Goal: Task Accomplishment & Management: Manage account settings

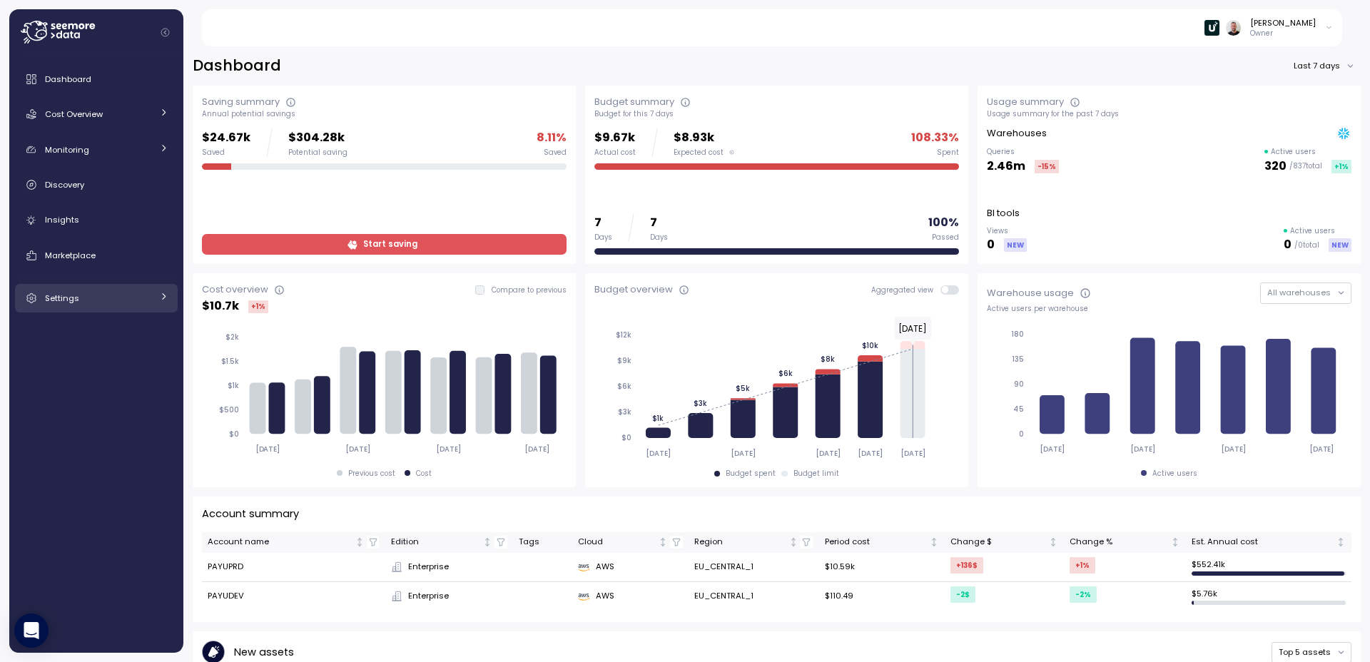
click at [71, 297] on span "Settings" at bounding box center [62, 298] width 34 height 11
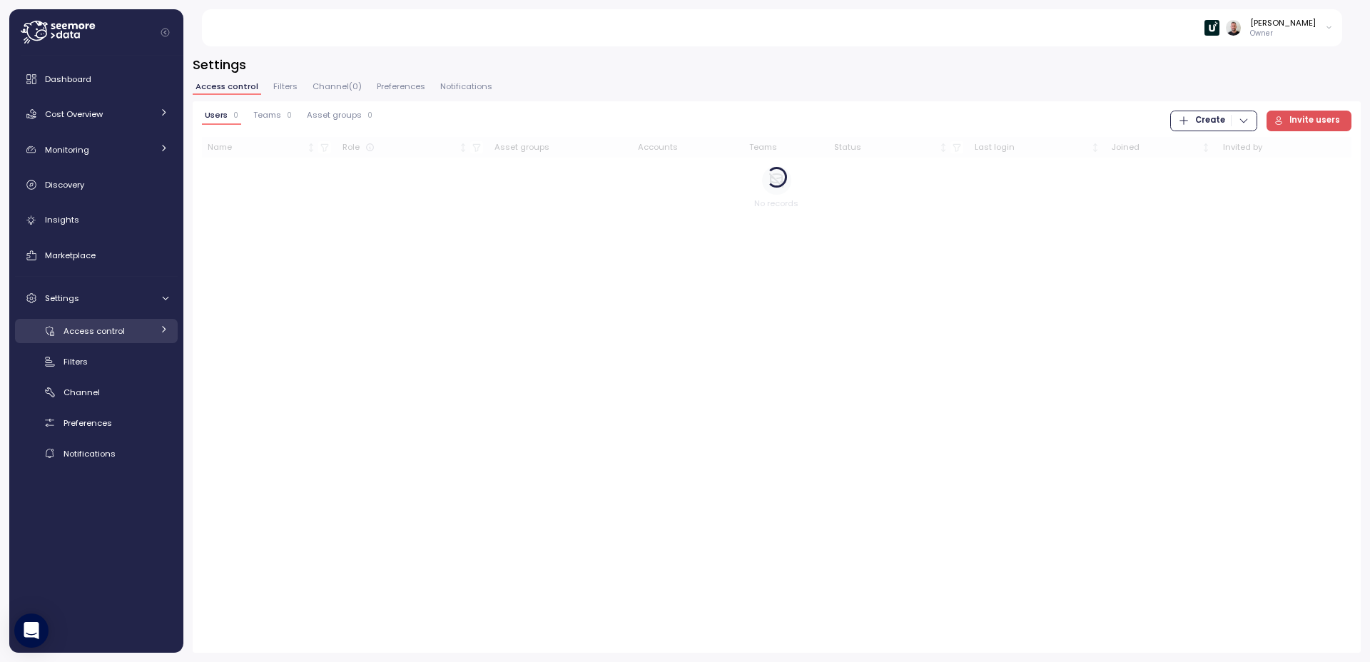
click at [101, 337] on div "Access control" at bounding box center [108, 331] width 88 height 14
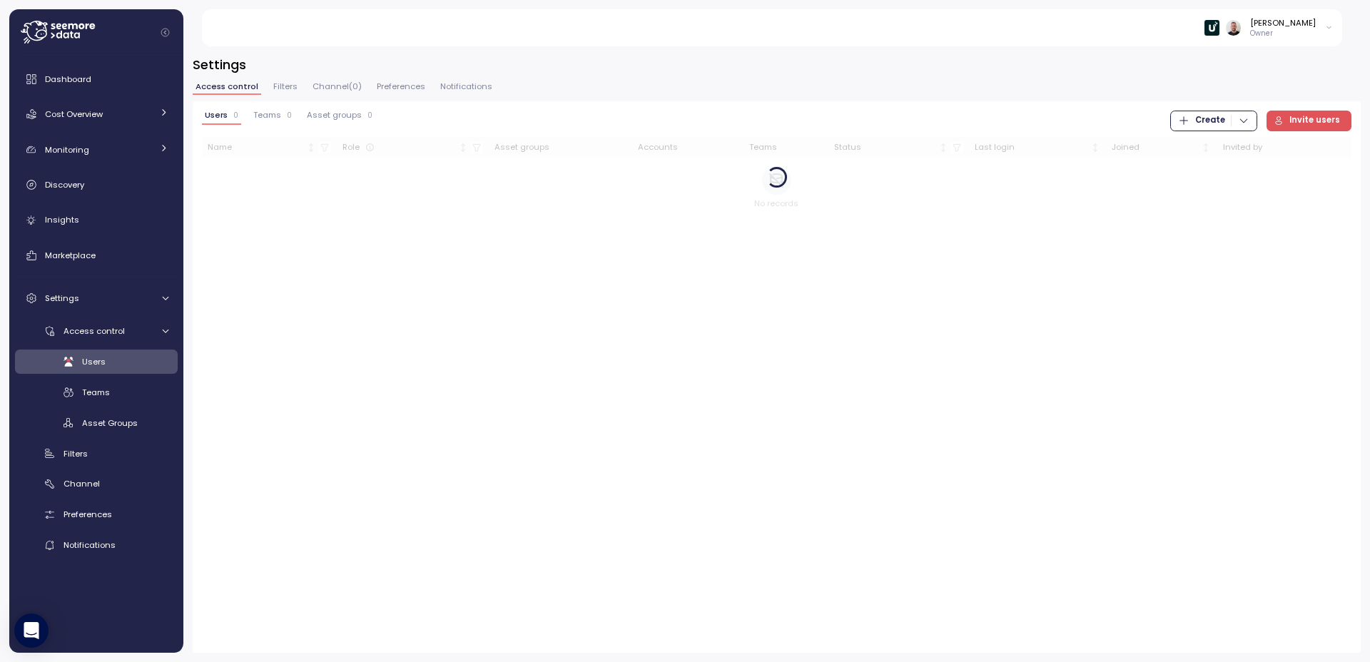
click at [103, 363] on span "Users" at bounding box center [94, 361] width 24 height 11
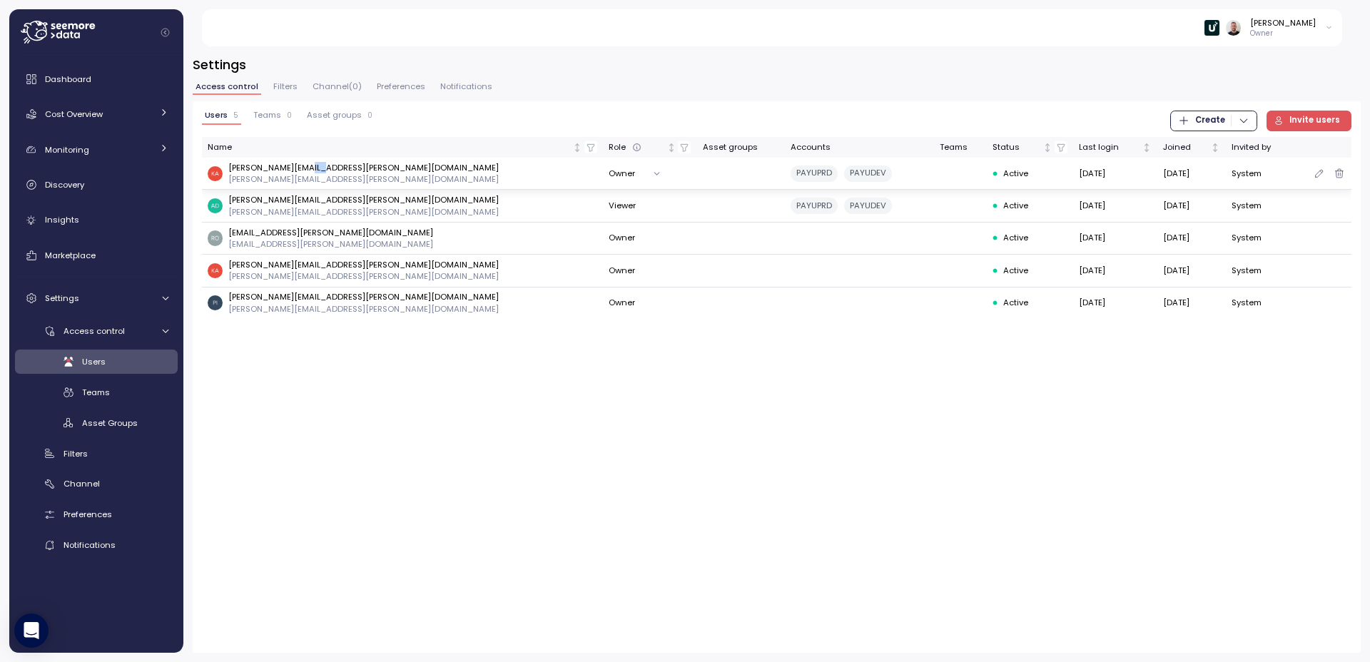
drag, startPoint x: 305, startPoint y: 168, endPoint x: 315, endPoint y: 168, distance: 9.3
click at [315, 168] on p "kamil.chmielowski@itmagination.com" at bounding box center [363, 167] width 270 height 11
click at [298, 200] on p "adrian.pasek@payu.com" at bounding box center [363, 199] width 270 height 11
copy p "payu"
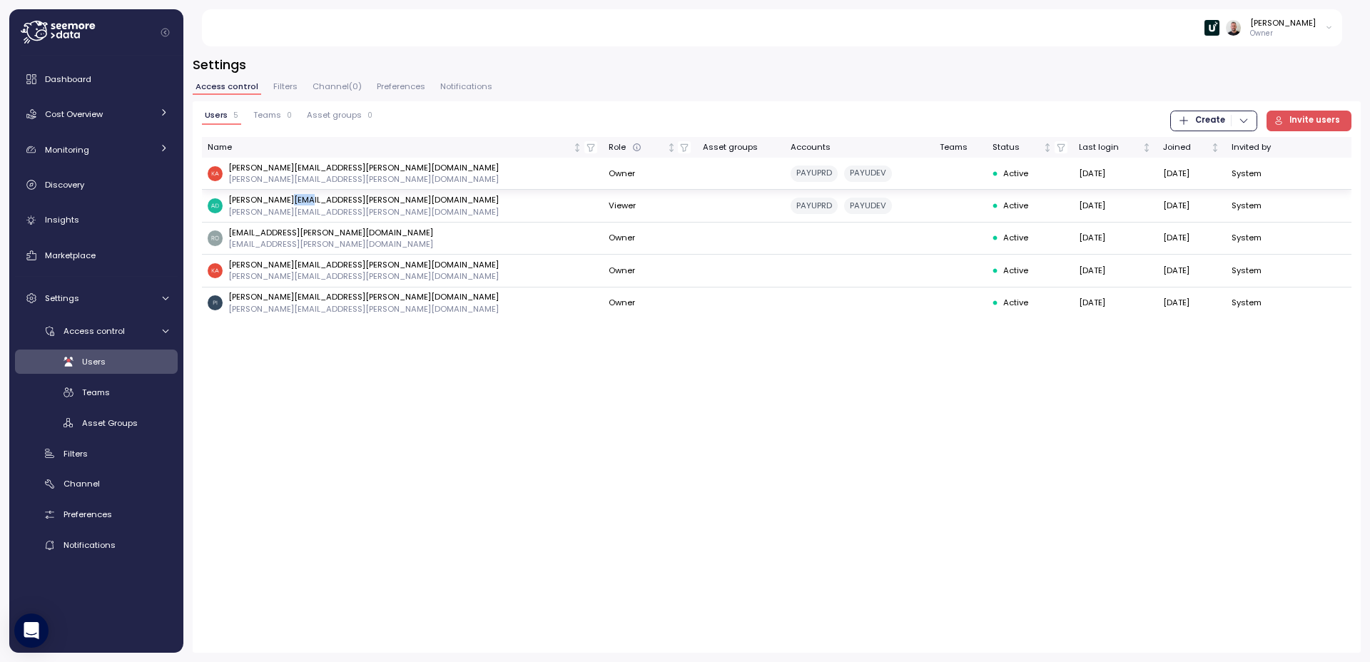
click at [338, 168] on p "kamil.chmielowski@itmagination.com" at bounding box center [363, 167] width 270 height 11
copy p "itmagination"
click at [55, 37] on icon at bounding box center [58, 32] width 74 height 23
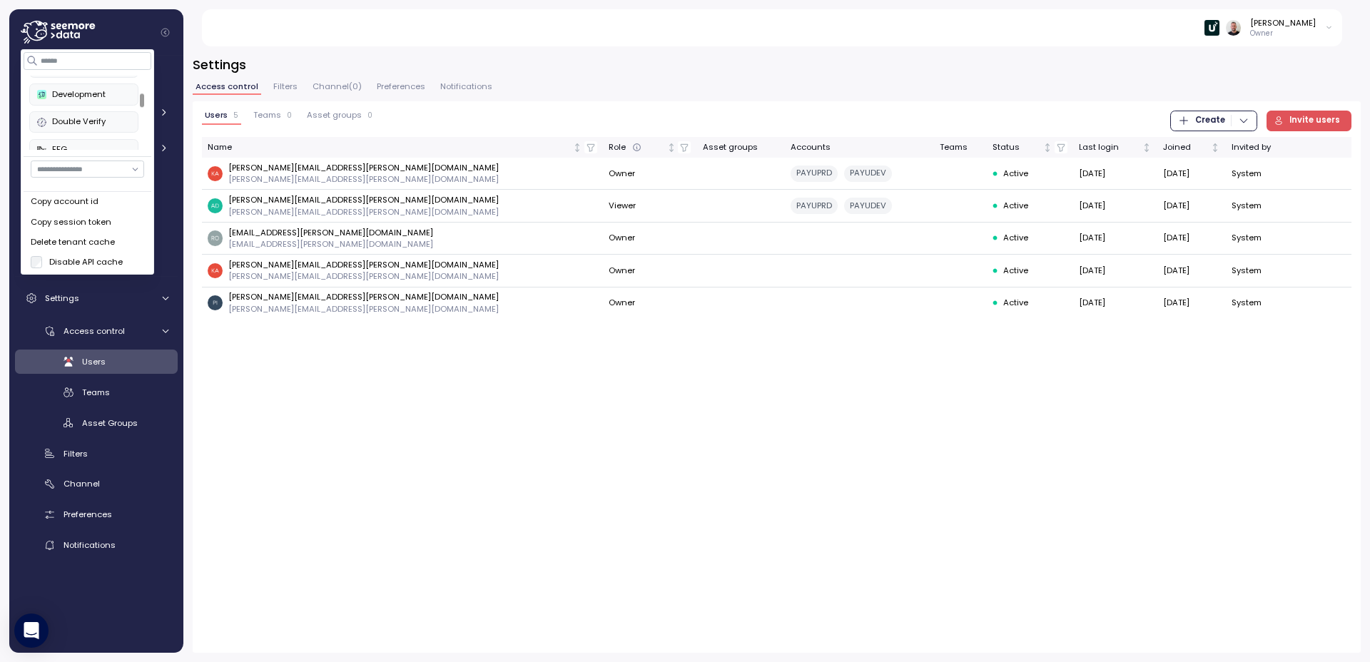
scroll to position [148, 0]
click at [69, 103] on div "enable" at bounding box center [83, 103] width 93 height 13
click at [68, 136] on div "RxSense" at bounding box center [83, 139] width 93 height 13
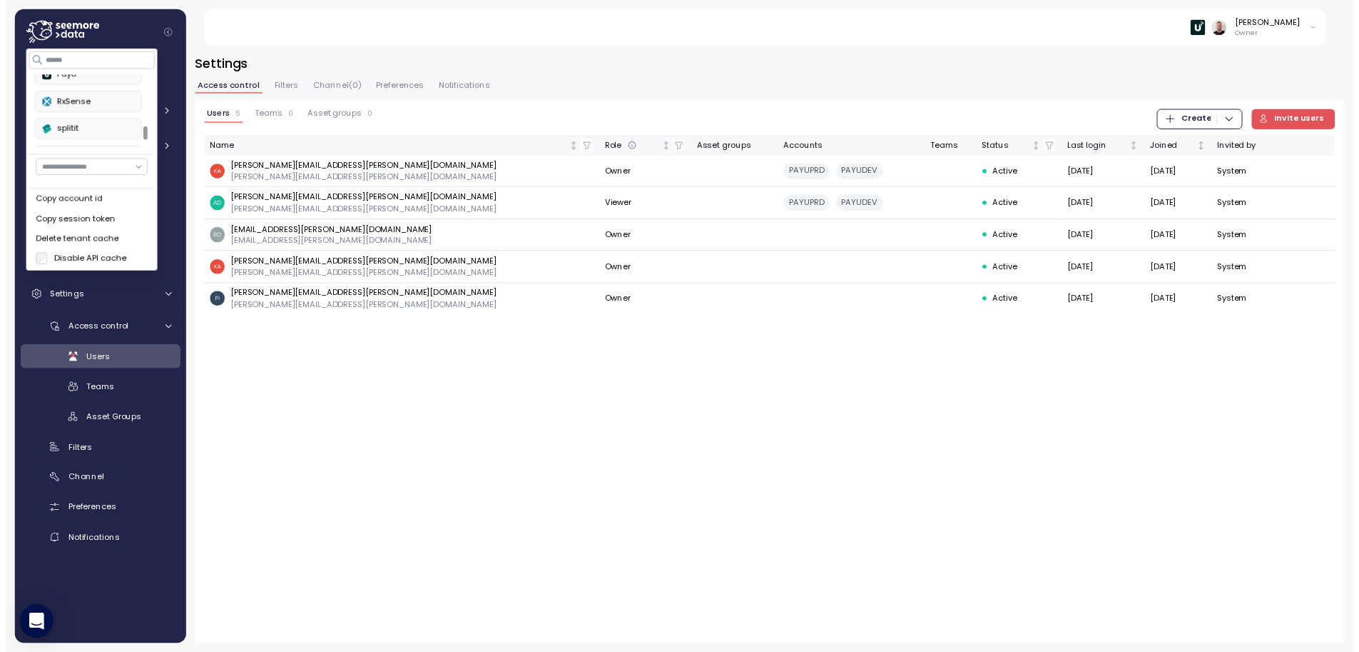
scroll to position [332, 0]
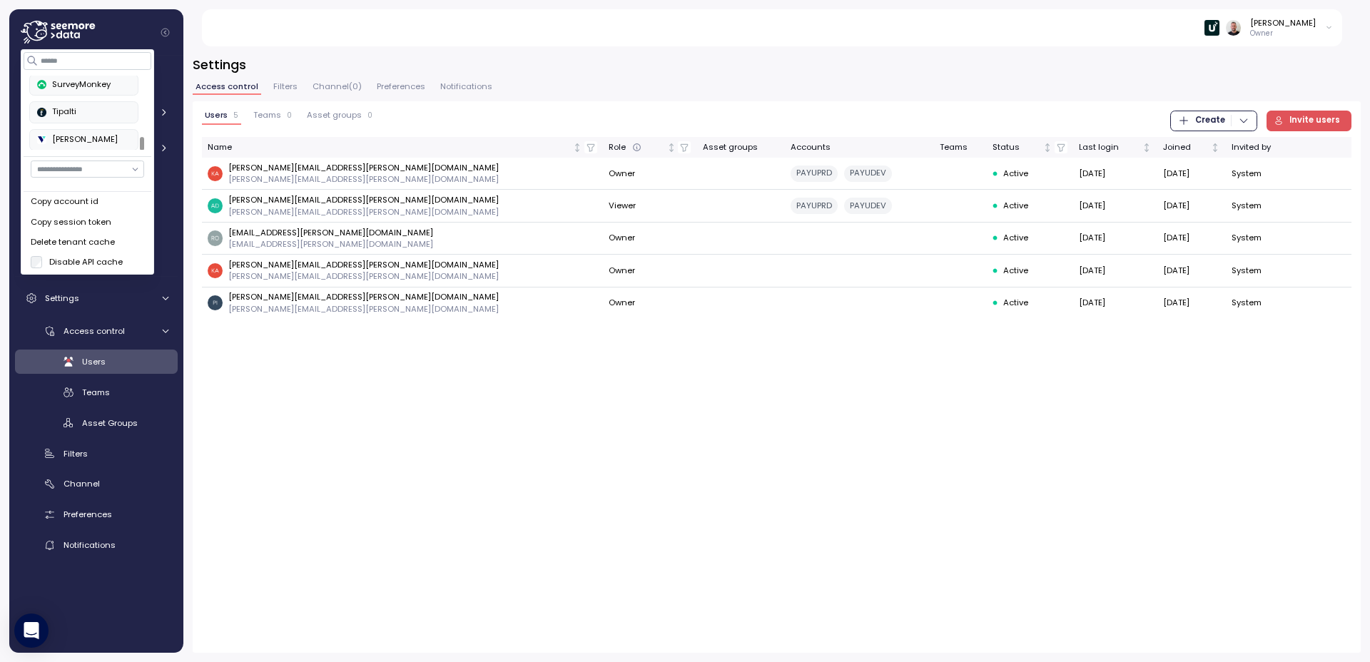
click at [80, 81] on div "SurveyMonkey" at bounding box center [83, 84] width 93 height 13
click at [463, 492] on div "Users 5 Teams 0 Asset groups 0 Create Invite users Name Role Asset groups Accou…" at bounding box center [777, 377] width 1168 height 552
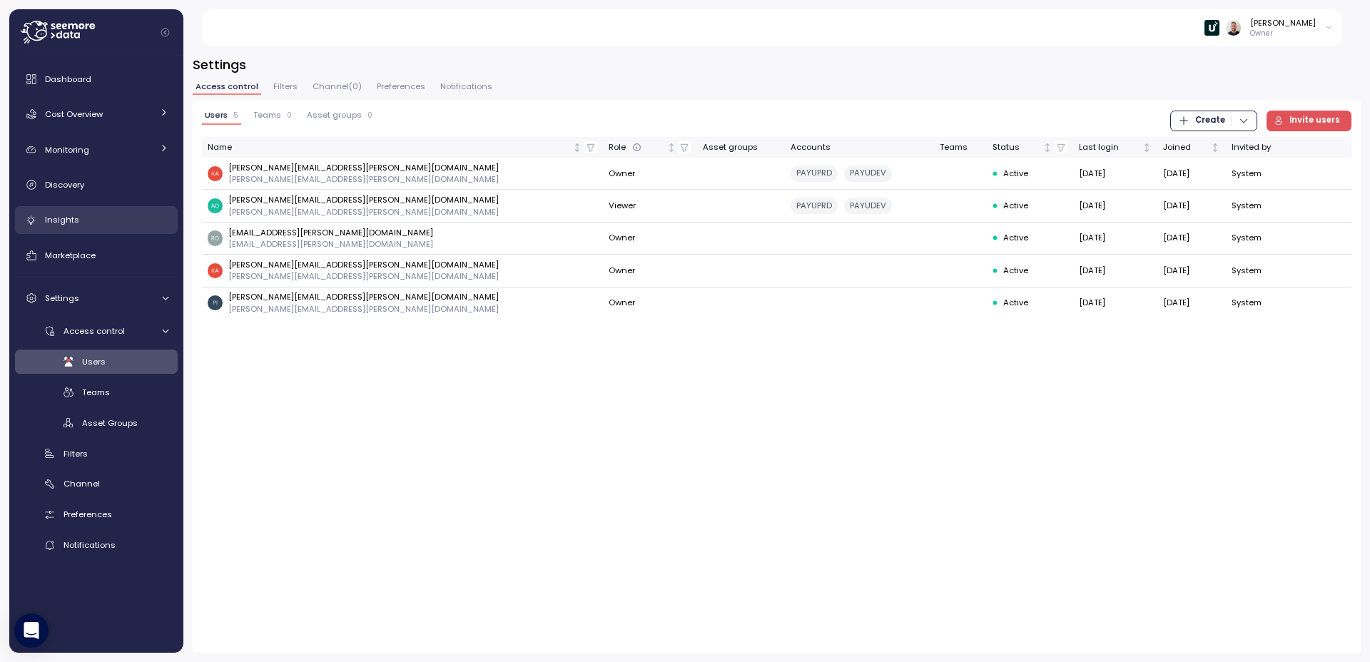
click at [82, 218] on div "Insights" at bounding box center [106, 220] width 123 height 14
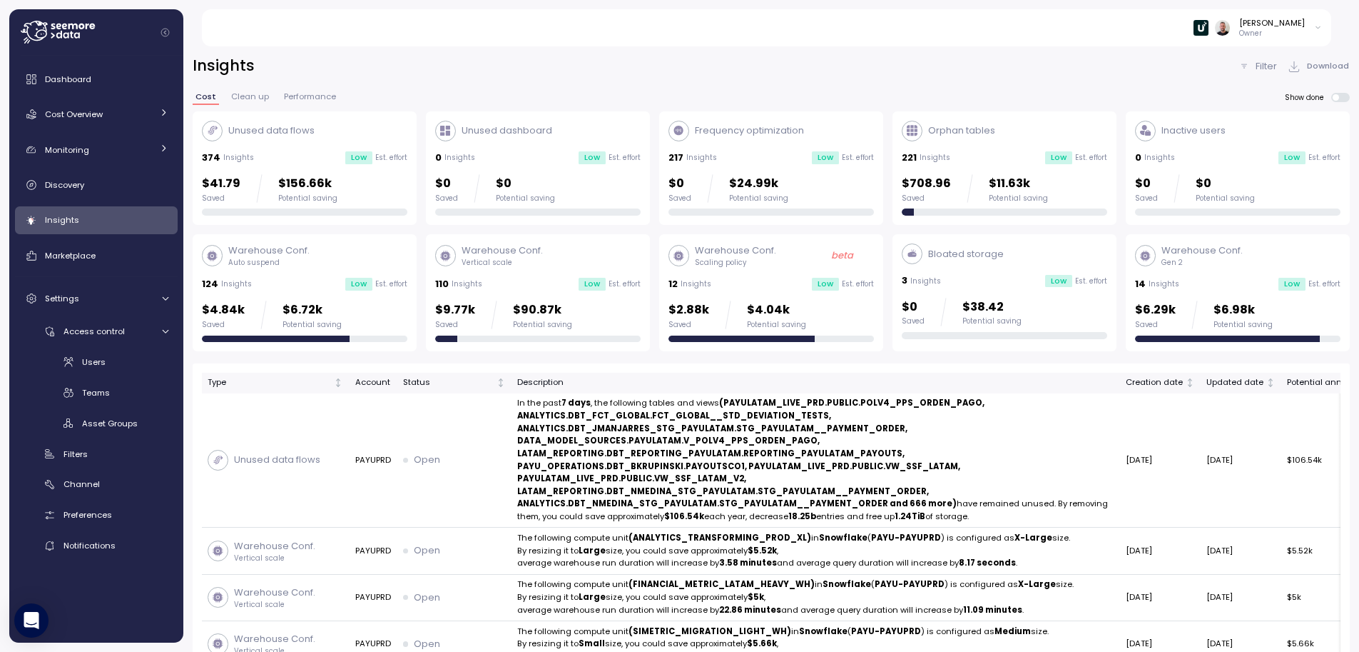
click at [1277, 63] on p "Filter" at bounding box center [1266, 66] width 21 height 14
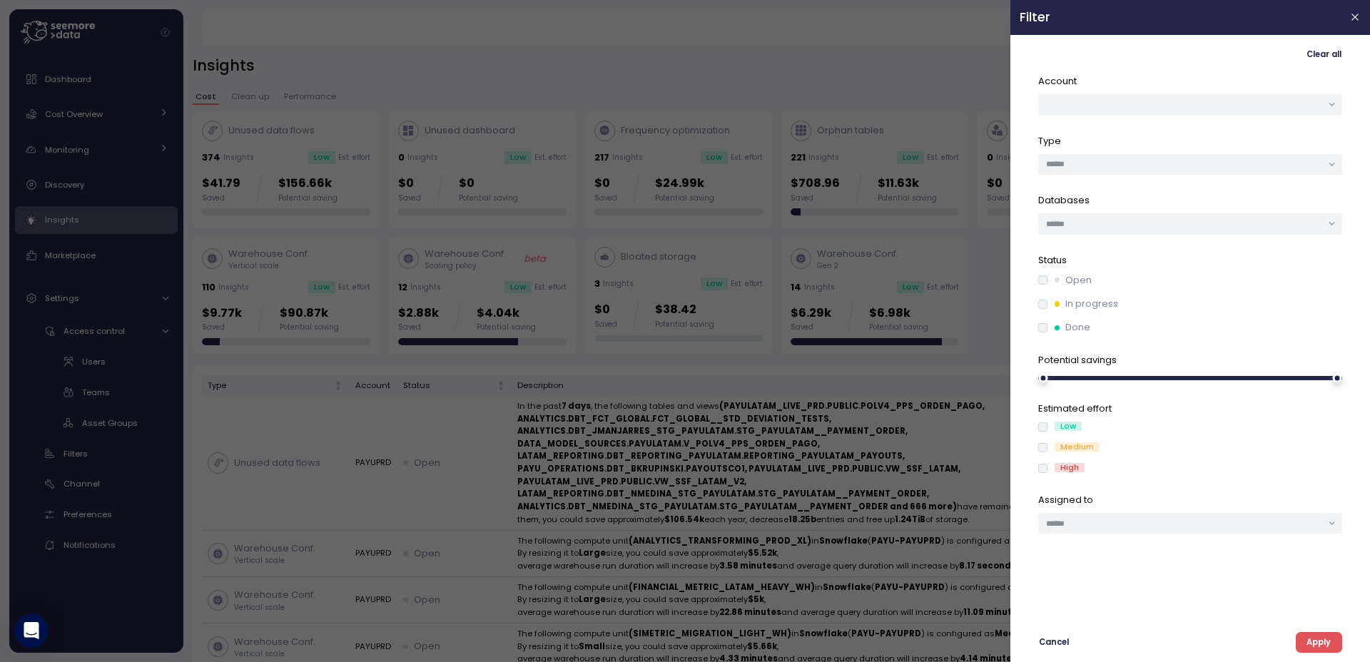
click at [1321, 640] on span "Apply" at bounding box center [1319, 642] width 24 height 19
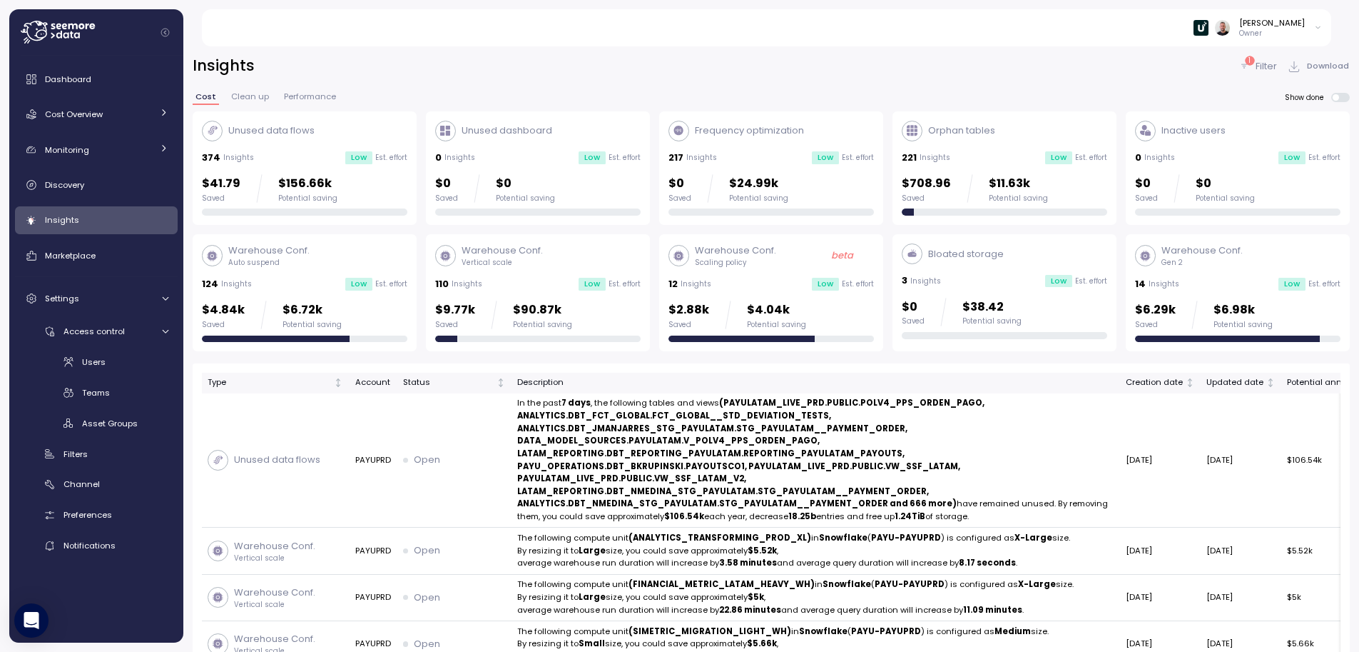
click at [1257, 67] on p "Filter" at bounding box center [1266, 66] width 21 height 14
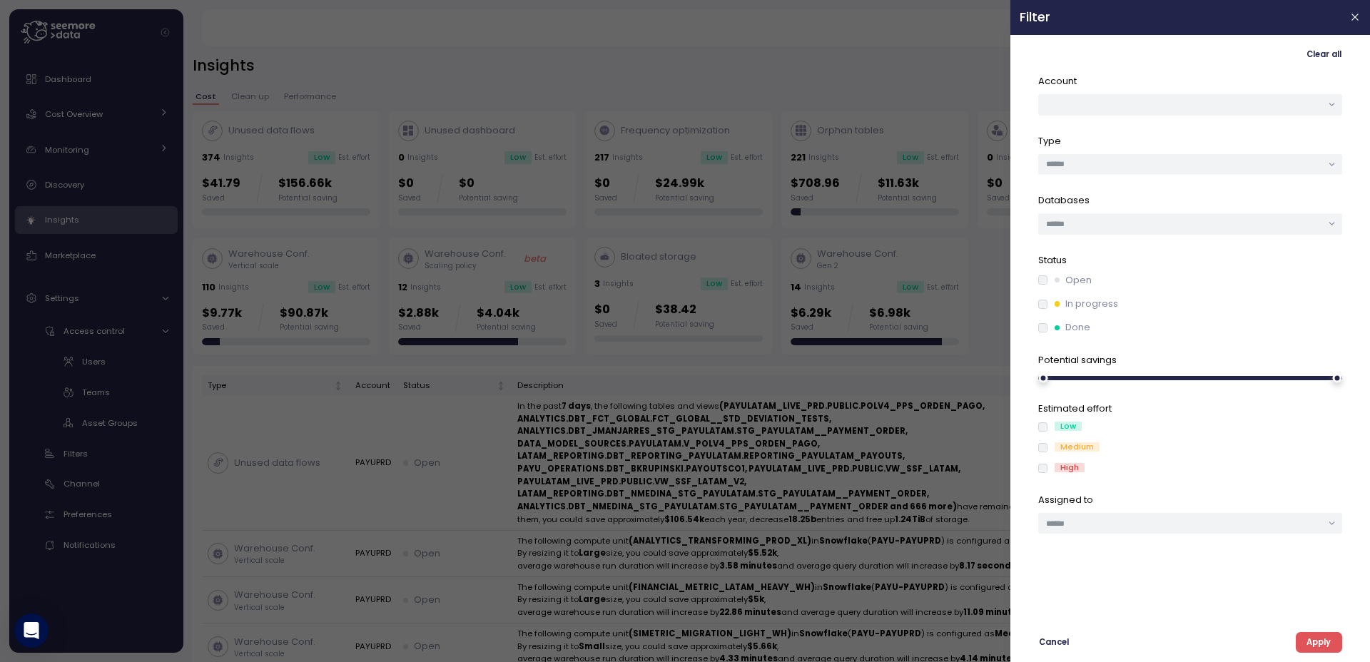
click at [1334, 645] on button "Apply" at bounding box center [1319, 642] width 46 height 21
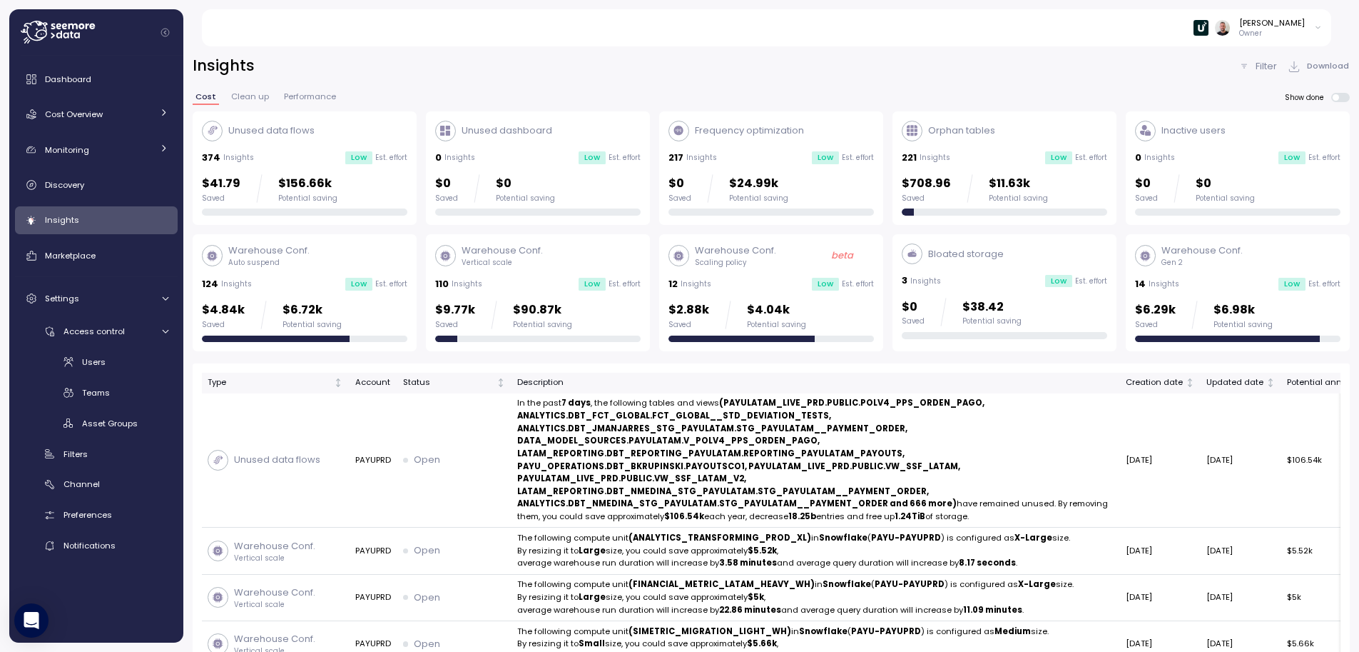
click at [1340, 97] on span at bounding box center [1344, 97] width 11 height 9
click at [1313, 98] on span "Show done" at bounding box center [1308, 97] width 46 height 9
click at [72, 40] on icon at bounding box center [58, 32] width 74 height 23
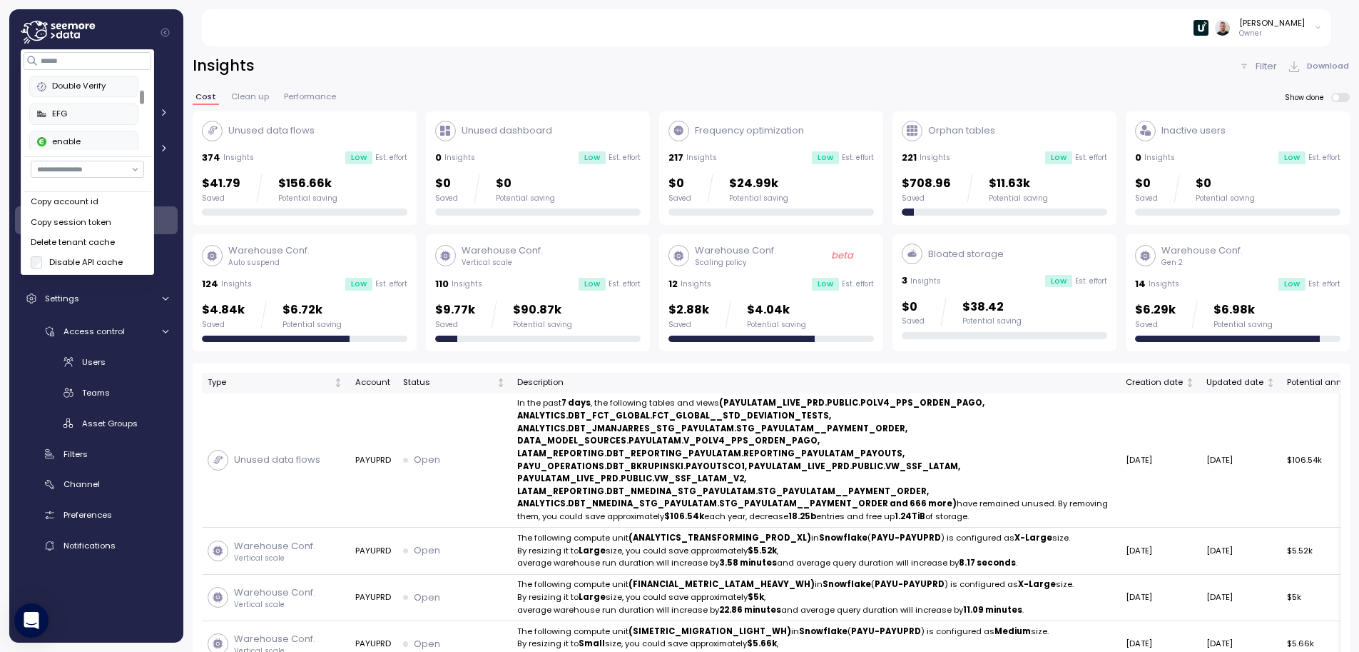
scroll to position [148, 0]
click at [64, 81] on button "EFG" at bounding box center [84, 75] width 109 height 21
click at [144, 81] on div at bounding box center [142, 84] width 4 height 14
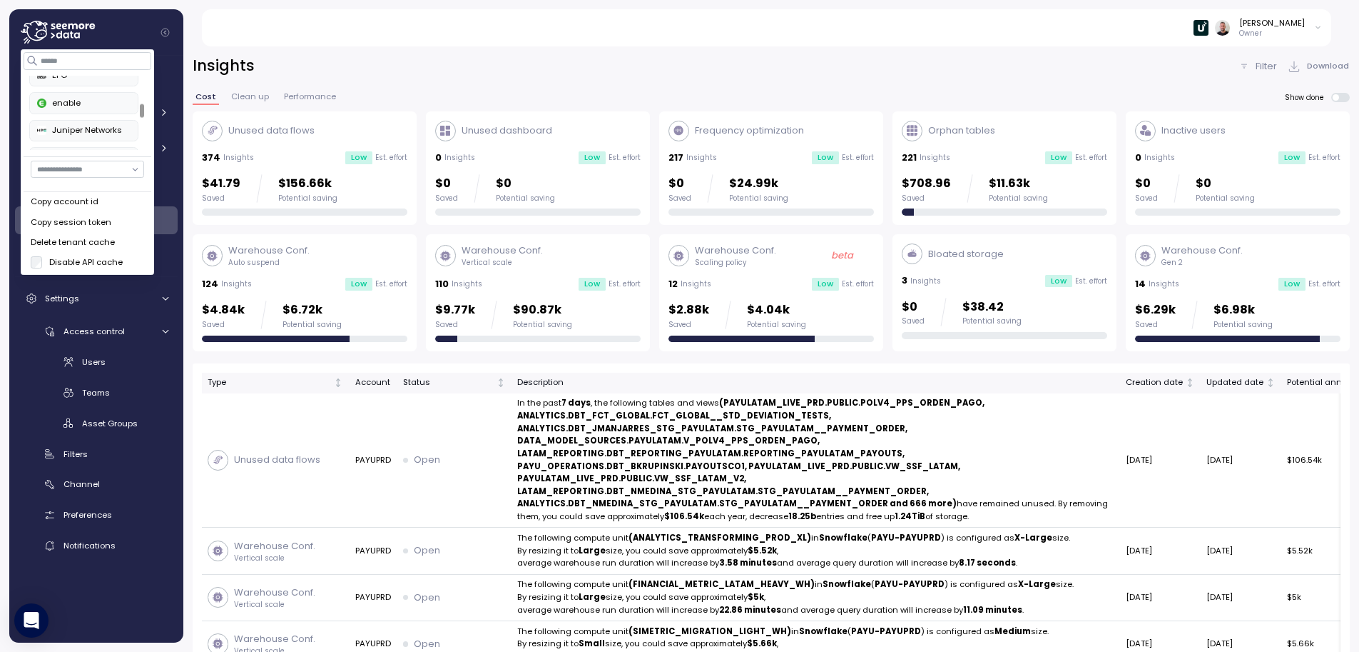
click at [97, 133] on div "Juniper Networks" at bounding box center [83, 130] width 93 height 13
click at [140, 126] on div at bounding box center [142, 131] width 4 height 14
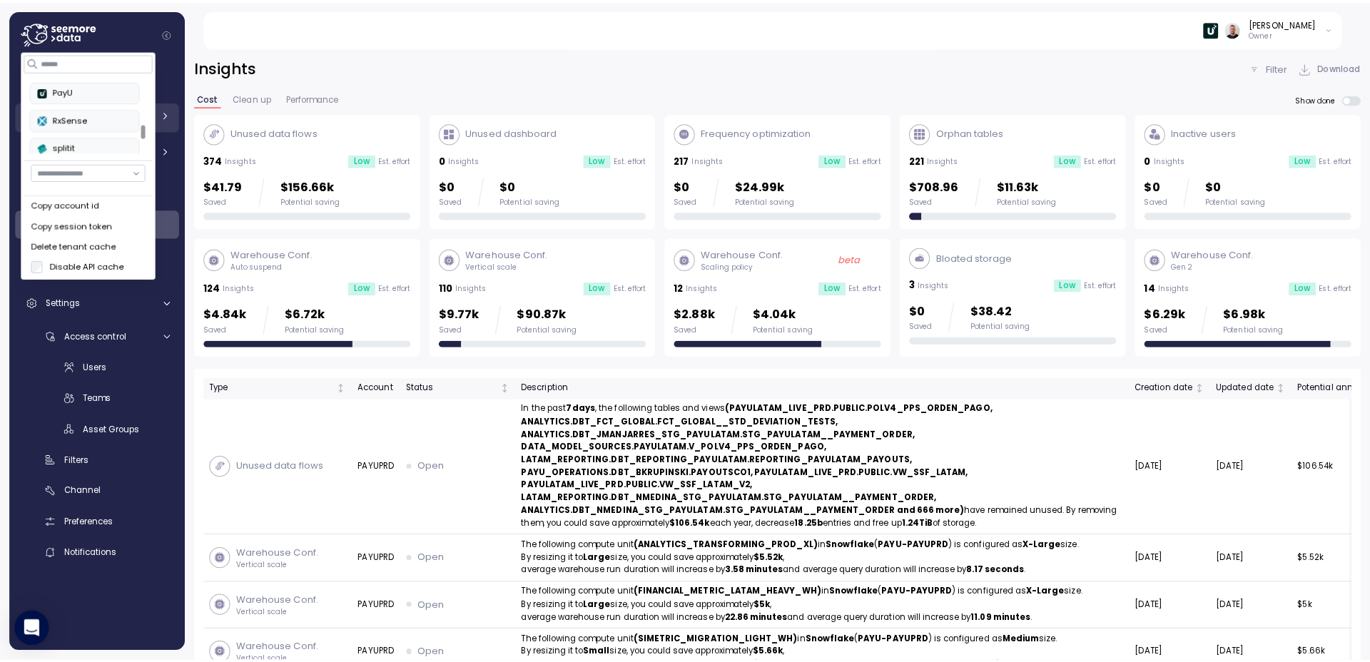
scroll to position [245, 0]
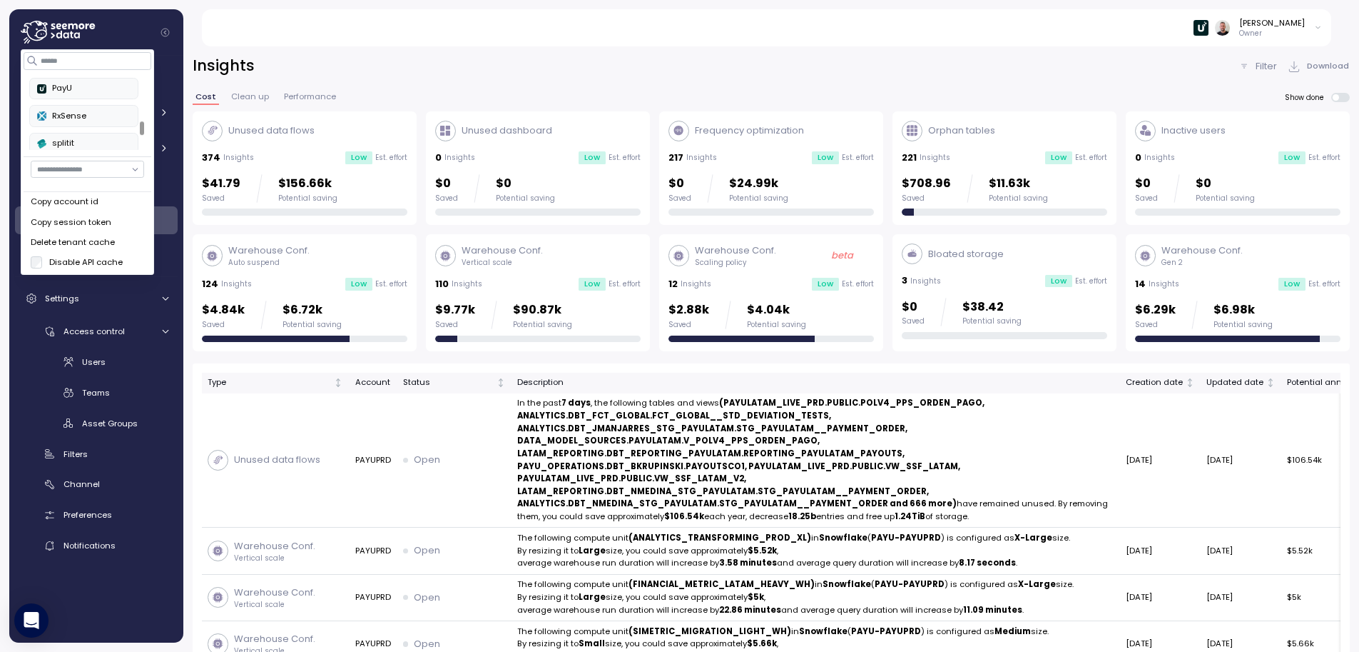
click at [73, 142] on div "splitit" at bounding box center [83, 143] width 93 height 13
click at [133, 373] on div "Users Teams Asset Groups" at bounding box center [96, 392] width 163 height 85
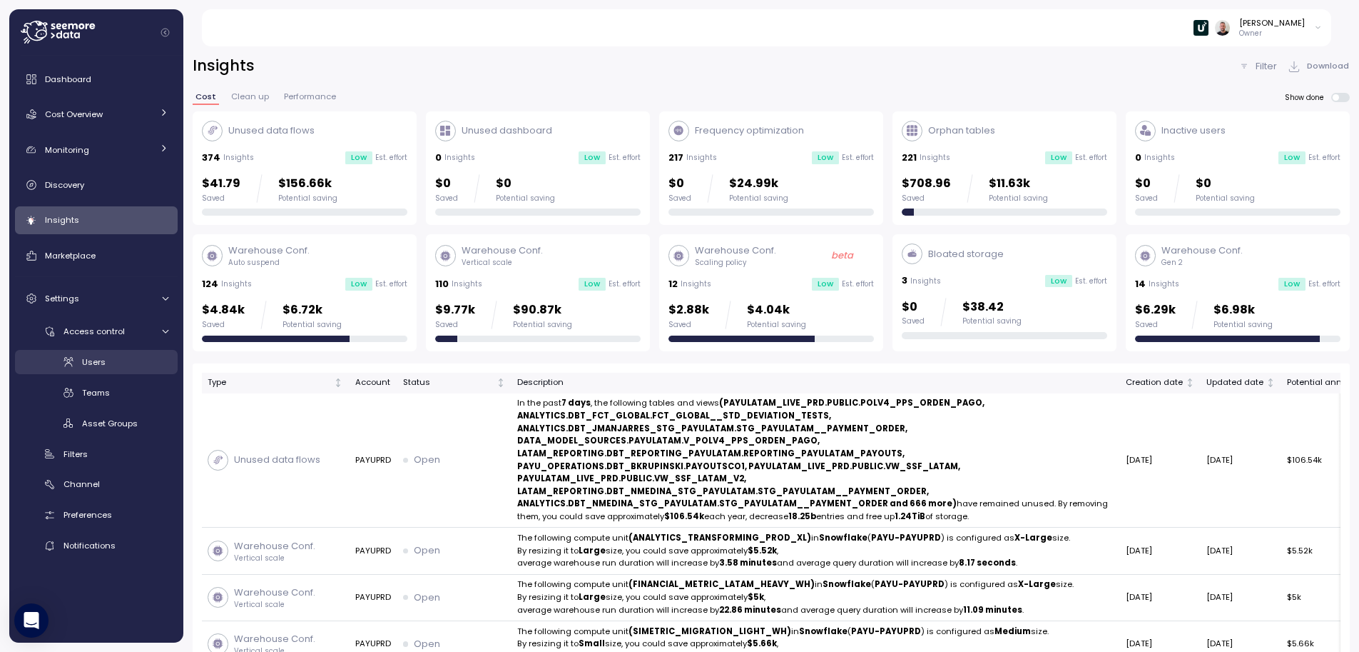
click at [106, 363] on div "Users" at bounding box center [125, 362] width 86 height 14
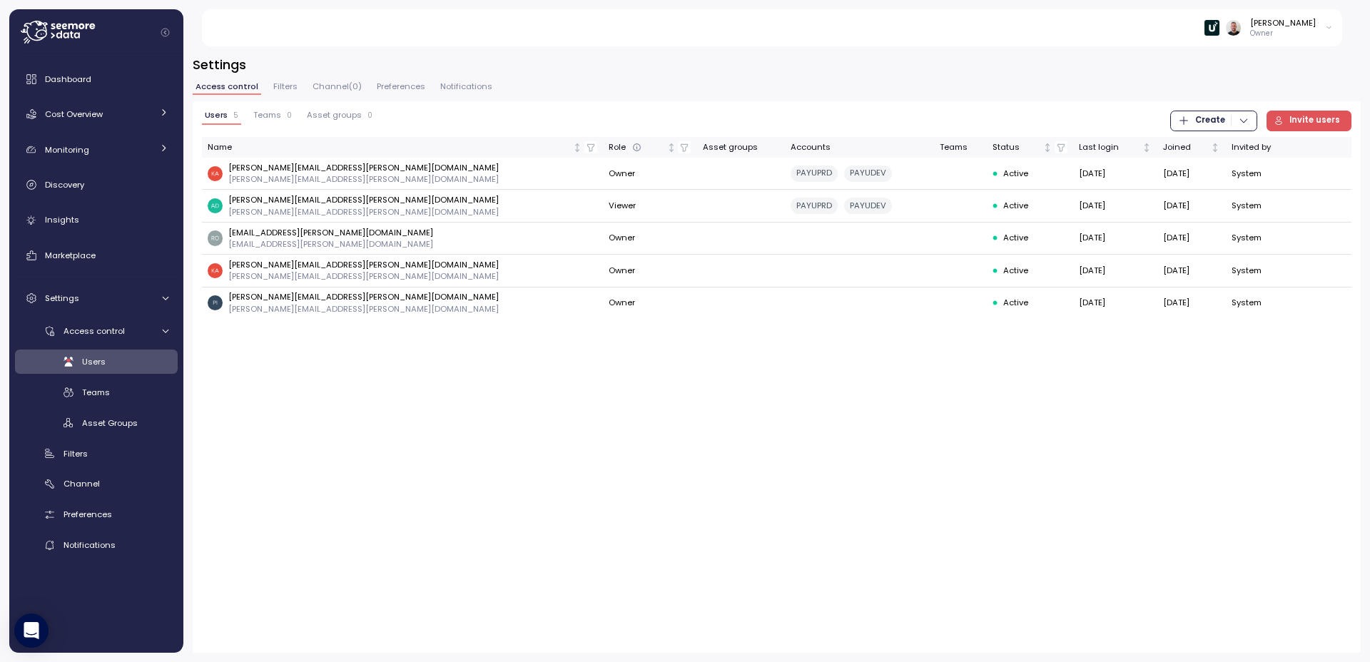
click at [59, 35] on icon at bounding box center [58, 32] width 74 height 23
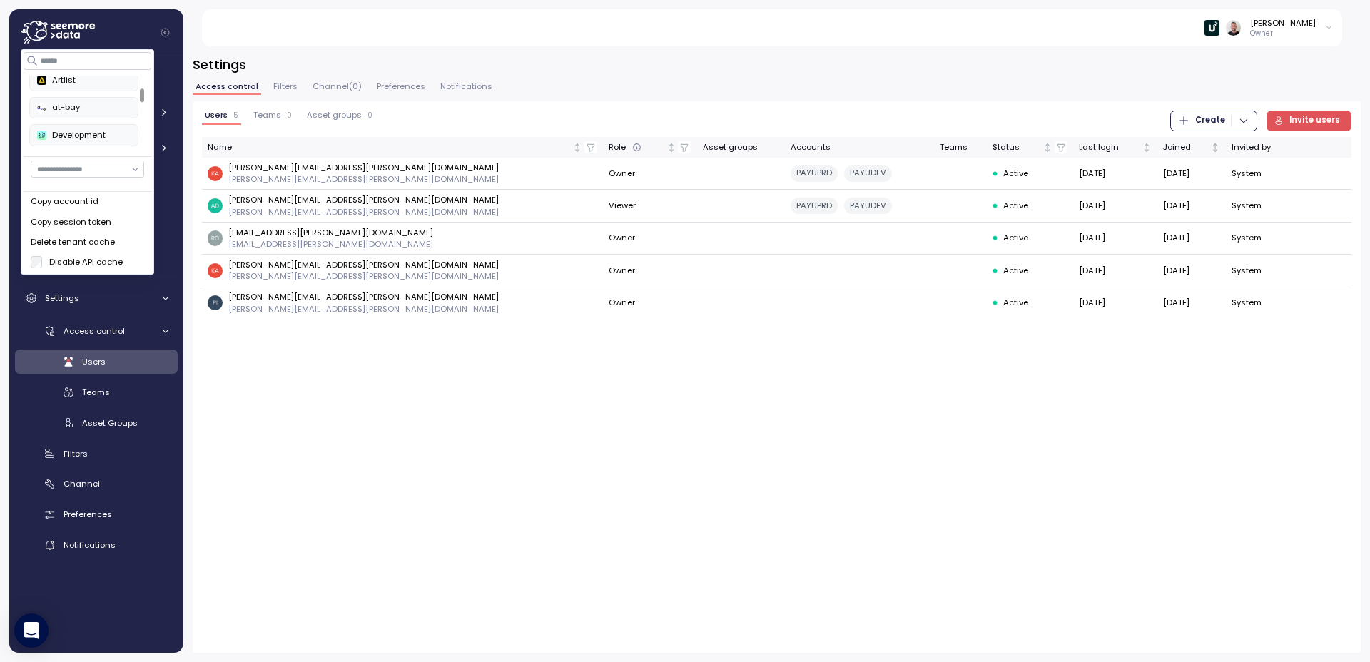
scroll to position [74, 0]
click at [92, 126] on div "Double Verify" at bounding box center [83, 122] width 93 height 13
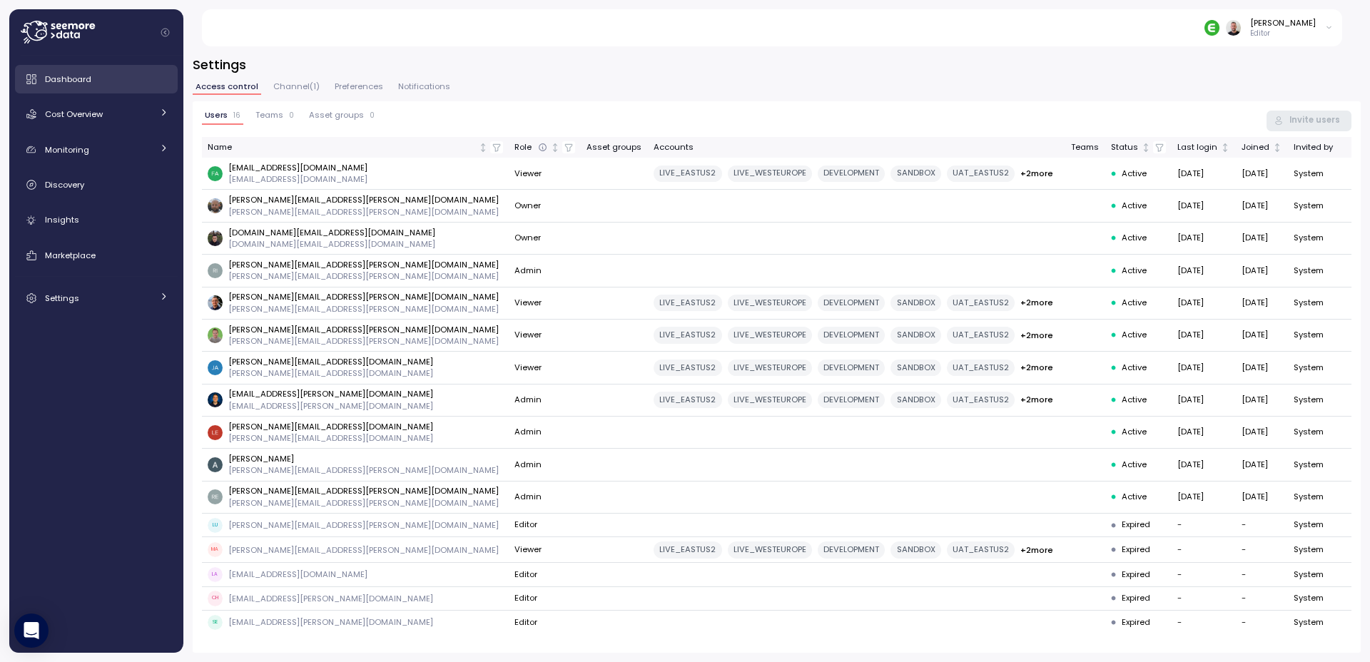
click at [94, 83] on div "Dashboard" at bounding box center [106, 79] width 123 height 14
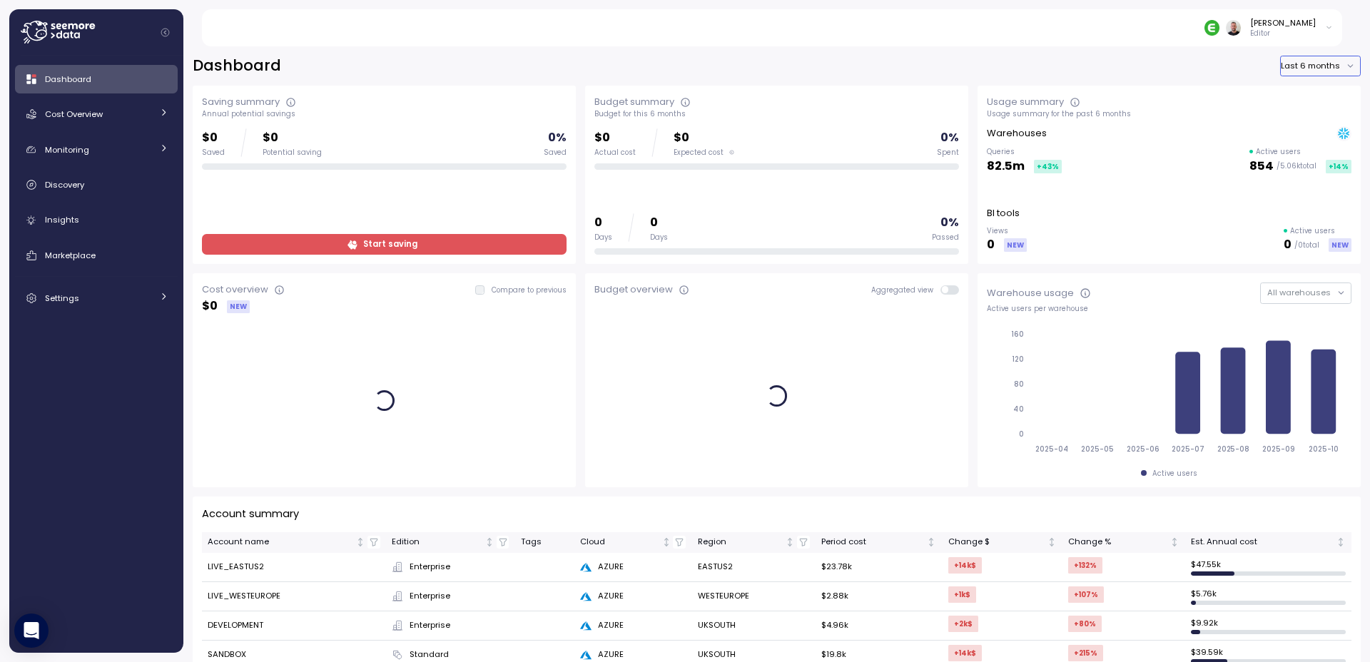
click at [1309, 70] on button "Last 6 months" at bounding box center [1320, 66] width 81 height 21
click at [1310, 154] on div "Last year" at bounding box center [1309, 150] width 37 height 11
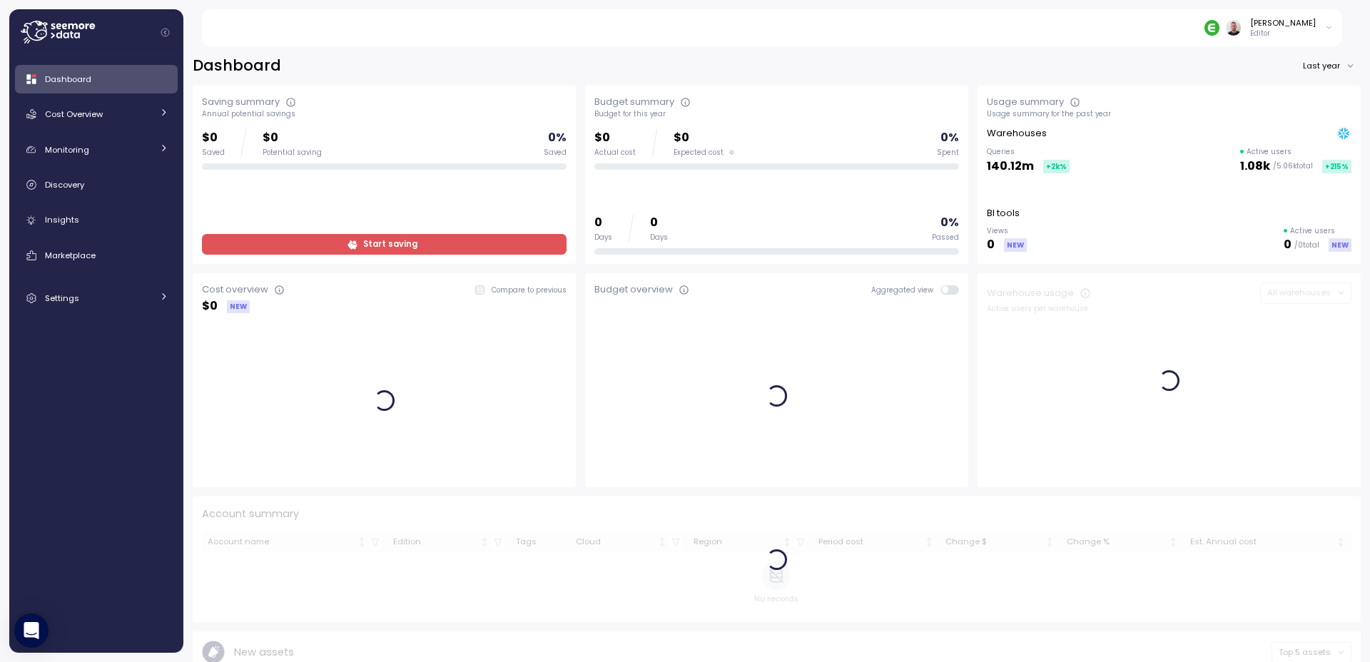
click at [445, 29] on div "Gilad Shay Editor" at bounding box center [780, 27] width 1125 height 37
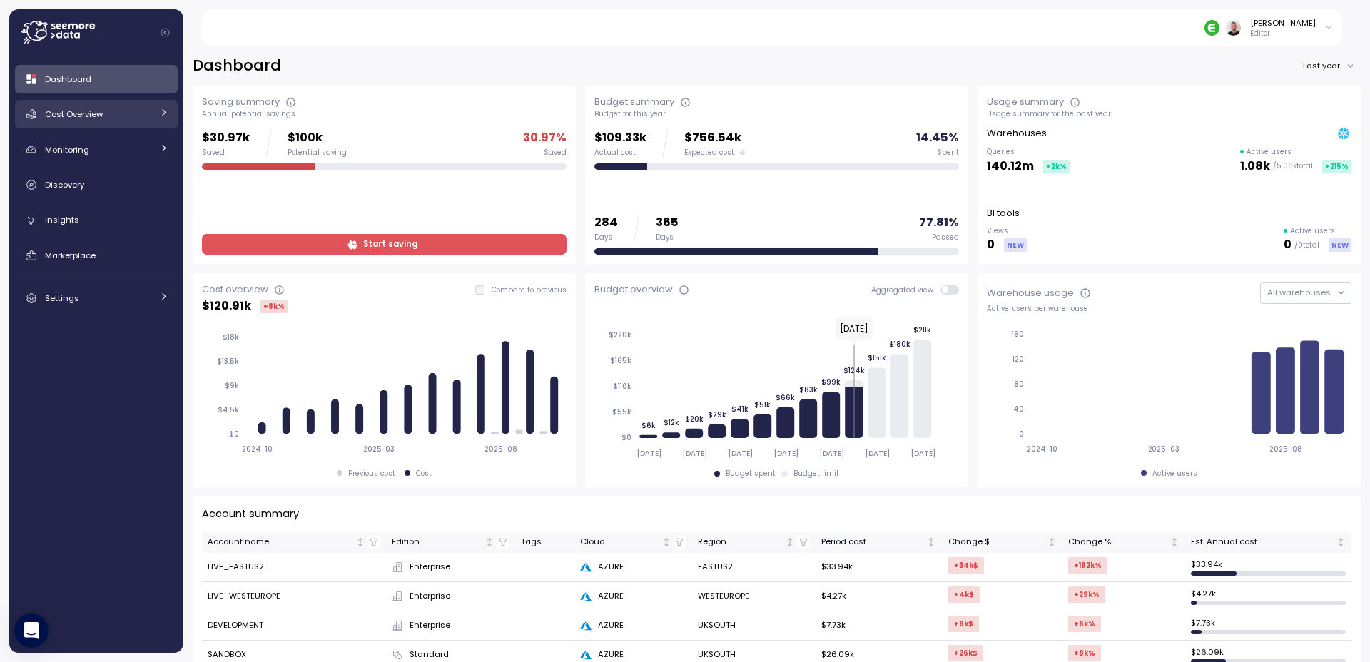
click at [86, 116] on span "Cost Overview" at bounding box center [74, 113] width 58 height 11
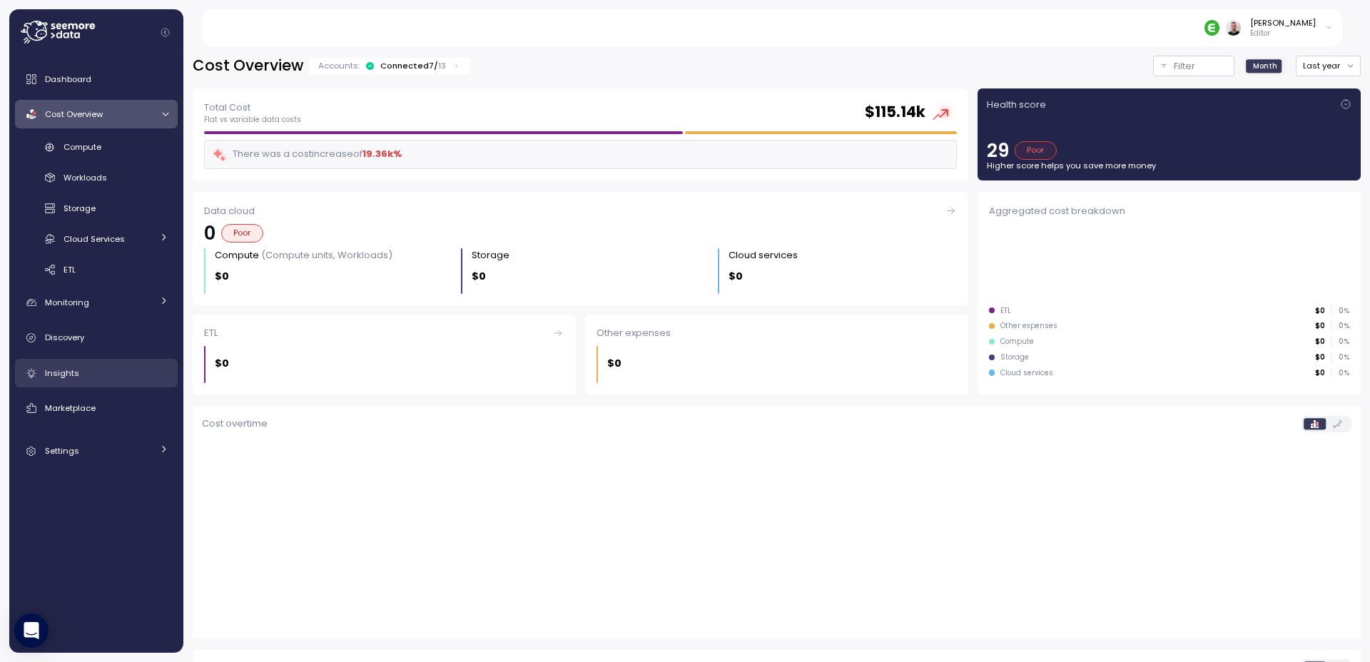
click at [86, 380] on link "Insights" at bounding box center [96, 373] width 163 height 29
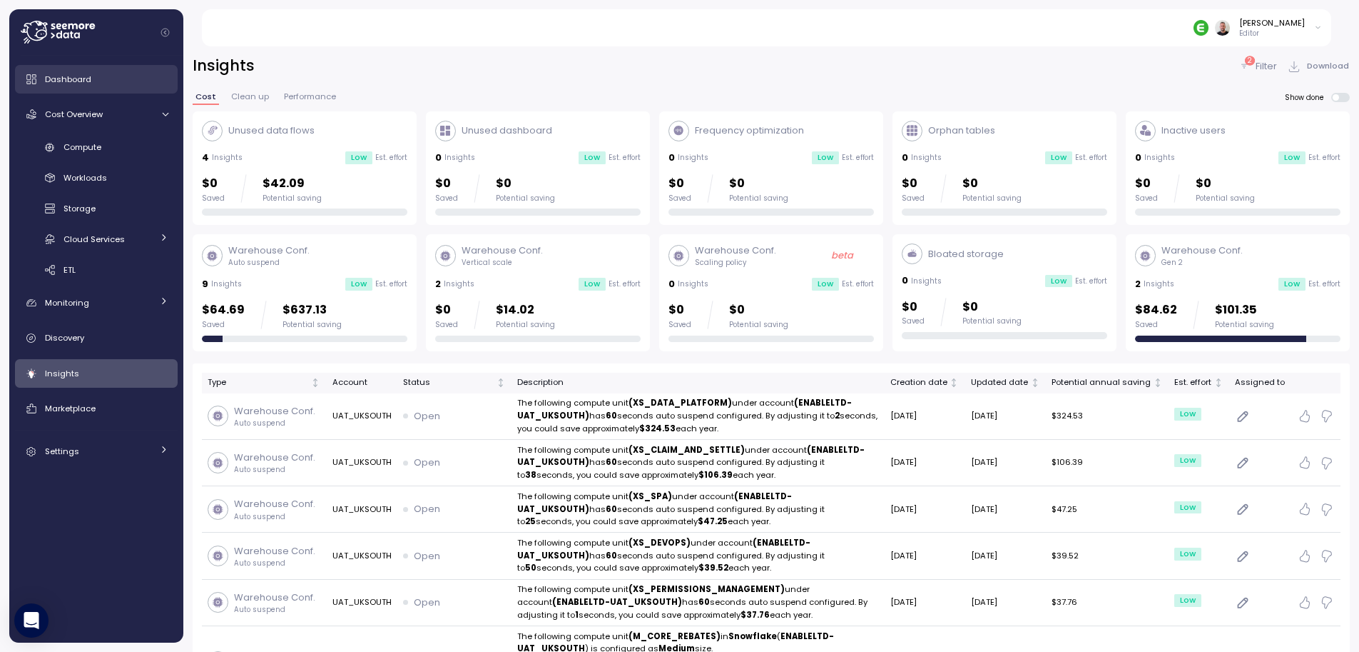
click at [83, 86] on div "Dashboard" at bounding box center [106, 79] width 123 height 14
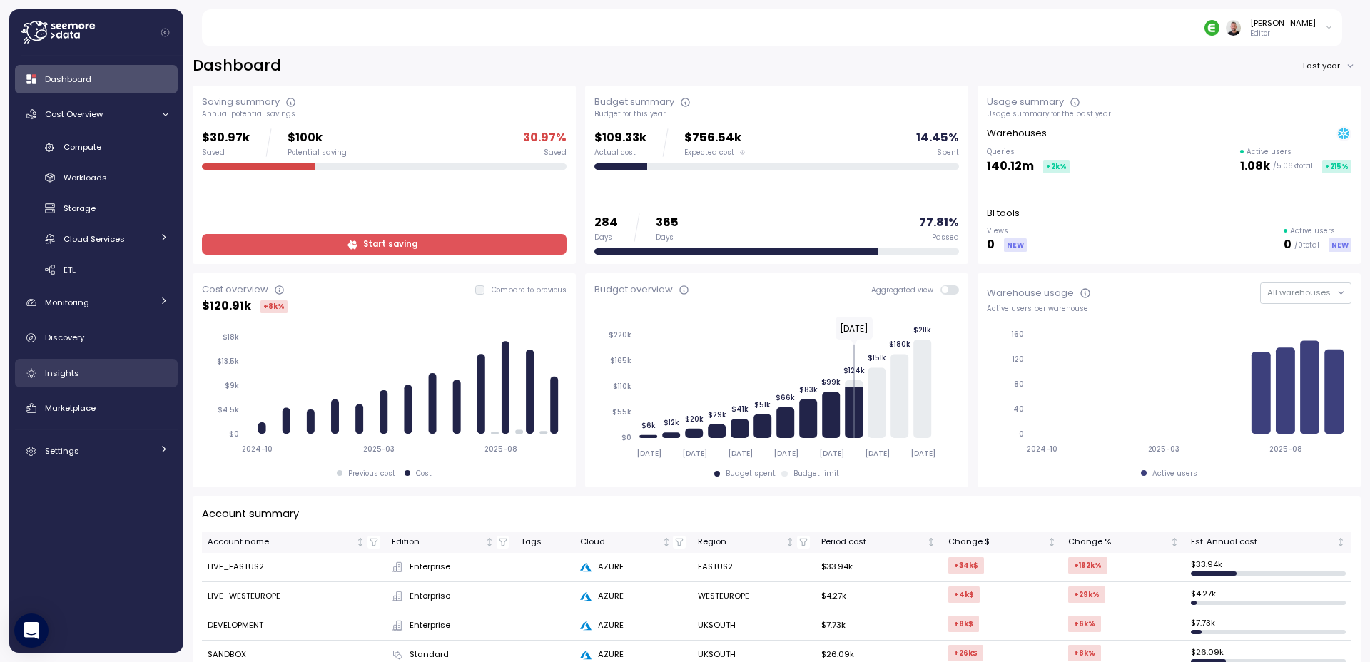
click at [71, 363] on link "Insights" at bounding box center [96, 373] width 163 height 29
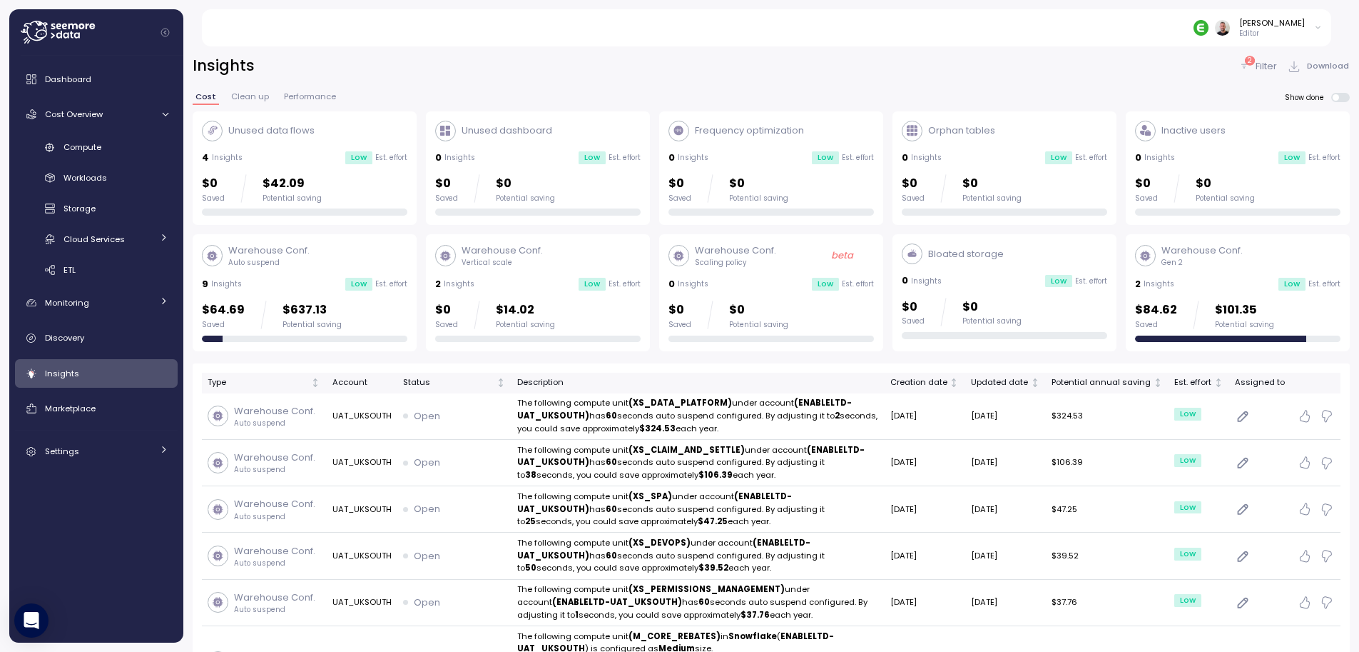
click at [1088, 70] on div "Insights 2 Filter Download" at bounding box center [771, 66] width 1157 height 21
click at [86, 117] on span "Cost Overview" at bounding box center [74, 113] width 58 height 11
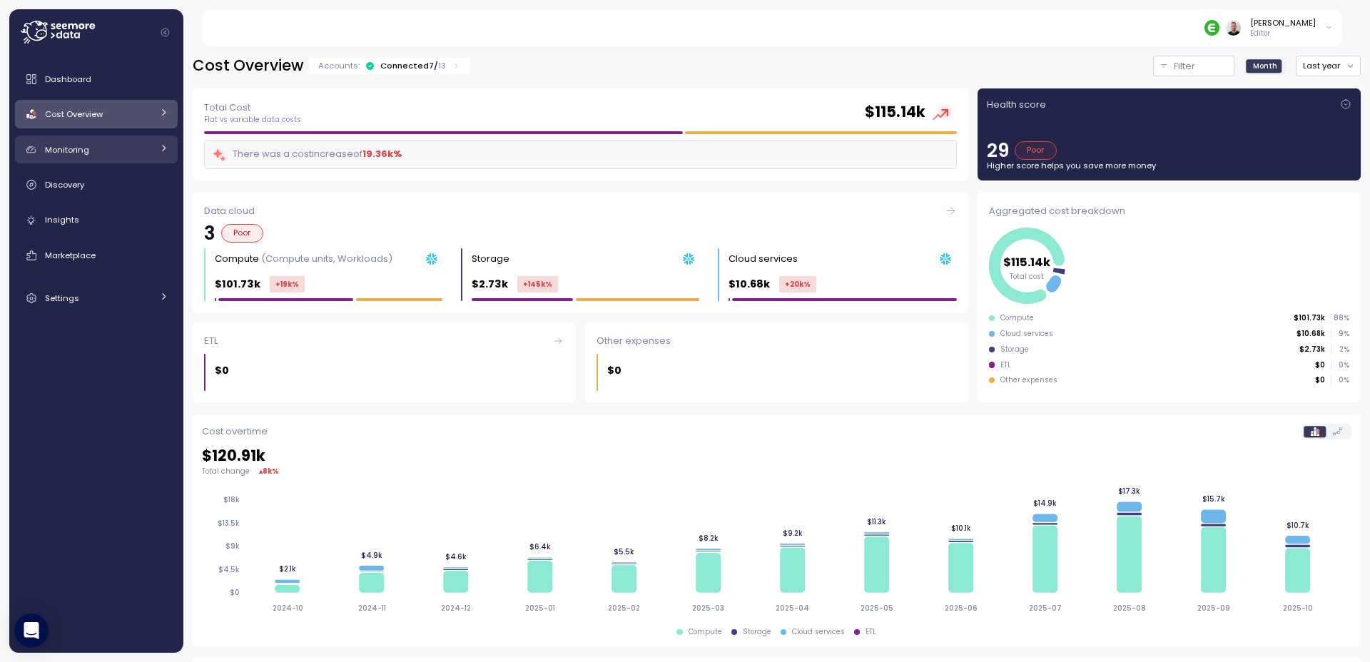
click at [107, 151] on div "Monitoring" at bounding box center [98, 150] width 107 height 14
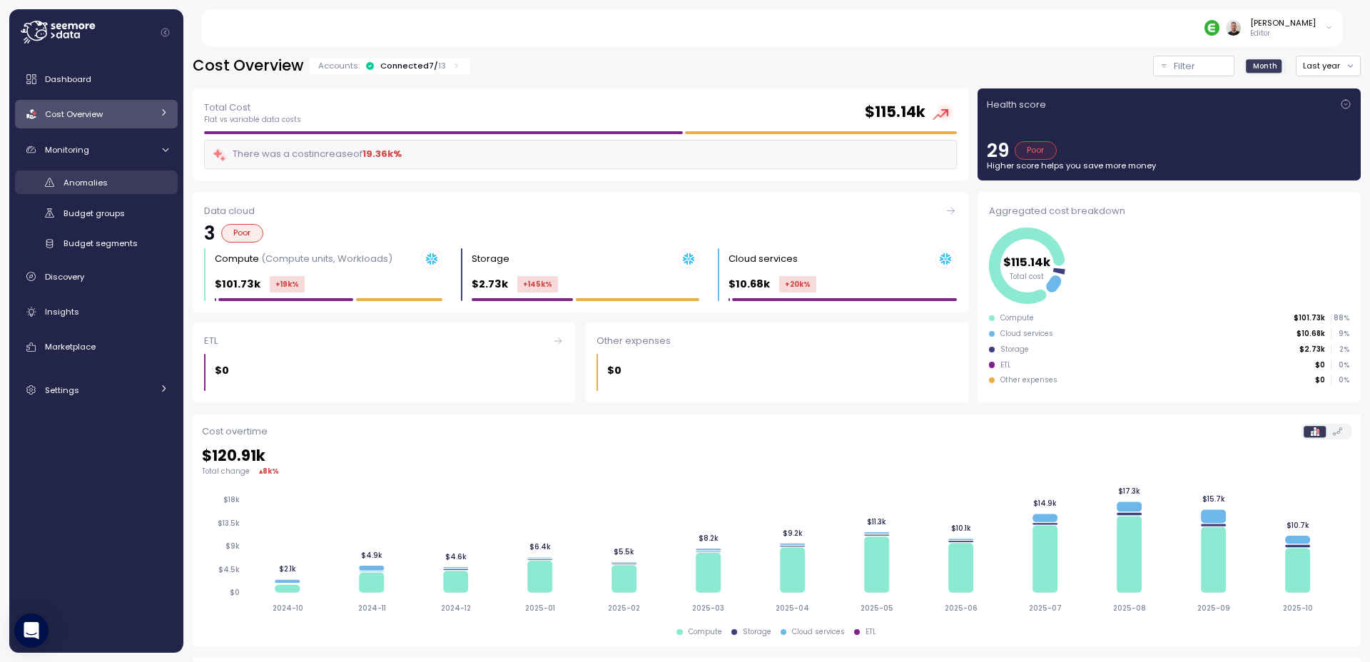
click at [106, 181] on div "Anomalies" at bounding box center [116, 183] width 105 height 14
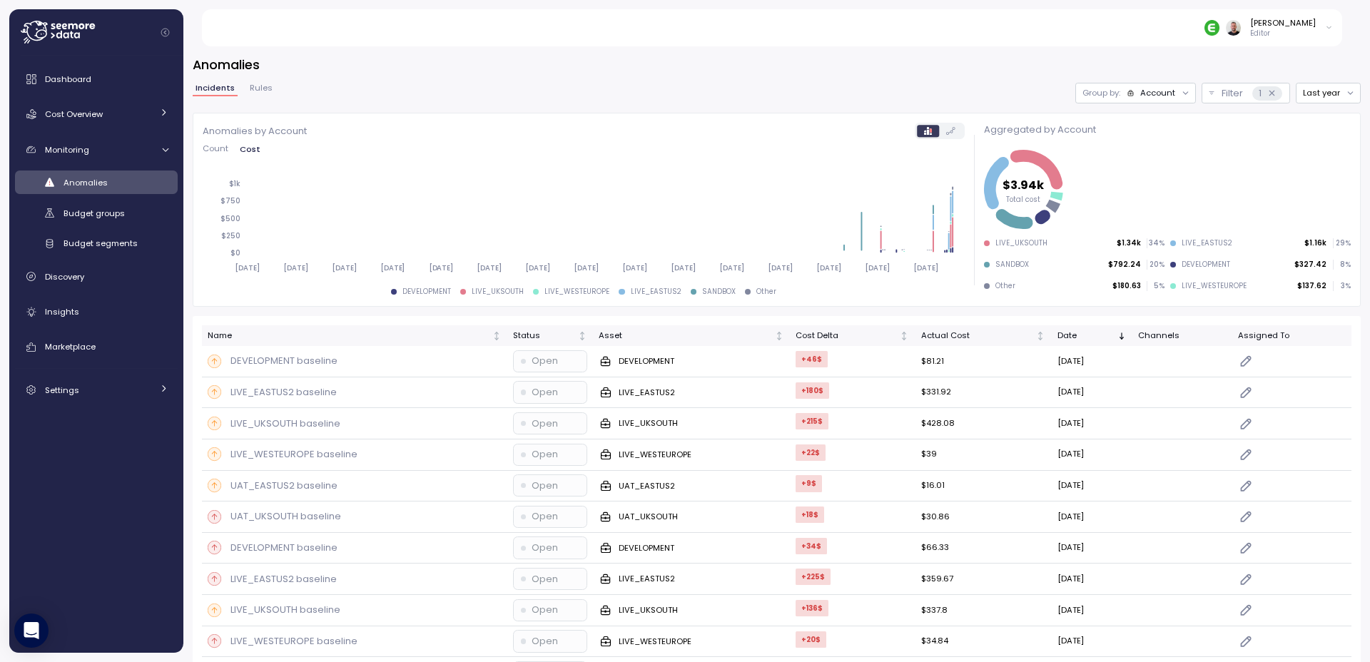
click at [285, 91] on div "Incidents Rules Group by: Account Filter 1 Last year" at bounding box center [777, 93] width 1168 height 21
click at [256, 91] on span "Rules" at bounding box center [261, 88] width 23 height 8
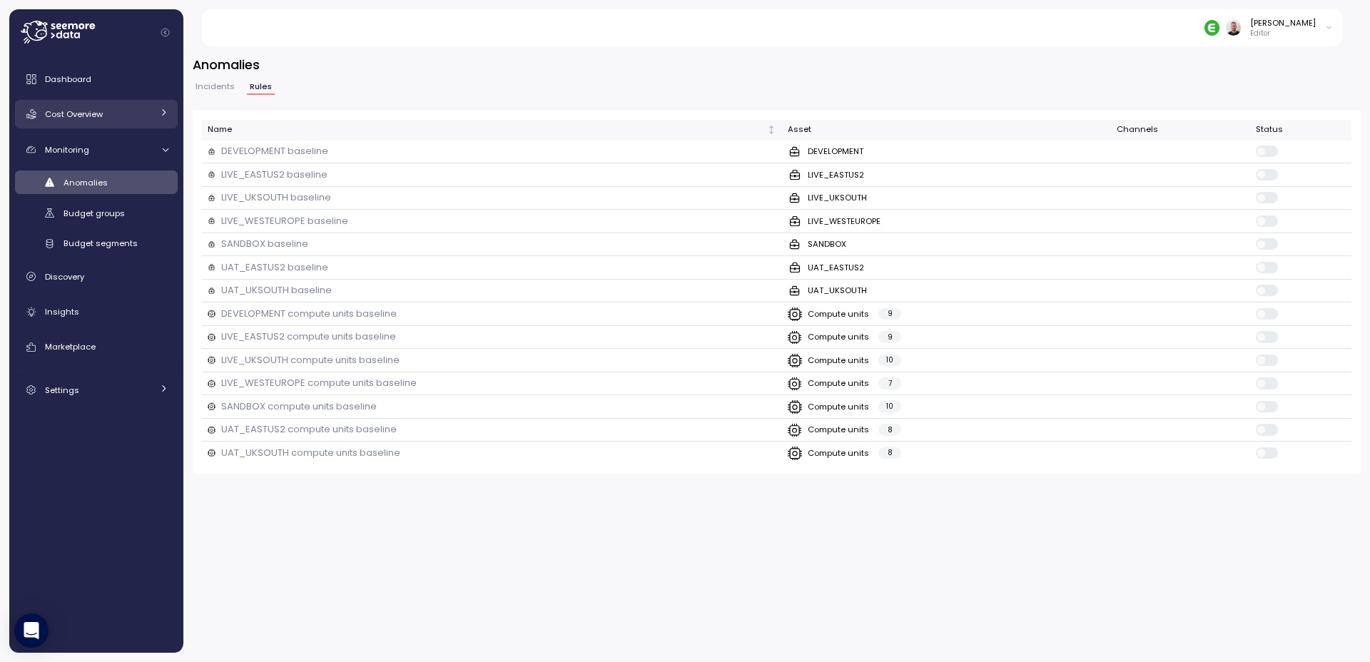
click at [77, 114] on span "Cost Overview" at bounding box center [74, 113] width 58 height 11
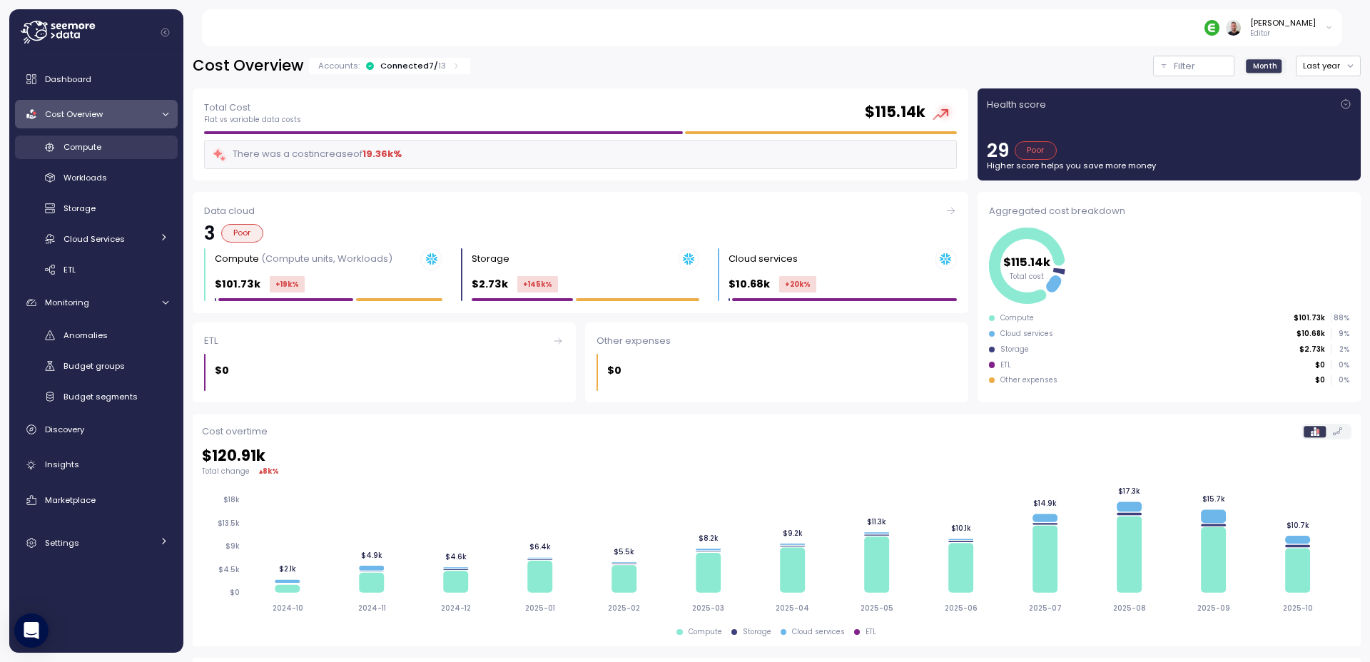
click at [96, 146] on span "Compute" at bounding box center [83, 146] width 38 height 11
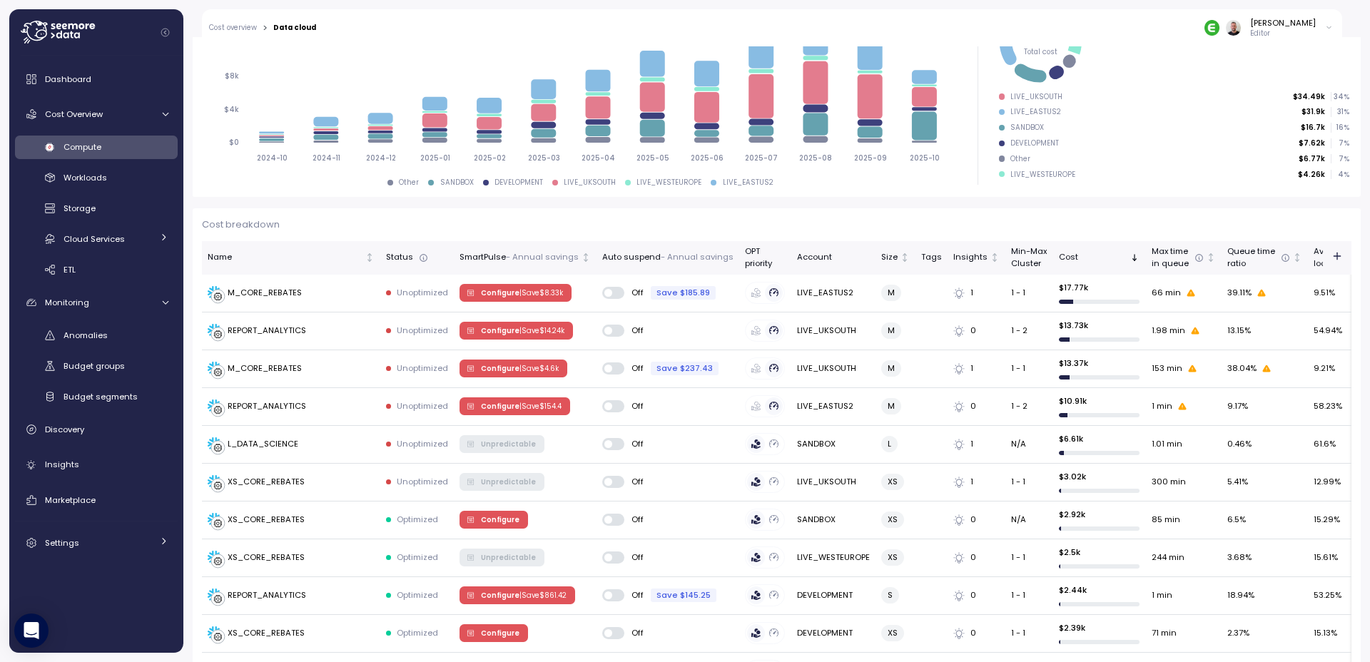
scroll to position [343, 0]
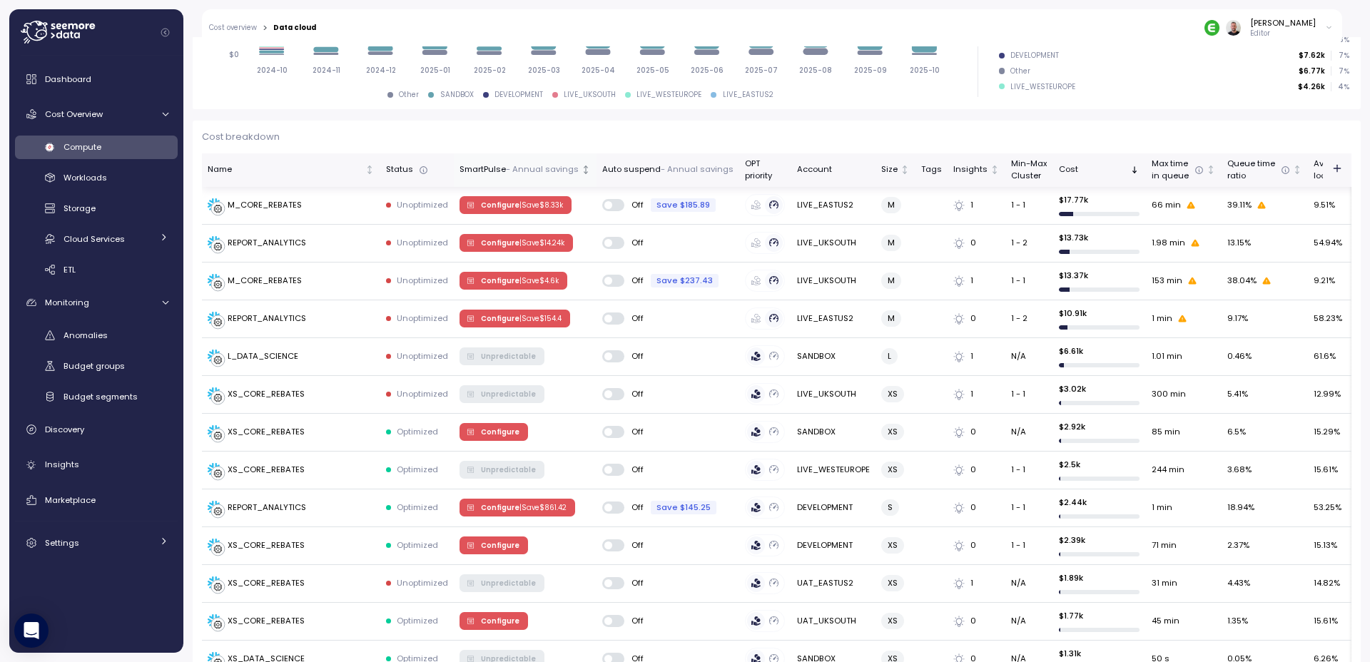
click at [567, 172] on p "- Annual savings" at bounding box center [542, 169] width 73 height 13
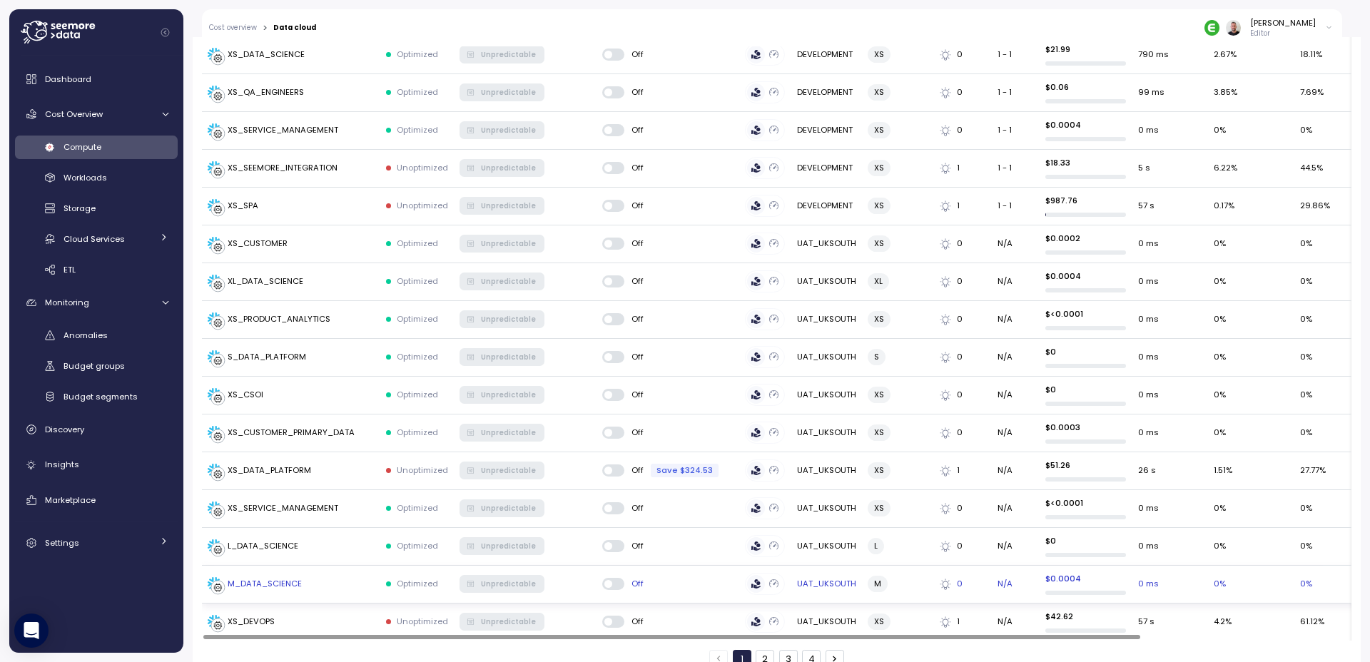
scroll to position [1804, 0]
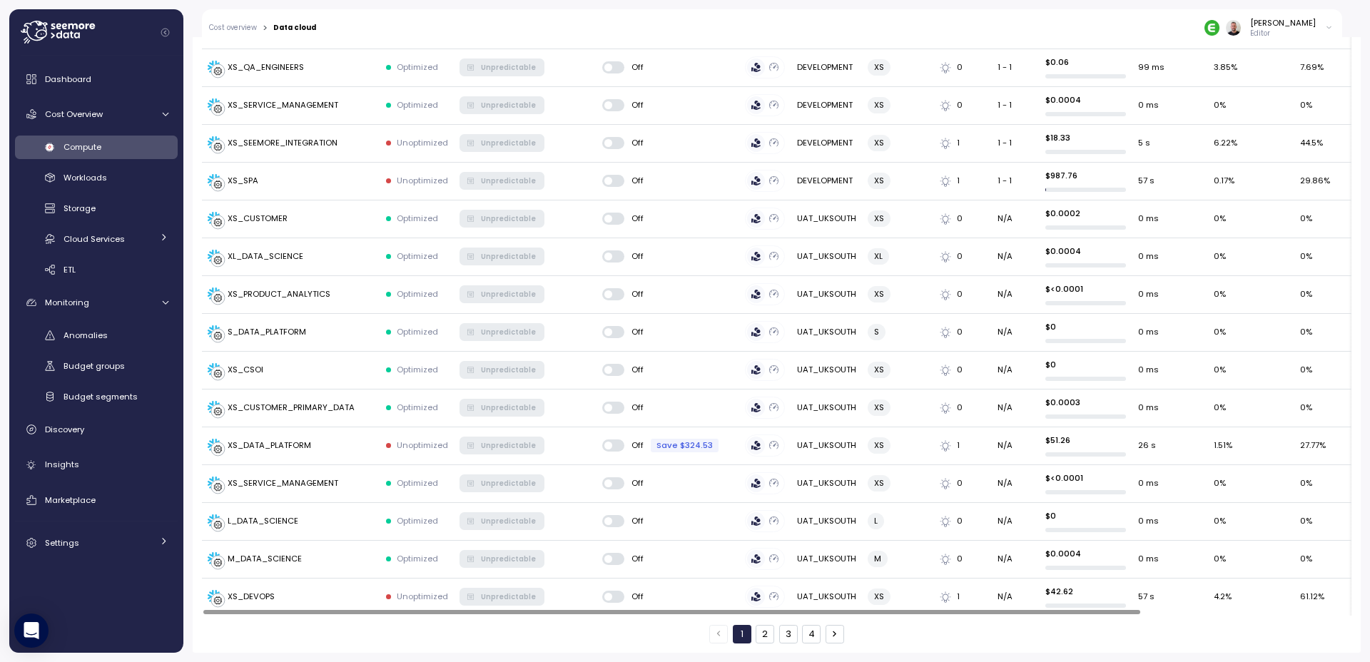
click at [786, 637] on button "3" at bounding box center [788, 634] width 19 height 19
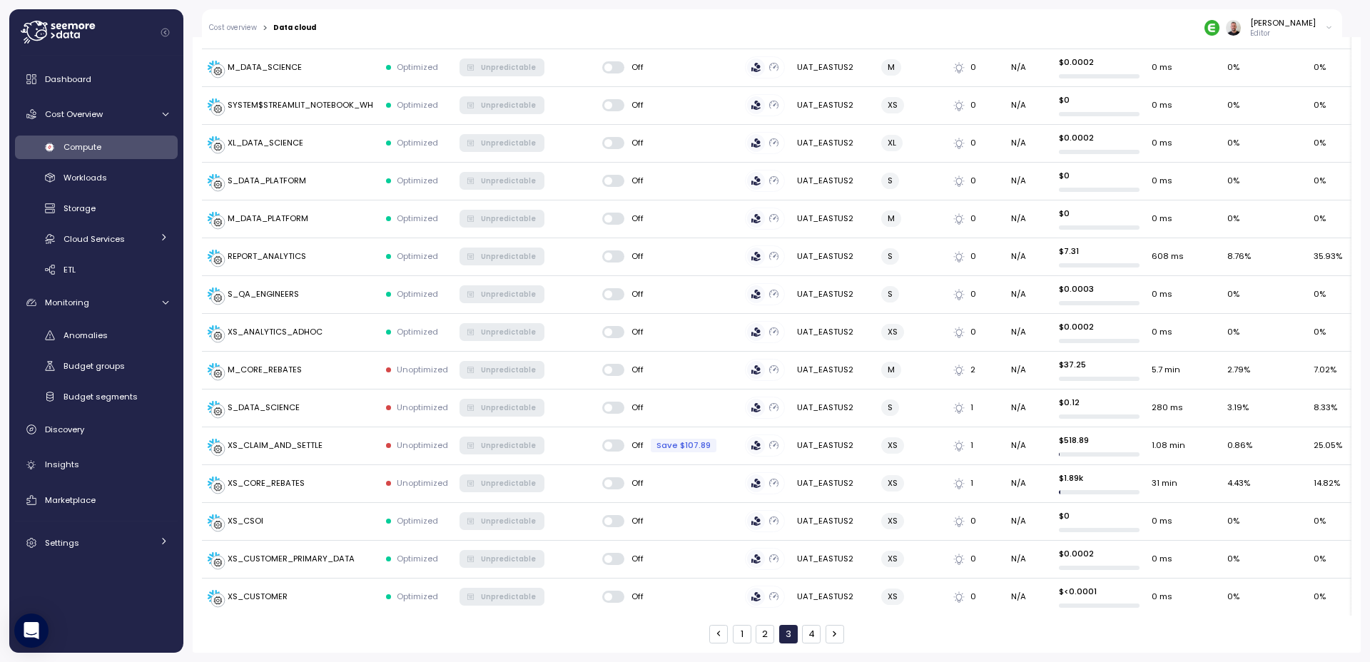
click at [808, 638] on button "4" at bounding box center [811, 634] width 19 height 19
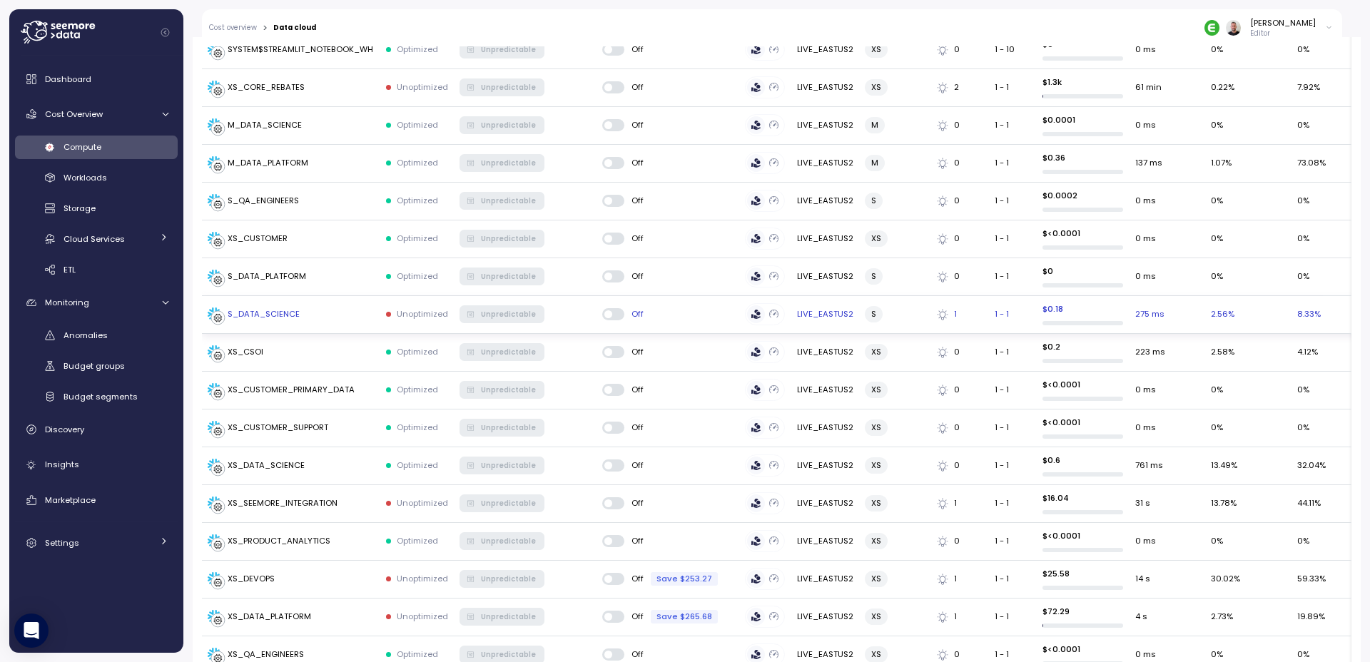
scroll to position [1161, 0]
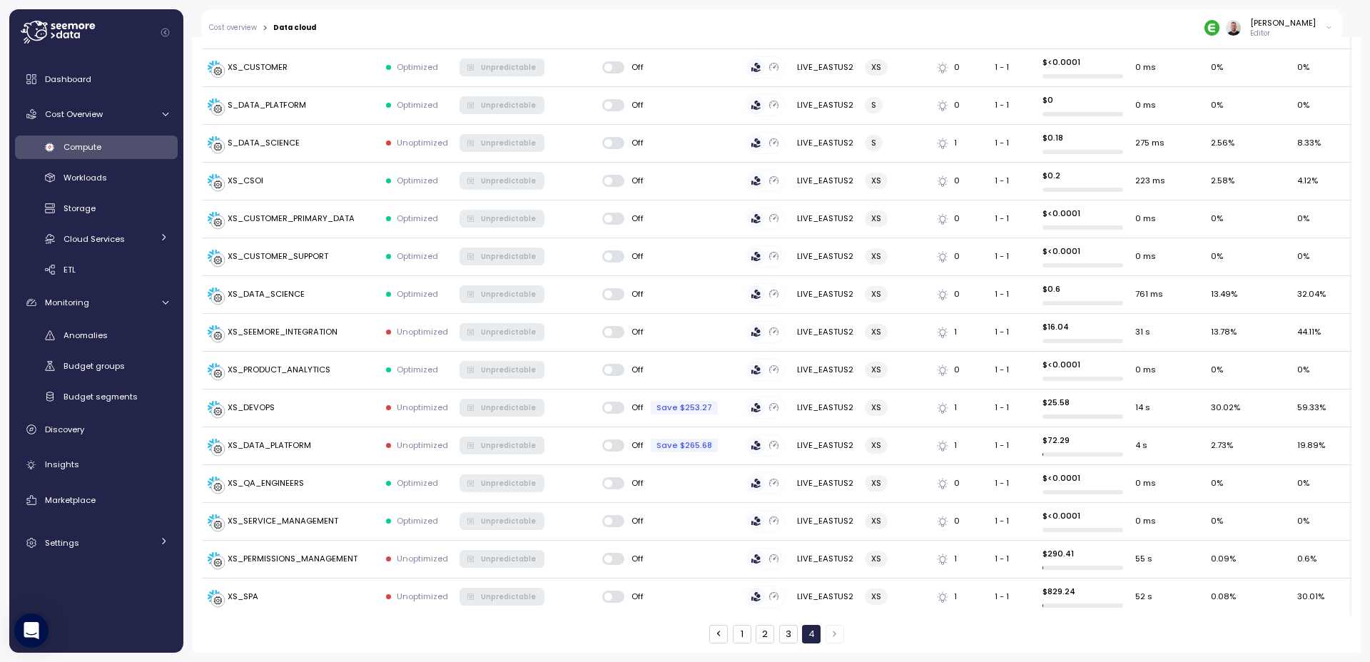
click at [736, 632] on button "1" at bounding box center [742, 634] width 19 height 19
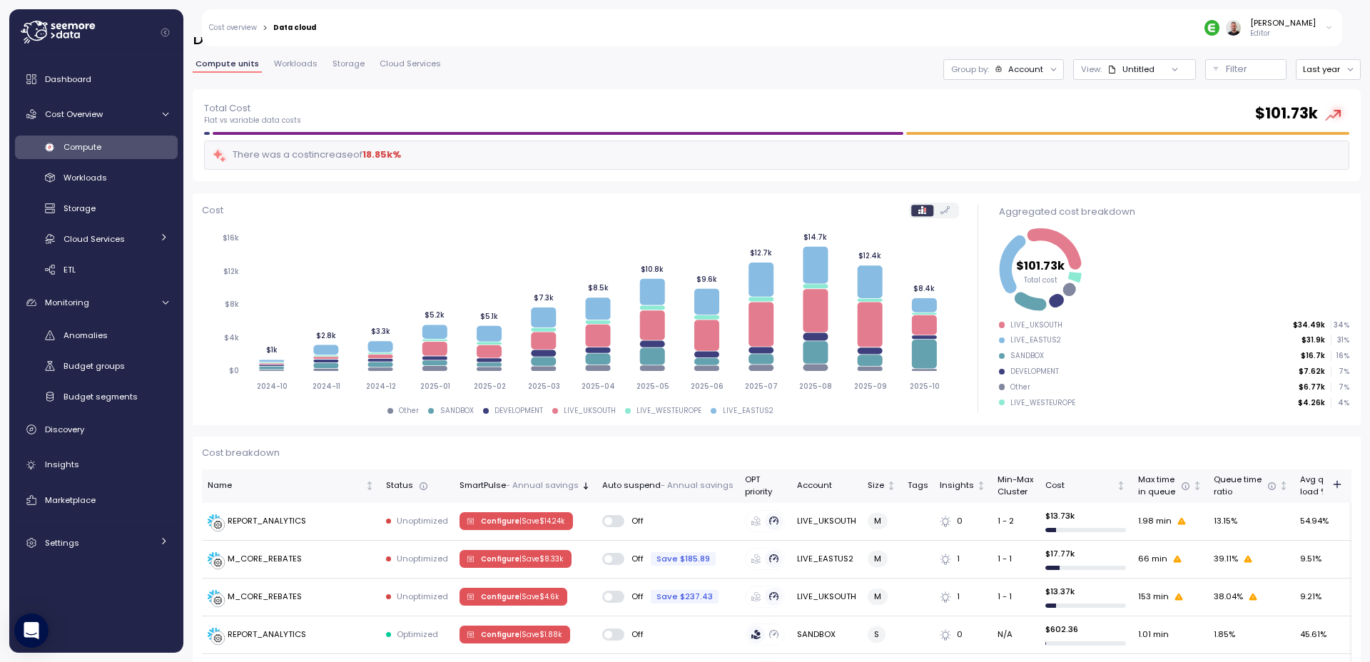
scroll to position [0, 0]
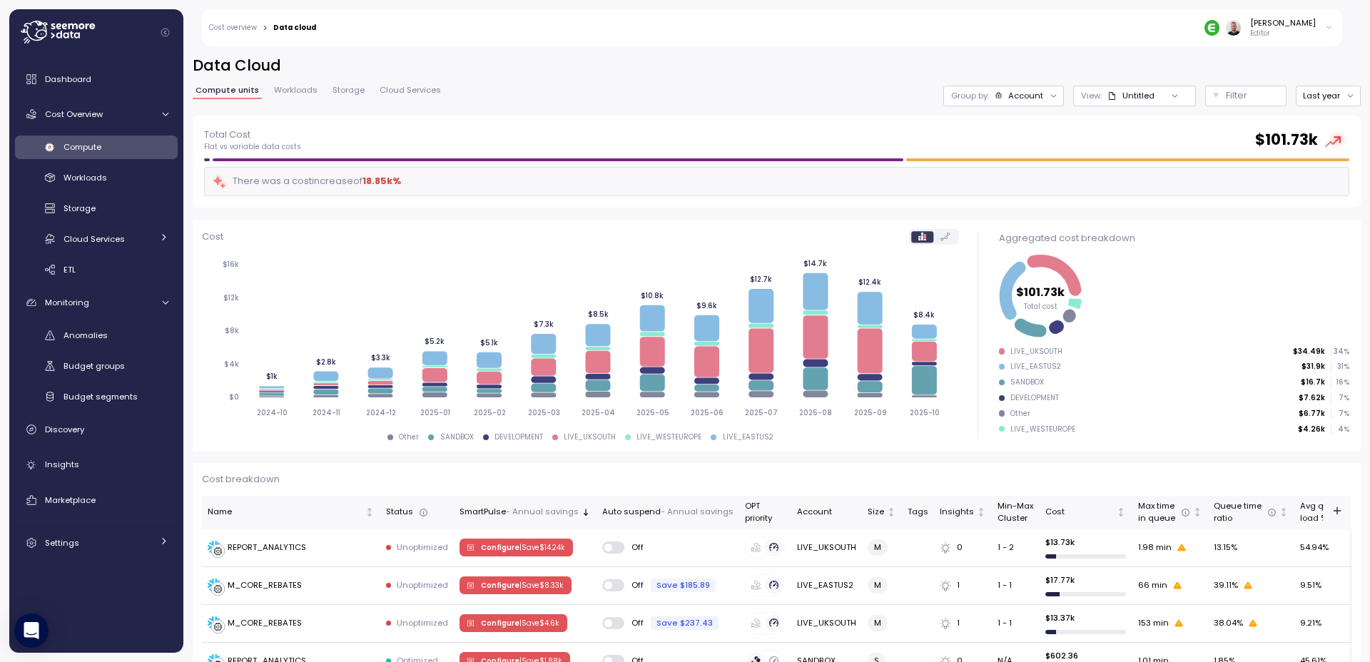
click at [1025, 96] on div "Account" at bounding box center [1025, 95] width 35 height 11
click at [1018, 152] on p "Budget segment" at bounding box center [1009, 150] width 69 height 11
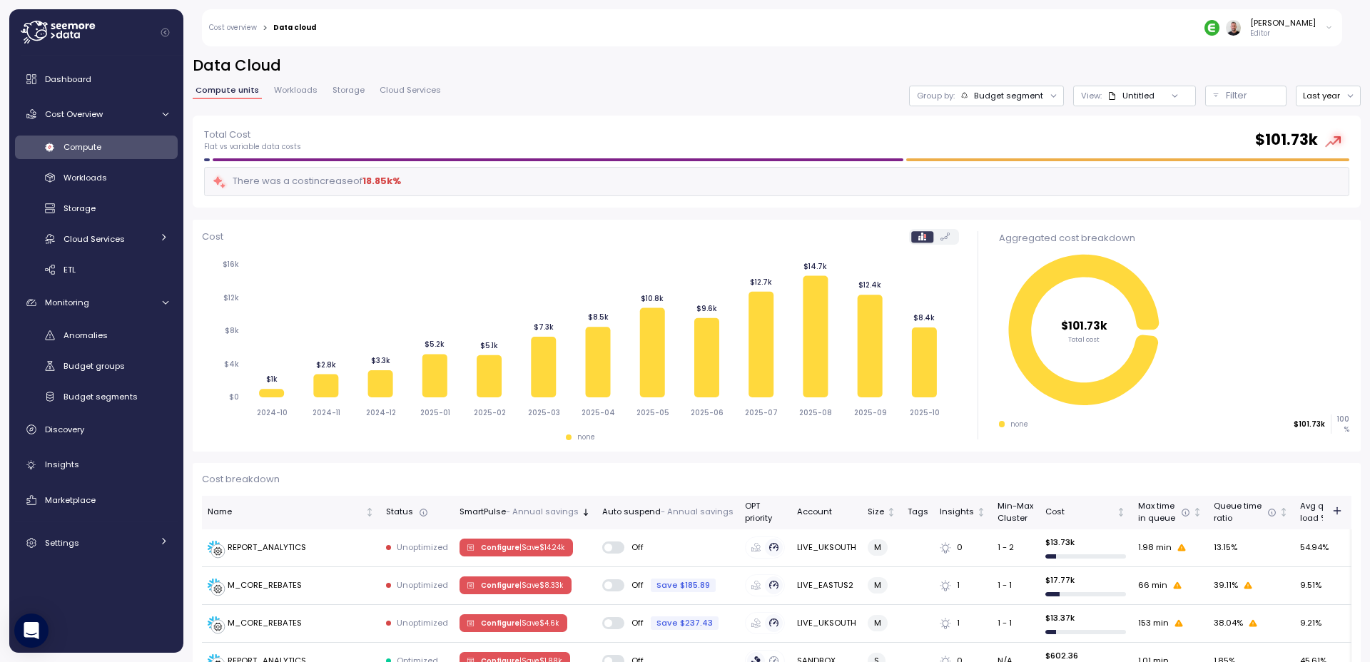
click at [1009, 98] on div "Budget segment" at bounding box center [1008, 95] width 69 height 11
click at [1003, 128] on div "Account" at bounding box center [978, 126] width 98 height 17
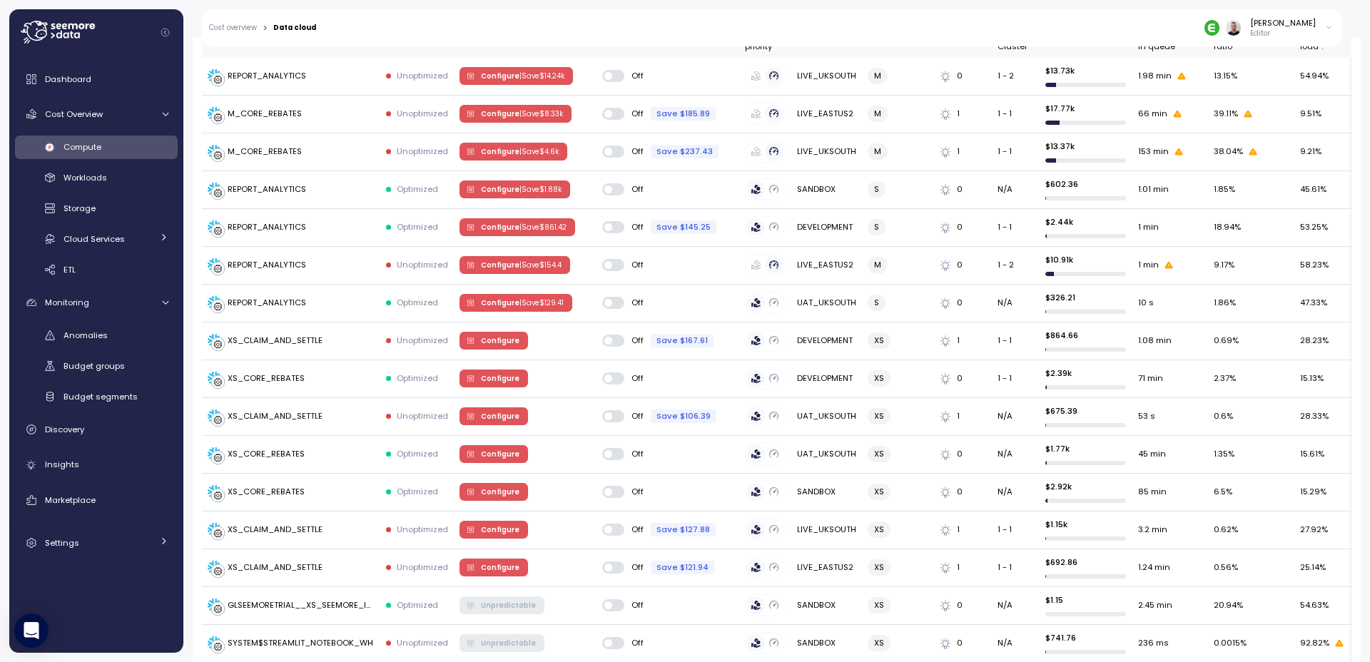
scroll to position [514, 0]
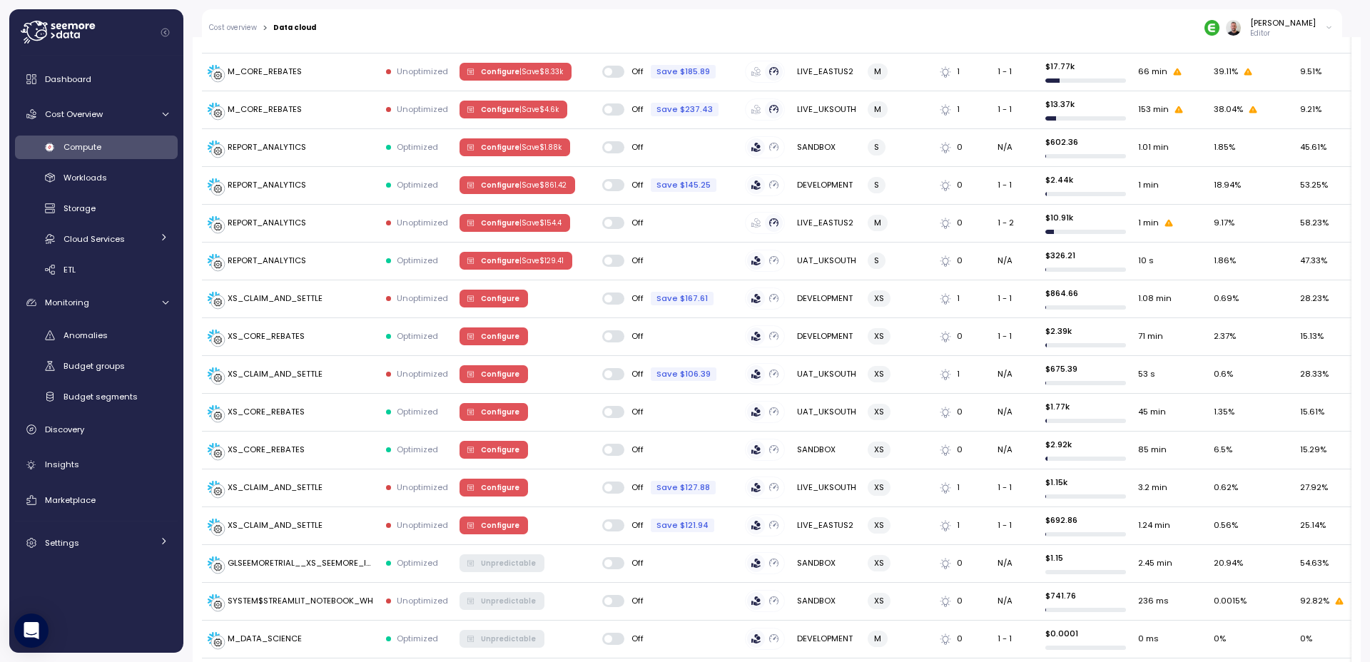
click at [60, 37] on icon at bounding box center [59, 35] width 6 height 8
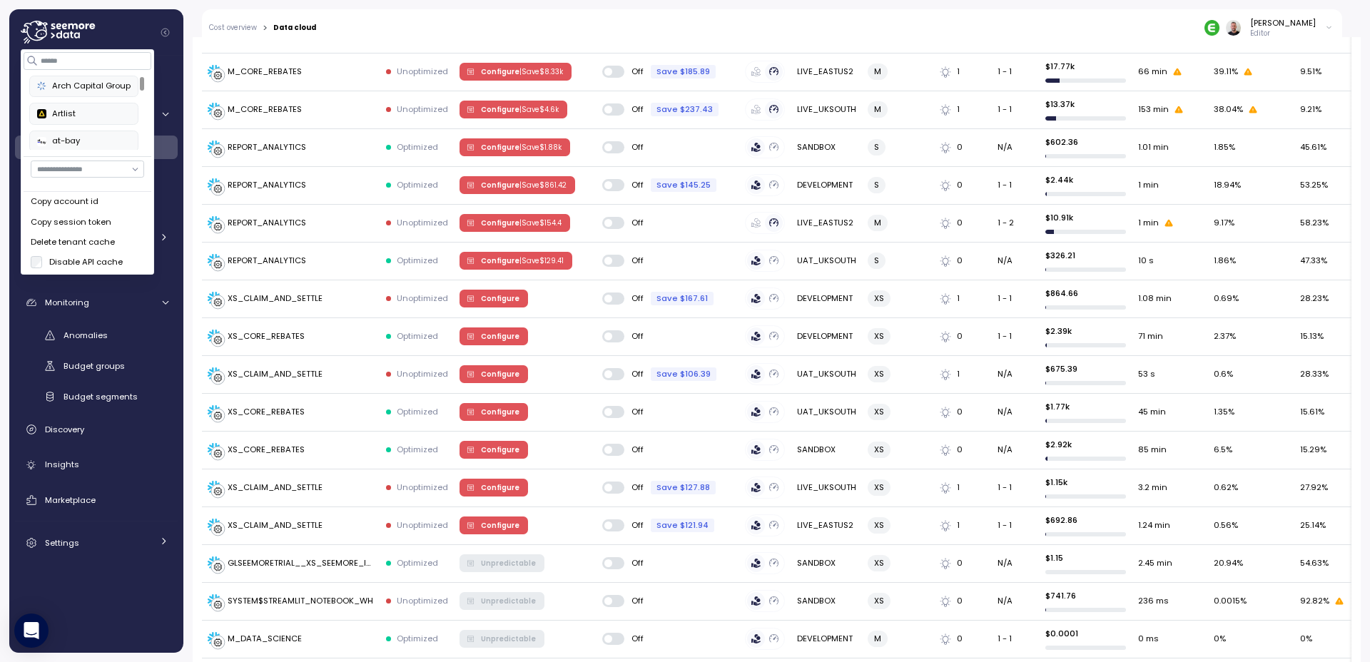
click at [94, 89] on div "Arch Capital Group" at bounding box center [83, 86] width 93 height 13
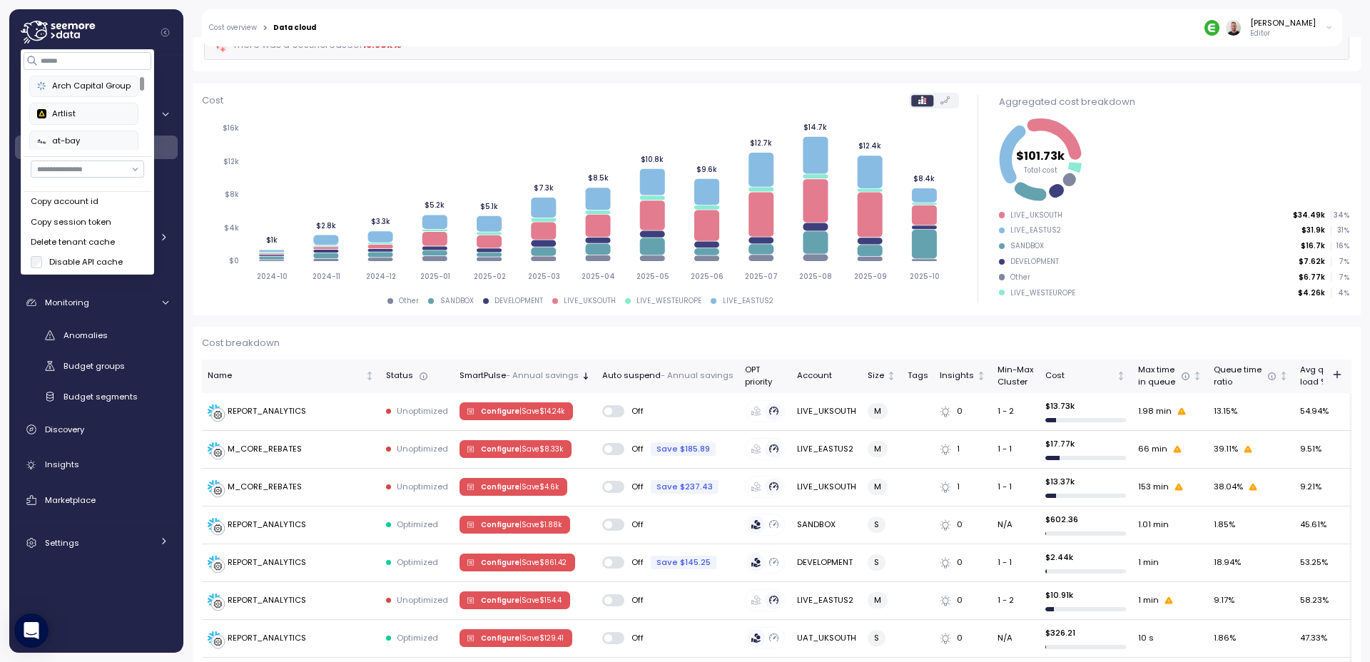
scroll to position [0, 0]
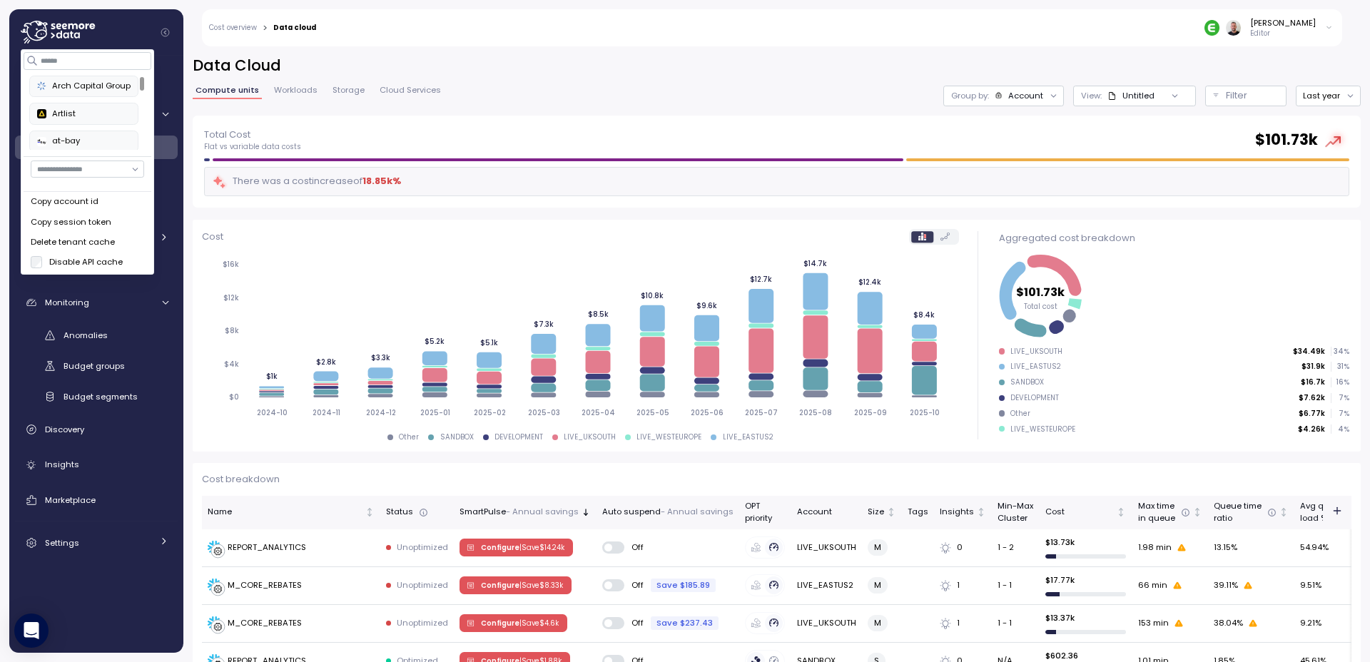
click at [118, 39] on div at bounding box center [102, 32] width 163 height 46
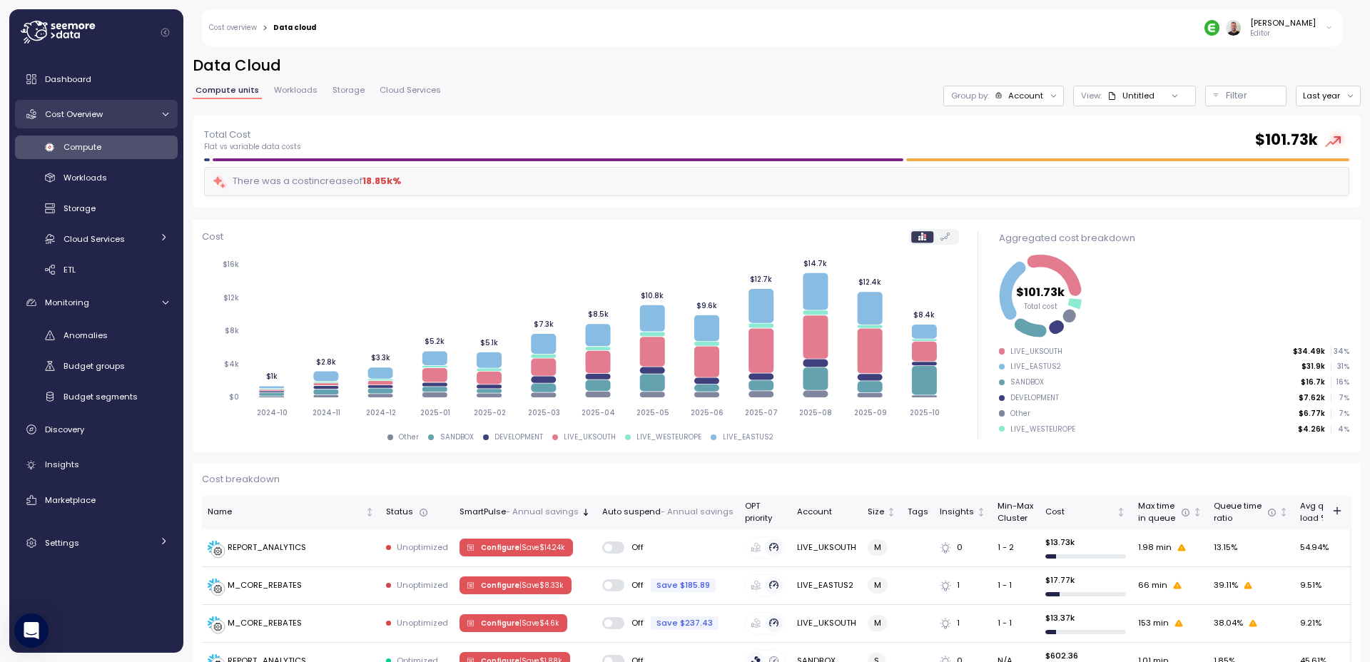
click at [81, 118] on span "Cost Overview" at bounding box center [74, 113] width 58 height 11
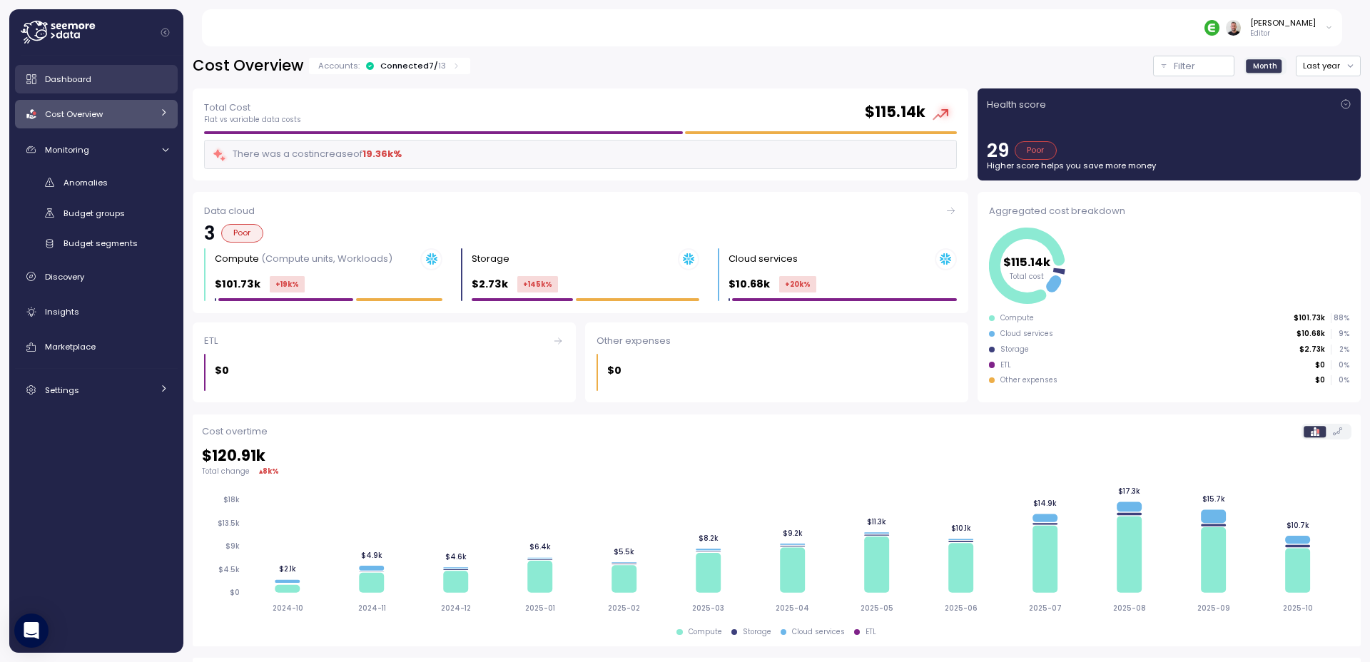
click at [76, 74] on span "Dashboard" at bounding box center [68, 78] width 46 height 11
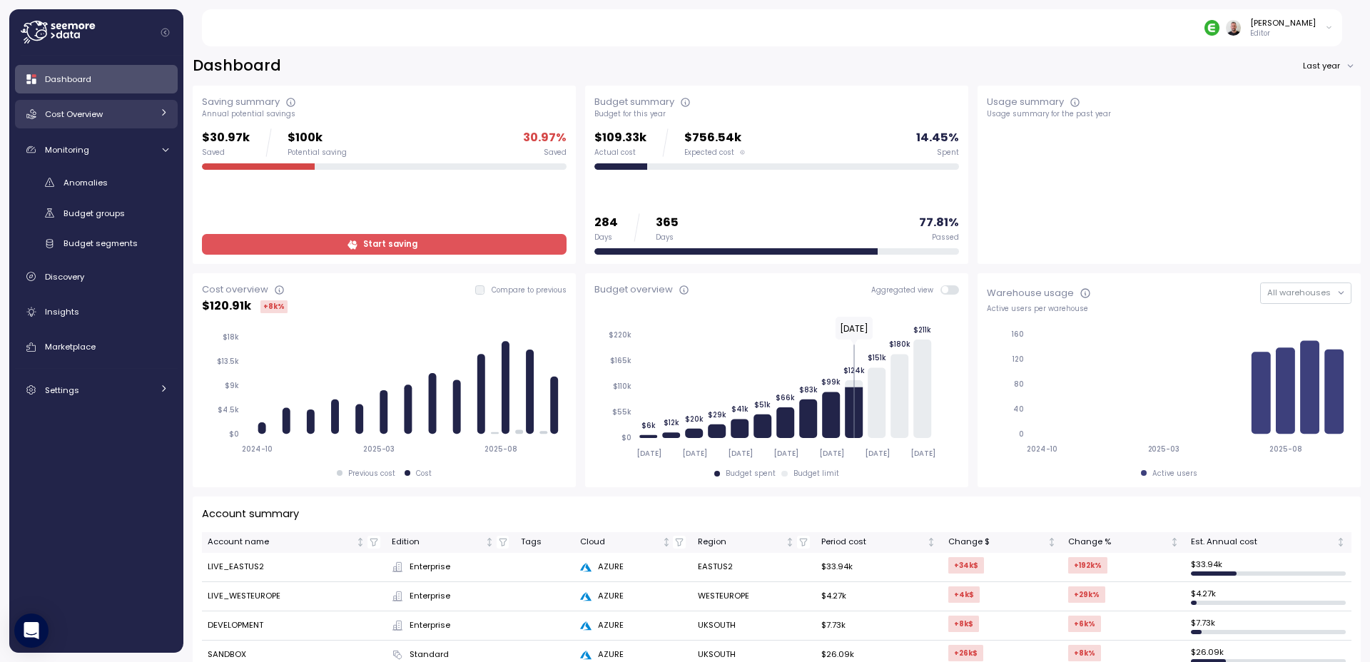
click at [72, 122] on link "Cost Overview" at bounding box center [96, 114] width 163 height 29
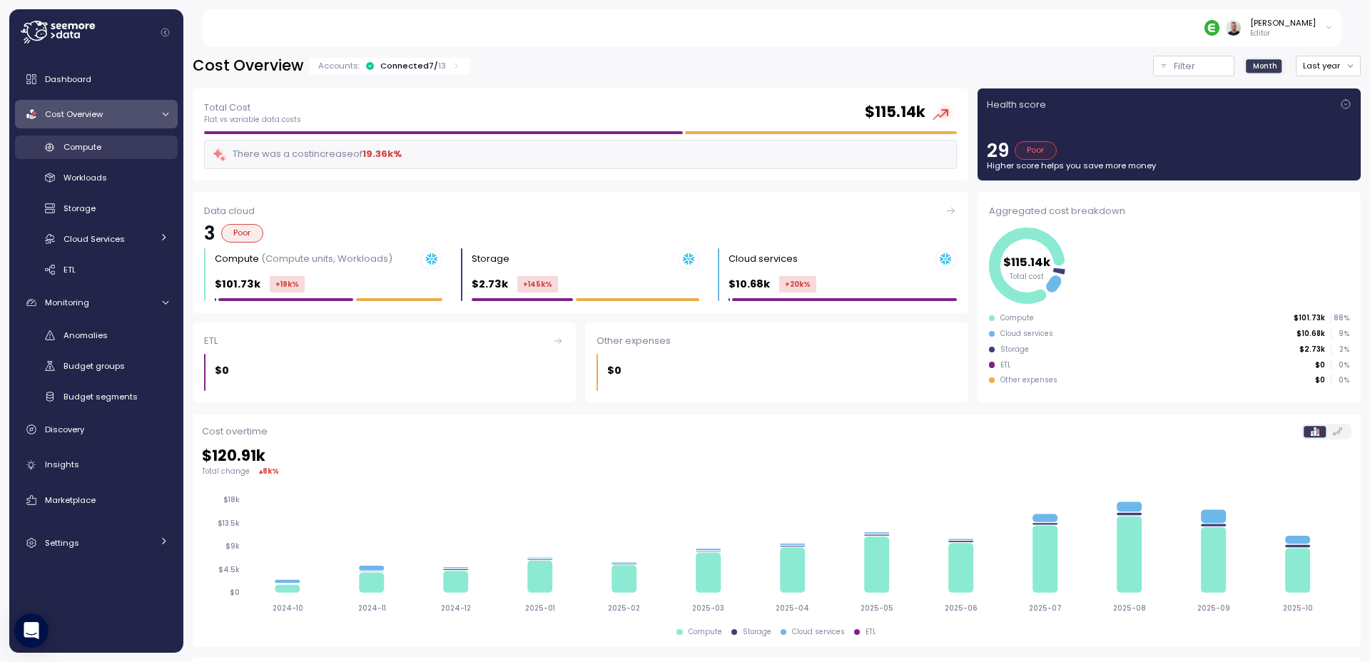
click at [97, 150] on span "Compute" at bounding box center [83, 146] width 38 height 11
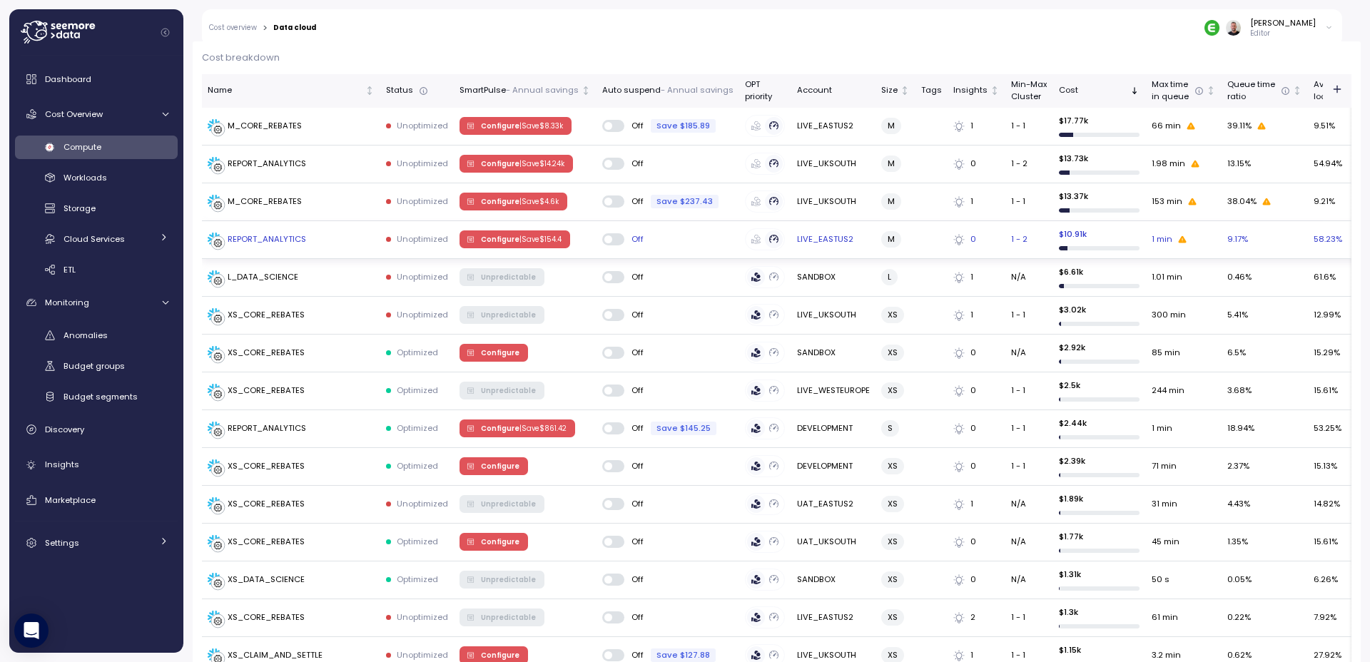
scroll to position [257, 0]
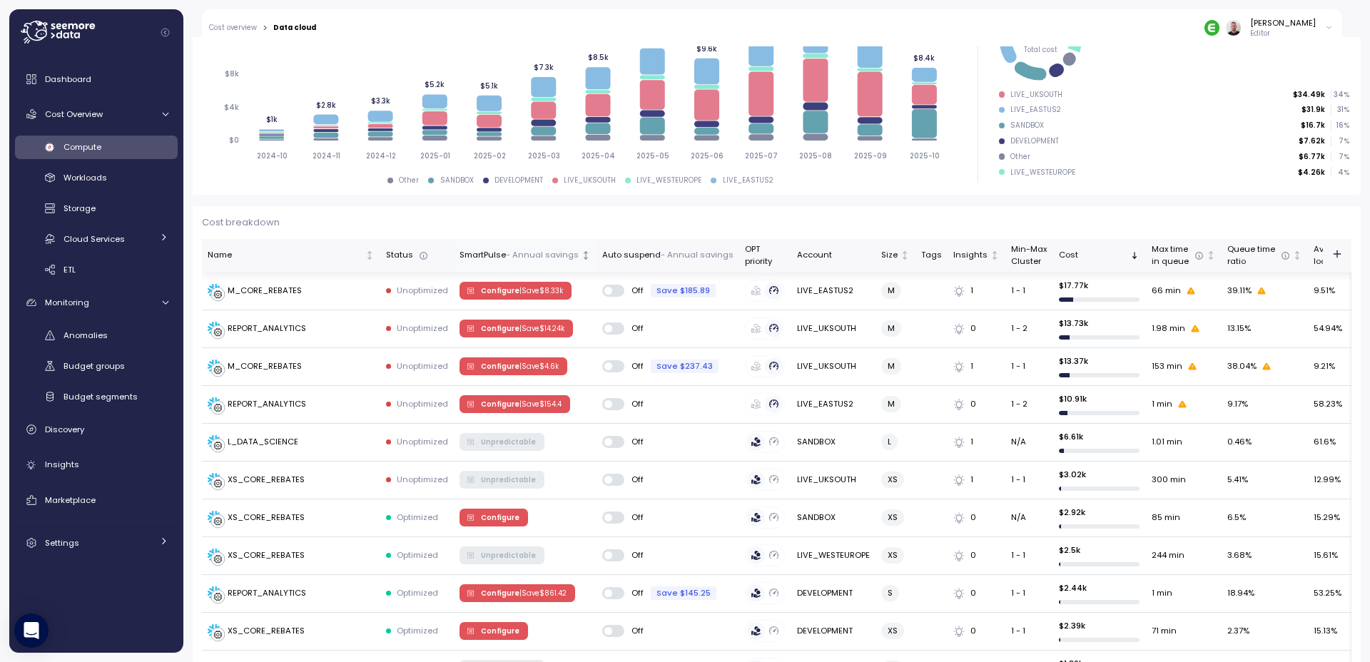
click at [570, 254] on p "- Annual savings" at bounding box center [542, 255] width 73 height 13
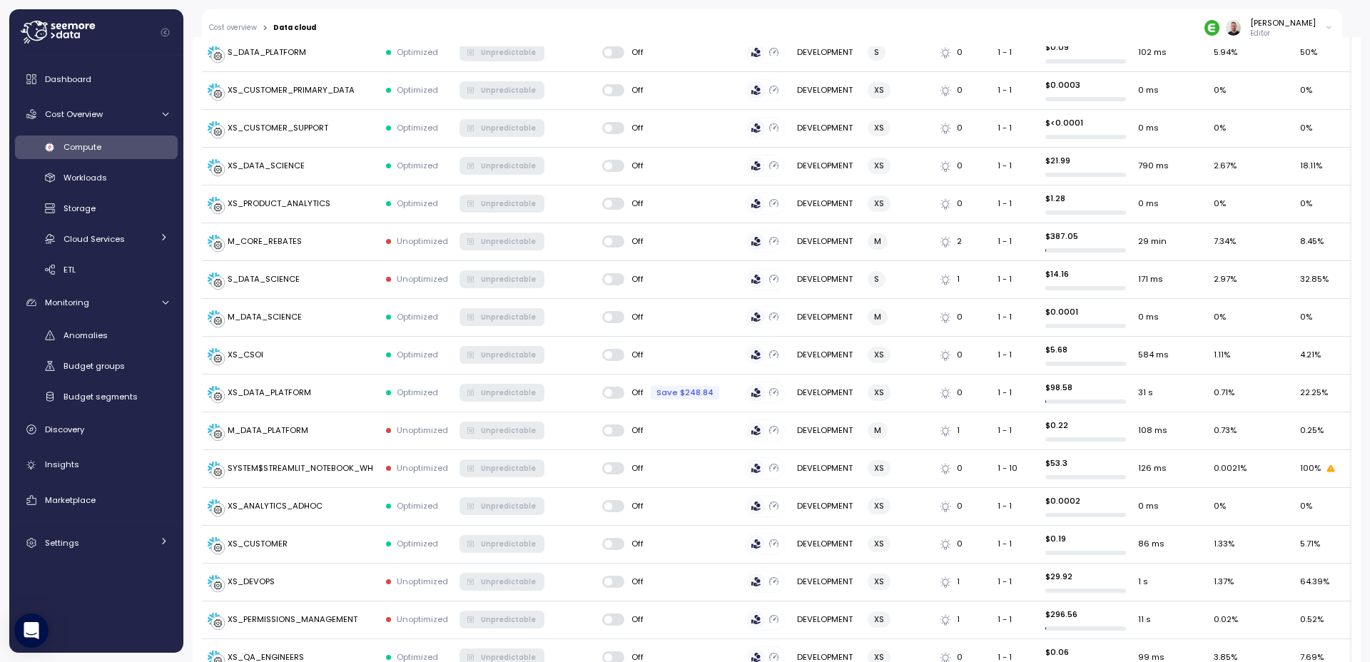
scroll to position [1205, 0]
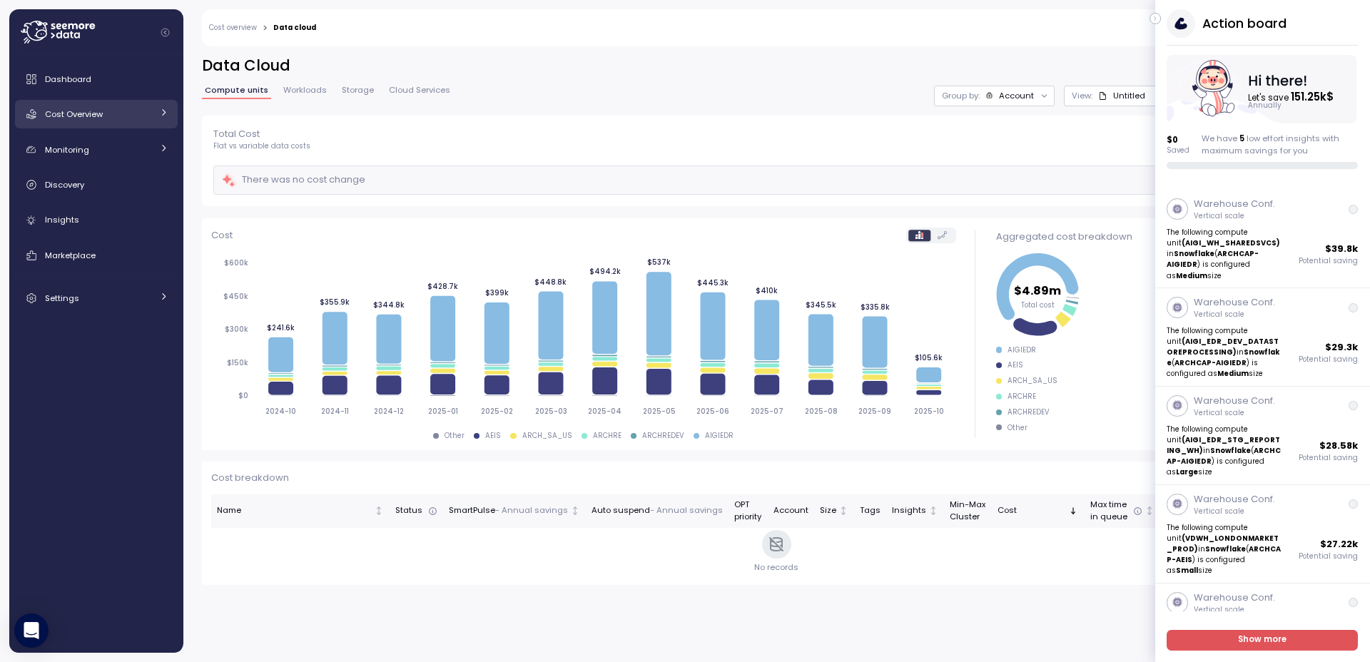
click at [84, 110] on span "Cost Overview" at bounding box center [74, 113] width 58 height 11
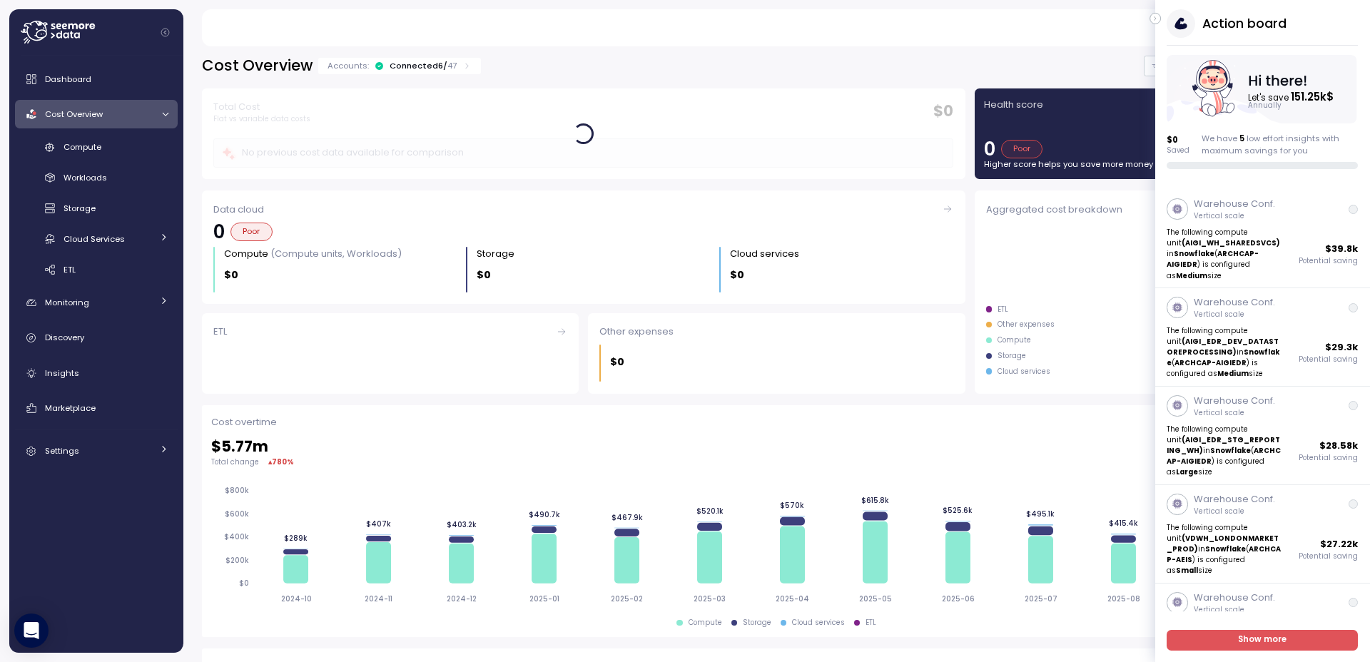
click at [1153, 19] on icon "button" at bounding box center [1155, 18] width 6 height 17
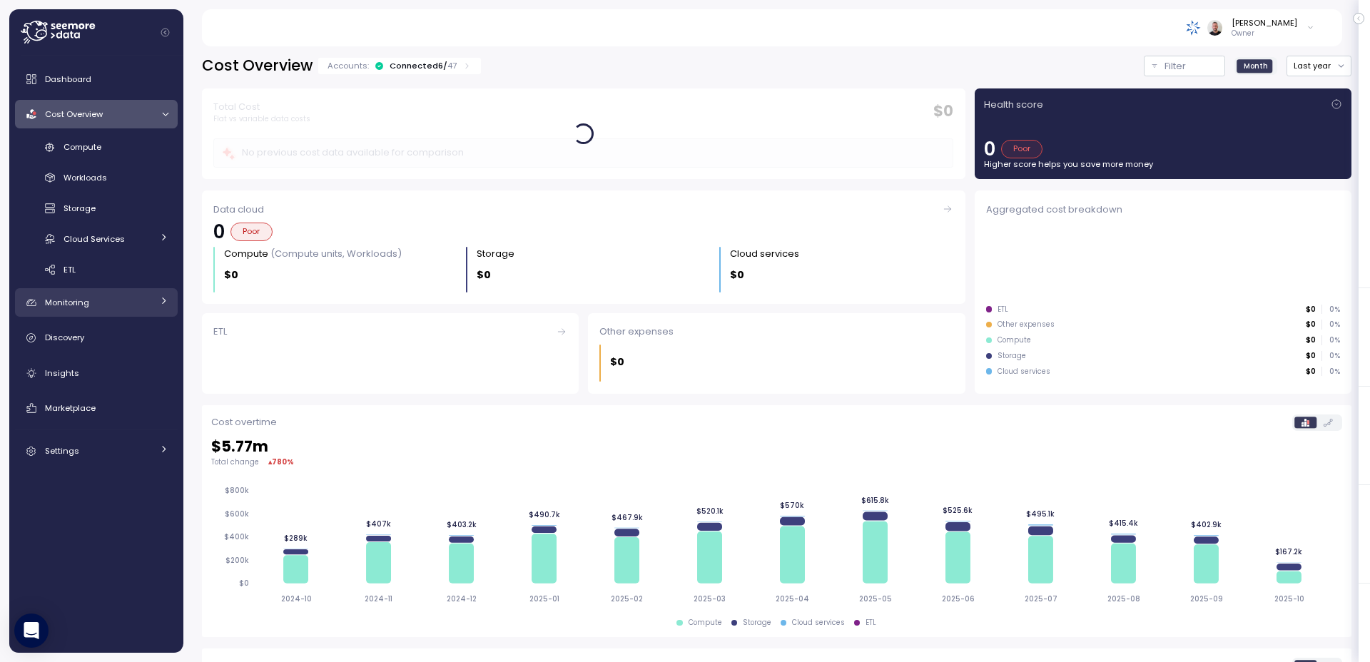
click at [85, 313] on link "Monitoring" at bounding box center [96, 302] width 163 height 29
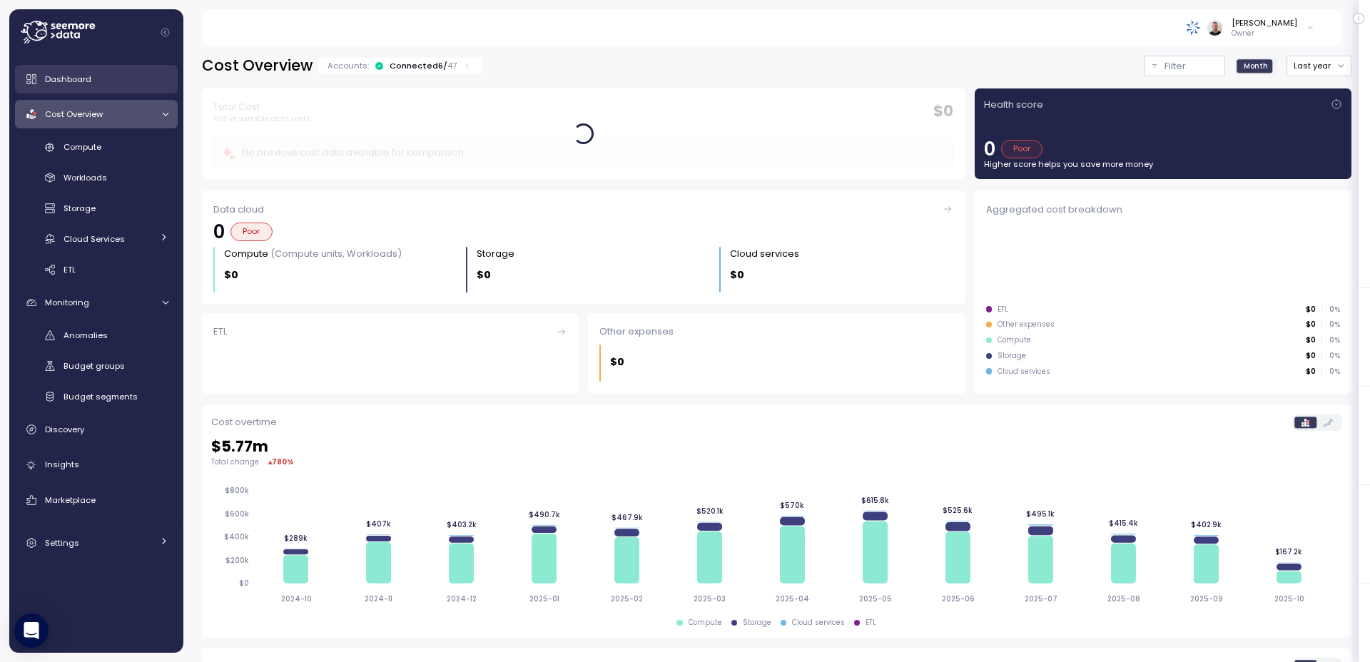
click at [85, 83] on span "Dashboard" at bounding box center [68, 78] width 46 height 11
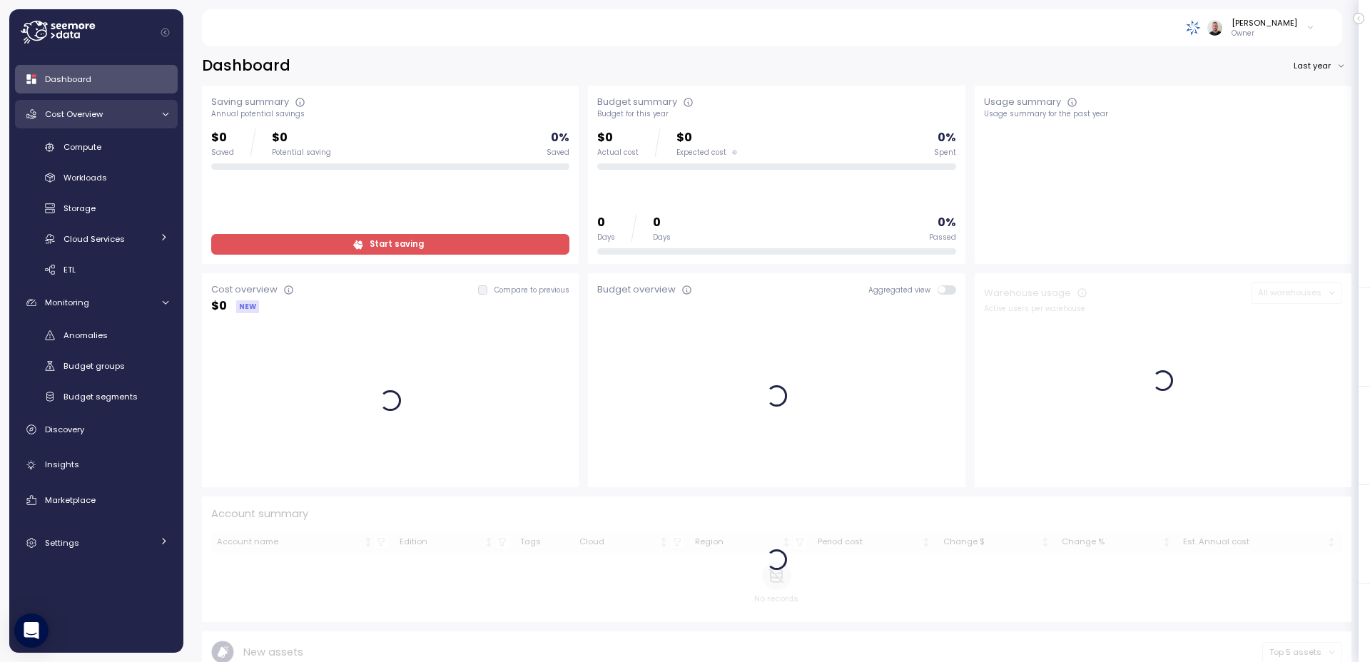
click at [99, 118] on span "Cost Overview" at bounding box center [74, 113] width 58 height 11
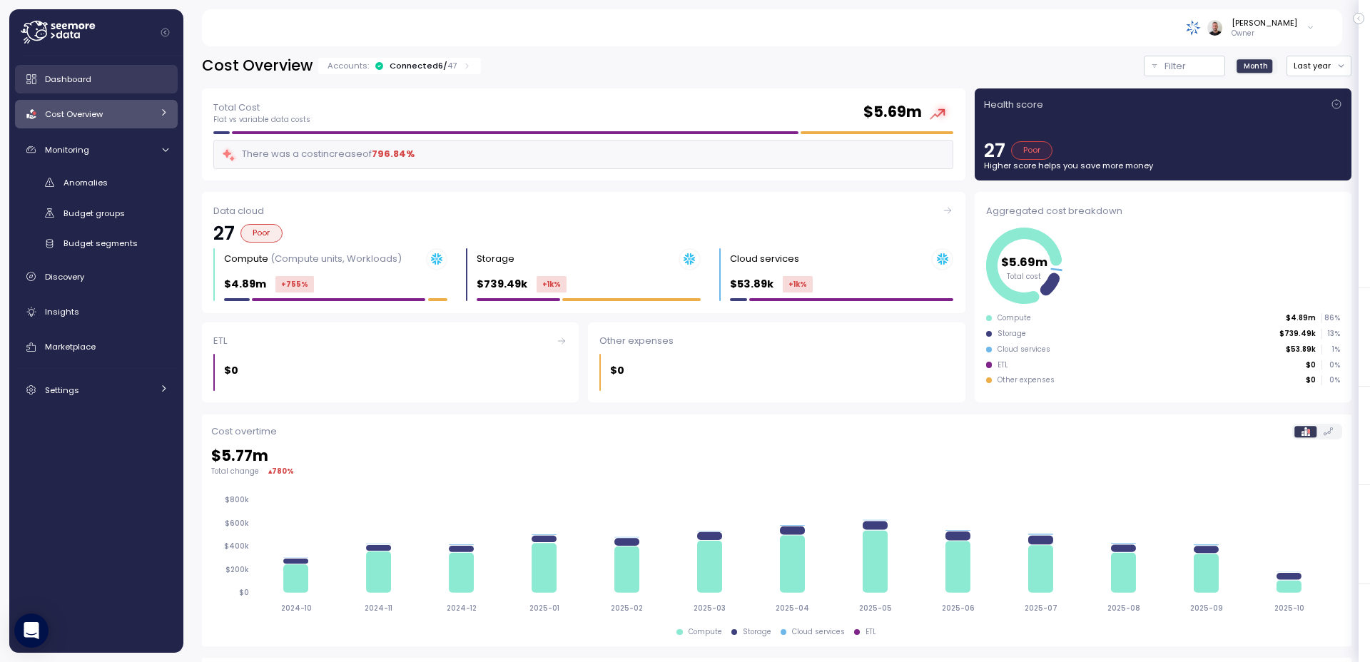
click at [103, 81] on div "Dashboard" at bounding box center [106, 79] width 123 height 14
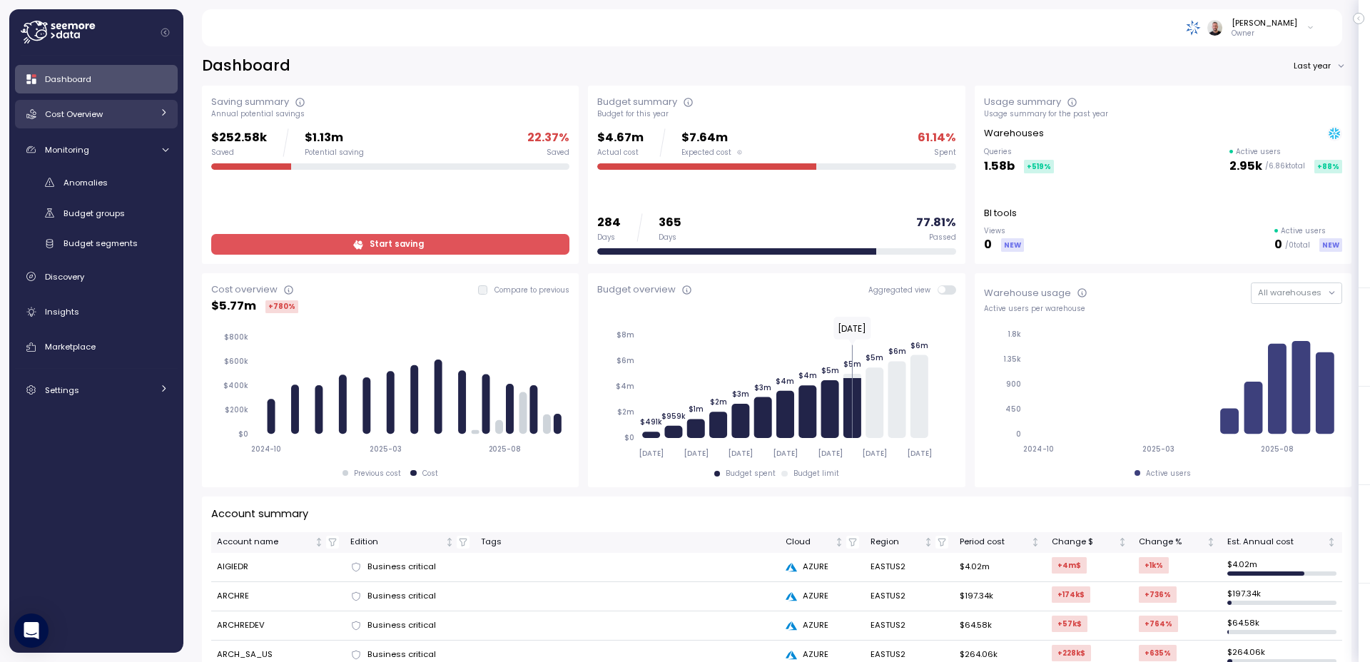
click at [81, 109] on span "Cost Overview" at bounding box center [74, 113] width 58 height 11
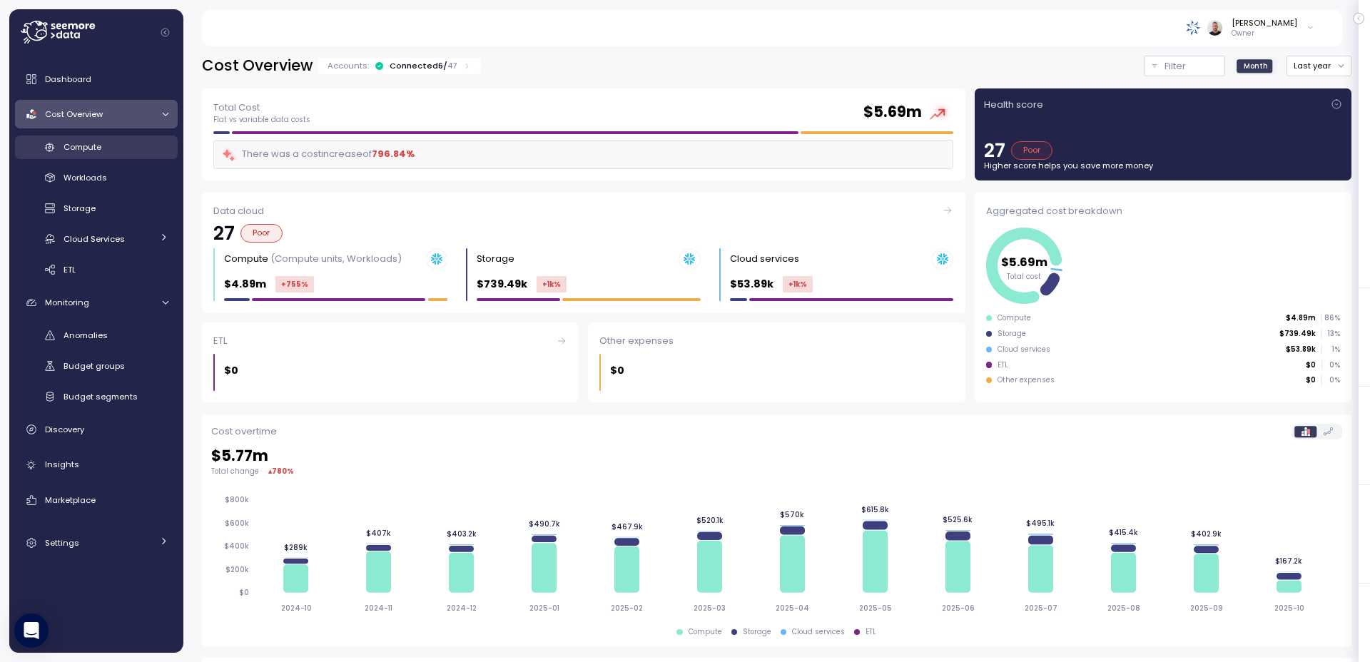
click at [96, 148] on span "Compute" at bounding box center [83, 146] width 38 height 11
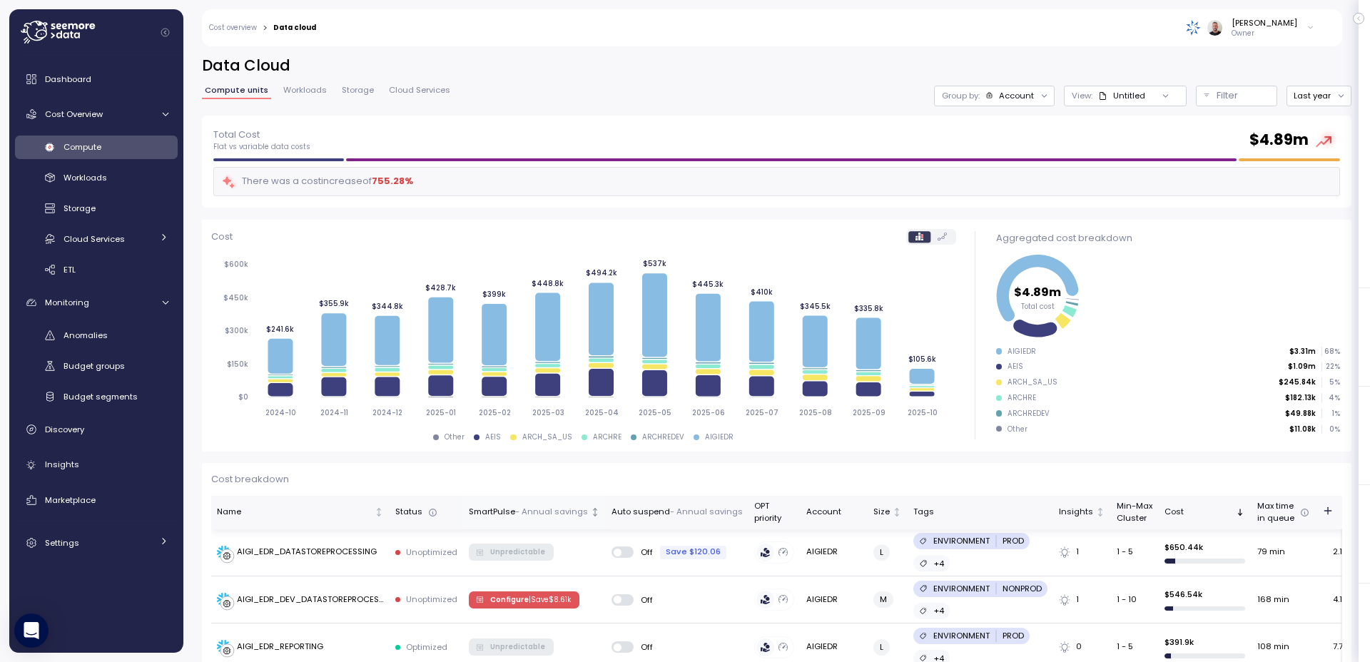
click at [578, 510] on p "- Annual savings" at bounding box center [551, 512] width 73 height 13
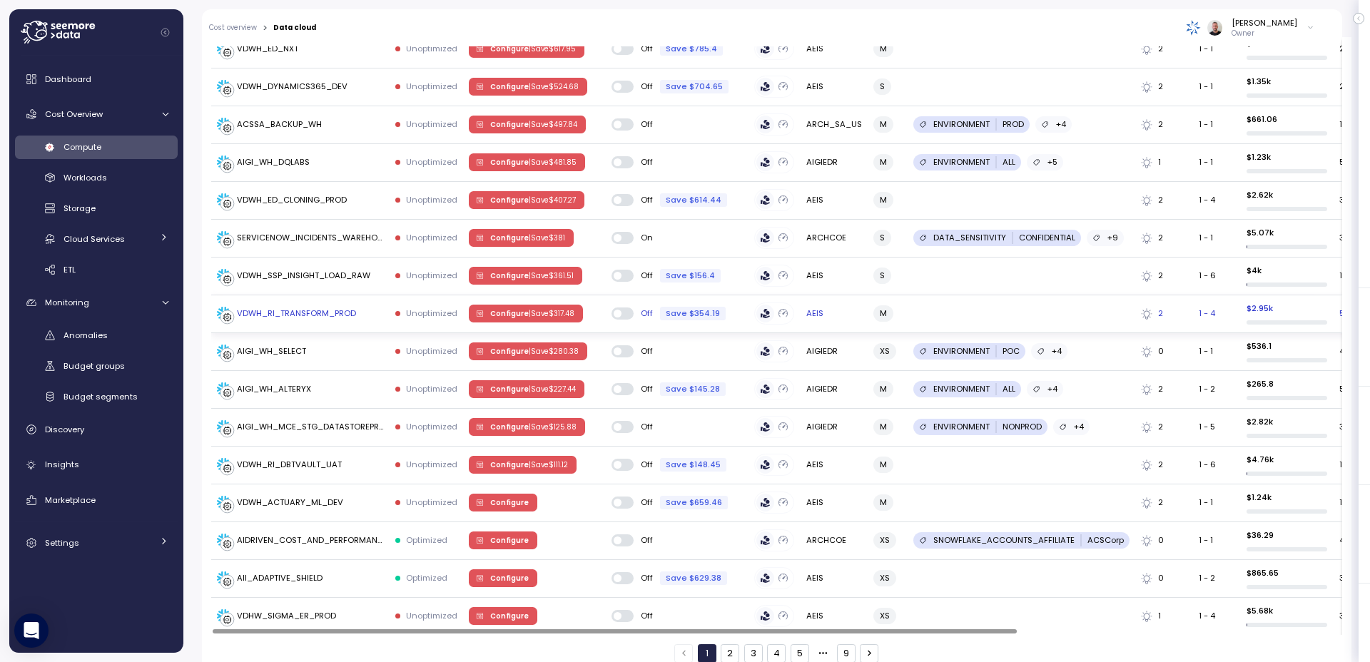
scroll to position [1804, 0]
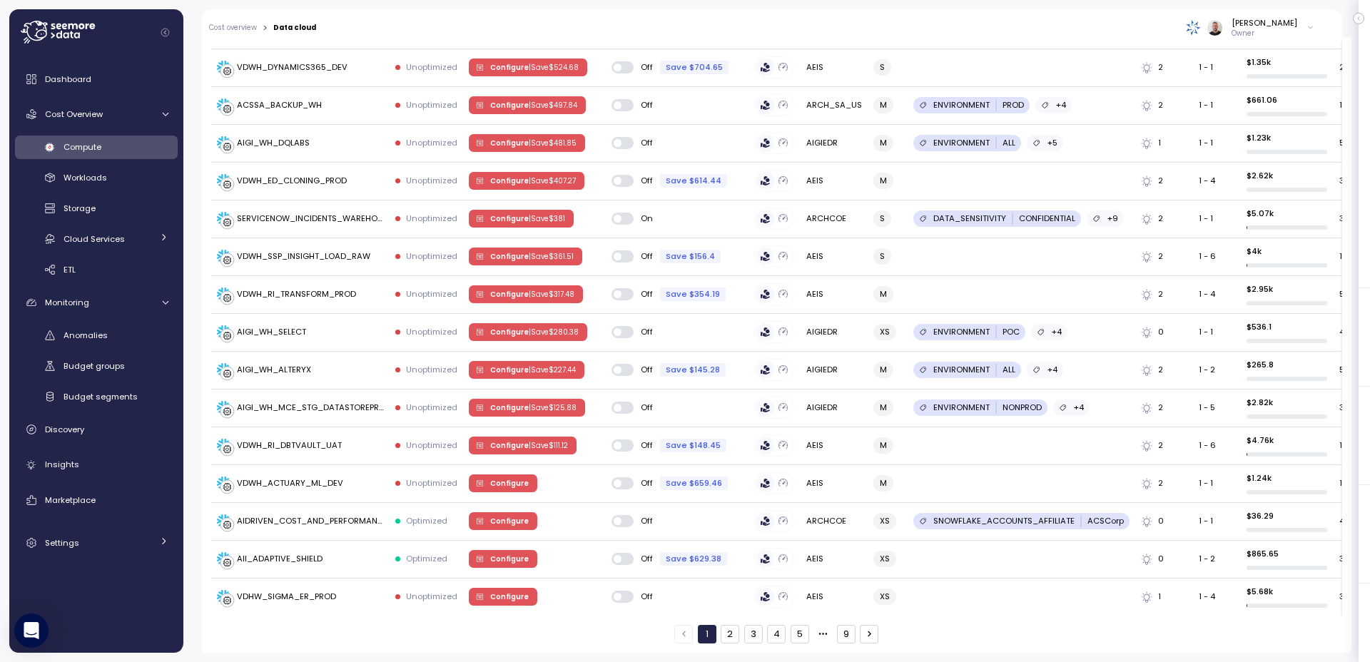
click at [729, 635] on button "2" at bounding box center [730, 634] width 19 height 19
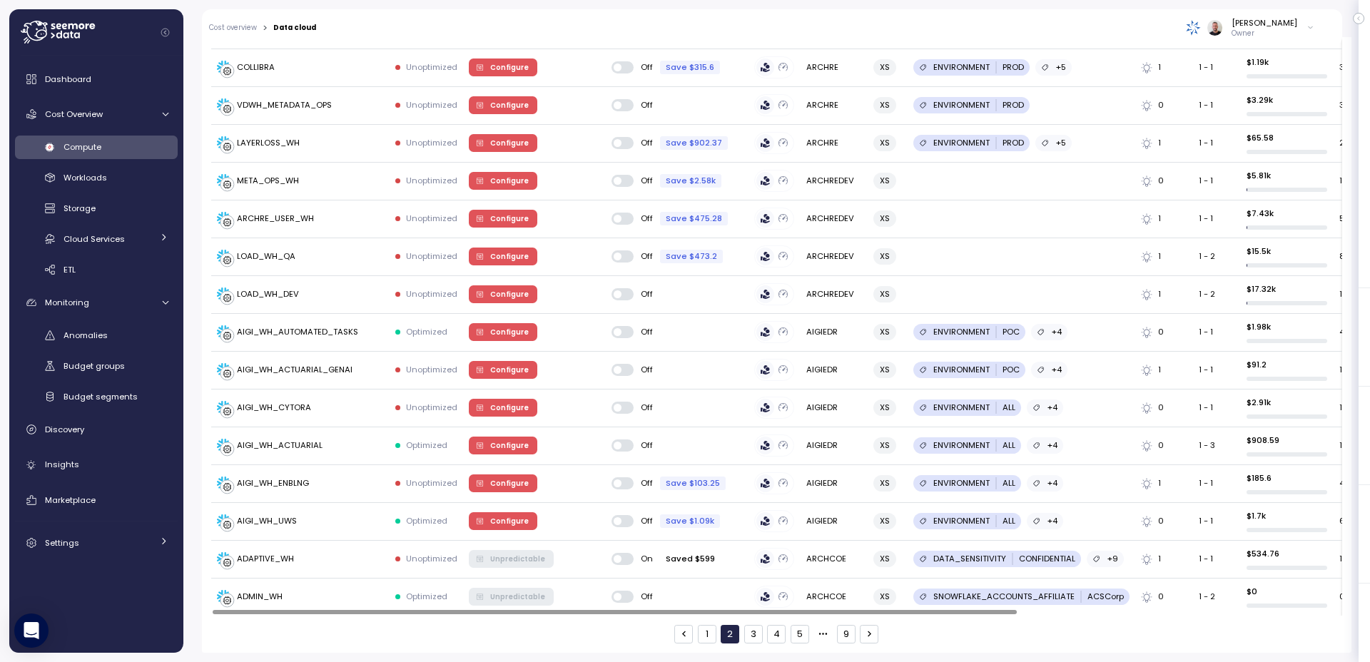
click at [701, 634] on button "1" at bounding box center [707, 634] width 19 height 19
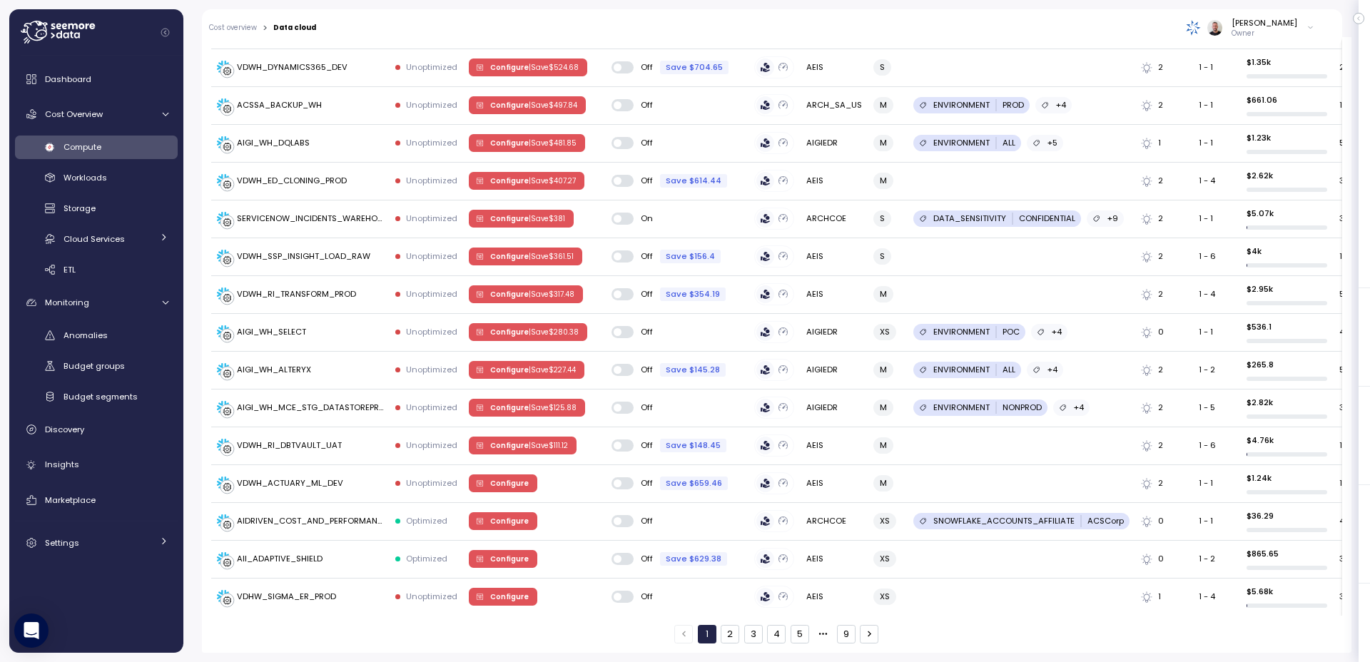
click at [843, 632] on button "9" at bounding box center [846, 634] width 19 height 19
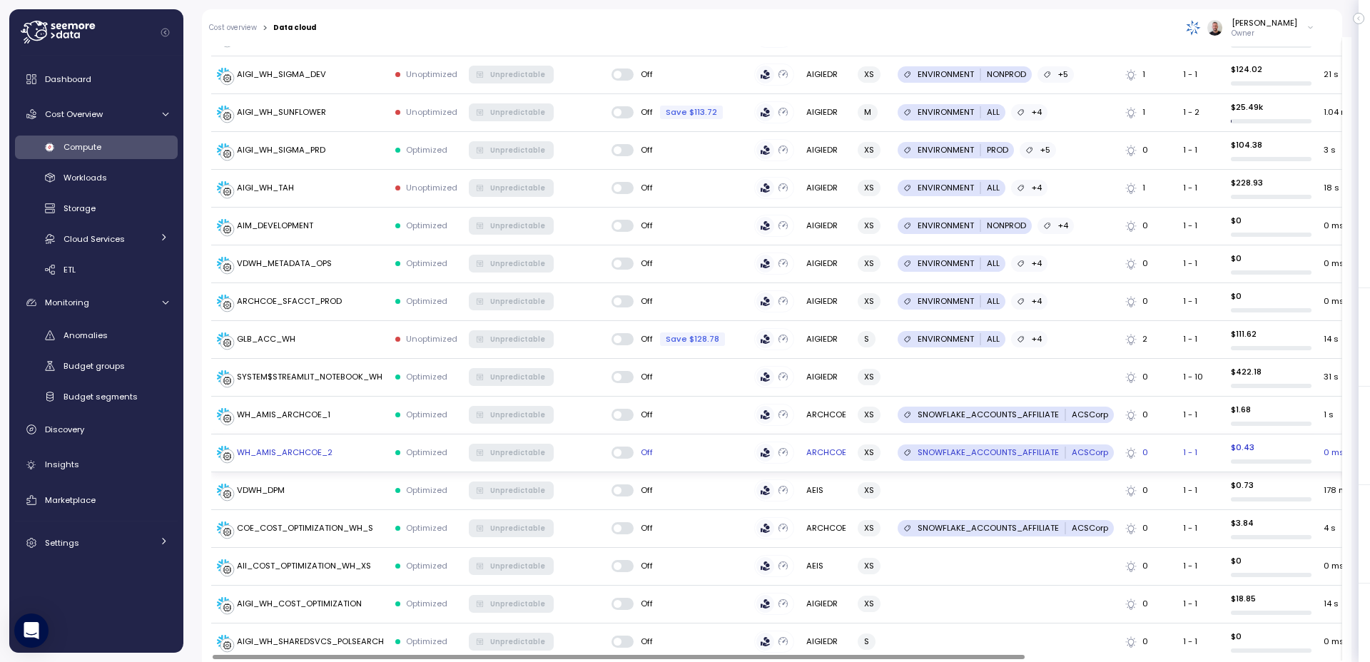
scroll to position [1653, 0]
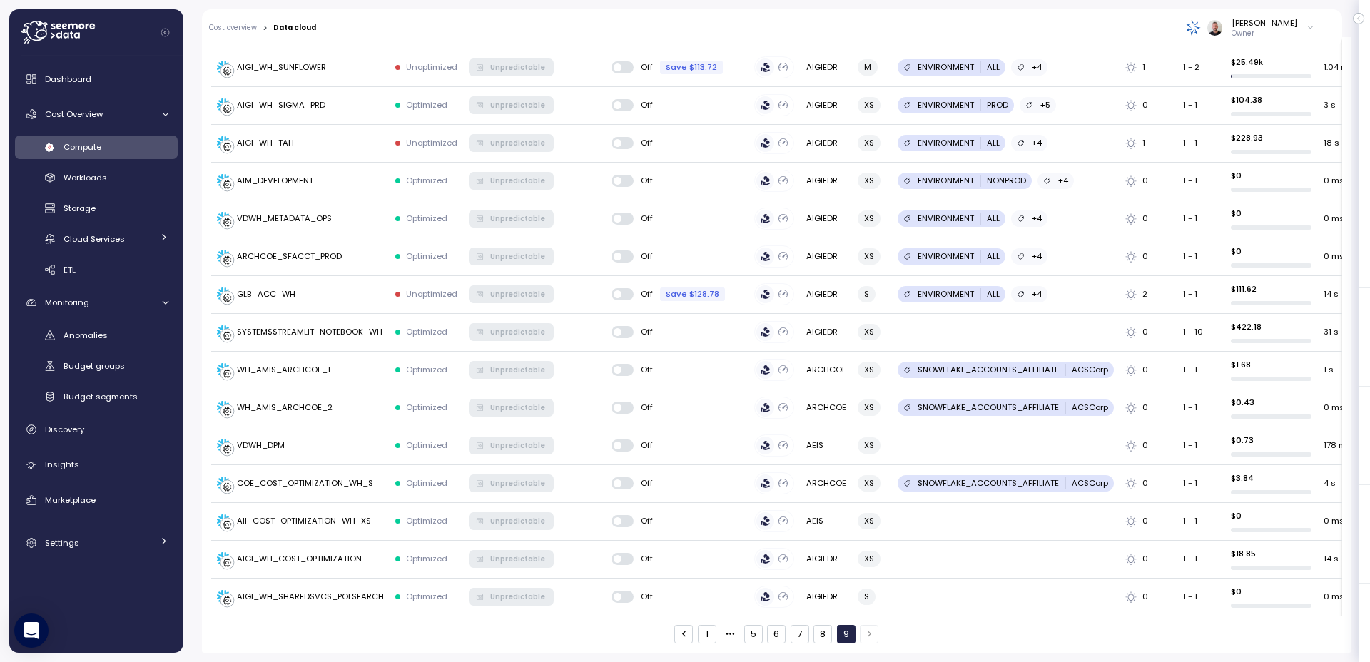
click at [702, 635] on button "1" at bounding box center [707, 634] width 19 height 19
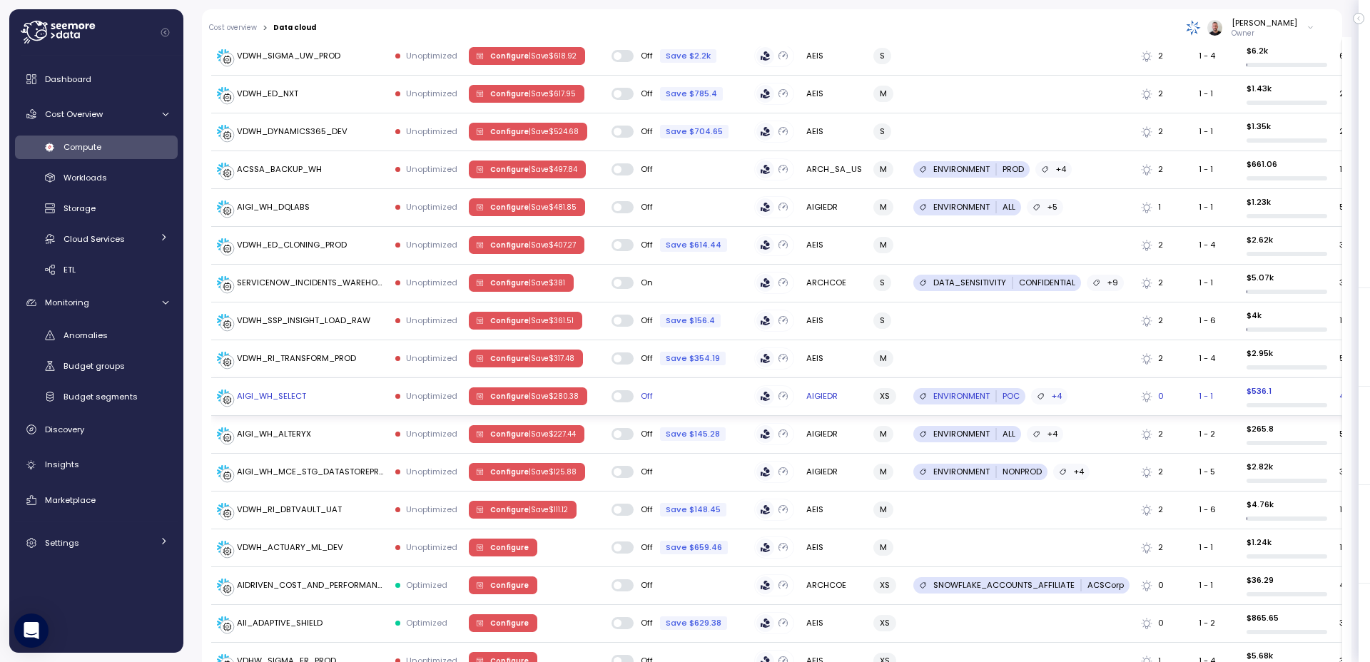
scroll to position [1804, 0]
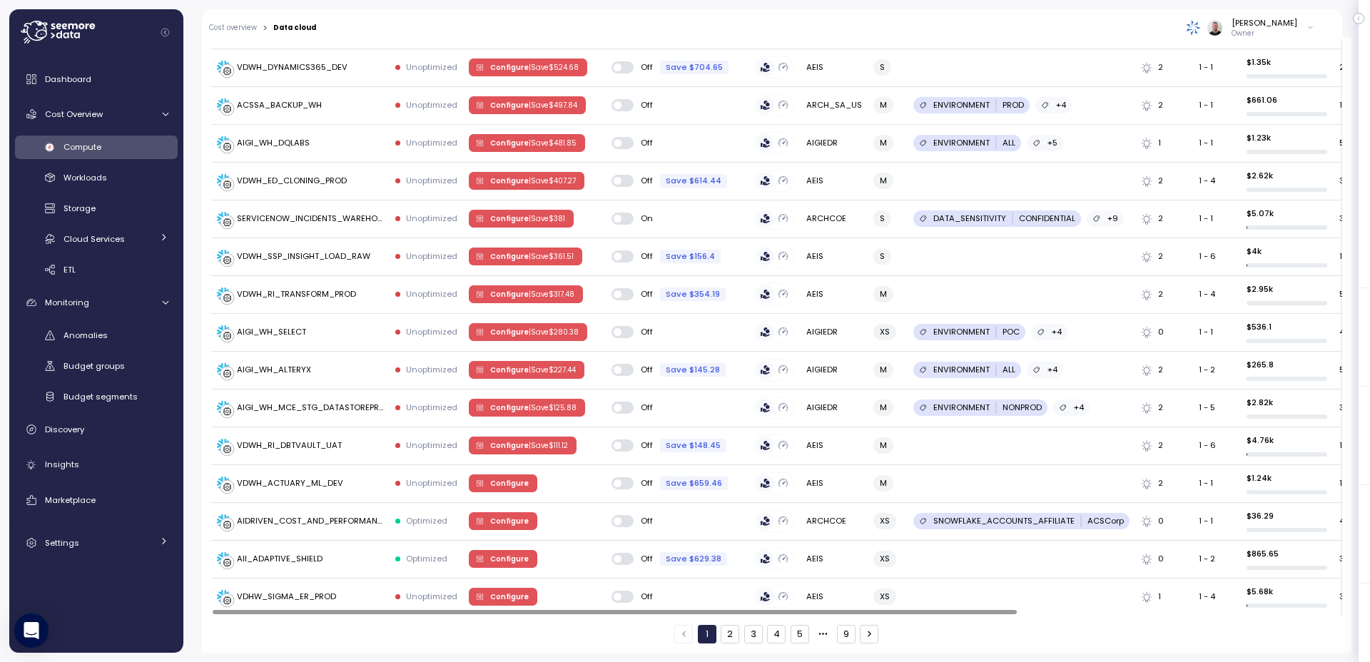
click at [726, 643] on button "2" at bounding box center [730, 634] width 19 height 19
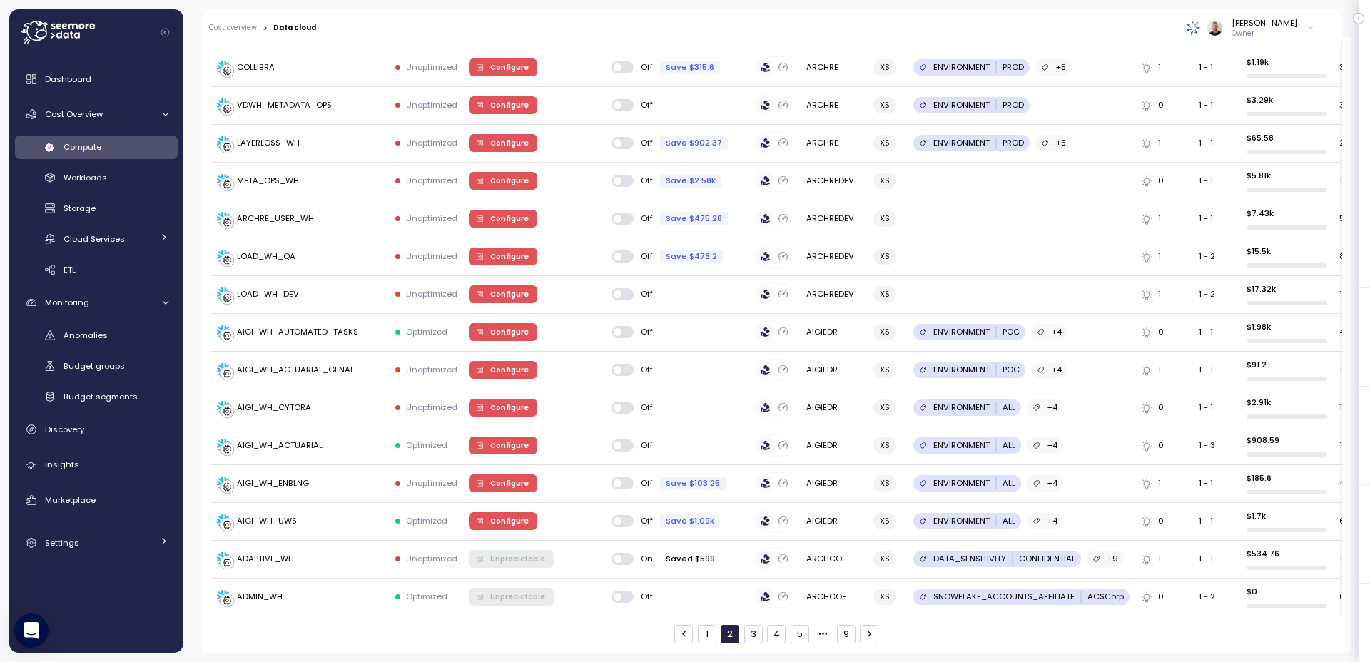
click at [54, 36] on icon at bounding box center [58, 32] width 74 height 23
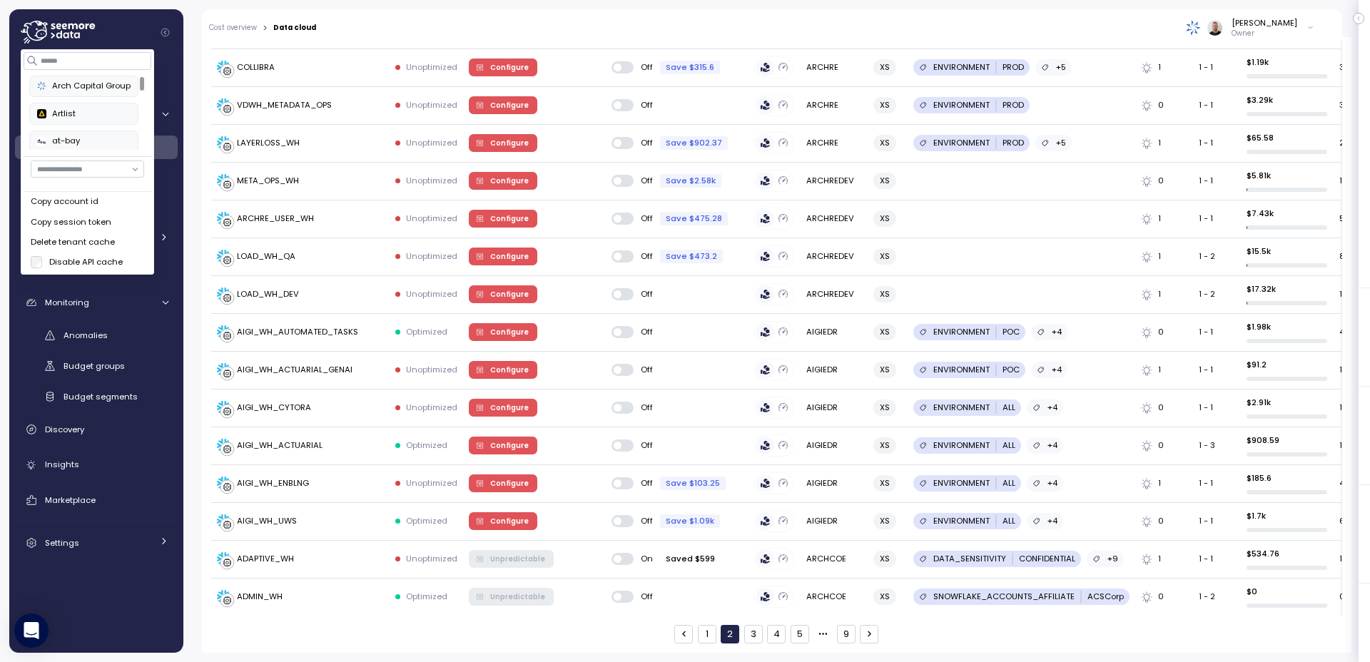
click at [68, 146] on div "at-bay" at bounding box center [83, 141] width 93 height 13
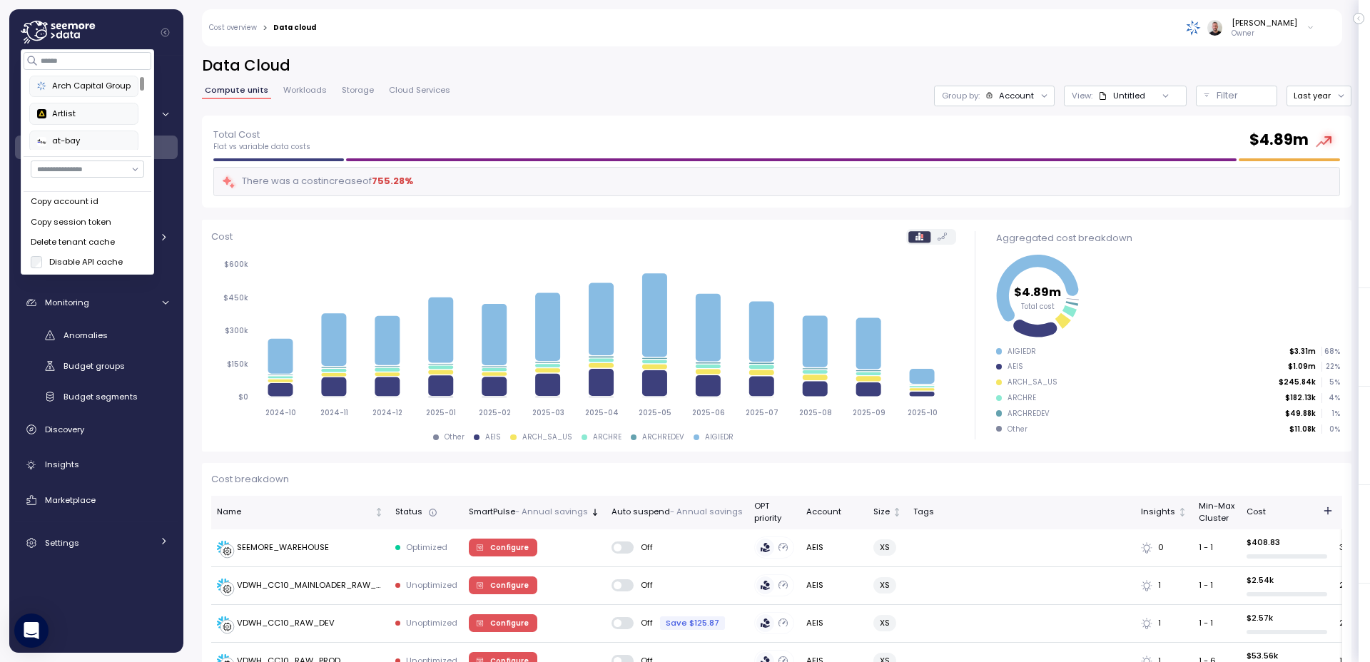
scroll to position [1804, 0]
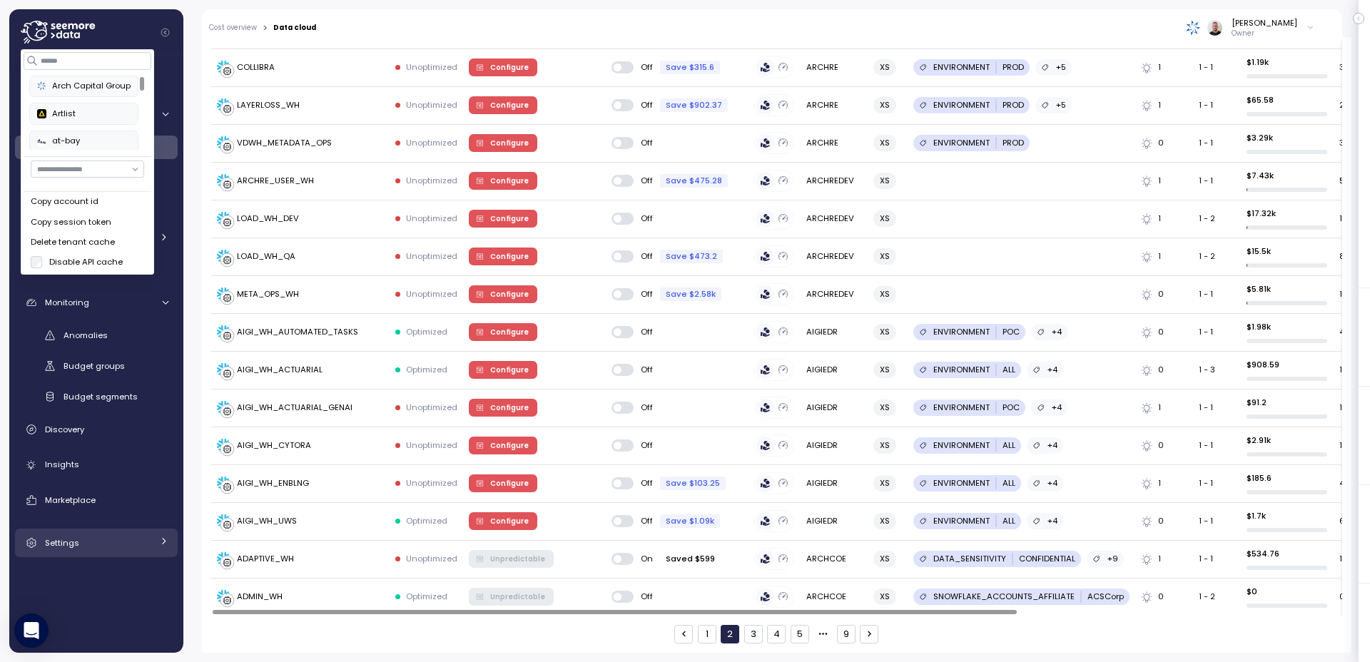
click at [97, 549] on div "Settings" at bounding box center [98, 543] width 107 height 14
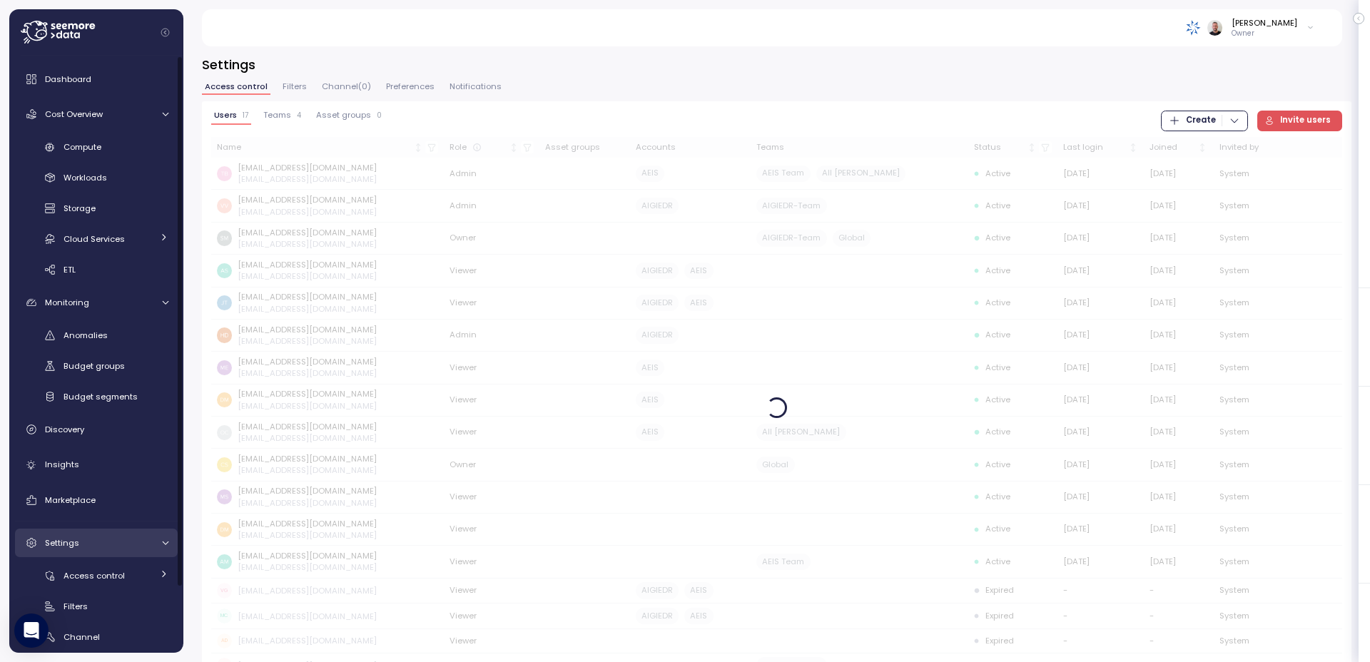
click at [97, 549] on div "Settings" at bounding box center [98, 543] width 107 height 14
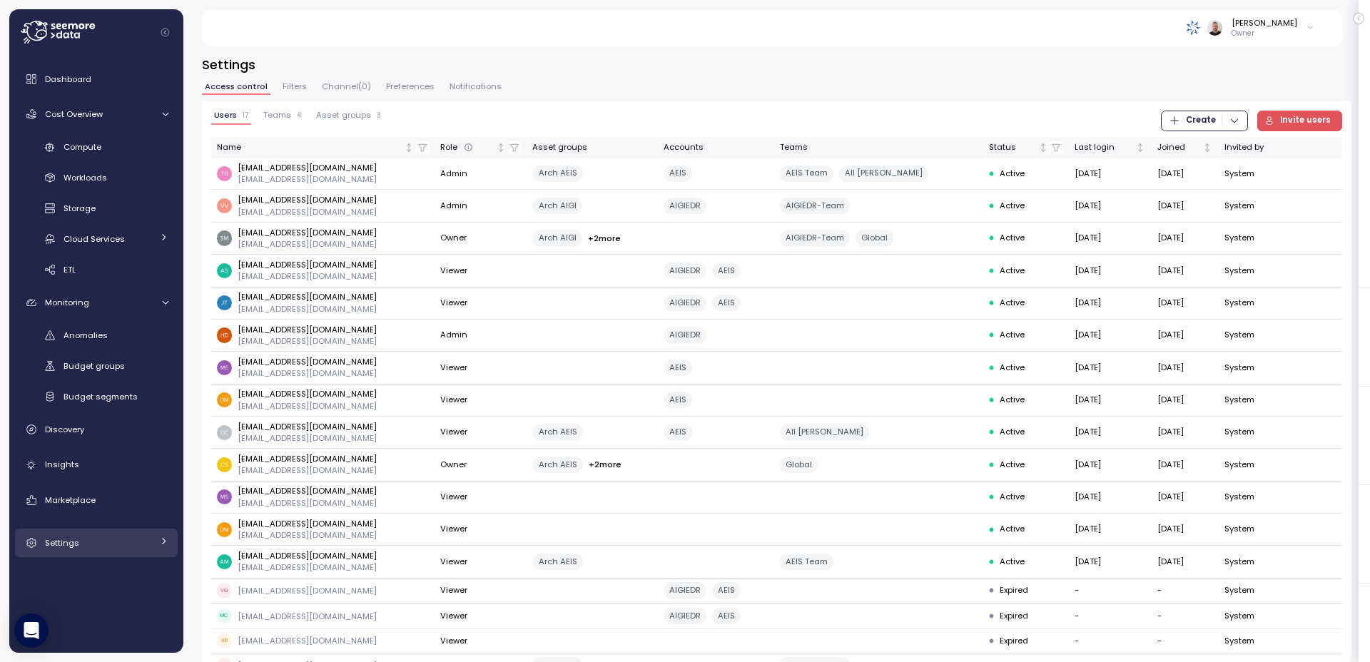
click at [78, 545] on div "Settings" at bounding box center [98, 543] width 107 height 14
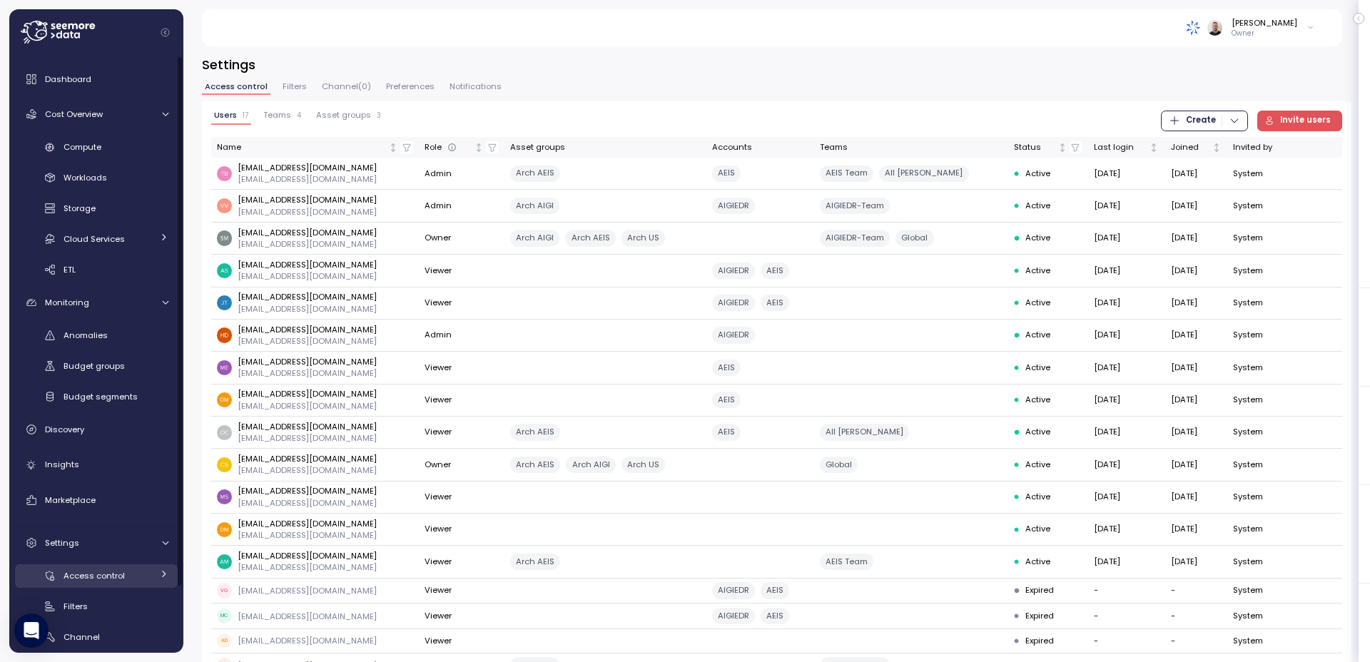
click at [91, 572] on span "Access control" at bounding box center [94, 575] width 61 height 11
click at [98, 606] on span "Users" at bounding box center [94, 606] width 24 height 11
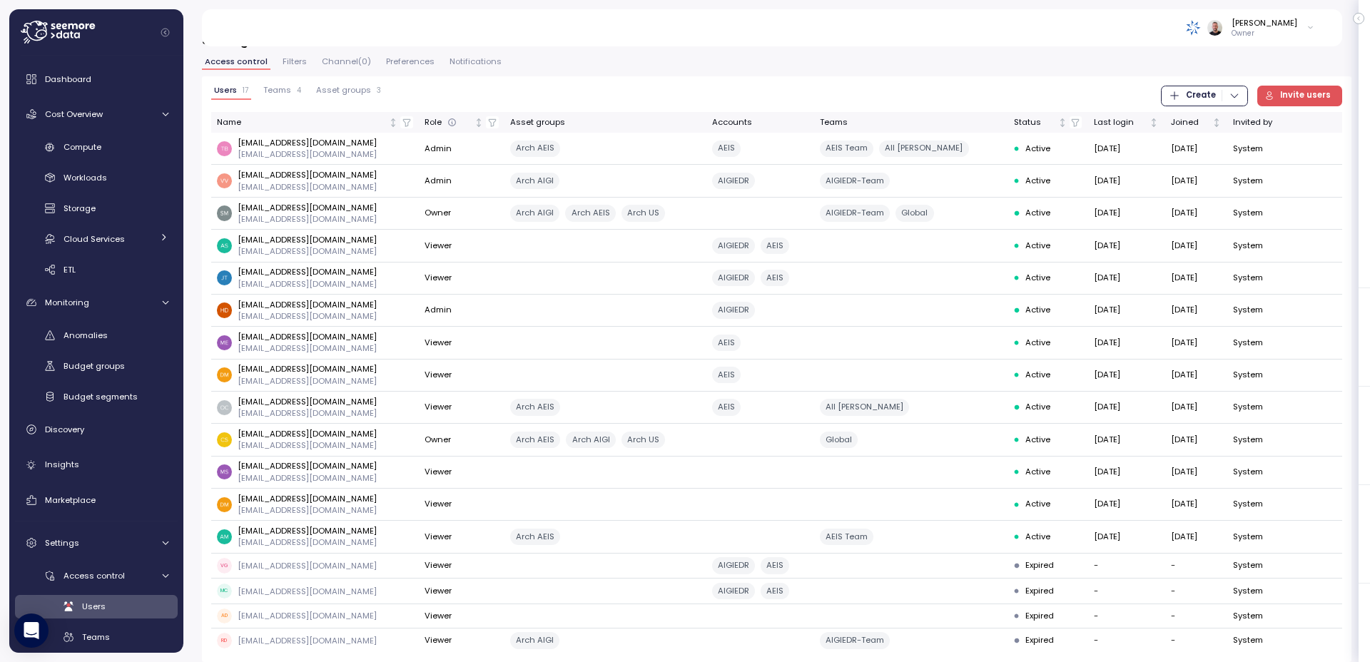
click at [198, 49] on div "Settings Access control Filters Channel ( 0 ) Preferences Notifications Users 1…" at bounding box center [776, 349] width 1187 height 625
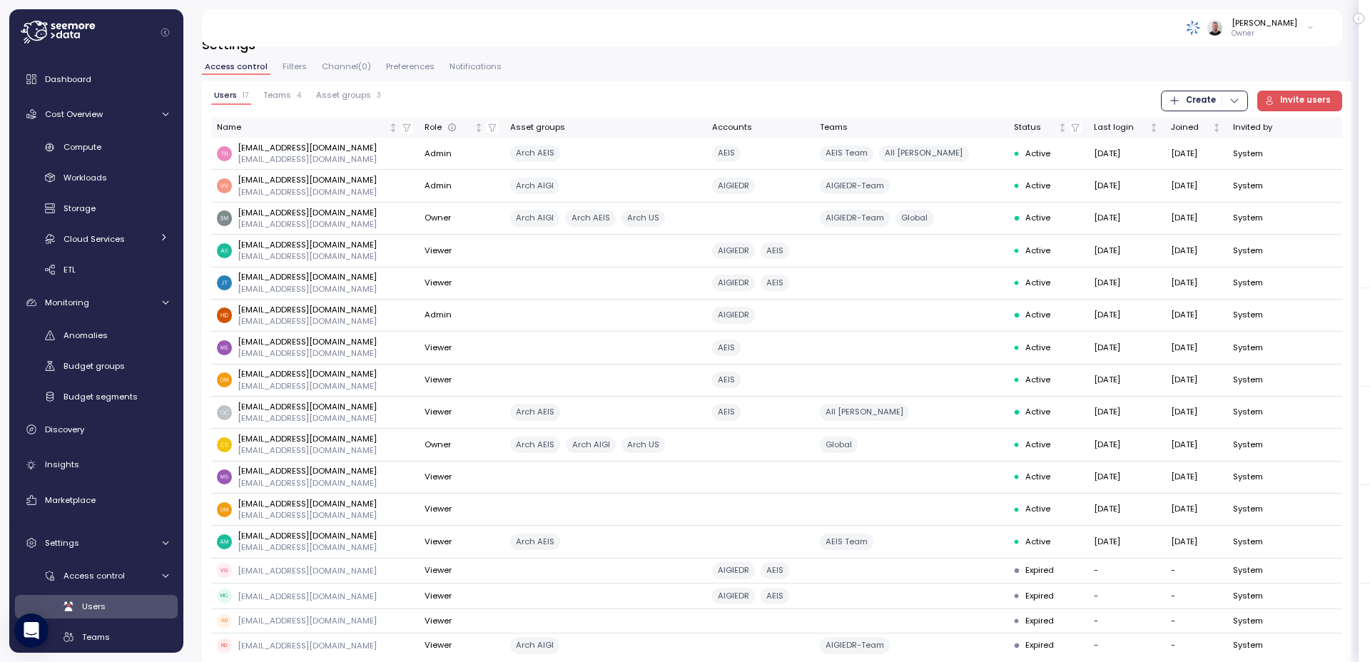
scroll to position [0, 0]
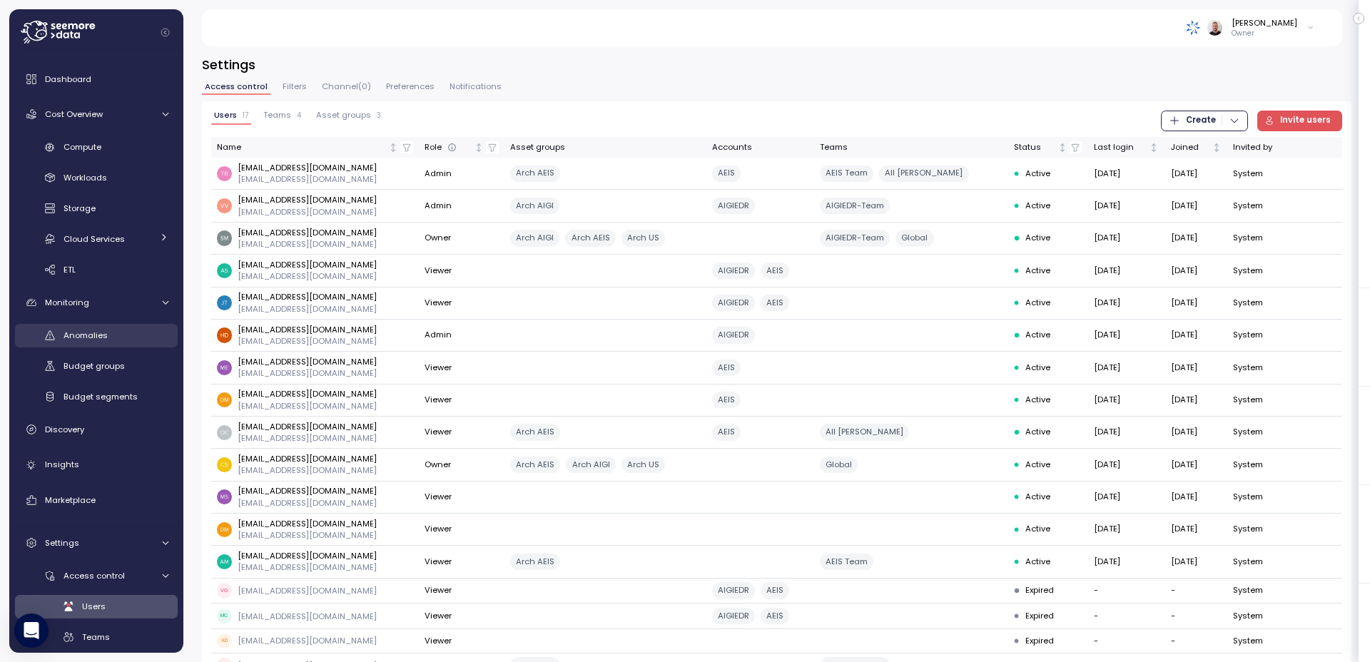
click at [89, 334] on span "Anomalies" at bounding box center [86, 335] width 44 height 11
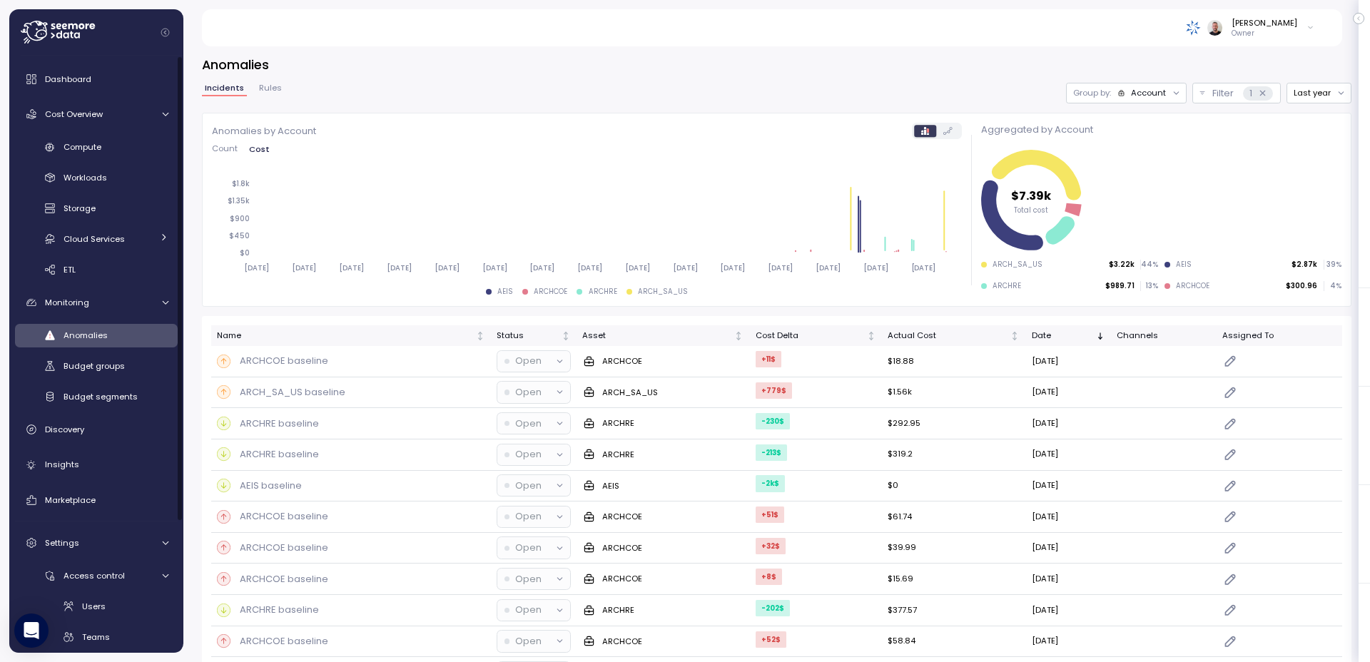
click at [267, 89] on span "Rules" at bounding box center [270, 88] width 23 height 8
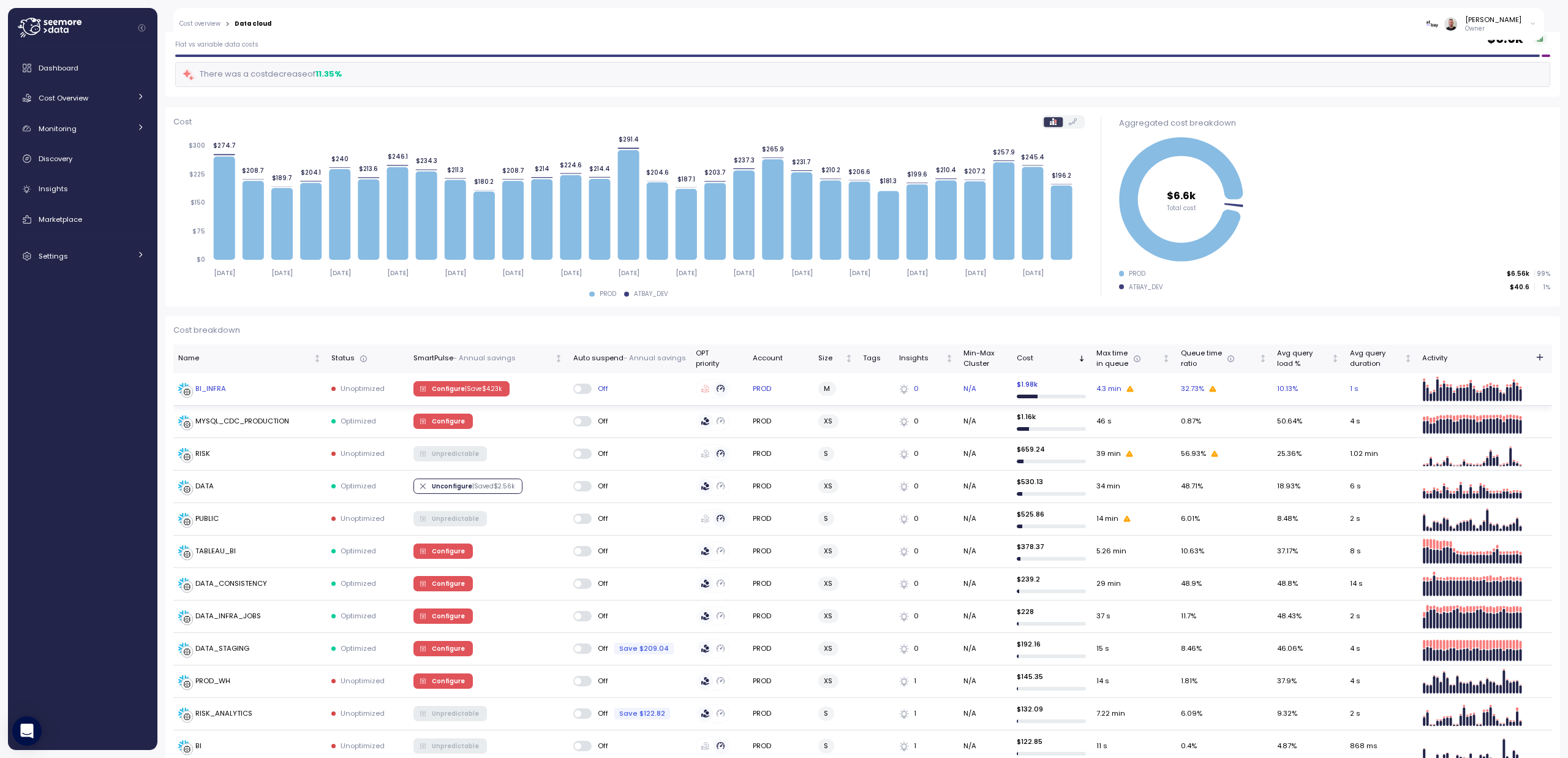
scroll to position [294, 0]
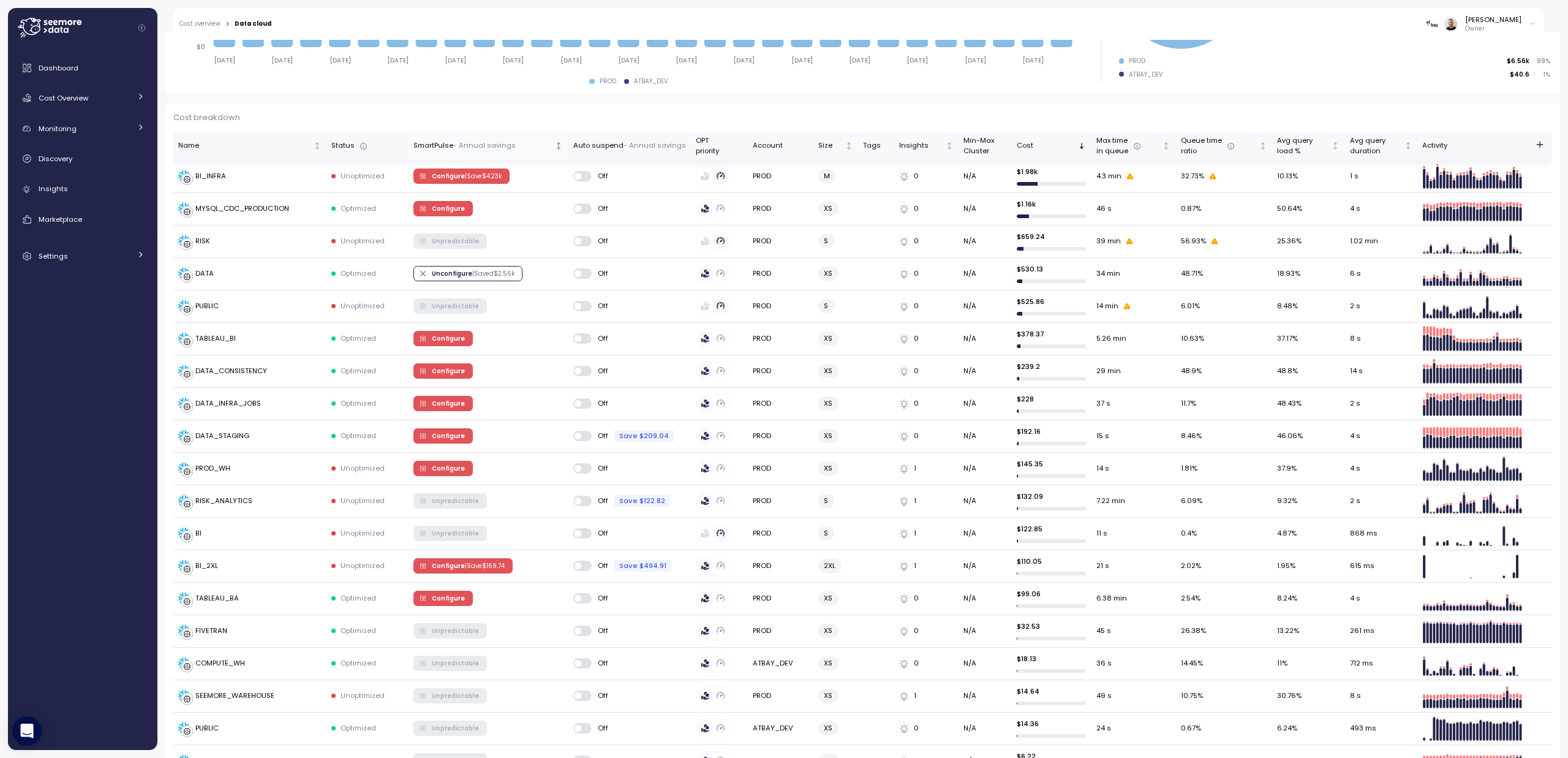
click at [482, 146] on p "- Annual savings" at bounding box center [484, 145] width 63 height 11
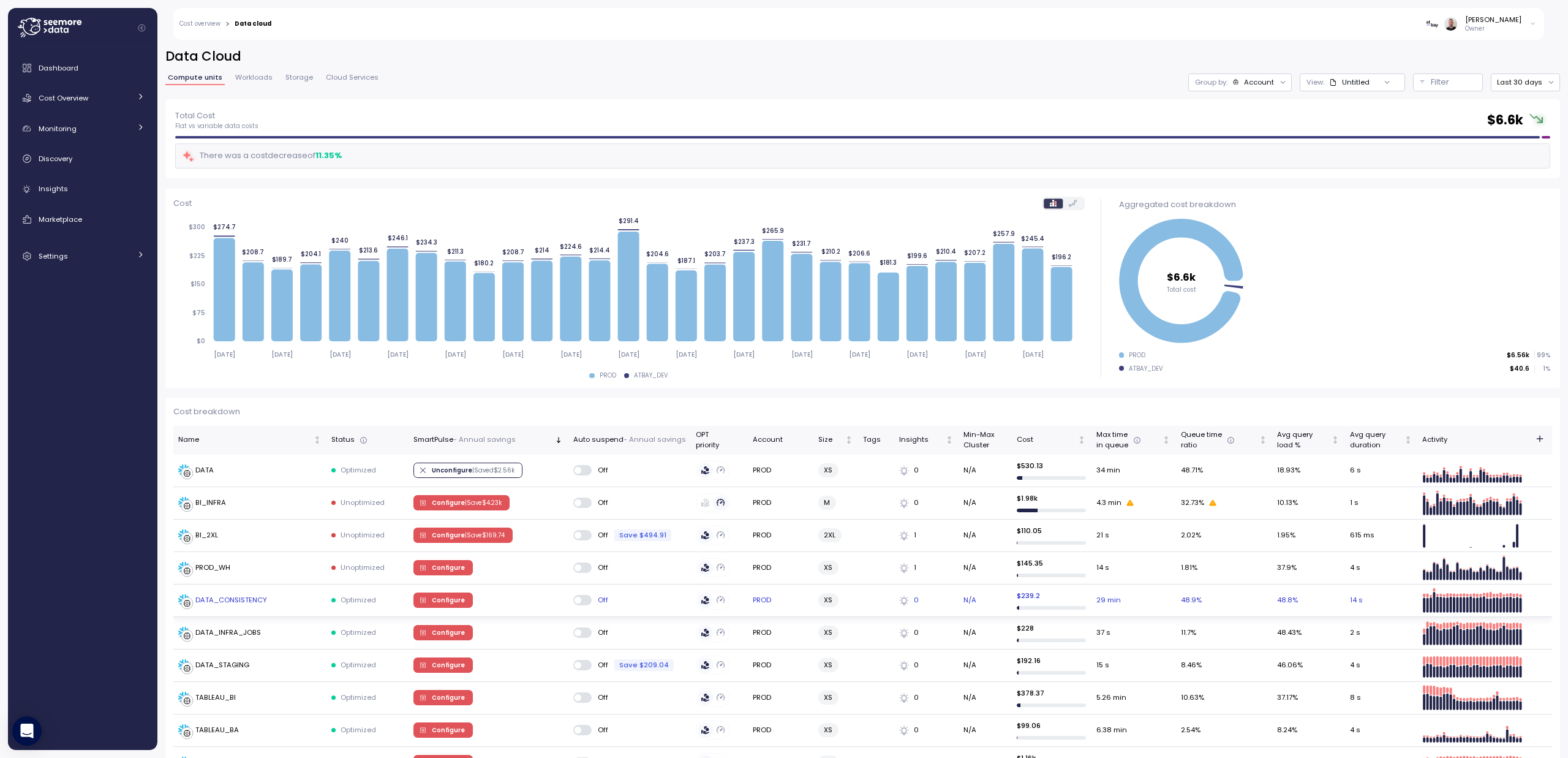
scroll to position [196, 0]
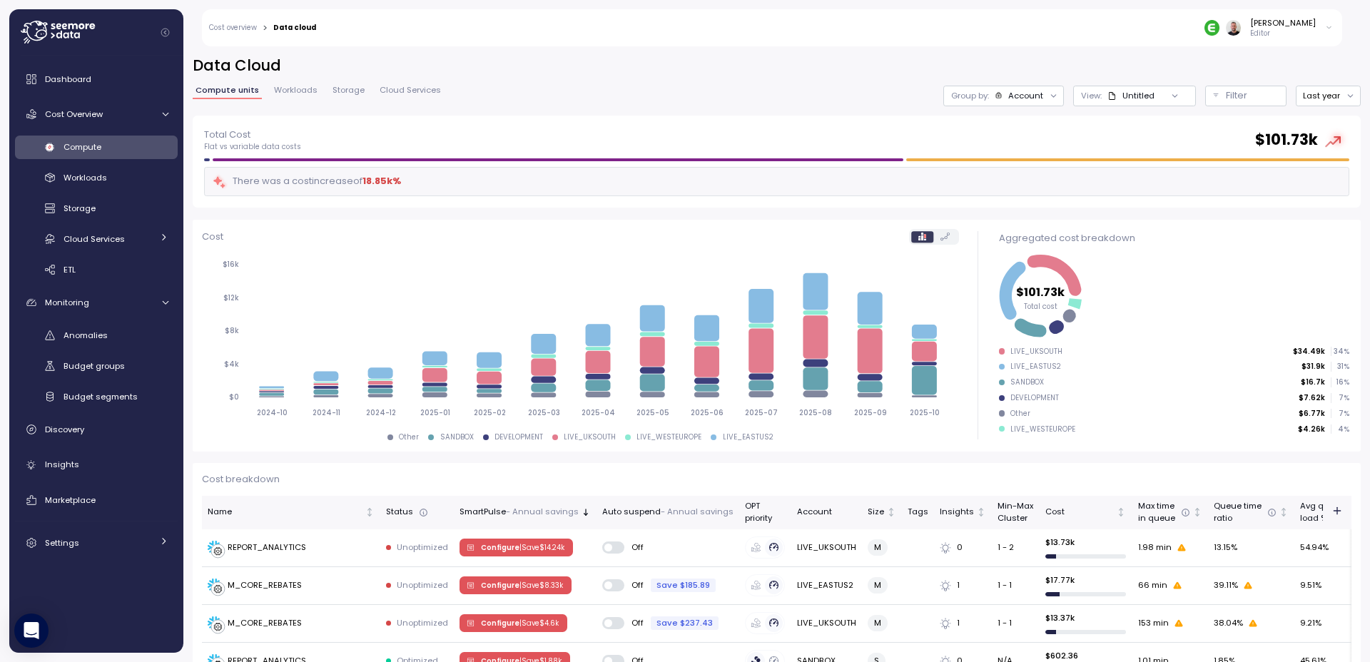
scroll to position [1205, 0]
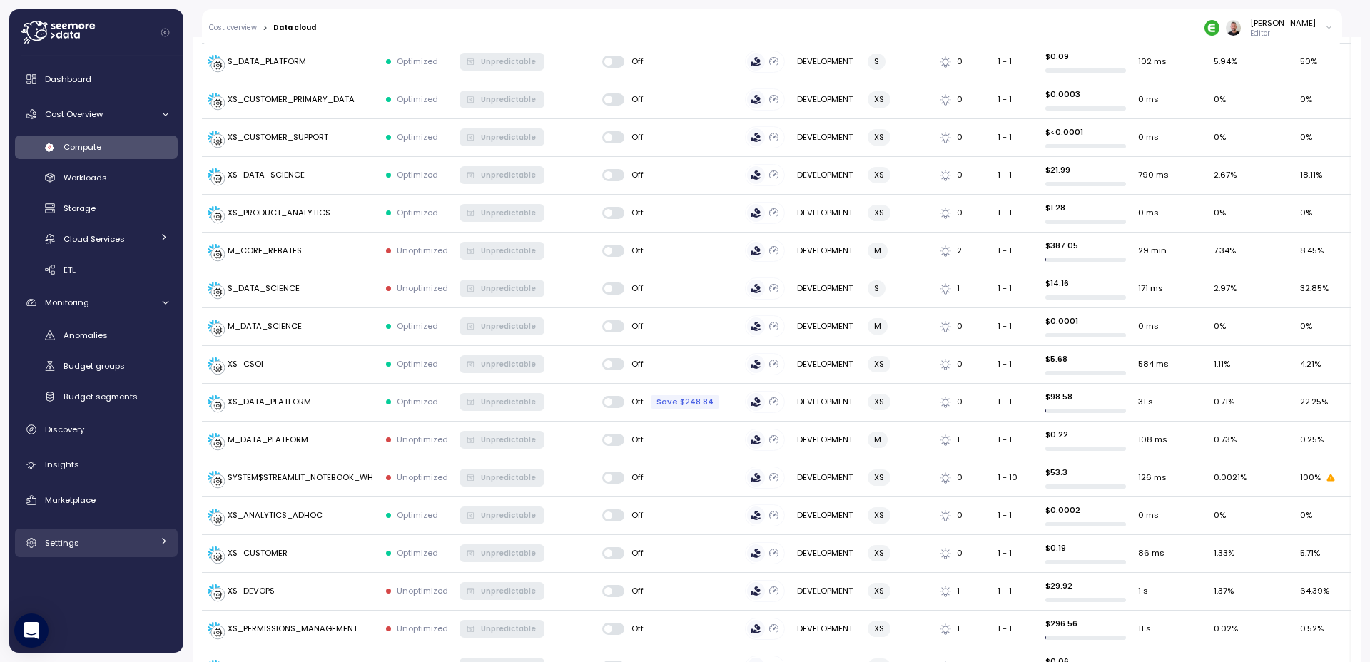
click at [66, 544] on span "Settings" at bounding box center [62, 542] width 34 height 11
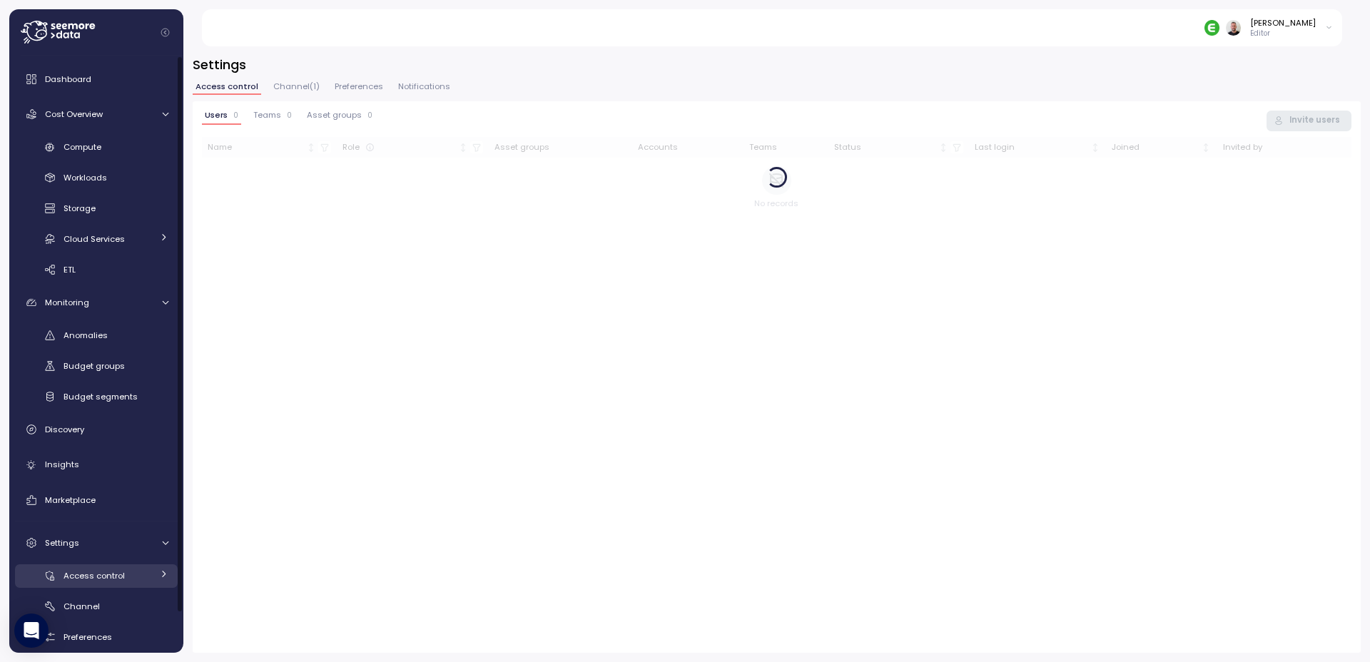
click at [107, 567] on link "Access control" at bounding box center [96, 576] width 163 height 24
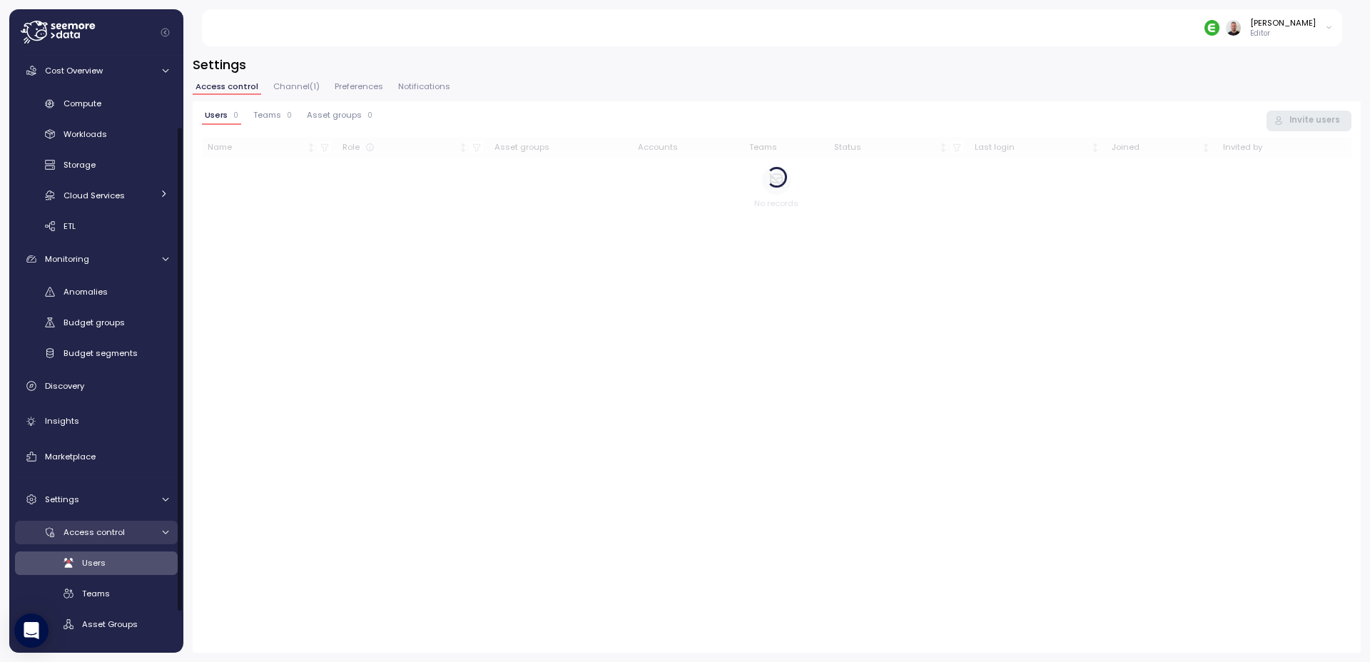
scroll to position [86, 0]
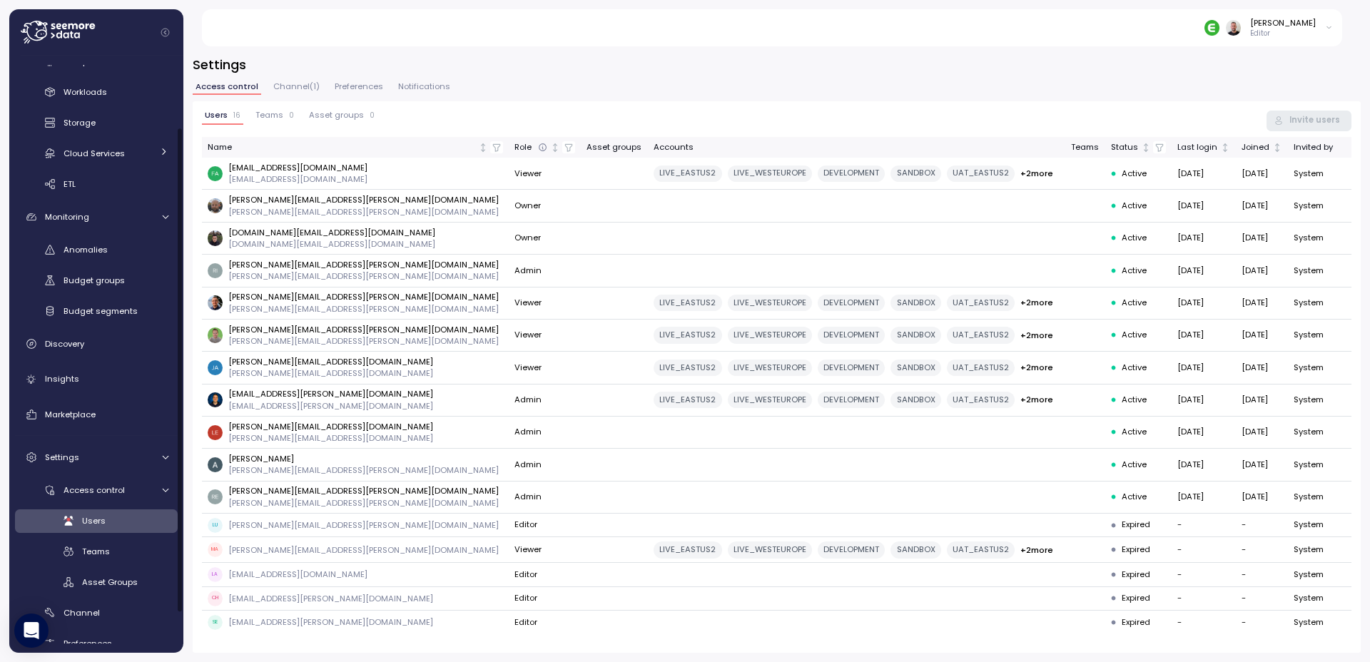
click at [91, 523] on span "Users" at bounding box center [94, 520] width 24 height 11
click at [166, 220] on icon at bounding box center [165, 217] width 9 height 9
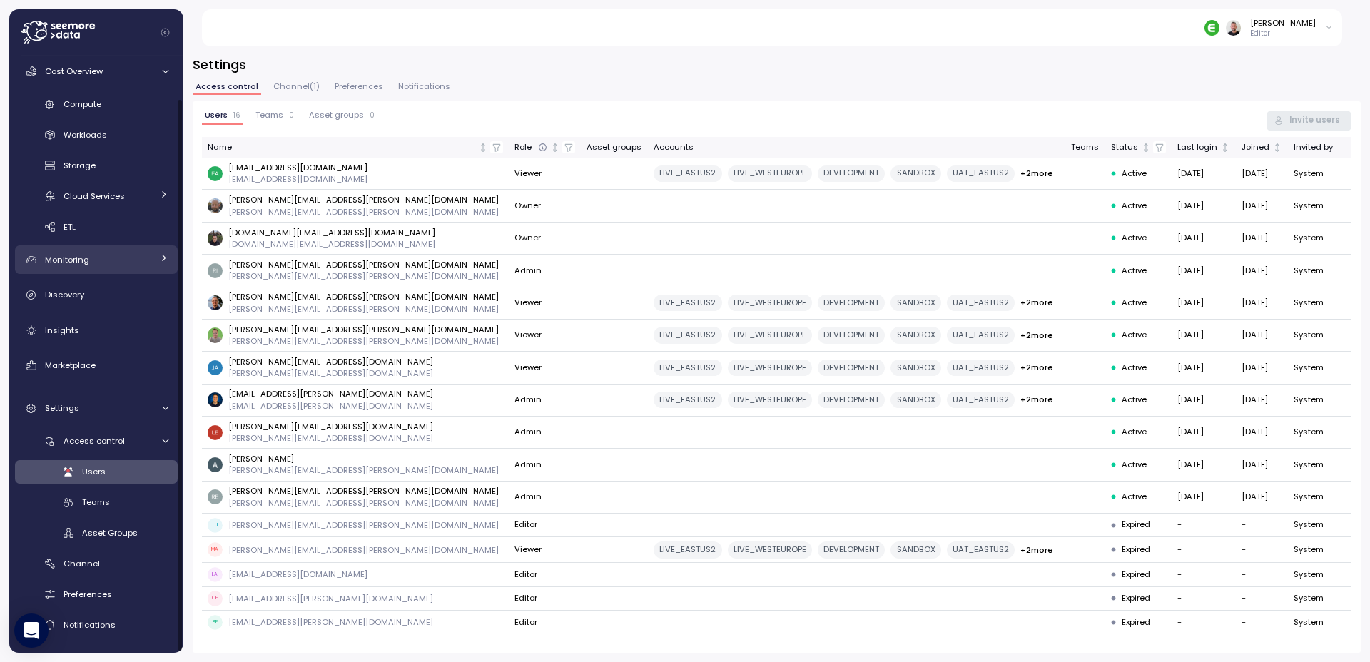
scroll to position [43, 0]
click at [164, 73] on icon at bounding box center [165, 71] width 9 height 9
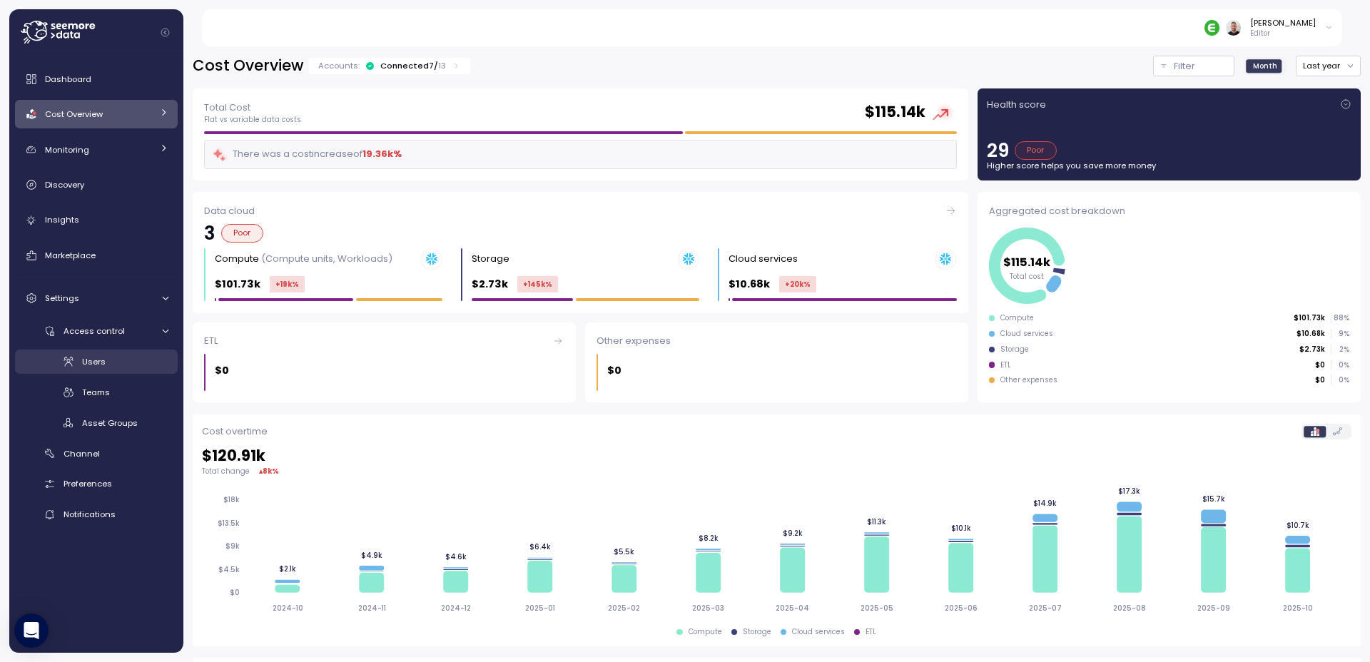
click at [93, 367] on span "Users" at bounding box center [94, 361] width 24 height 11
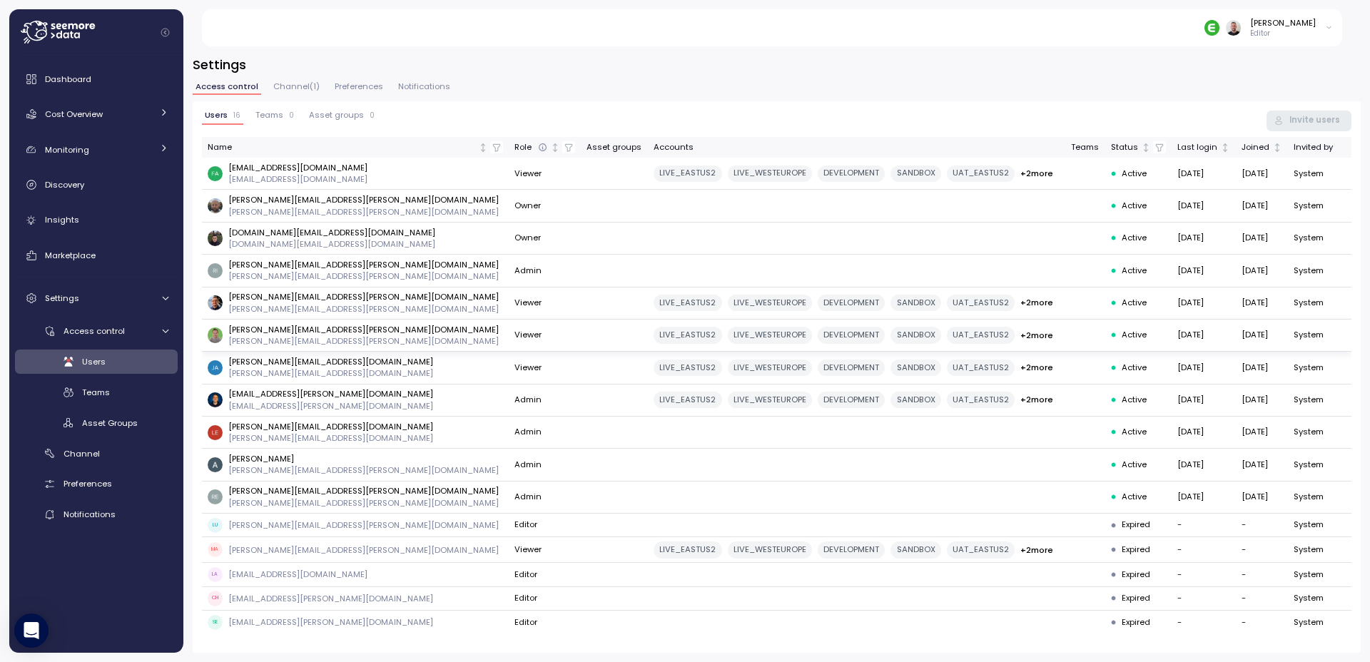
click at [305, 332] on p "laurence.cole@enable.com" at bounding box center [363, 329] width 270 height 11
copy p "enable"
click at [304, 330] on p "laurence.cole@enable.com" at bounding box center [363, 329] width 270 height 11
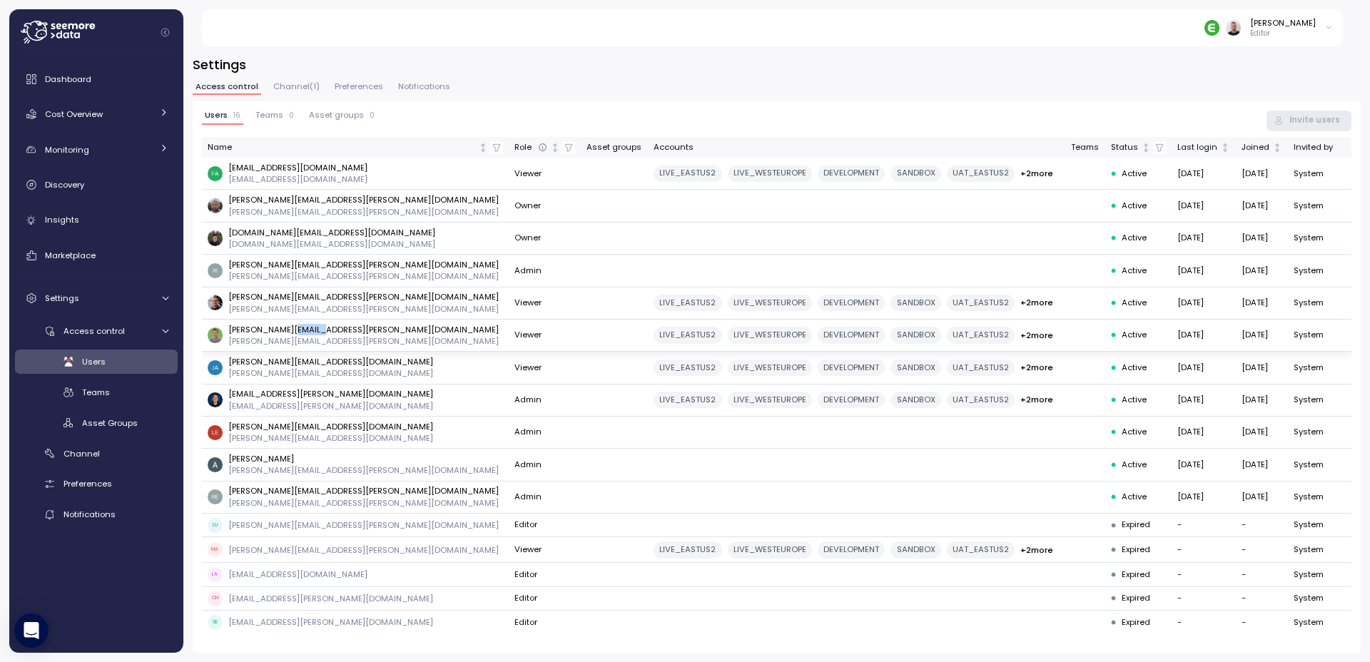
click at [304, 330] on p "laurence.cole@enable.com" at bounding box center [363, 329] width 270 height 11
click at [283, 85] on span "Channel ( 1 )" at bounding box center [296, 87] width 46 height 8
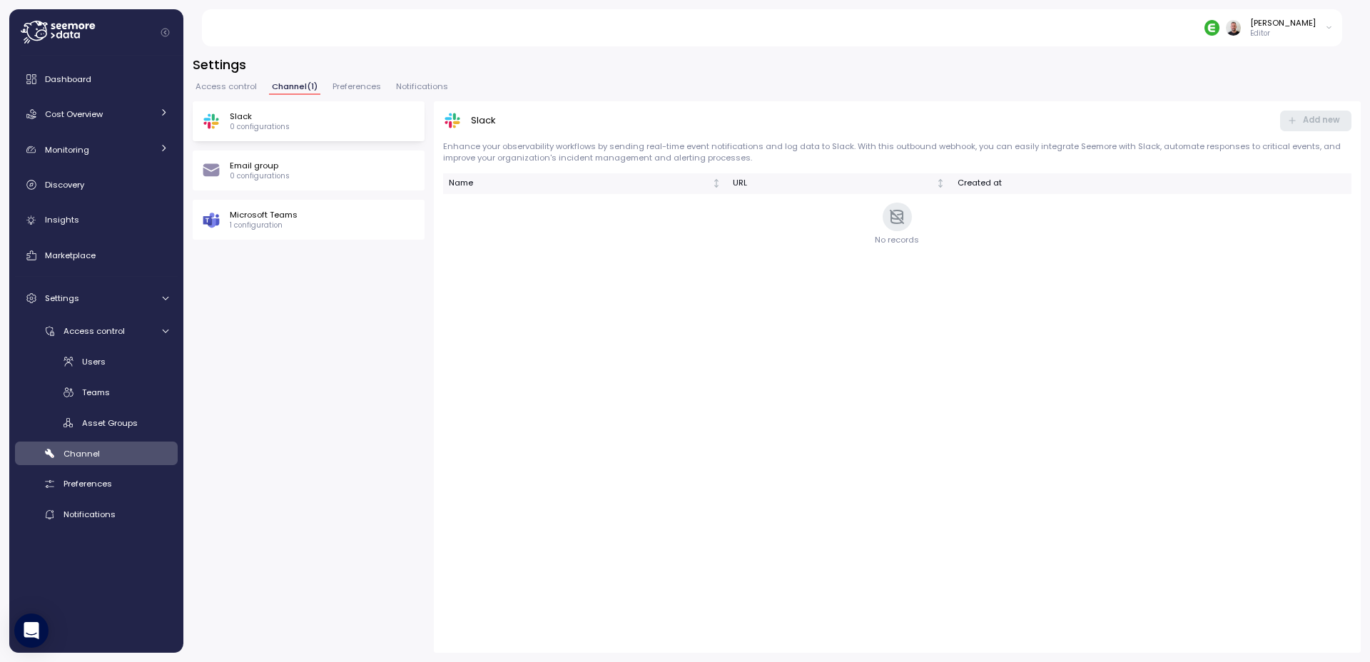
click at [324, 219] on div "Microsoft Teams 1 configuration" at bounding box center [308, 219] width 213 height 21
click at [238, 91] on span "Access control" at bounding box center [226, 87] width 61 height 8
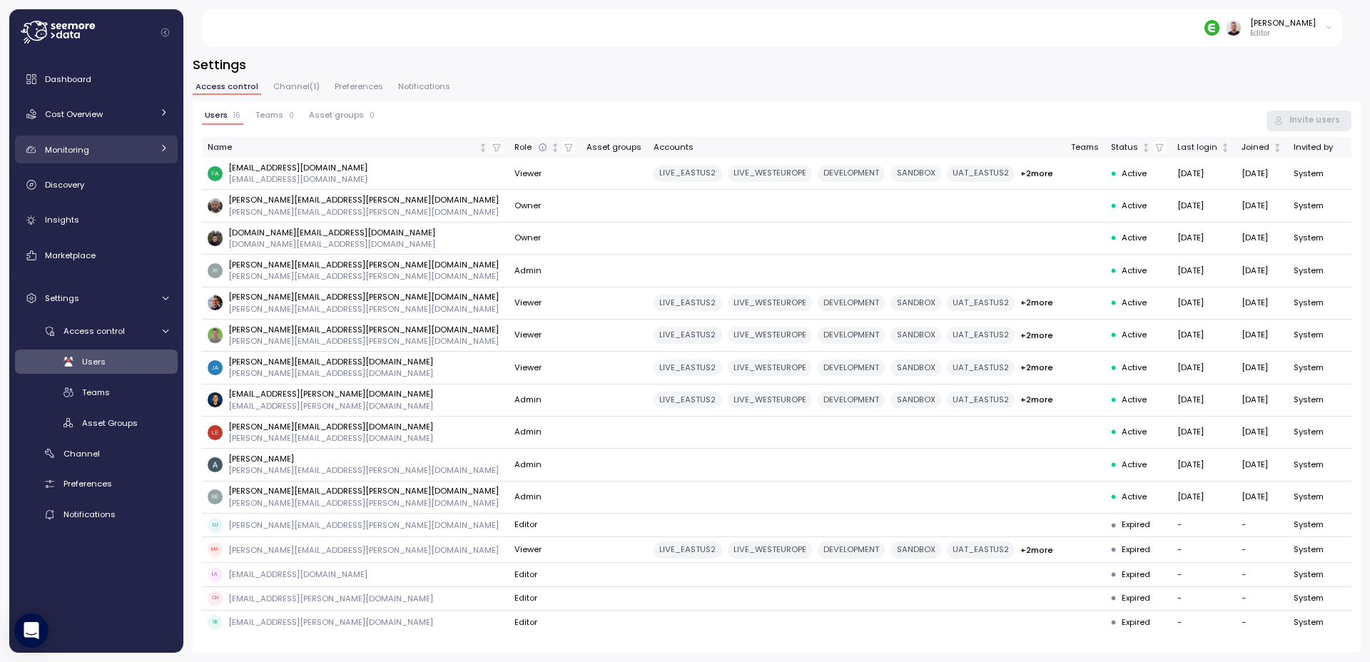
click at [93, 148] on div "Monitoring" at bounding box center [98, 150] width 107 height 14
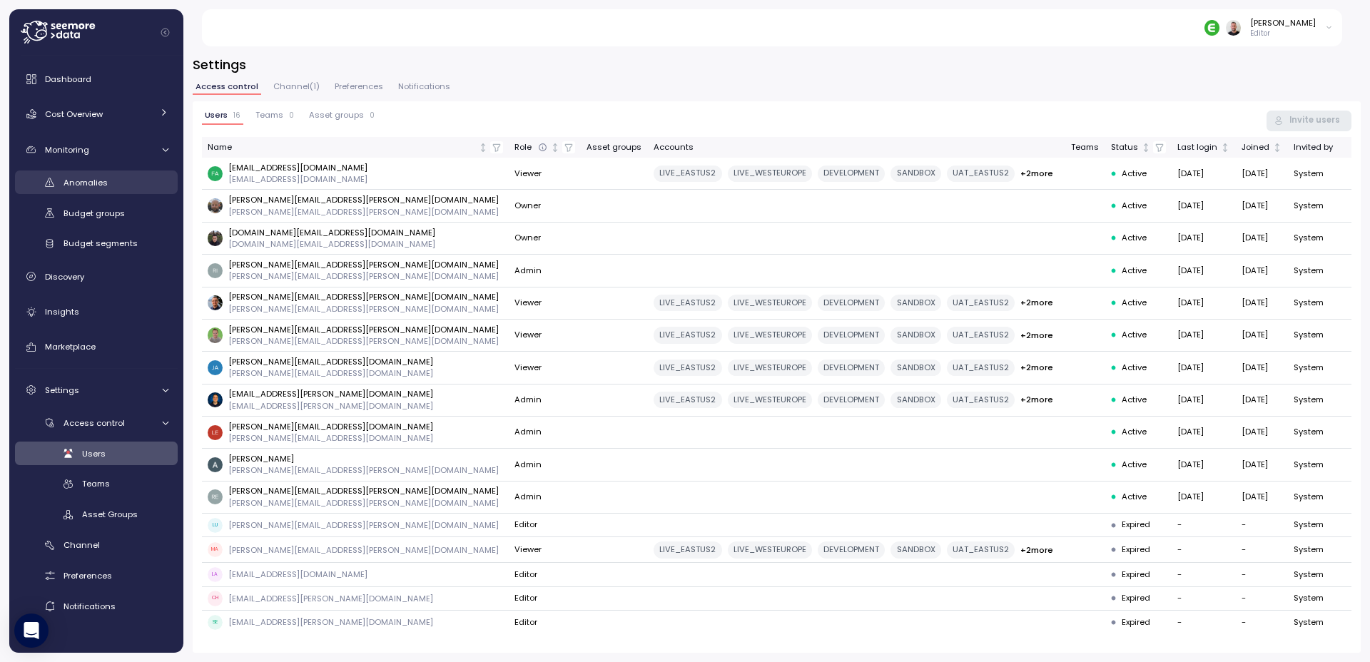
click at [94, 180] on span "Anomalies" at bounding box center [86, 182] width 44 height 11
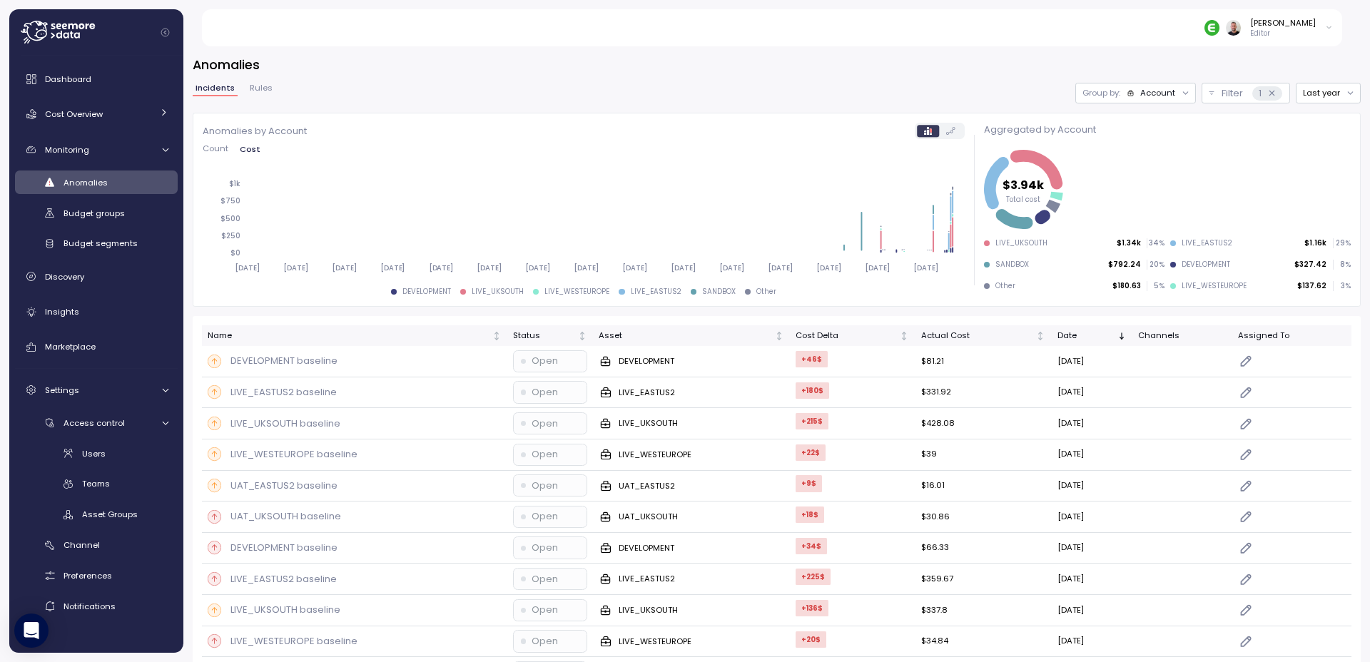
click at [253, 84] on span "Rules" at bounding box center [261, 88] width 23 height 8
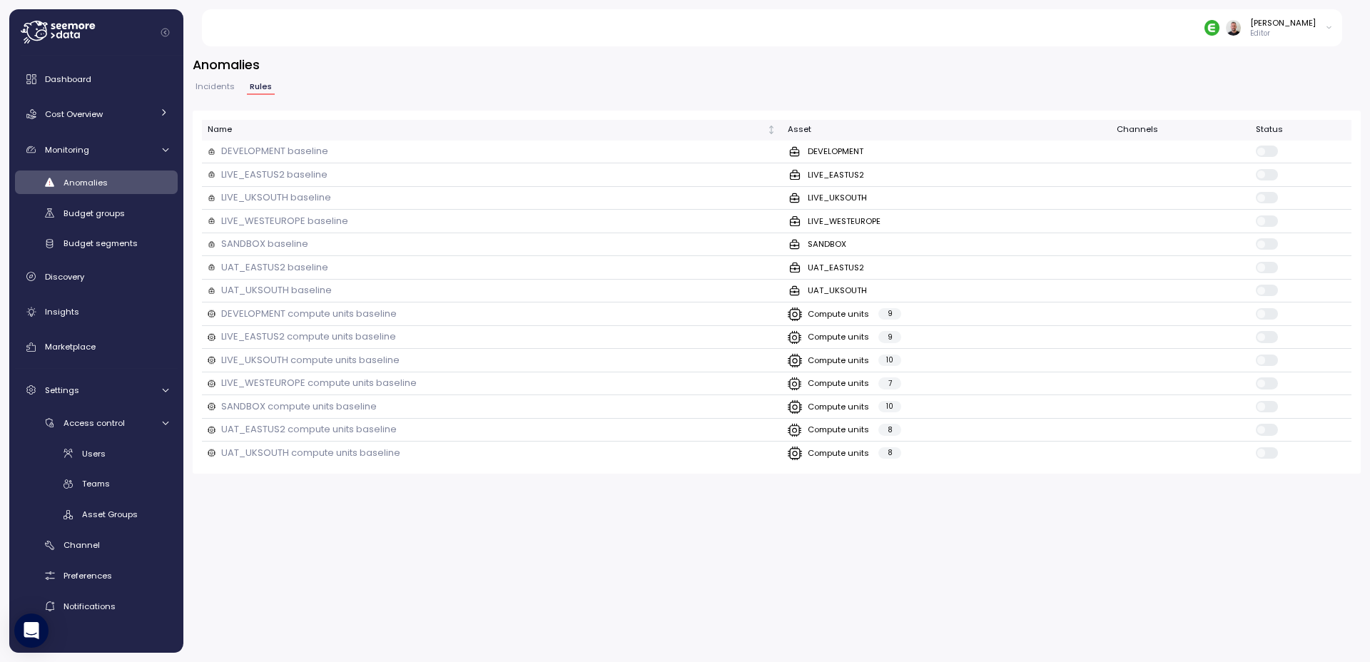
click at [223, 87] on span "Incidents" at bounding box center [215, 87] width 39 height 8
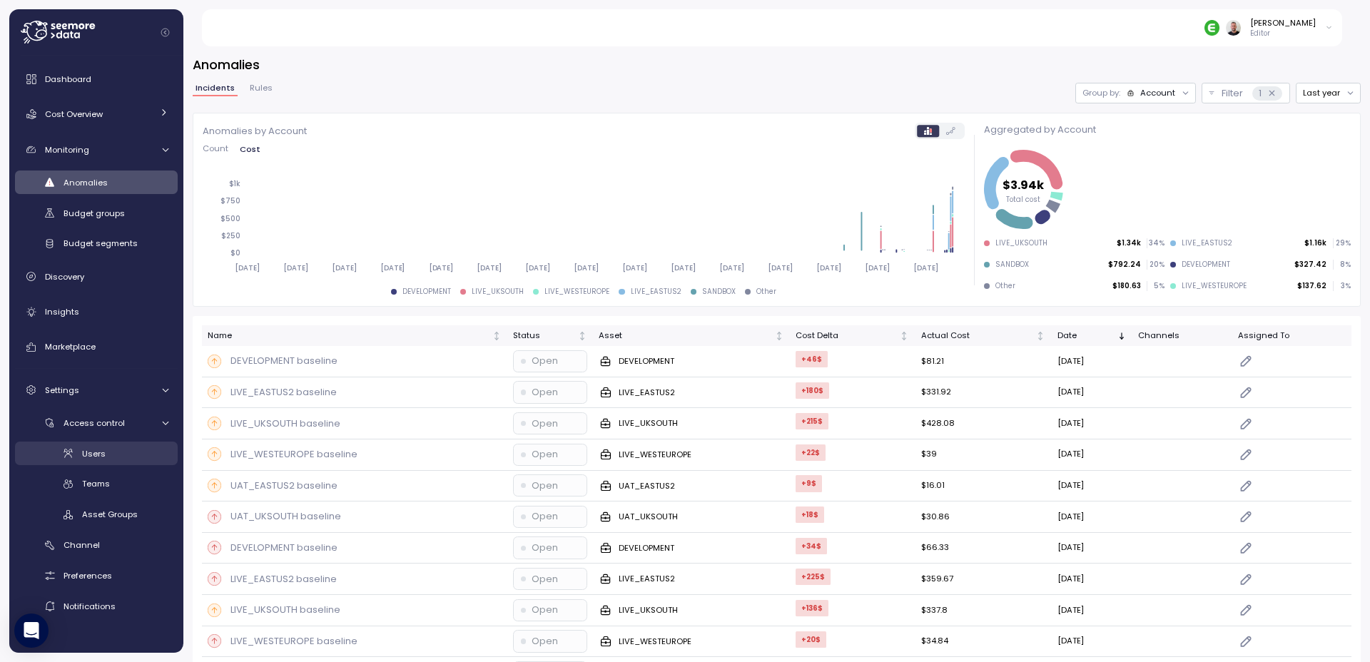
click at [108, 457] on div "Users" at bounding box center [125, 454] width 86 height 14
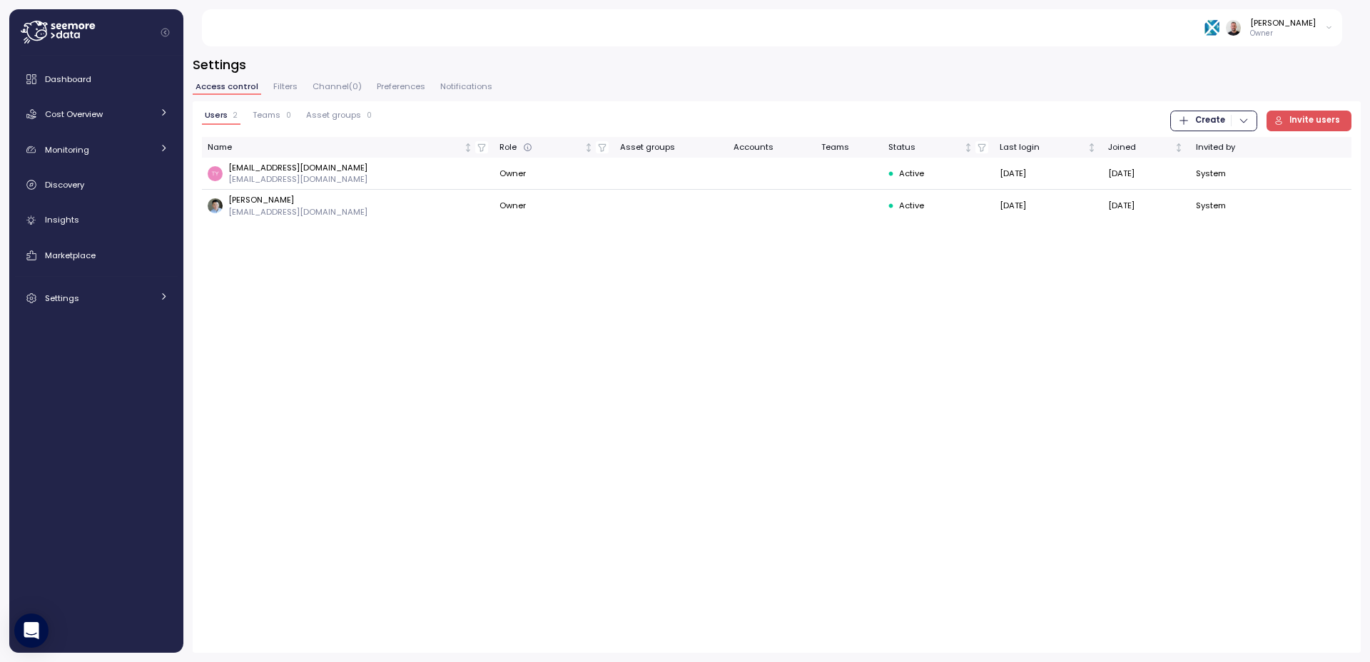
click at [51, 44] on div at bounding box center [102, 32] width 163 height 46
click at [56, 34] on icon at bounding box center [58, 32] width 74 height 23
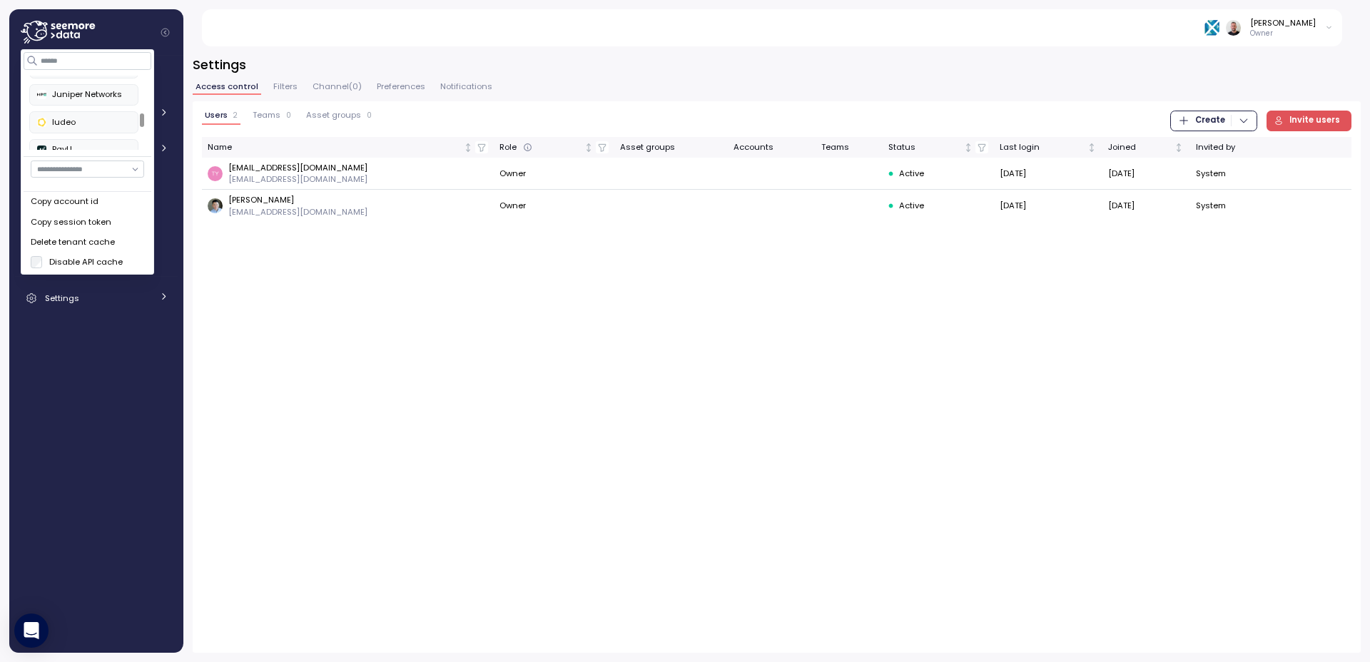
scroll to position [223, 0]
click at [159, 67] on link "Dashboard" at bounding box center [96, 79] width 163 height 29
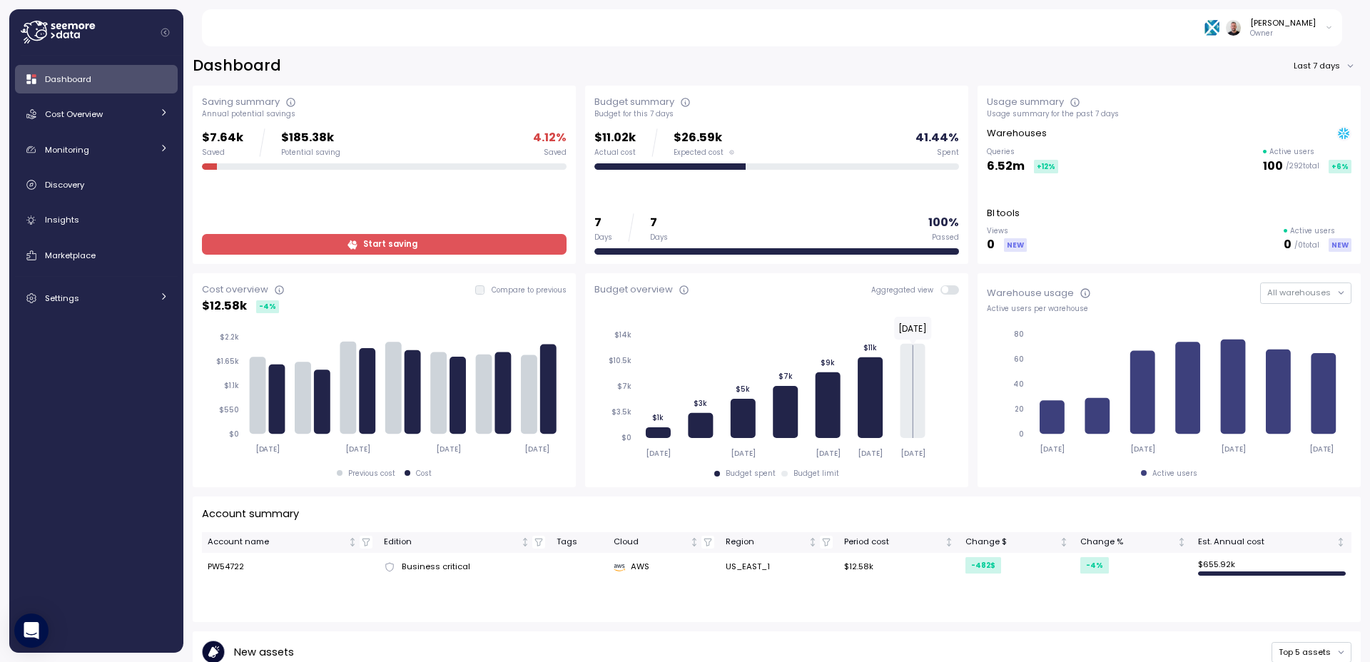
click at [495, 57] on div "Dashboard Last 7 days" at bounding box center [777, 66] width 1168 height 21
click at [83, 113] on span "Cost Overview" at bounding box center [74, 113] width 58 height 11
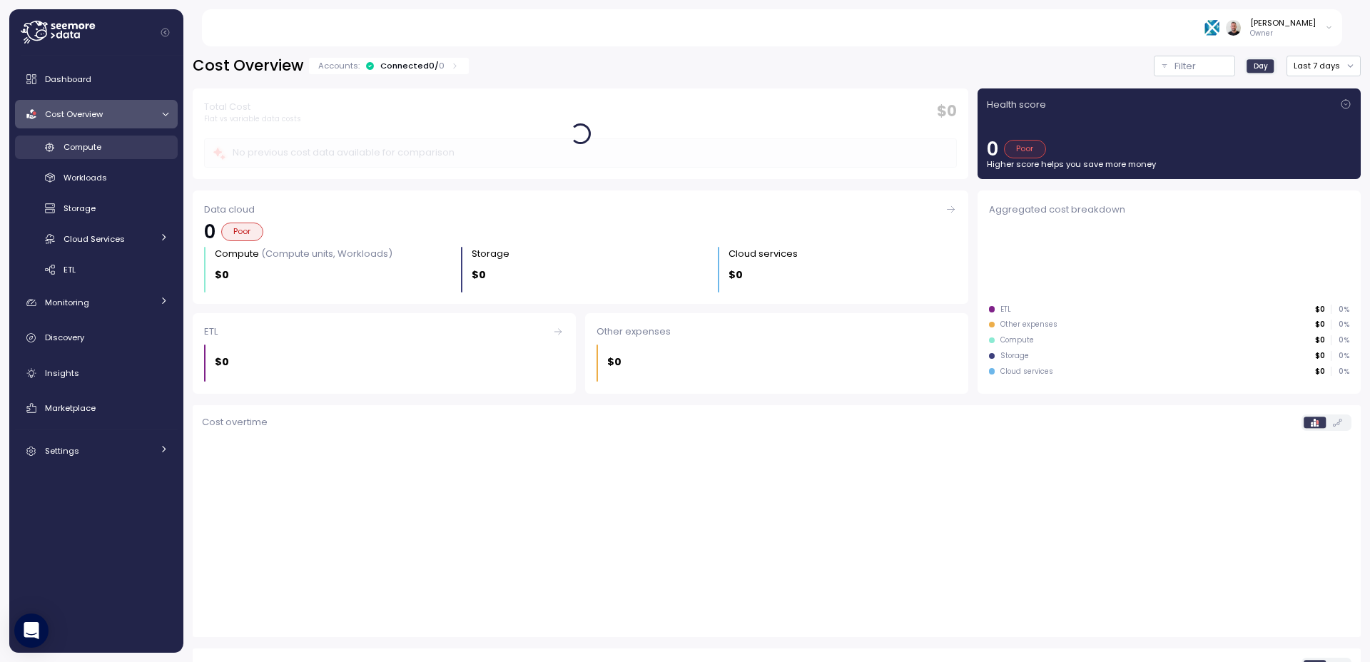
click at [92, 150] on span "Compute" at bounding box center [83, 146] width 38 height 11
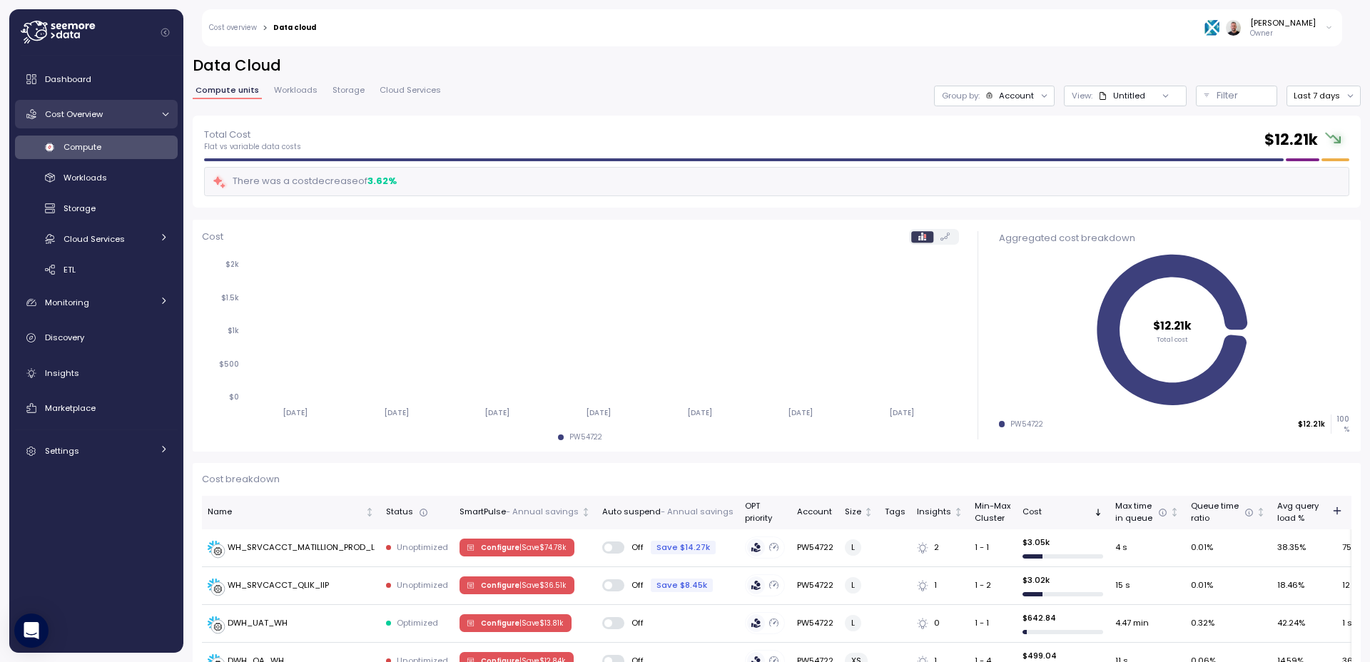
click at [85, 117] on span "Cost Overview" at bounding box center [74, 113] width 58 height 11
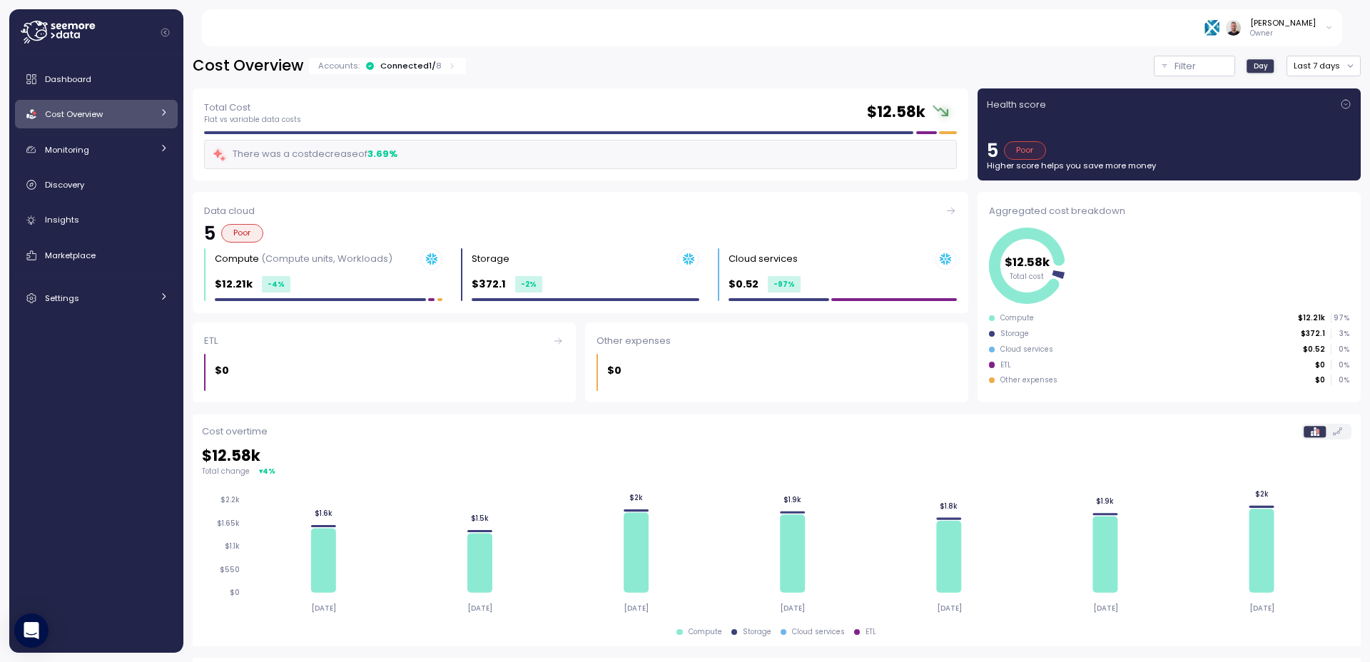
click at [88, 116] on span "Cost Overview" at bounding box center [74, 113] width 58 height 11
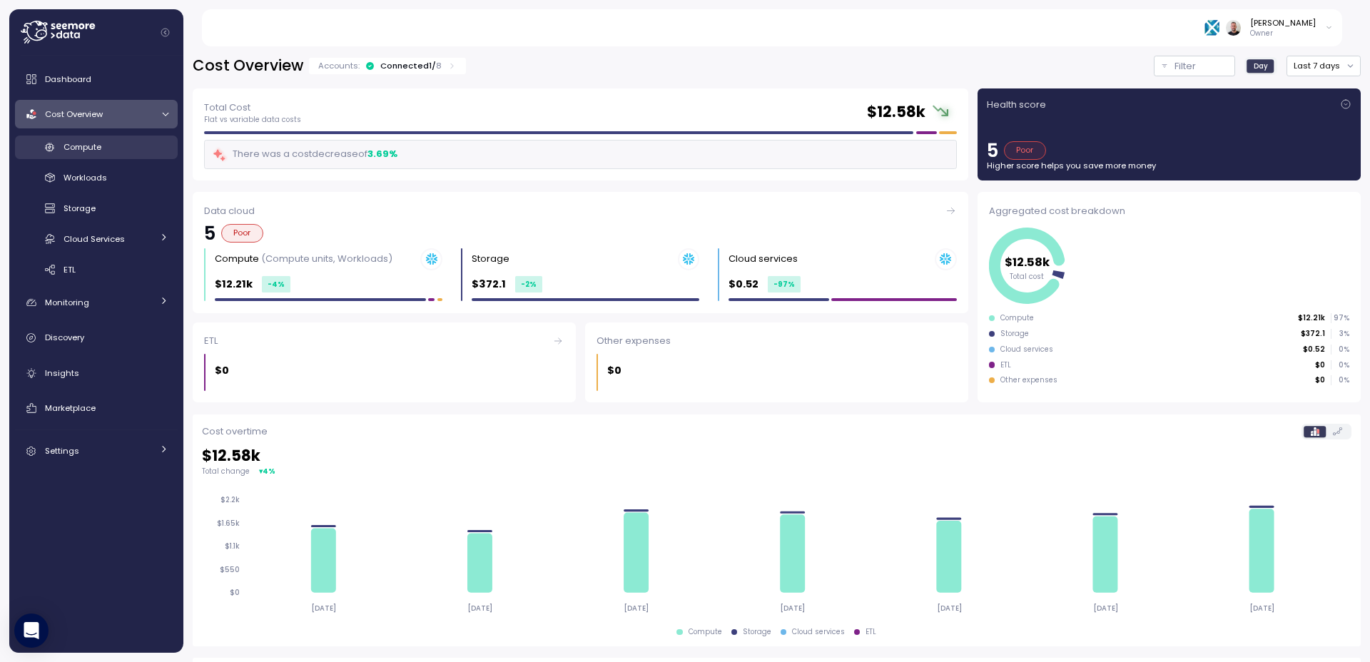
click at [87, 146] on span "Compute" at bounding box center [83, 146] width 38 height 11
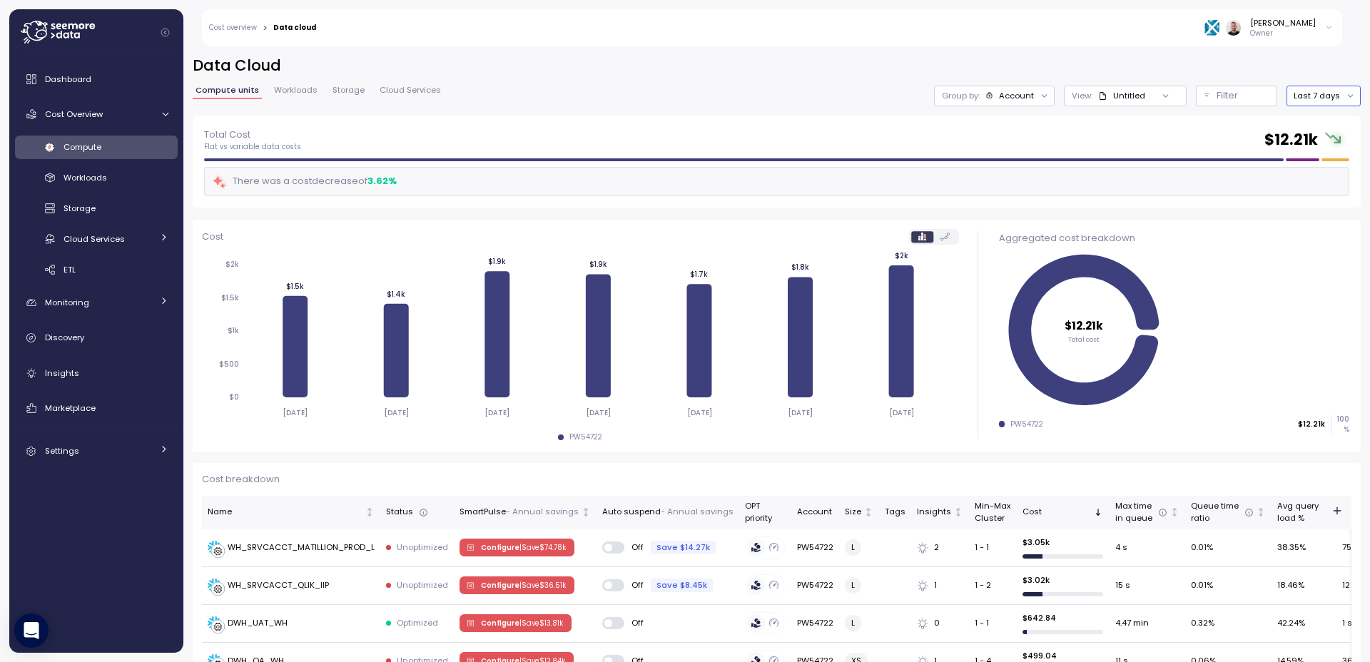
click at [1324, 97] on button "Last 7 days" at bounding box center [1324, 96] width 74 height 21
click at [1317, 222] on div "Last year" at bounding box center [1312, 221] width 37 height 11
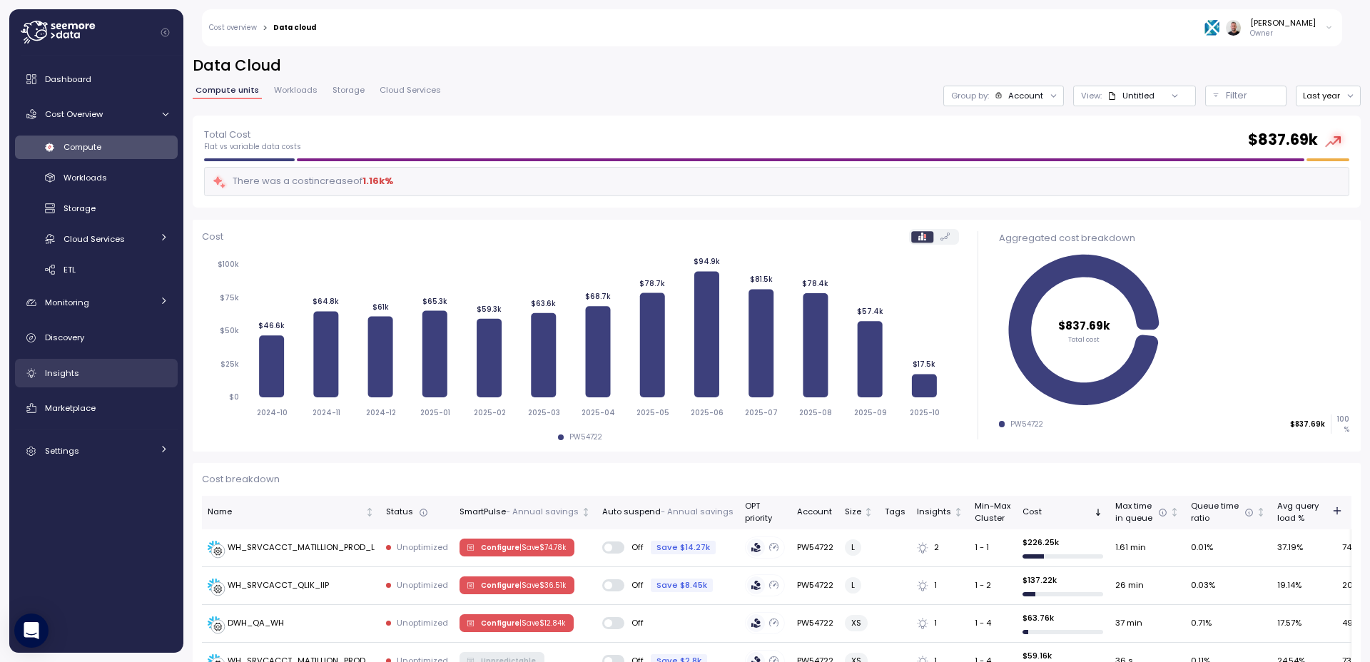
click at [82, 375] on div "Insights" at bounding box center [106, 373] width 123 height 14
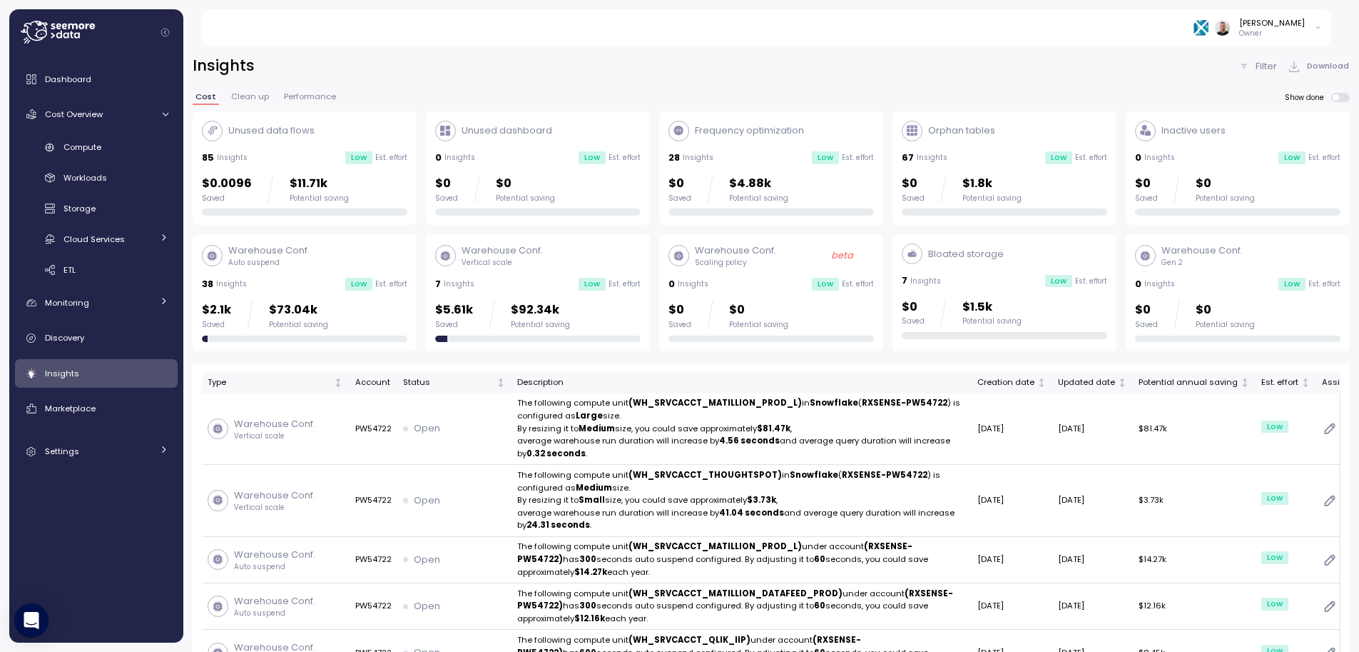
click at [684, 73] on div "Insights Filter Download" at bounding box center [771, 66] width 1157 height 21
click at [82, 108] on span "Cost Overview" at bounding box center [74, 113] width 58 height 11
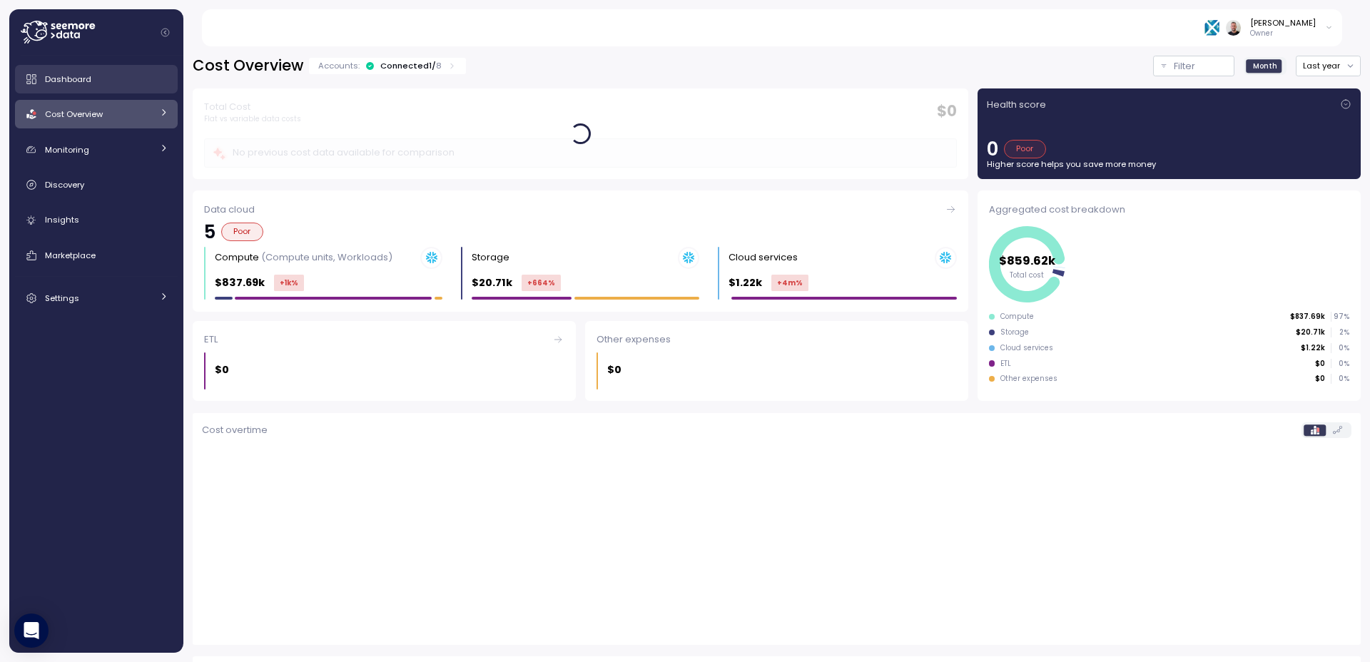
click at [73, 85] on div "Dashboard" at bounding box center [106, 79] width 123 height 14
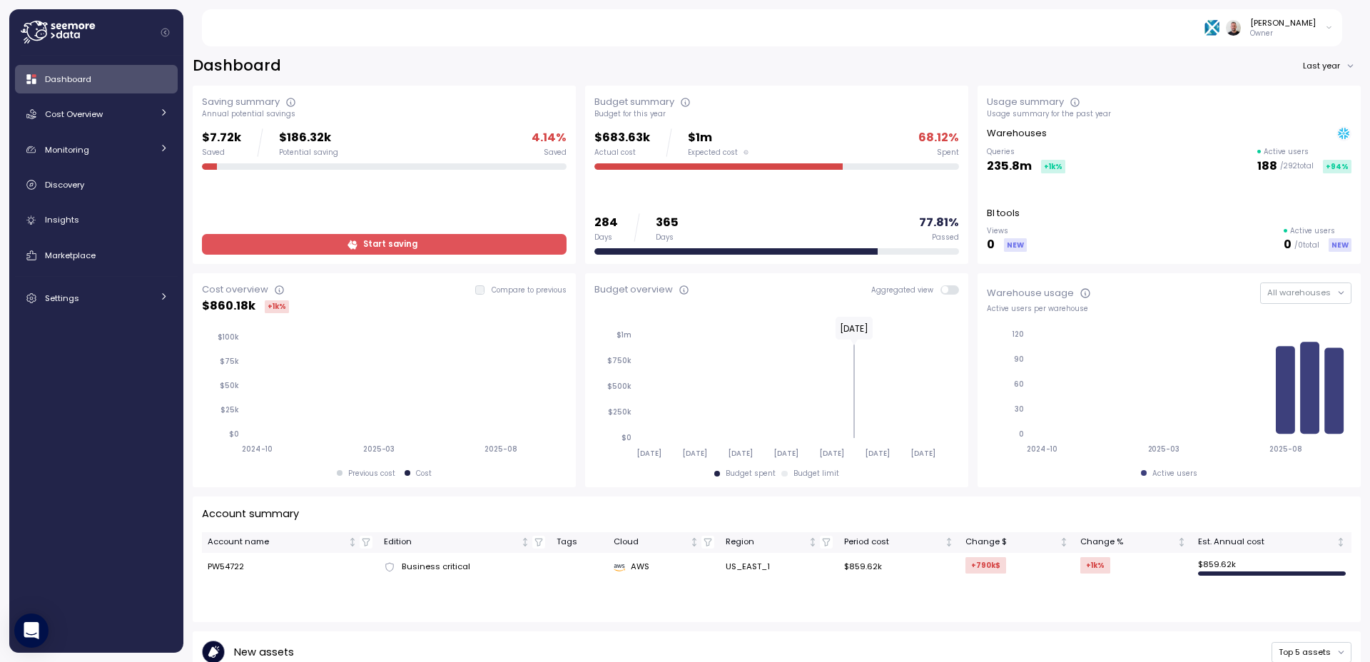
click at [470, 68] on div "Dashboard Last year" at bounding box center [777, 66] width 1168 height 21
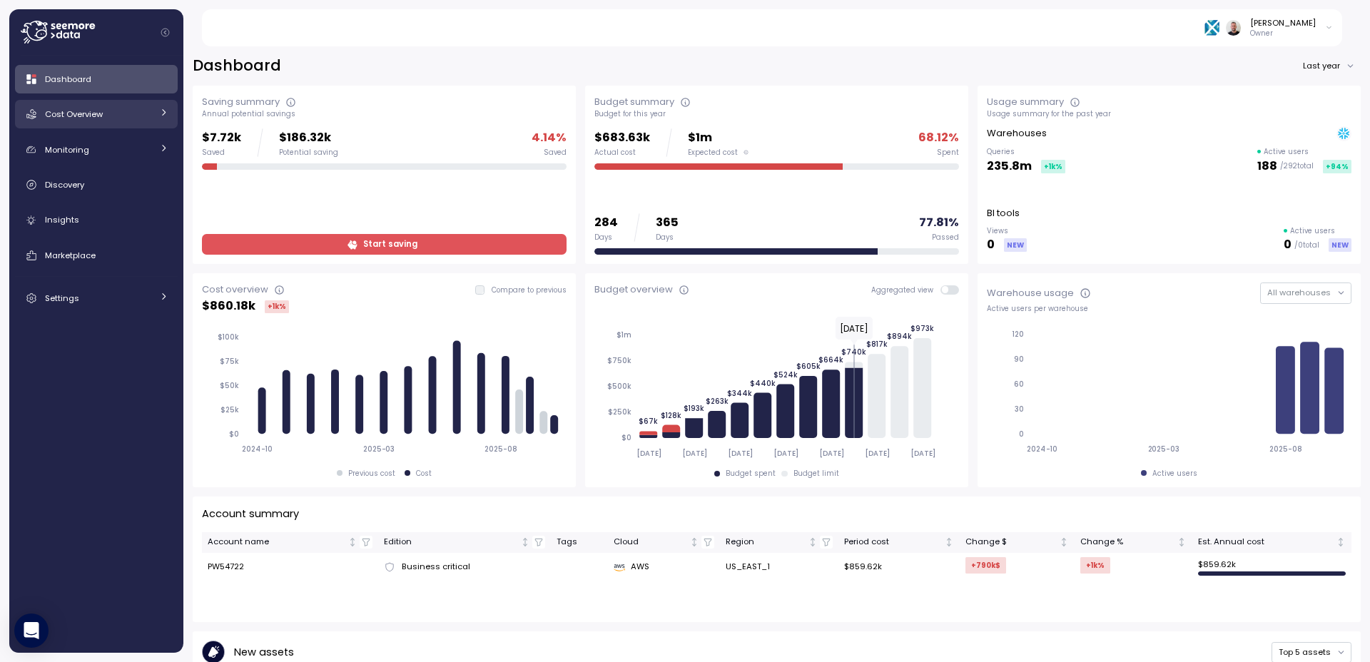
click at [91, 118] on span "Cost Overview" at bounding box center [74, 113] width 58 height 11
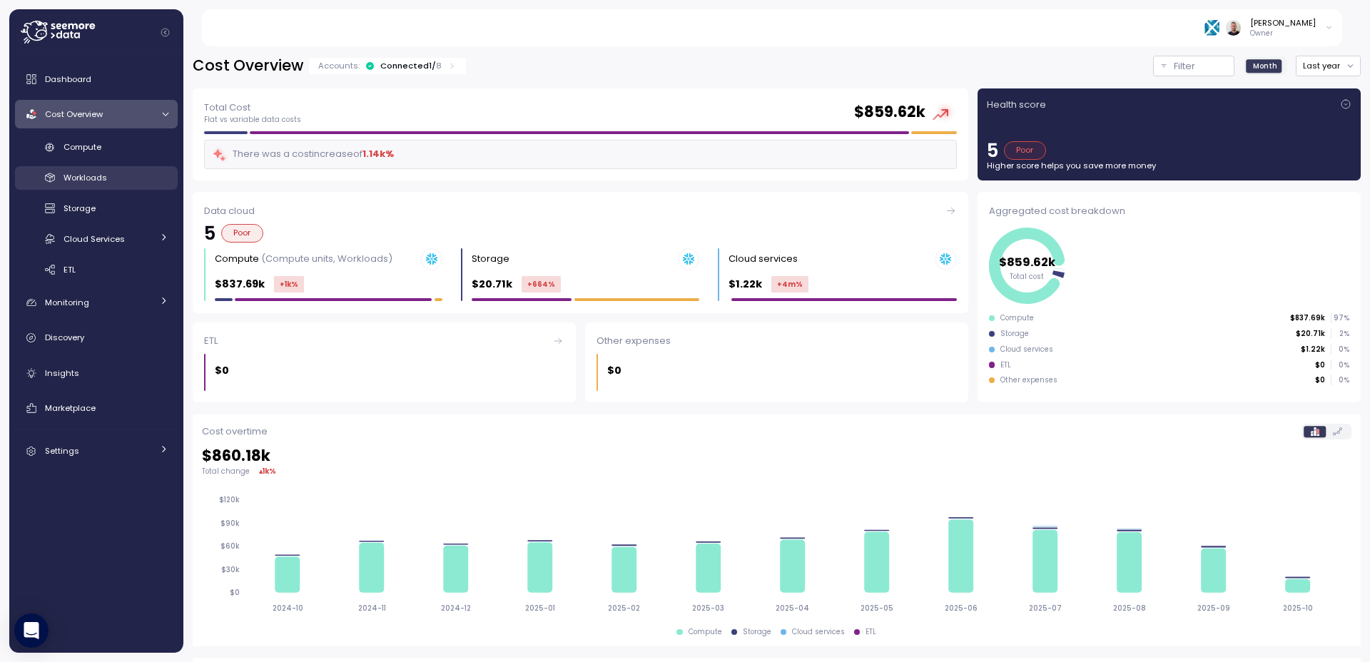
drag, startPoint x: 95, startPoint y: 155, endPoint x: 113, endPoint y: 171, distance: 24.3
click at [94, 155] on link "Compute" at bounding box center [96, 148] width 163 height 24
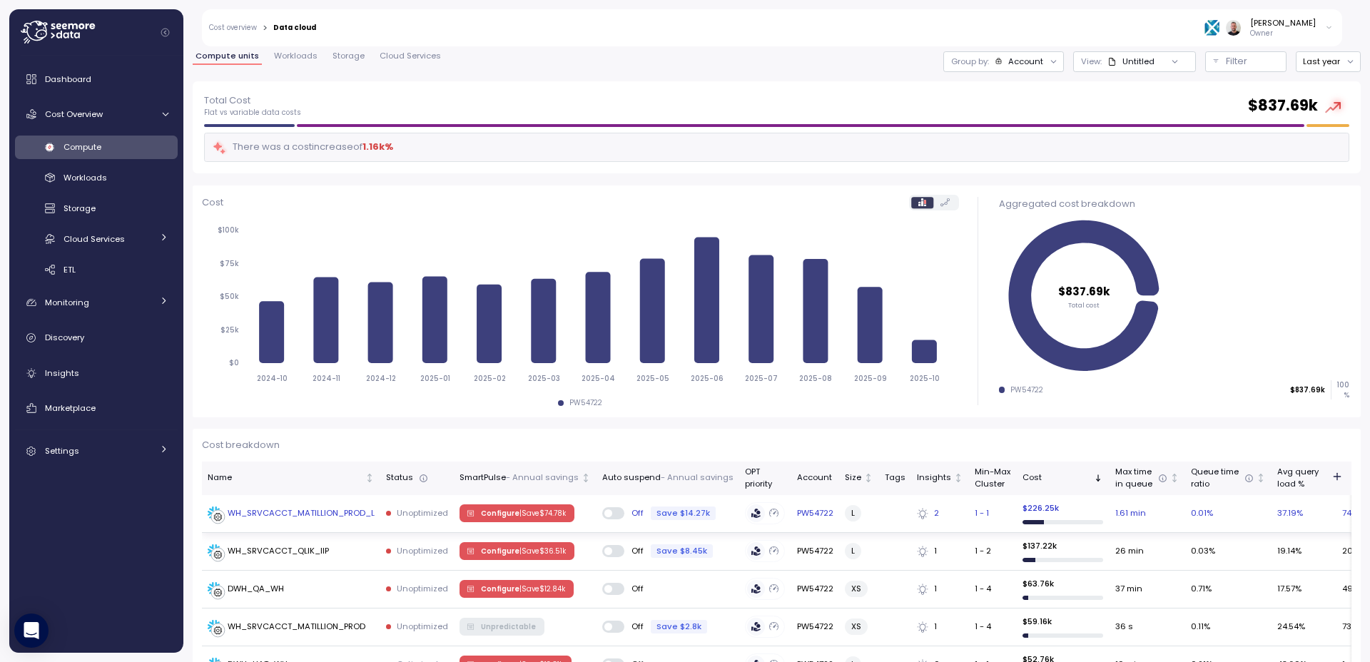
scroll to position [171, 0]
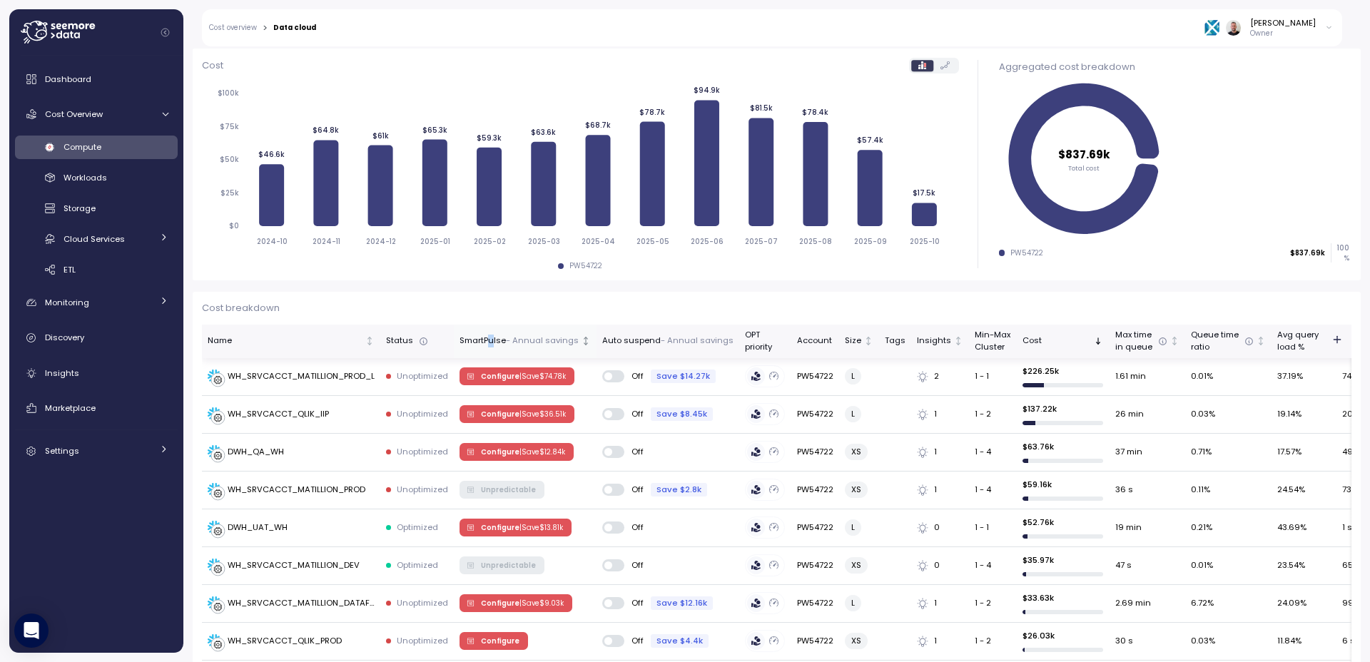
click at [490, 339] on div "SmartPulse - Annual savings" at bounding box center [519, 341] width 119 height 13
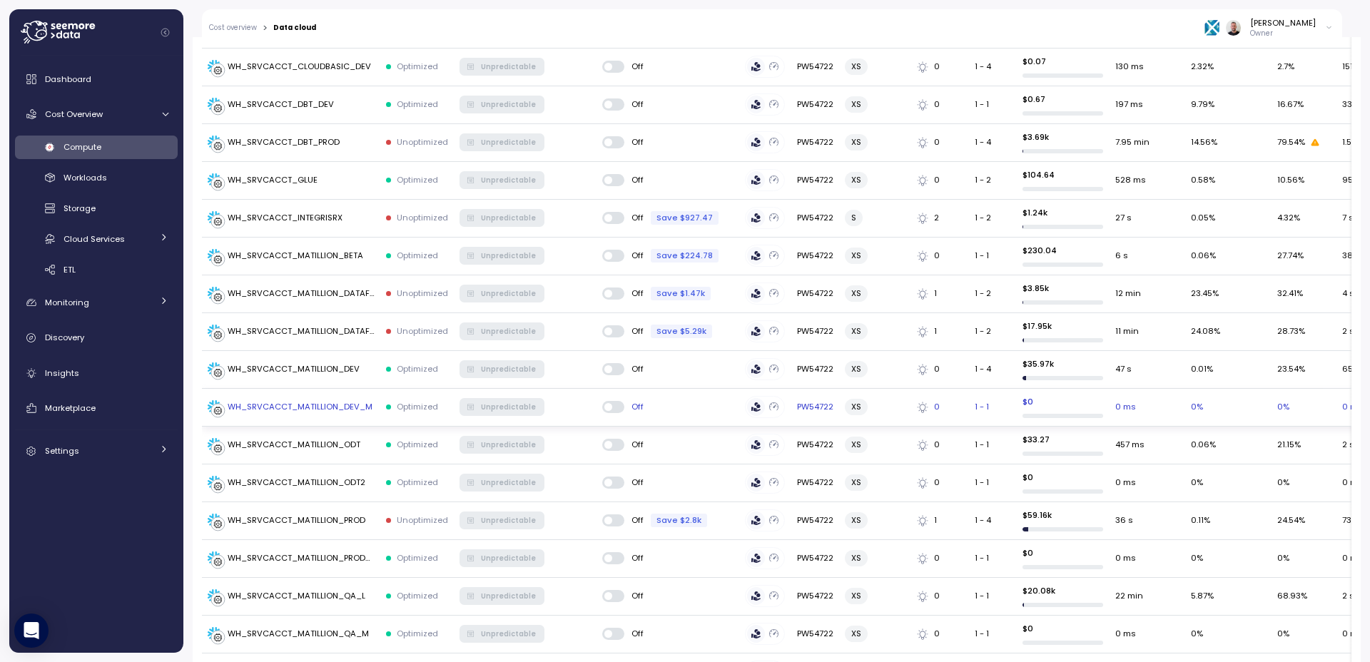
scroll to position [1804, 0]
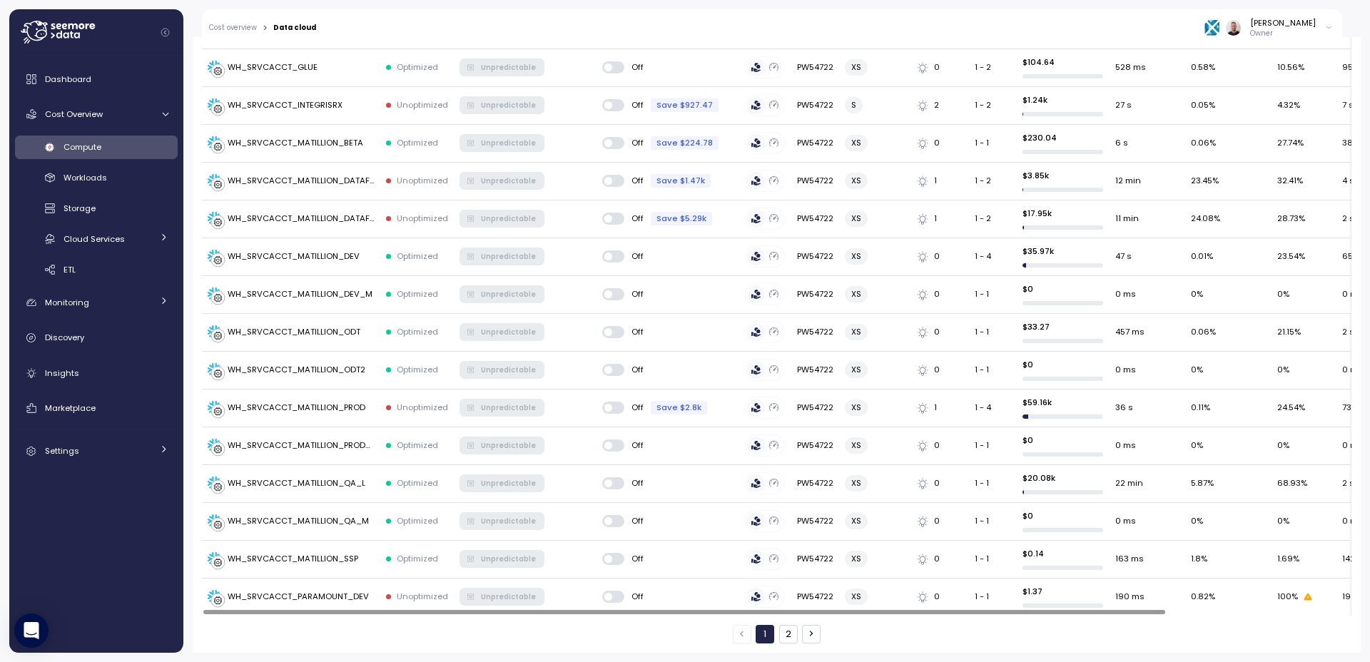
click at [781, 625] on button "2" at bounding box center [788, 634] width 19 height 19
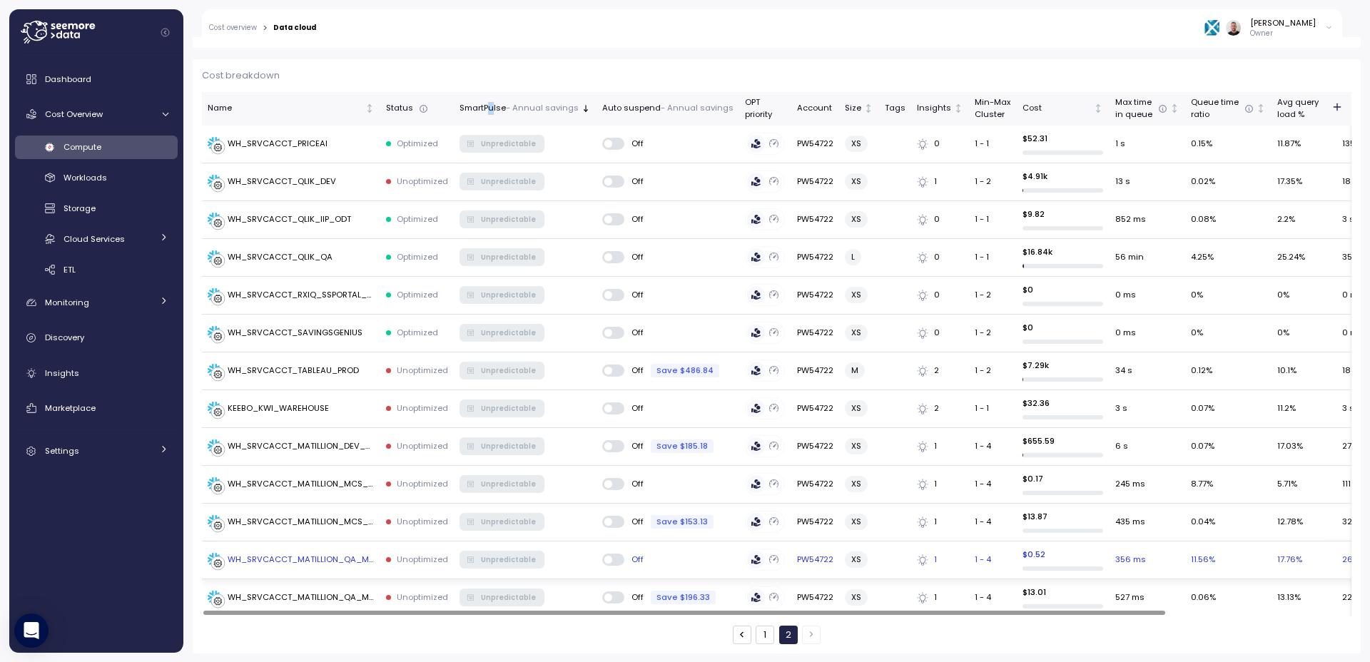
scroll to position [405, 0]
click at [756, 634] on button "1" at bounding box center [765, 634] width 19 height 19
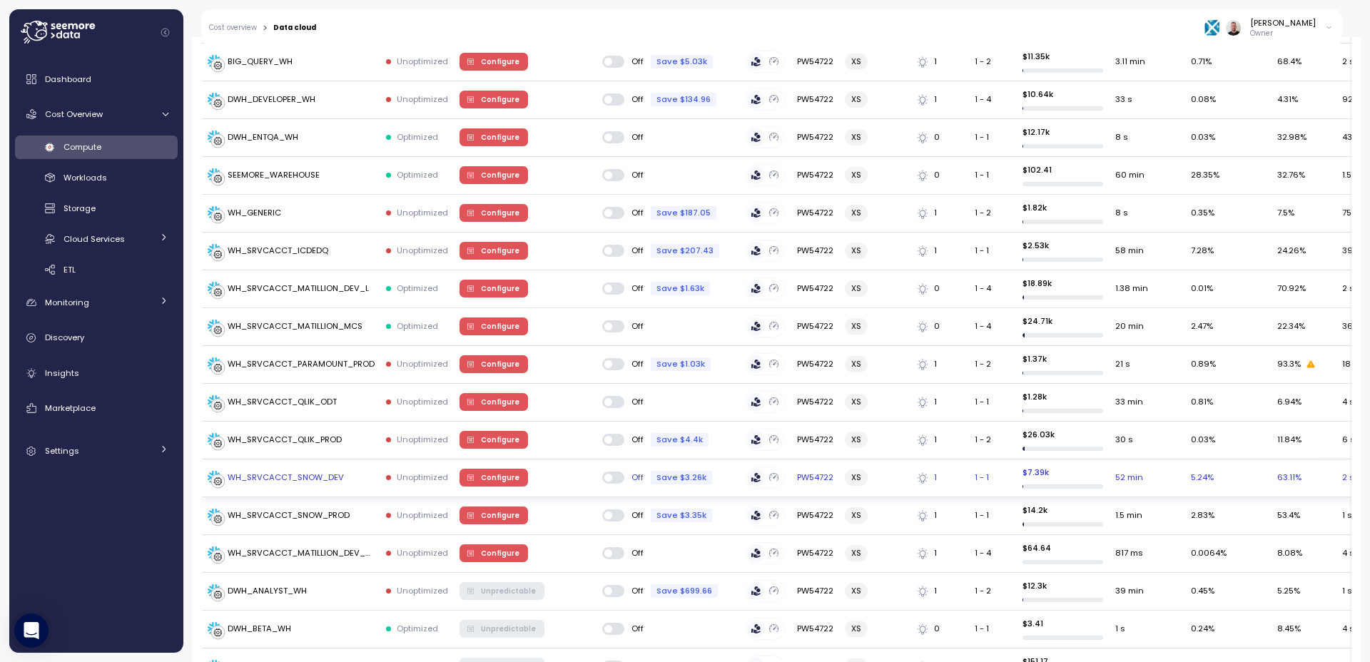
scroll to position [848, 0]
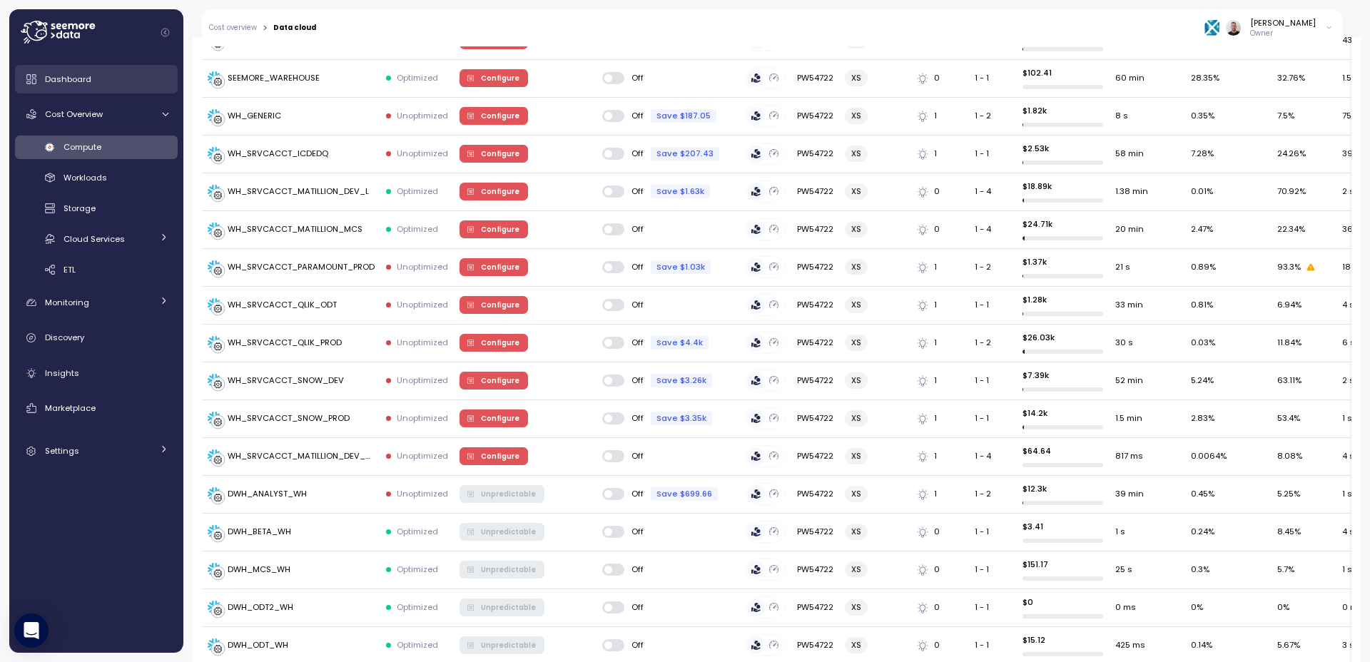
click at [78, 86] on link "Dashboard" at bounding box center [96, 79] width 163 height 29
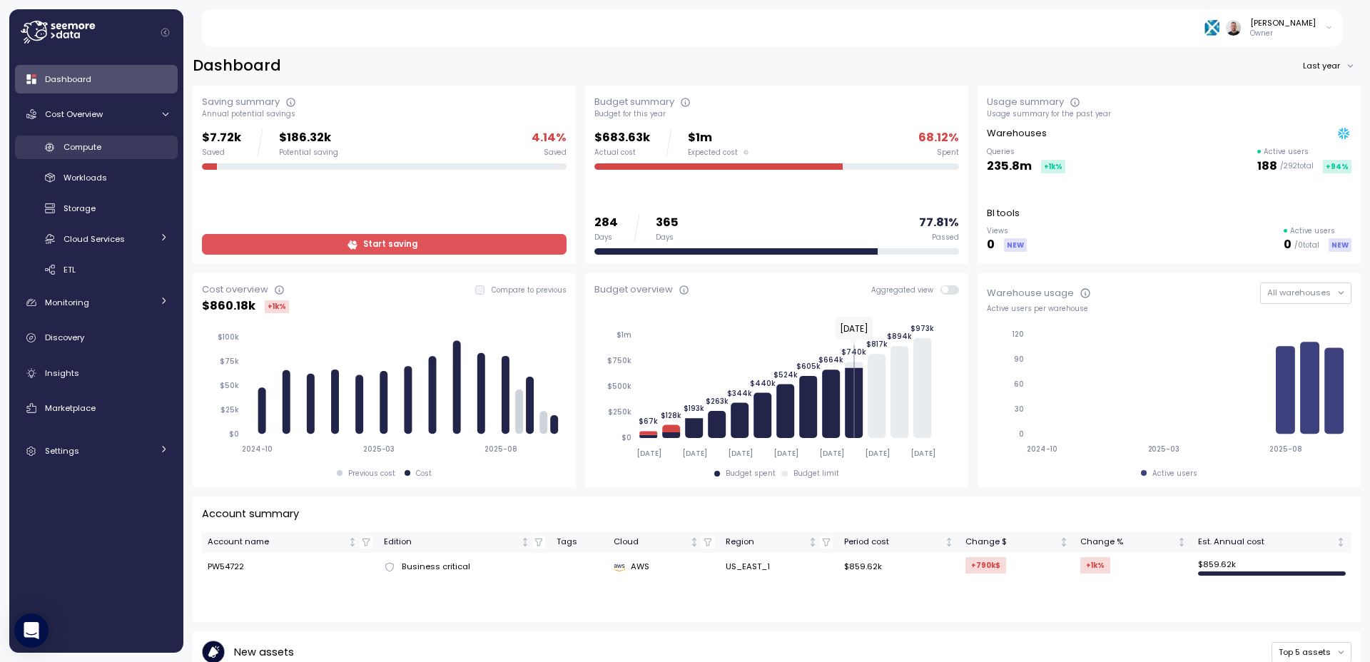
click at [76, 148] on span "Compute" at bounding box center [83, 146] width 38 height 11
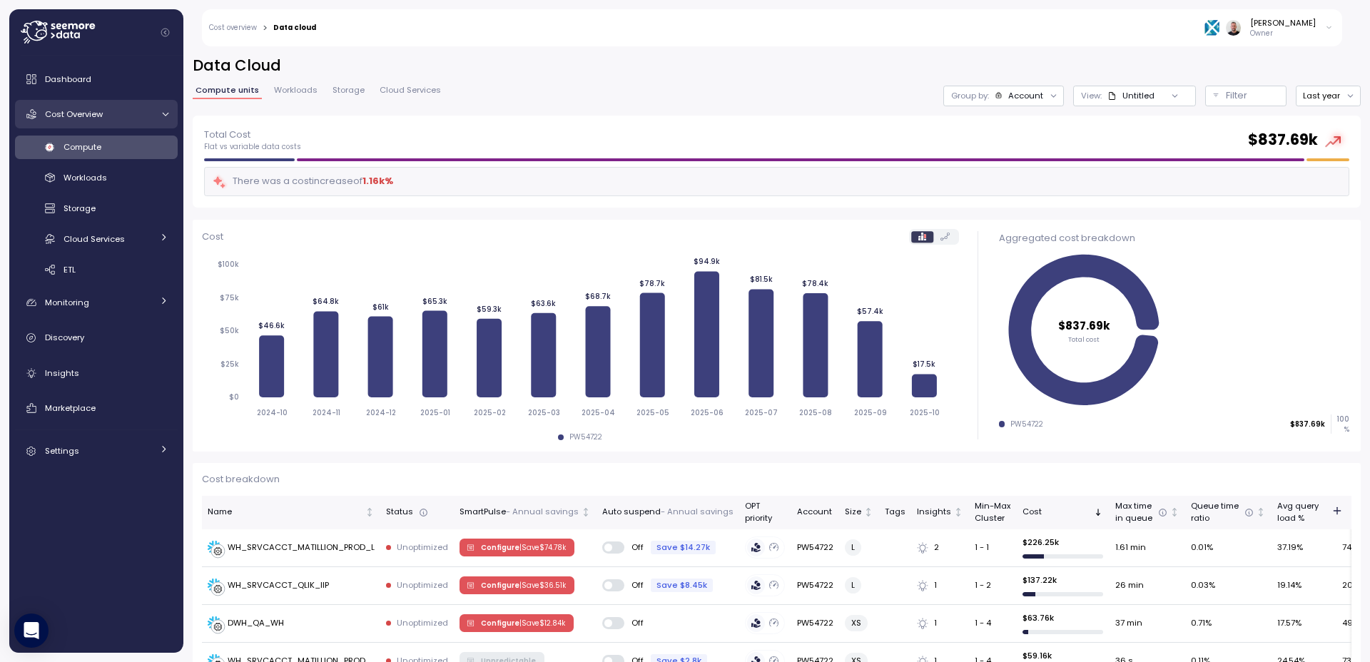
click at [93, 116] on span "Cost Overview" at bounding box center [74, 113] width 58 height 11
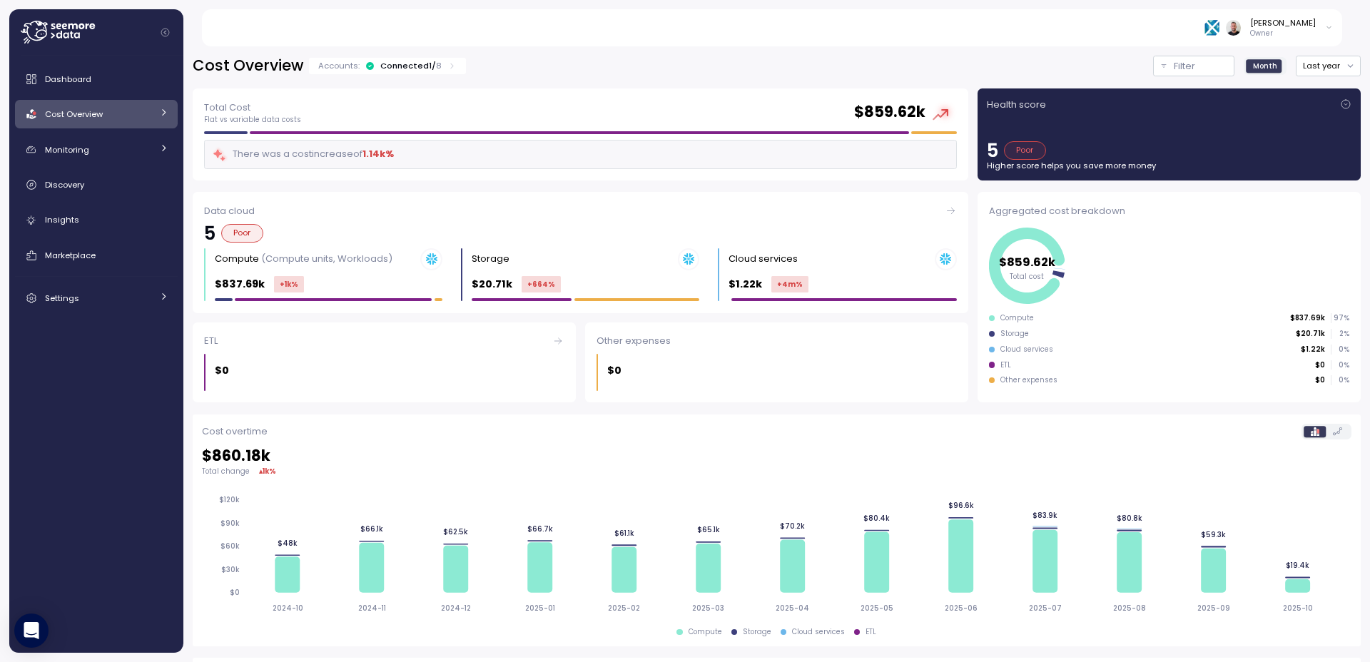
click at [127, 119] on div "Cost Overview" at bounding box center [98, 114] width 107 height 14
click at [118, 153] on div "Compute" at bounding box center [116, 147] width 105 height 14
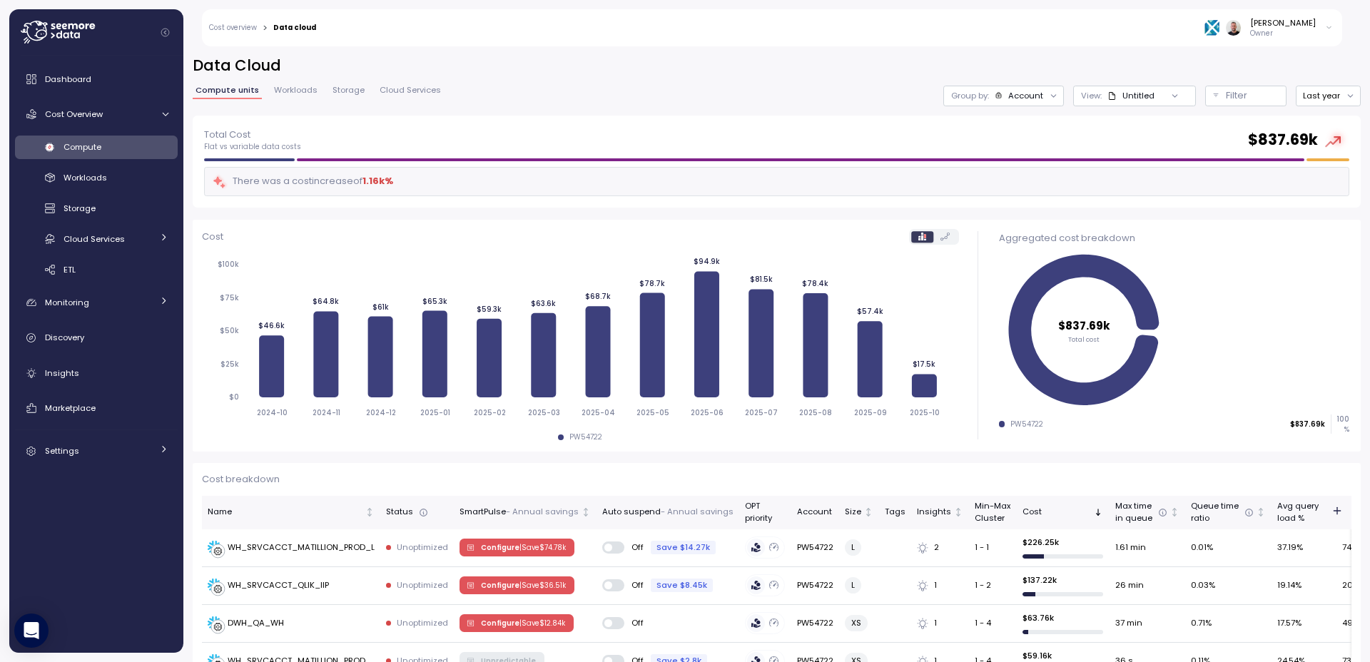
click at [88, 150] on span "Compute" at bounding box center [83, 146] width 38 height 11
click at [81, 171] on div "Workloads" at bounding box center [116, 178] width 105 height 14
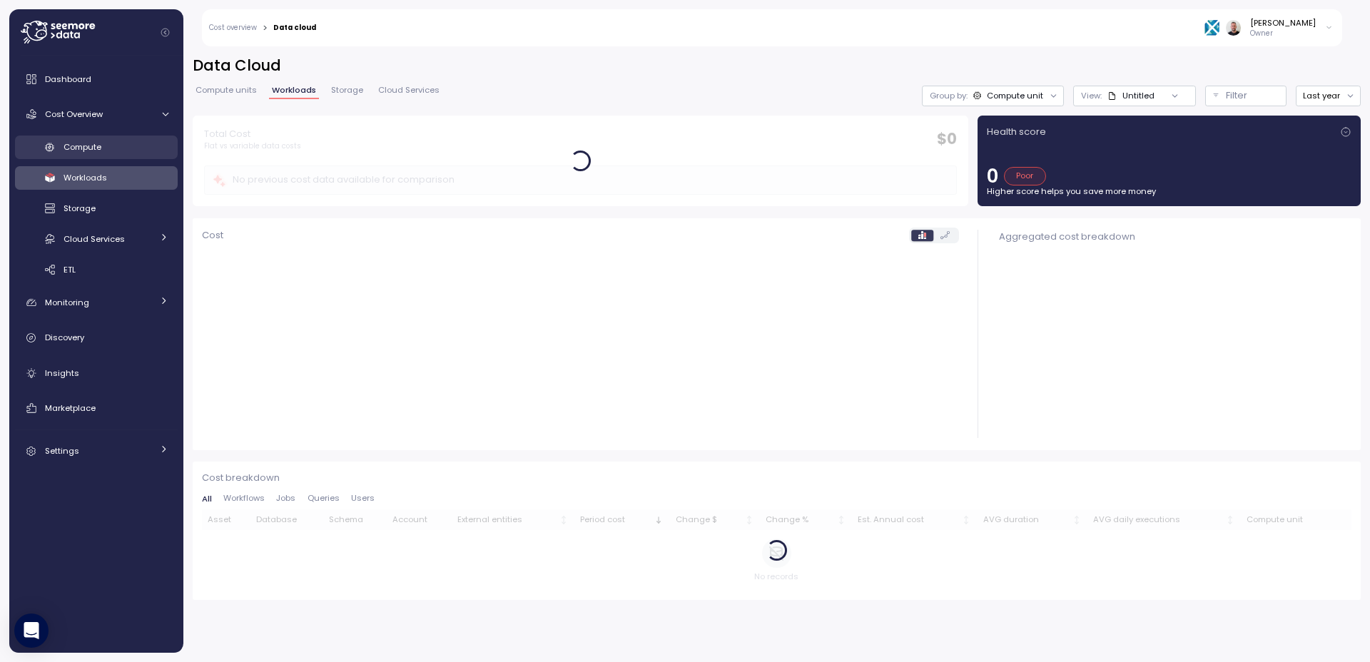
click at [83, 156] on link "Compute" at bounding box center [96, 148] width 163 height 24
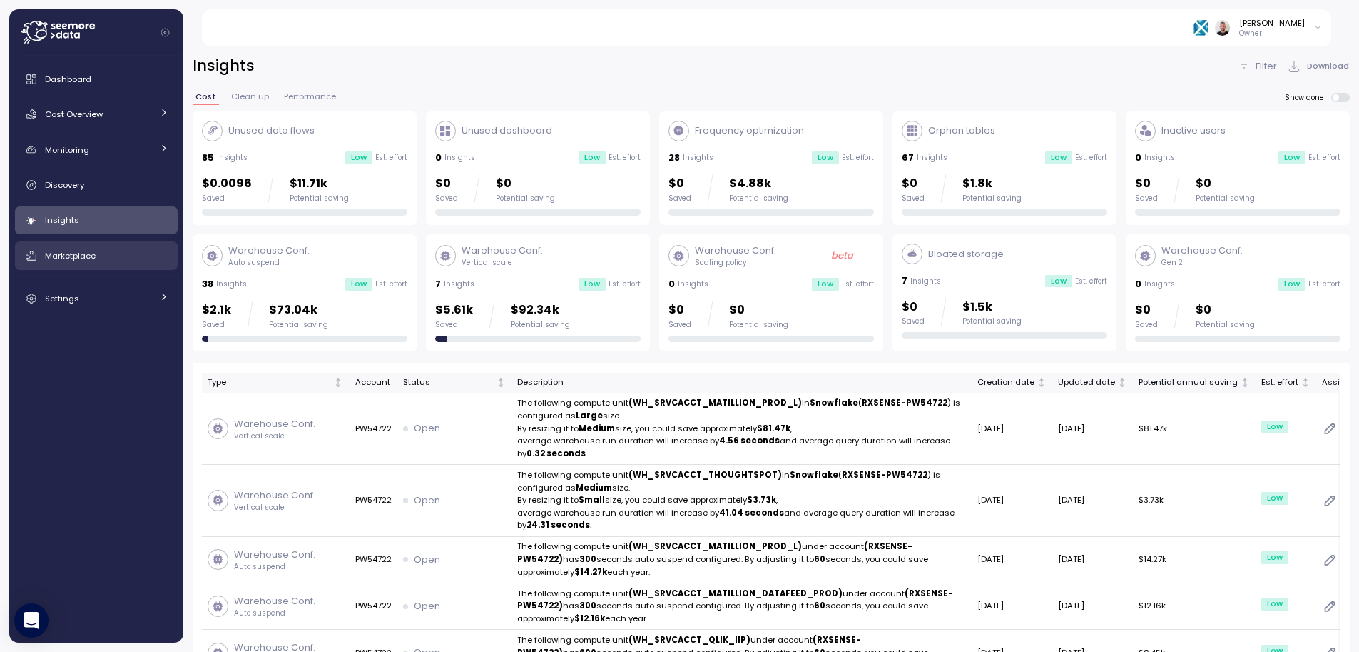
click at [74, 252] on span "Marketplace" at bounding box center [70, 255] width 51 height 11
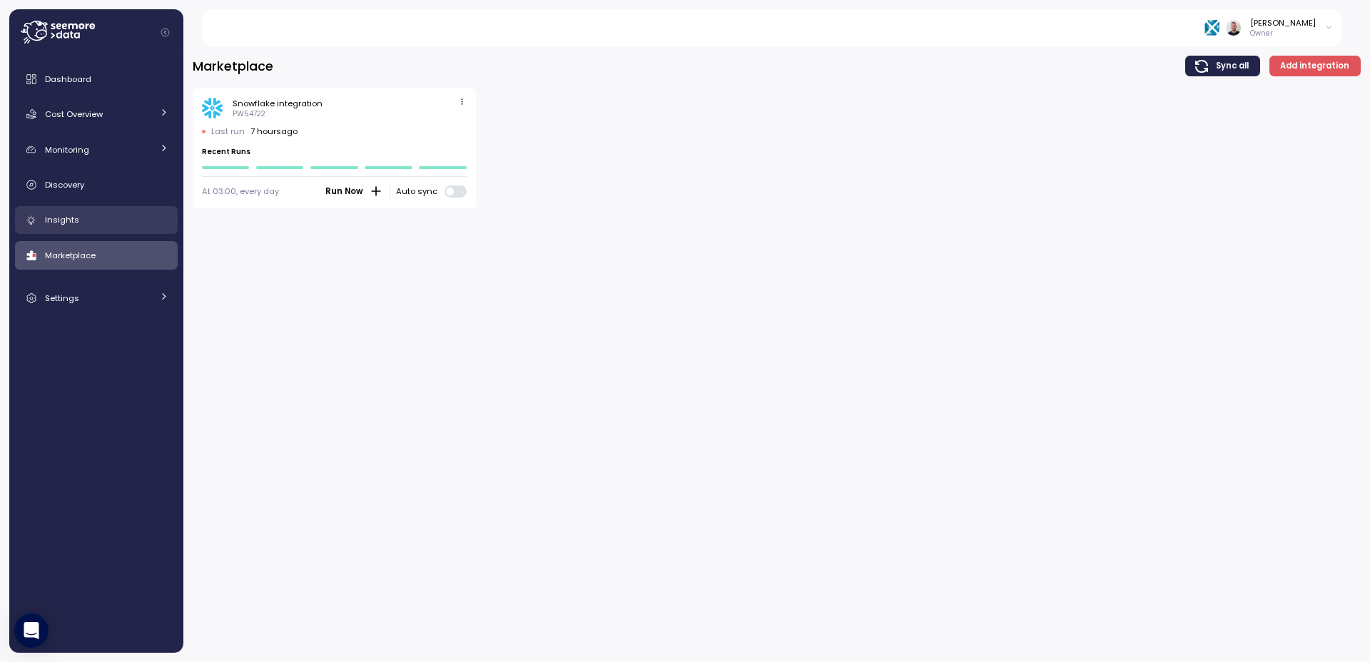
click at [83, 223] on div "Insights" at bounding box center [106, 220] width 123 height 14
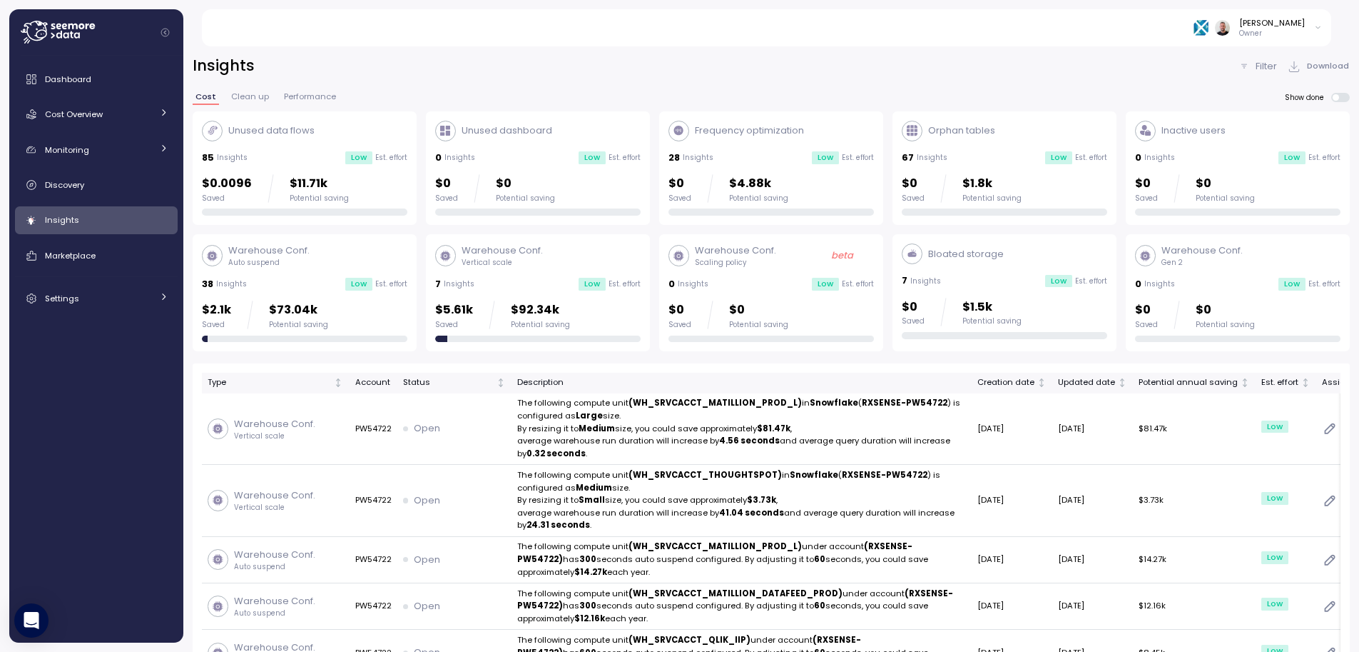
click at [1269, 72] on p "Filter" at bounding box center [1266, 66] width 21 height 14
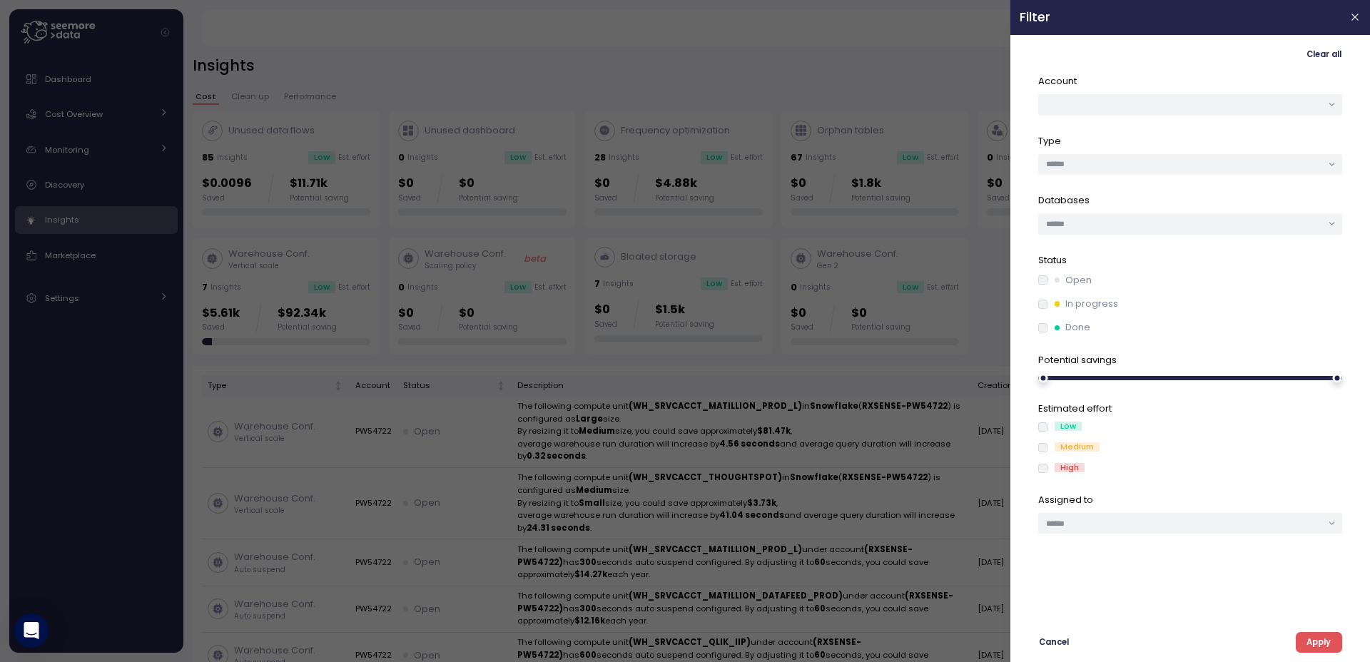
click at [1311, 640] on span "Apply" at bounding box center [1319, 642] width 24 height 19
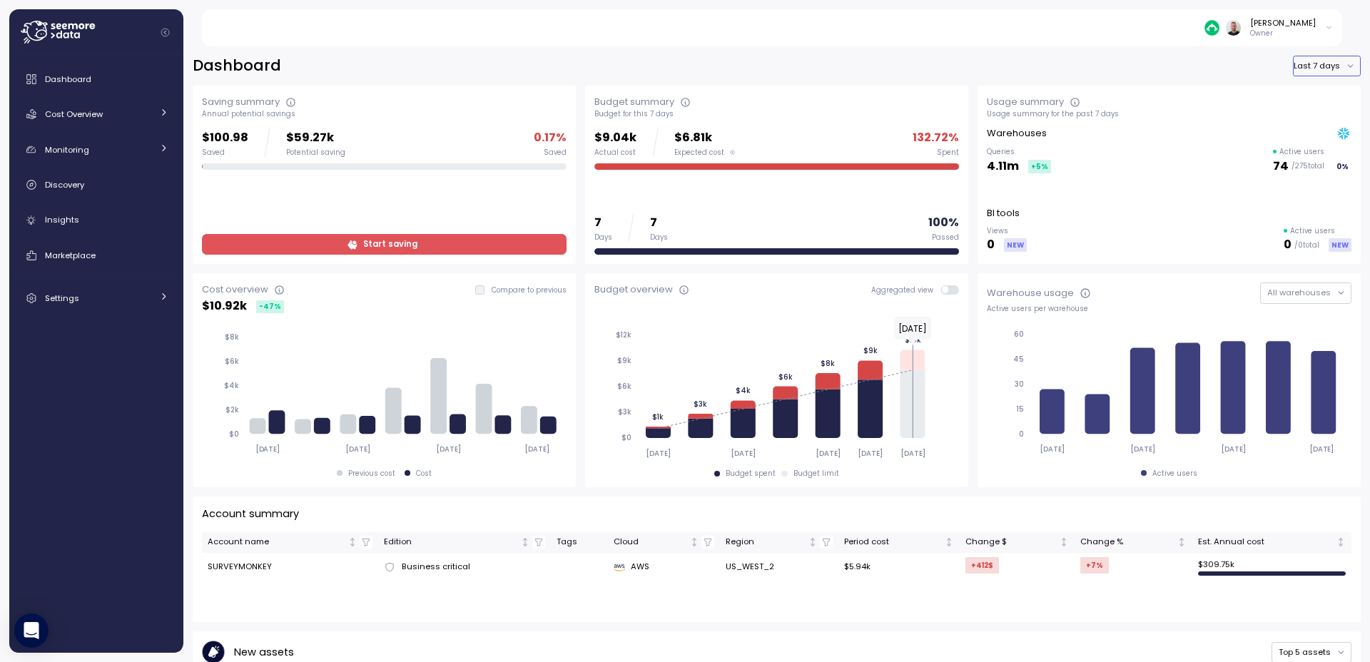
click at [1309, 72] on button "Last 7 days" at bounding box center [1327, 66] width 68 height 21
click at [1304, 150] on div "Last year" at bounding box center [1315, 150] width 37 height 11
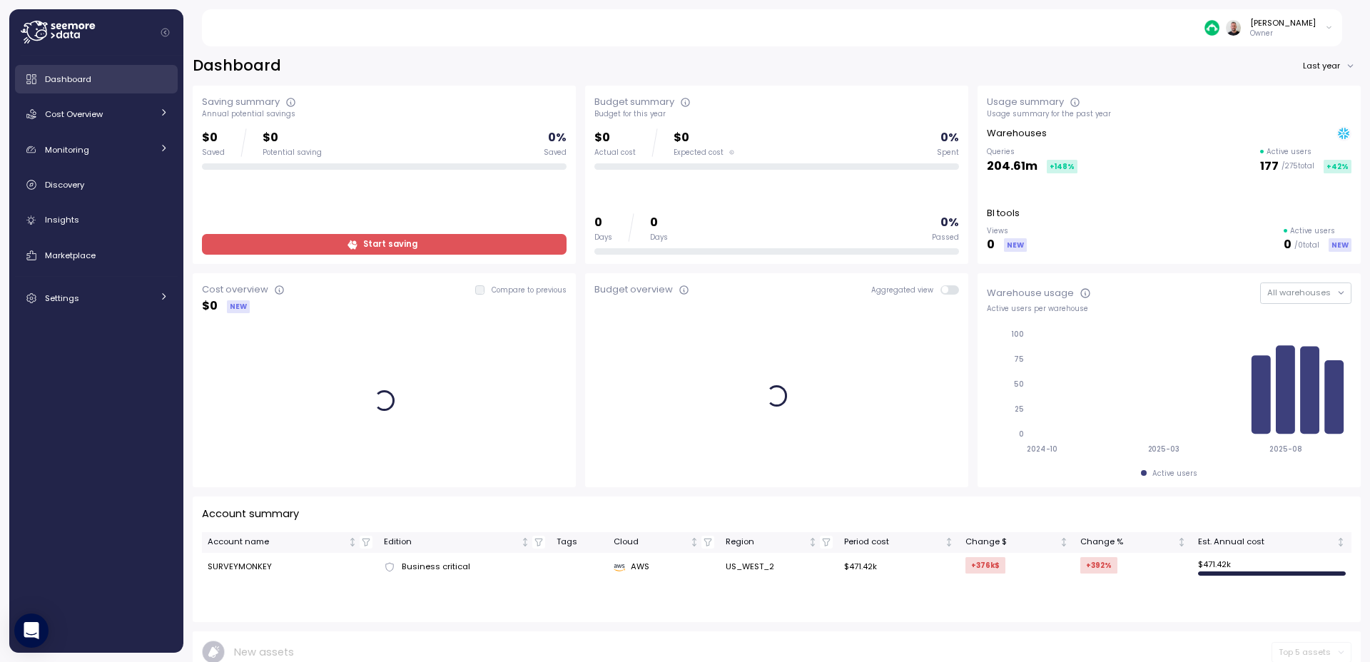
click at [85, 81] on span "Dashboard" at bounding box center [68, 78] width 46 height 11
click at [372, 73] on div "Dashboard Last year" at bounding box center [777, 66] width 1168 height 21
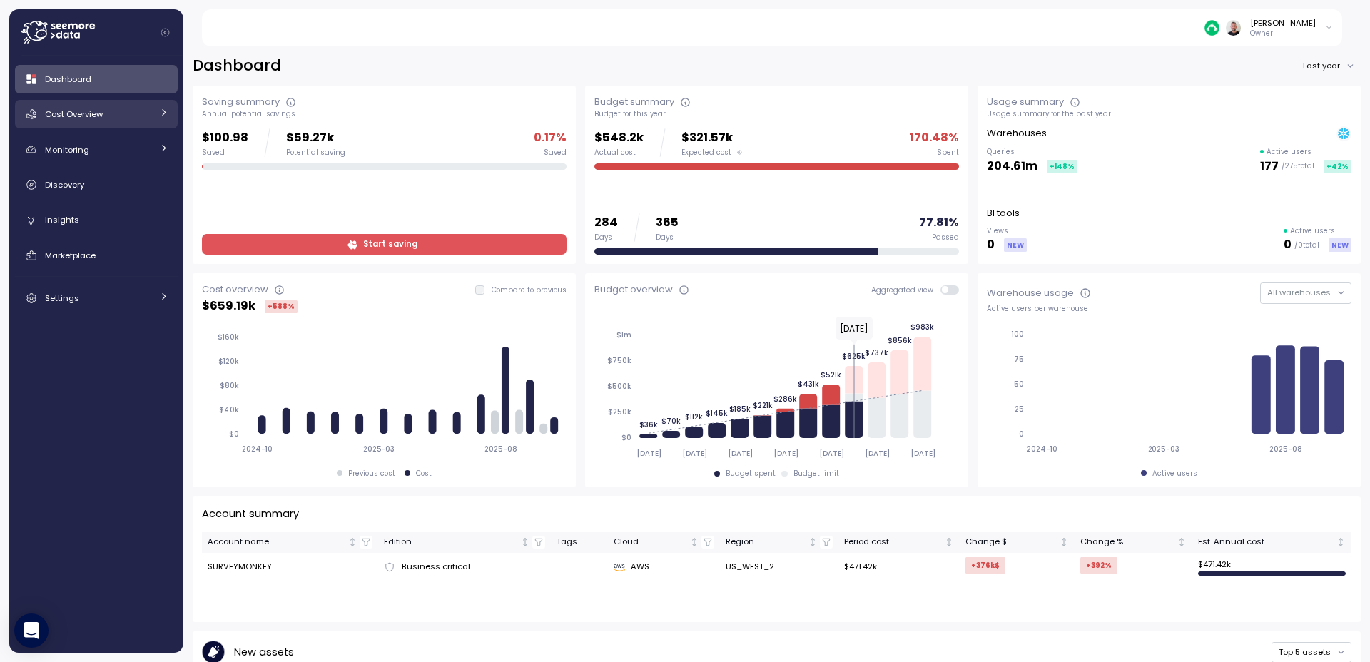
click at [104, 115] on div "Cost Overview" at bounding box center [98, 114] width 107 height 14
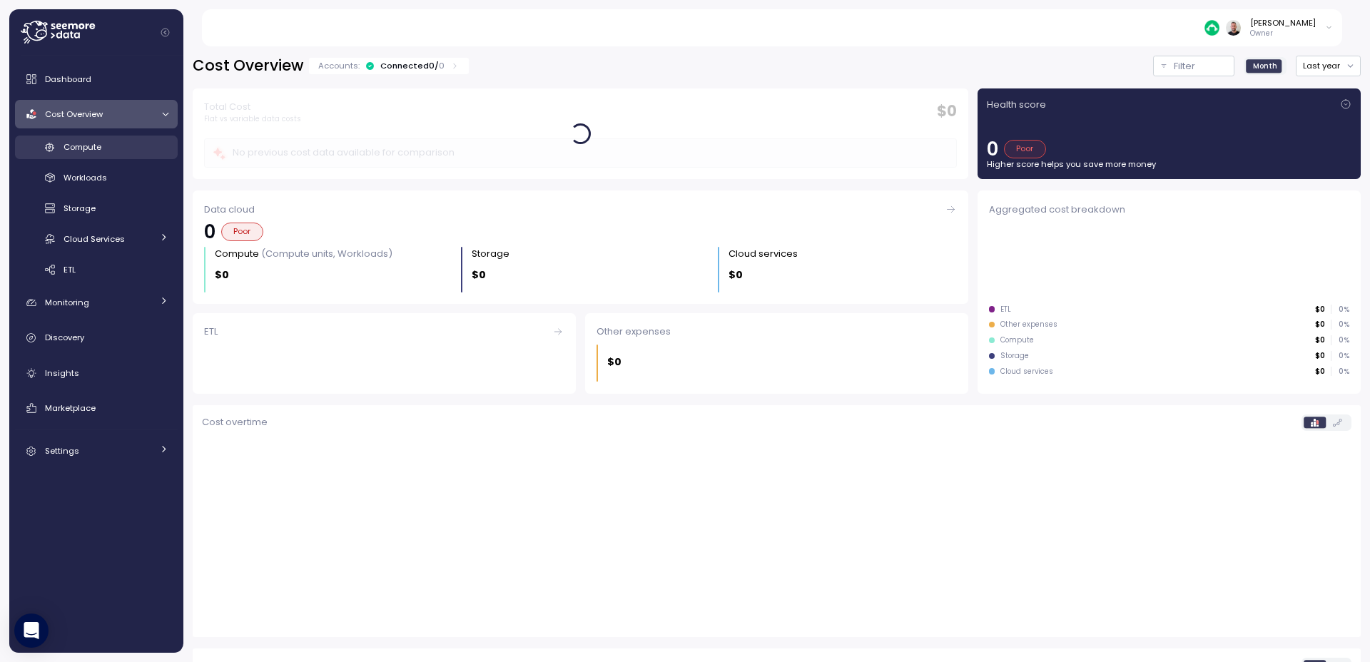
click at [98, 143] on span "Compute" at bounding box center [83, 146] width 38 height 11
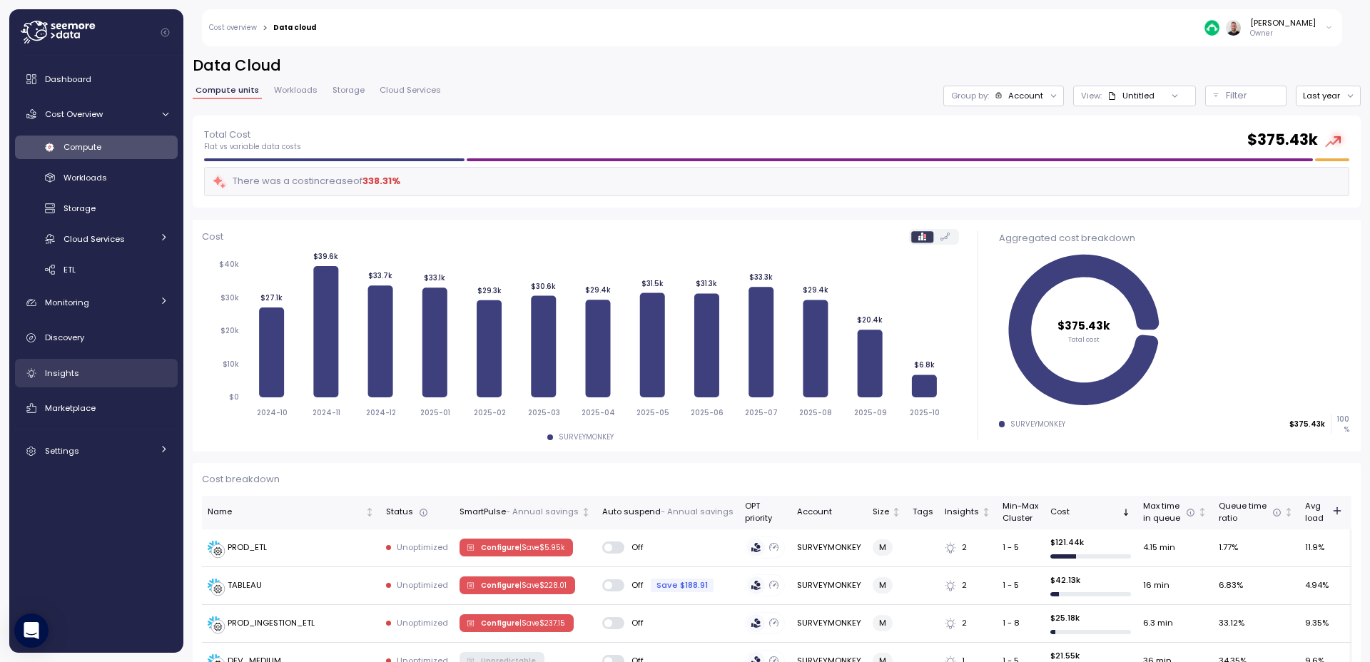
click at [71, 380] on link "Insights" at bounding box center [96, 373] width 163 height 29
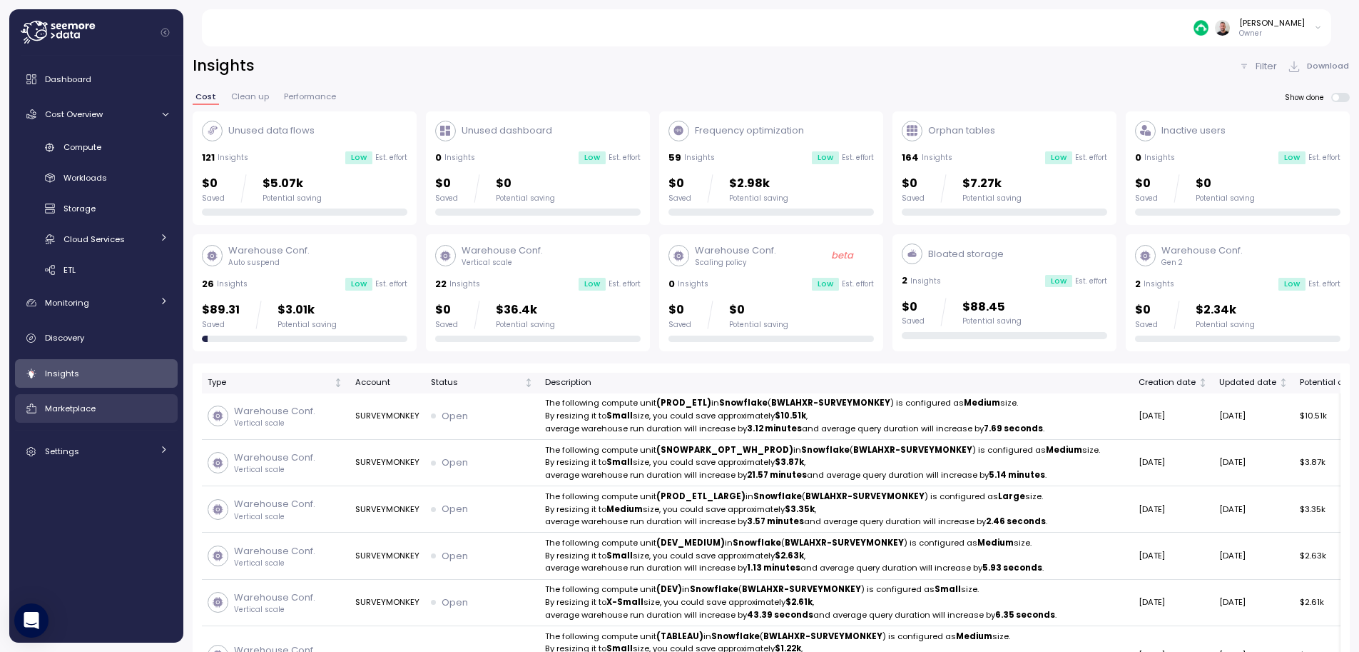
click at [81, 409] on span "Marketplace" at bounding box center [70, 407] width 51 height 11
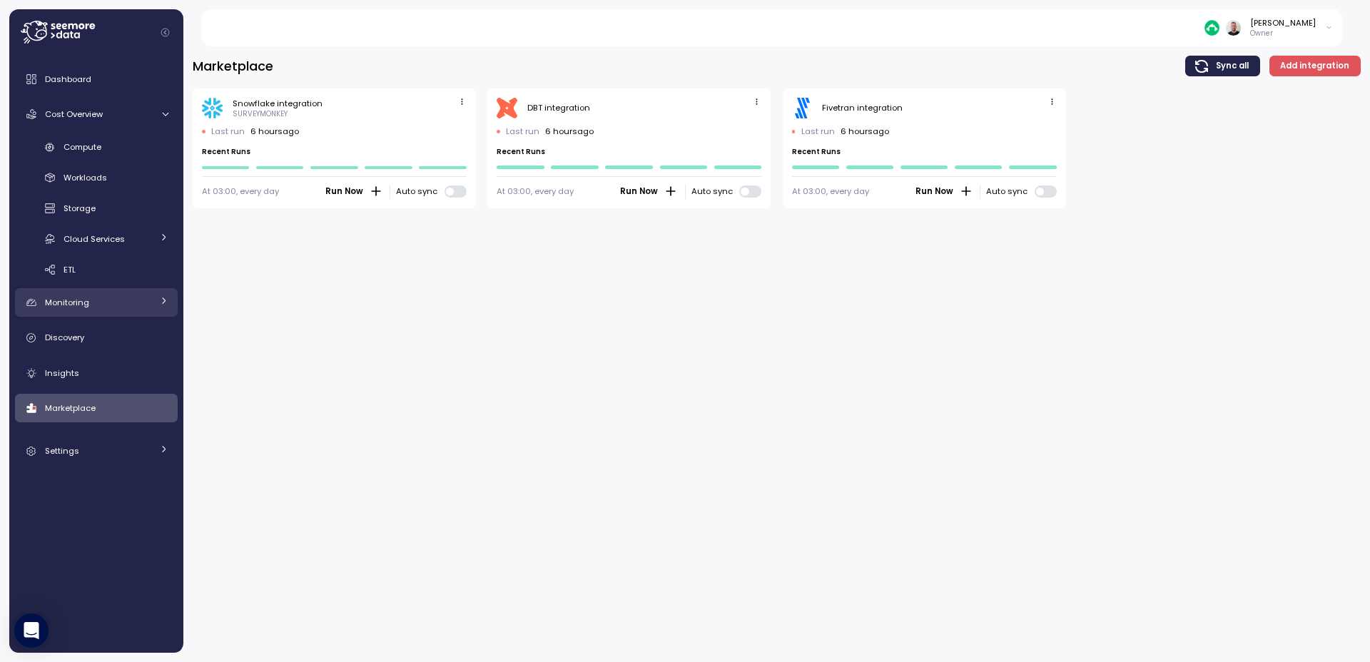
click at [143, 301] on div "Monitoring" at bounding box center [98, 302] width 107 height 14
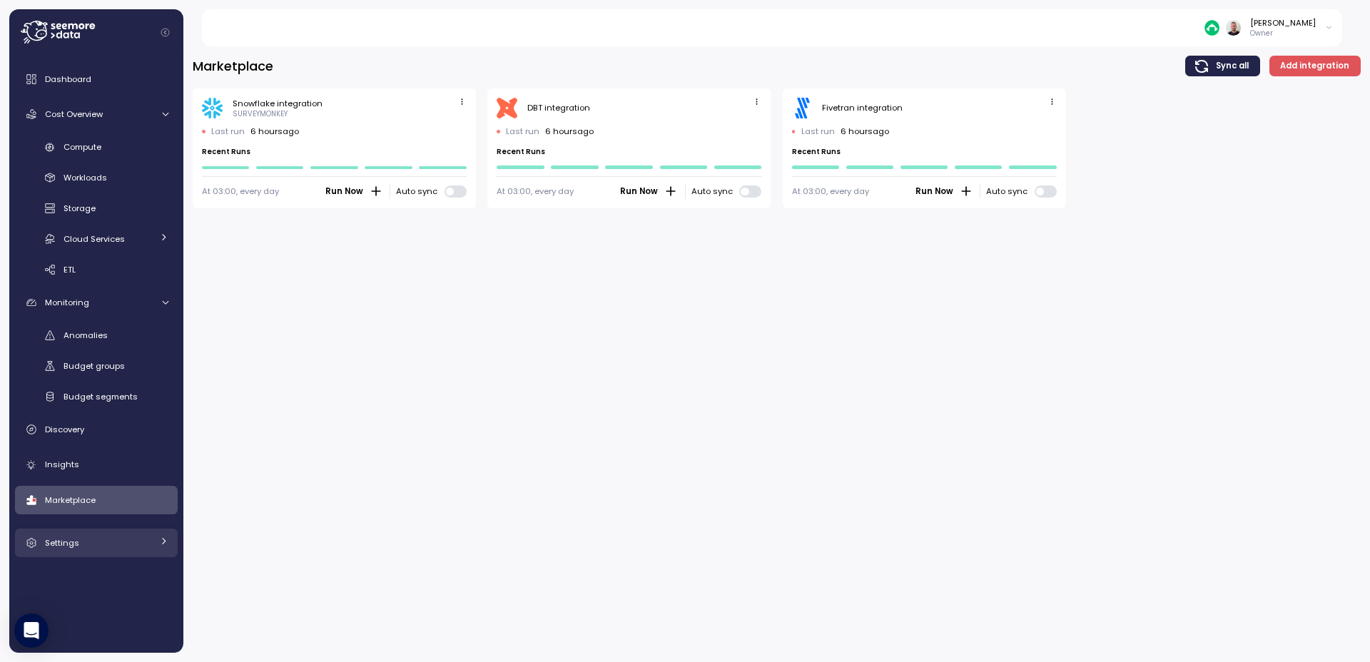
click at [107, 537] on div "Settings" at bounding box center [98, 543] width 107 height 14
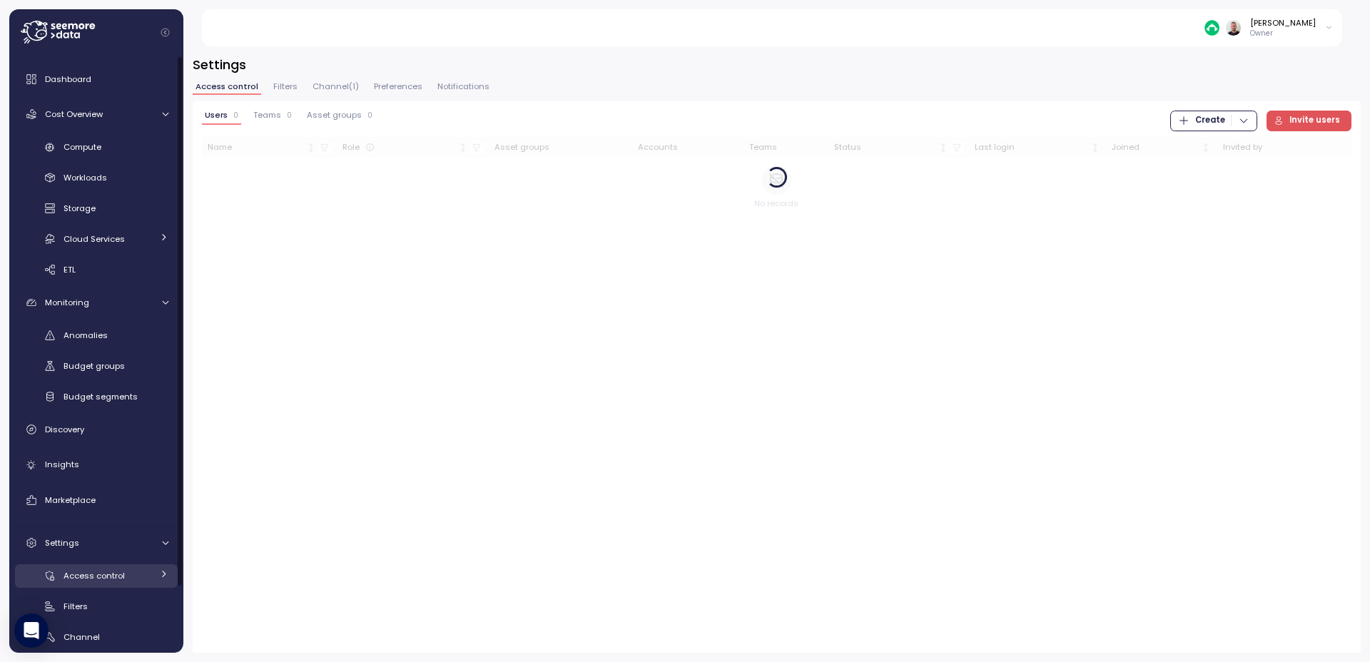
click at [102, 578] on span "Access control" at bounding box center [94, 575] width 61 height 11
click at [103, 605] on span "Users" at bounding box center [94, 606] width 24 height 11
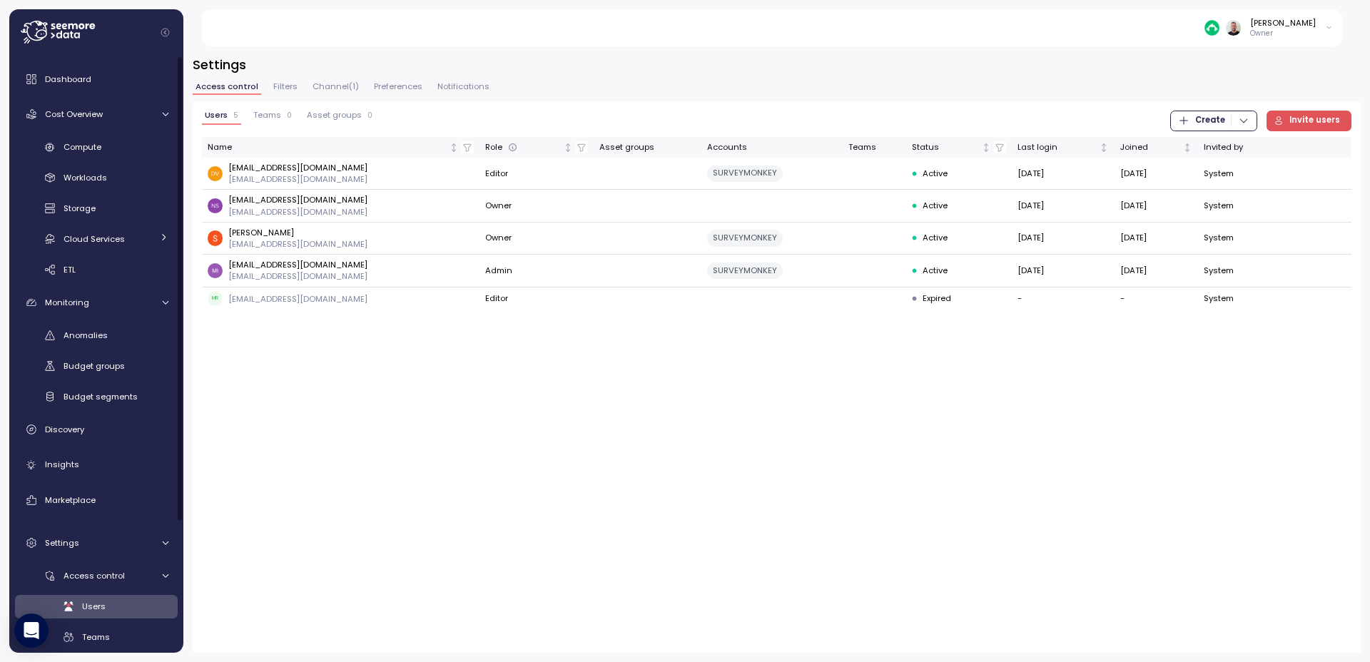
click at [496, 366] on div "Users 5 Teams 0 Asset groups 0 Create Invite users Name Role Asset groups Accou…" at bounding box center [777, 377] width 1168 height 552
click at [299, 201] on p "nsrinivas@surveymonkey.com" at bounding box center [297, 199] width 139 height 11
copy p "surveymonkey"
click at [111, 338] on div "Anomalies" at bounding box center [116, 335] width 105 height 14
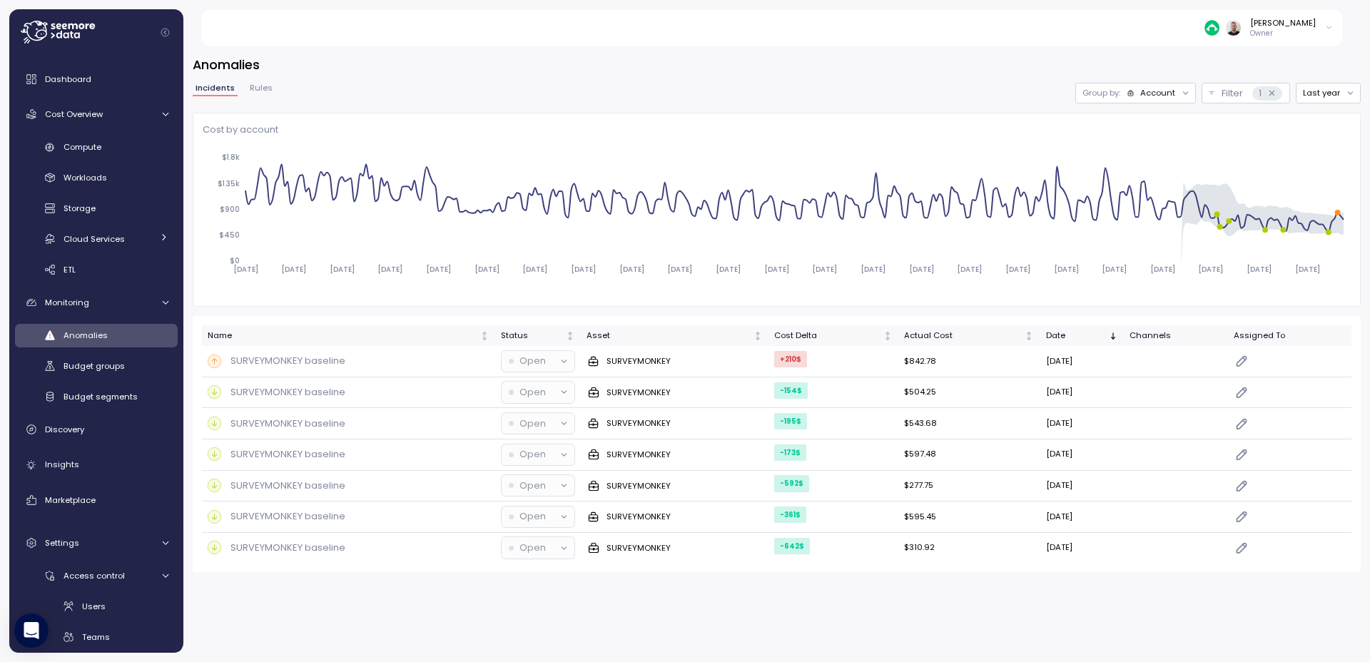
click at [251, 88] on span "Rules" at bounding box center [261, 88] width 23 height 8
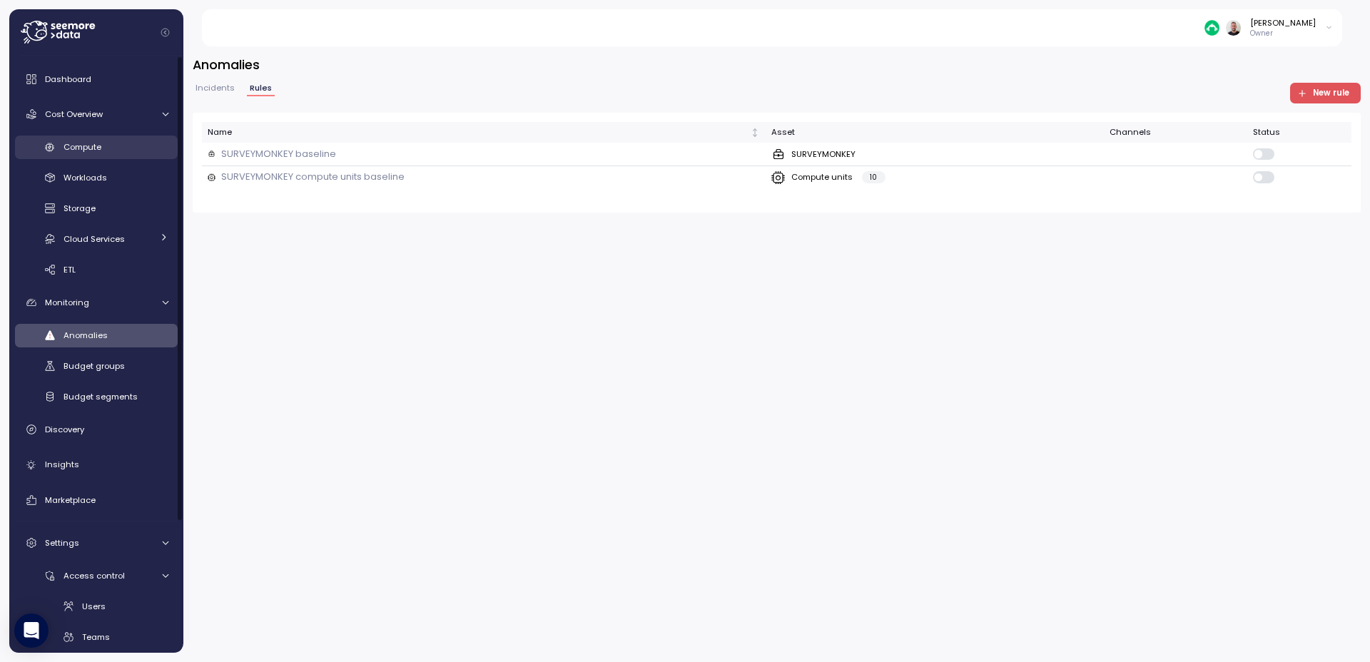
click at [83, 138] on link "Compute" at bounding box center [96, 148] width 163 height 24
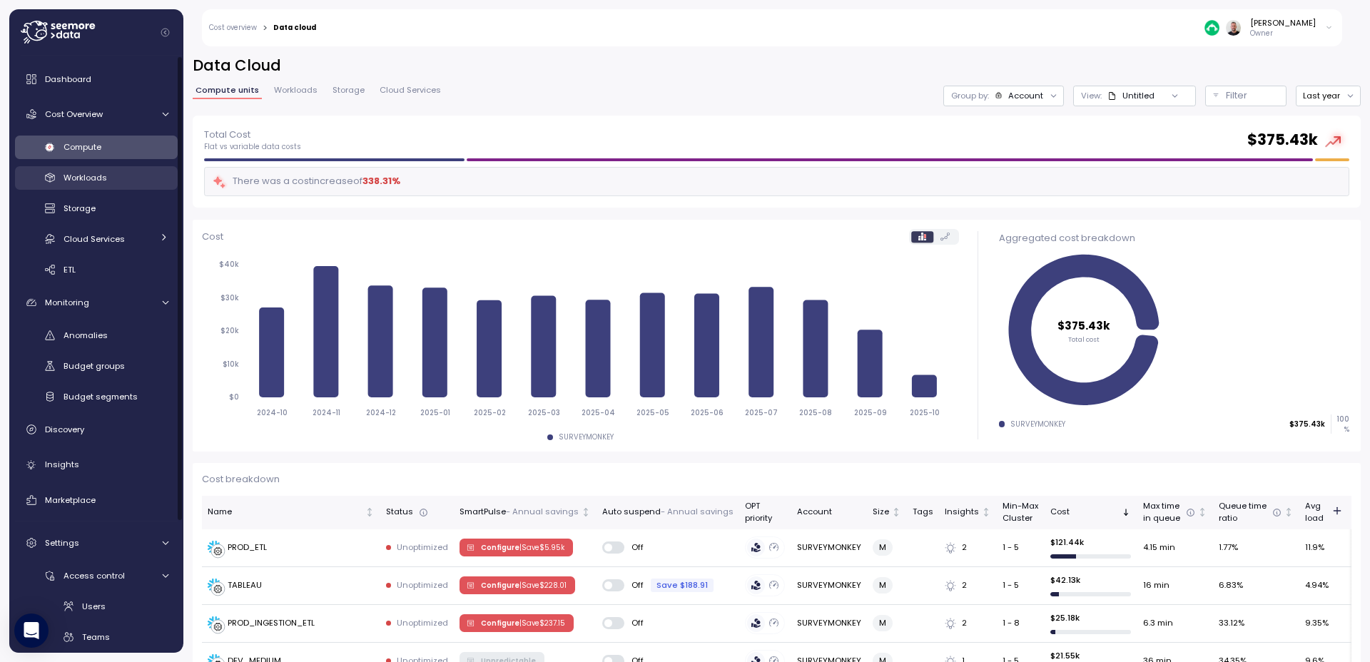
click at [87, 182] on span "Workloads" at bounding box center [86, 177] width 44 height 11
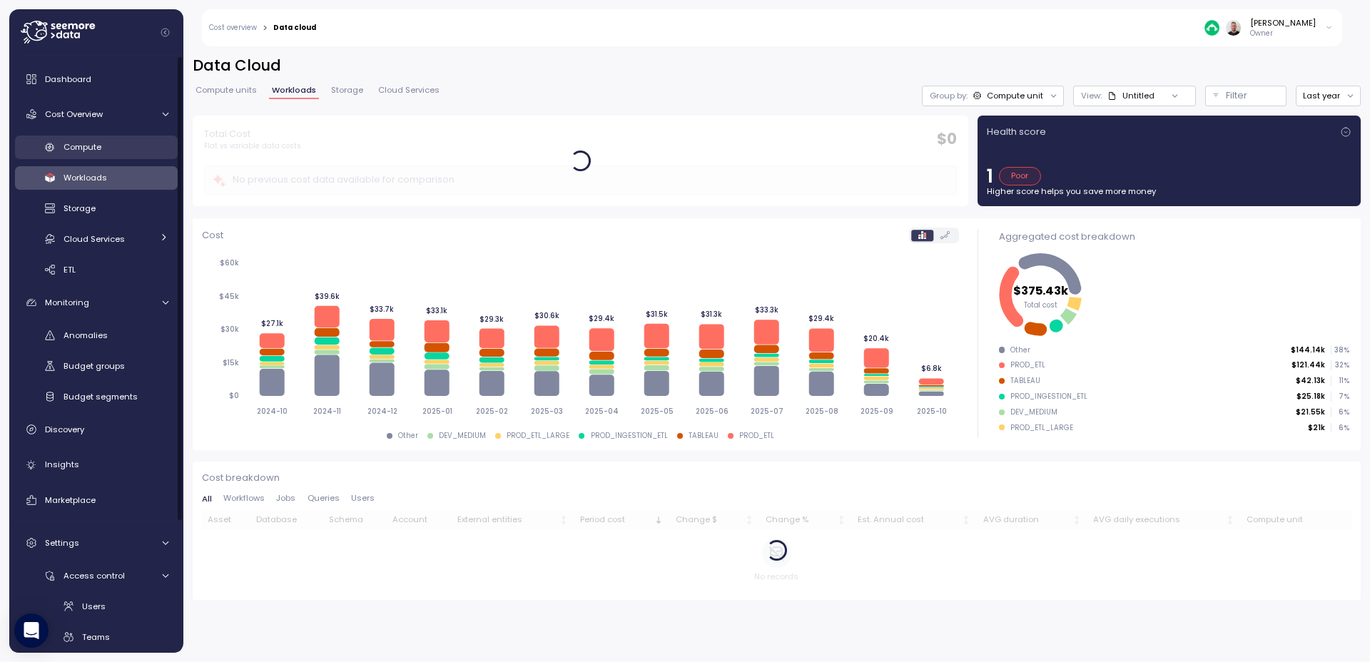
click at [83, 150] on span "Compute" at bounding box center [83, 146] width 38 height 11
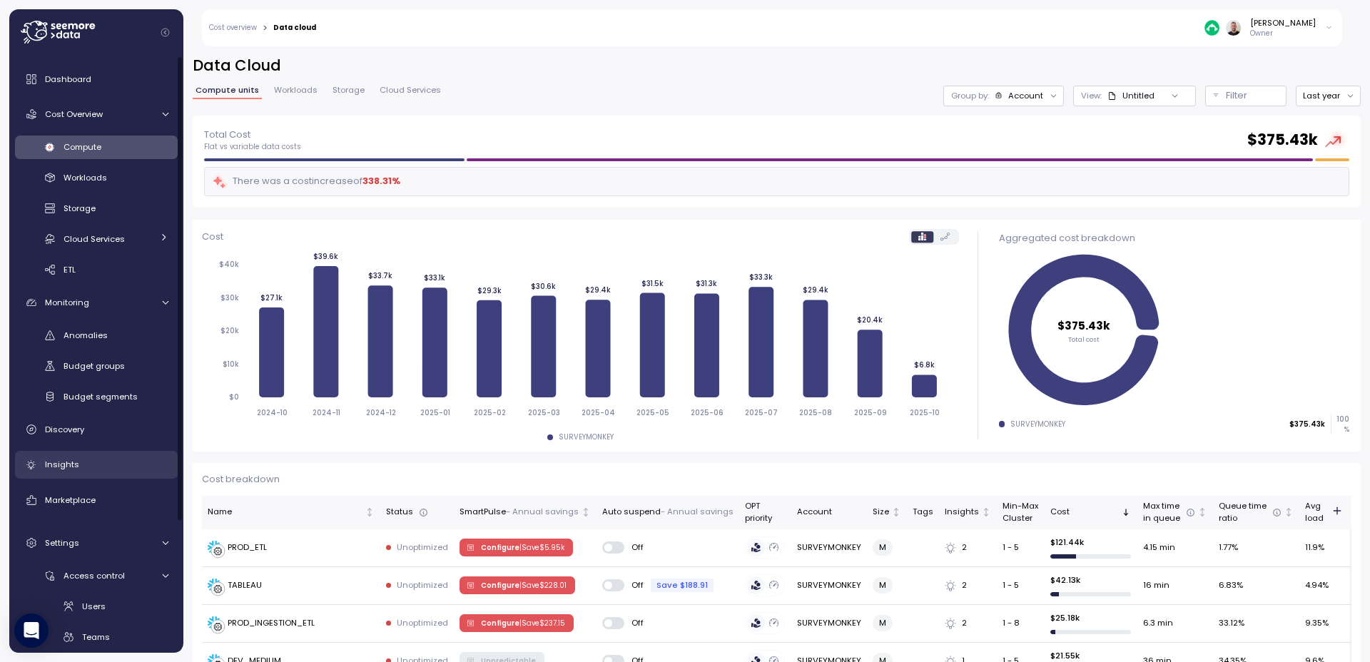
click at [76, 467] on div "Insights" at bounding box center [106, 464] width 123 height 14
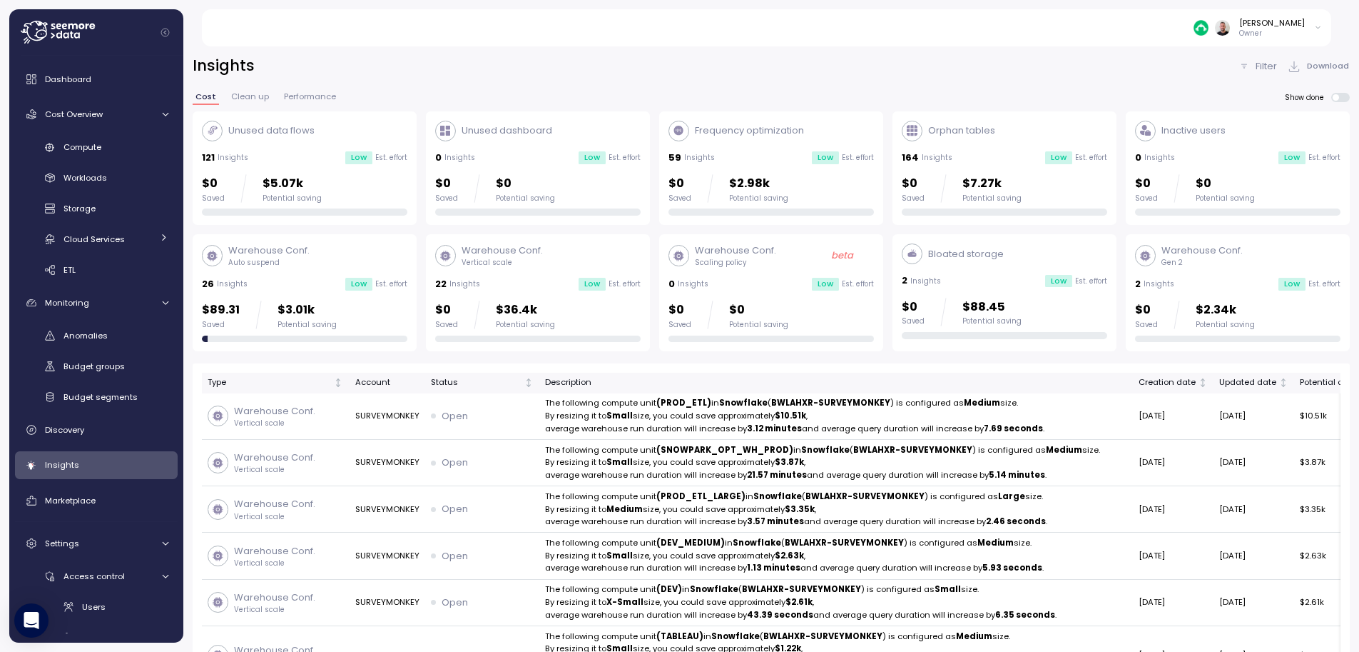
click at [1279, 70] on div "Filter Download" at bounding box center [1294, 66] width 111 height 21
click at [1259, 65] on p "Filter" at bounding box center [1266, 66] width 21 height 14
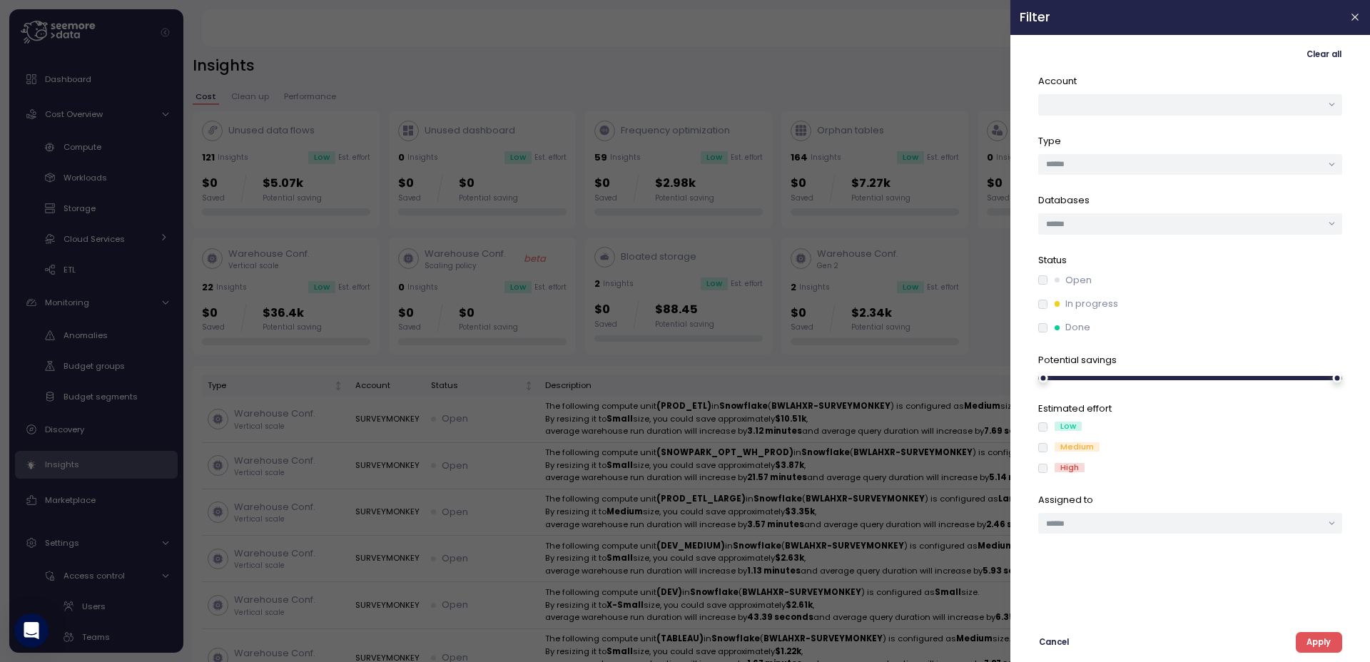
click at [1041, 452] on div "Medium" at bounding box center [1190, 447] width 304 height 11
click at [1308, 646] on span "Apply" at bounding box center [1319, 642] width 24 height 19
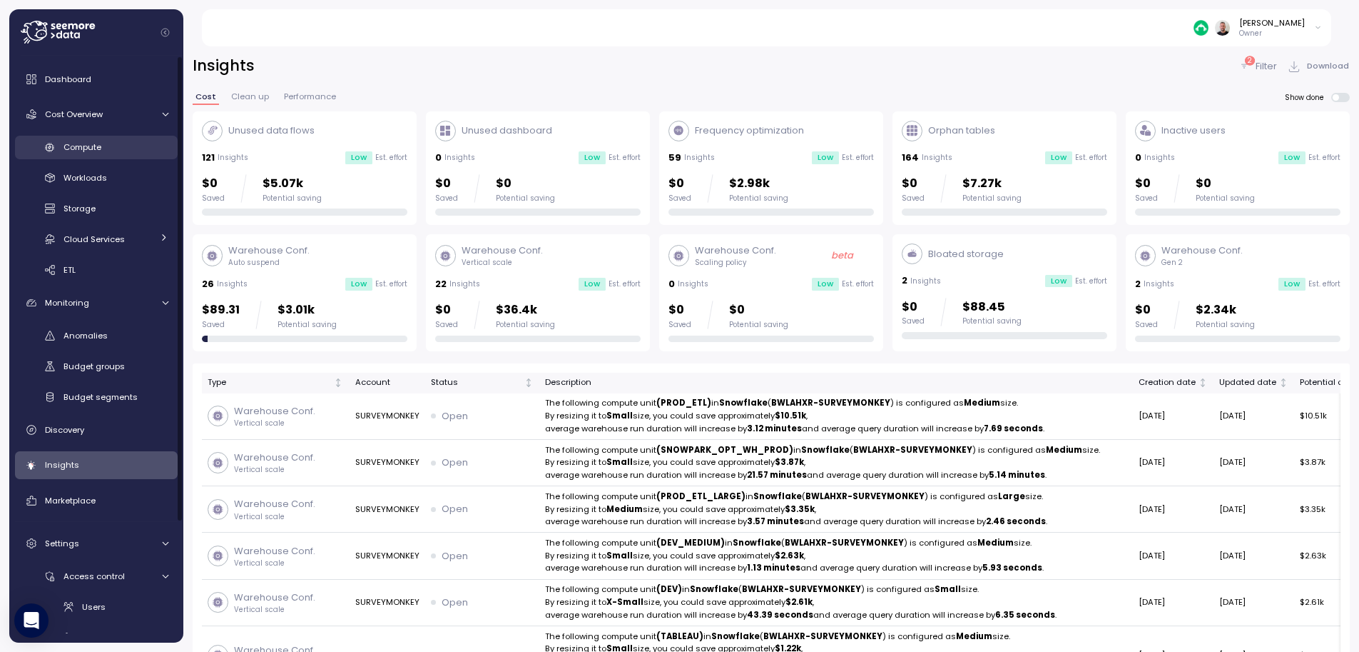
click at [98, 146] on span "Compute" at bounding box center [83, 146] width 38 height 11
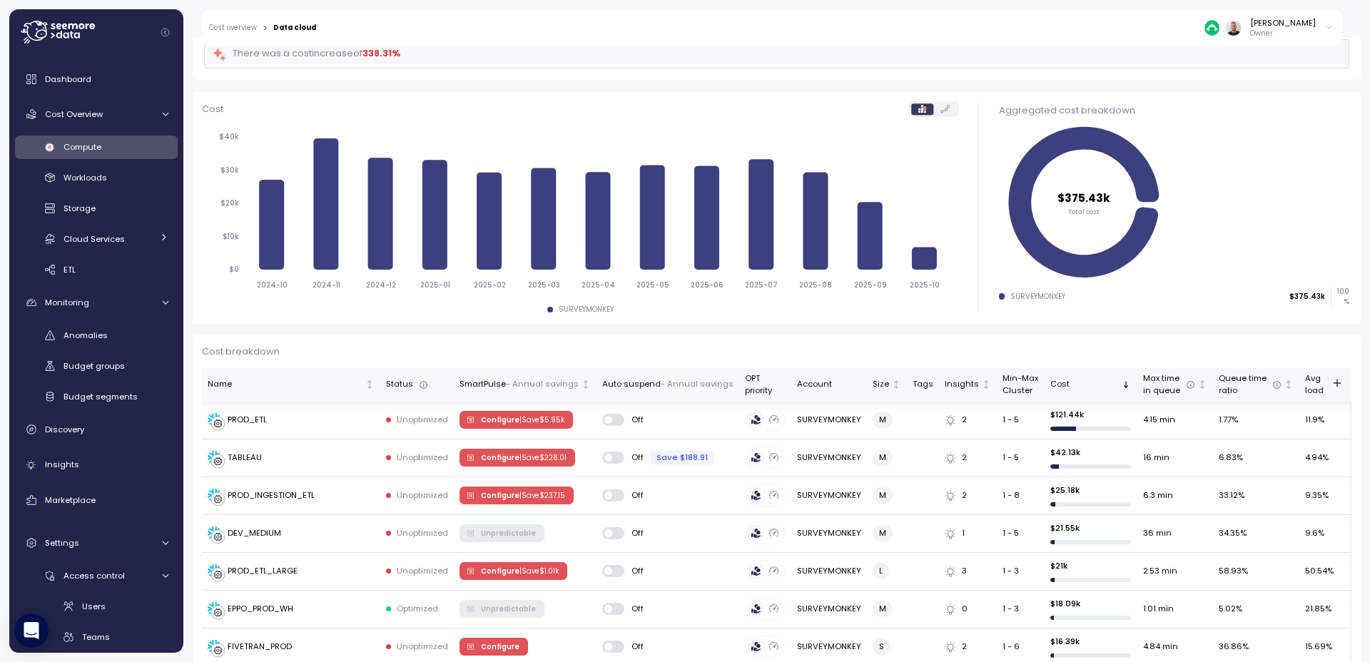
scroll to position [171, 0]
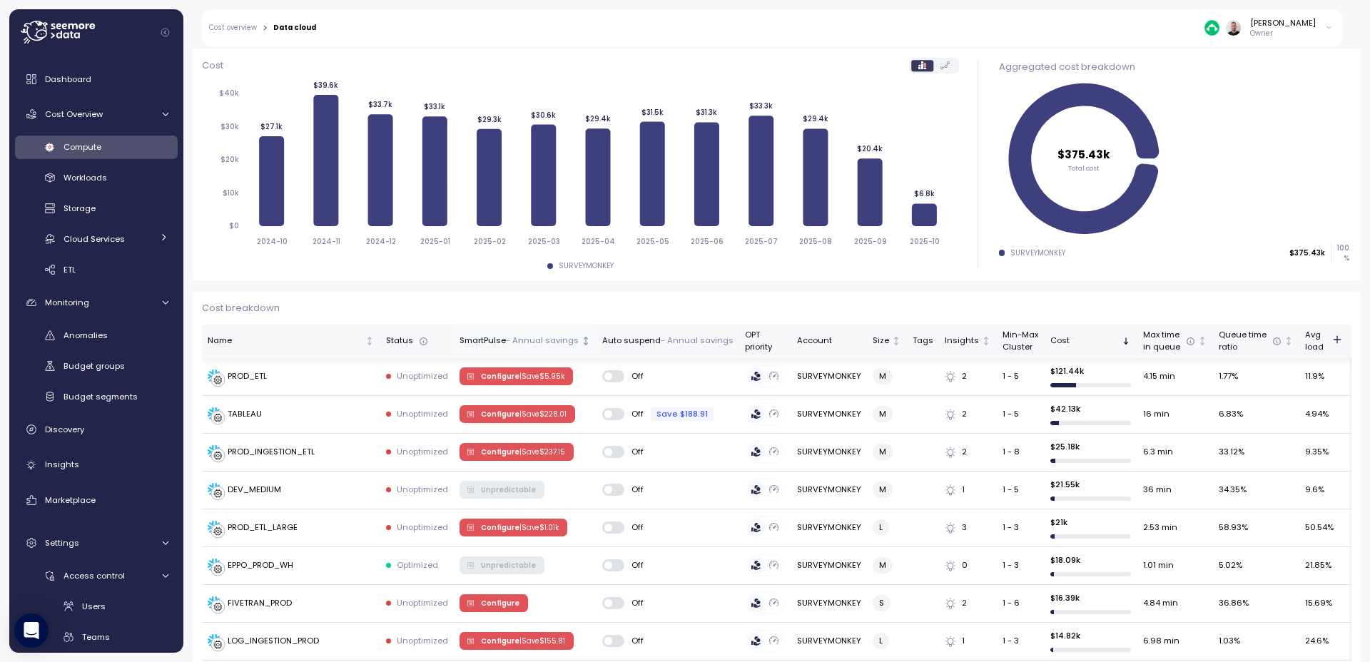
click at [542, 348] on th "SmartPulse - Annual savings" at bounding box center [525, 342] width 143 height 34
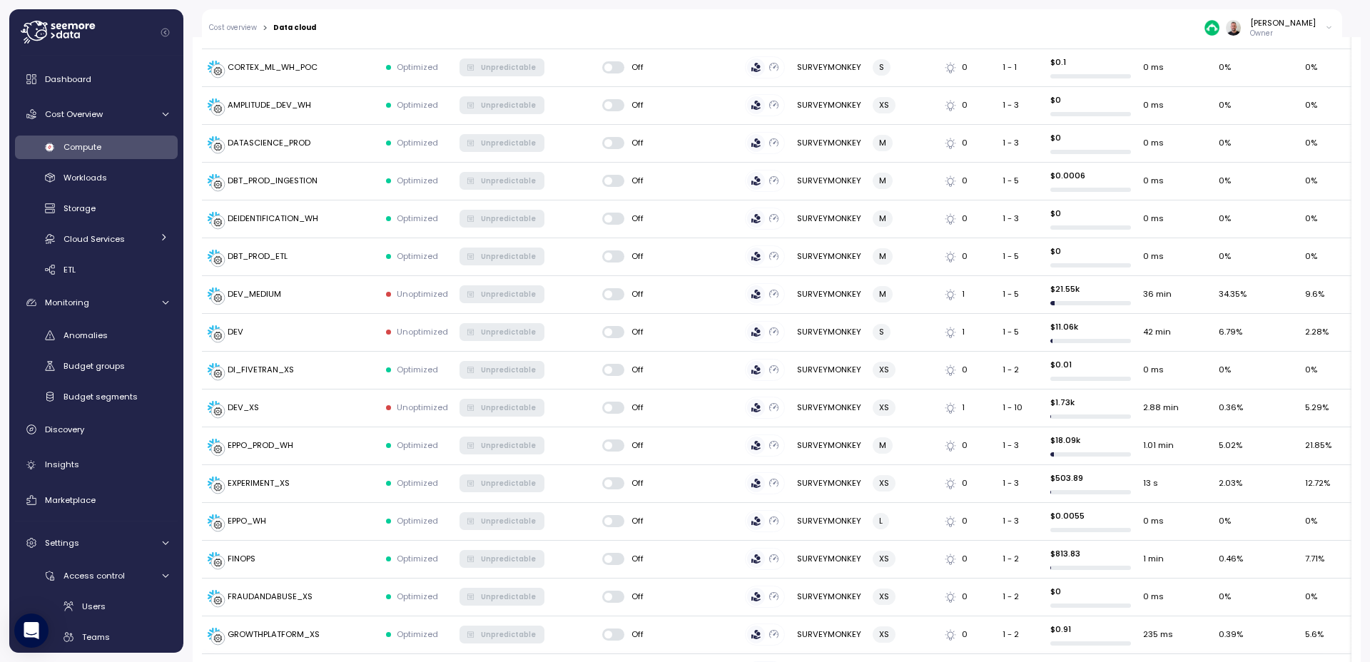
scroll to position [1804, 0]
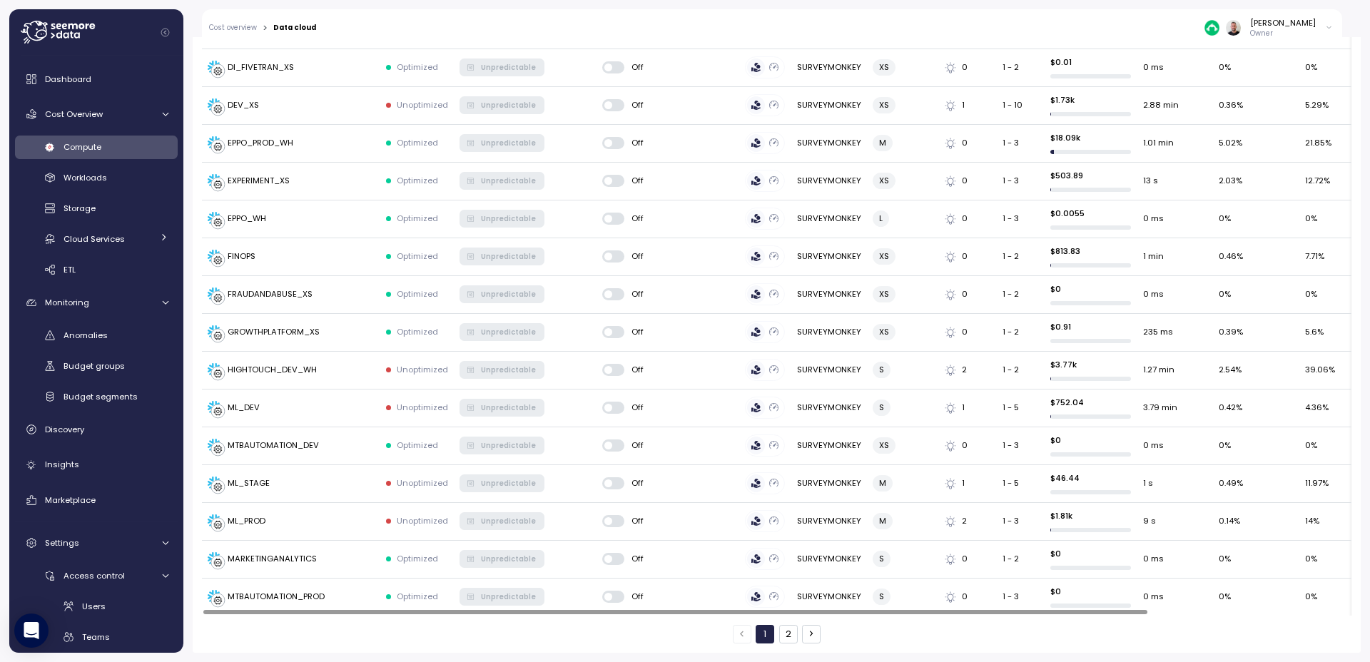
click at [784, 640] on button "2" at bounding box center [788, 634] width 19 height 19
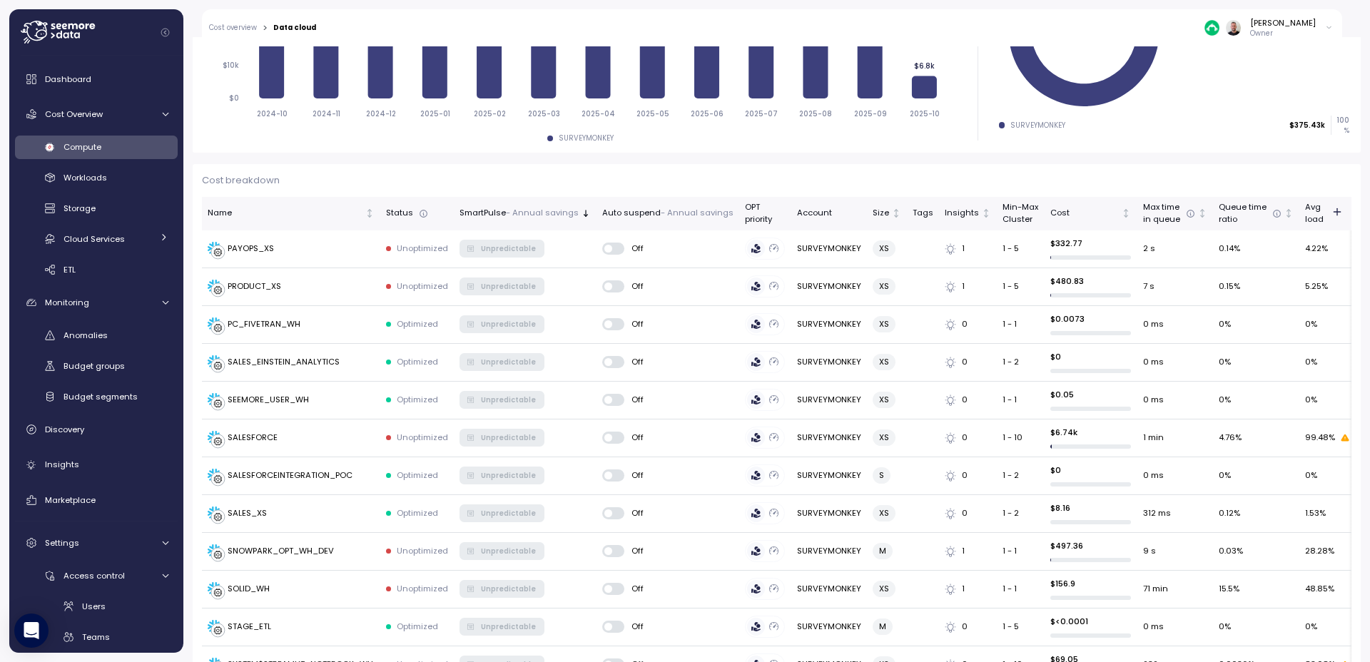
scroll to position [556, 0]
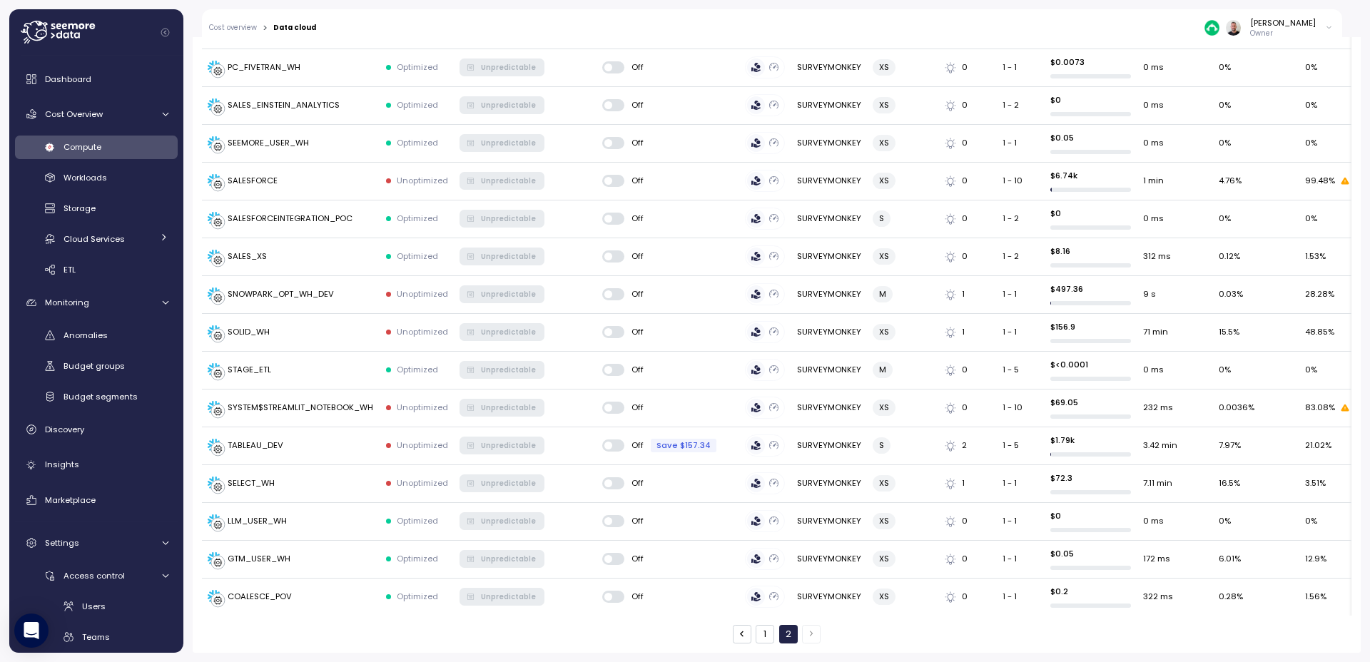
click at [759, 634] on button "1" at bounding box center [765, 634] width 19 height 19
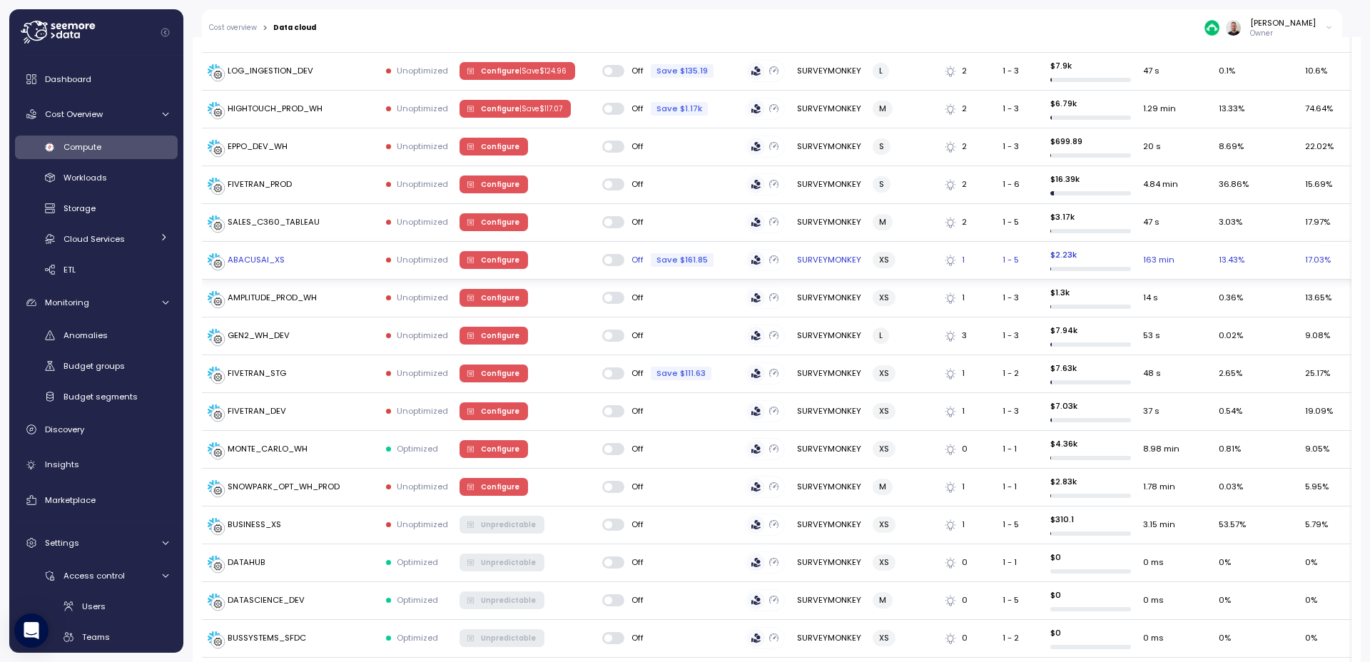
scroll to position [813, 0]
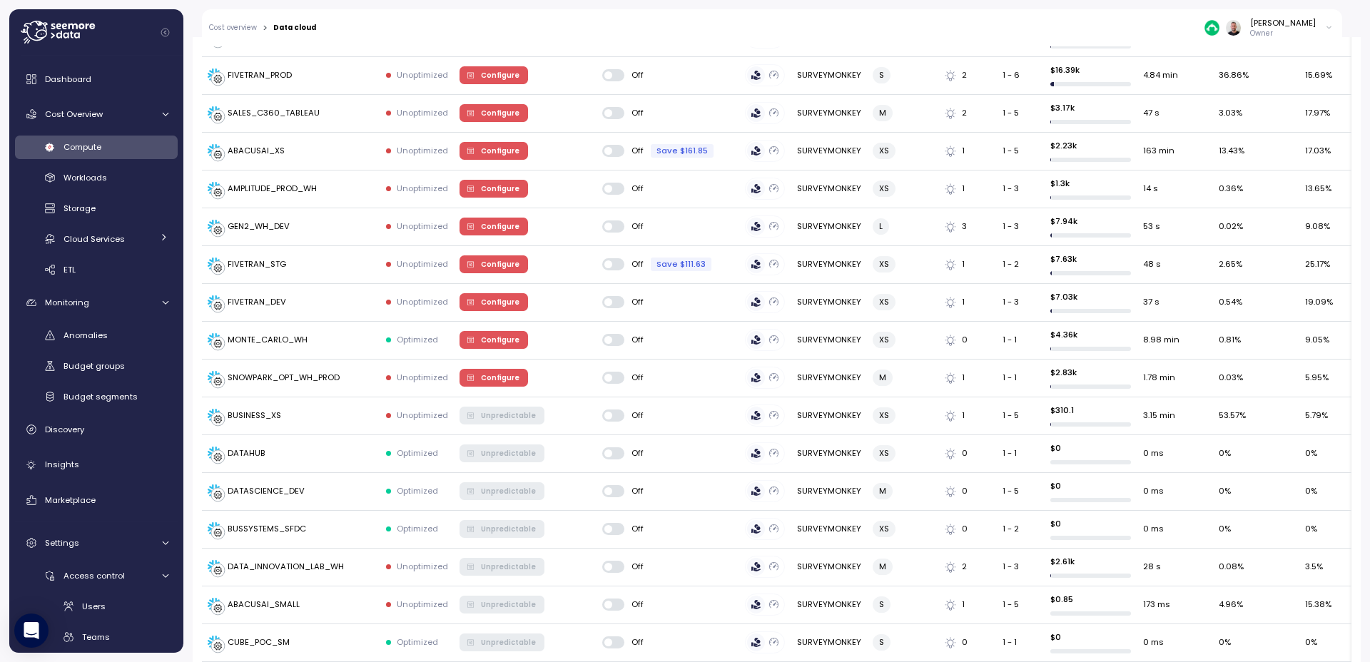
click at [820, 39] on div "Gilad Shay Owner" at bounding box center [833, 27] width 1017 height 37
click at [91, 337] on span "Anomalies" at bounding box center [86, 335] width 44 height 11
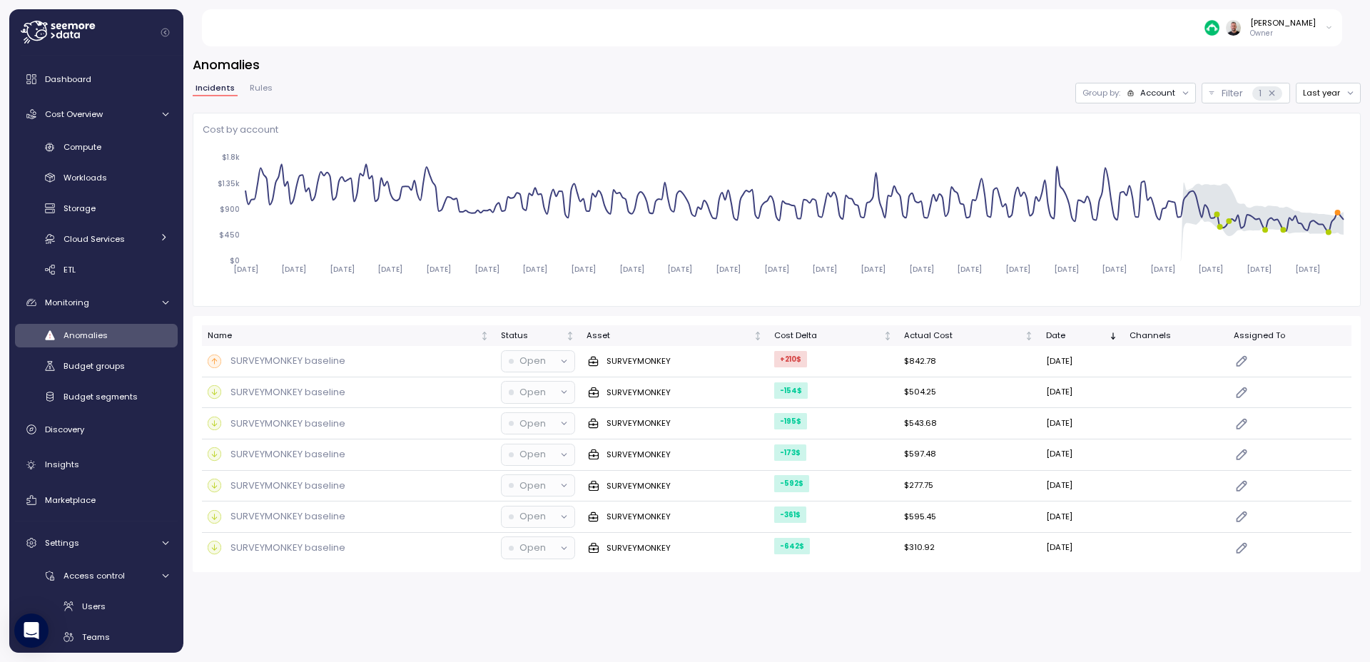
click at [230, 93] on button "Incidents" at bounding box center [215, 90] width 45 height 12
click at [257, 88] on span "Rules" at bounding box center [261, 88] width 23 height 8
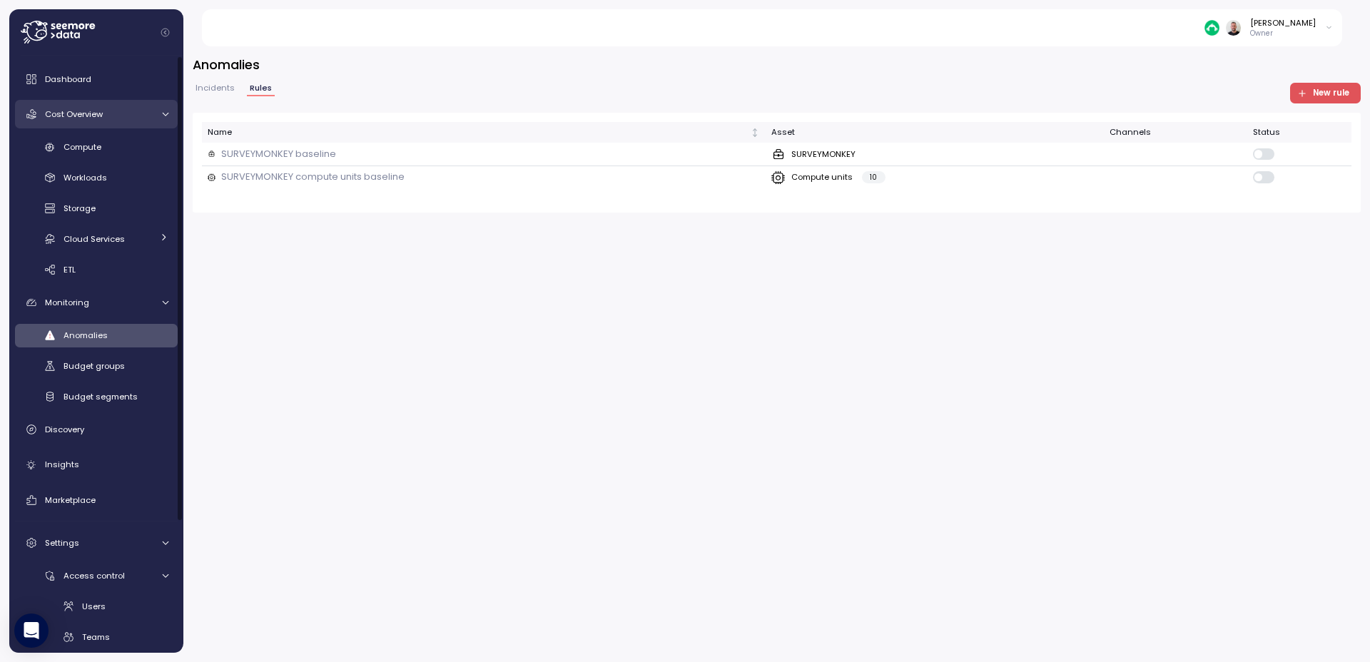
click at [80, 114] on span "Cost Overview" at bounding box center [74, 113] width 58 height 11
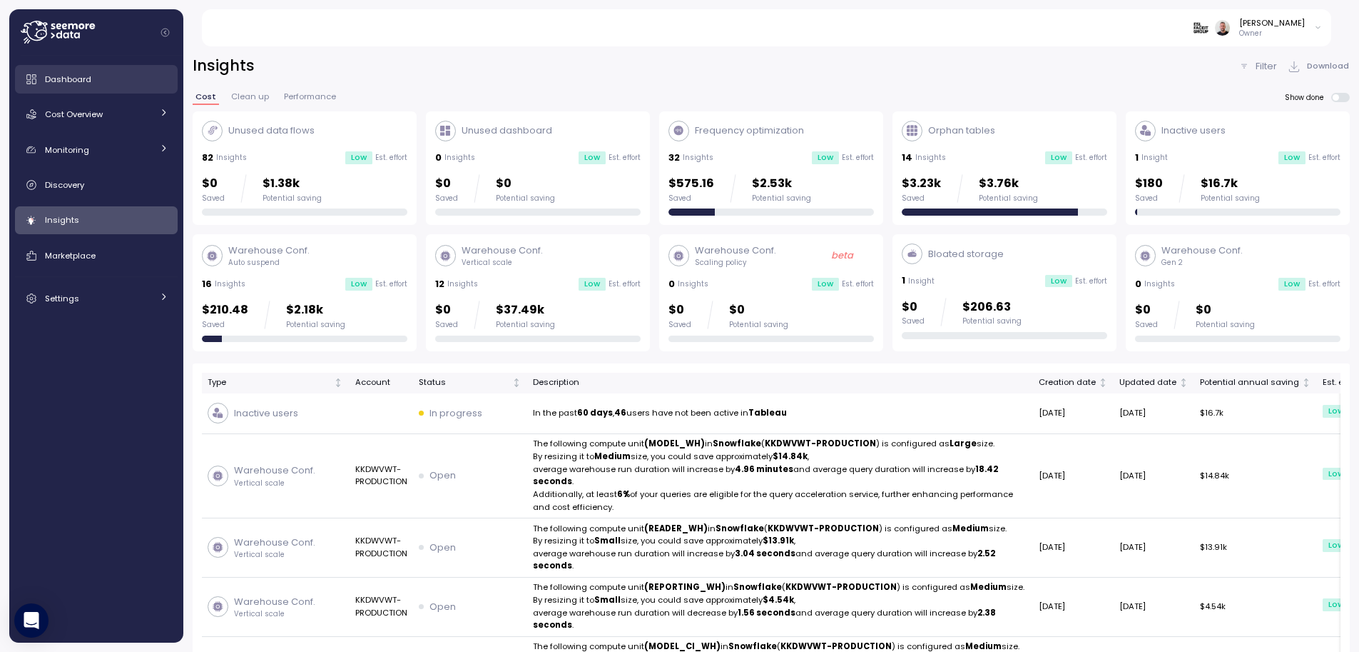
click at [74, 84] on span "Dashboard" at bounding box center [68, 78] width 46 height 11
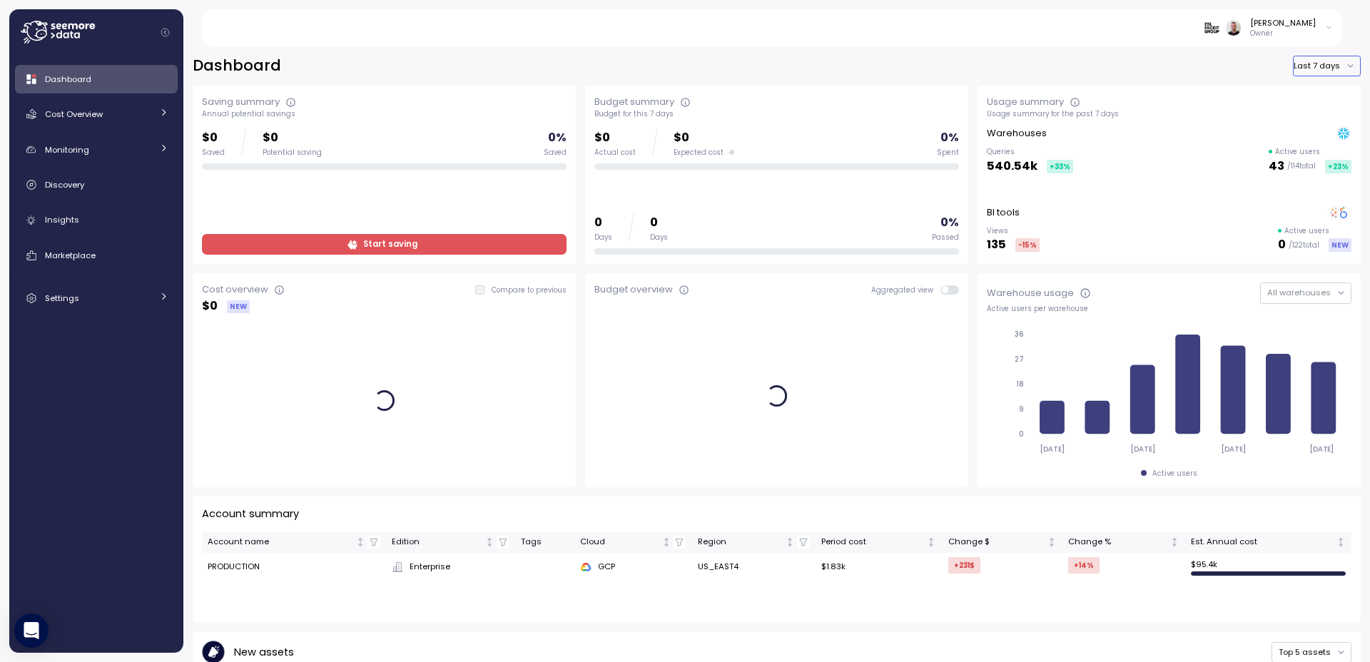
click at [1318, 69] on button "Last 7 days" at bounding box center [1327, 66] width 68 height 21
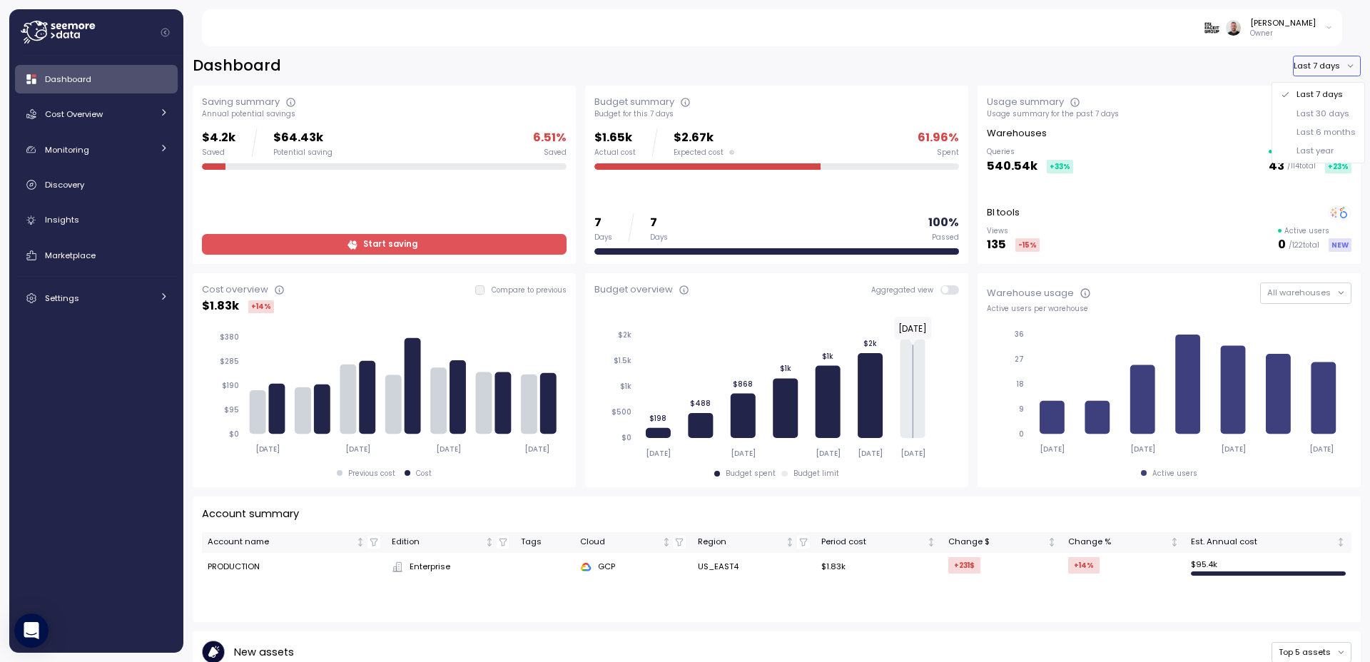
click at [1309, 149] on div "Last year" at bounding box center [1315, 150] width 37 height 11
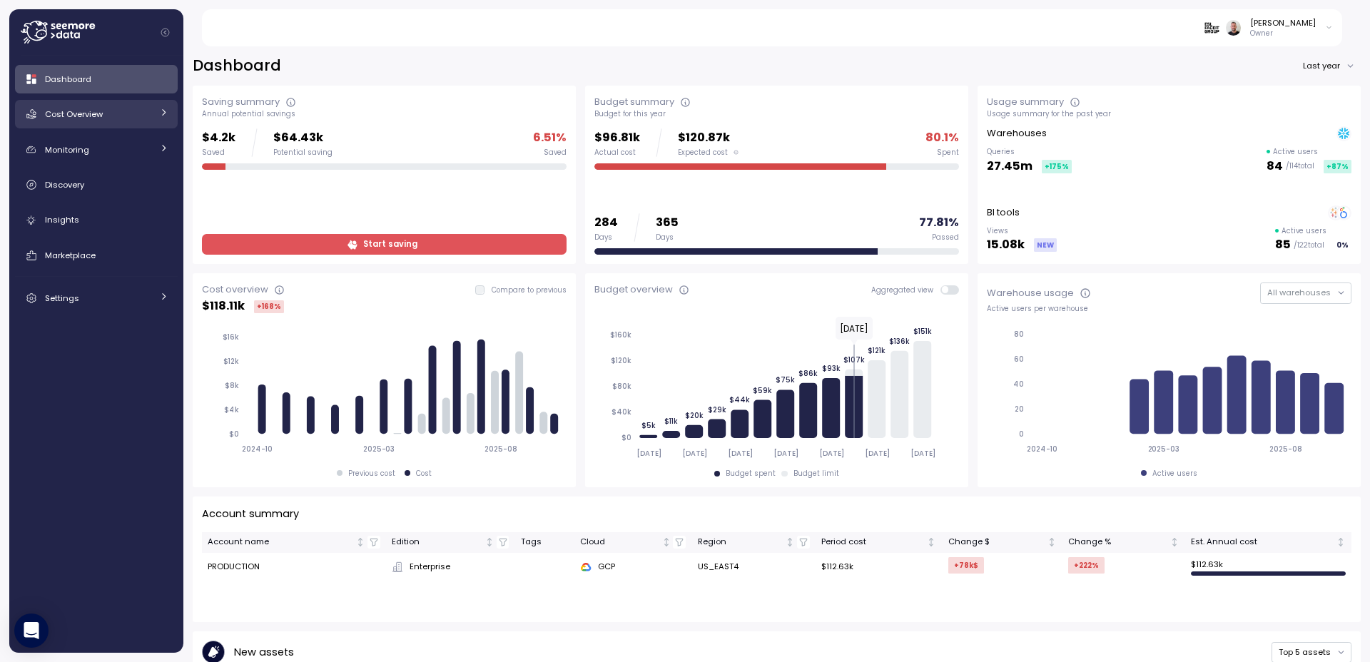
click at [98, 111] on span "Cost Overview" at bounding box center [74, 113] width 58 height 11
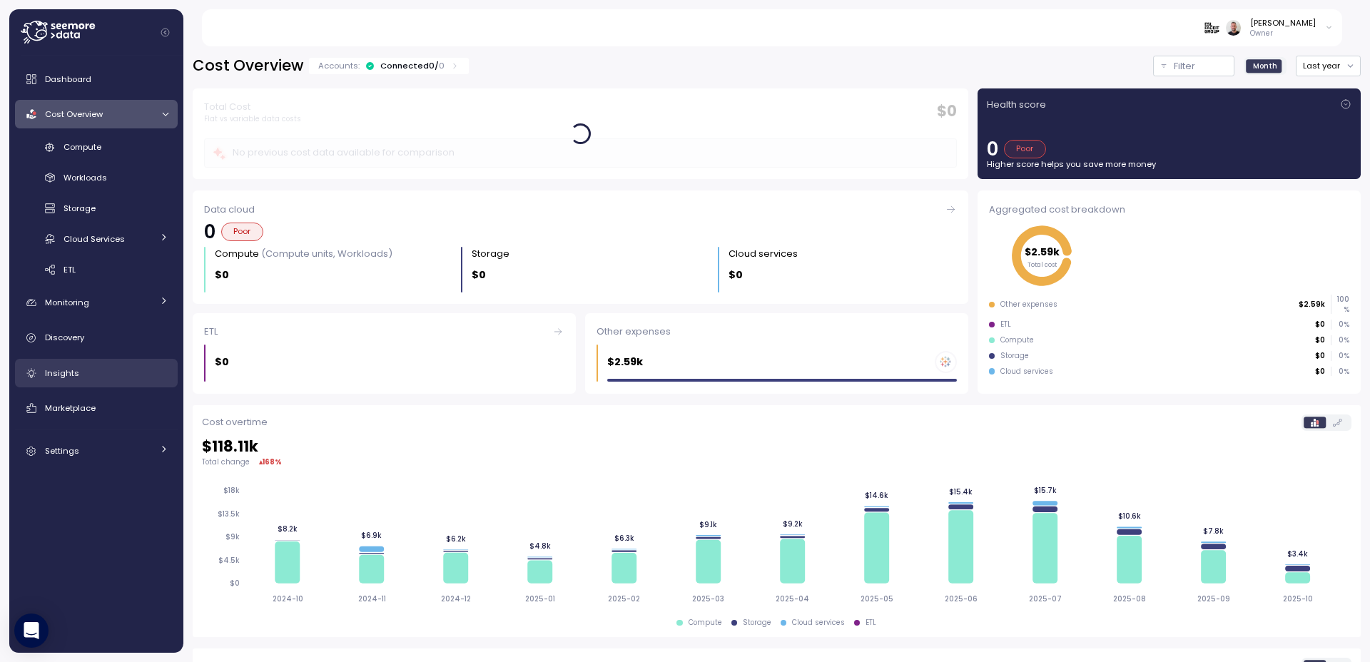
click at [80, 374] on div "Insights" at bounding box center [106, 373] width 123 height 14
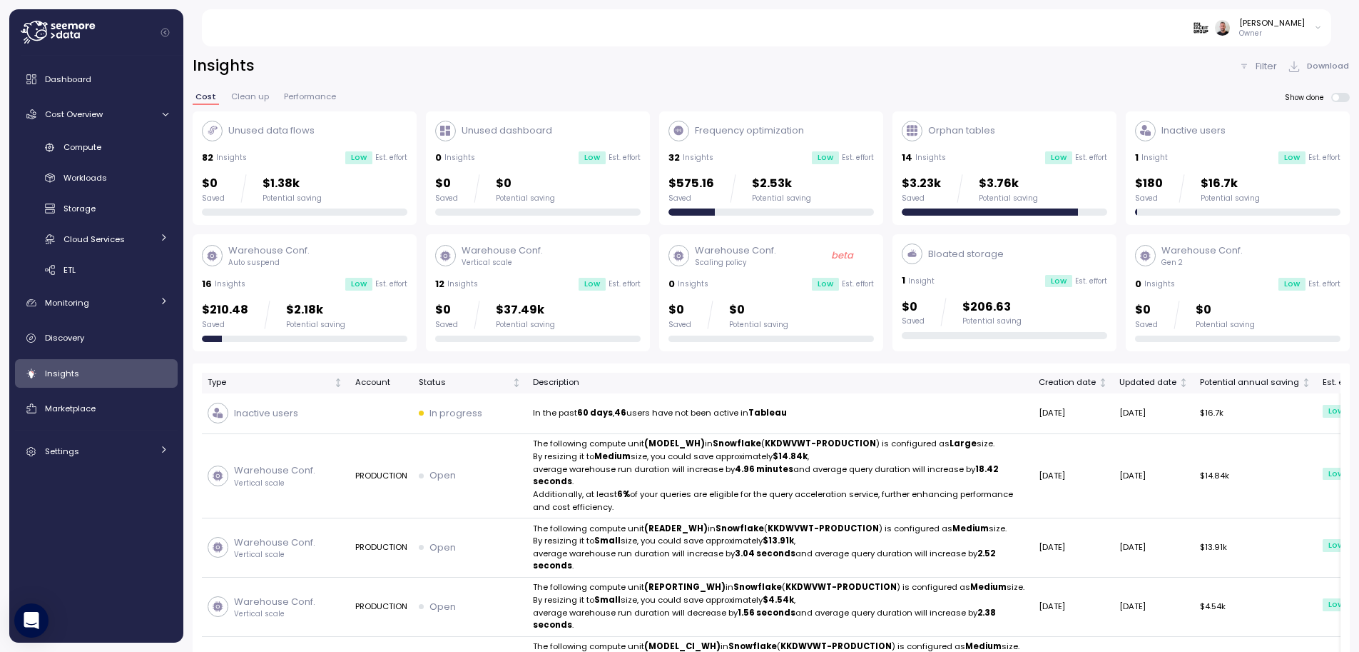
click at [843, 74] on div "Insights Filter Download" at bounding box center [771, 66] width 1157 height 21
click at [76, 141] on span "Compute" at bounding box center [83, 146] width 38 height 11
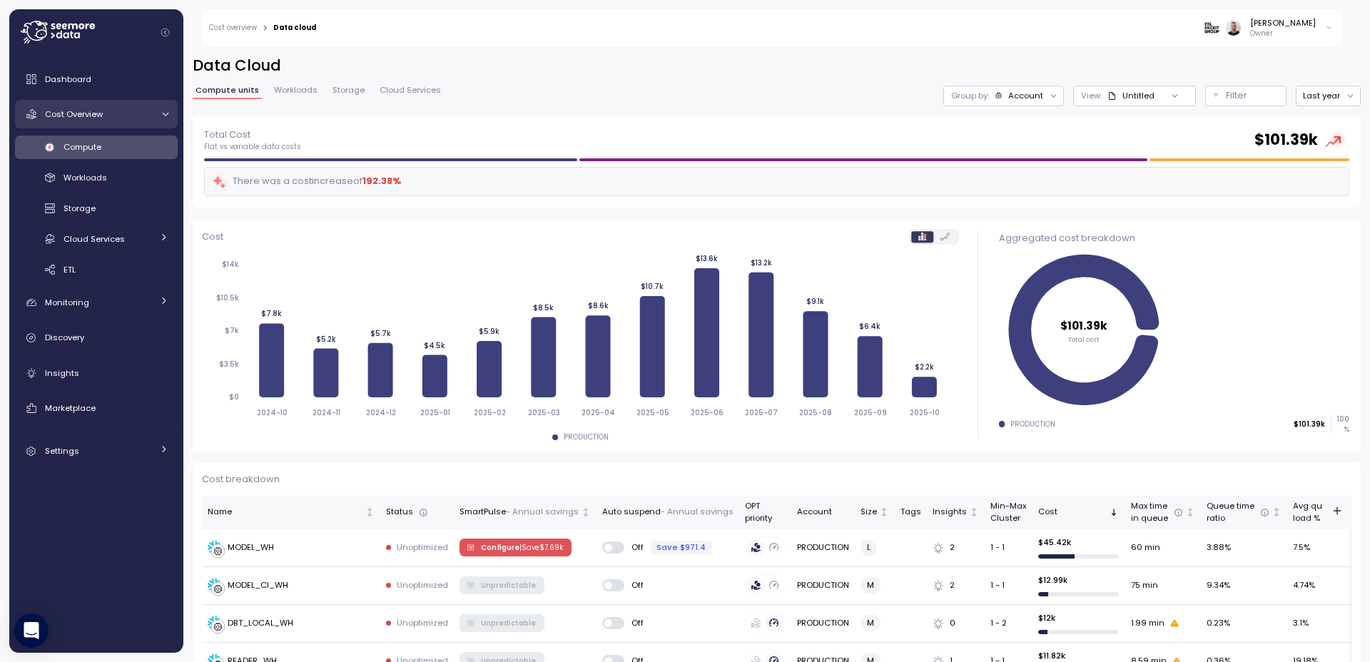
click at [76, 123] on link "Cost Overview" at bounding box center [96, 114] width 163 height 29
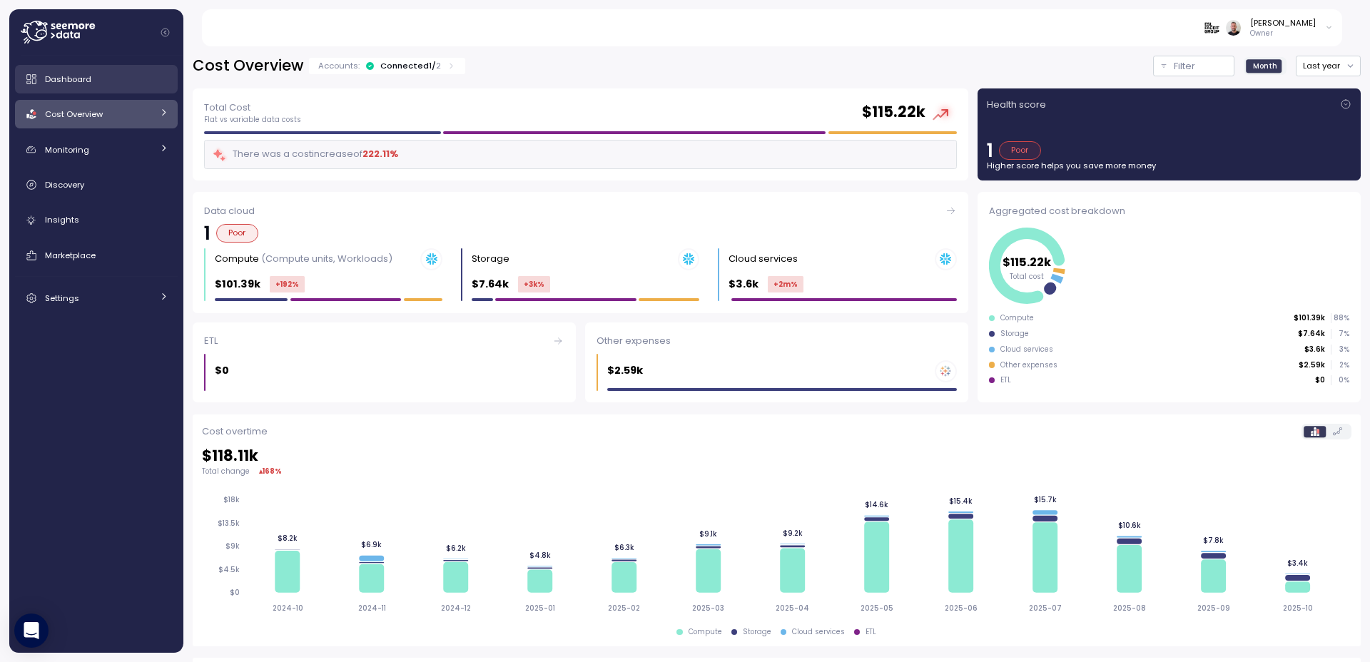
click at [63, 83] on span "Dashboard" at bounding box center [68, 78] width 46 height 11
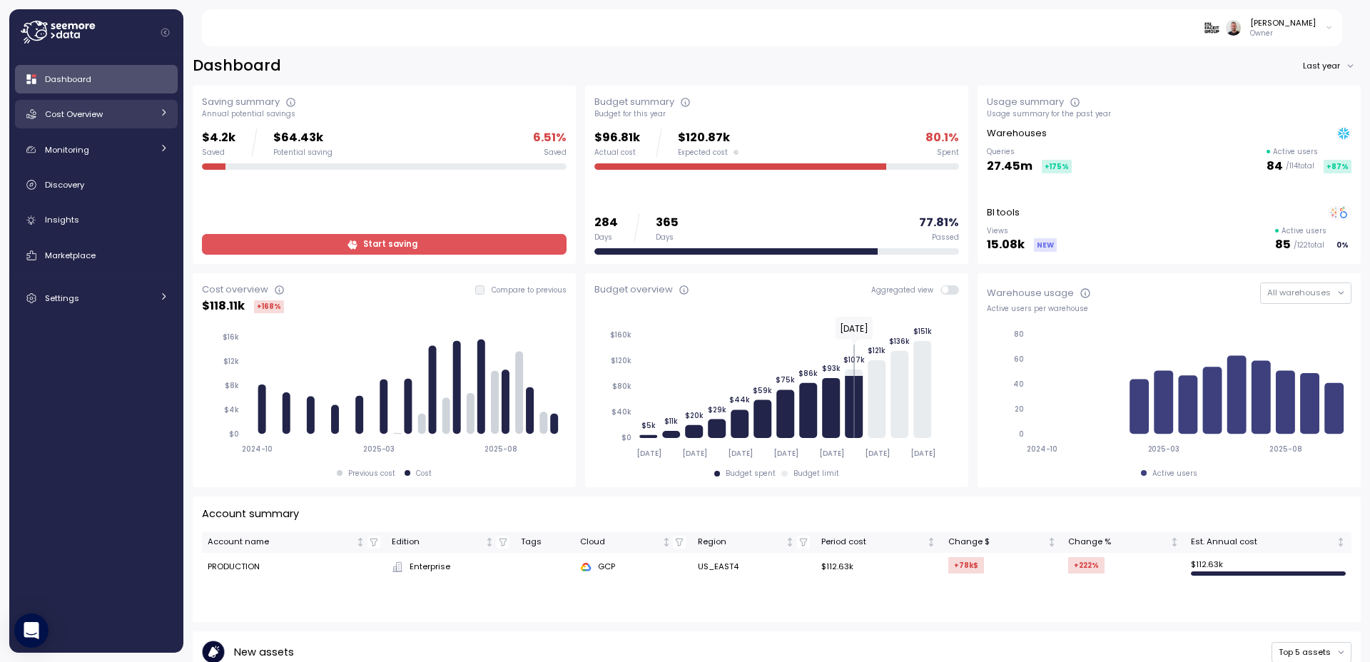
click at [69, 113] on span "Cost Overview" at bounding box center [74, 113] width 58 height 11
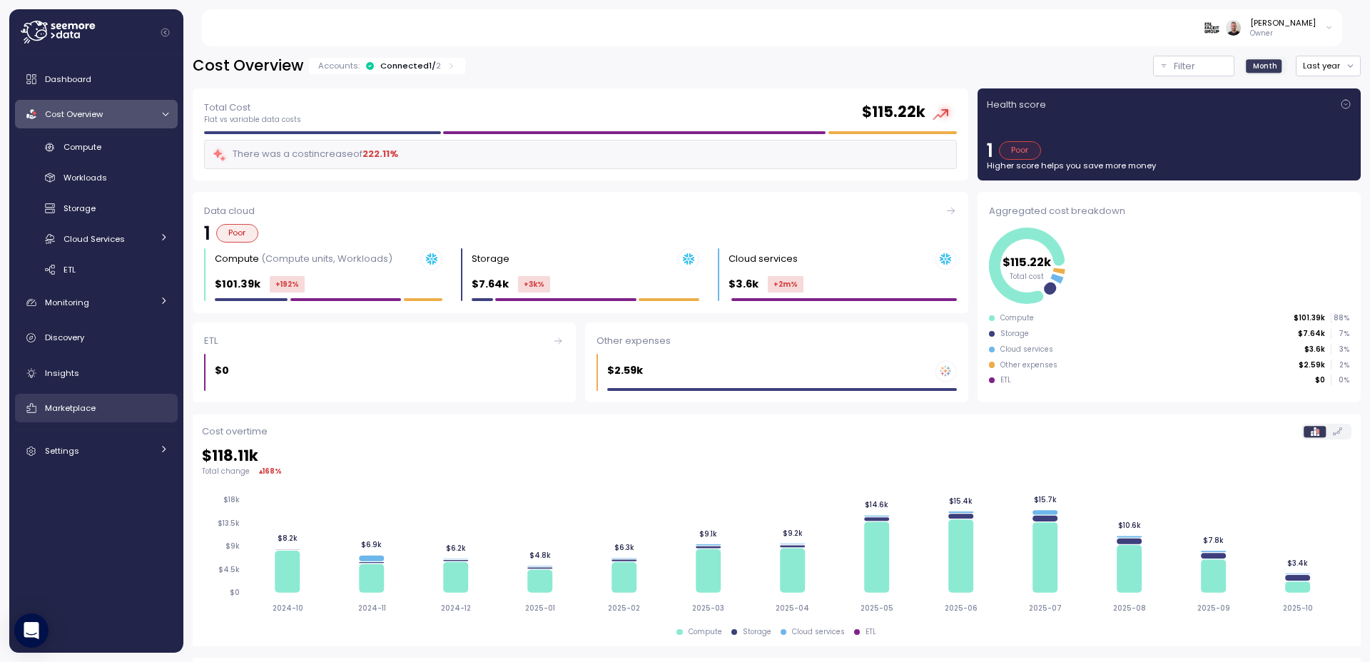
click at [69, 415] on link "Marketplace" at bounding box center [96, 408] width 163 height 29
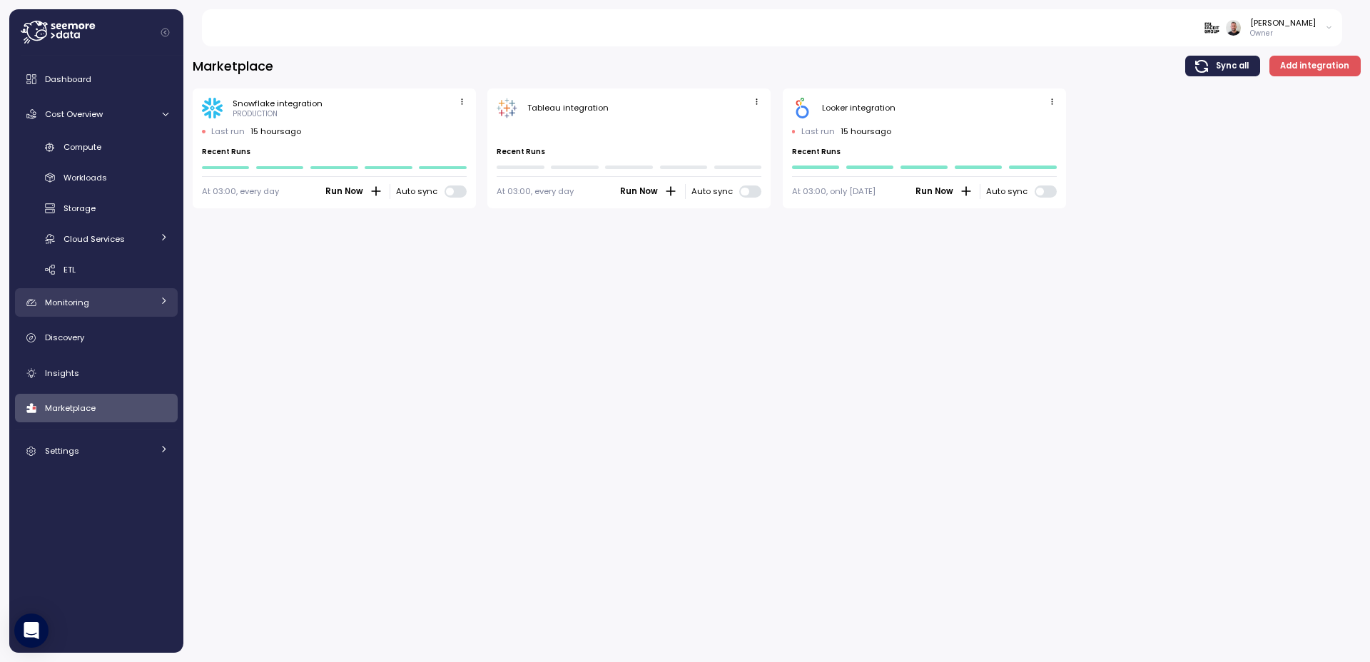
click at [105, 306] on div "Monitoring" at bounding box center [98, 302] width 107 height 14
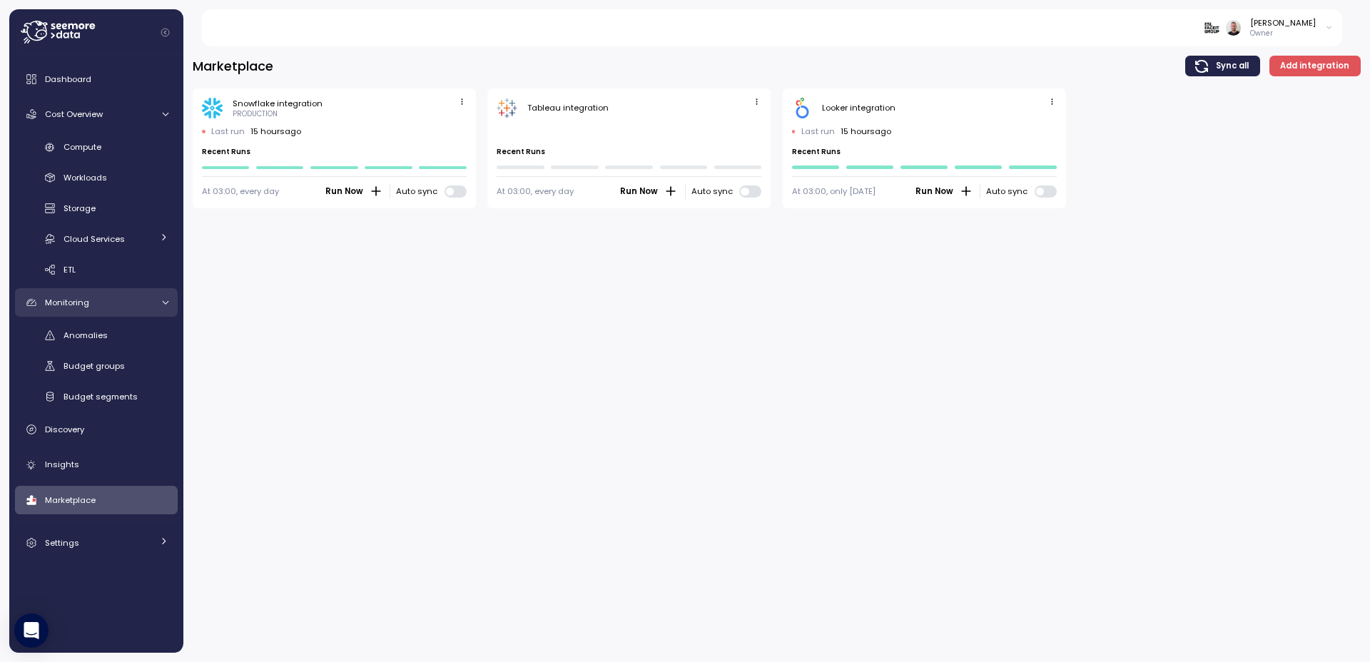
click at [155, 303] on link "Monitoring" at bounding box center [96, 302] width 163 height 29
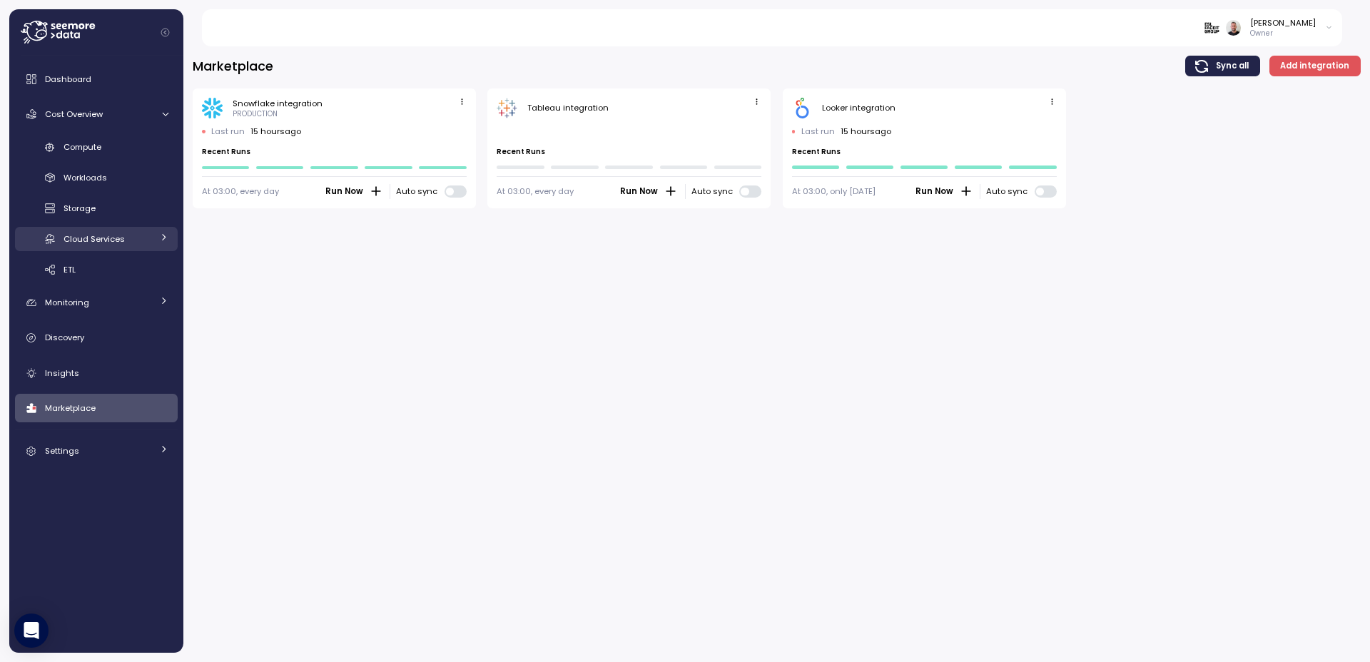
click at [154, 246] on link "Cloud Services" at bounding box center [96, 239] width 163 height 24
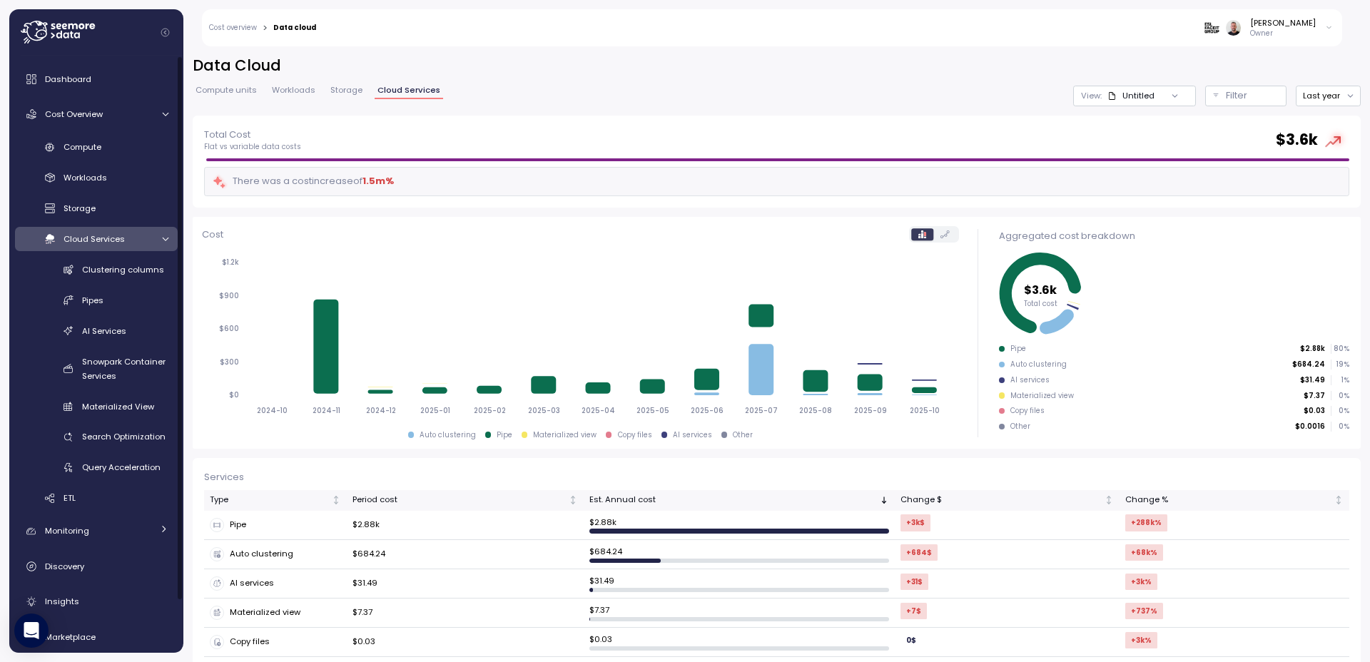
click at [153, 243] on link "Cloud Services" at bounding box center [96, 239] width 163 height 24
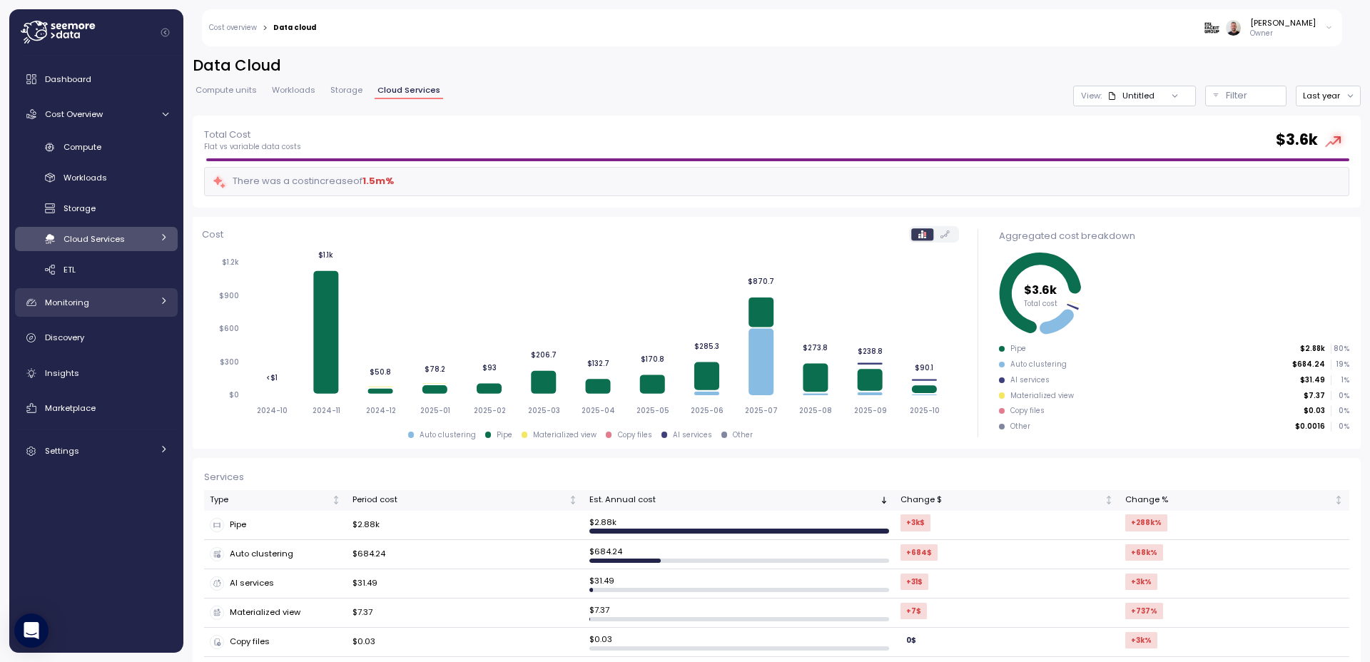
click at [152, 306] on link "Monitoring" at bounding box center [96, 302] width 163 height 29
click at [81, 447] on div "Settings" at bounding box center [98, 451] width 107 height 14
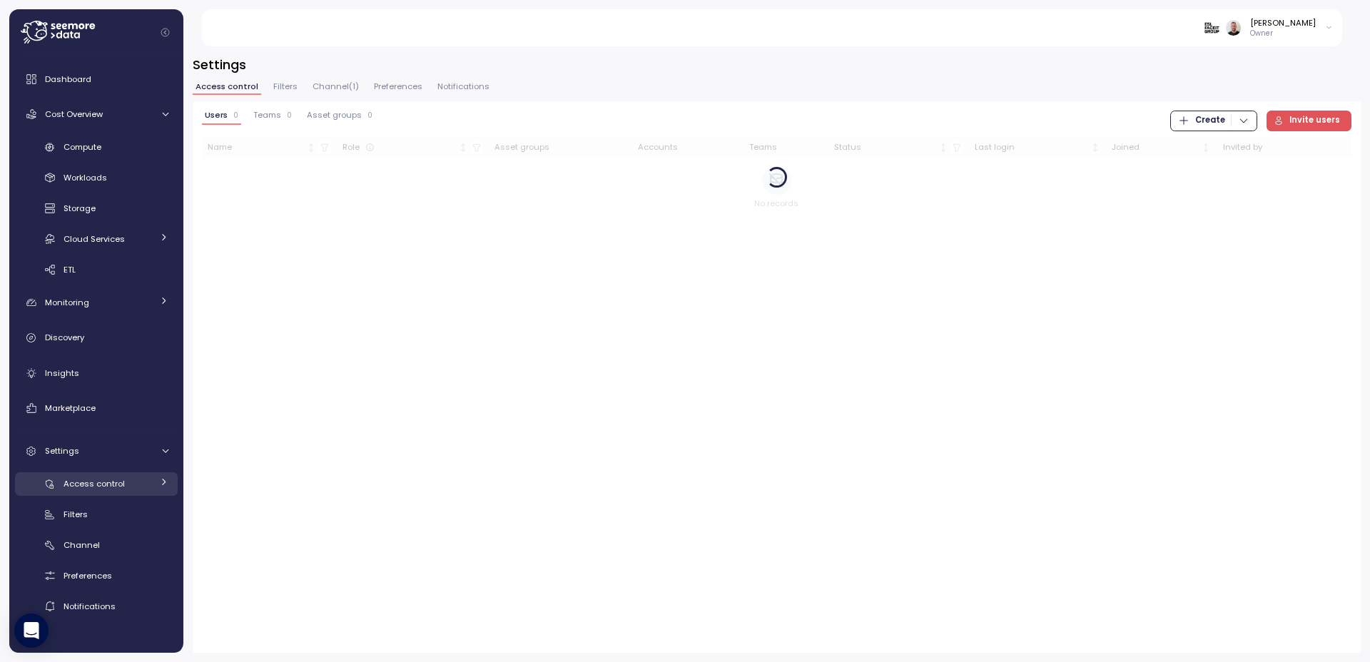
click at [90, 490] on div "Access control" at bounding box center [108, 484] width 88 height 14
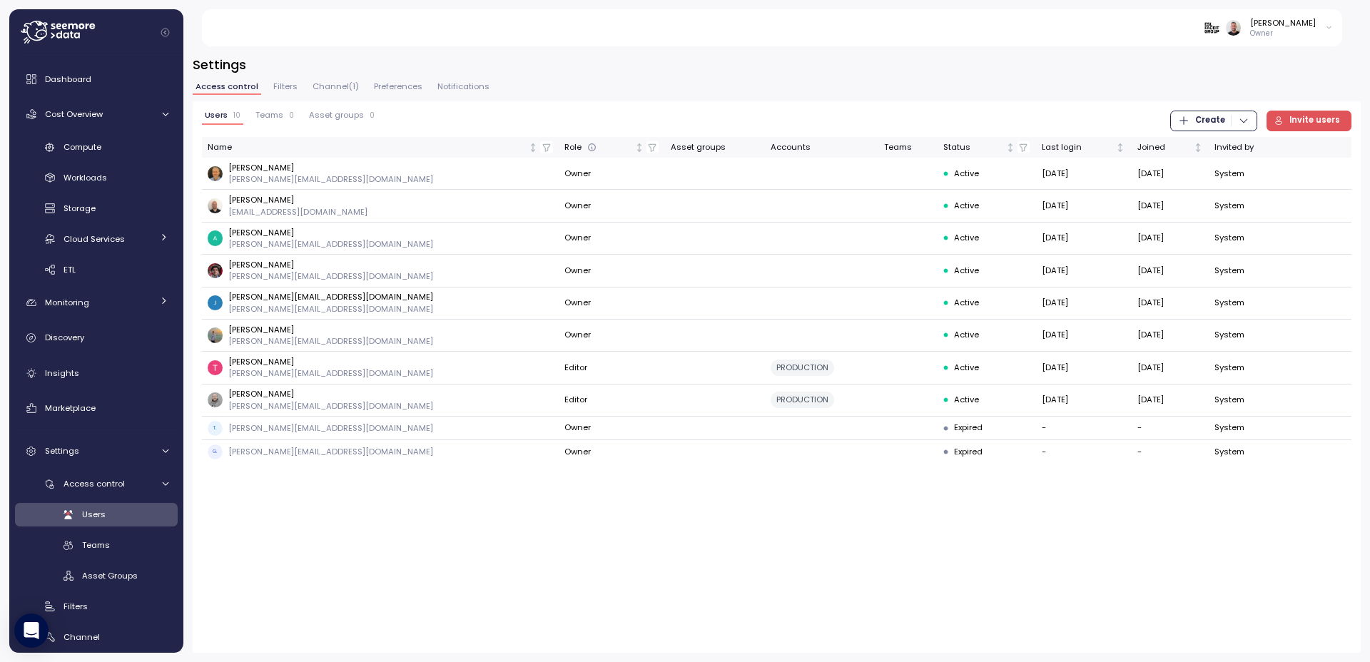
click at [572, 551] on div "Users 10 Teams 0 Asset groups 0 Create Invite users Name Role Asset groups Acco…" at bounding box center [777, 377] width 1168 height 552
click at [91, 153] on div "Compute" at bounding box center [116, 147] width 105 height 14
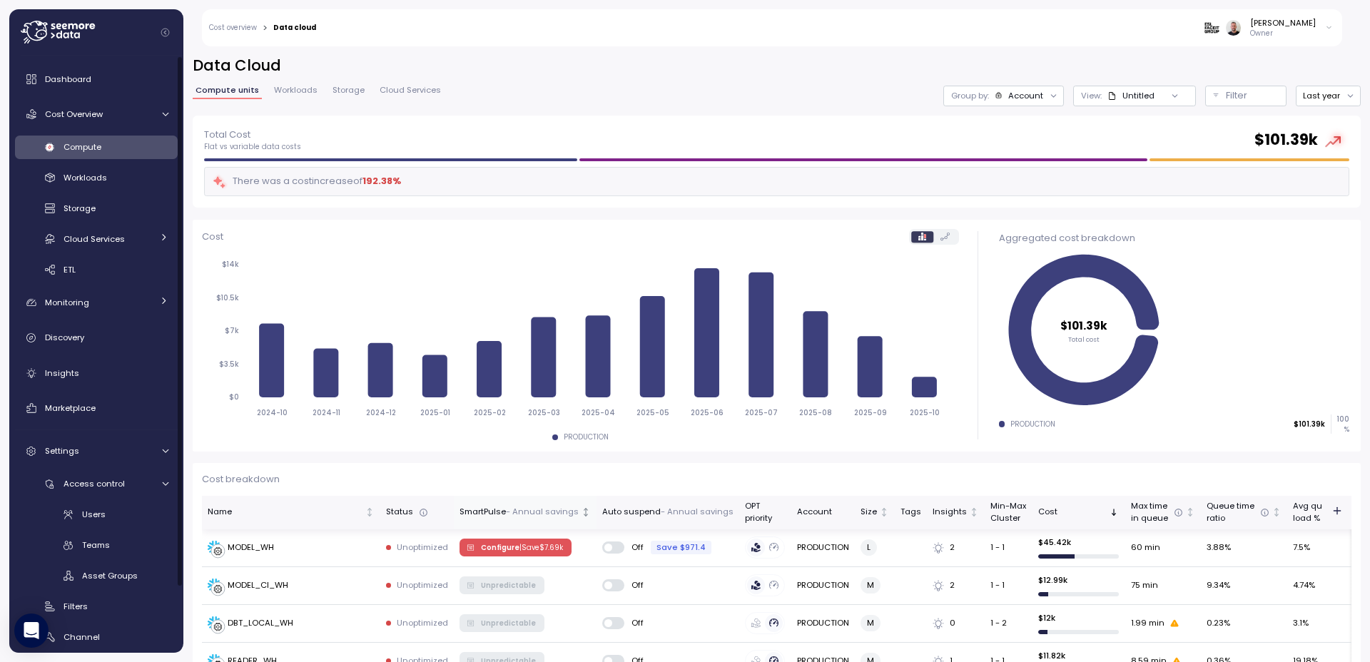
click at [542, 515] on p "- Annual savings" at bounding box center [542, 512] width 73 height 13
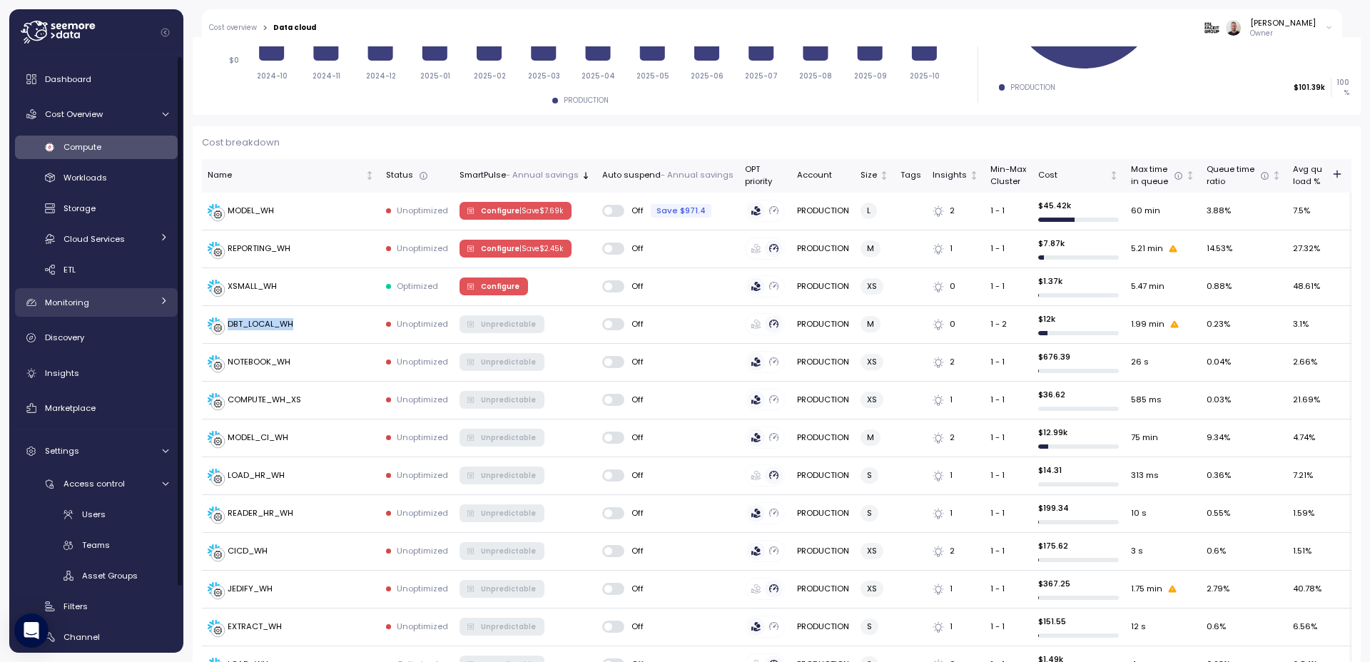
click at [112, 308] on div "Monitoring" at bounding box center [98, 302] width 107 height 14
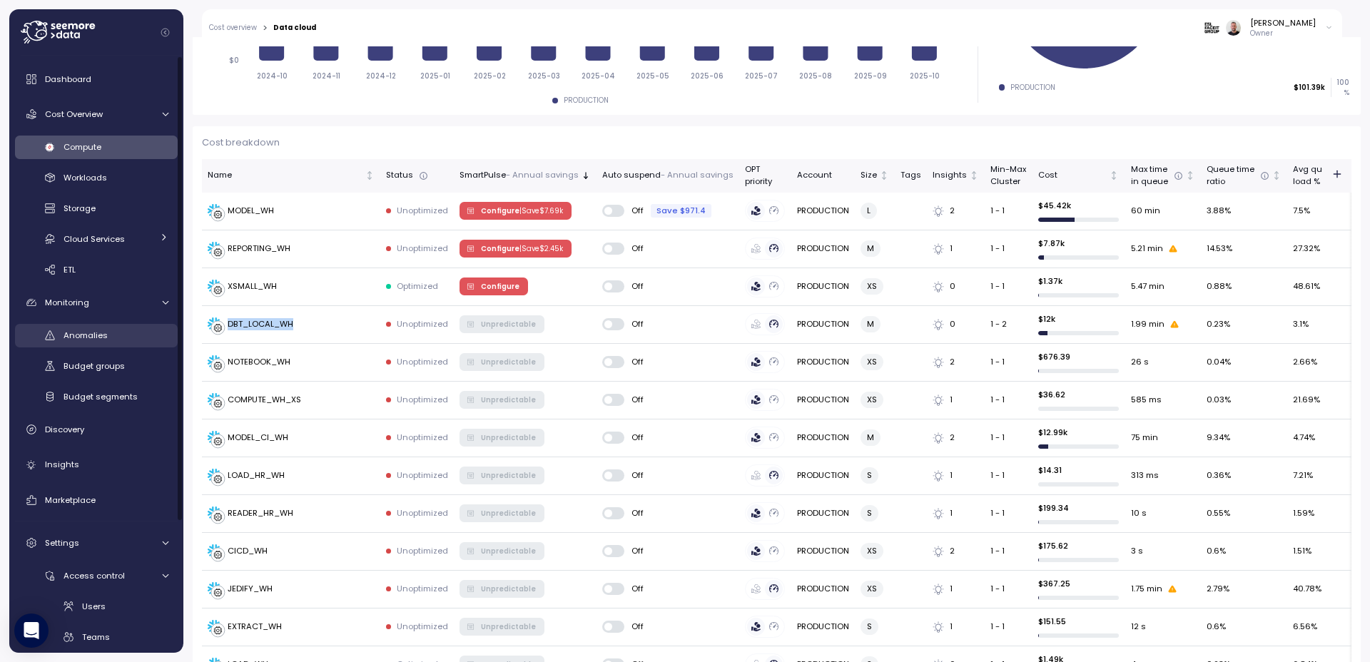
click at [101, 342] on div "Anomalies" at bounding box center [116, 335] width 105 height 14
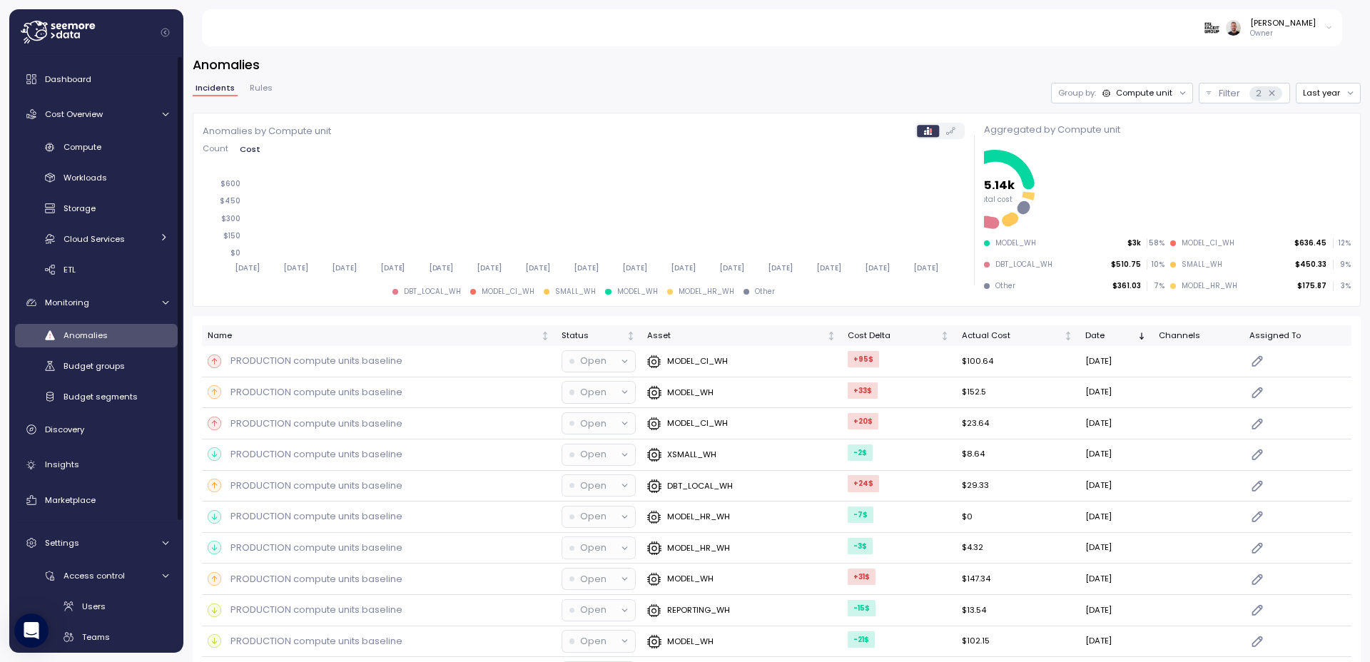
click at [258, 85] on span "Rules" at bounding box center [261, 88] width 23 height 8
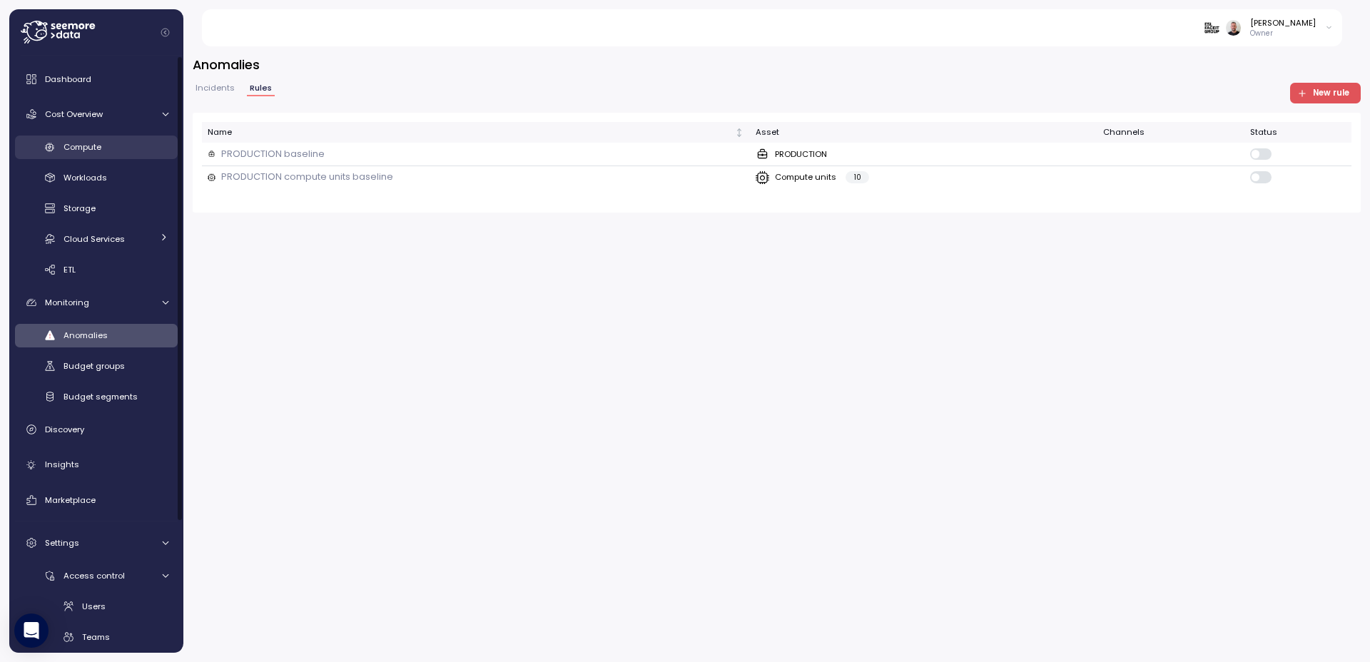
click at [86, 153] on div "Compute" at bounding box center [116, 147] width 105 height 14
click at [81, 115] on span "Cost Overview" at bounding box center [74, 113] width 58 height 11
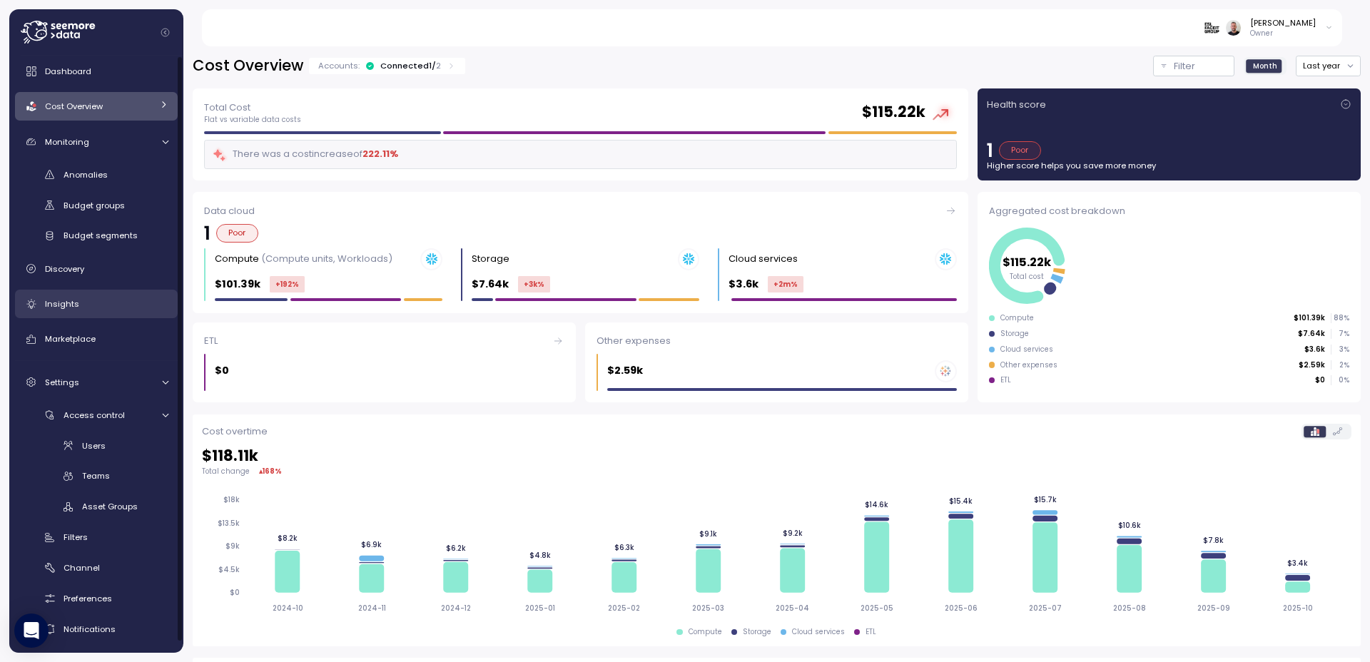
scroll to position [12, 0]
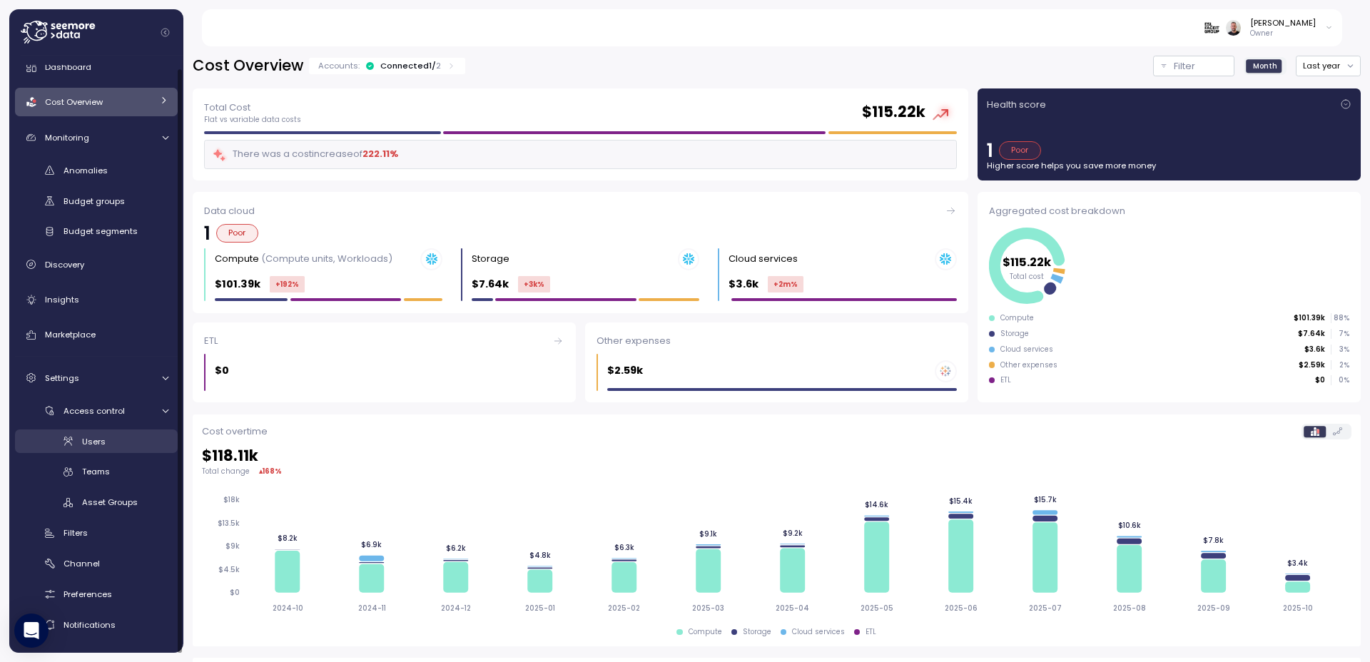
click at [101, 446] on span "Users" at bounding box center [94, 441] width 24 height 11
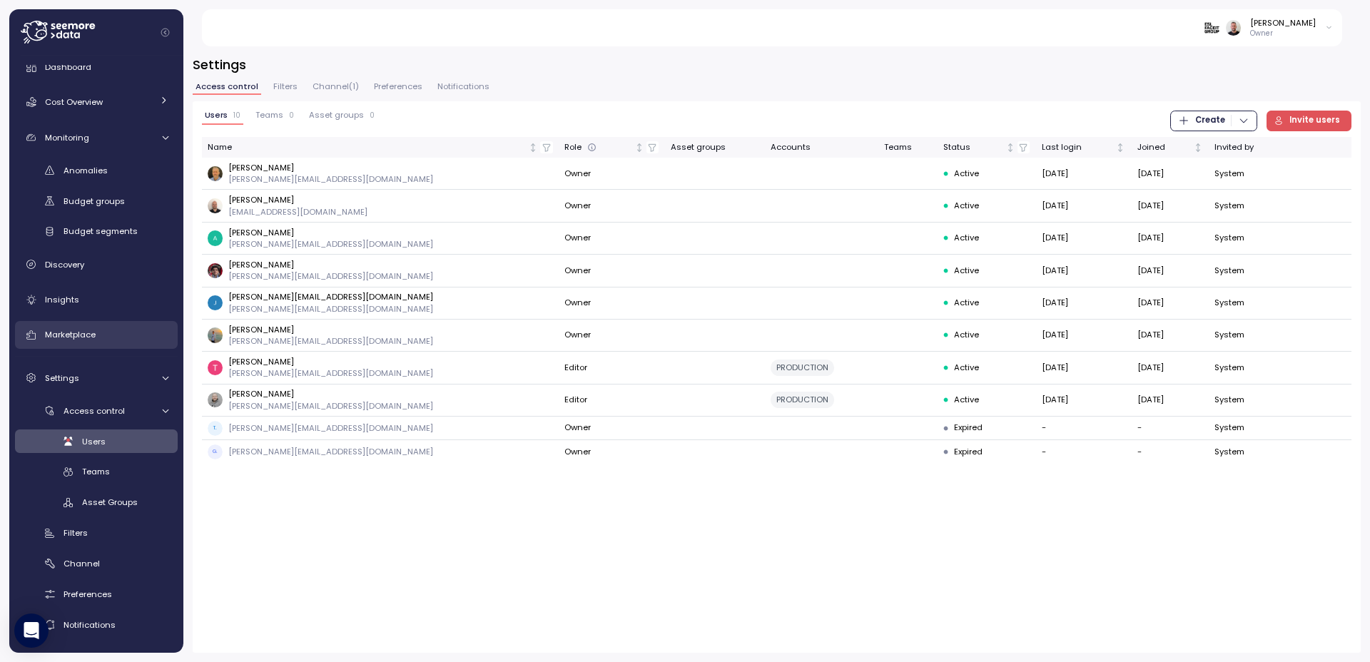
click at [66, 333] on span "Marketplace" at bounding box center [70, 334] width 51 height 11
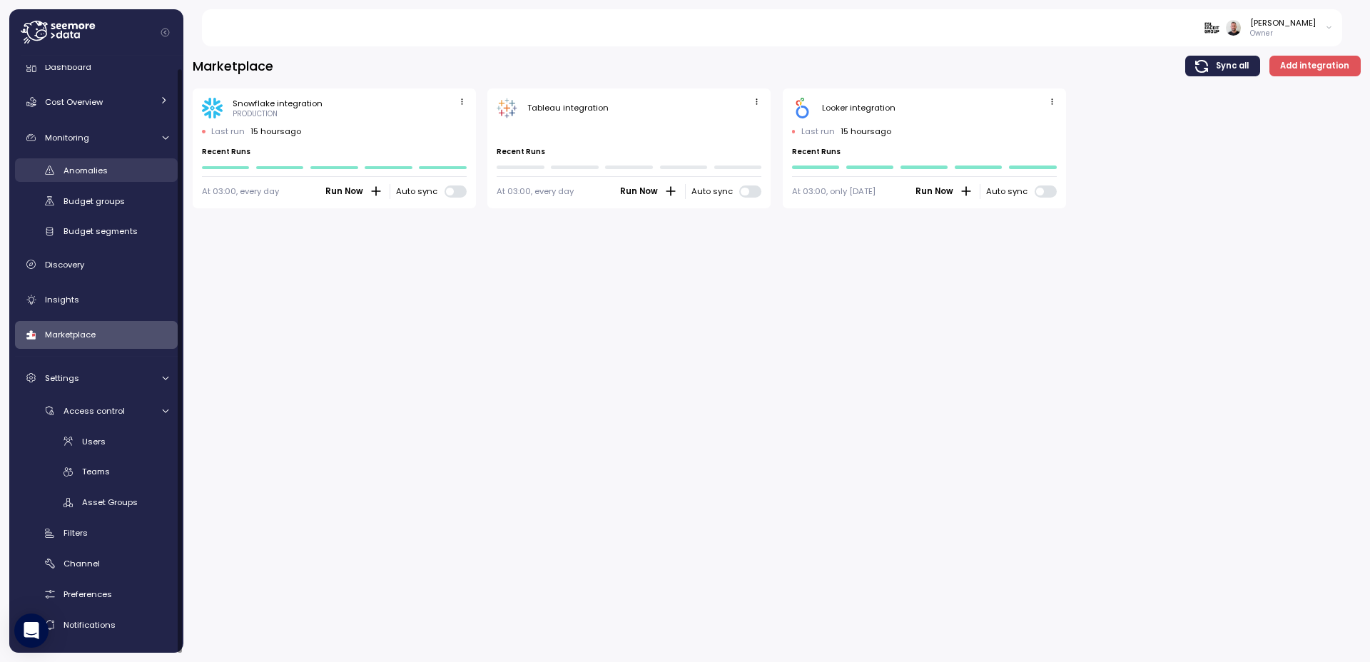
click at [93, 171] on span "Anomalies" at bounding box center [86, 170] width 44 height 11
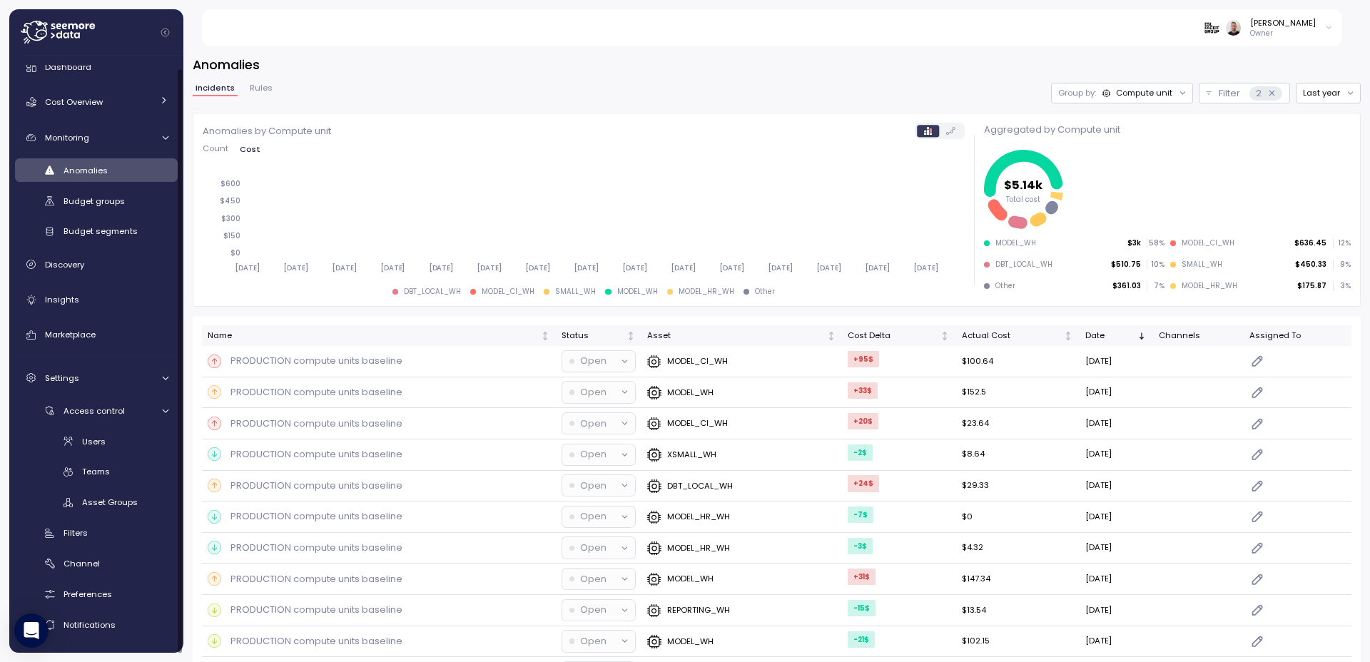
click at [255, 89] on span "Rules" at bounding box center [261, 88] width 23 height 8
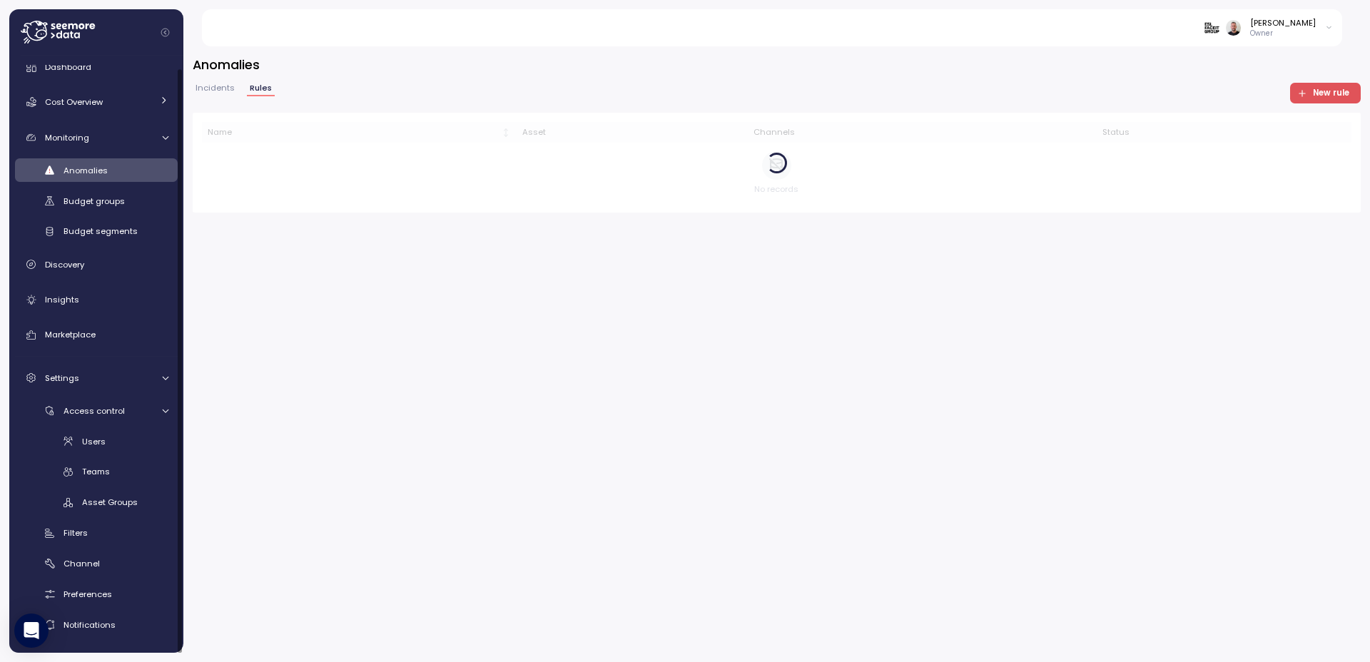
click at [256, 88] on span "Rules" at bounding box center [261, 88] width 22 height 8
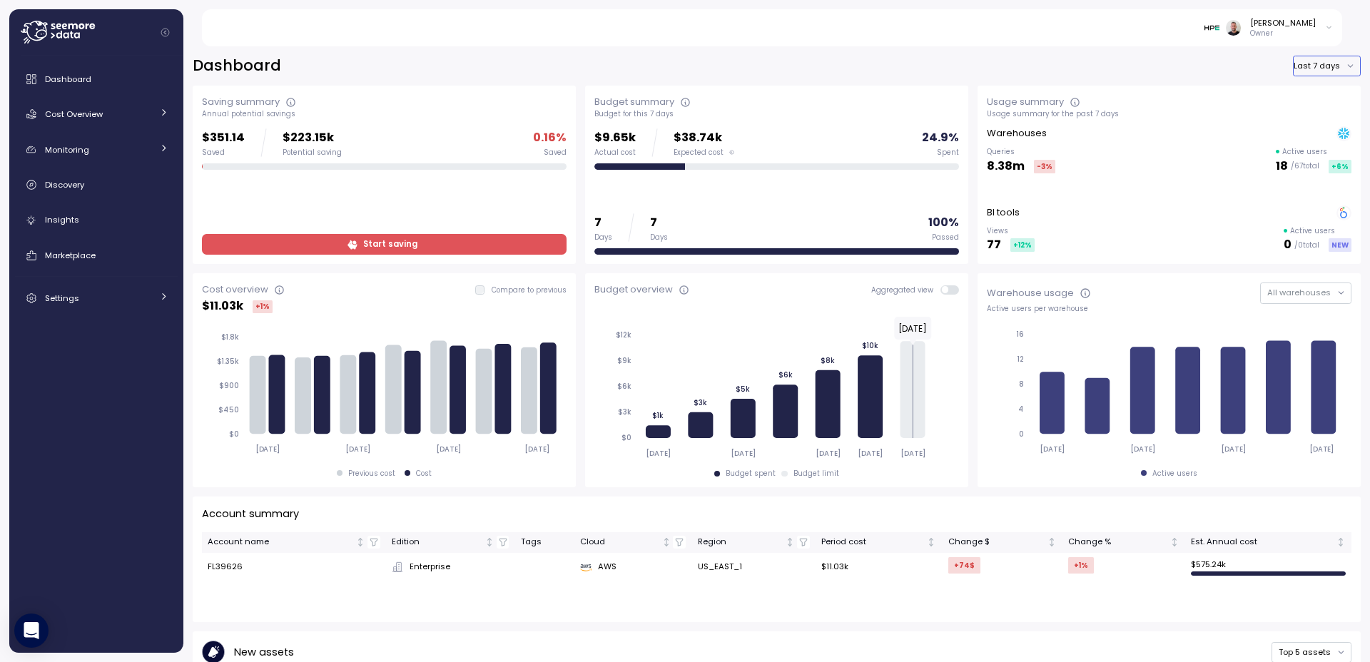
click at [1309, 69] on button "Last 7 days" at bounding box center [1327, 66] width 68 height 21
click at [1308, 145] on div "Last year" at bounding box center [1315, 150] width 37 height 11
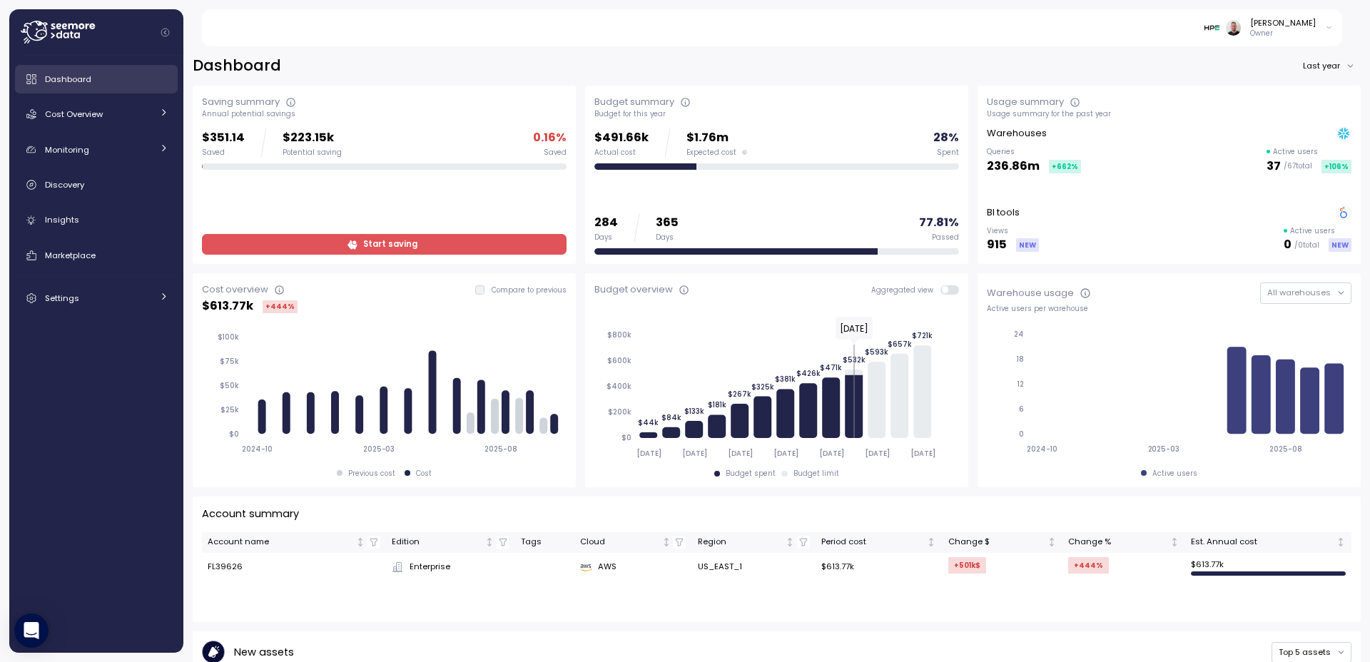
click at [73, 82] on span "Dashboard" at bounding box center [68, 78] width 46 height 11
click at [397, 52] on div "Dashboard Last year Saving summary Annual potential savings $351.14 Saved $223.…" at bounding box center [776, 349] width 1187 height 625
click at [71, 217] on span "Insights" at bounding box center [62, 219] width 34 height 11
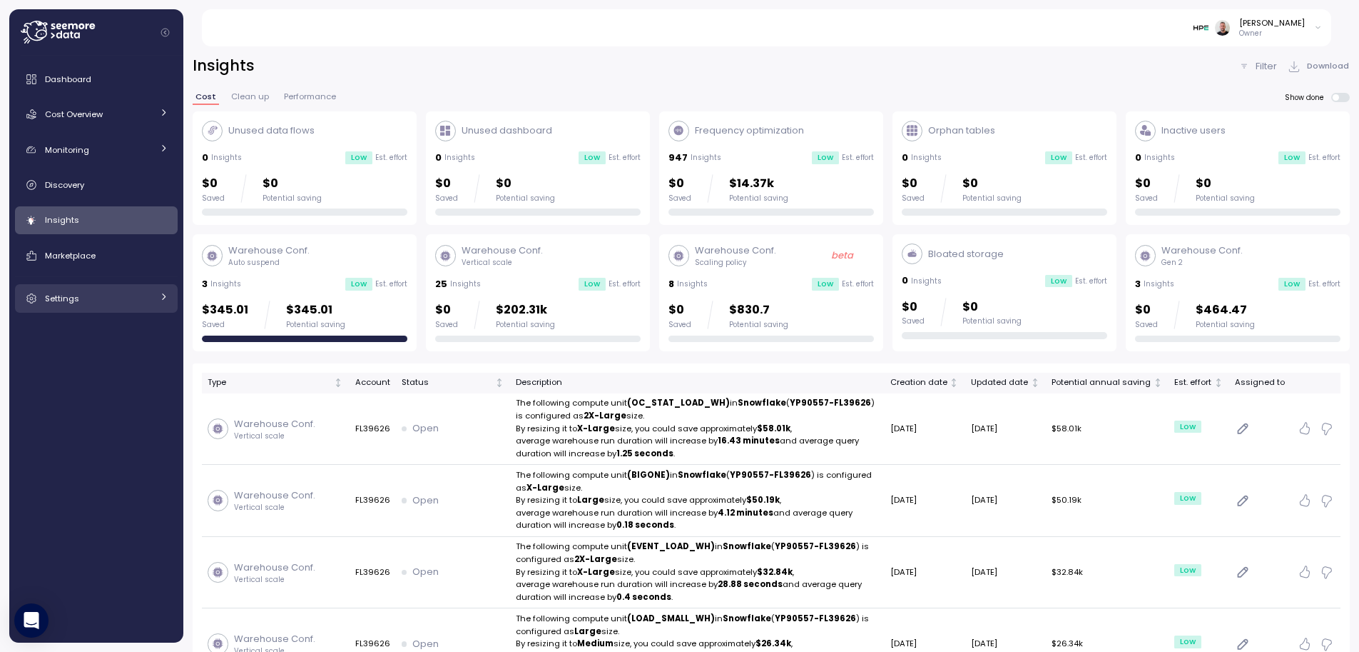
click at [164, 301] on div at bounding box center [163, 298] width 9 height 14
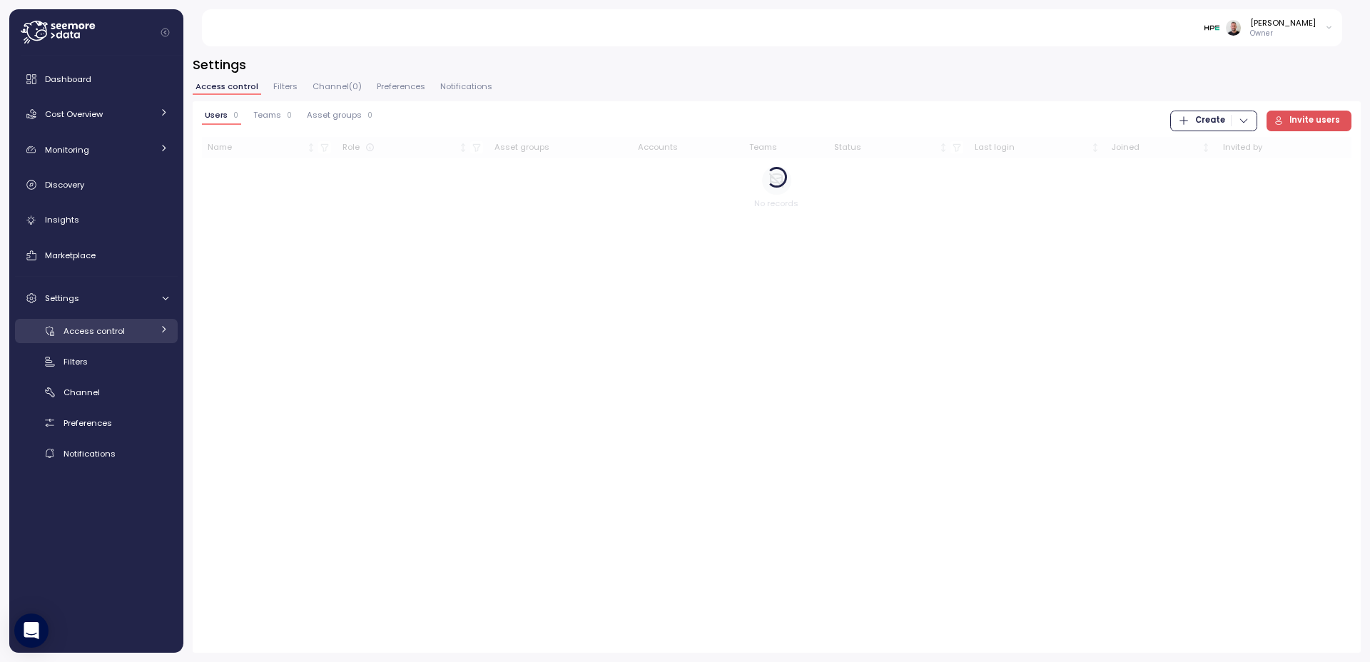
click at [158, 329] on link "Access control" at bounding box center [96, 331] width 163 height 24
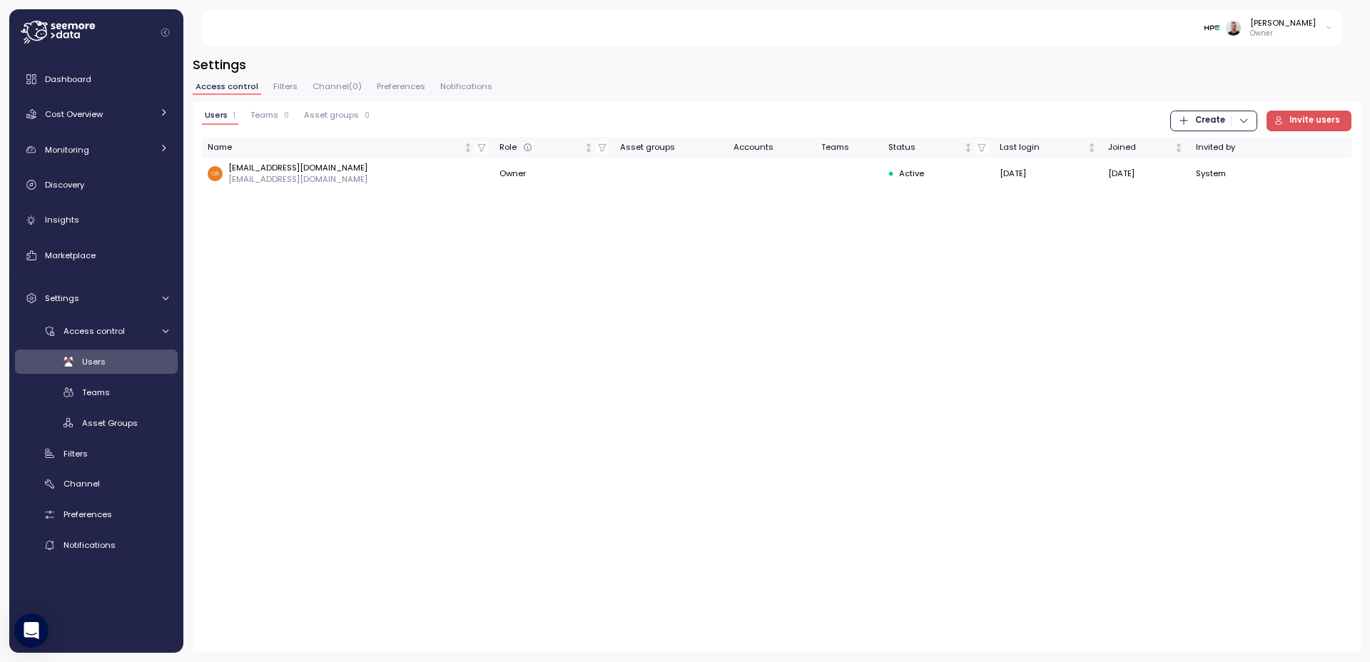
click at [485, 279] on div "Users 1 Teams 0 Asset groups 0 Create Invite users Name Role Asset groups Accou…" at bounding box center [777, 377] width 1168 height 552
click at [143, 148] on div "Monitoring" at bounding box center [98, 150] width 107 height 14
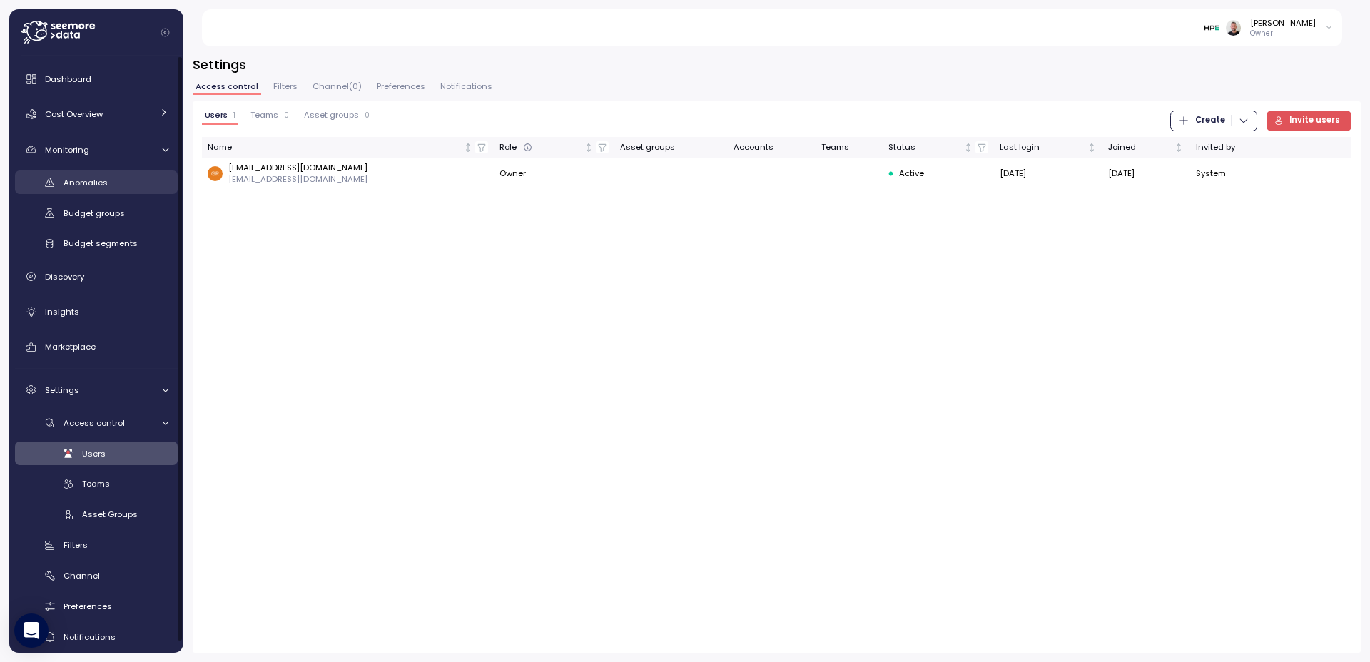
click at [113, 188] on div "Anomalies" at bounding box center [116, 183] width 105 height 14
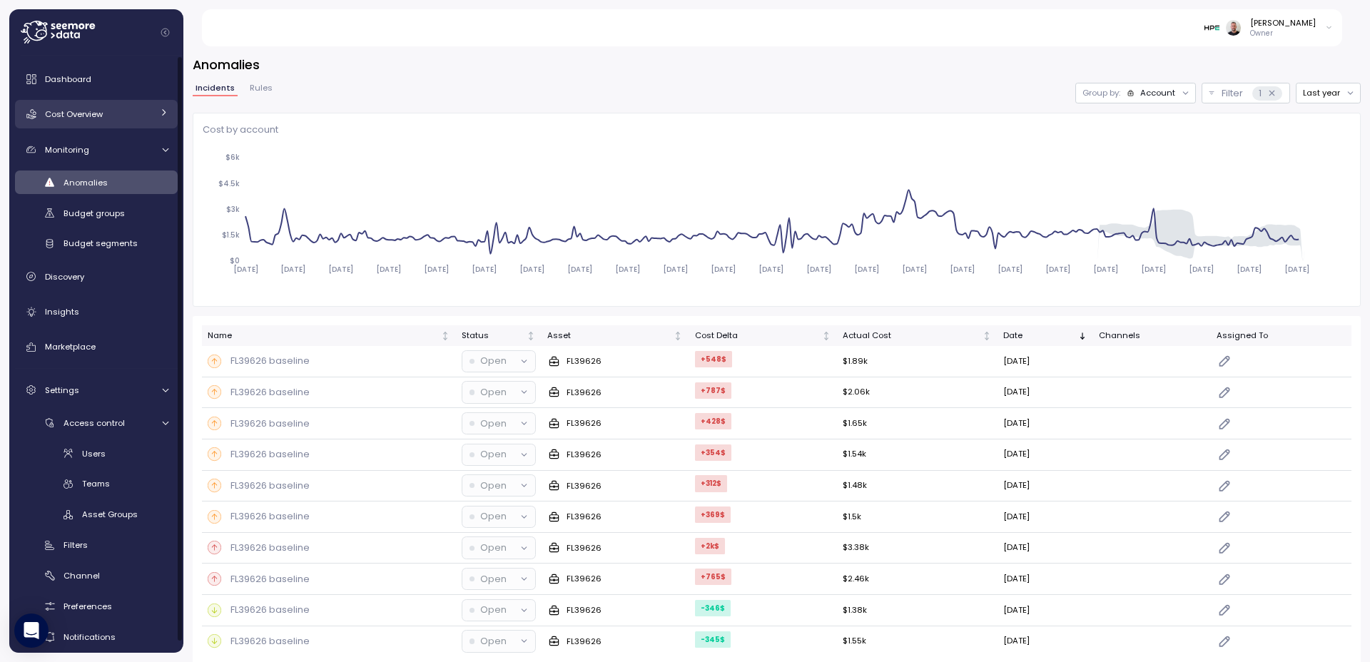
click at [100, 112] on span "Cost Overview" at bounding box center [74, 113] width 58 height 11
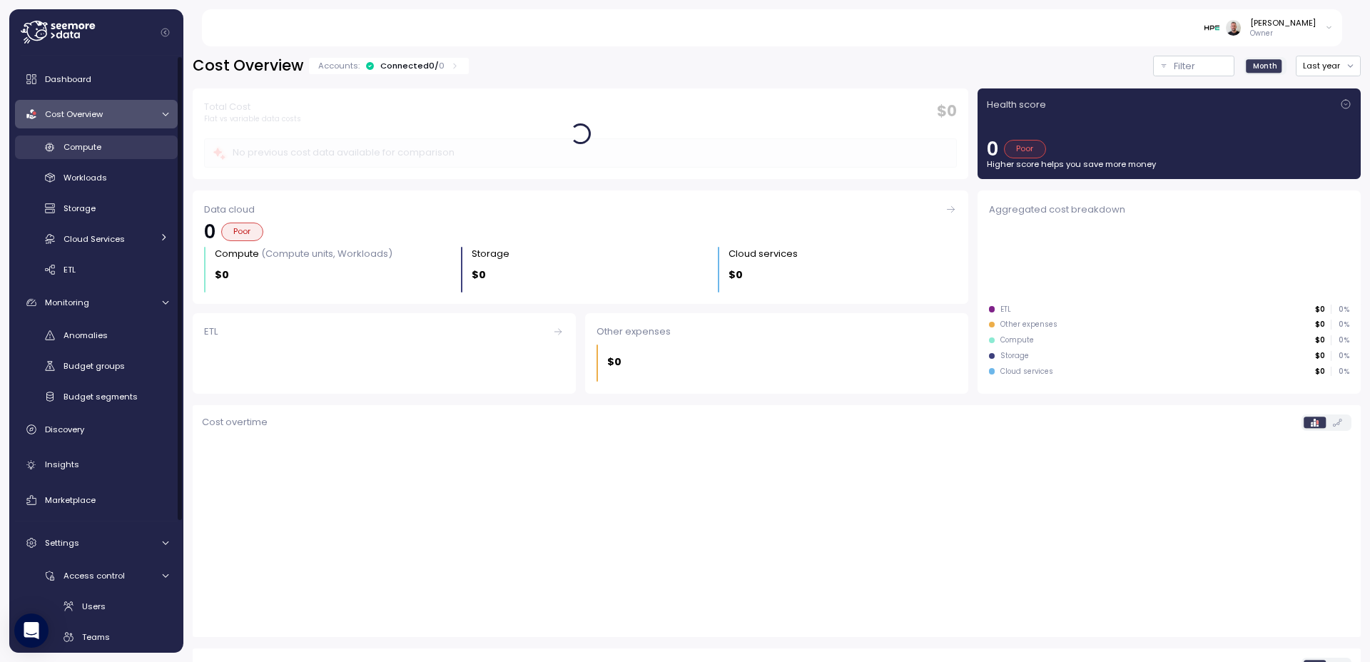
click at [101, 153] on div "Compute" at bounding box center [116, 147] width 105 height 14
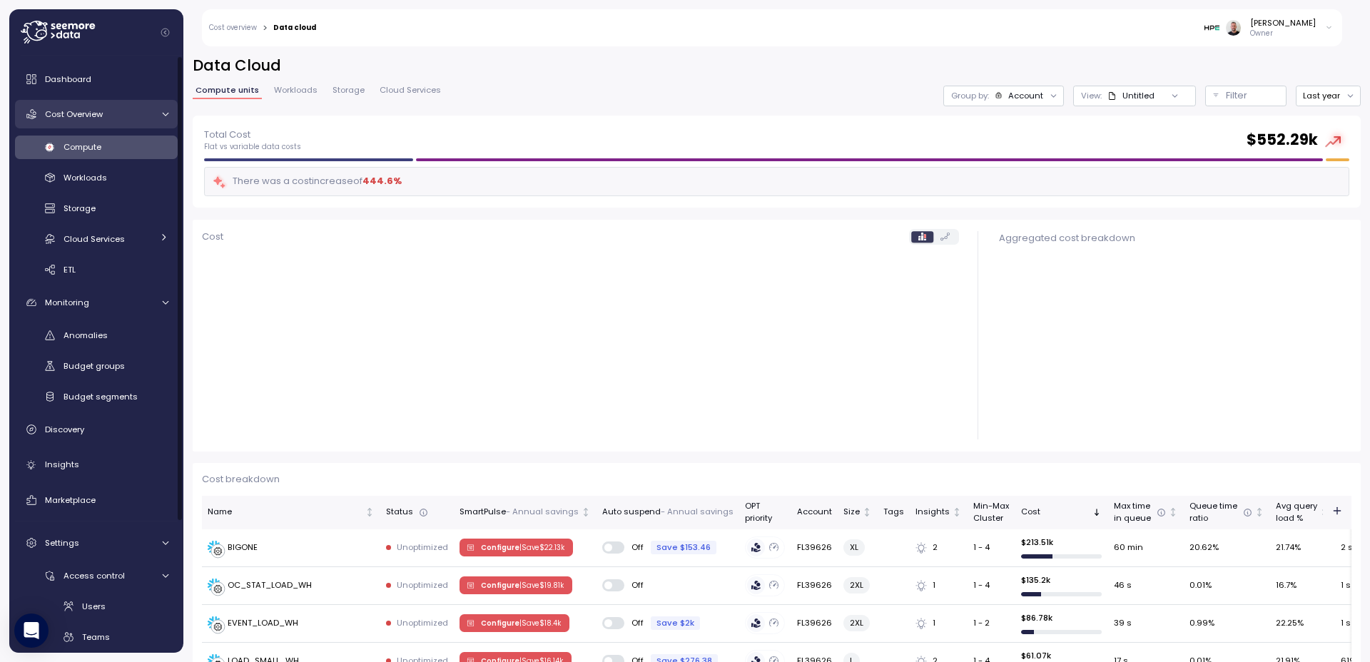
click at [91, 123] on link "Cost Overview" at bounding box center [96, 114] width 163 height 29
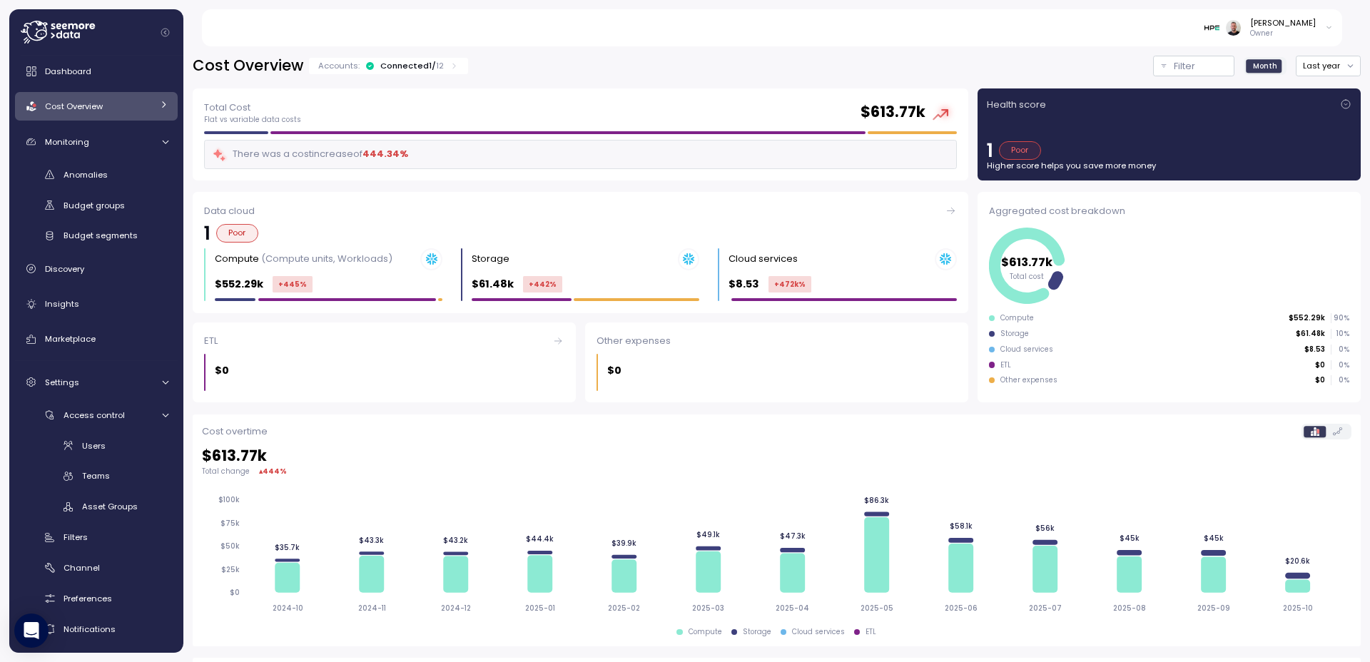
scroll to position [12, 0]
click at [83, 339] on span "Marketplace" at bounding box center [70, 334] width 51 height 11
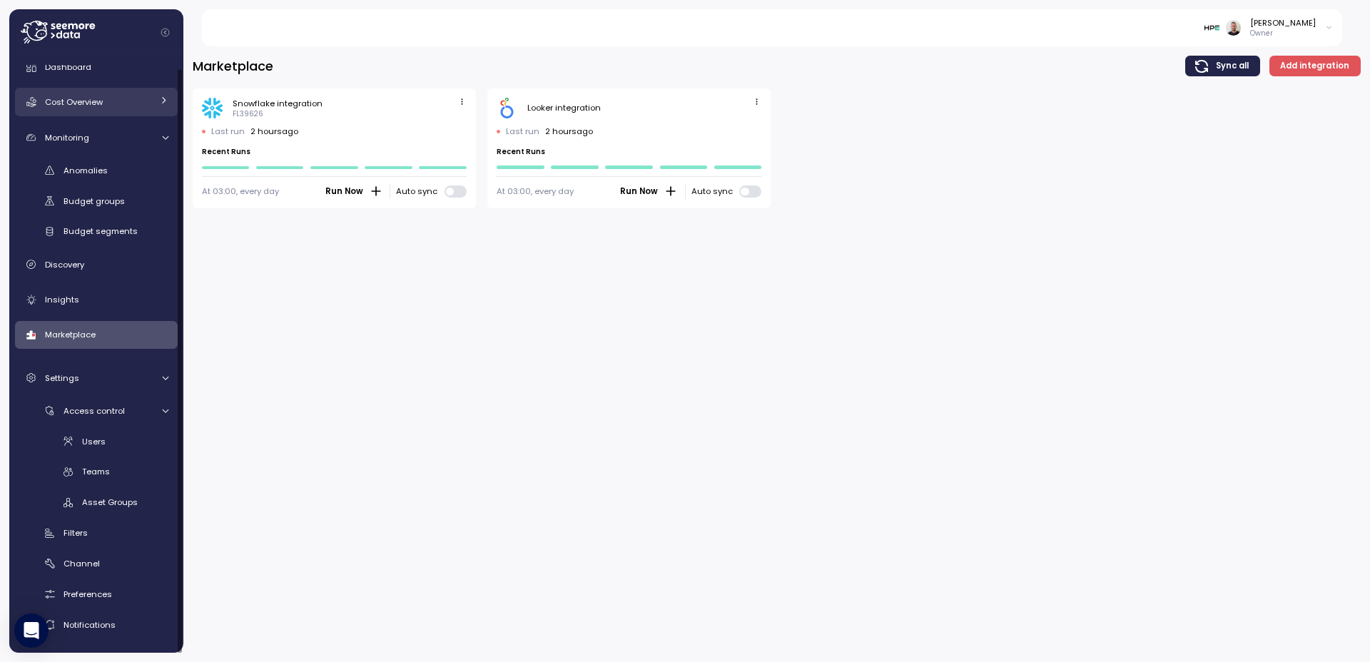
click at [84, 95] on div "Cost Overview" at bounding box center [98, 102] width 107 height 14
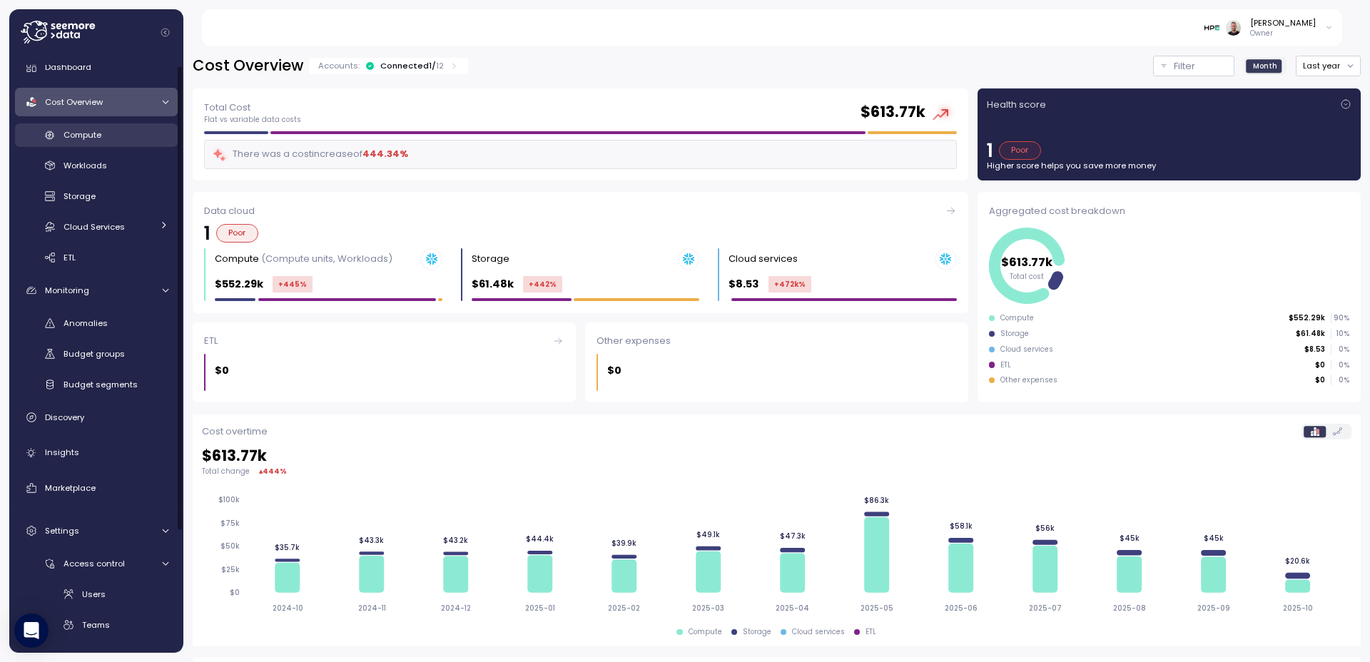
click at [96, 134] on span "Compute" at bounding box center [83, 134] width 38 height 11
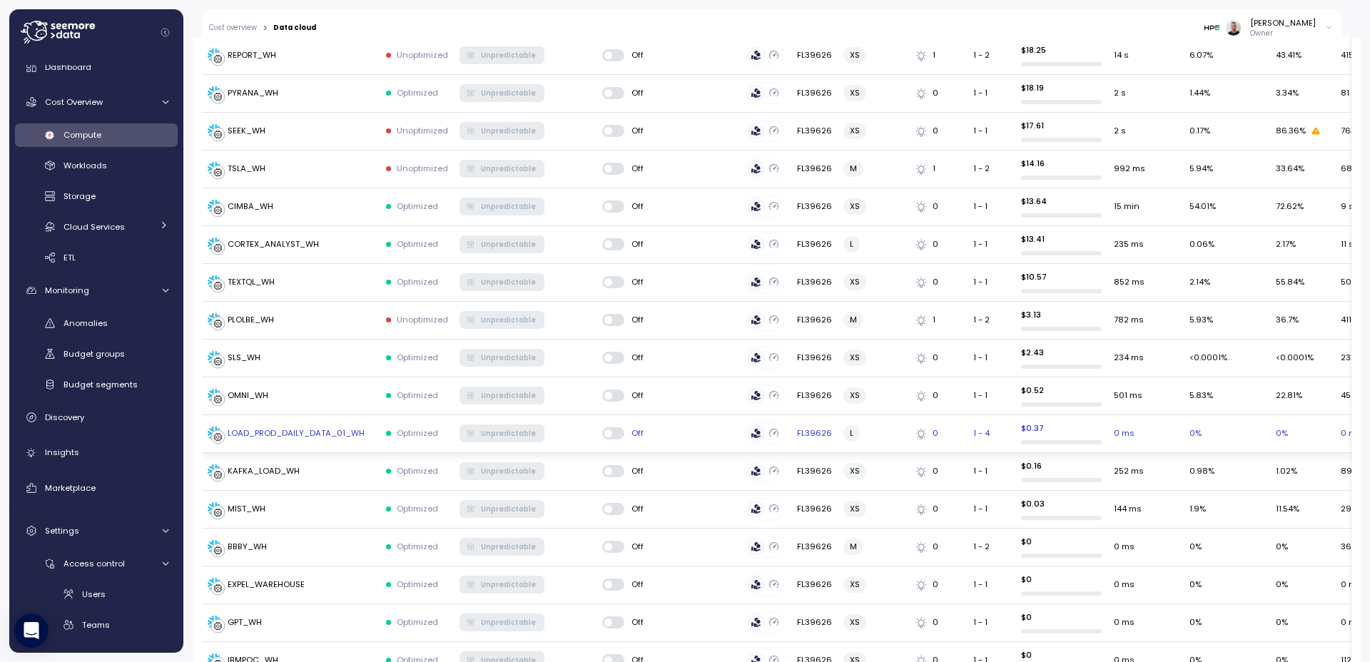
scroll to position [1804, 0]
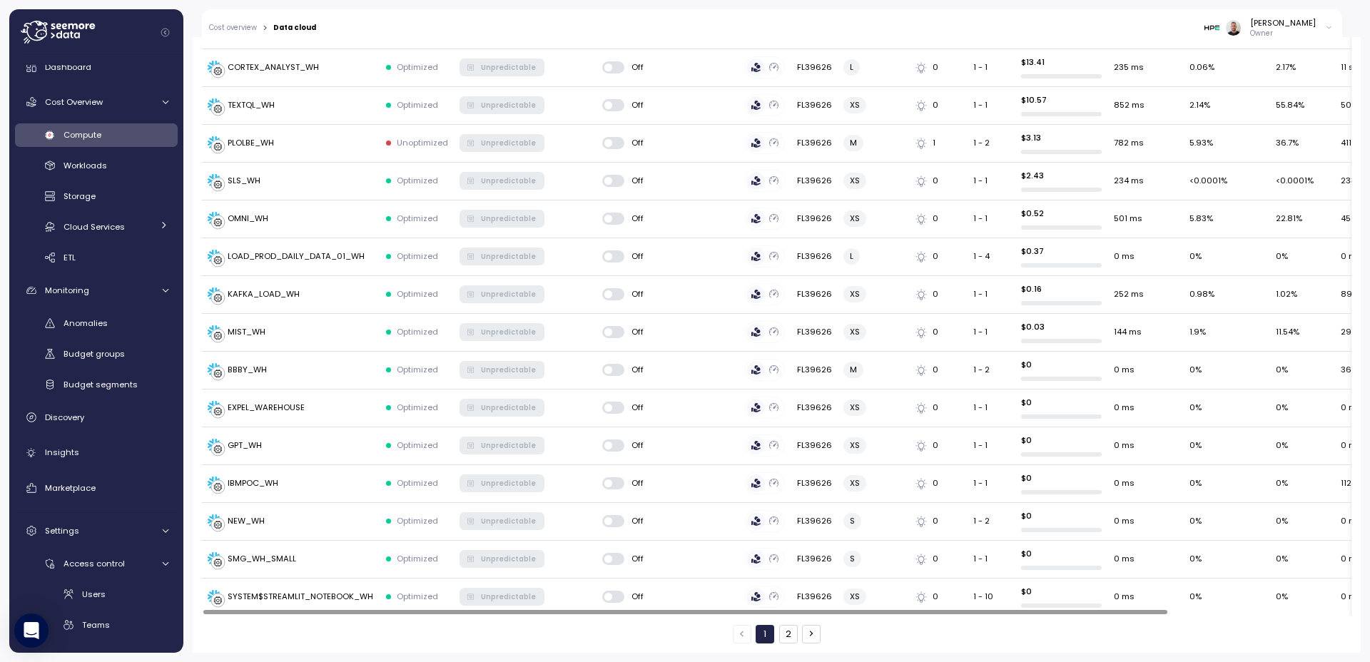
click at [785, 636] on button "2" at bounding box center [788, 634] width 19 height 19
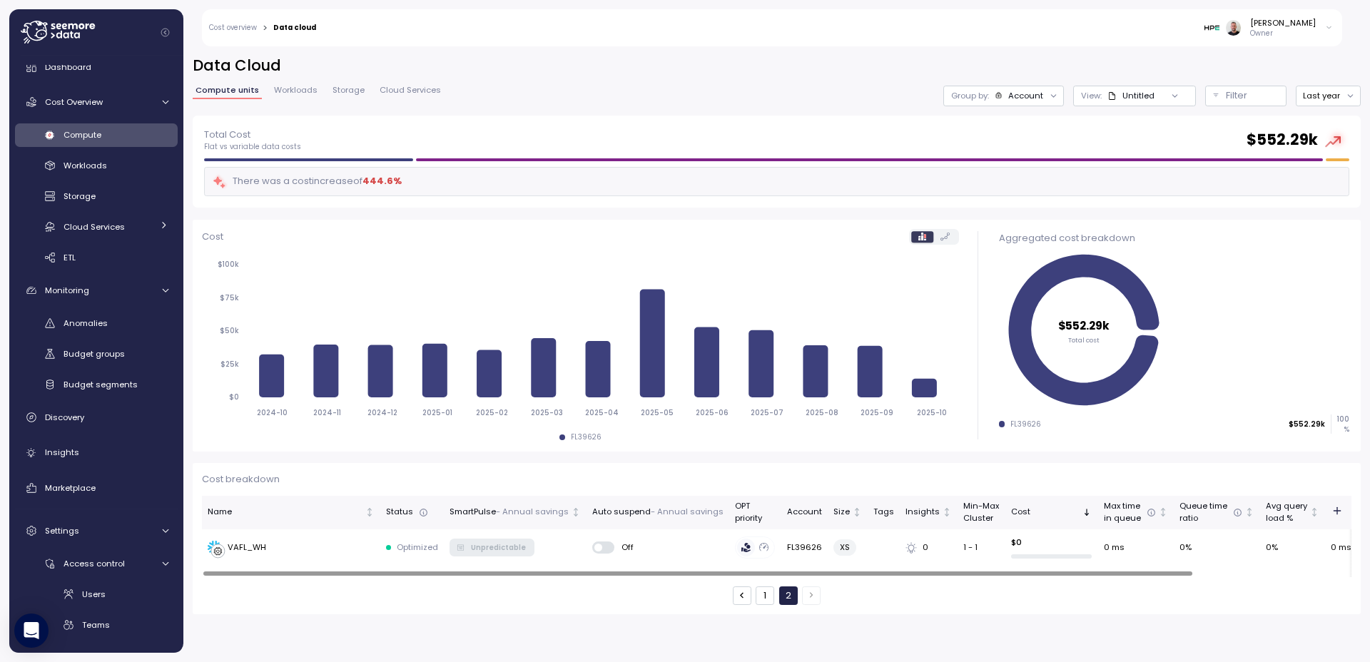
scroll to position [0, 0]
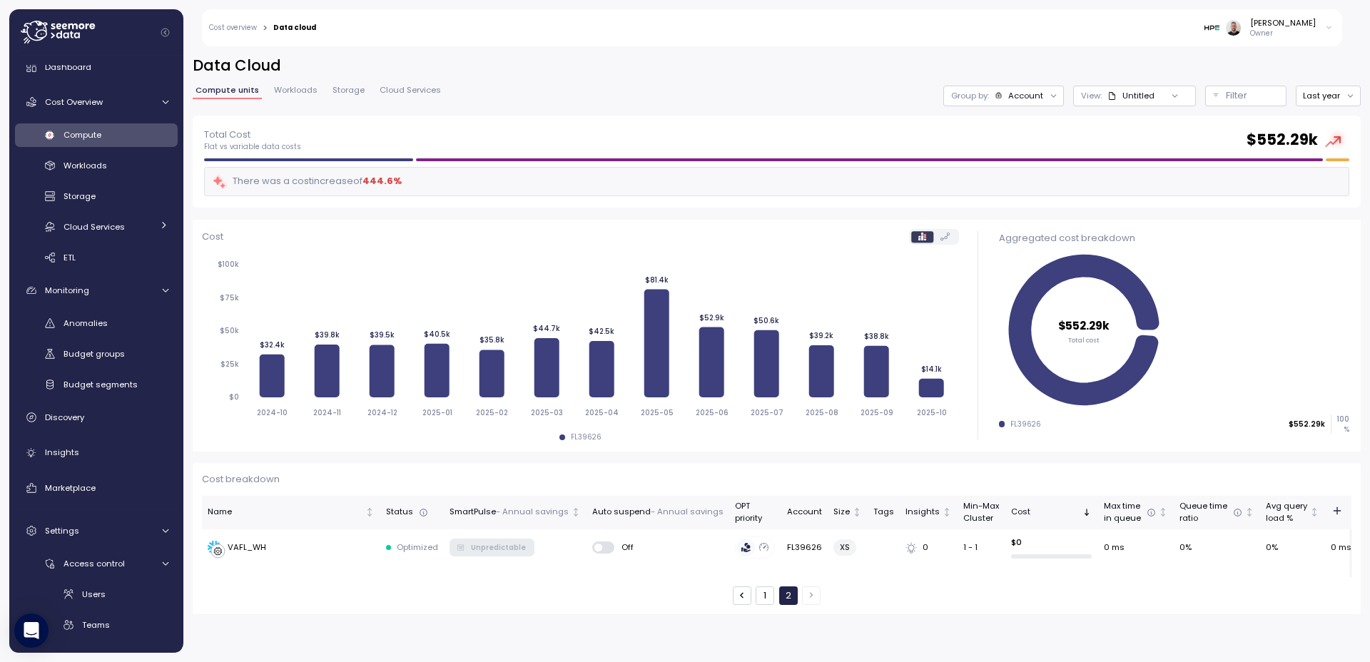
click at [766, 601] on button "1" at bounding box center [765, 596] width 19 height 19
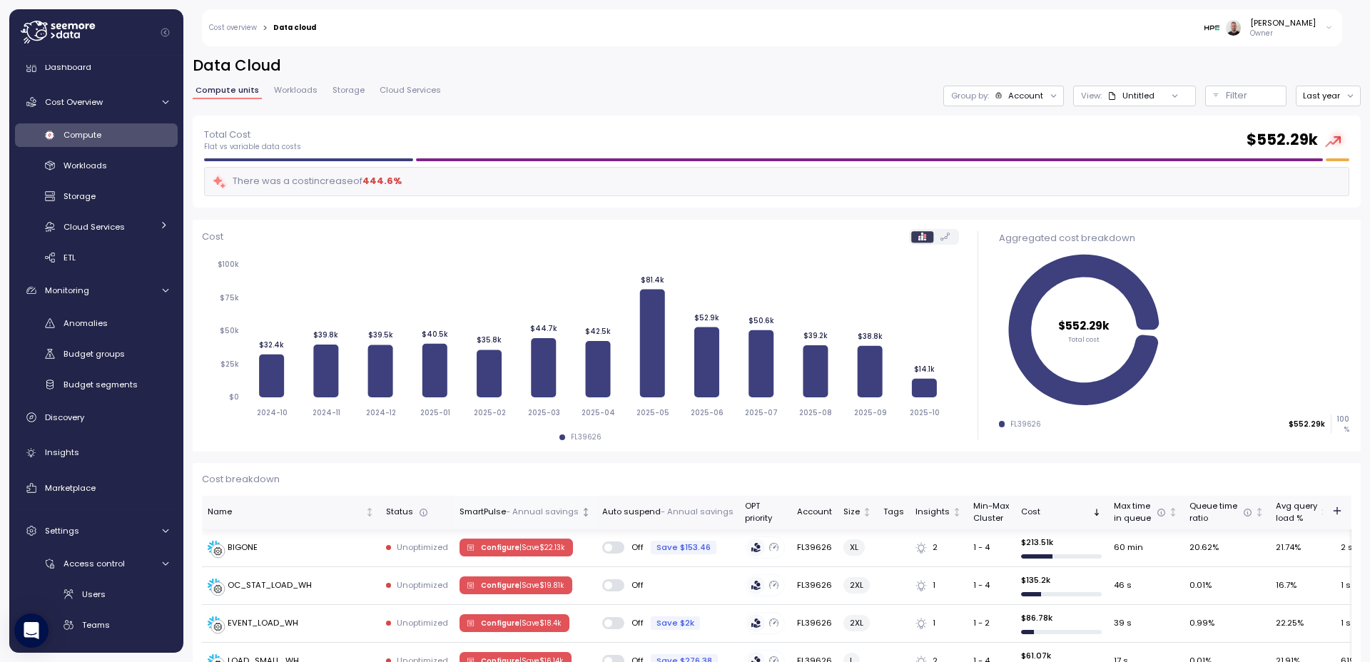
click at [507, 514] on p "- Annual savings" at bounding box center [542, 512] width 73 height 13
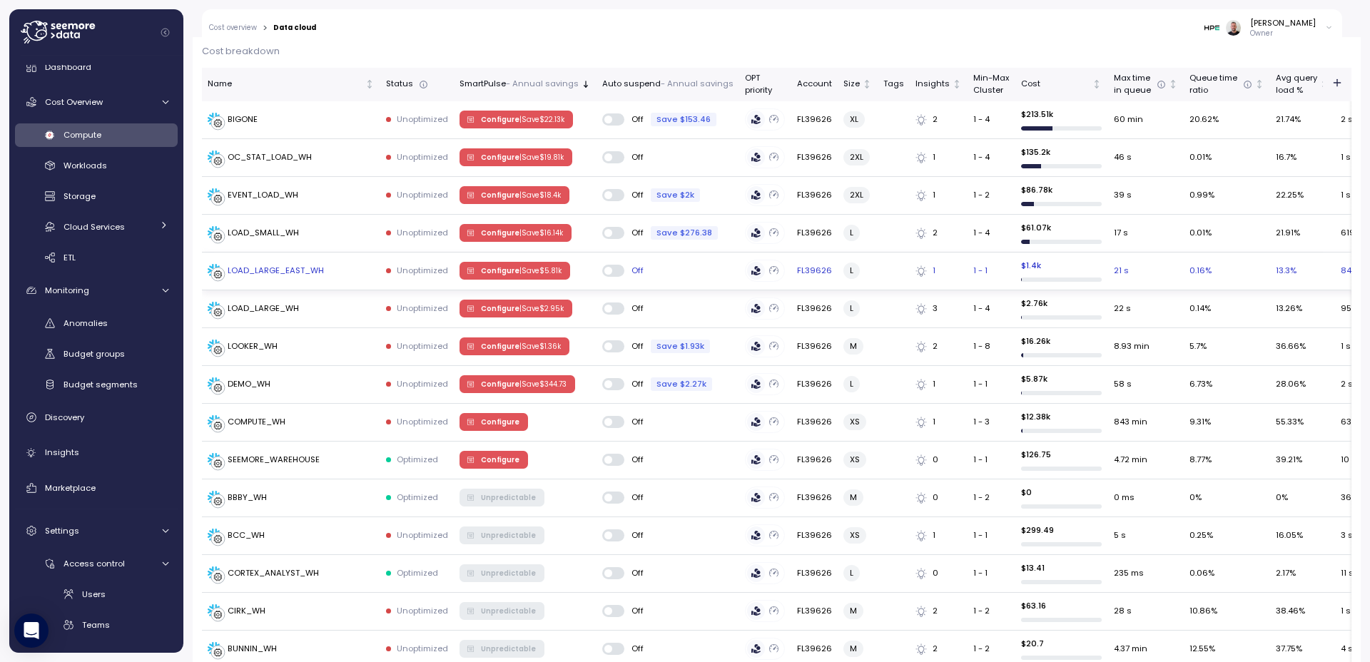
scroll to position [428, 0]
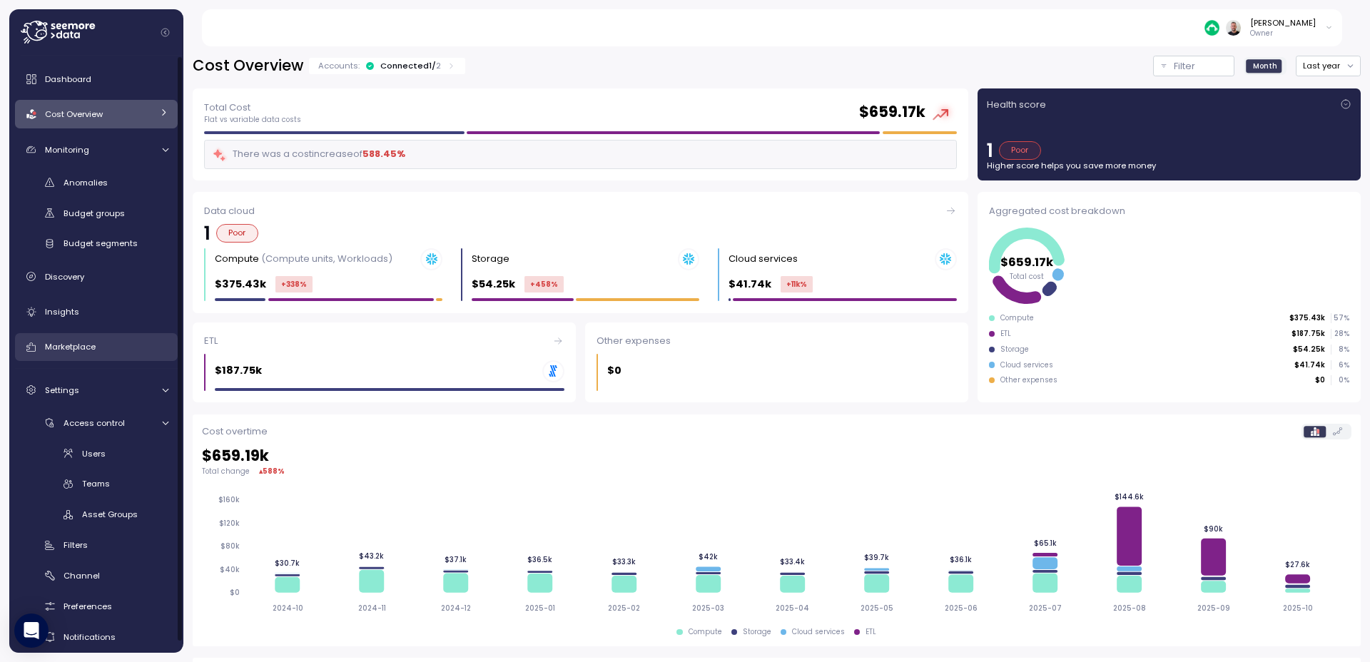
click at [58, 341] on span "Marketplace" at bounding box center [70, 346] width 51 height 11
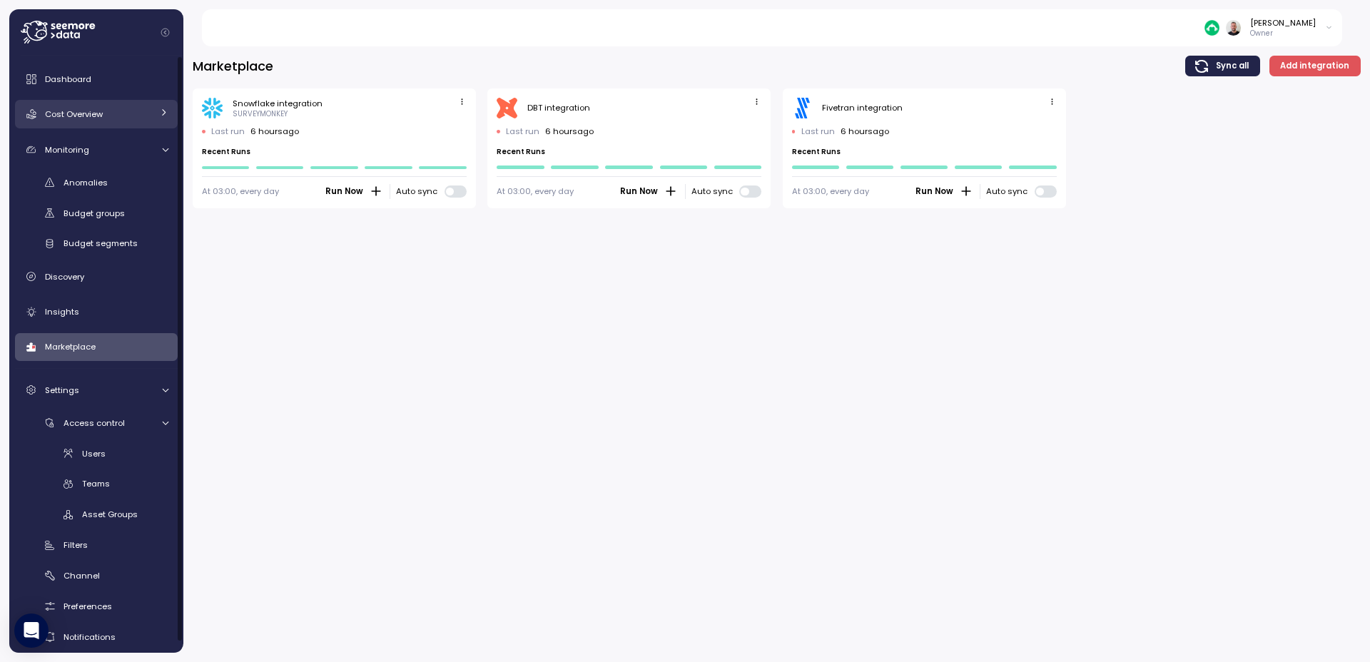
click at [78, 111] on span "Cost Overview" at bounding box center [74, 113] width 58 height 11
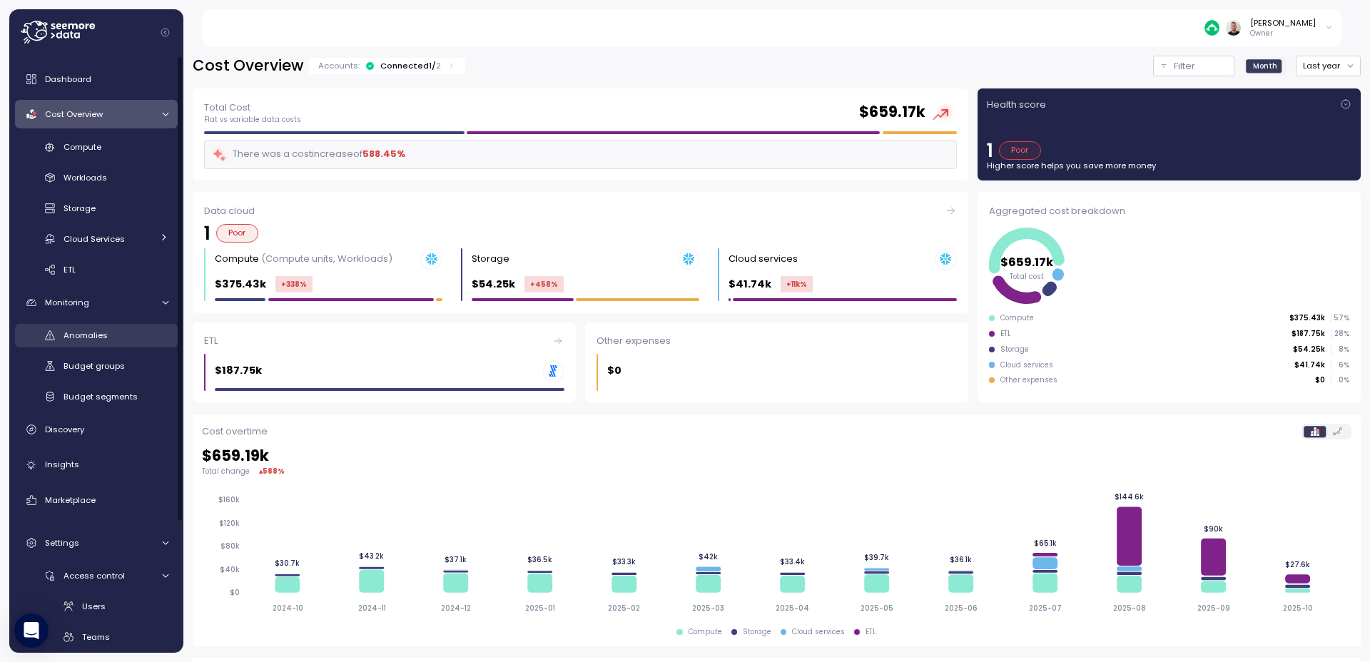
click at [96, 327] on link "Anomalies" at bounding box center [96, 336] width 163 height 24
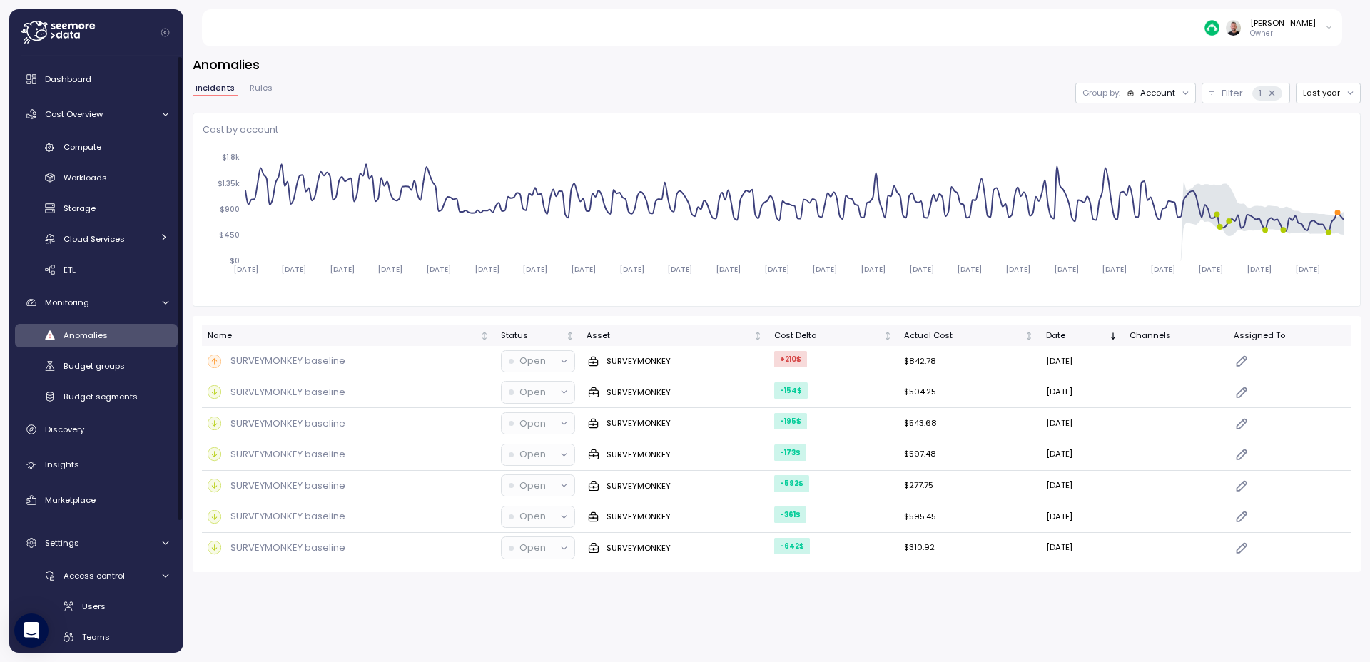
click at [251, 98] on div "Incidents Rules" at bounding box center [234, 93] width 83 height 19
click at [255, 92] on span "Rules" at bounding box center [261, 88] width 23 height 8
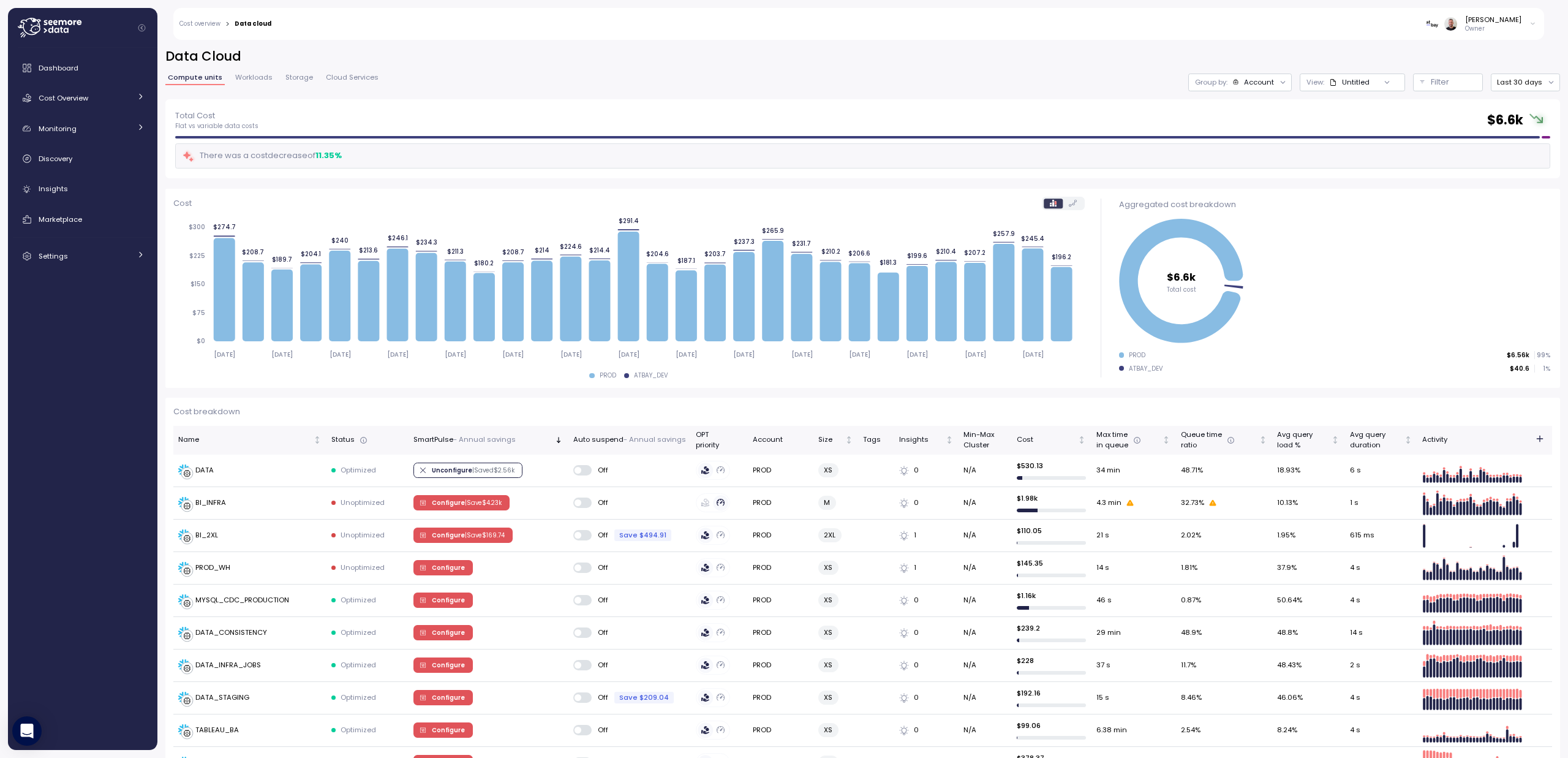
scroll to position [196, 0]
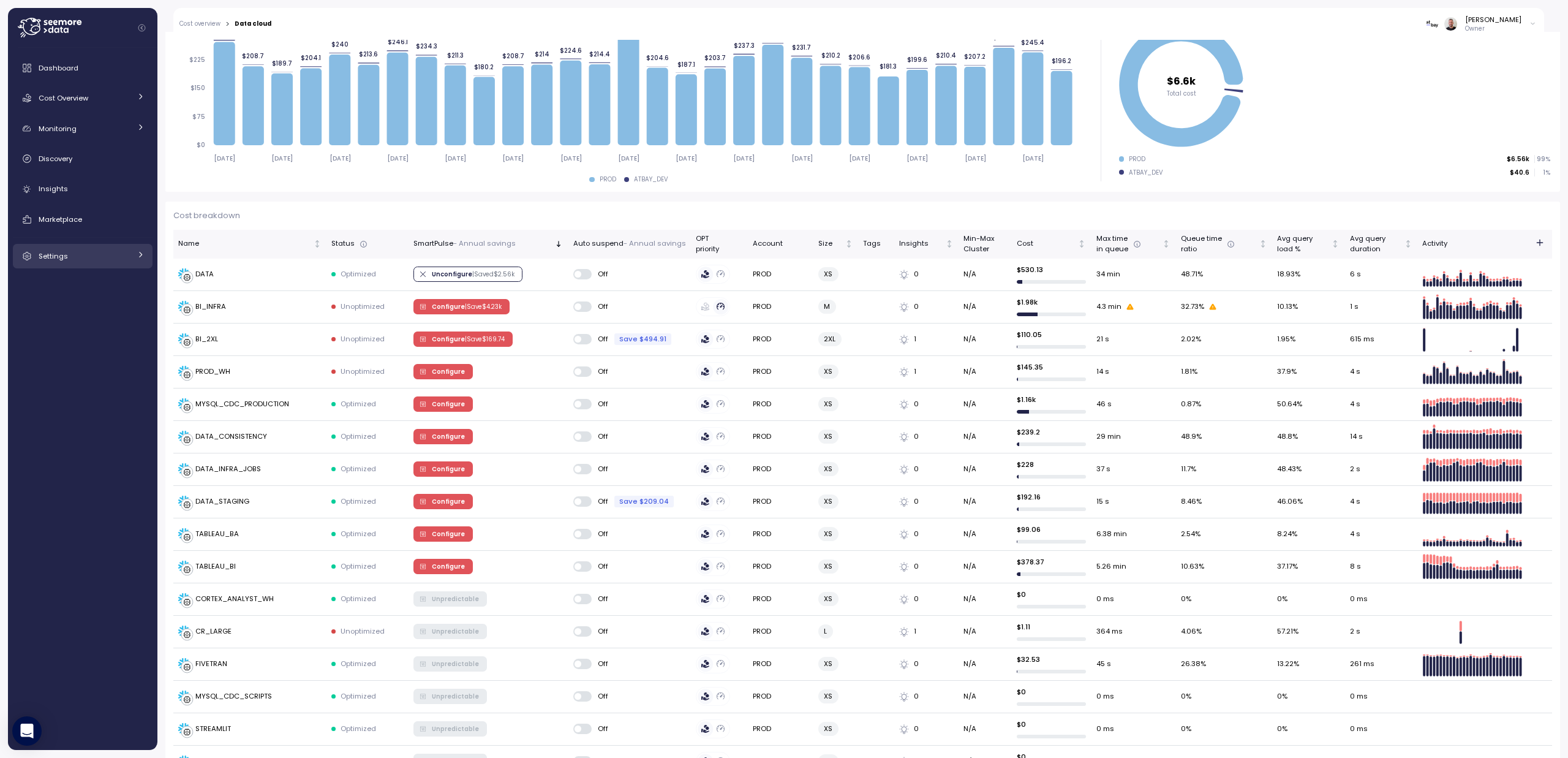
click at [114, 258] on div "Settings" at bounding box center [84, 256] width 92 height 12
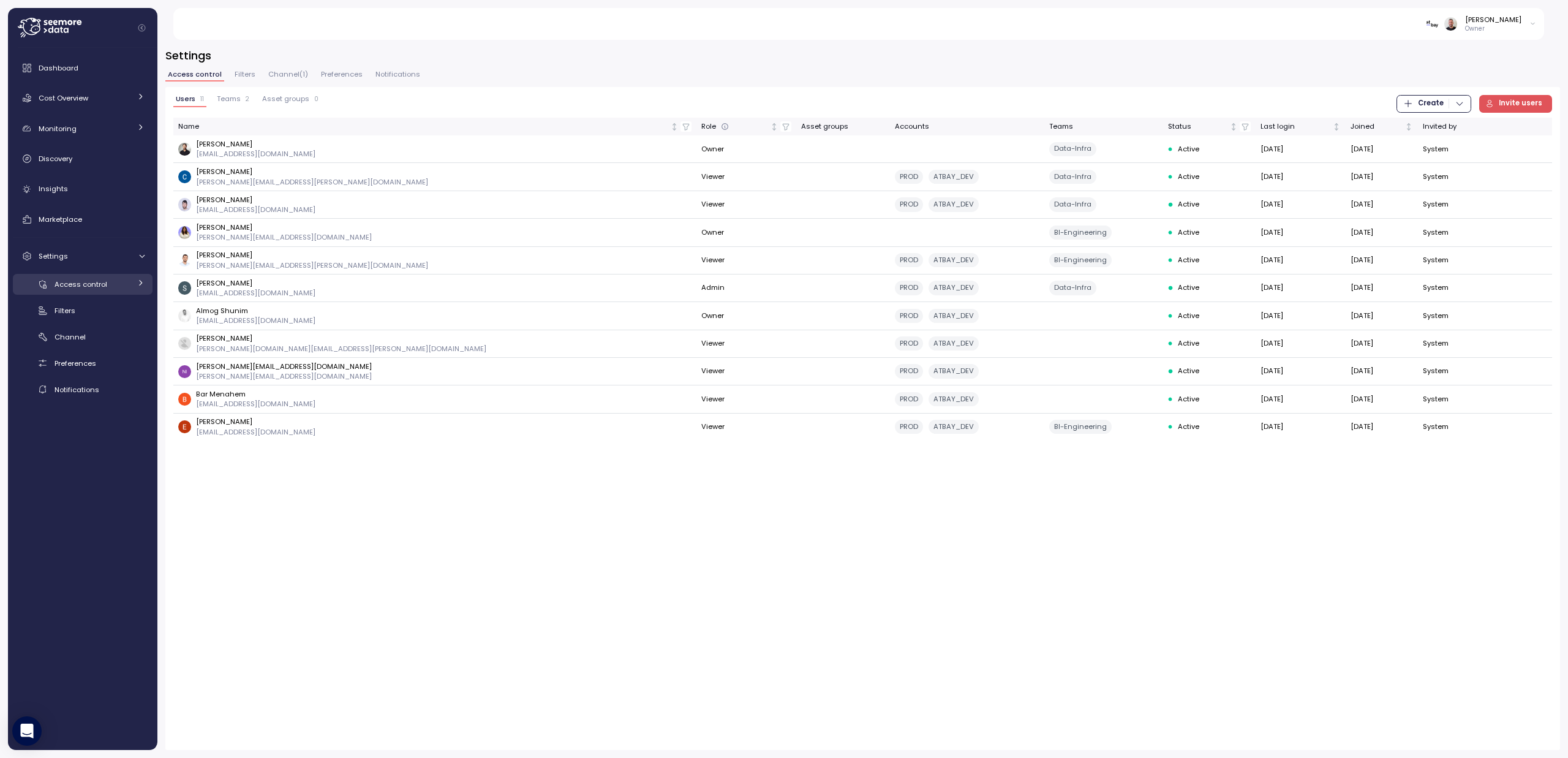
click at [80, 287] on span "Access control" at bounding box center [81, 283] width 52 height 9
click at [79, 314] on span "Users" at bounding box center [81, 310] width 21 height 9
click at [65, 28] on icon at bounding box center [66, 30] width 5 height 5
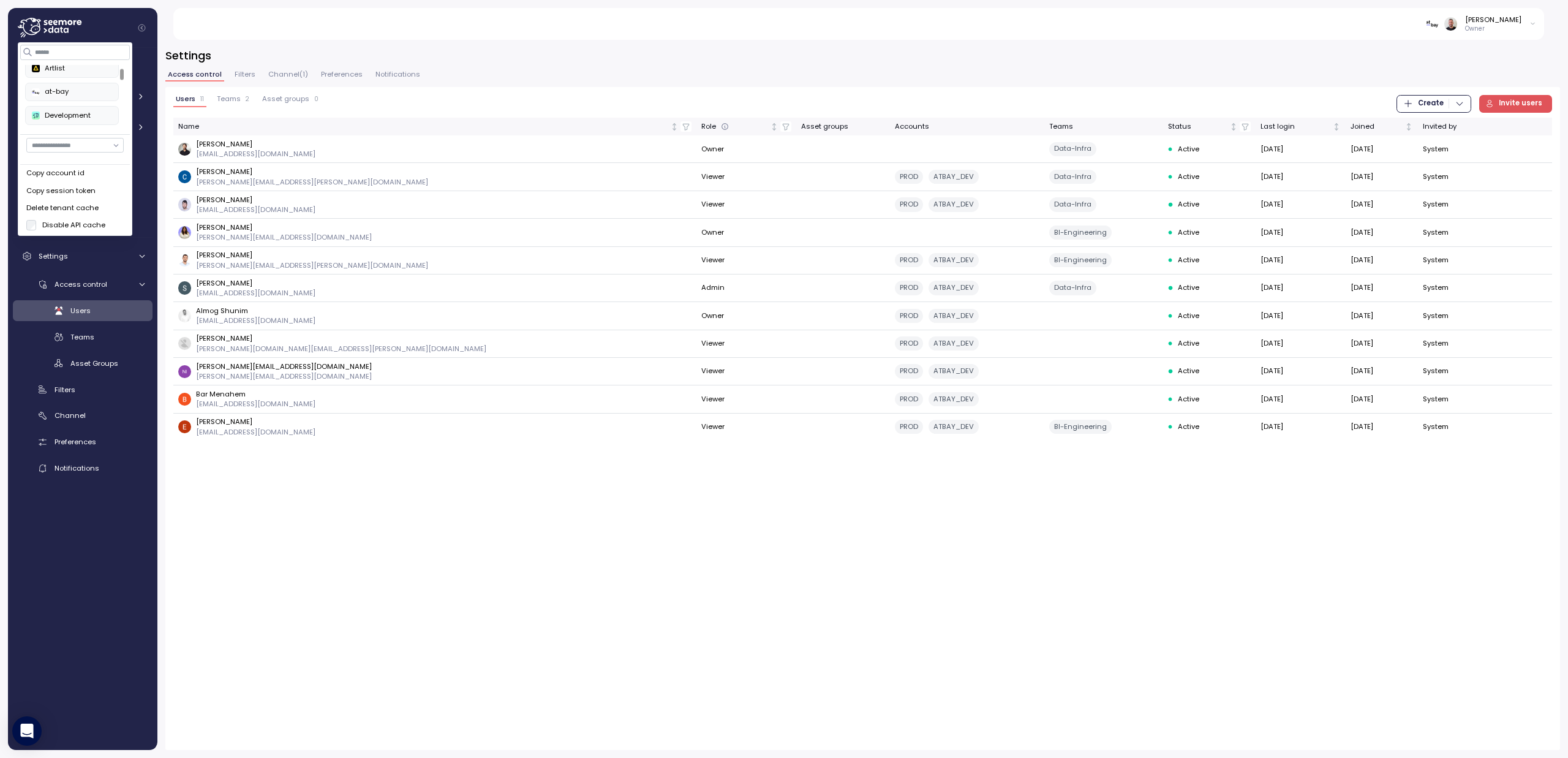
scroll to position [64, 0]
click at [78, 107] on div "Double Verify" at bounding box center [71, 105] width 80 height 11
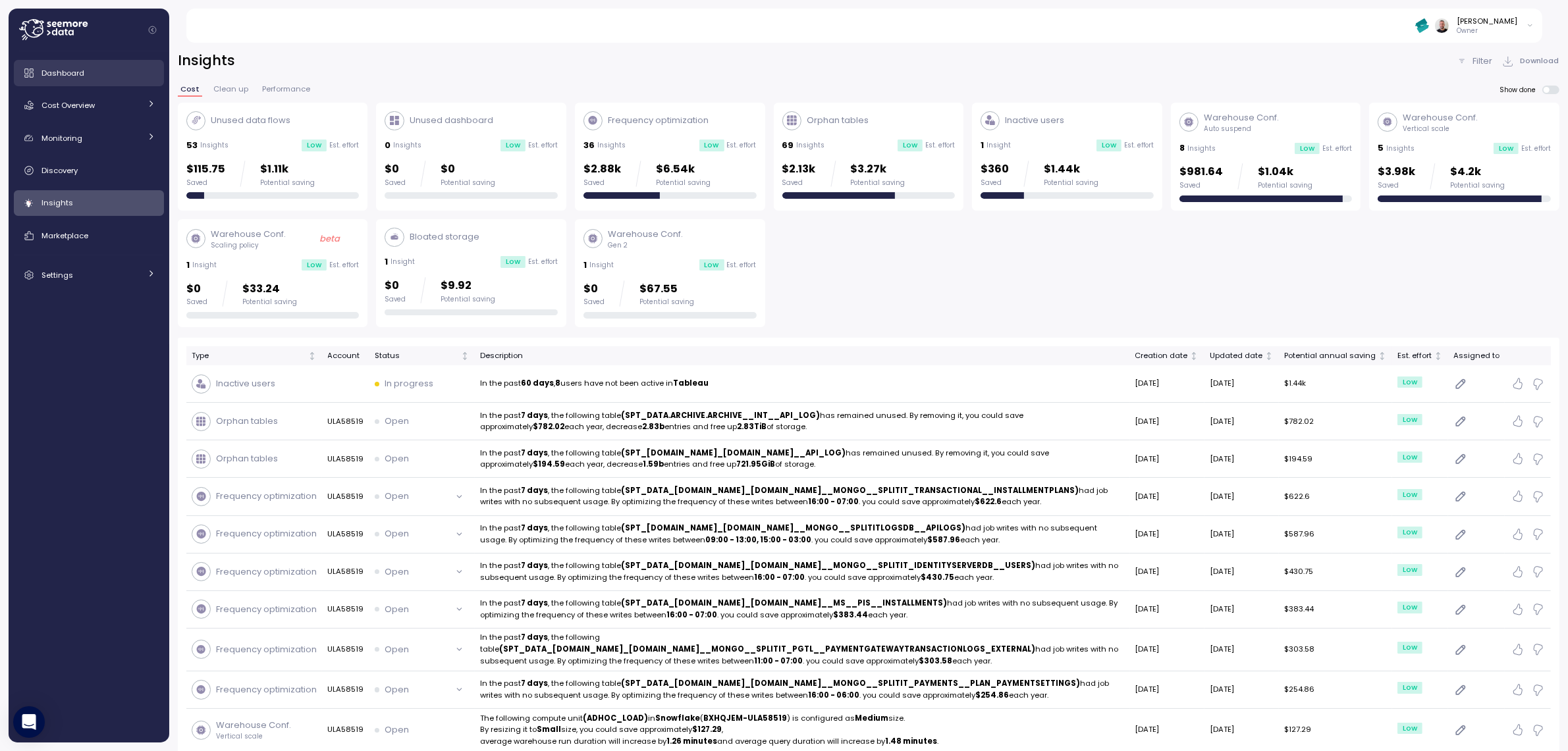
click at [63, 73] on span "Dashboard" at bounding box center [63, 72] width 42 height 10
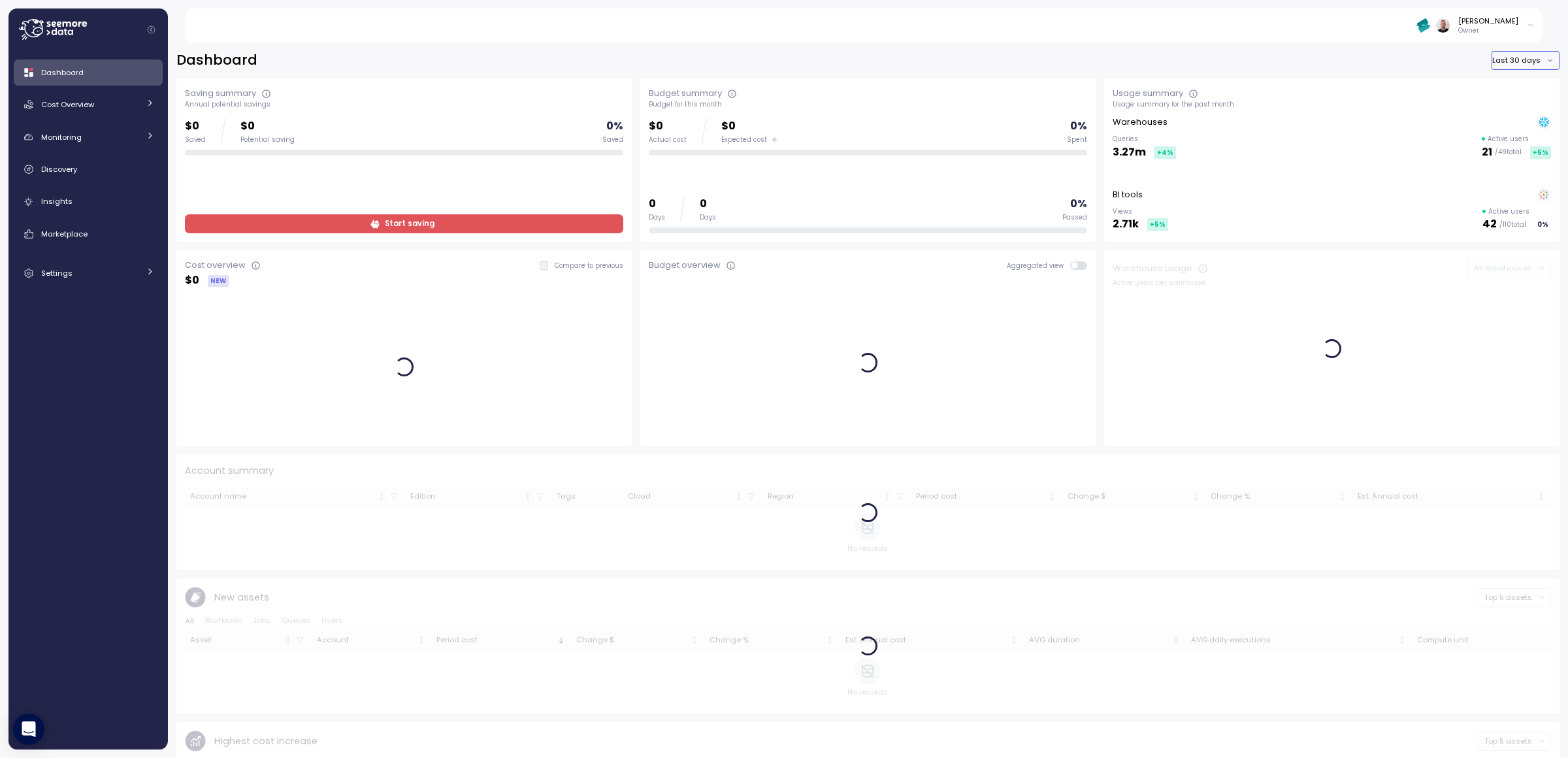
click at [1509, 63] on button "Last 30 days" at bounding box center [1525, 60] width 68 height 19
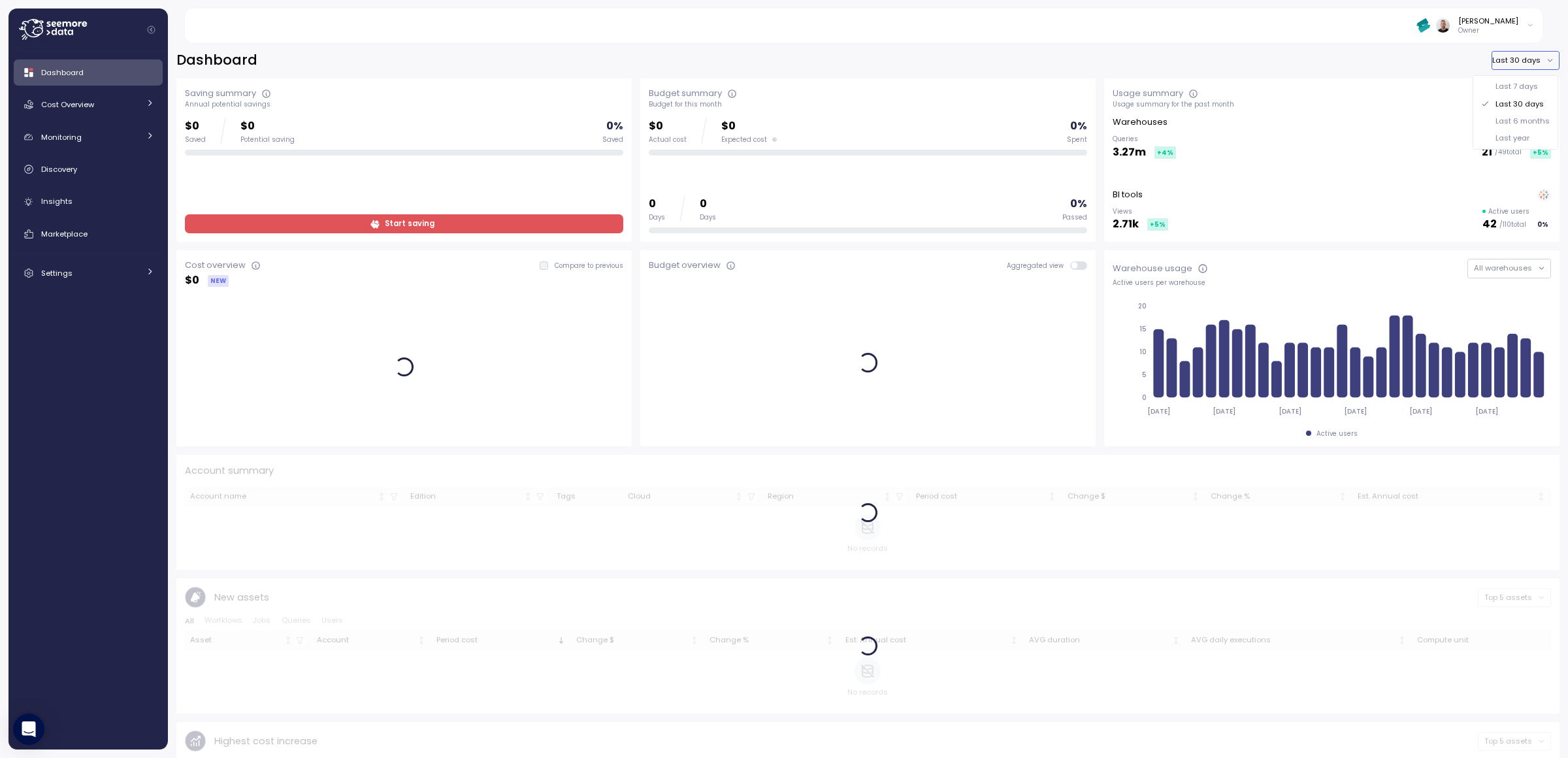
click at [1521, 140] on div "Last year" at bounding box center [1511, 137] width 34 height 10
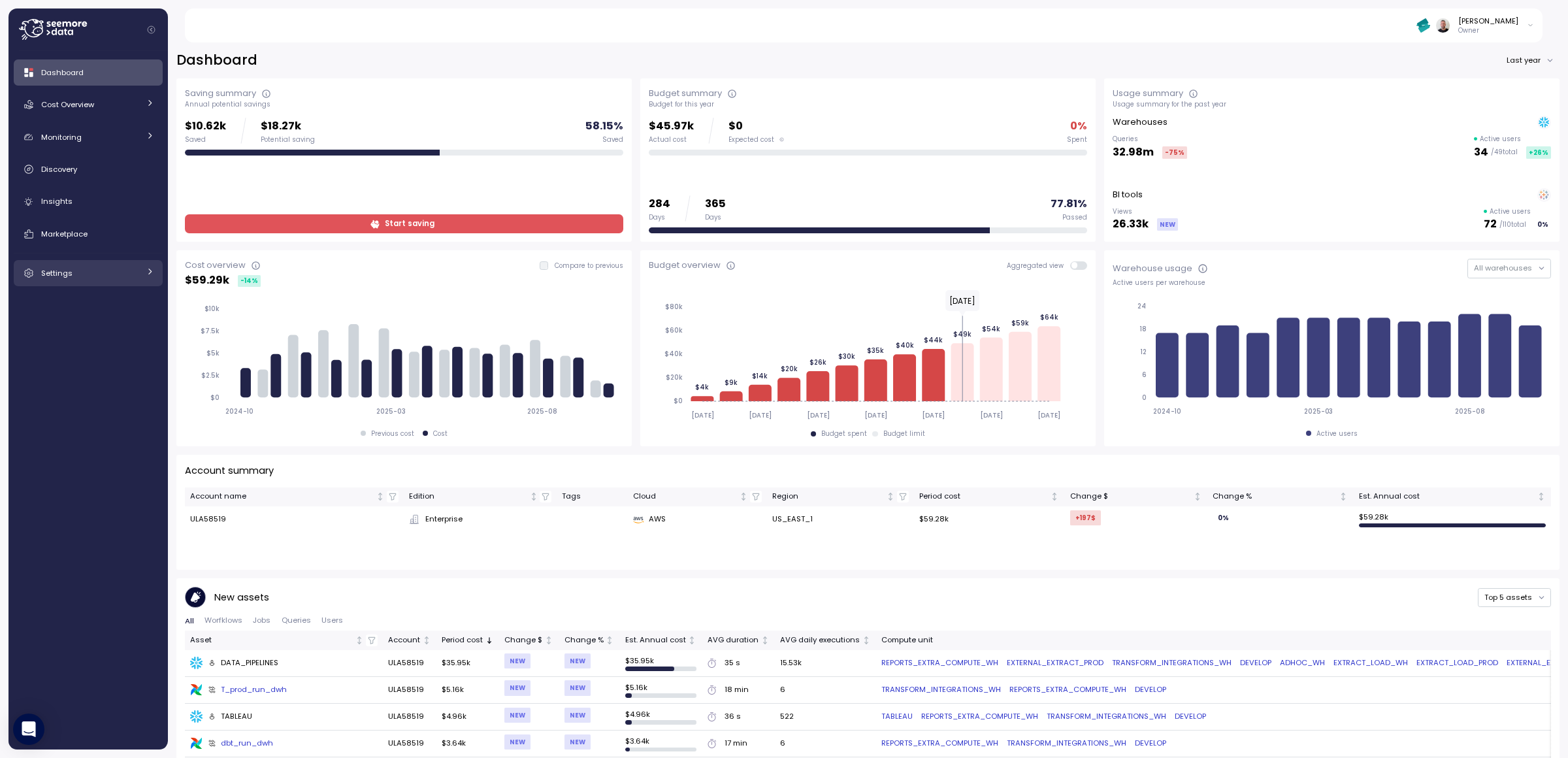
click at [90, 271] on div "Settings" at bounding box center [90, 273] width 98 height 13
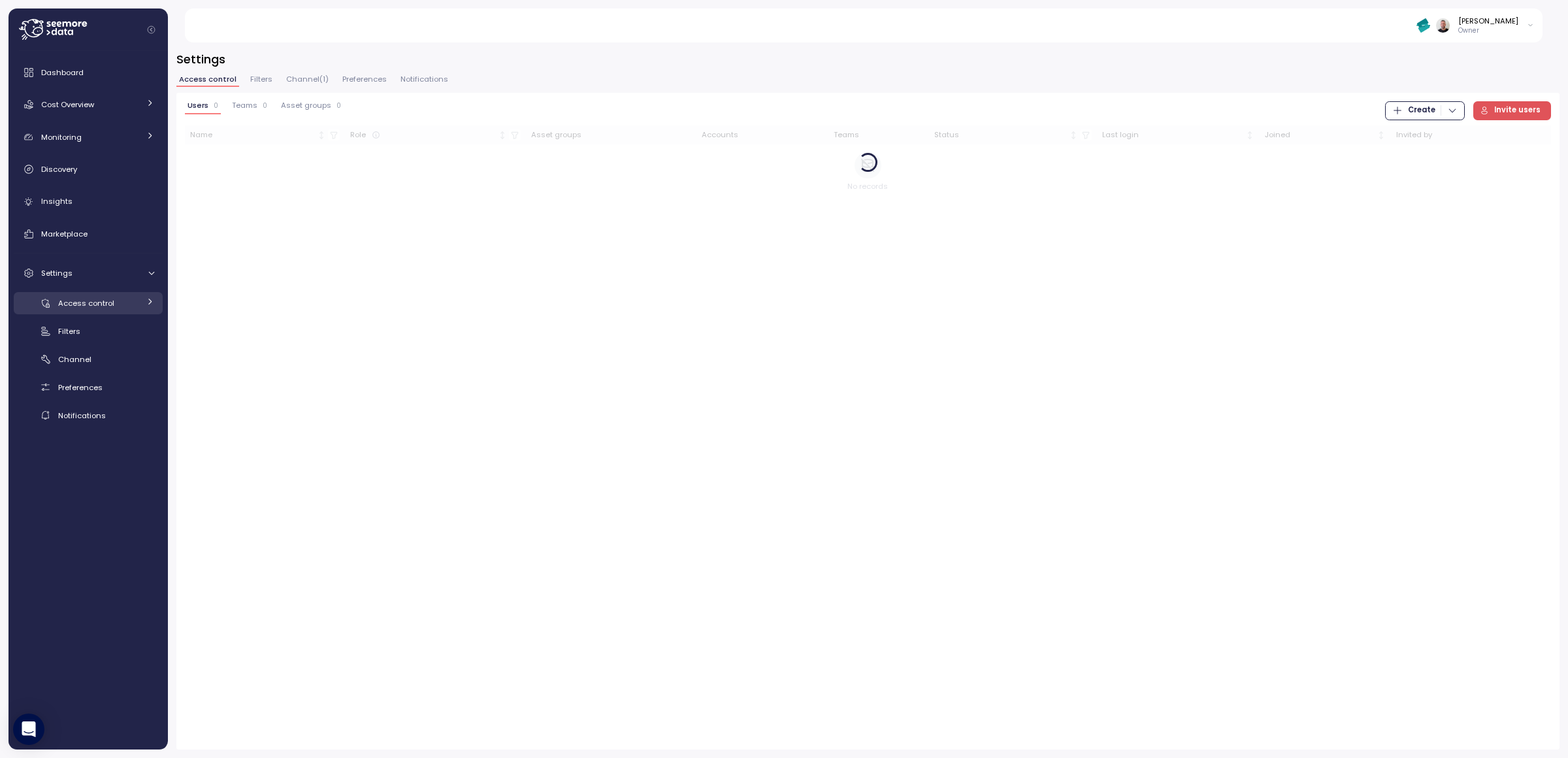
click at [90, 309] on link "Access control" at bounding box center [88, 303] width 149 height 22
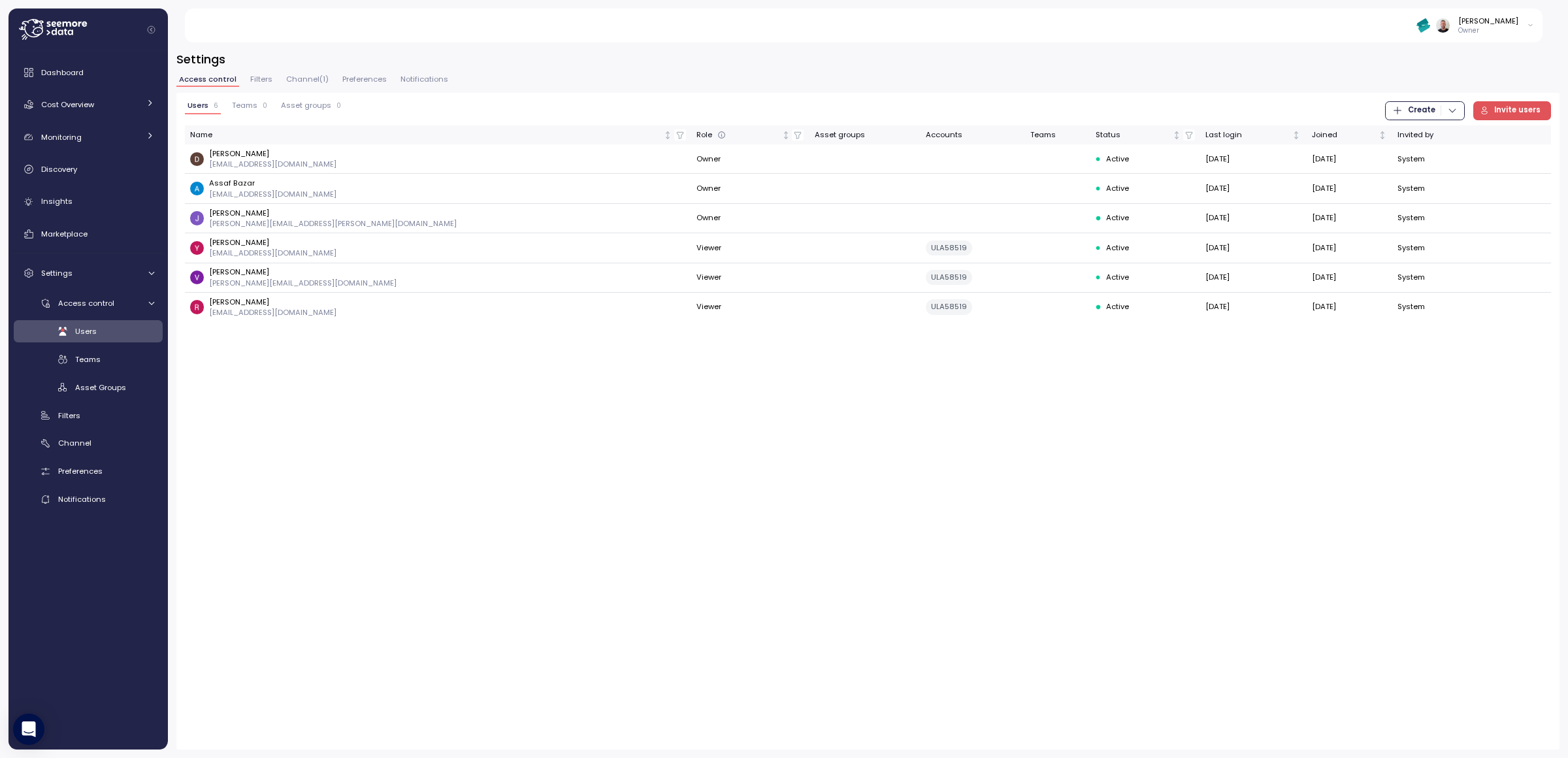
click at [295, 349] on div "Users 6 Teams 0 Asset groups 0 Create Invite users Name Role Asset groups Accou…" at bounding box center [868, 420] width 1383 height 656
click at [59, 233] on span "Marketplace" at bounding box center [64, 233] width 47 height 10
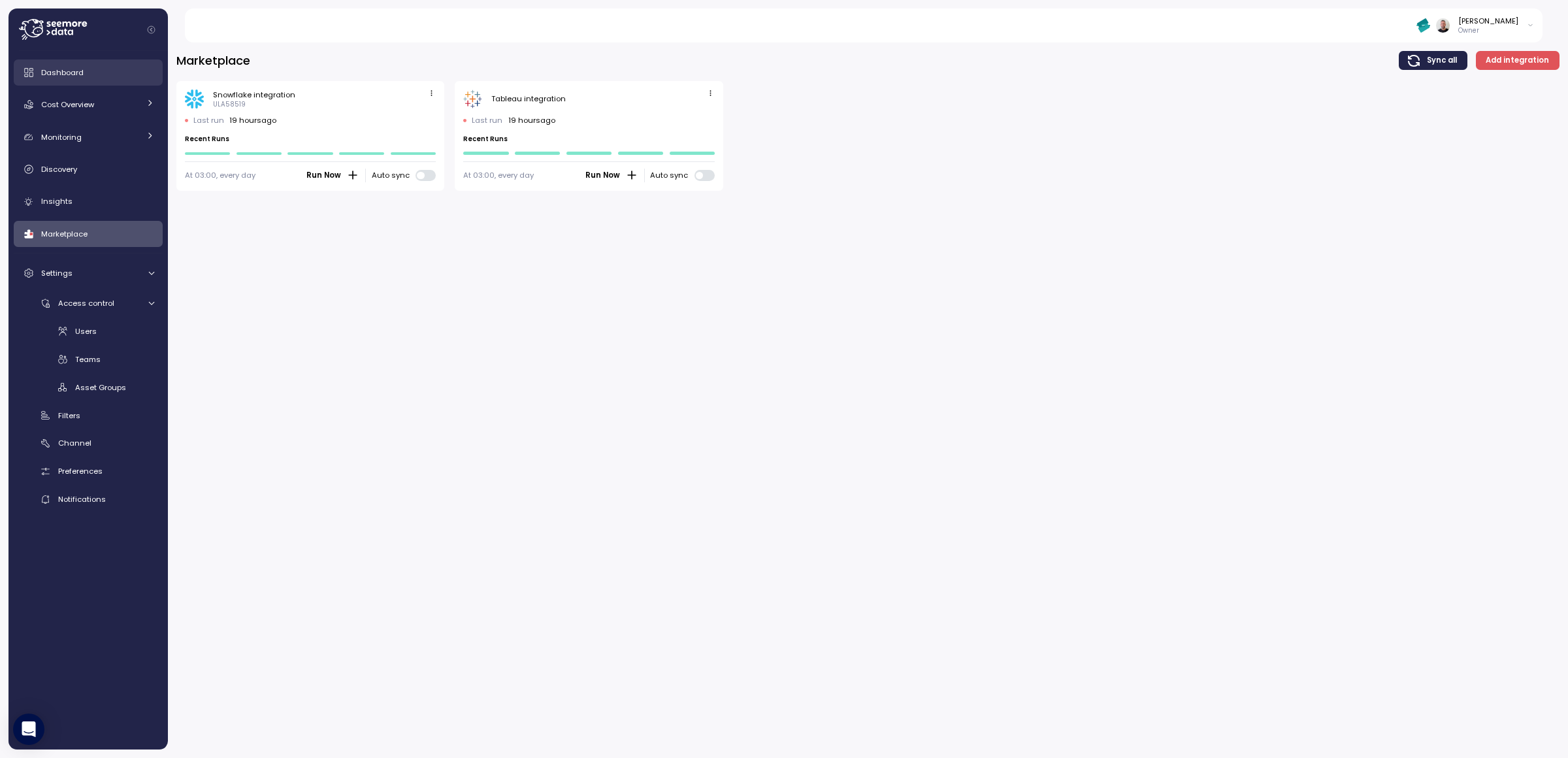
click at [63, 71] on span "Dashboard" at bounding box center [62, 71] width 42 height 10
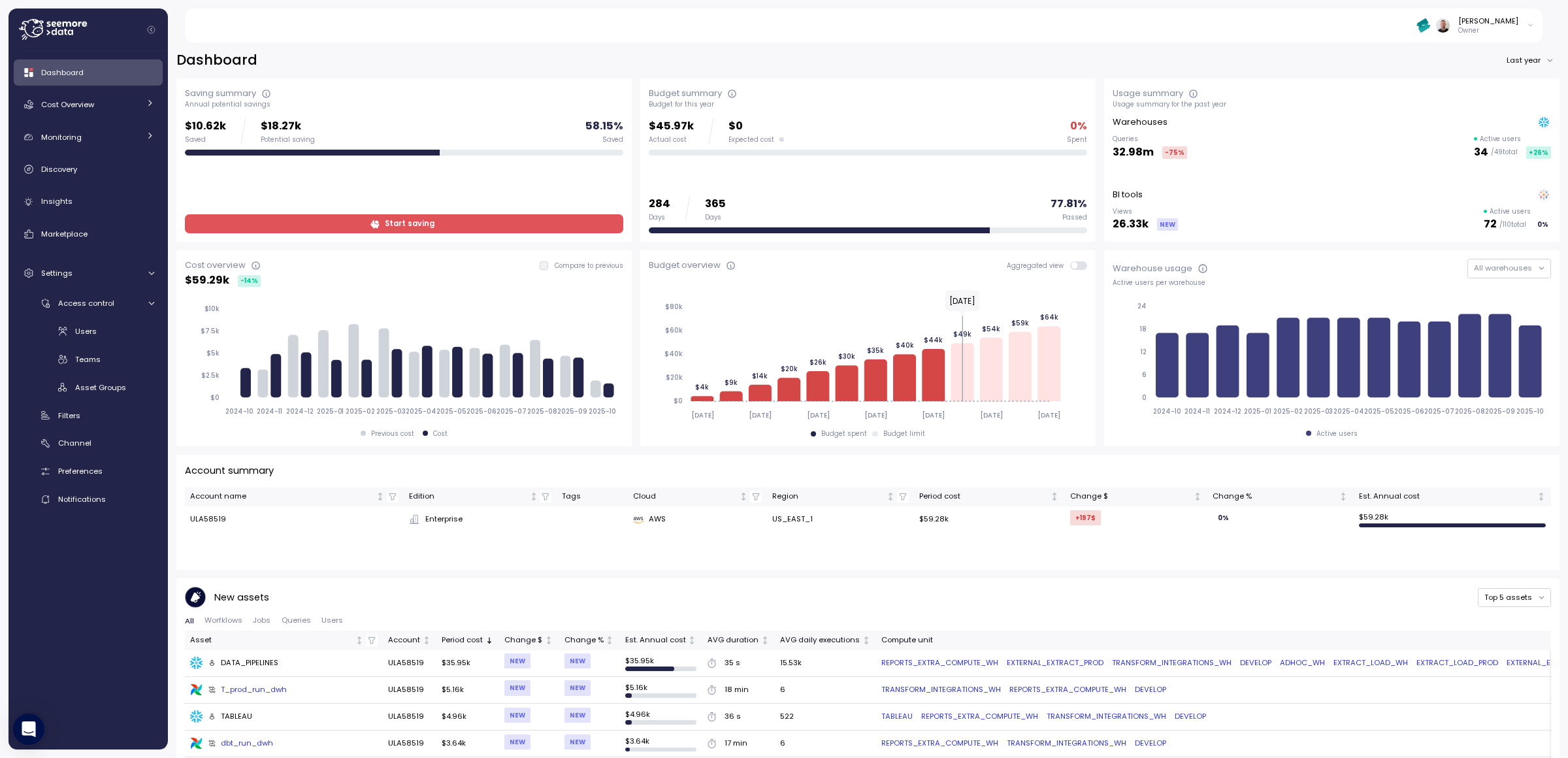
click at [410, 60] on div "Dashboard Last year" at bounding box center [868, 60] width 1383 height 19
click at [1506, 60] on button "Last year" at bounding box center [1532, 60] width 54 height 19
click at [1524, 60] on button "Last year" at bounding box center [1532, 60] width 54 height 19
click at [1514, 57] on button "Last year" at bounding box center [1532, 60] width 54 height 19
click at [1528, 113] on div "Last 6 months" at bounding box center [1520, 121] width 80 height 17
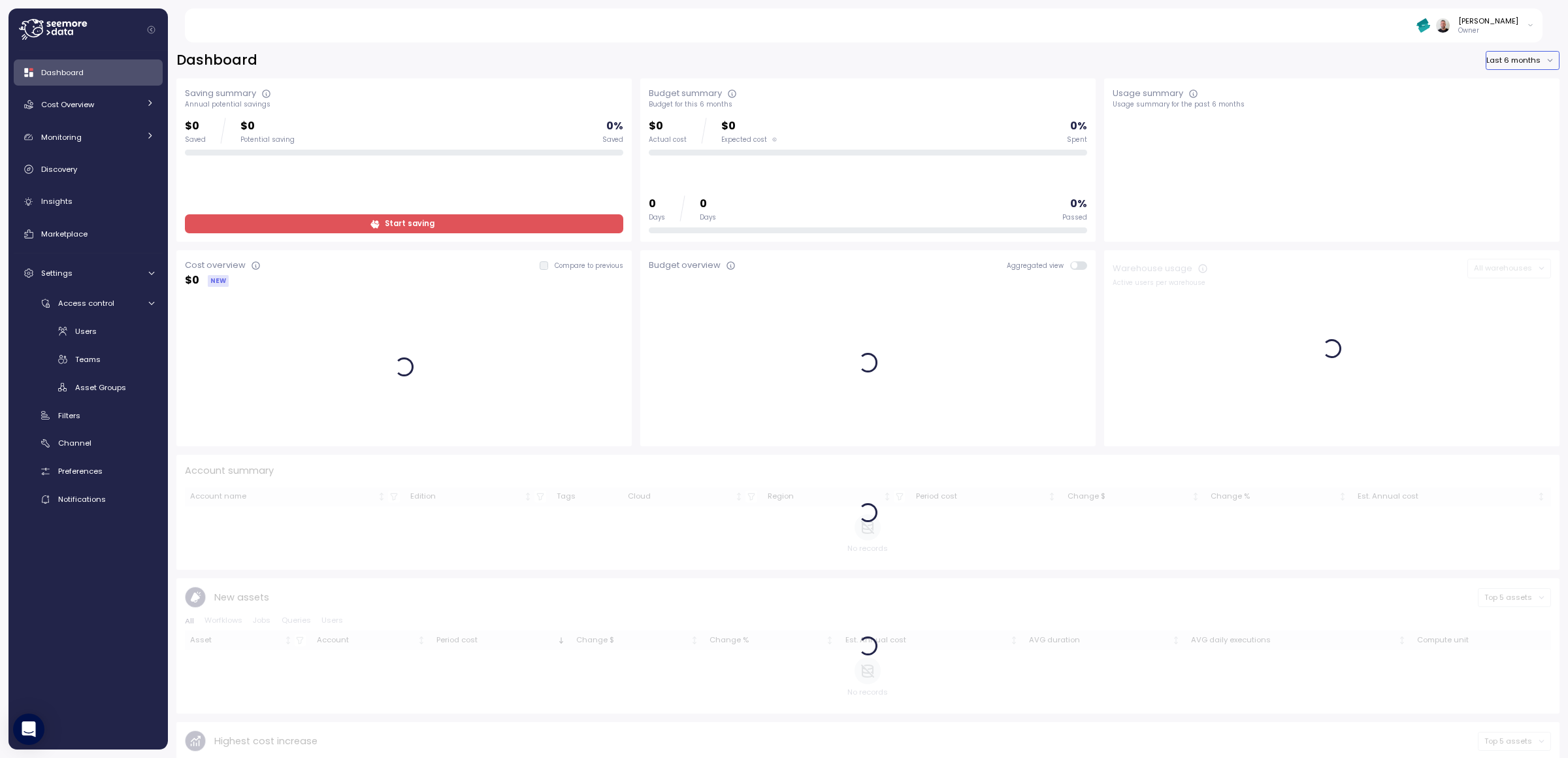
click at [1504, 56] on button "Last 6 months" at bounding box center [1522, 60] width 74 height 19
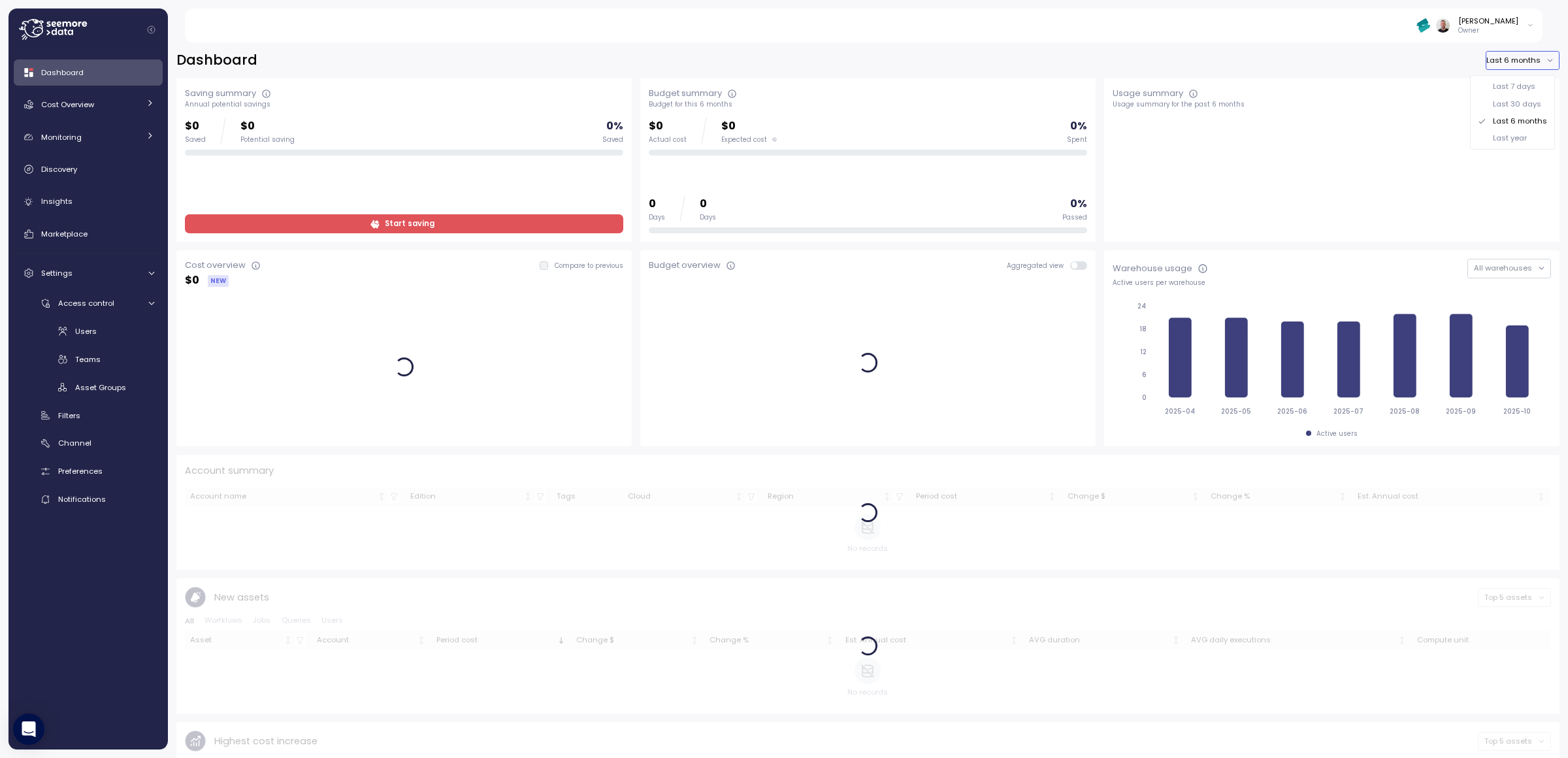
click at [1513, 140] on div "Last year" at bounding box center [1509, 137] width 34 height 10
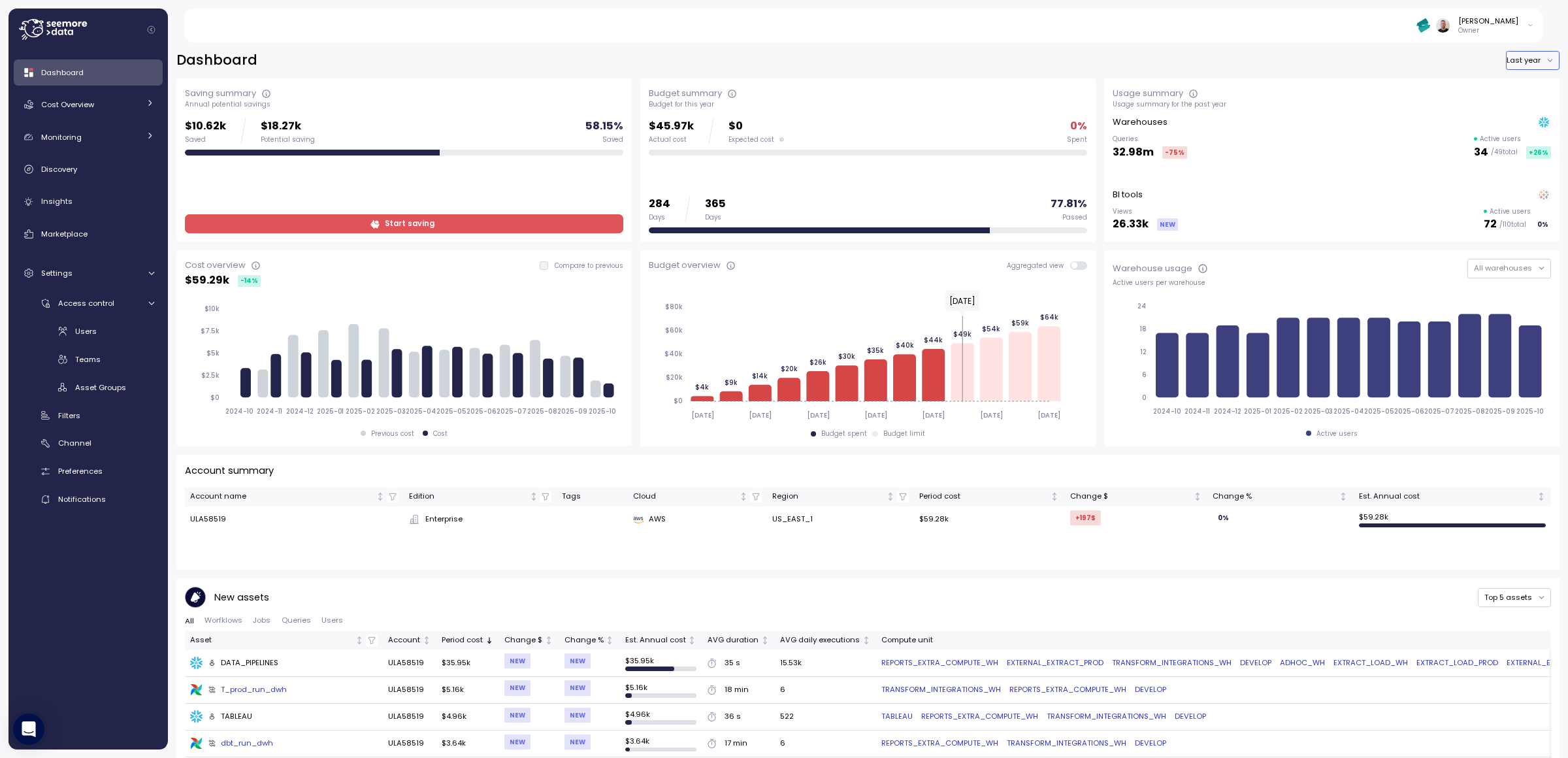
click at [1523, 60] on button "Last year" at bounding box center [1532, 60] width 54 height 19
click at [1518, 110] on div "Last 30 days" at bounding box center [1520, 103] width 80 height 17
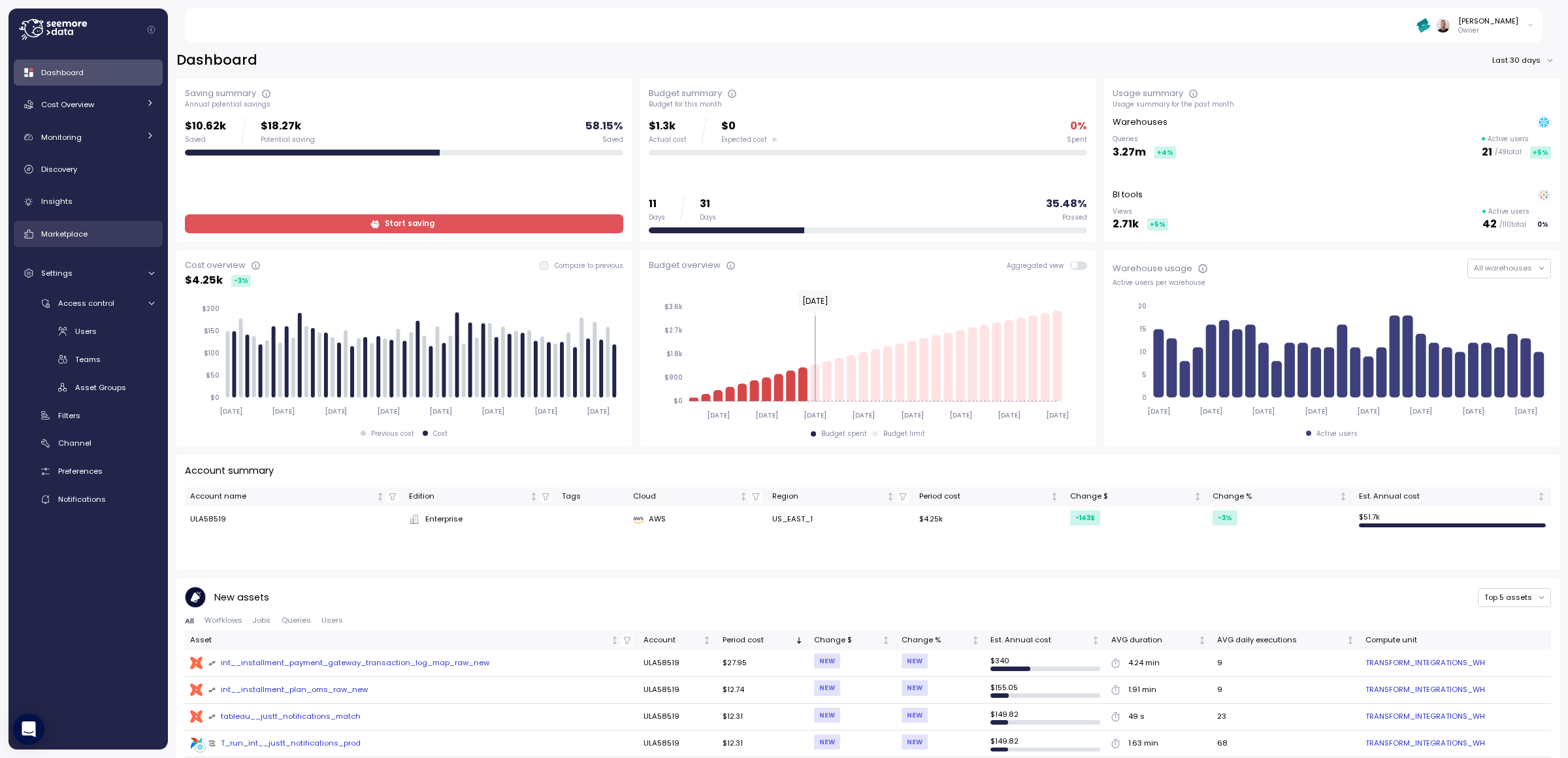
click at [81, 233] on span "Marketplace" at bounding box center [64, 233] width 47 height 10
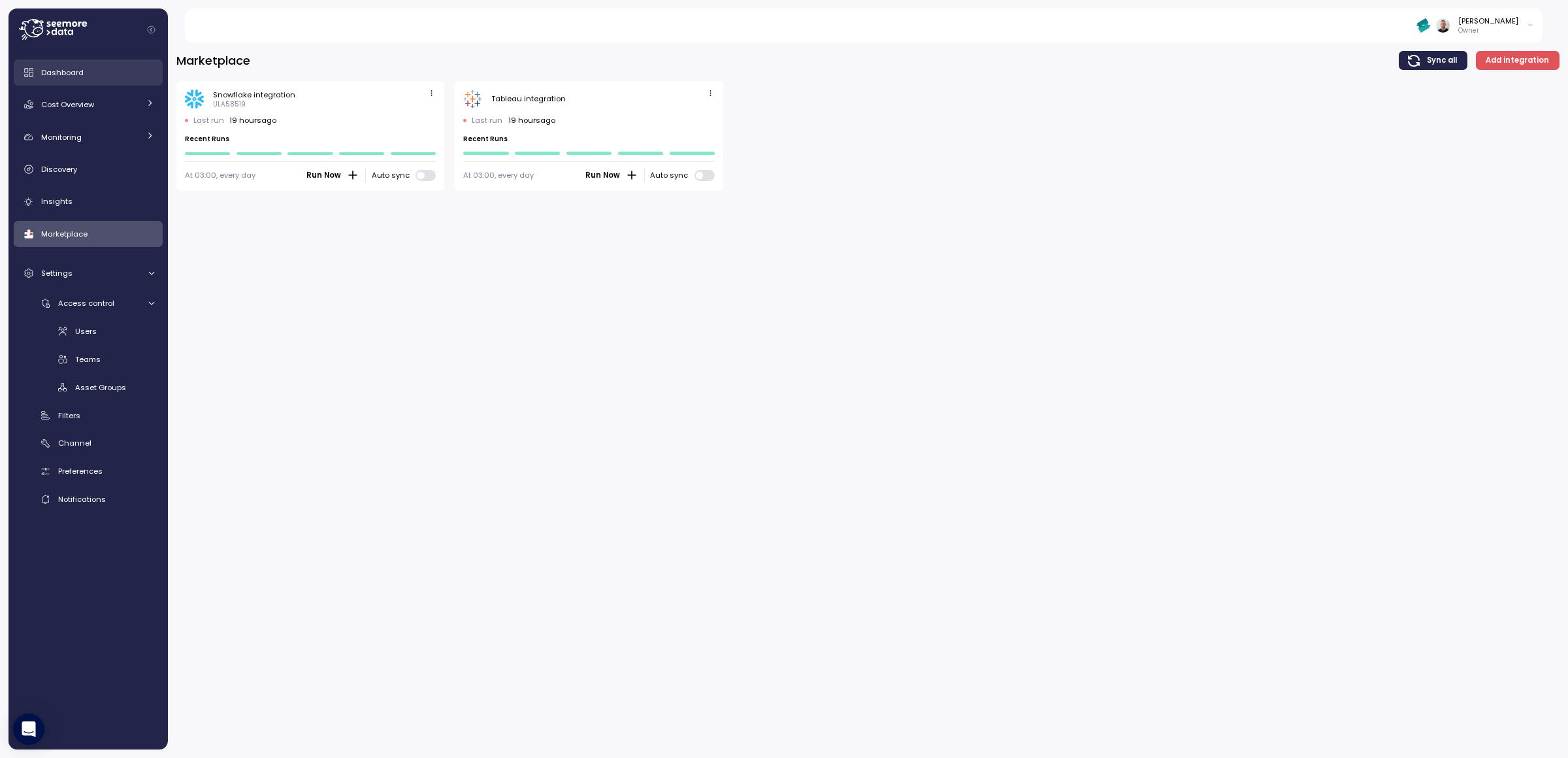
click at [73, 81] on link "Dashboard" at bounding box center [88, 72] width 149 height 27
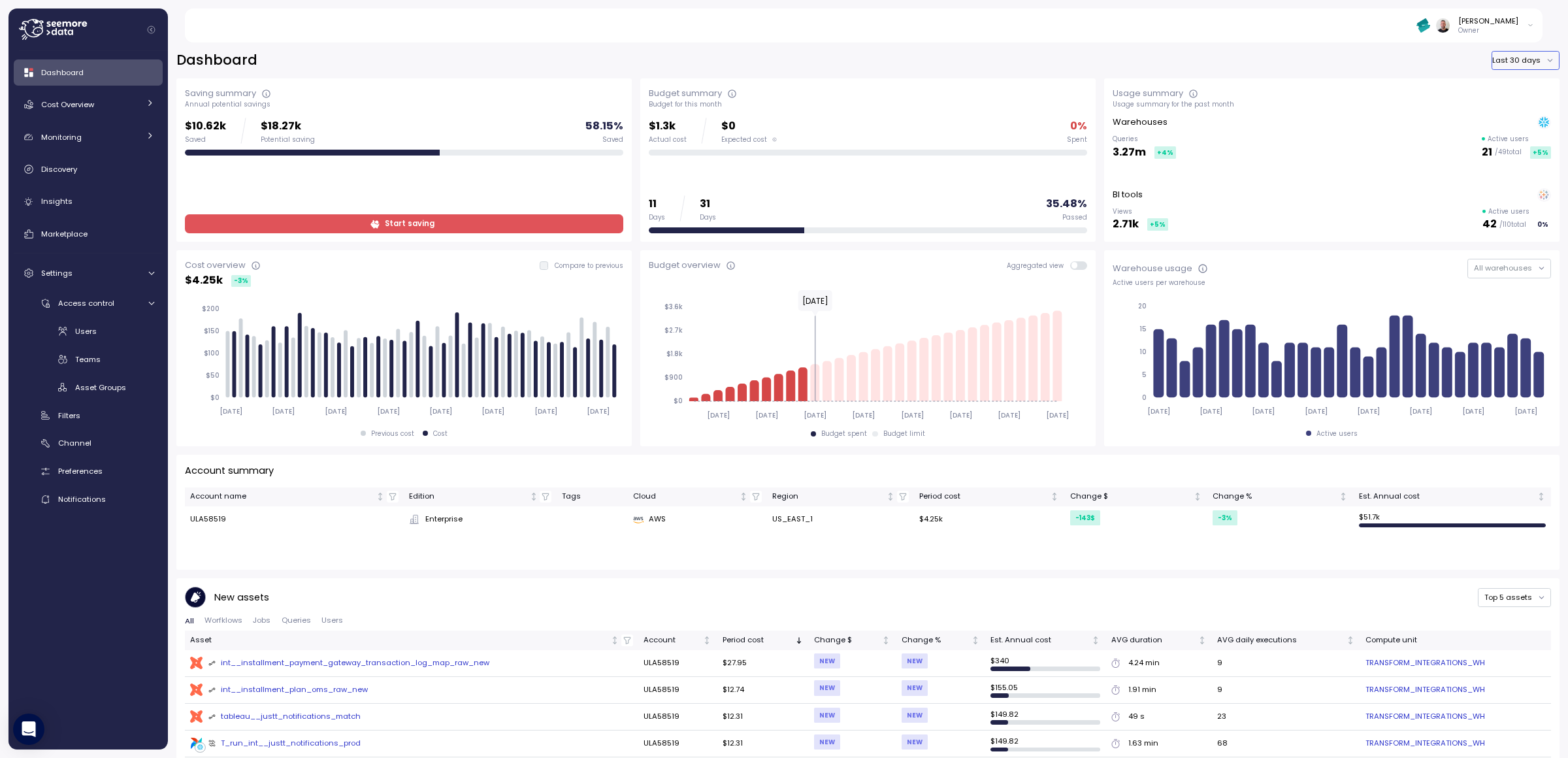
click at [1499, 64] on button "Last 30 days" at bounding box center [1525, 60] width 68 height 19
click at [1507, 142] on div "Last year" at bounding box center [1511, 137] width 34 height 10
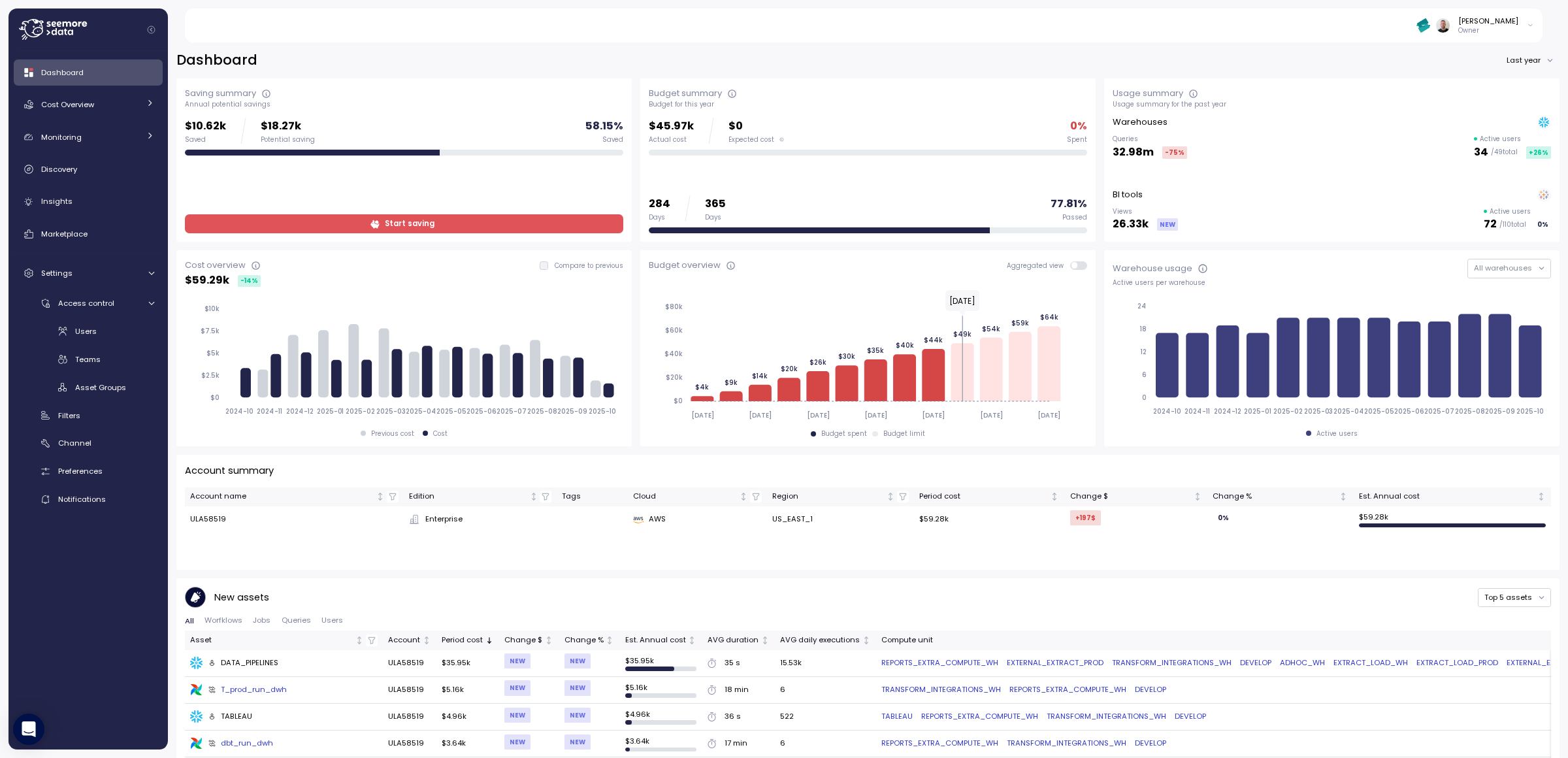
click at [863, 59] on div "Dashboard Last year" at bounding box center [868, 60] width 1383 height 19
click at [63, 200] on span "Insights" at bounding box center [57, 200] width 31 height 10
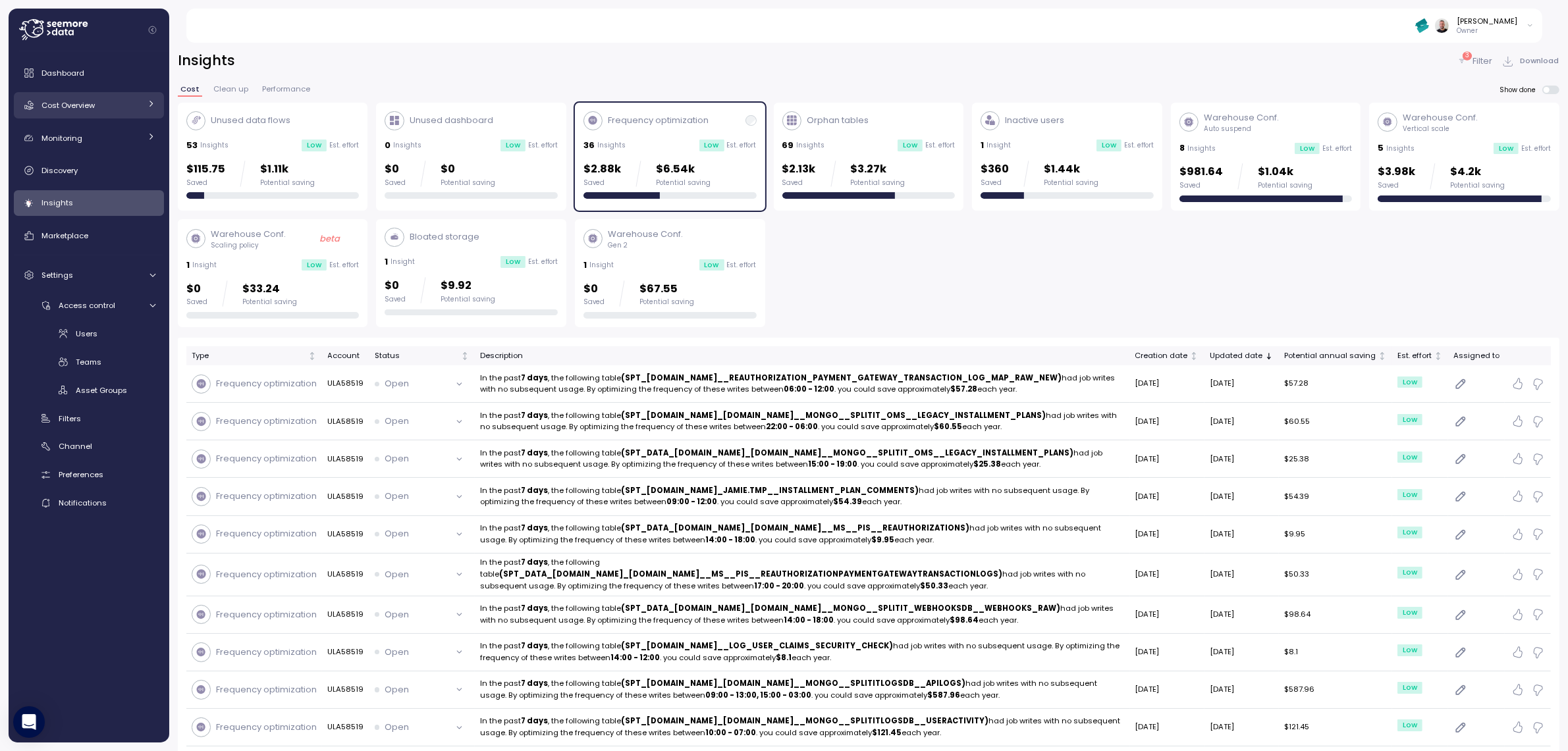
click at [97, 97] on link "Cost Overview" at bounding box center [89, 105] width 150 height 27
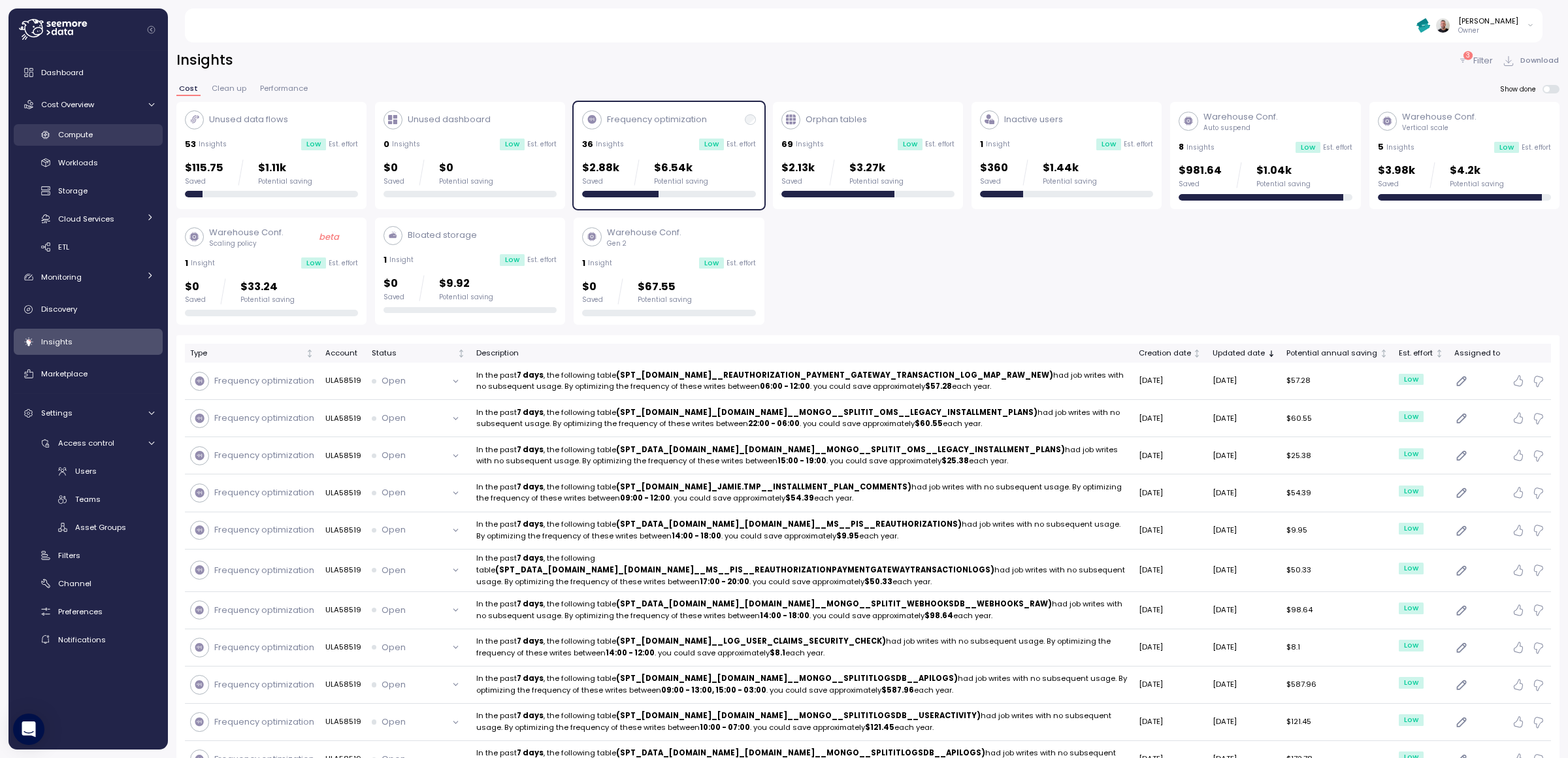
click at [87, 144] on link "Compute" at bounding box center [88, 135] width 149 height 22
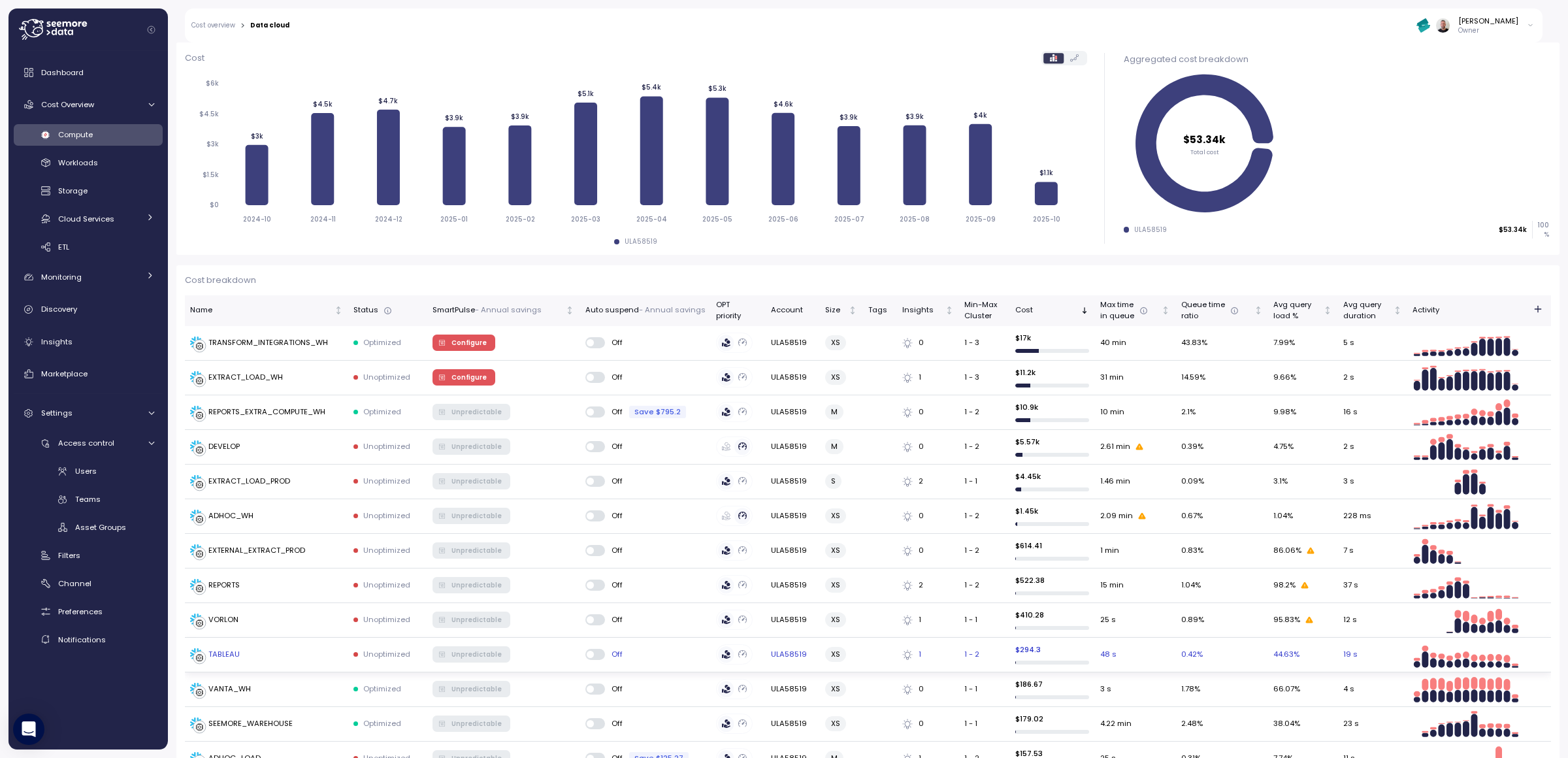
scroll to position [157, 0]
click at [59, 36] on icon at bounding box center [53, 29] width 68 height 21
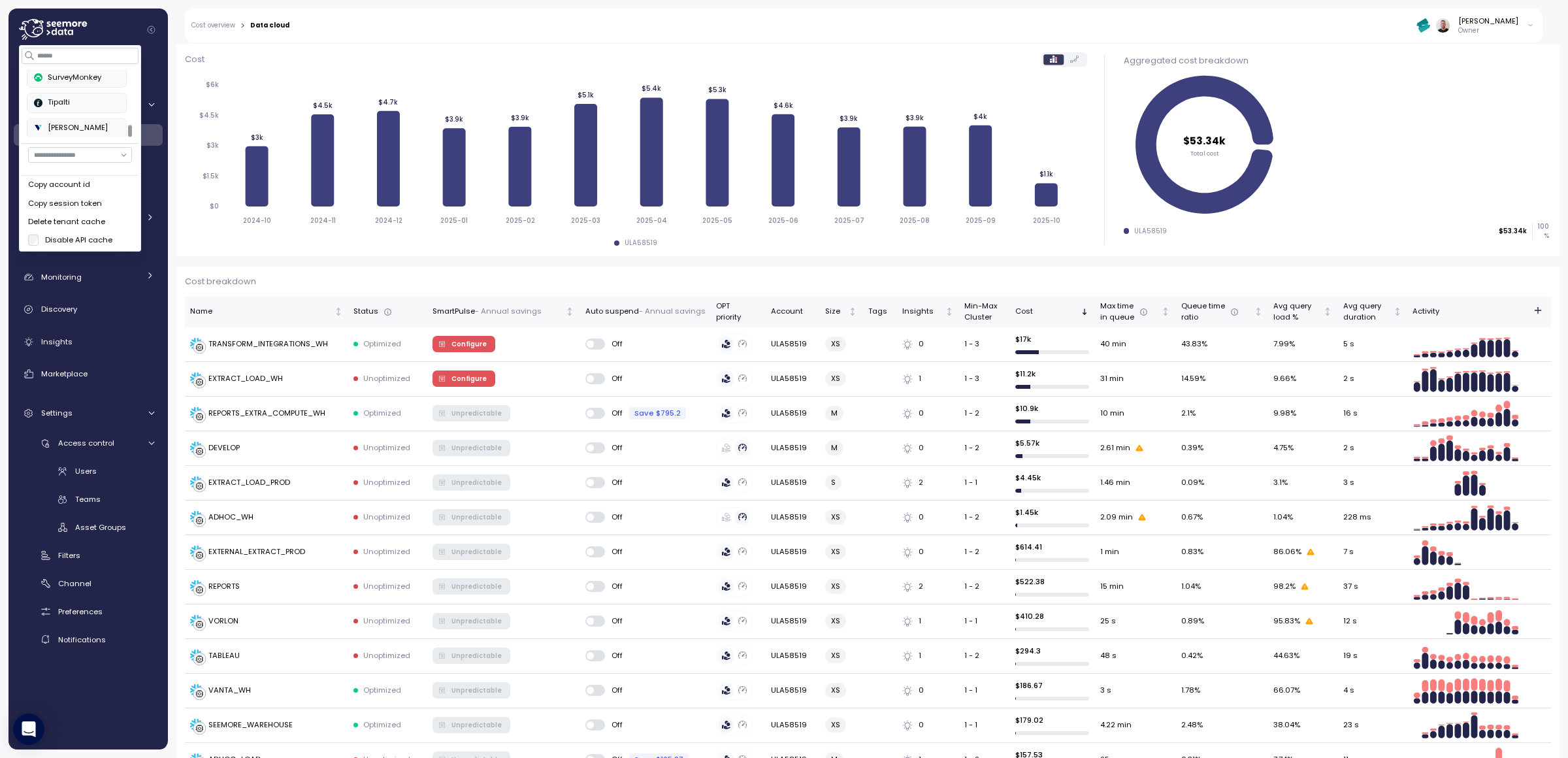
scroll to position [309, 0]
click at [64, 103] on div "Tipalti" at bounding box center [76, 103] width 85 height 12
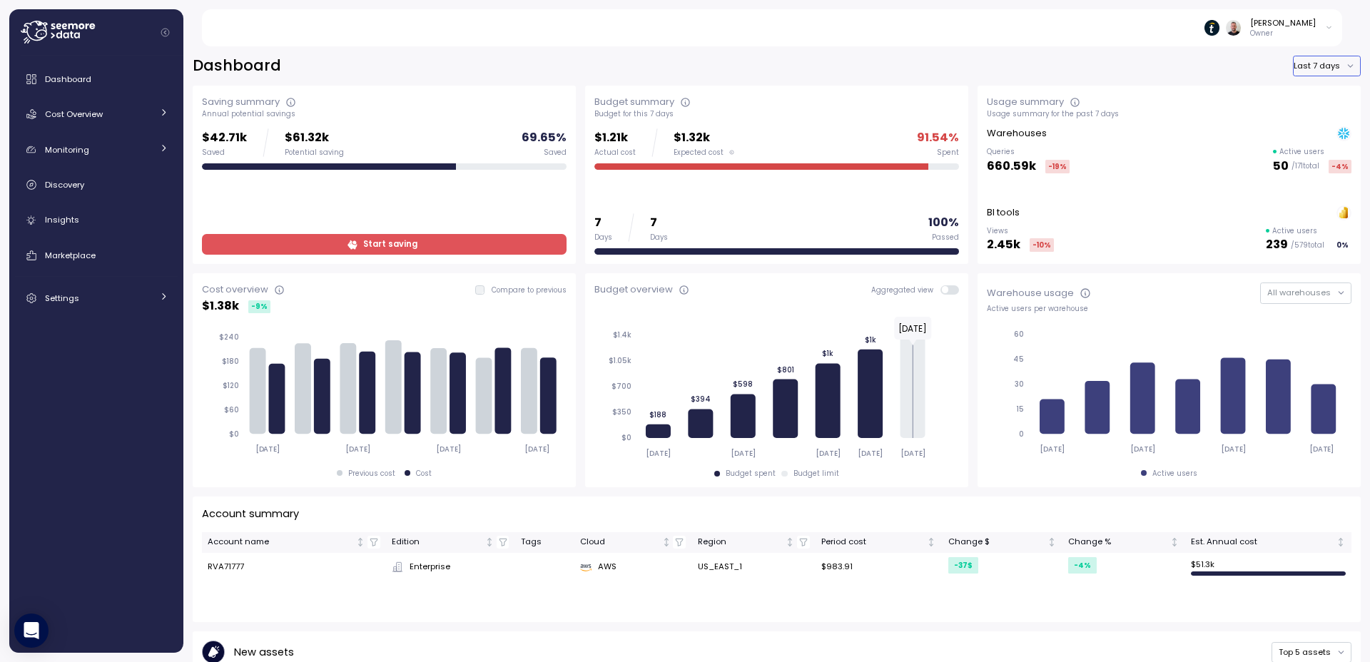
click at [1322, 63] on button "Last 7 days" at bounding box center [1327, 66] width 68 height 21
click at [1304, 158] on div "Last year" at bounding box center [1318, 150] width 87 height 19
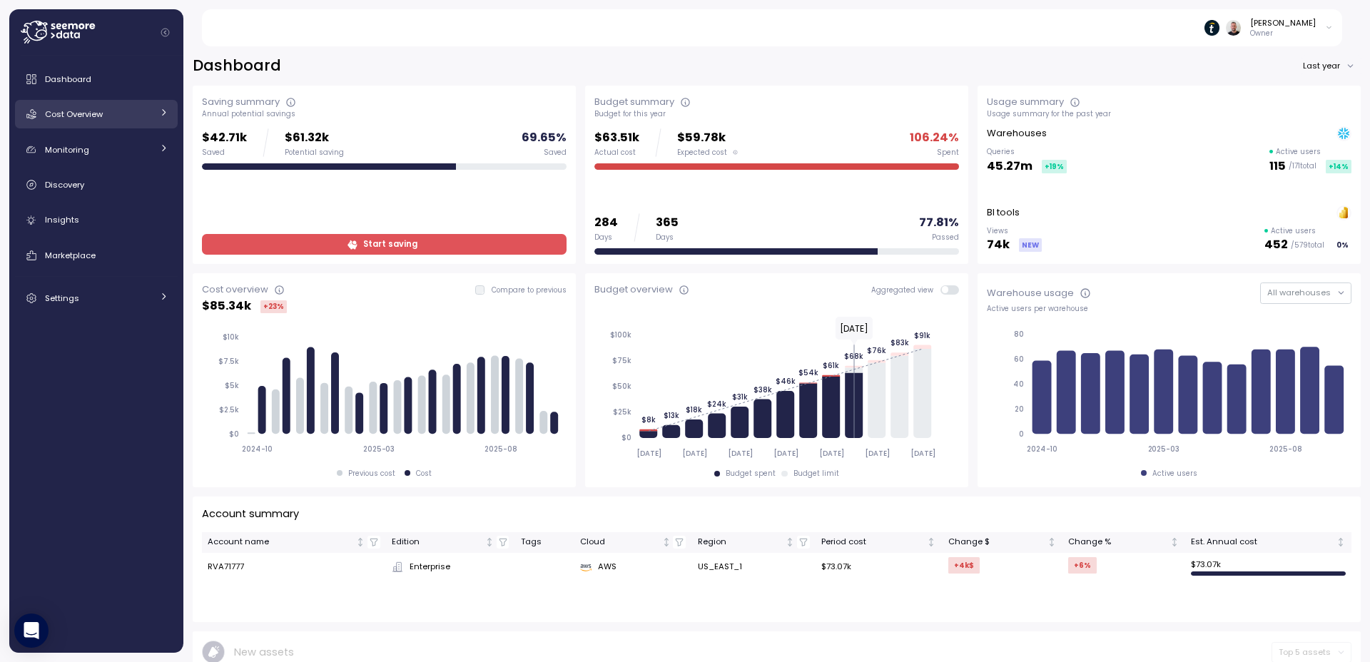
click at [156, 113] on link "Cost Overview" at bounding box center [96, 114] width 163 height 29
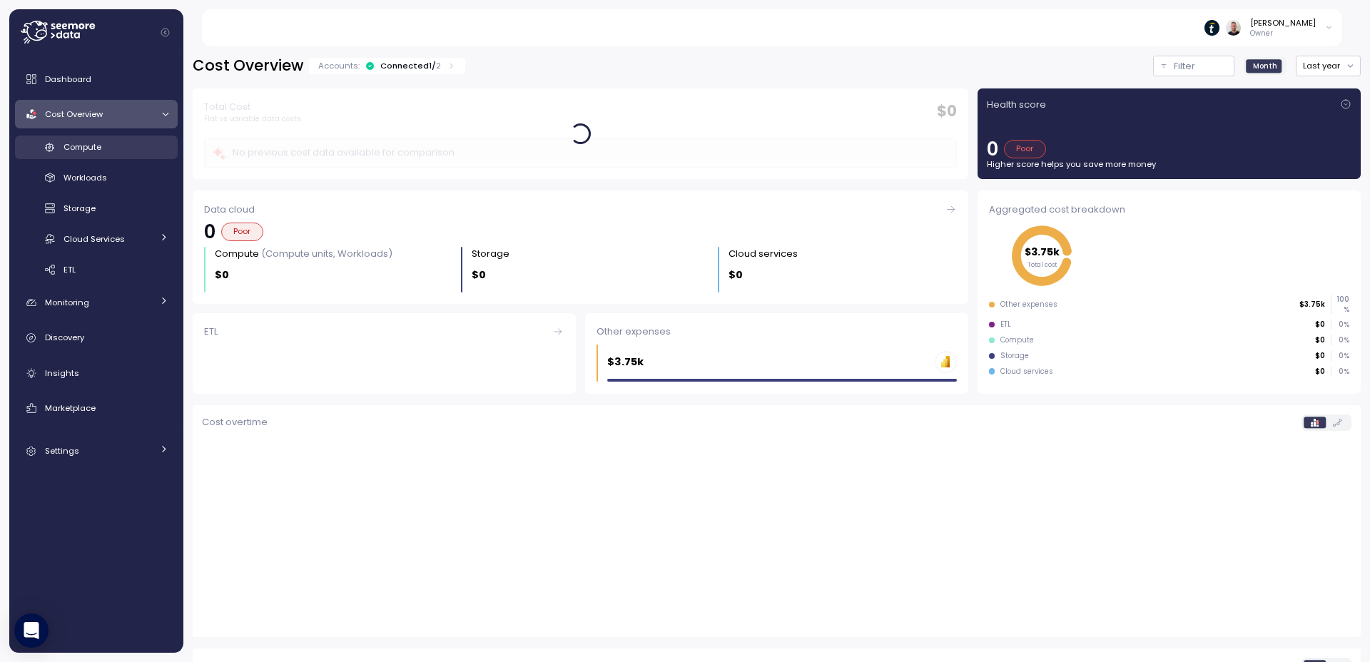
click at [85, 148] on span "Compute" at bounding box center [83, 146] width 38 height 11
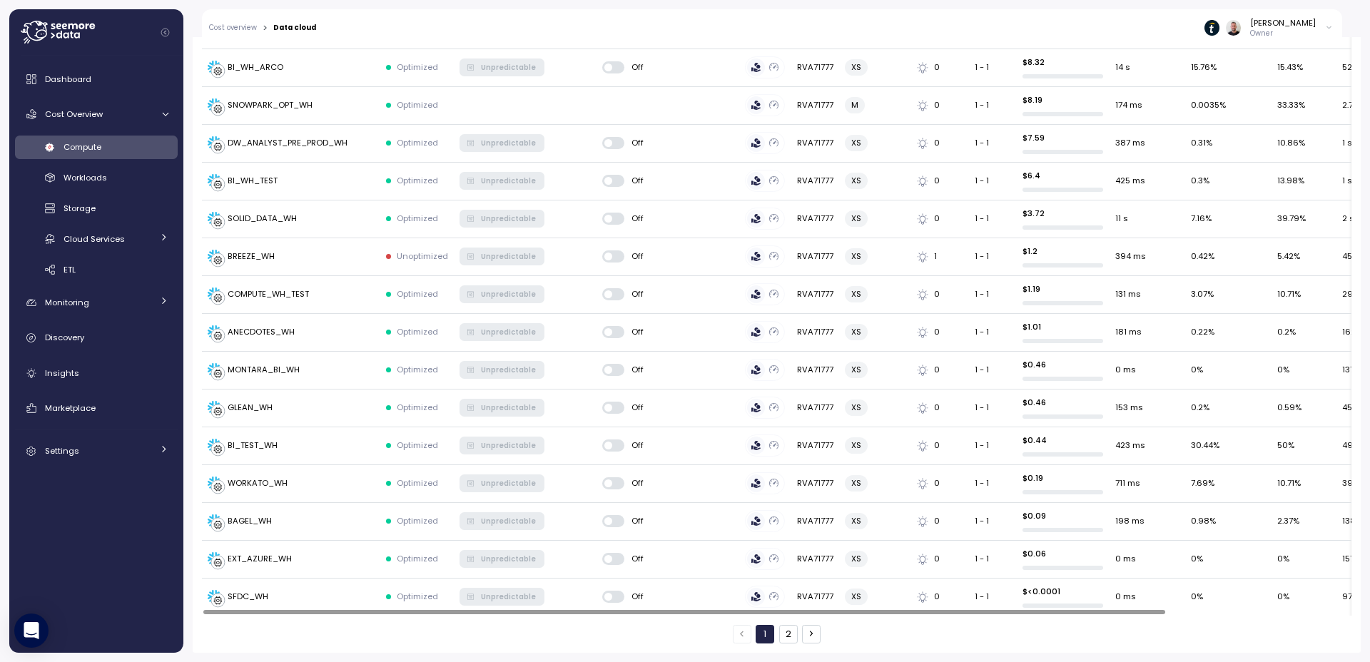
click at [783, 633] on button "2" at bounding box center [788, 634] width 19 height 19
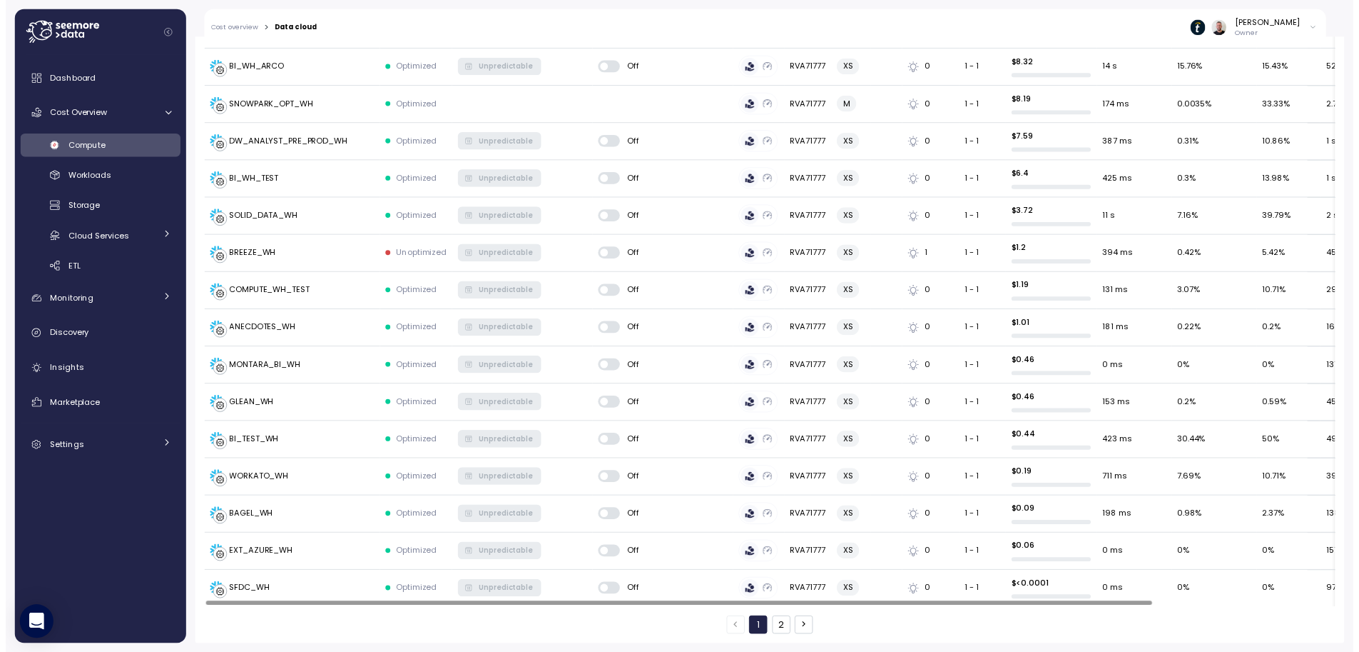
scroll to position [140, 0]
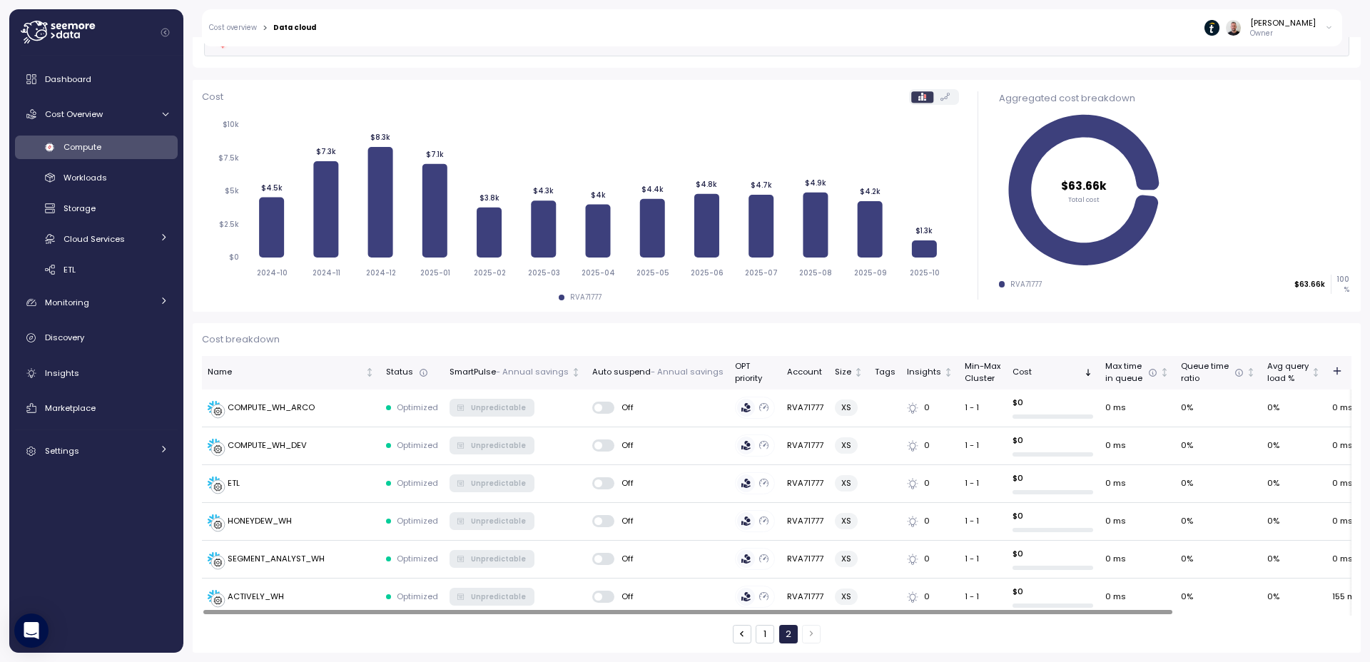
click at [756, 638] on button "1" at bounding box center [765, 634] width 19 height 19
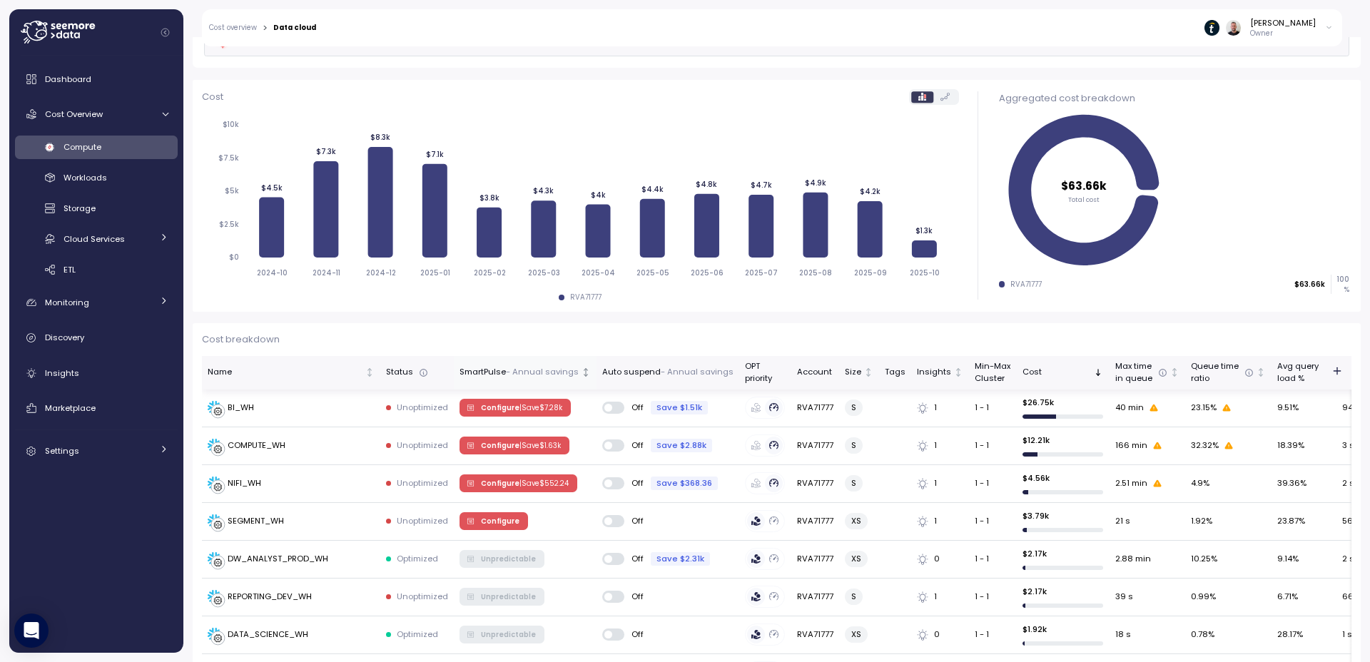
click at [508, 373] on p "- Annual savings" at bounding box center [542, 372] width 73 height 13
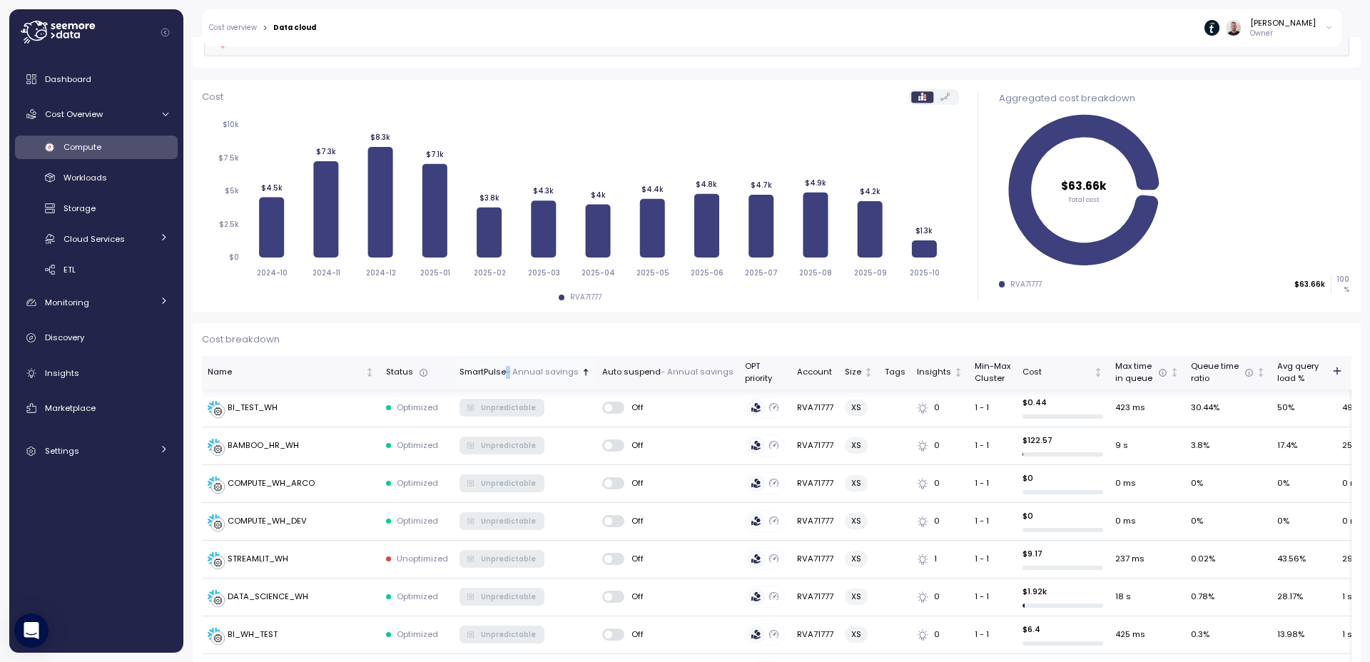
click at [508, 373] on p "- Annual savings" at bounding box center [542, 372] width 73 height 13
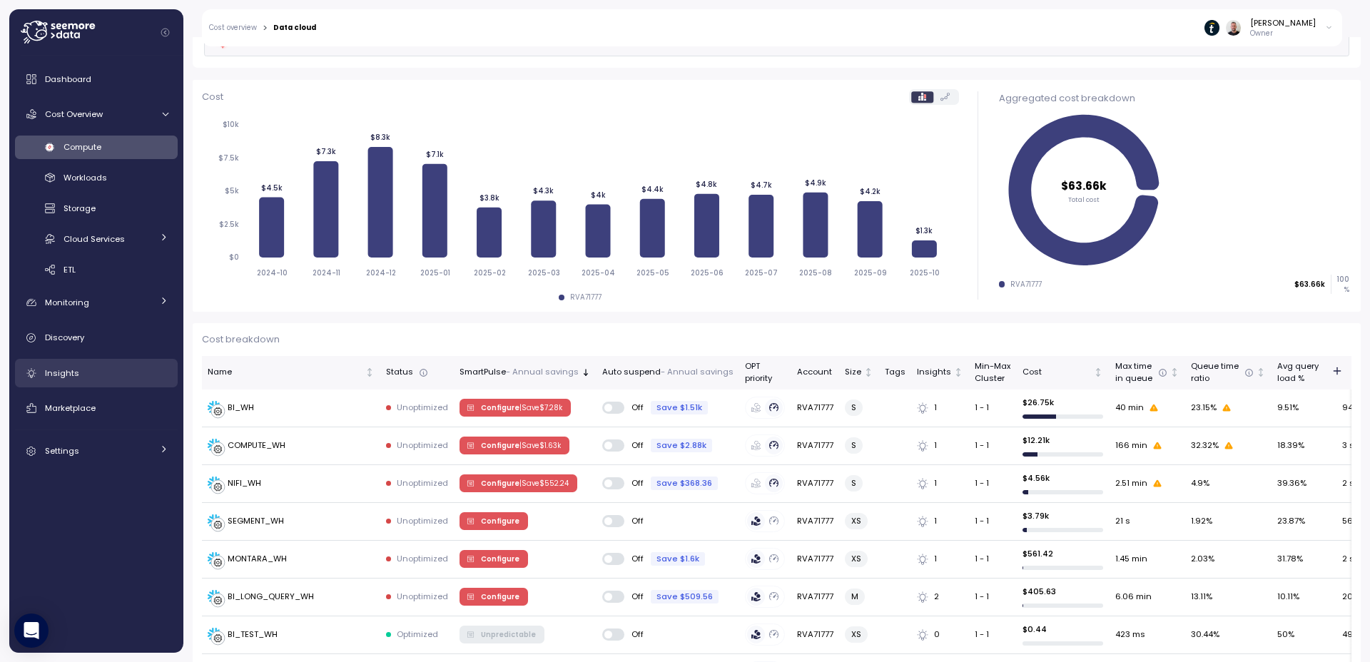
click at [70, 366] on div "Insights" at bounding box center [106, 373] width 123 height 14
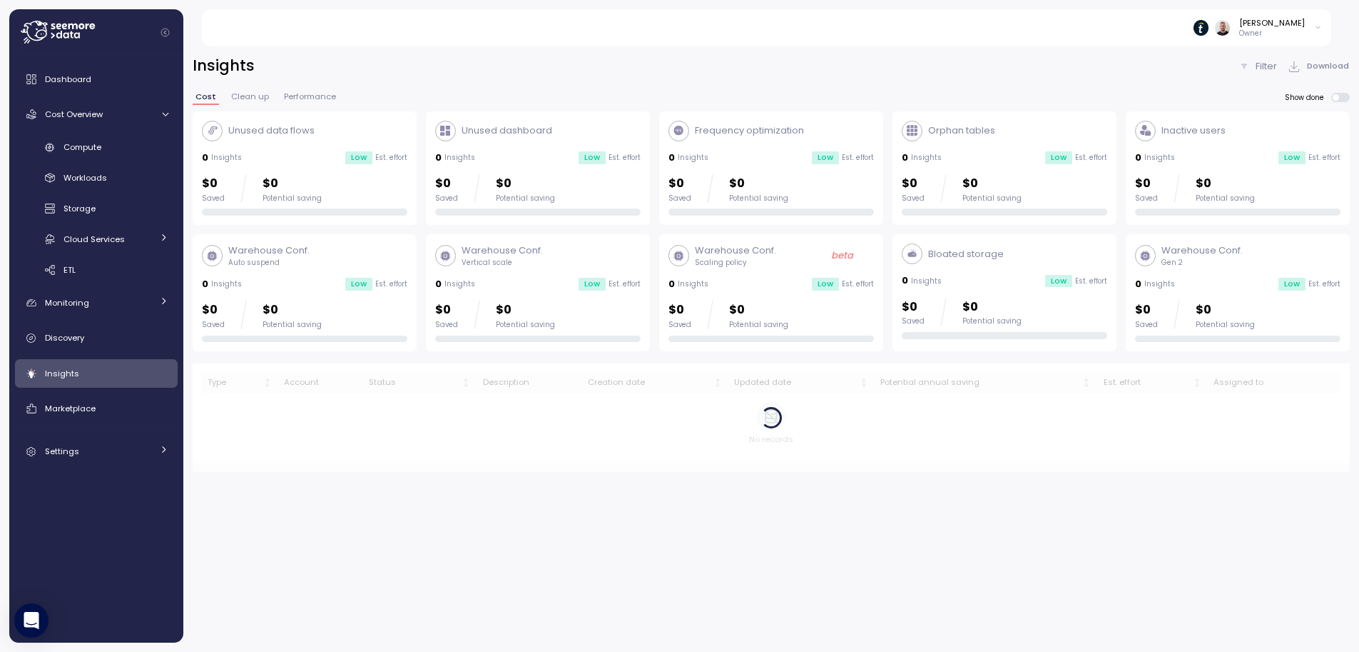
click at [938, 74] on div "Insights Filter Download" at bounding box center [771, 66] width 1157 height 21
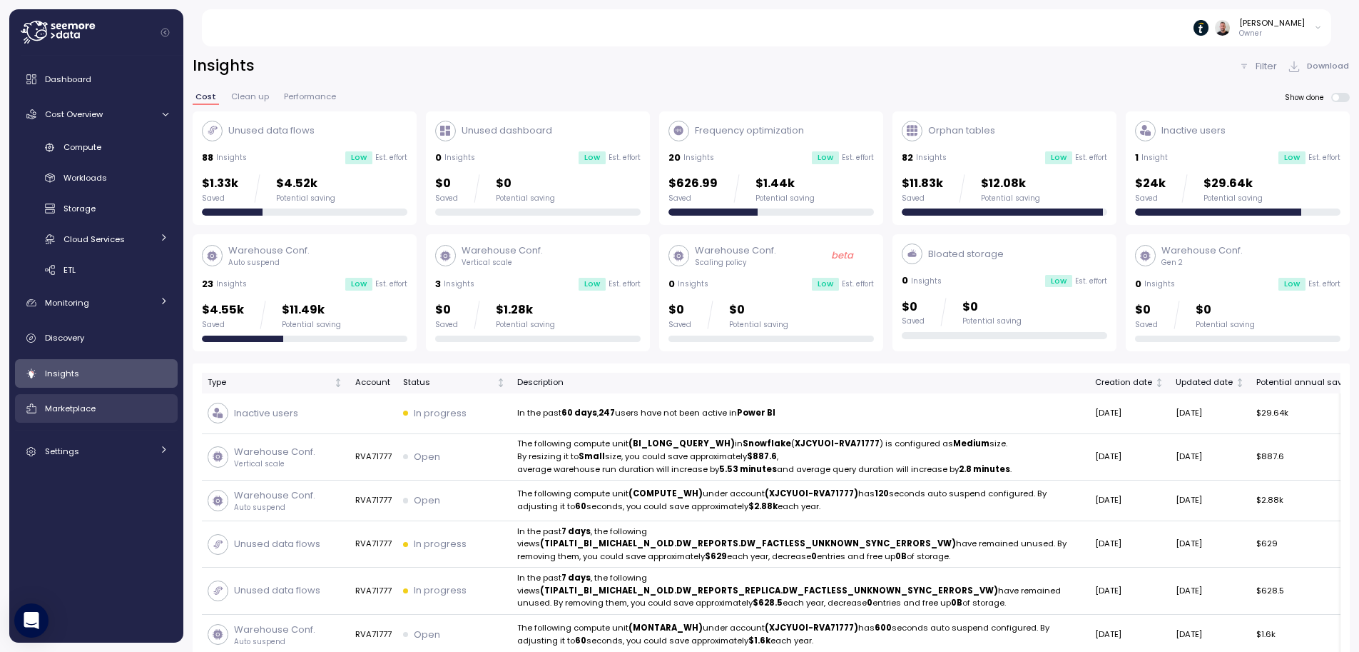
click at [88, 398] on link "Marketplace" at bounding box center [96, 408] width 163 height 29
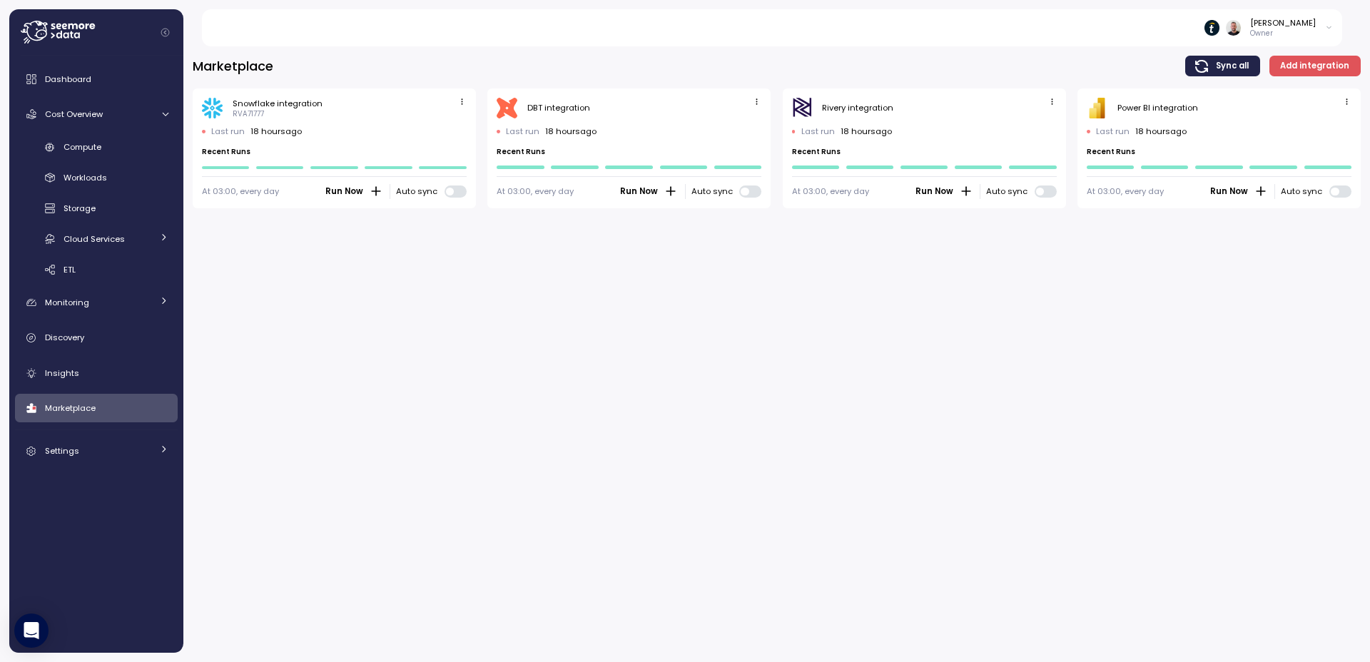
click at [558, 454] on div "Marketplace Sync all Add integration Snowflake integration RVA71777 Last run 18…" at bounding box center [776, 349] width 1187 height 625
click at [98, 452] on div "Settings" at bounding box center [98, 451] width 107 height 14
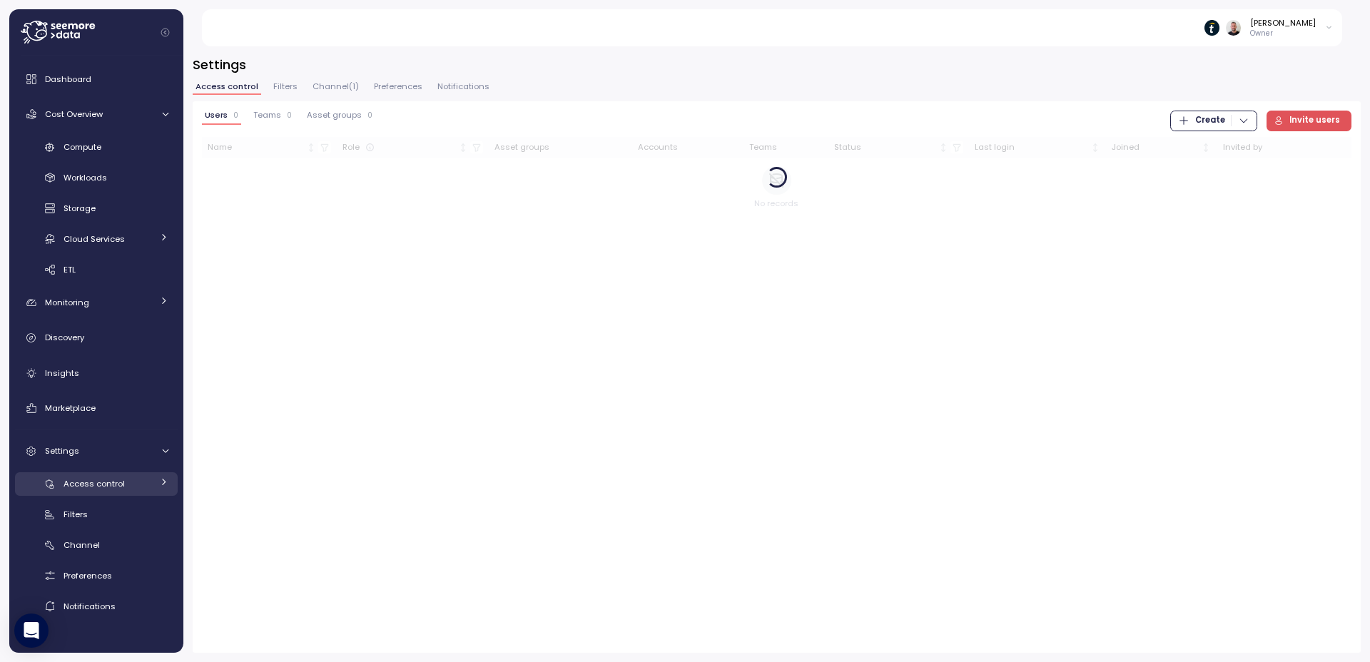
click at [102, 492] on link "Access control" at bounding box center [96, 484] width 163 height 24
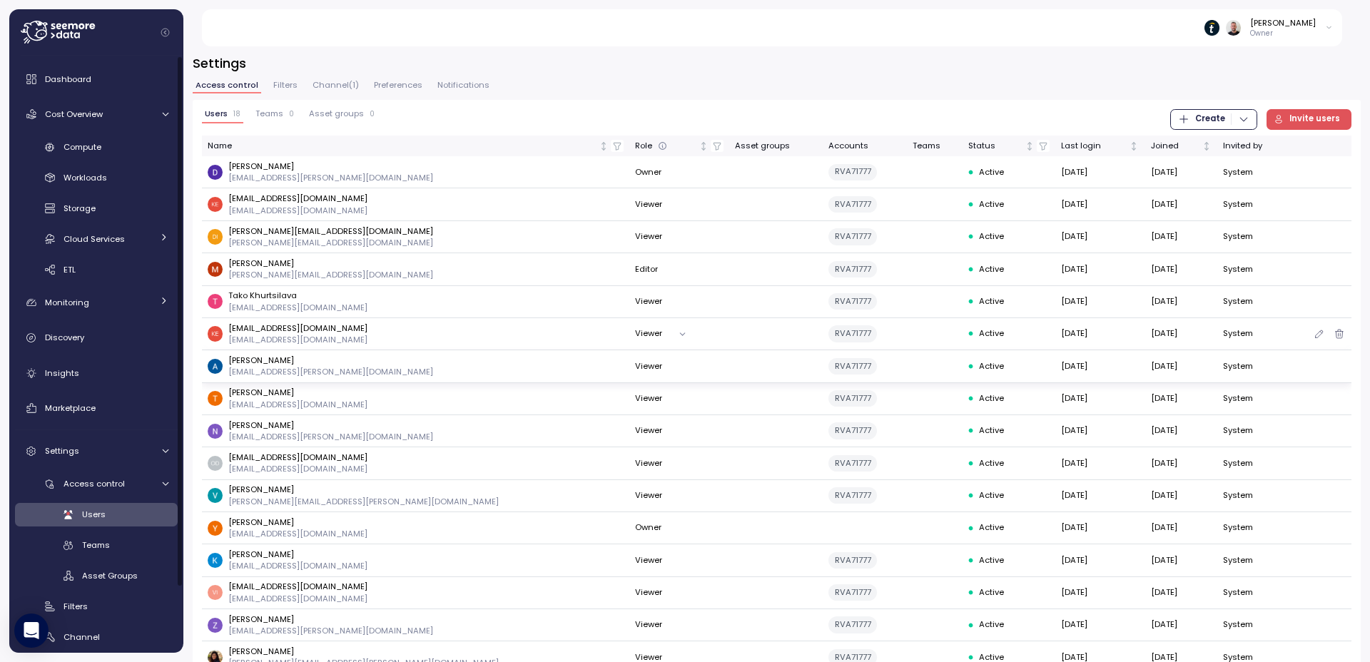
scroll to position [1, 0]
click at [95, 316] on link "Monitoring" at bounding box center [96, 302] width 163 height 29
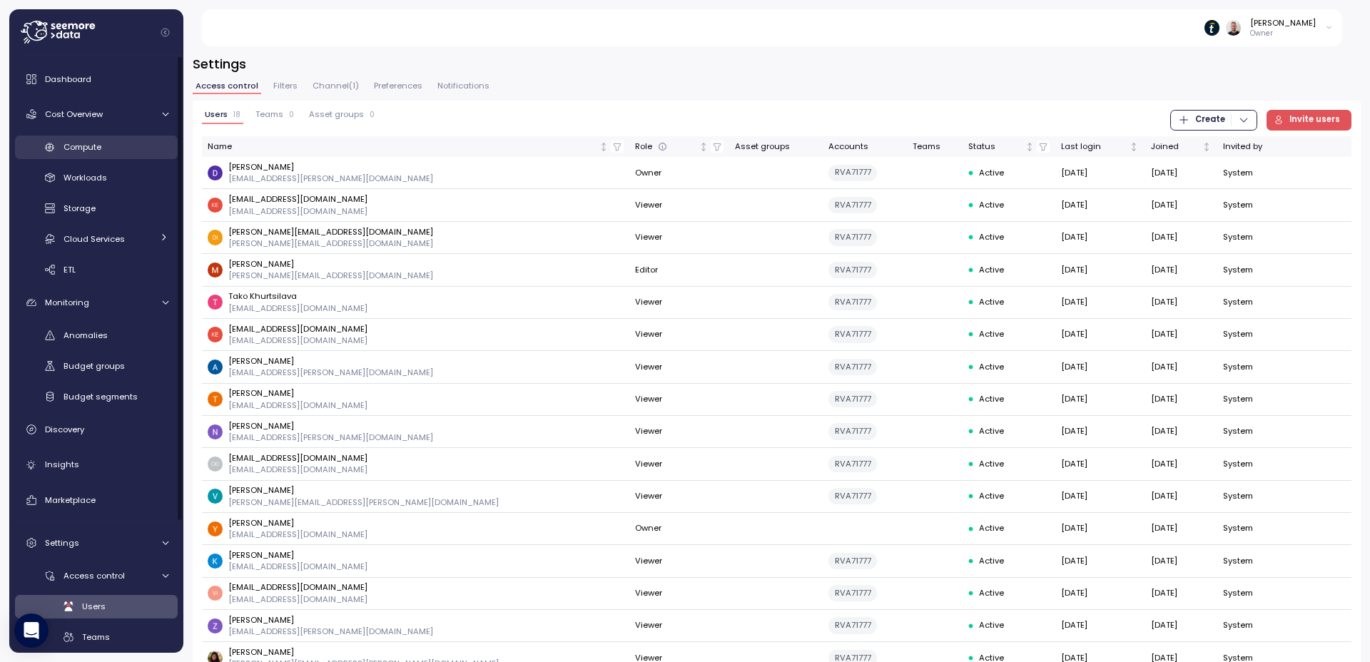
click at [96, 156] on link "Compute" at bounding box center [96, 148] width 163 height 24
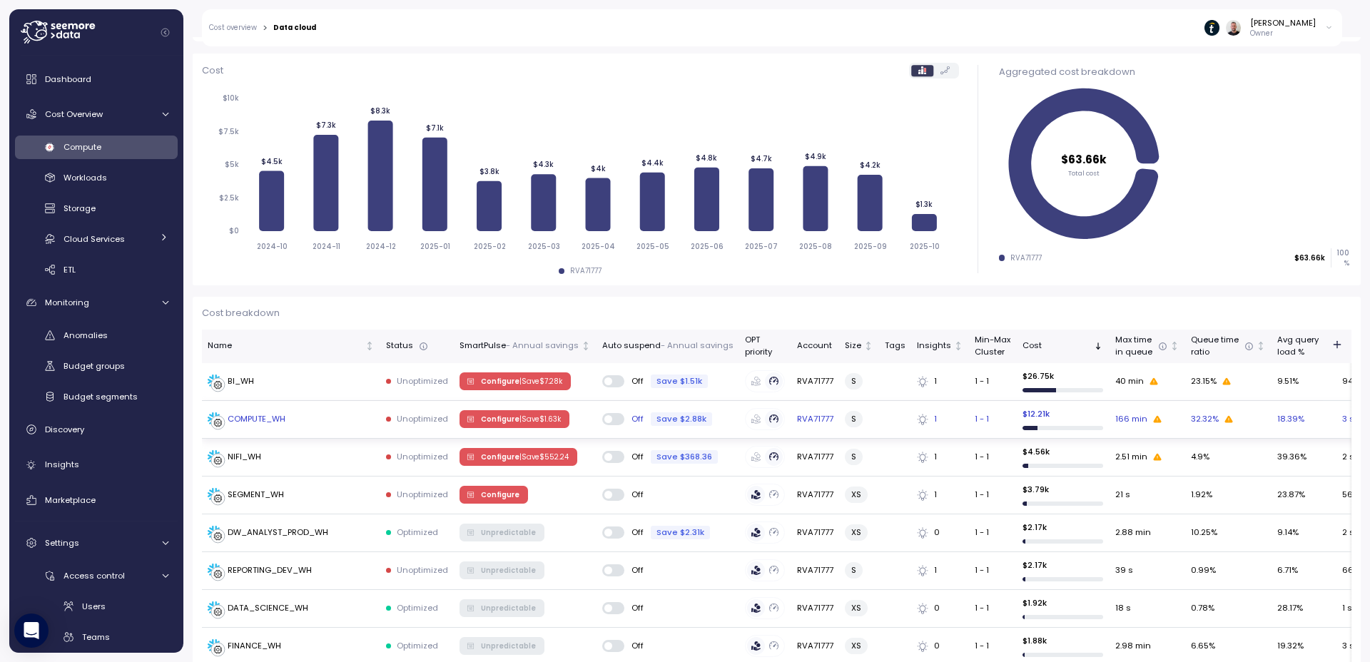
scroll to position [172, 0]
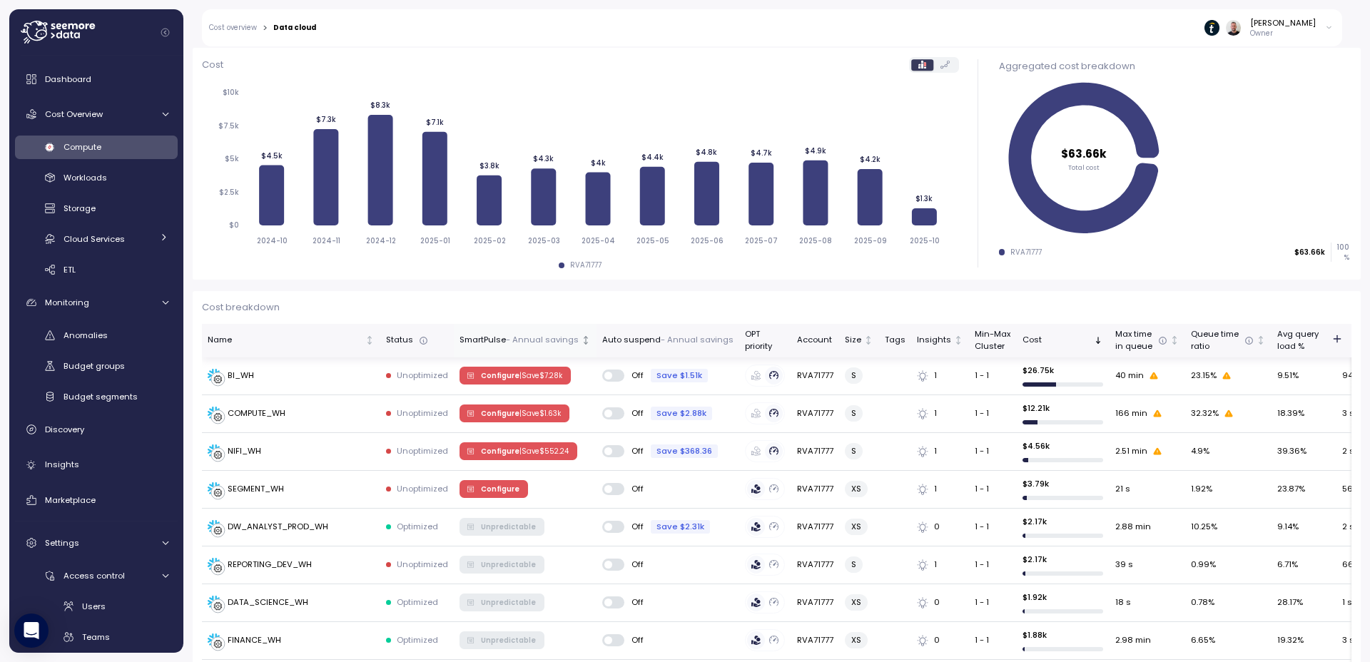
click at [524, 341] on p "- Annual savings" at bounding box center [542, 340] width 73 height 13
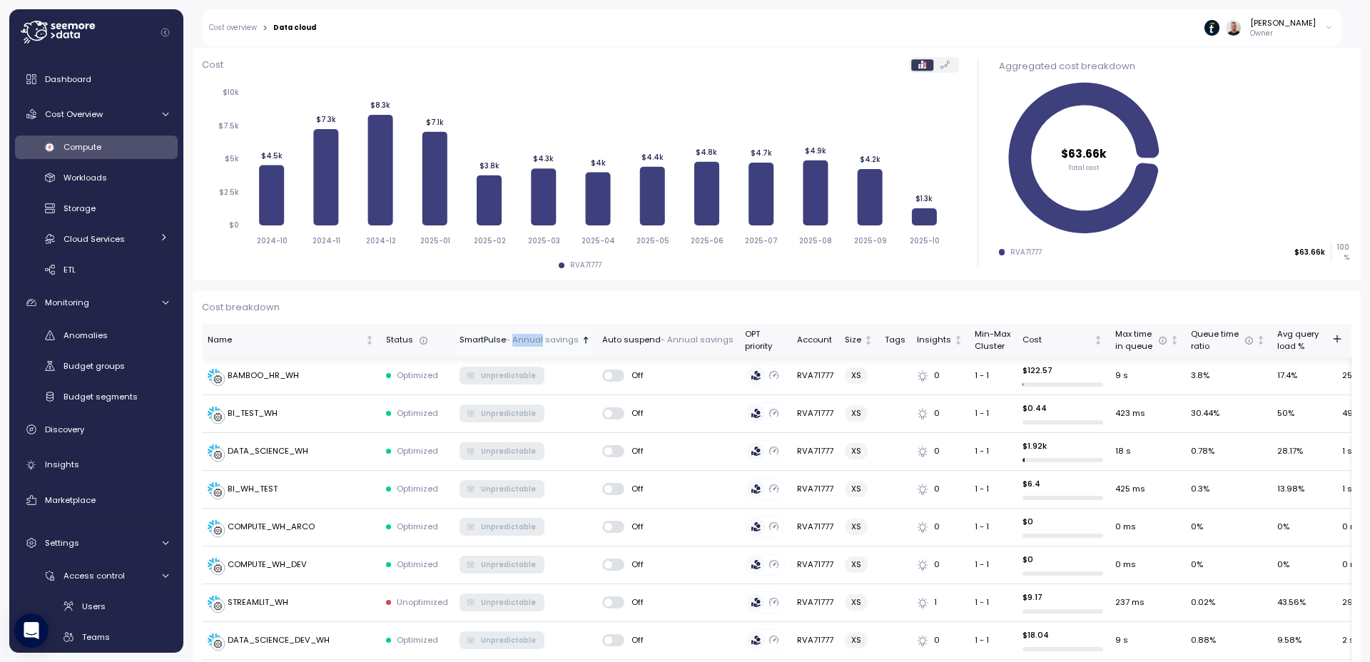
click at [522, 342] on p "- Annual savings" at bounding box center [542, 340] width 73 height 13
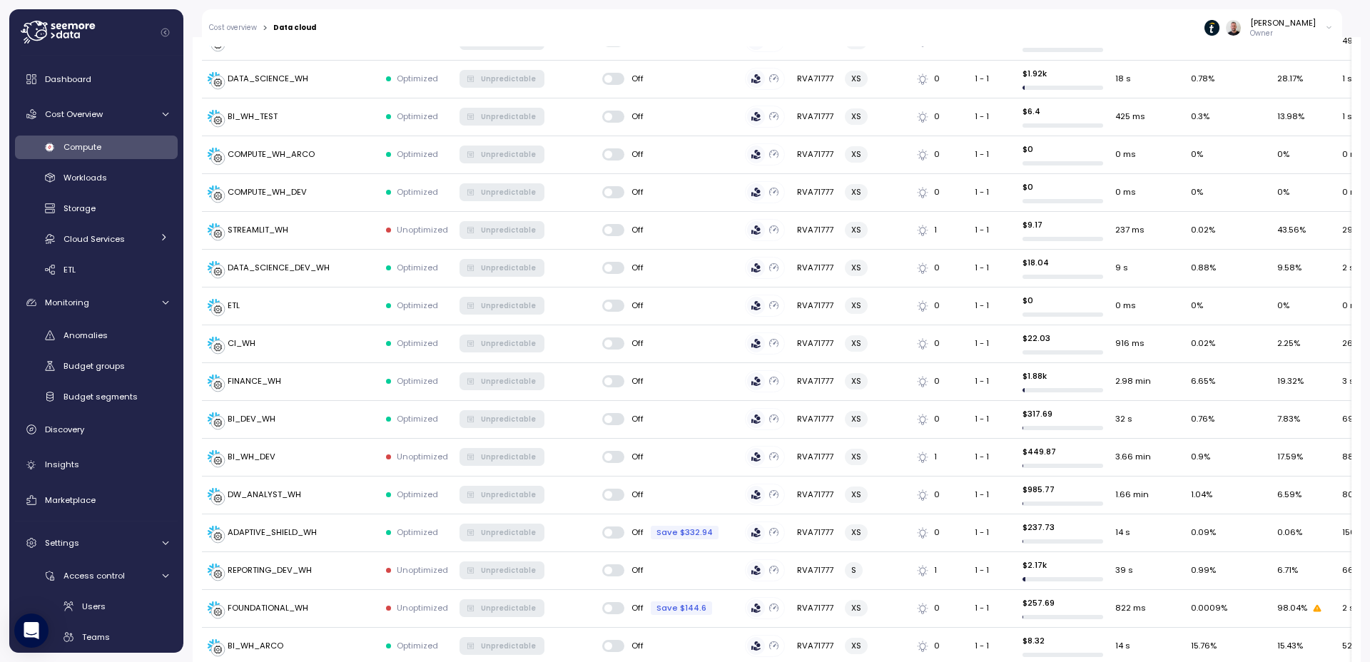
scroll to position [1804, 0]
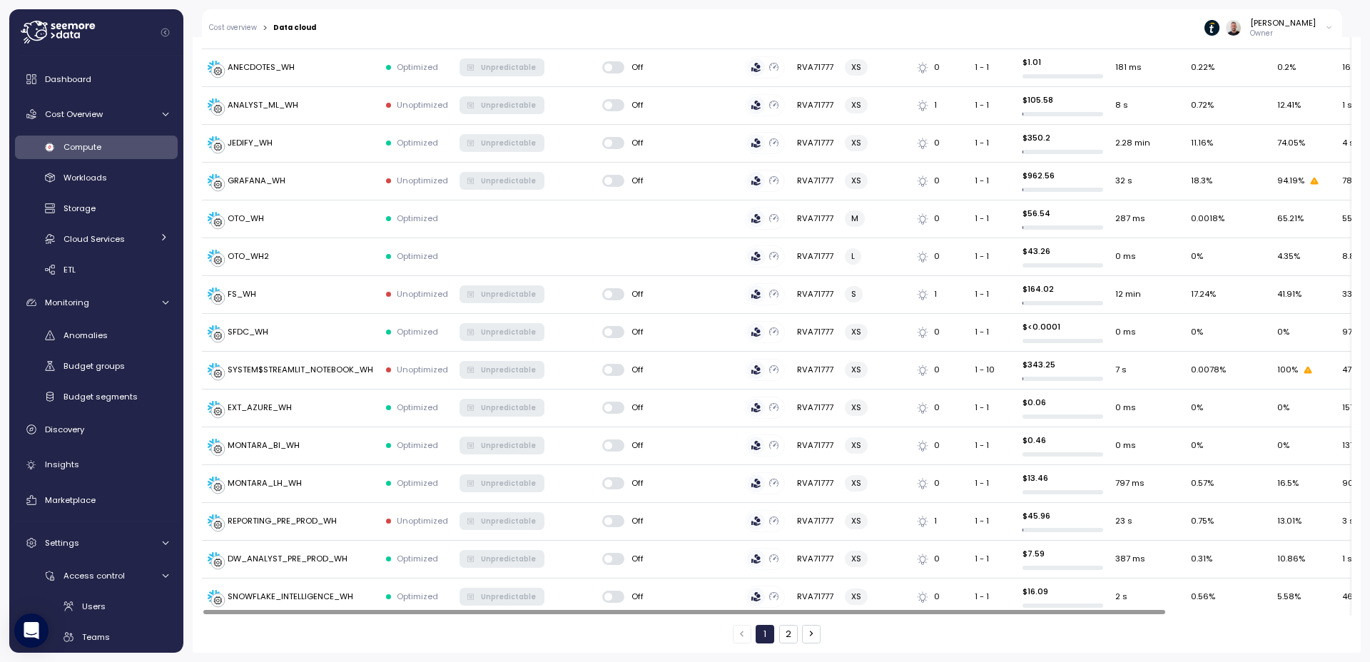
click at [788, 634] on button "2" at bounding box center [788, 634] width 19 height 19
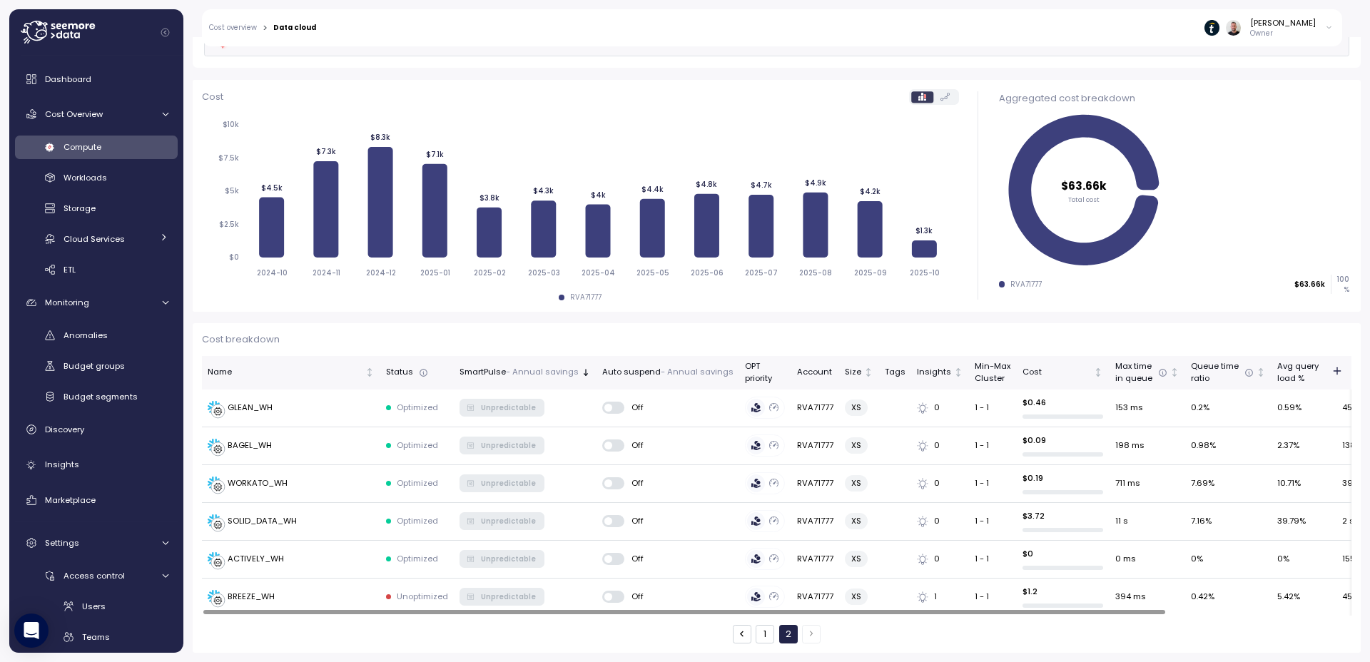
scroll to position [140, 0]
click at [762, 639] on button "1" at bounding box center [765, 634] width 19 height 19
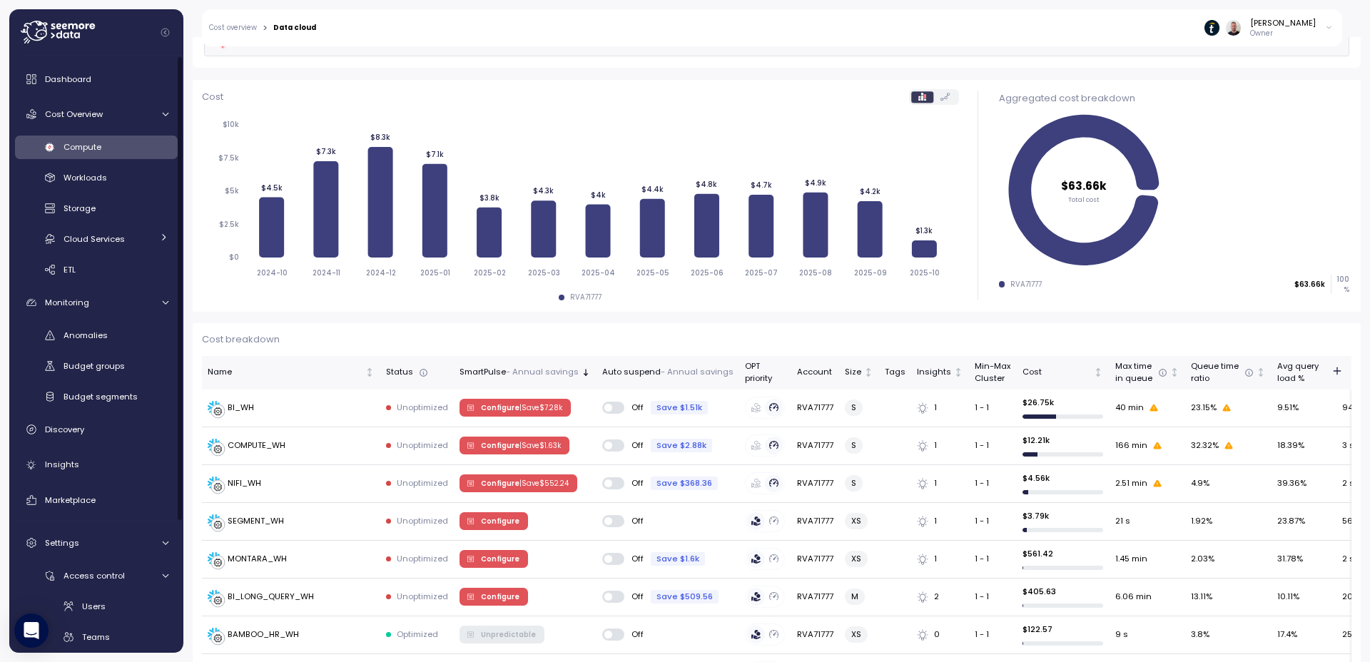
click at [95, 143] on span "Compute" at bounding box center [83, 146] width 38 height 11
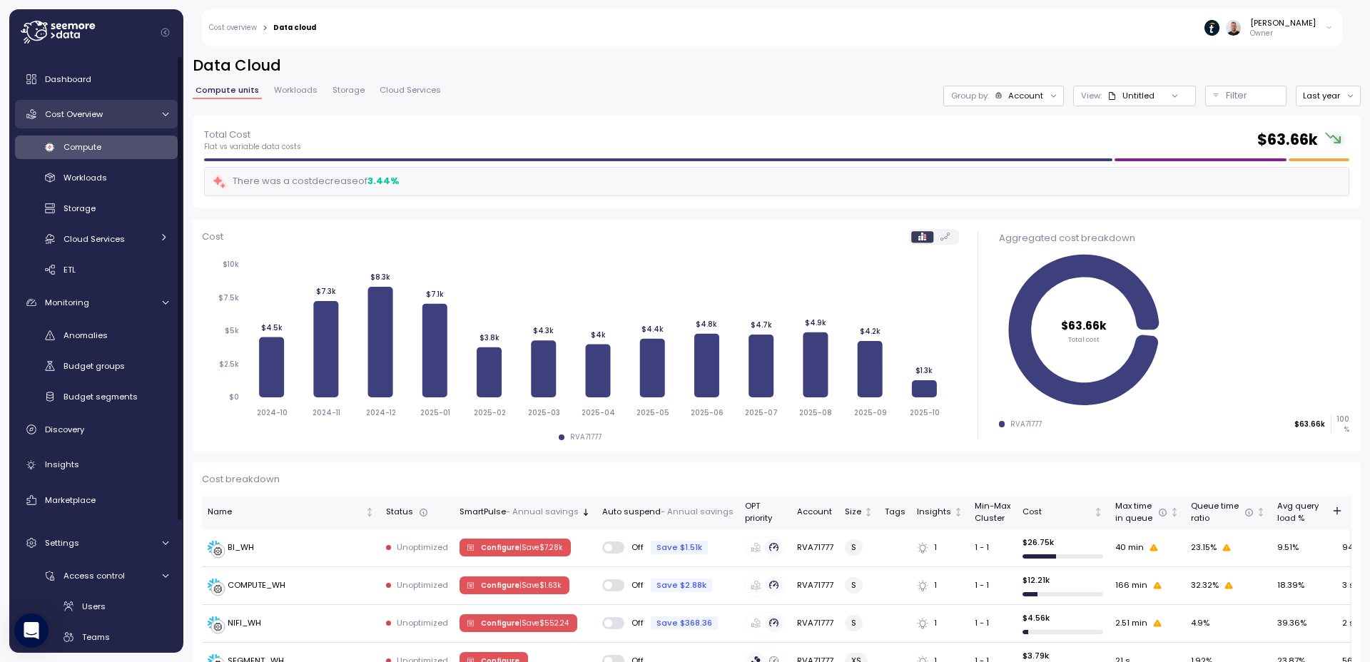
click at [68, 107] on div "Cost Overview" at bounding box center [98, 114] width 107 height 14
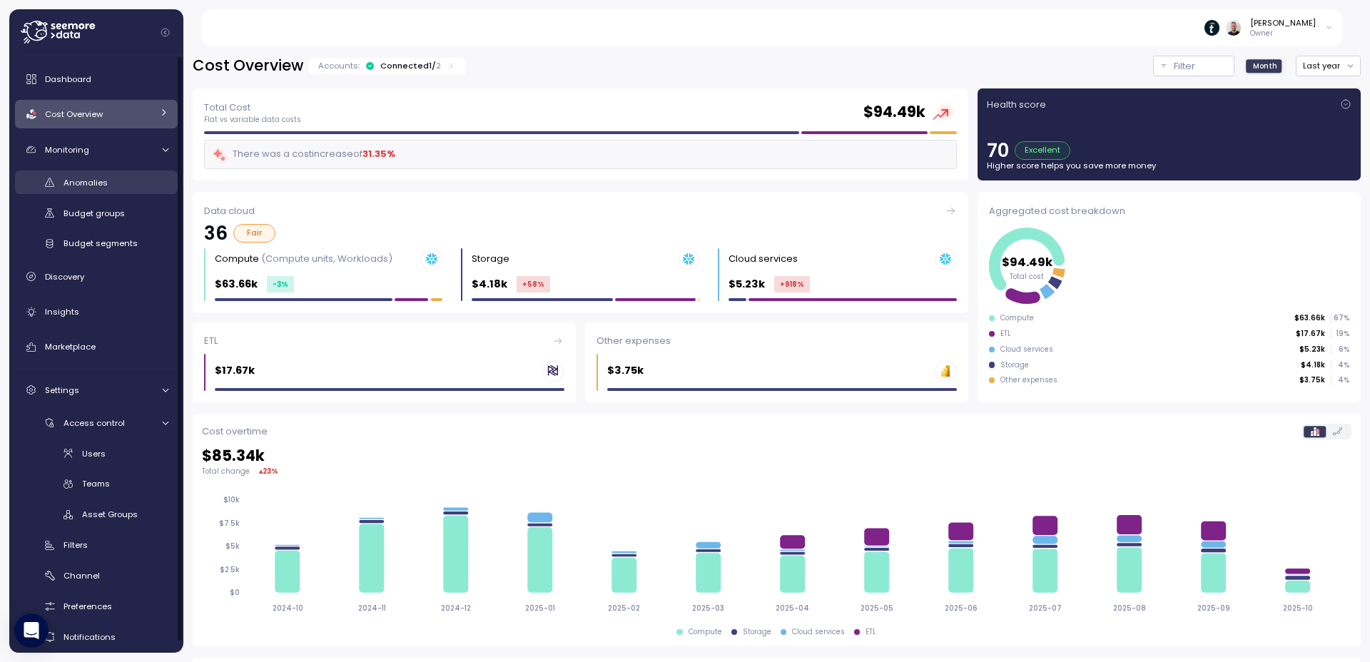
click at [71, 179] on span "Anomalies" at bounding box center [86, 182] width 44 height 11
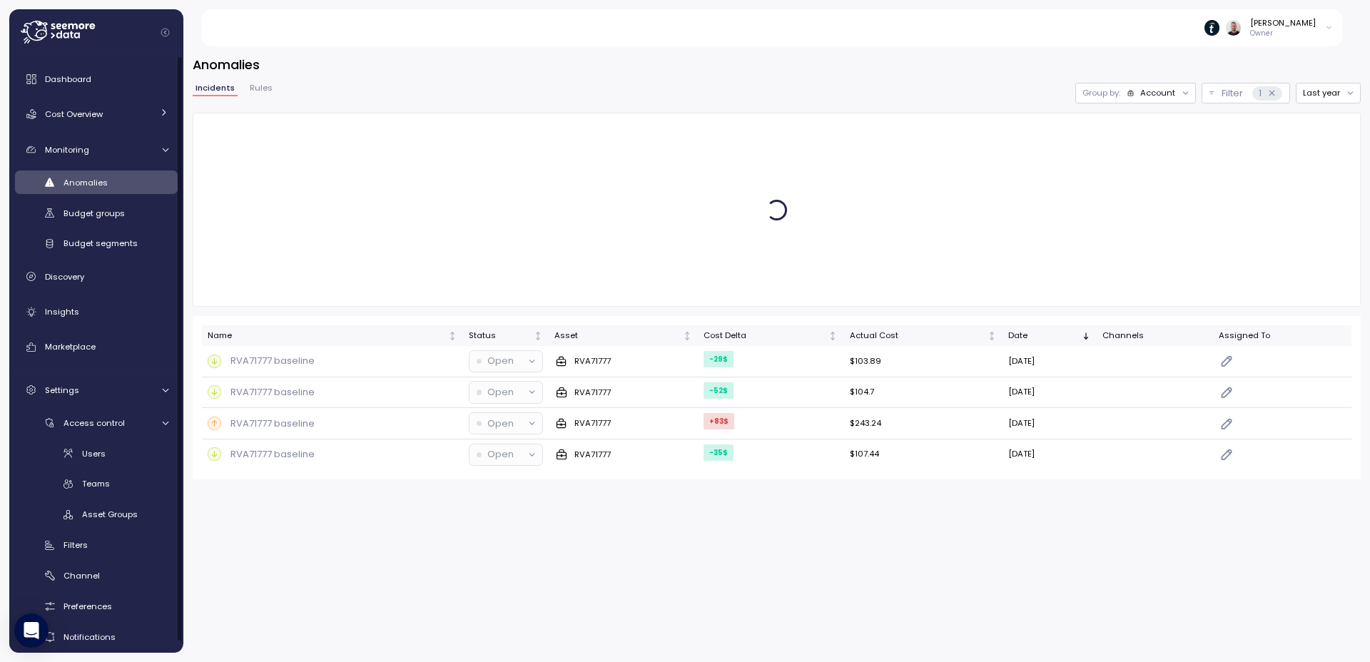
click at [259, 91] on span "Rules" at bounding box center [261, 88] width 23 height 8
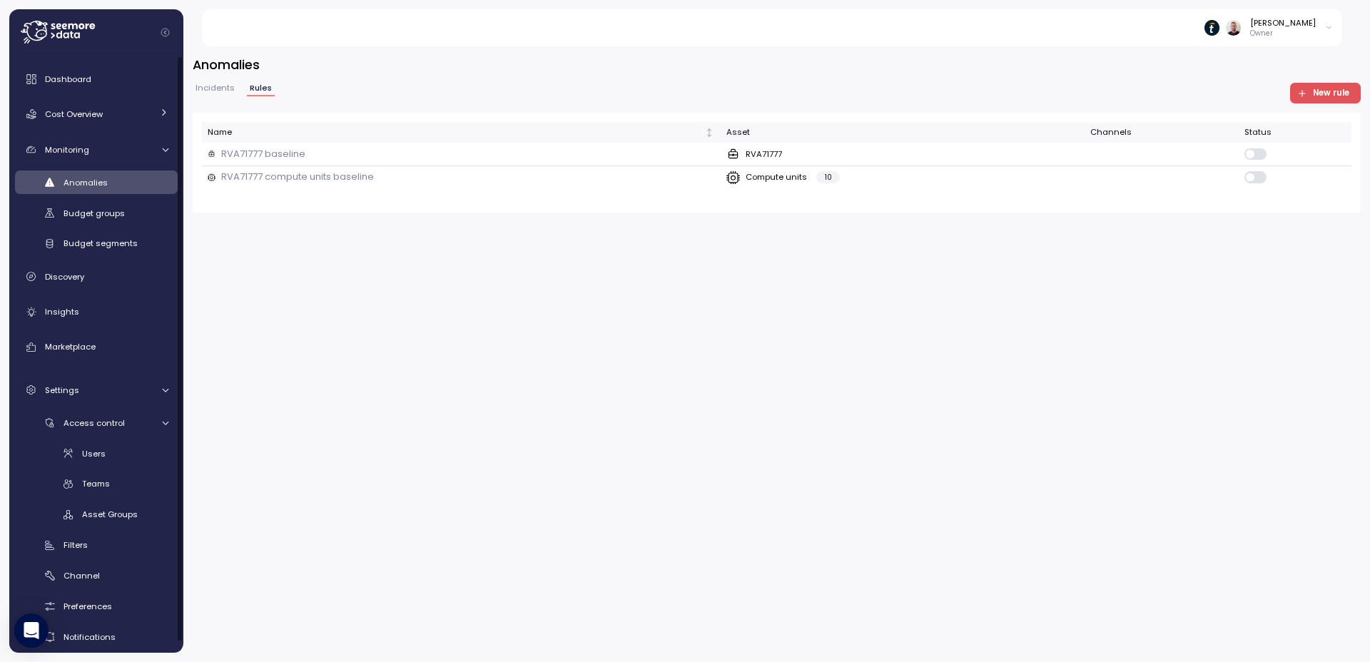
click at [58, 40] on icon at bounding box center [58, 32] width 74 height 23
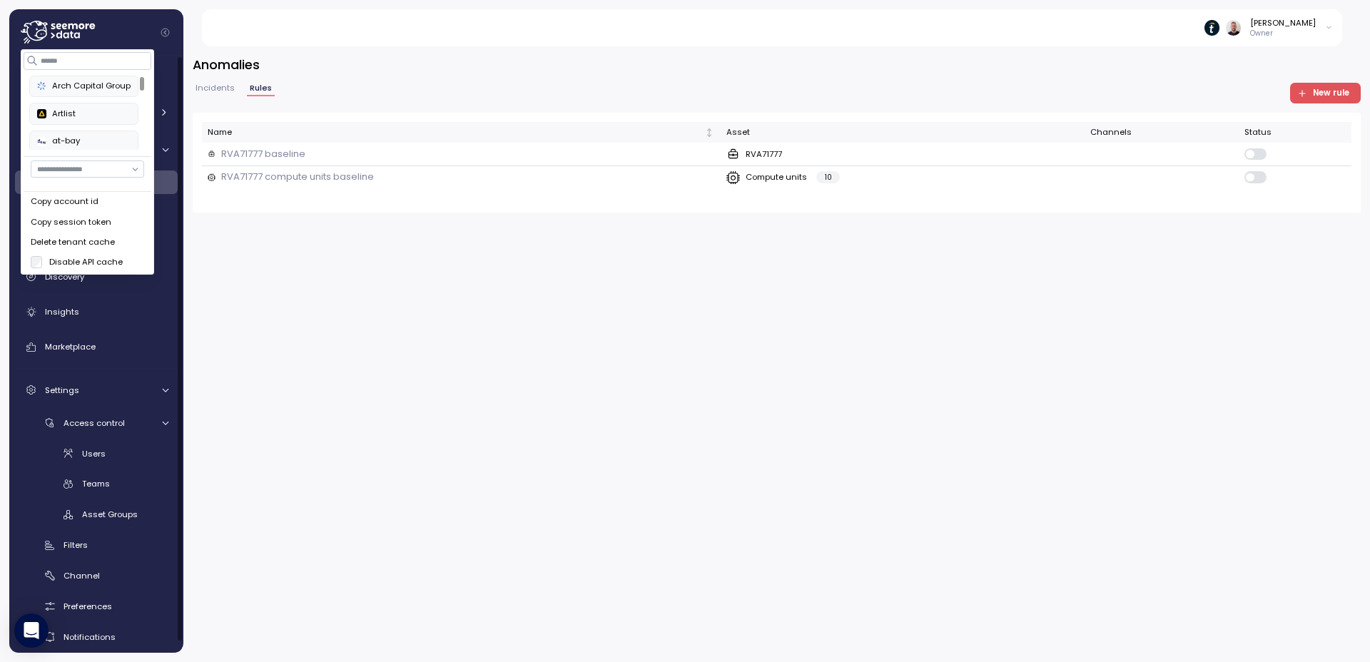
click at [55, 37] on icon at bounding box center [58, 32] width 74 height 23
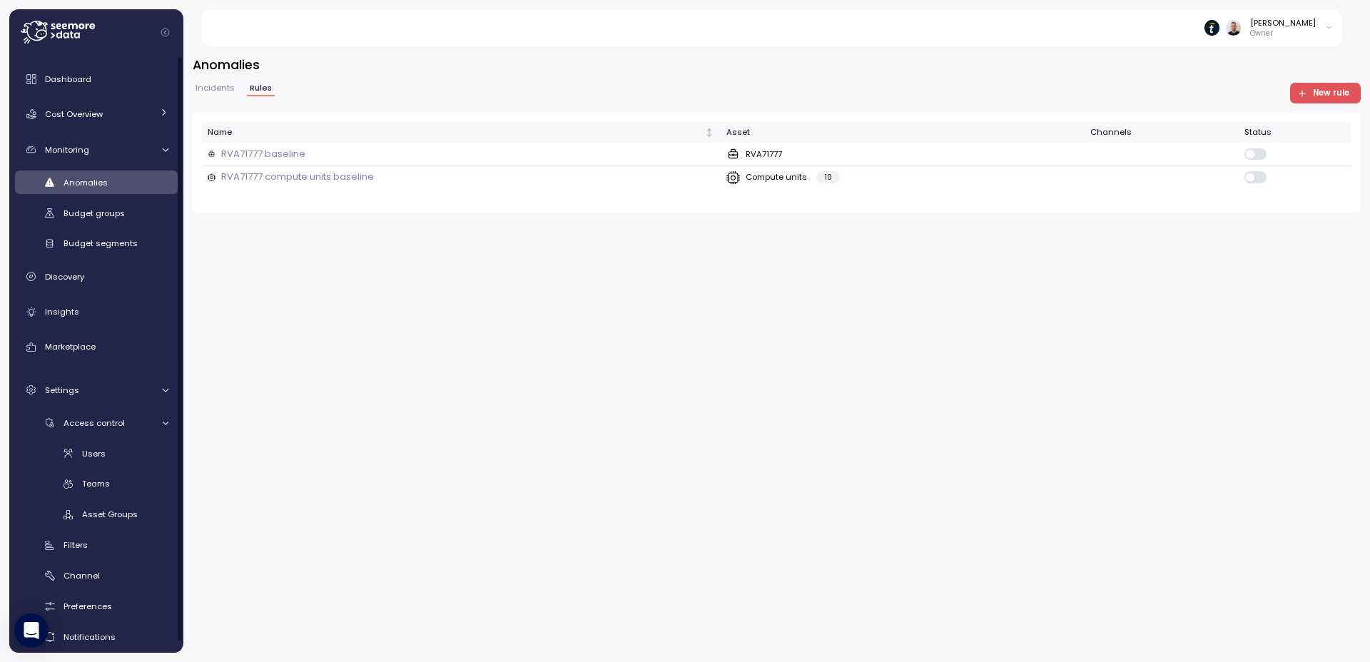
click at [55, 37] on icon at bounding box center [58, 32] width 74 height 23
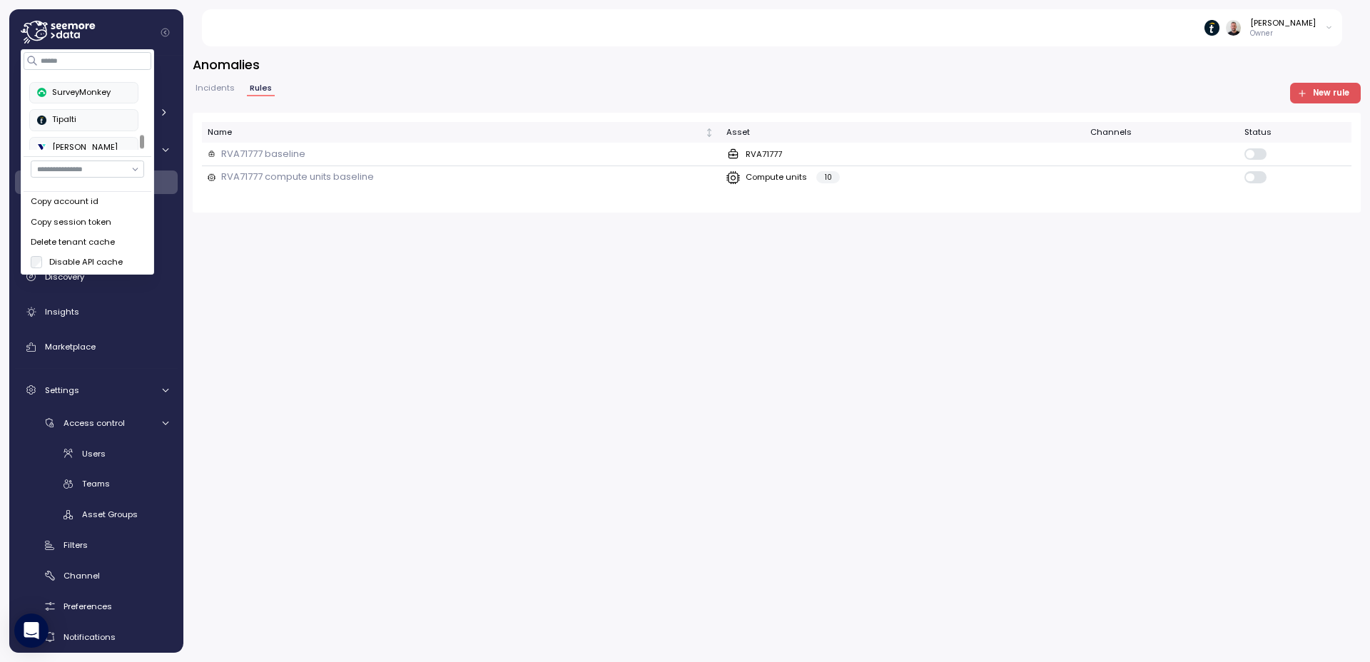
scroll to position [332, 0]
click at [66, 138] on div "[PERSON_NAME]" at bounding box center [83, 139] width 93 height 13
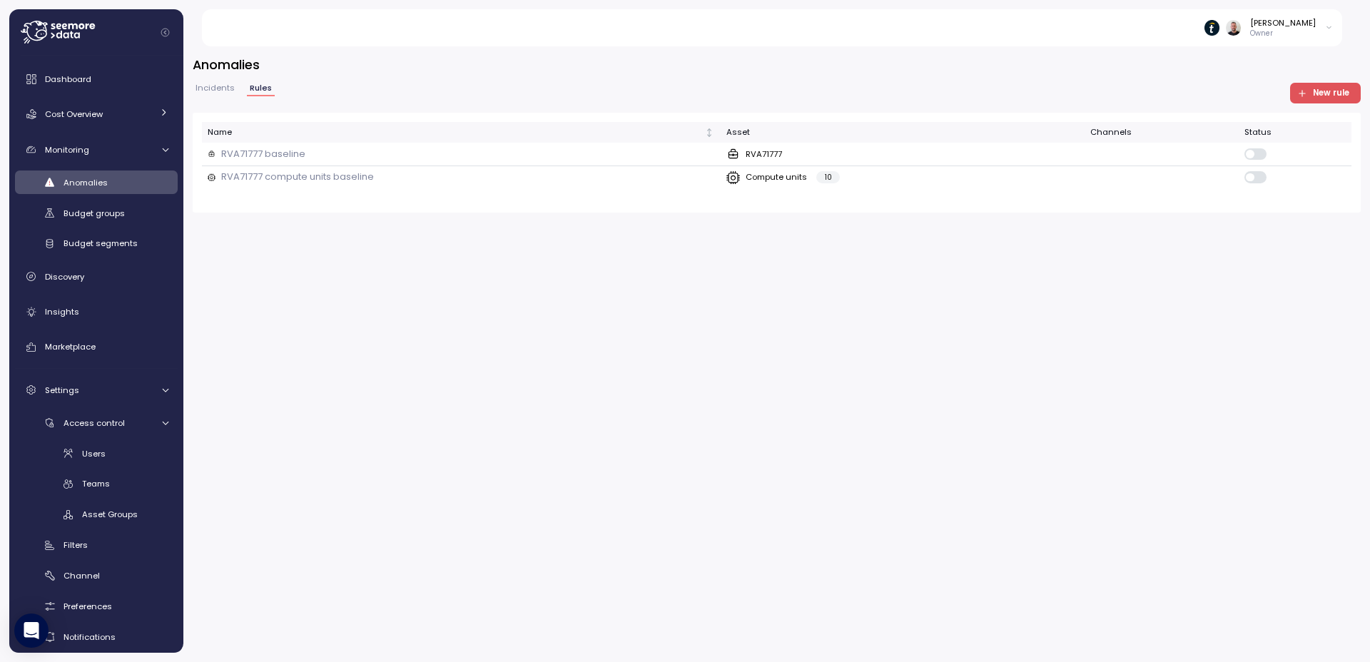
click at [141, 29] on div at bounding box center [102, 32] width 163 height 46
click at [73, 113] on span "Cost Overview" at bounding box center [74, 113] width 58 height 11
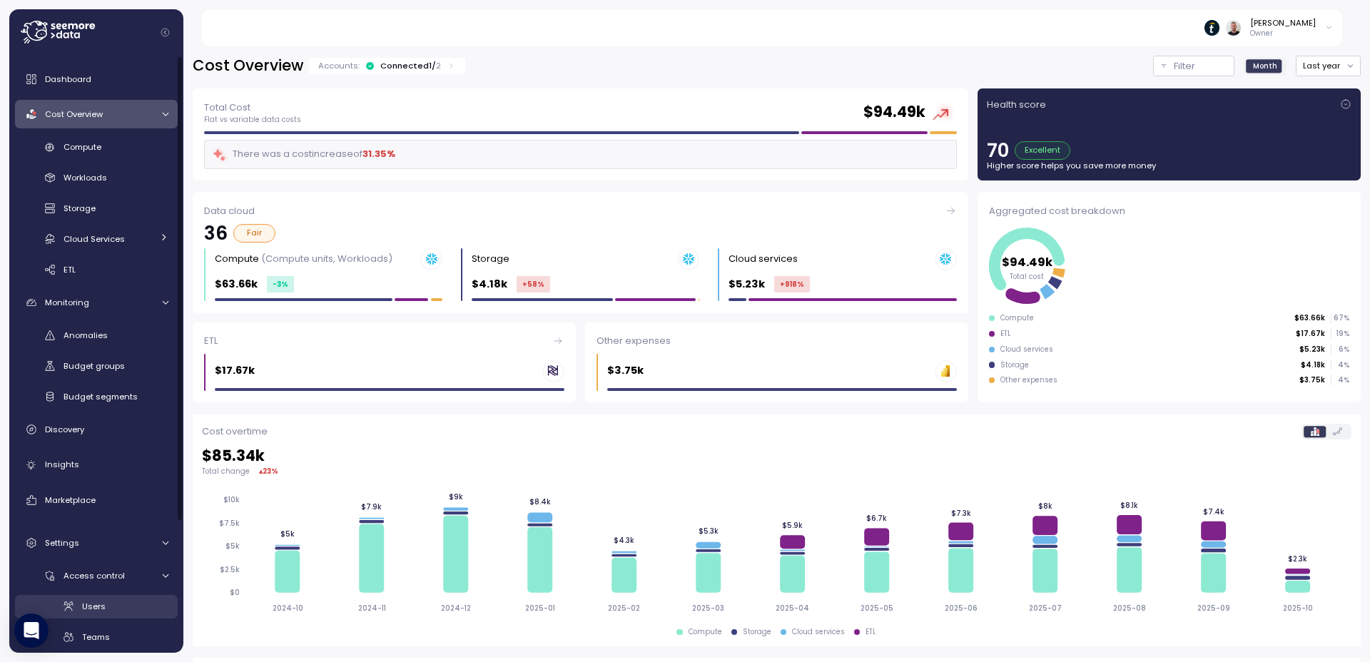
click at [103, 602] on div "Users" at bounding box center [125, 606] width 86 height 14
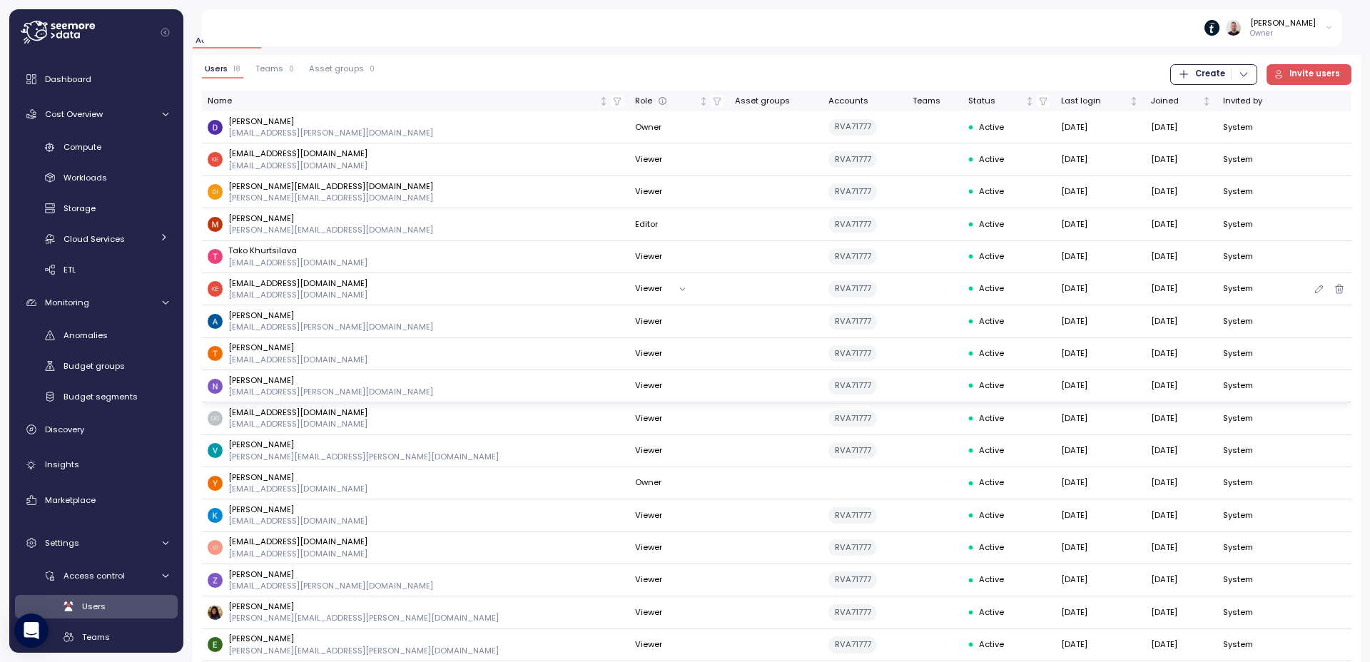
scroll to position [86, 0]
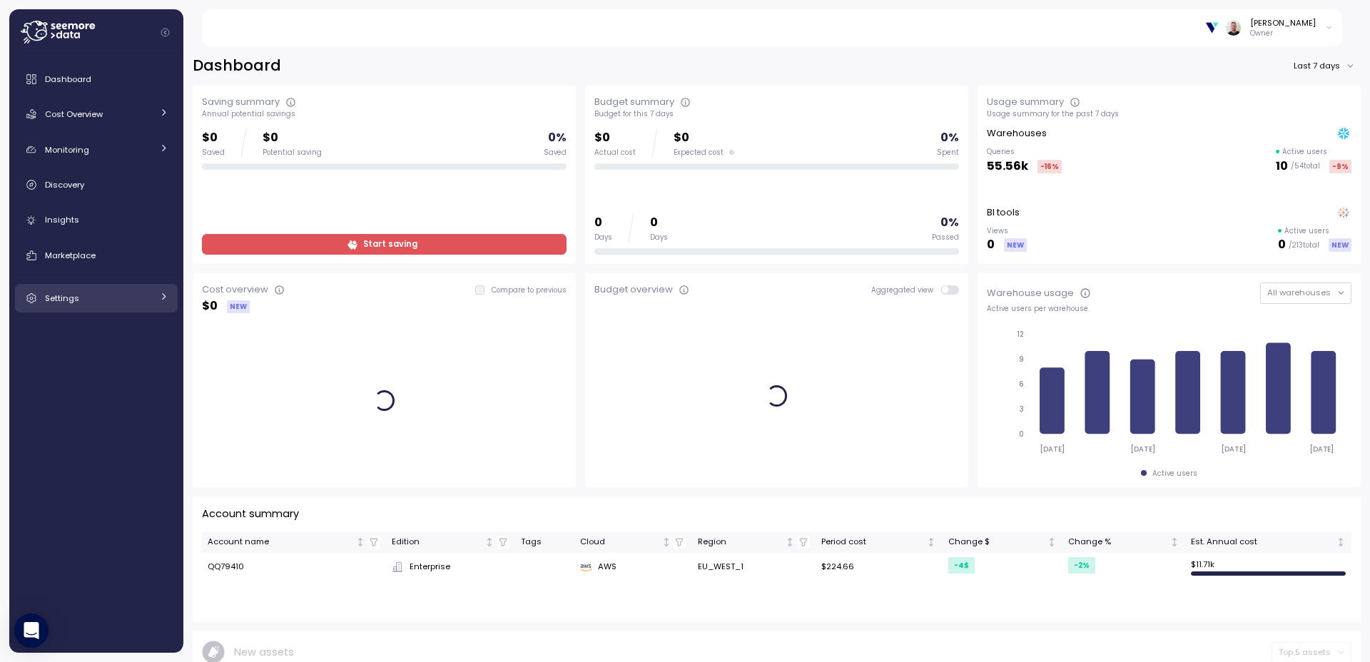
click at [72, 306] on link "Settings" at bounding box center [96, 298] width 163 height 29
click at [78, 300] on div "Settings" at bounding box center [98, 298] width 107 height 14
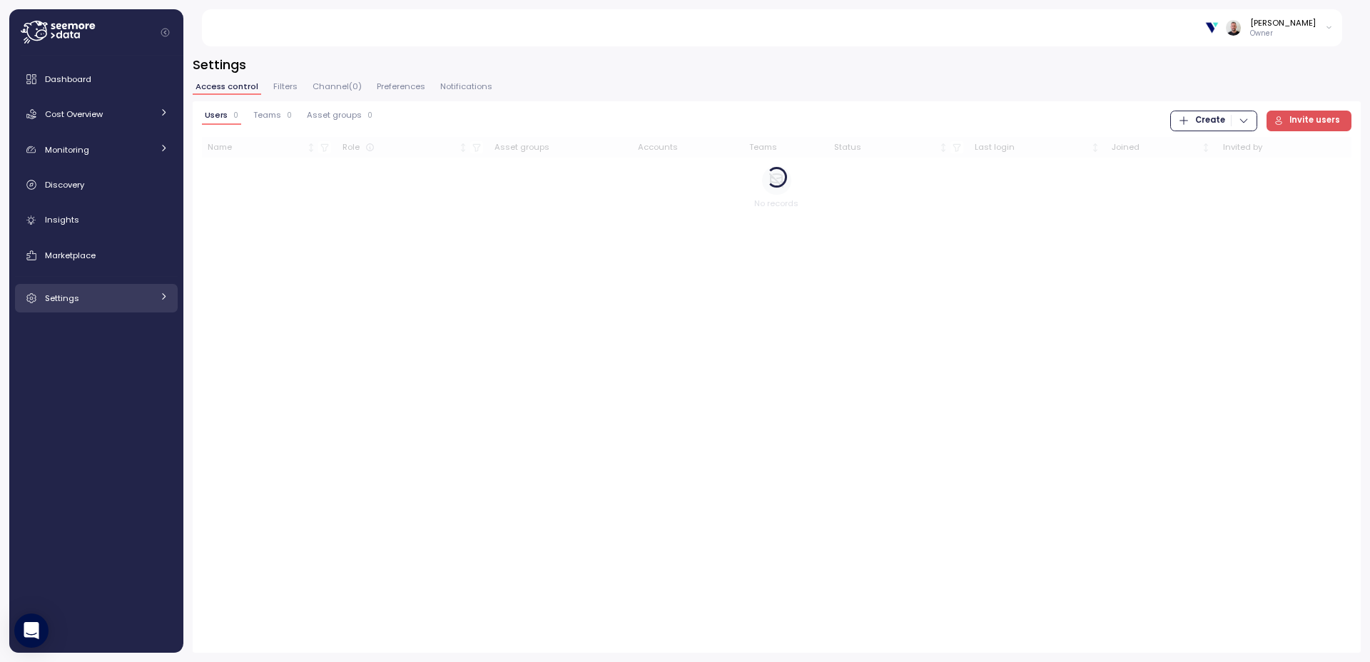
click at [78, 300] on div "Settings" at bounding box center [98, 298] width 107 height 14
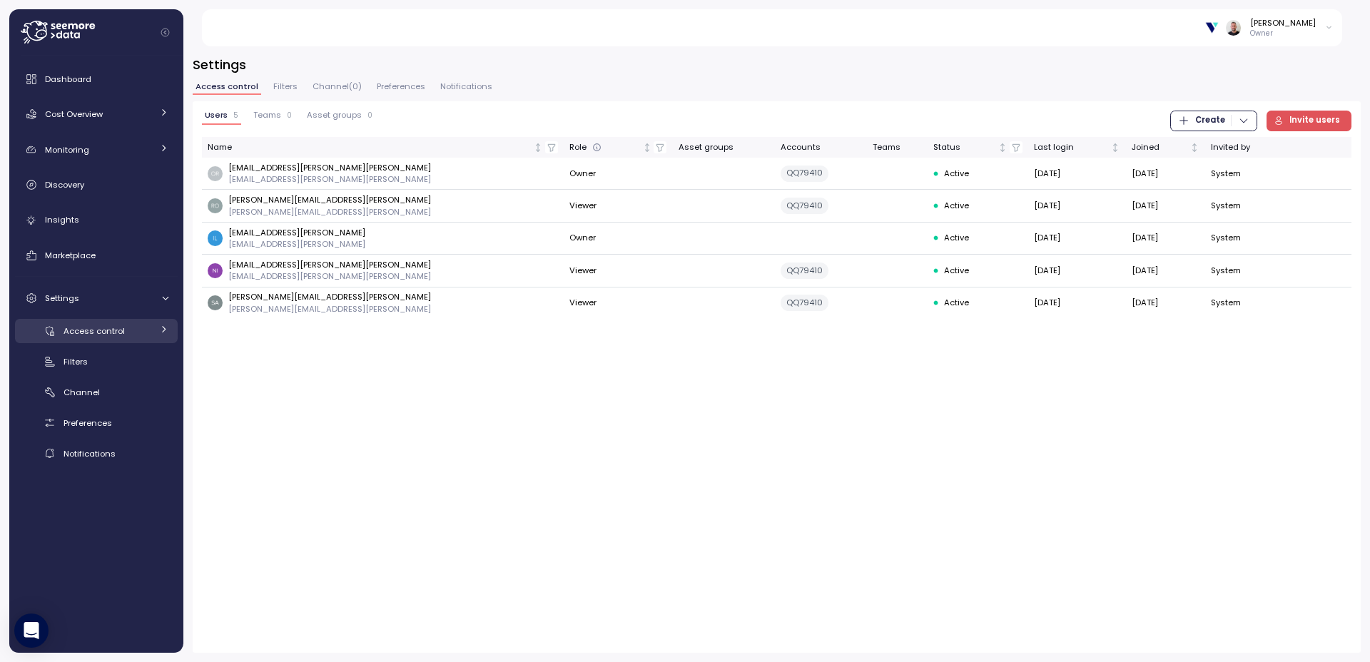
click at [89, 336] on span "Access control" at bounding box center [94, 330] width 61 height 11
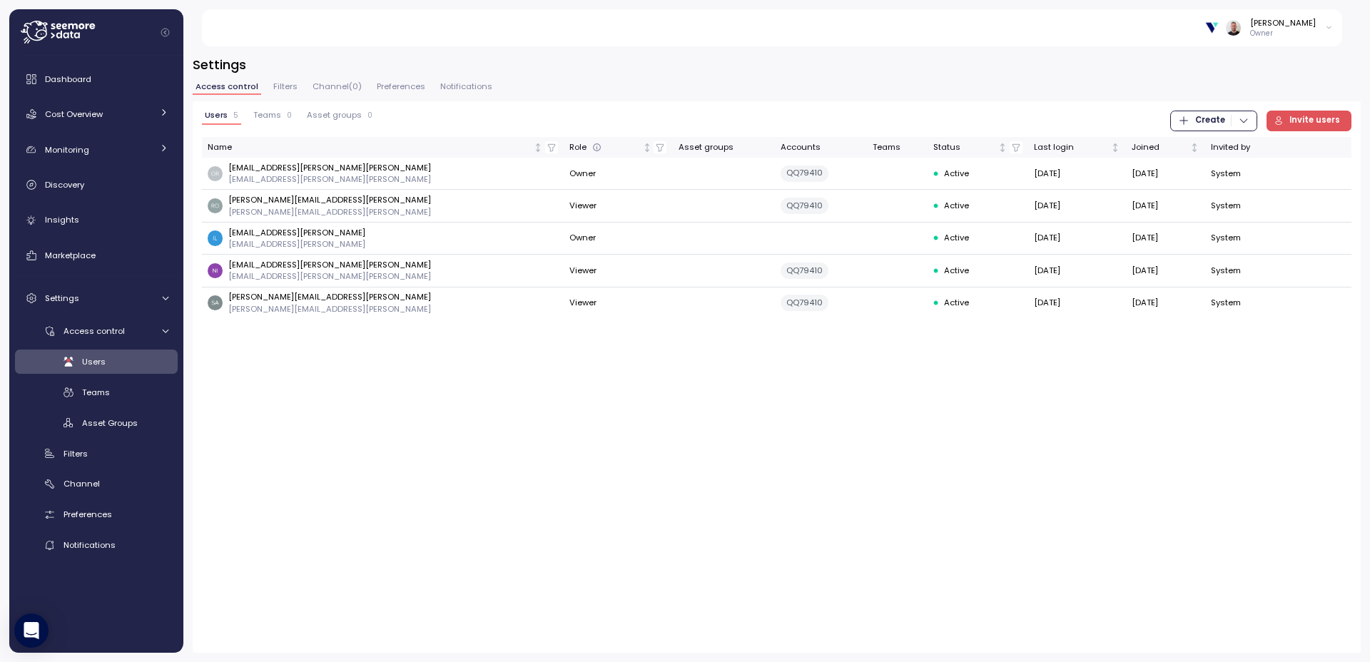
click at [101, 359] on span "Users" at bounding box center [94, 361] width 24 height 11
click at [407, 487] on div "Users 5 Teams 0 Asset groups 0 Create Invite users Name Role Asset groups Accou…" at bounding box center [777, 377] width 1168 height 552
click at [72, 221] on span "Insights" at bounding box center [62, 219] width 34 height 11
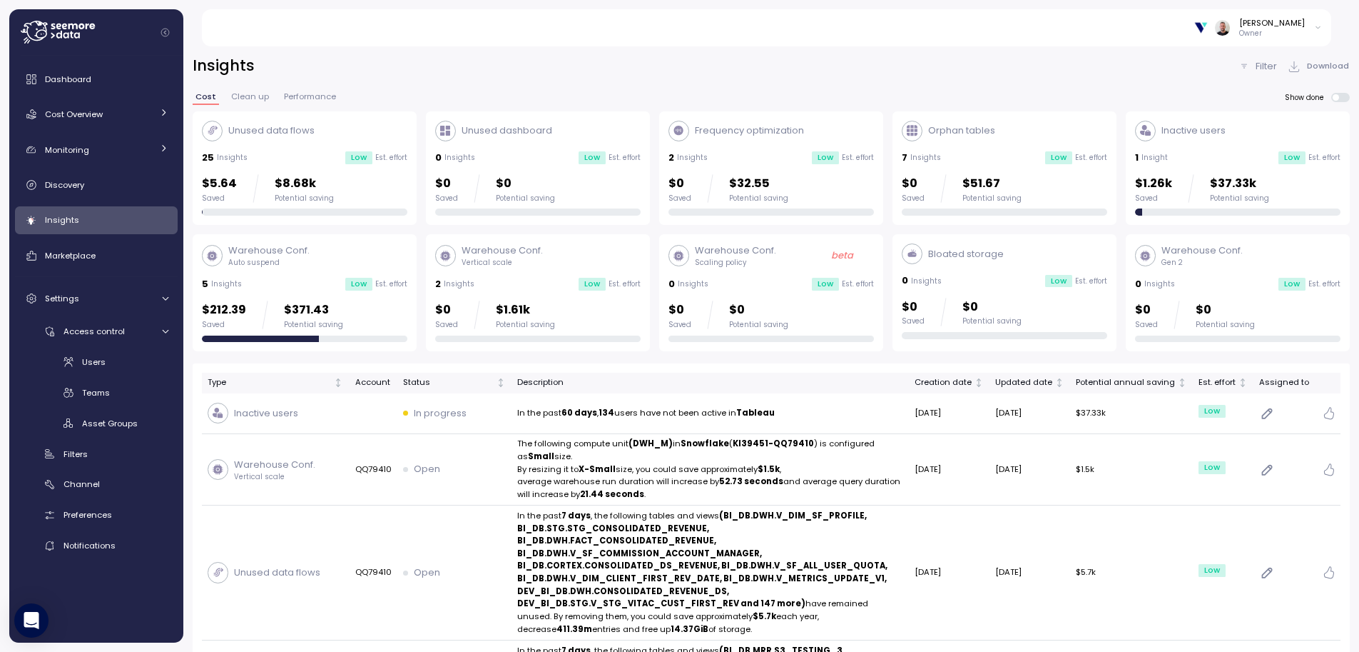
click at [618, 75] on div "Insights Filter Download" at bounding box center [771, 66] width 1157 height 21
click at [83, 87] on link "Dashboard" at bounding box center [96, 79] width 163 height 29
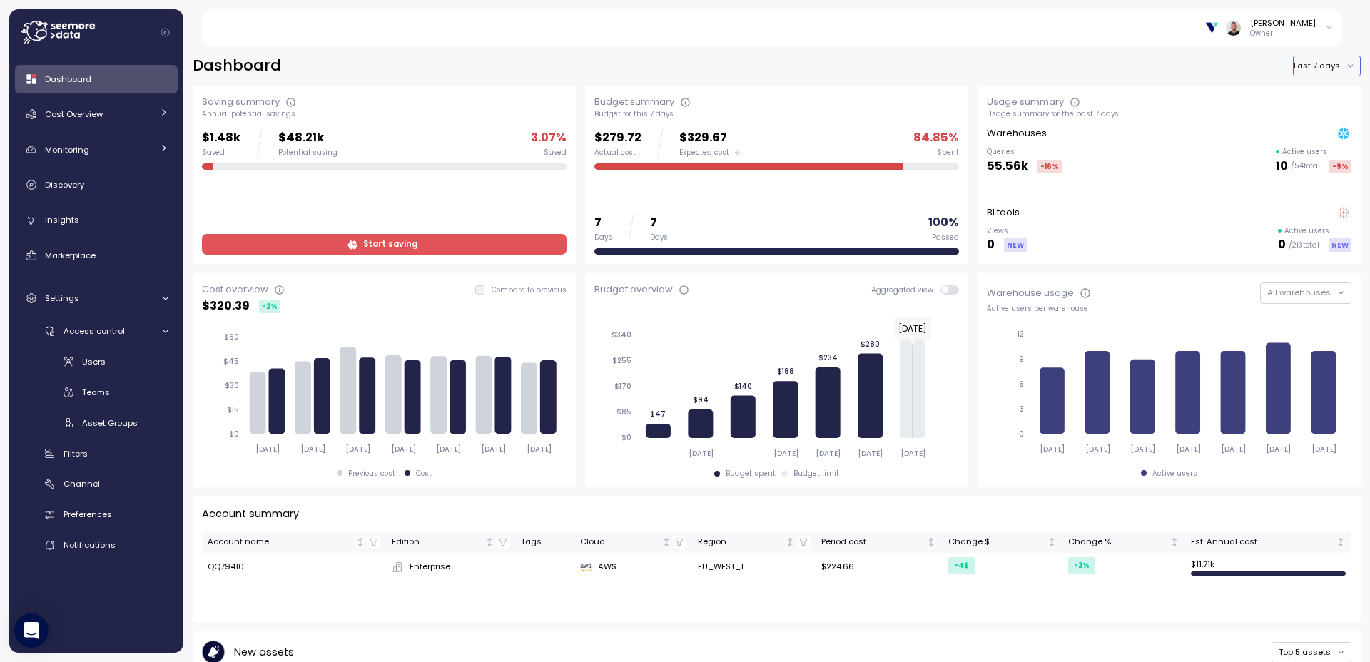
click at [1317, 70] on button "Last 7 days" at bounding box center [1327, 66] width 68 height 21
click at [1318, 152] on div "Last year" at bounding box center [1315, 150] width 37 height 11
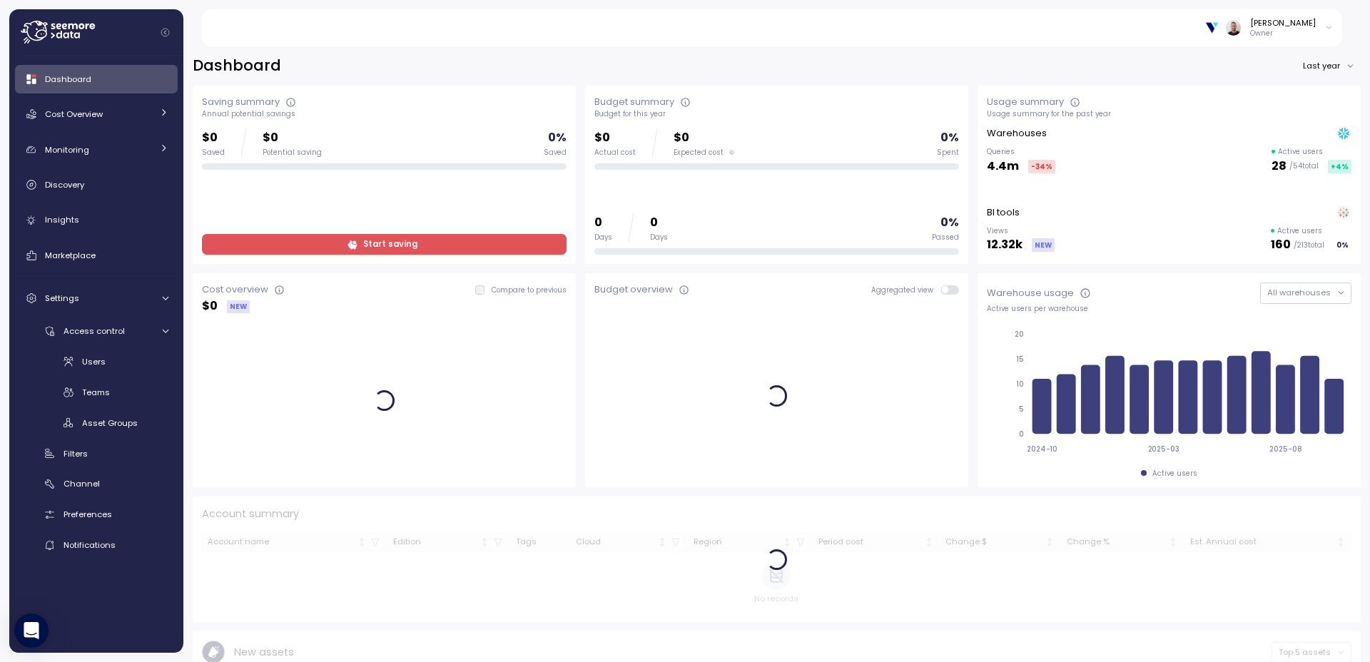
click at [684, 64] on div "Dashboard Last year" at bounding box center [777, 66] width 1168 height 21
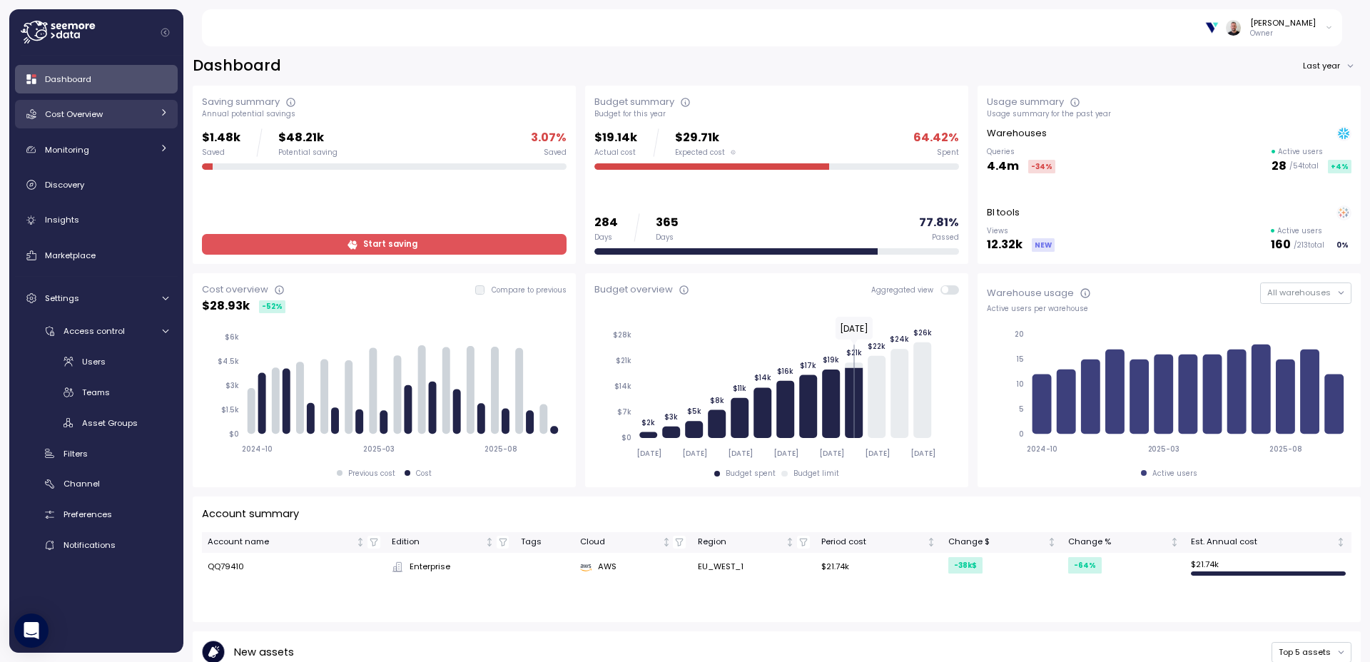
click at [85, 116] on span "Cost Overview" at bounding box center [74, 113] width 58 height 11
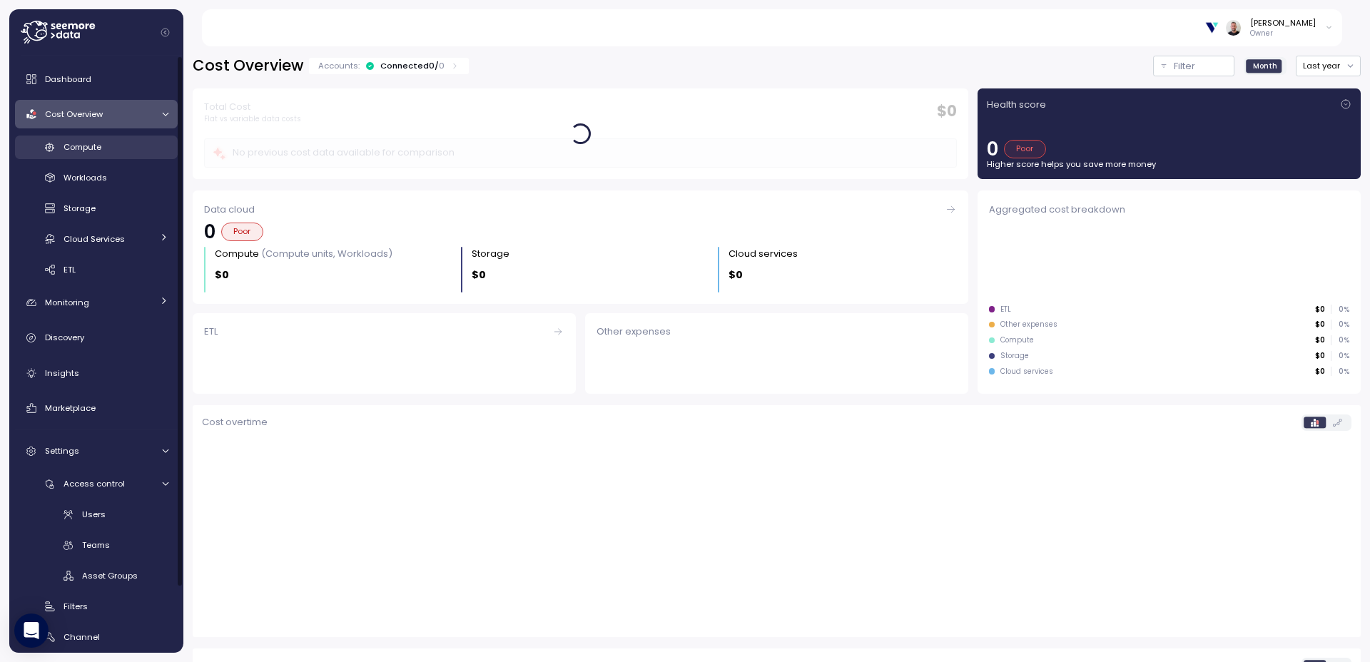
click at [96, 148] on span "Compute" at bounding box center [83, 146] width 38 height 11
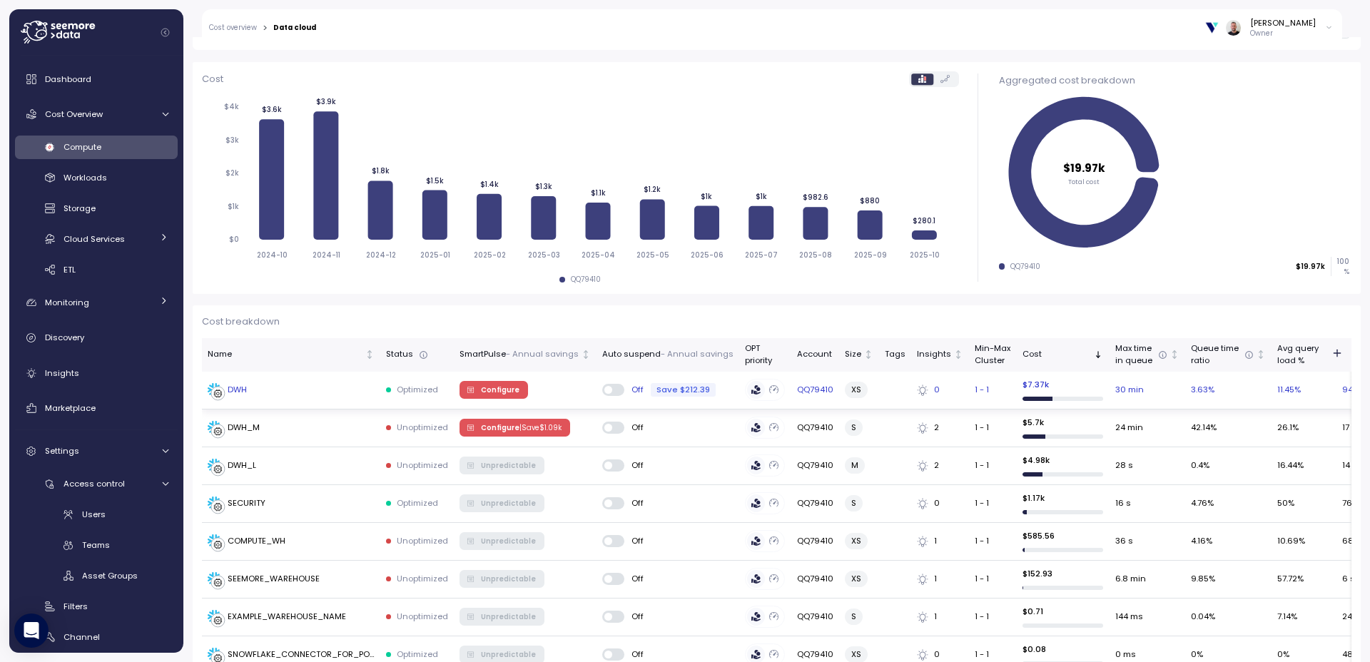
scroll to position [263, 0]
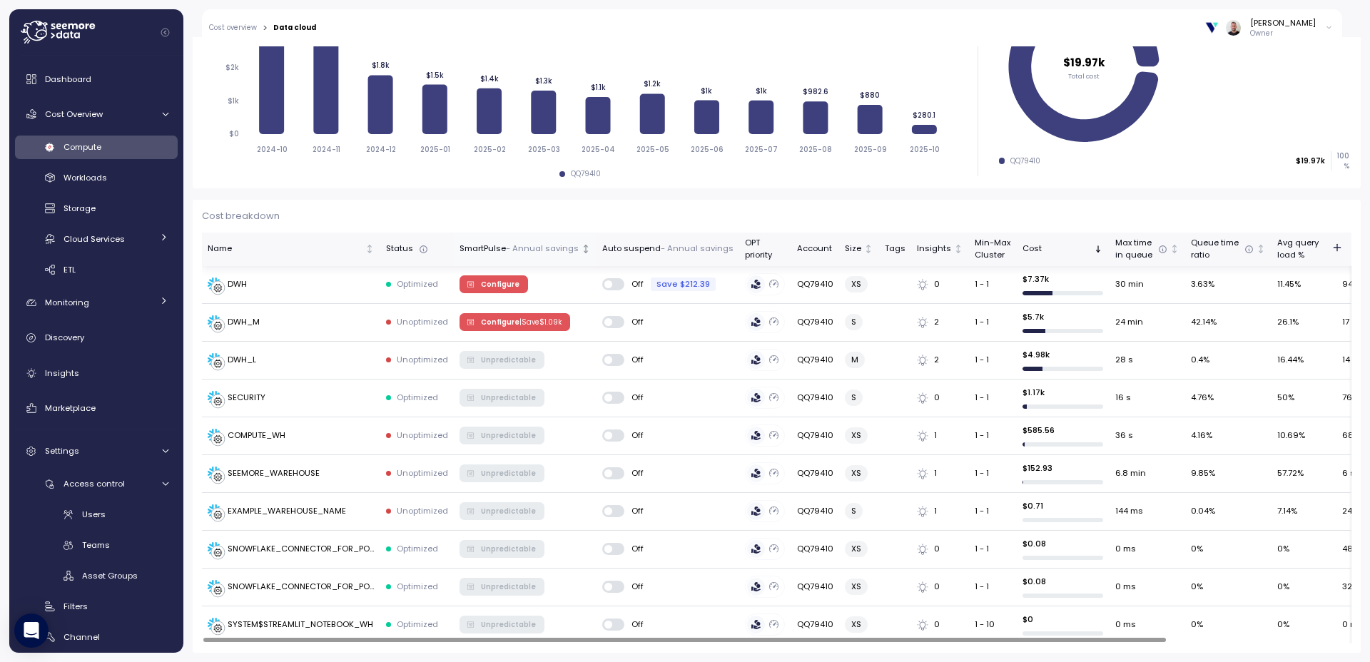
click at [542, 255] on p "- Annual savings" at bounding box center [542, 249] width 73 height 13
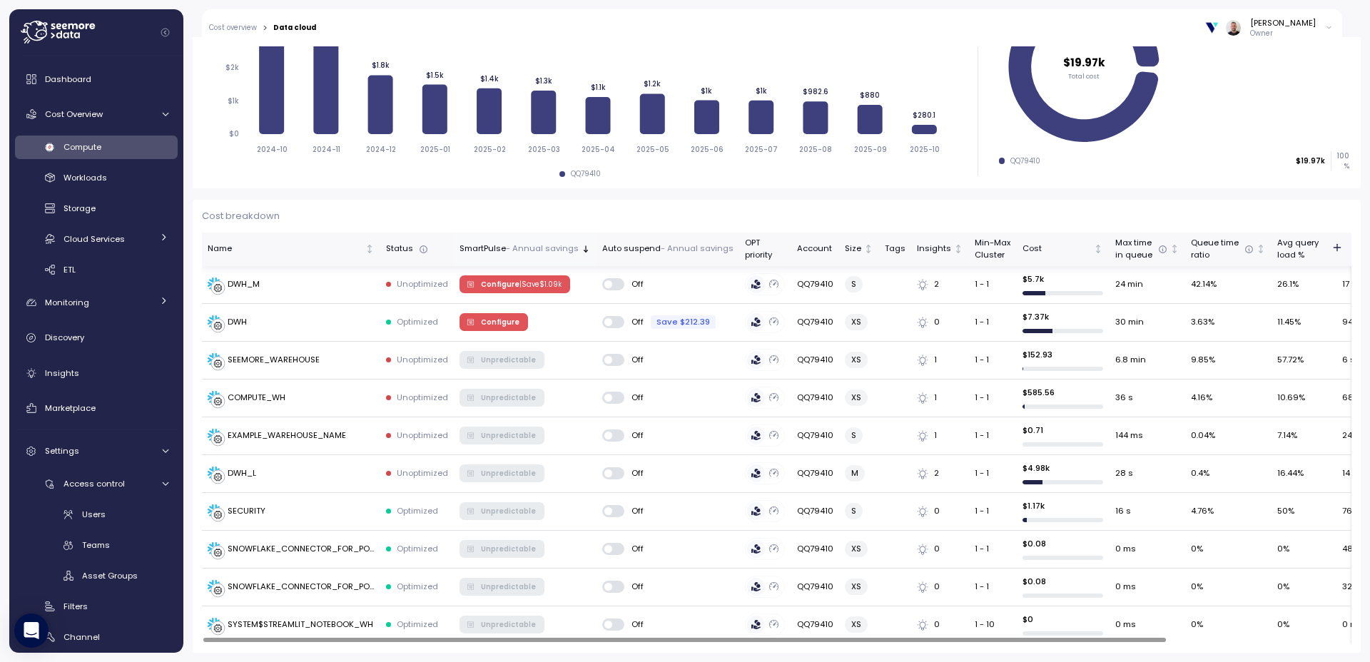
click at [542, 253] on p "- Annual savings" at bounding box center [542, 249] width 73 height 13
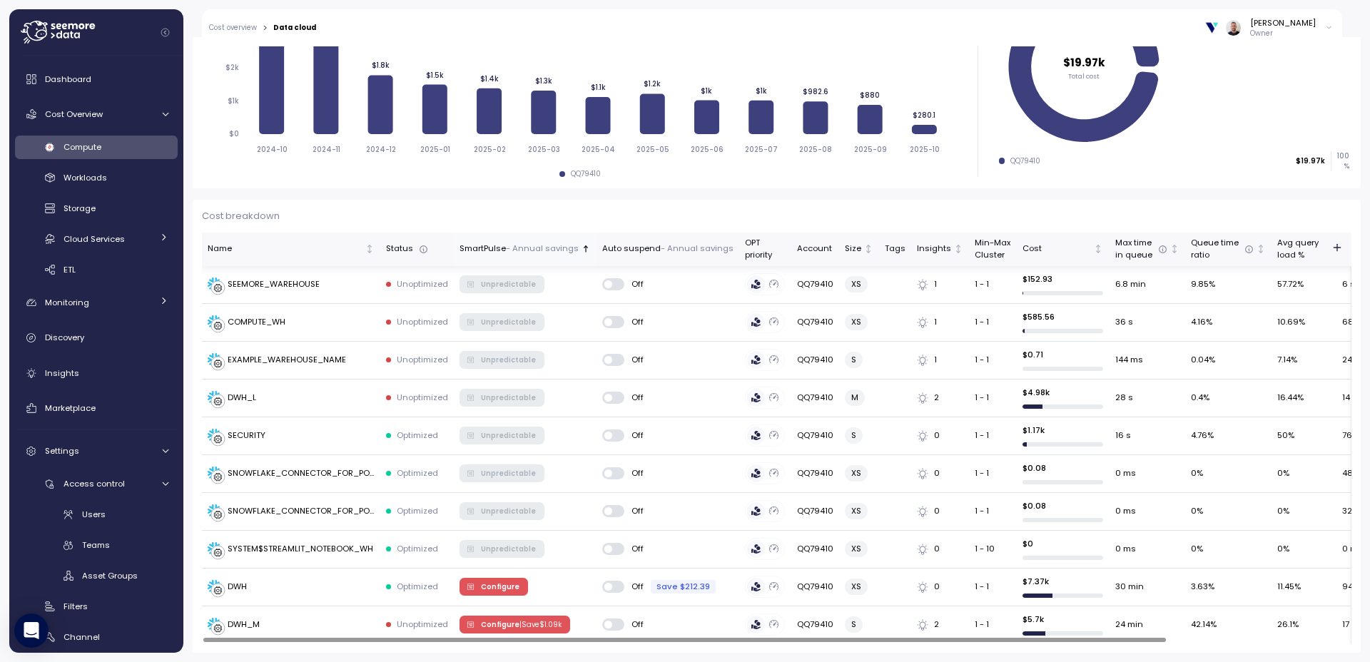
click at [545, 257] on th "SmartPulse - Annual savings" at bounding box center [525, 250] width 143 height 34
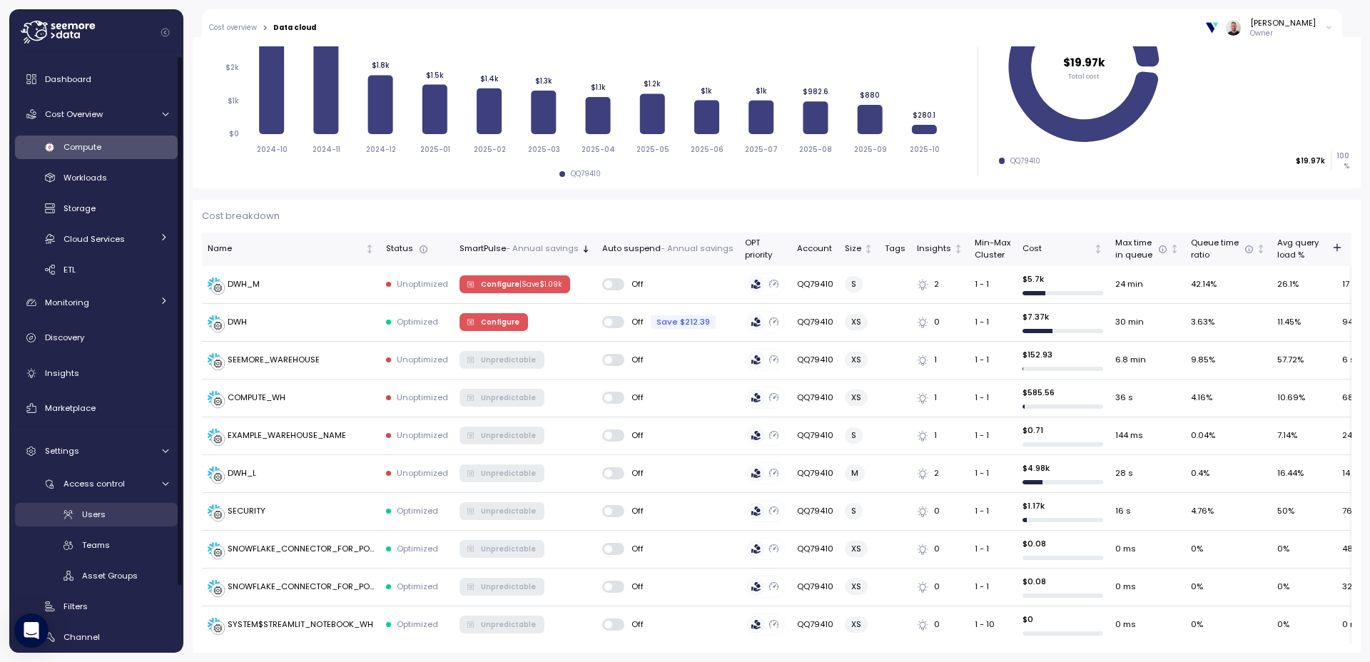
click at [94, 517] on span "Users" at bounding box center [94, 514] width 24 height 11
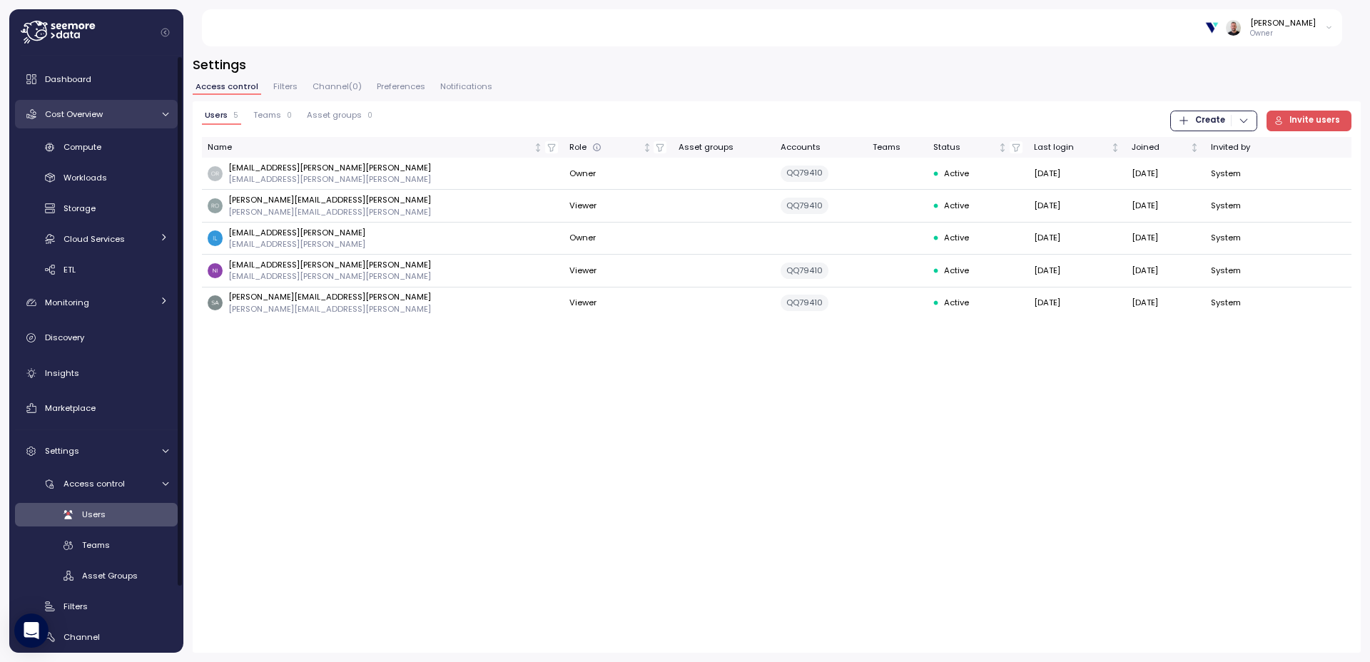
click at [101, 116] on span "Cost Overview" at bounding box center [74, 113] width 58 height 11
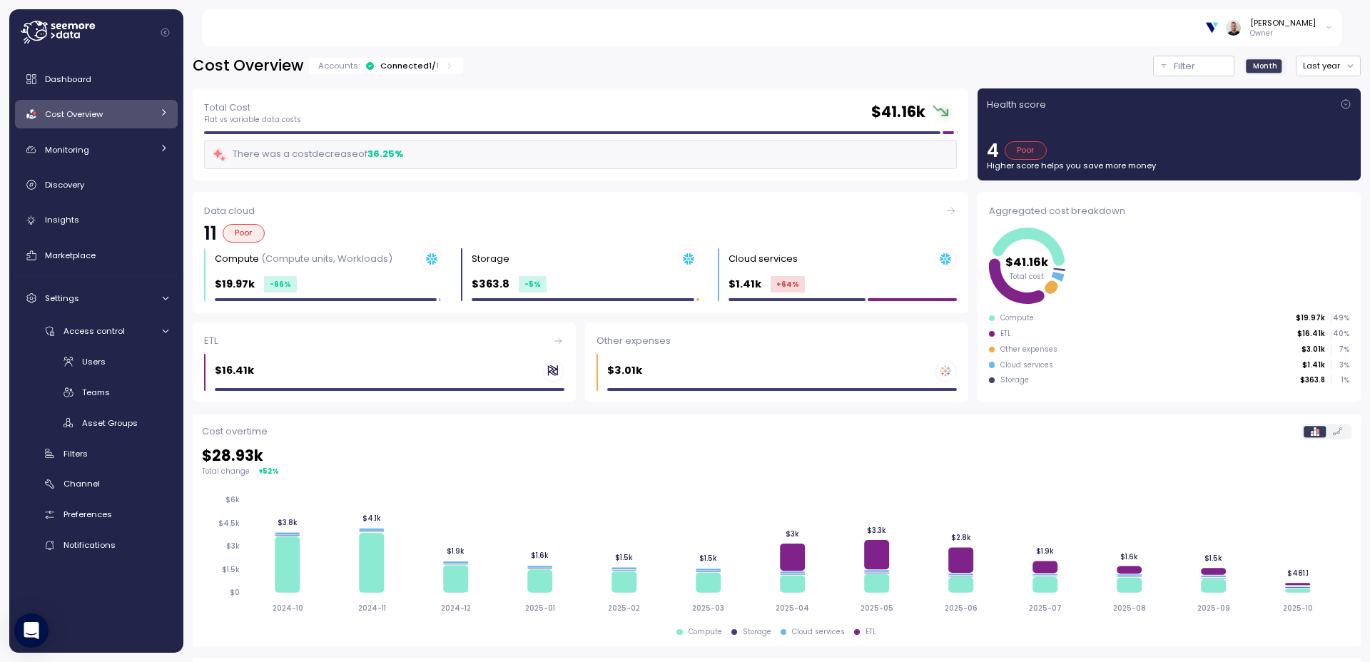
click at [58, 38] on icon at bounding box center [58, 32] width 74 height 23
click at [62, 38] on icon at bounding box center [58, 32] width 74 height 23
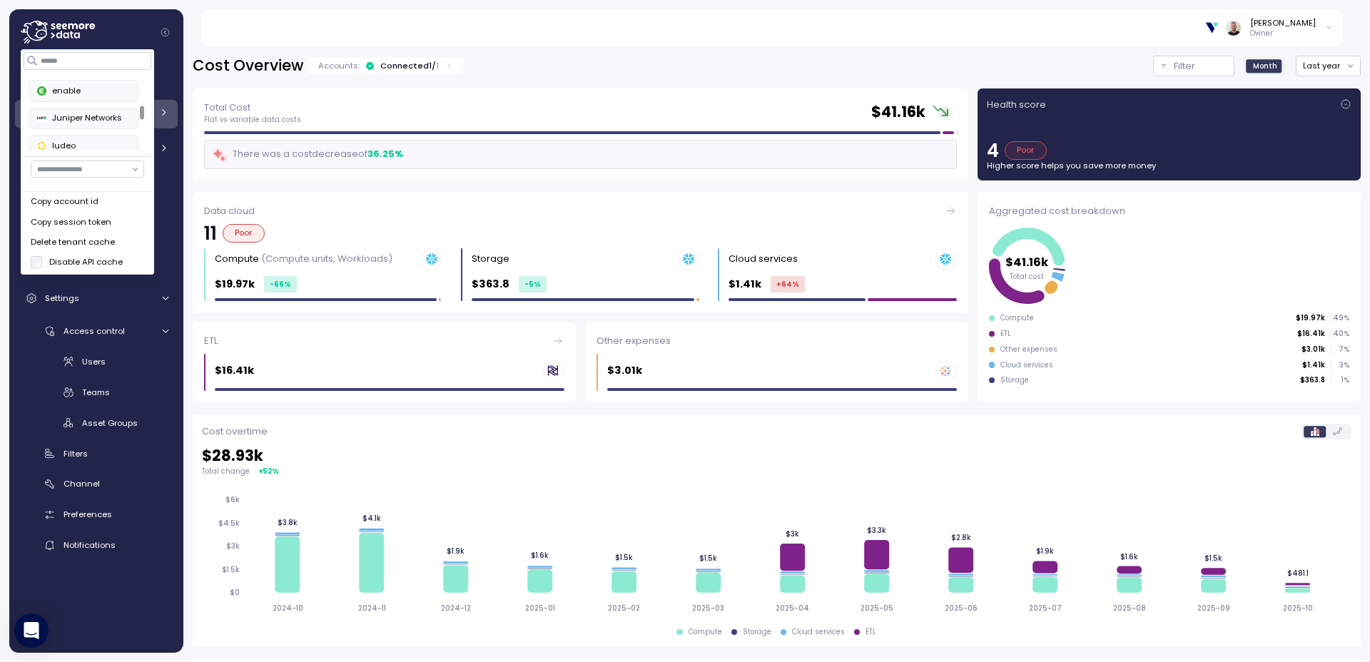
scroll to position [160, 0]
click at [73, 141] on div "ludeo" at bounding box center [83, 147] width 93 height 13
click at [56, 79] on div "splitit" at bounding box center [83, 80] width 93 height 13
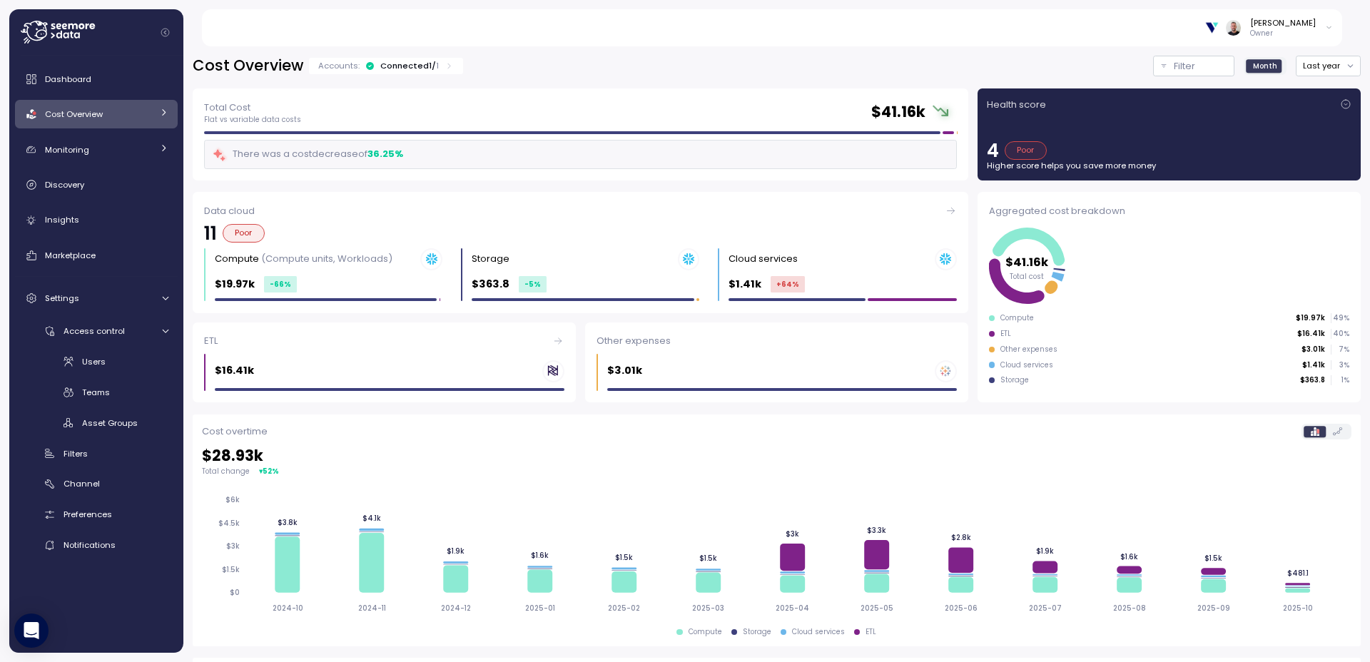
click at [243, 36] on div "Gilad Shay Owner" at bounding box center [780, 27] width 1125 height 37
click at [95, 113] on span "Cost Overview" at bounding box center [74, 113] width 58 height 11
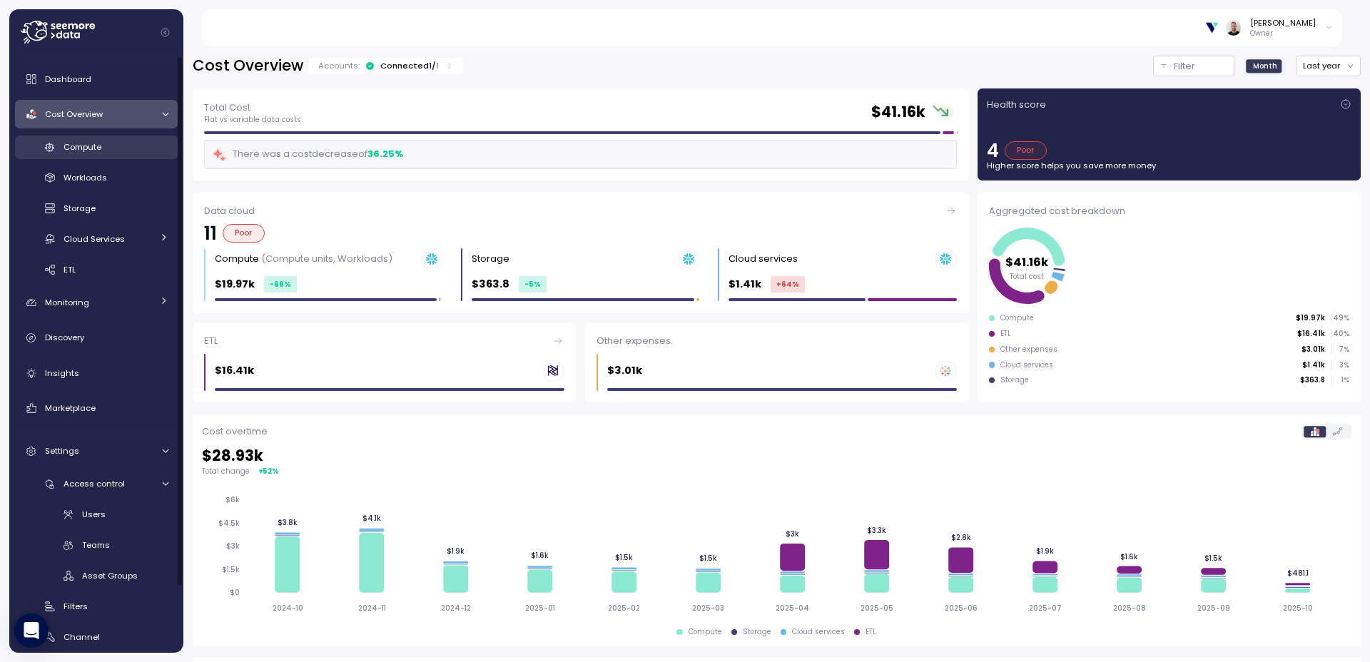
click at [85, 146] on span "Compute" at bounding box center [83, 146] width 38 height 11
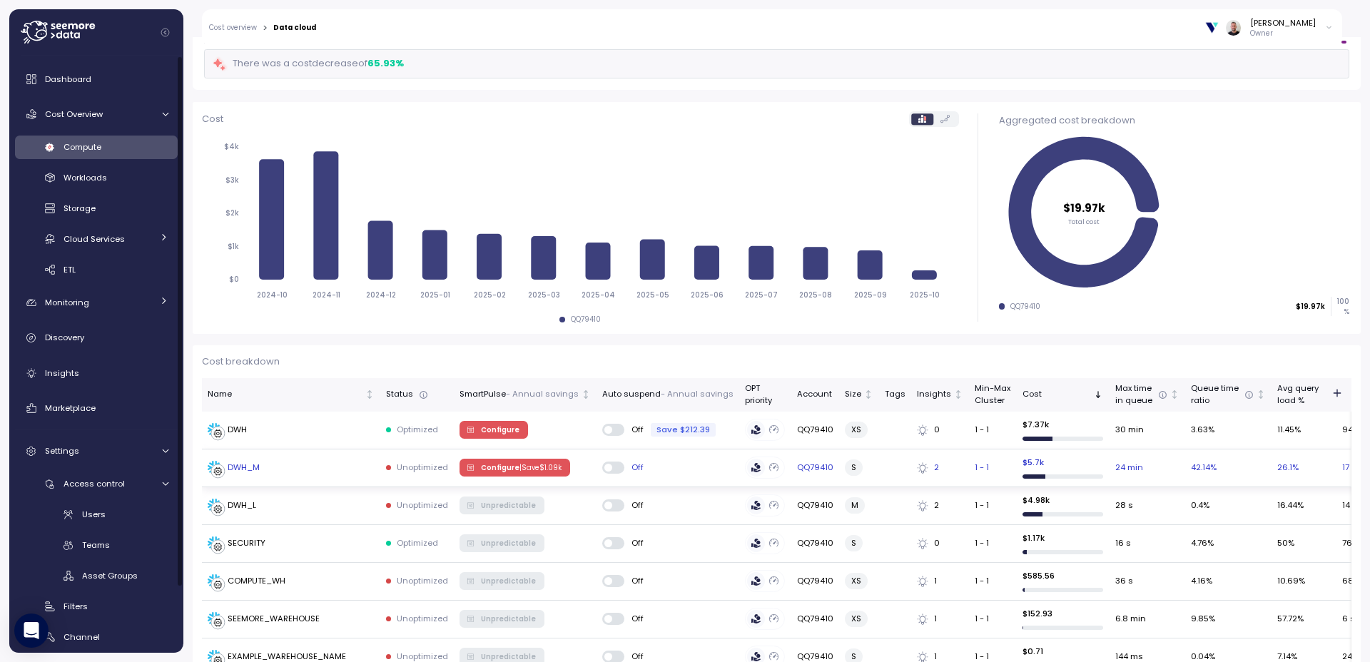
scroll to position [171, 0]
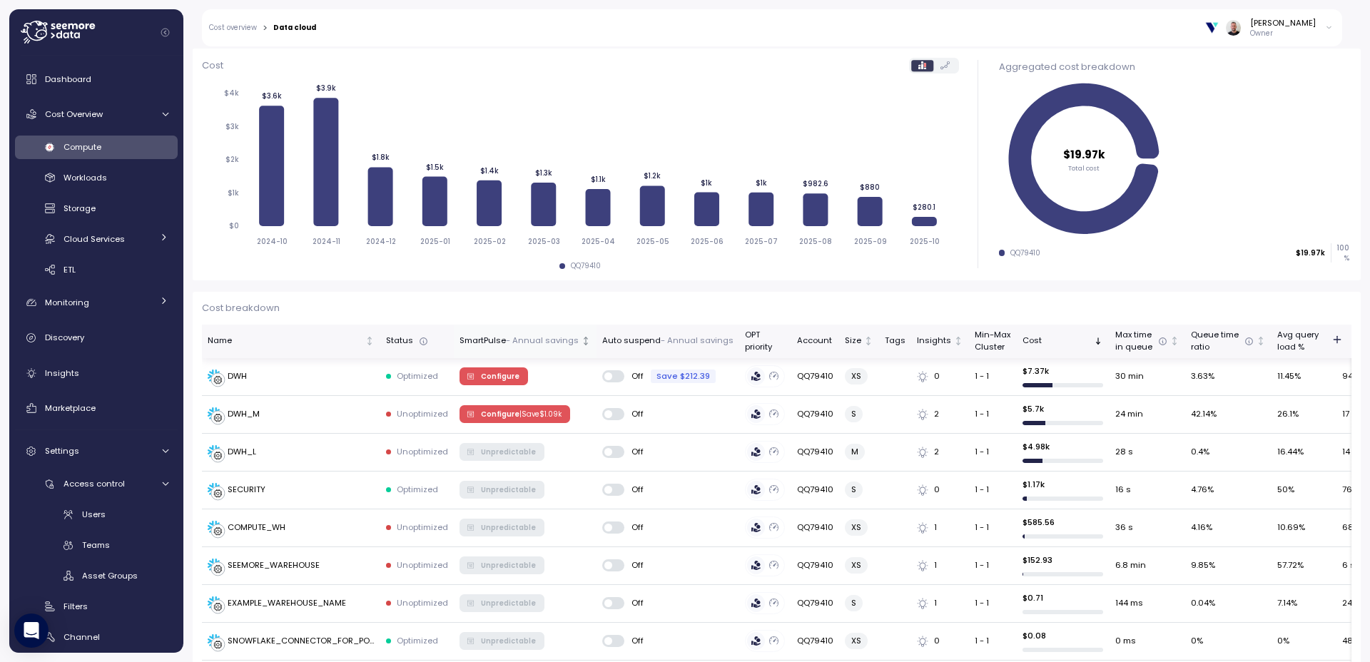
click at [508, 340] on p "- Annual savings" at bounding box center [542, 341] width 73 height 13
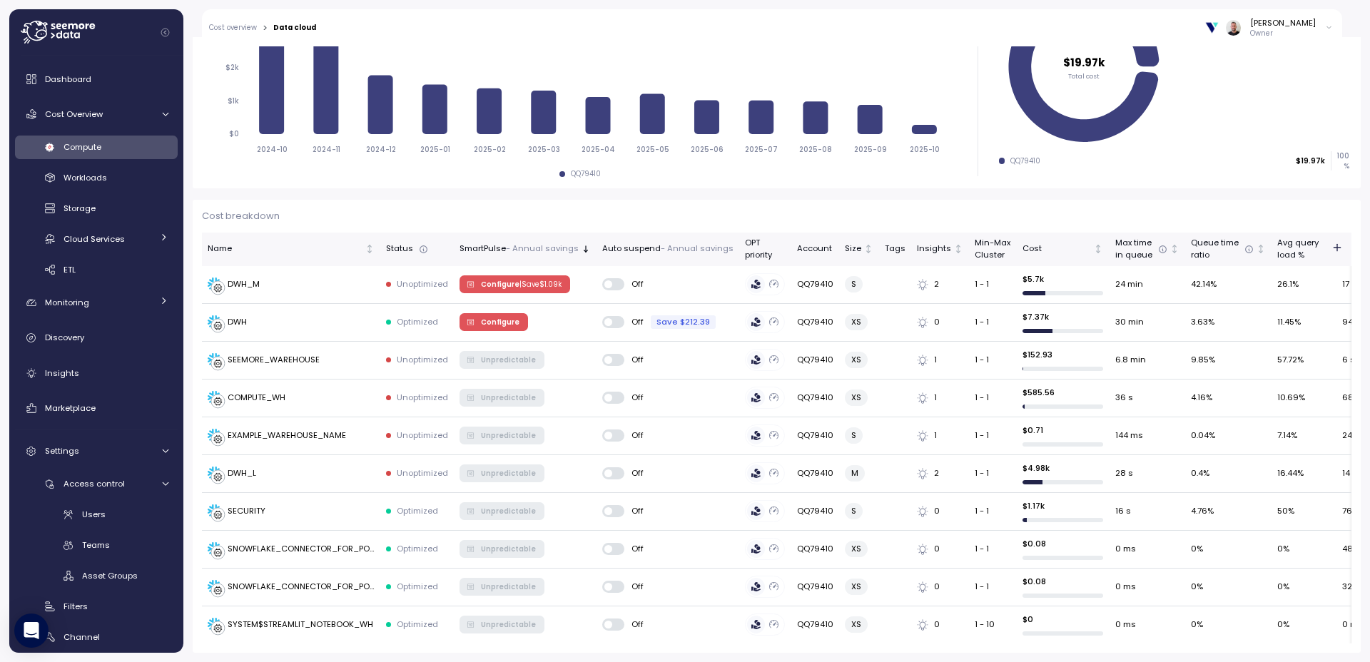
scroll to position [260, 0]
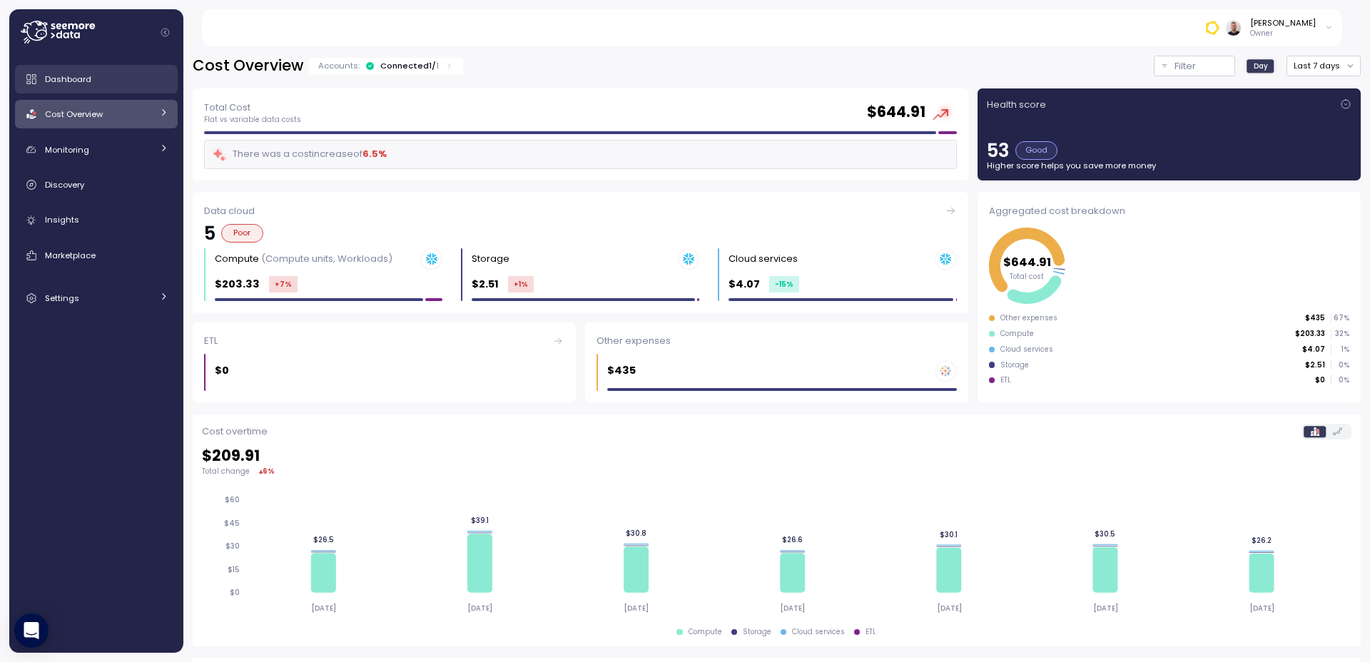
click at [94, 84] on div "Dashboard" at bounding box center [106, 79] width 123 height 14
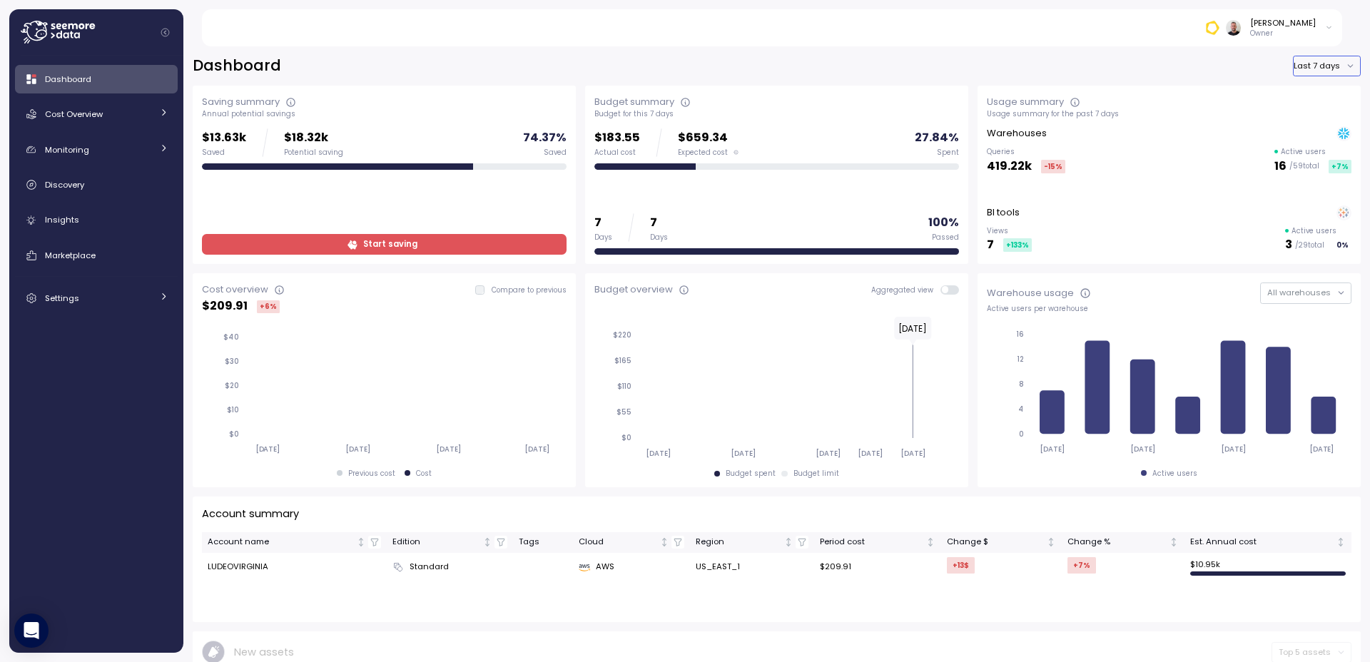
click at [1329, 63] on button "Last 7 days" at bounding box center [1327, 66] width 68 height 21
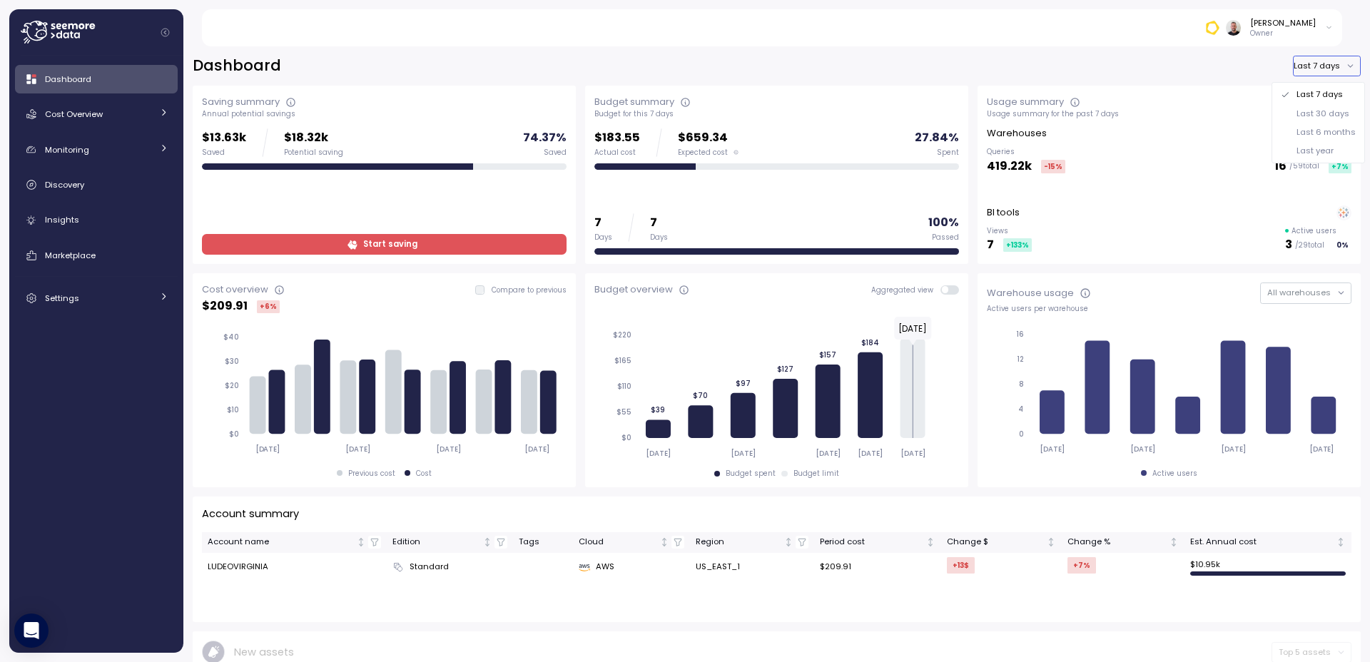
click at [1311, 154] on div "Last year" at bounding box center [1315, 150] width 37 height 11
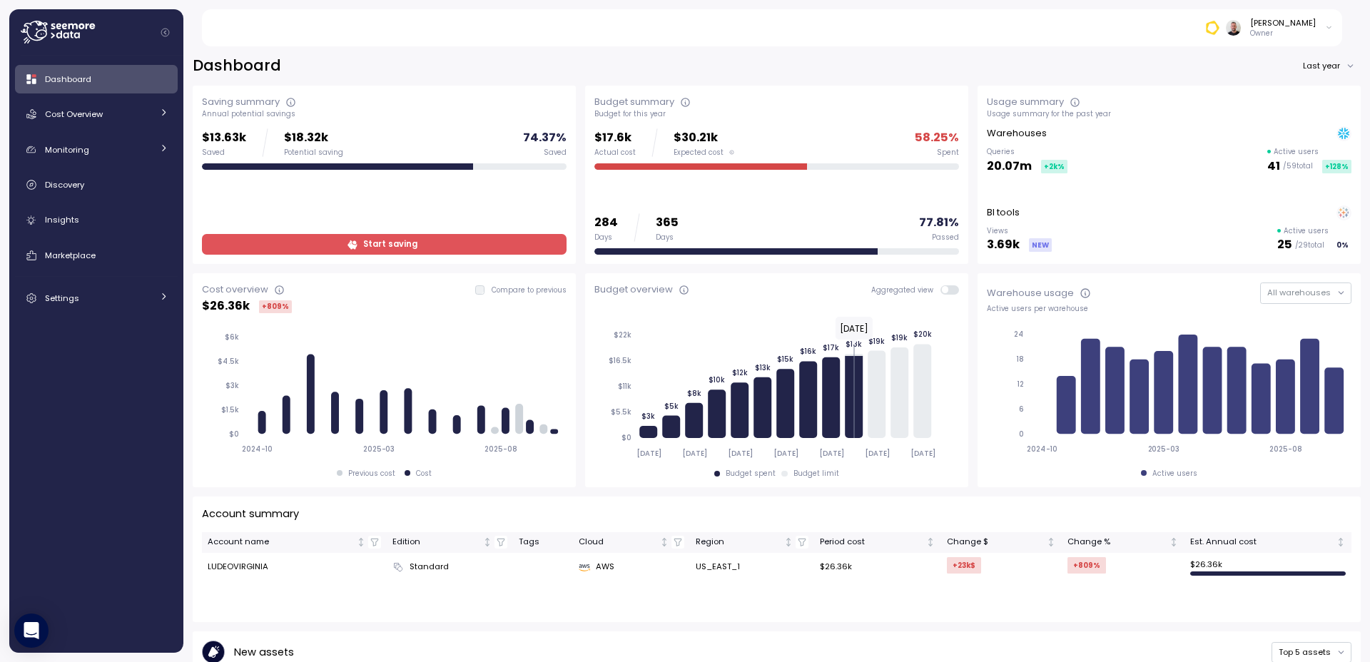
click at [78, 27] on icon at bounding box center [58, 32] width 74 height 23
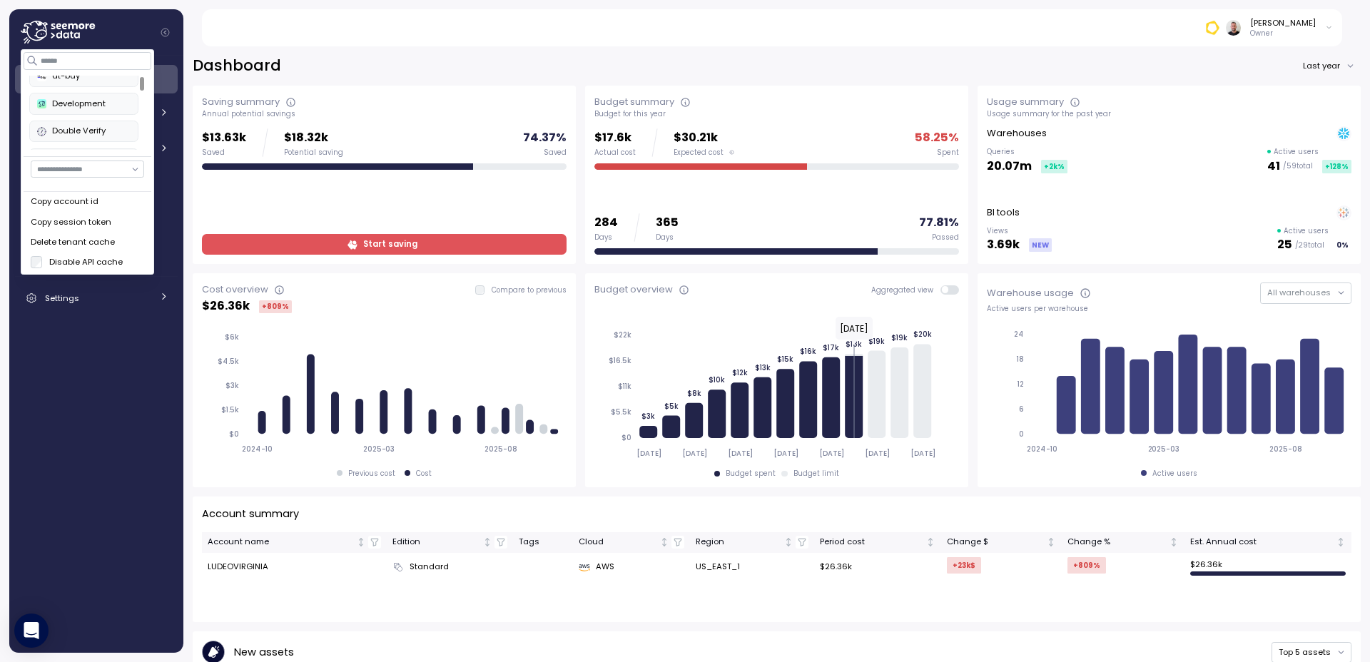
scroll to position [160, 0]
click at [336, 67] on div "Dashboard Last year" at bounding box center [777, 66] width 1168 height 21
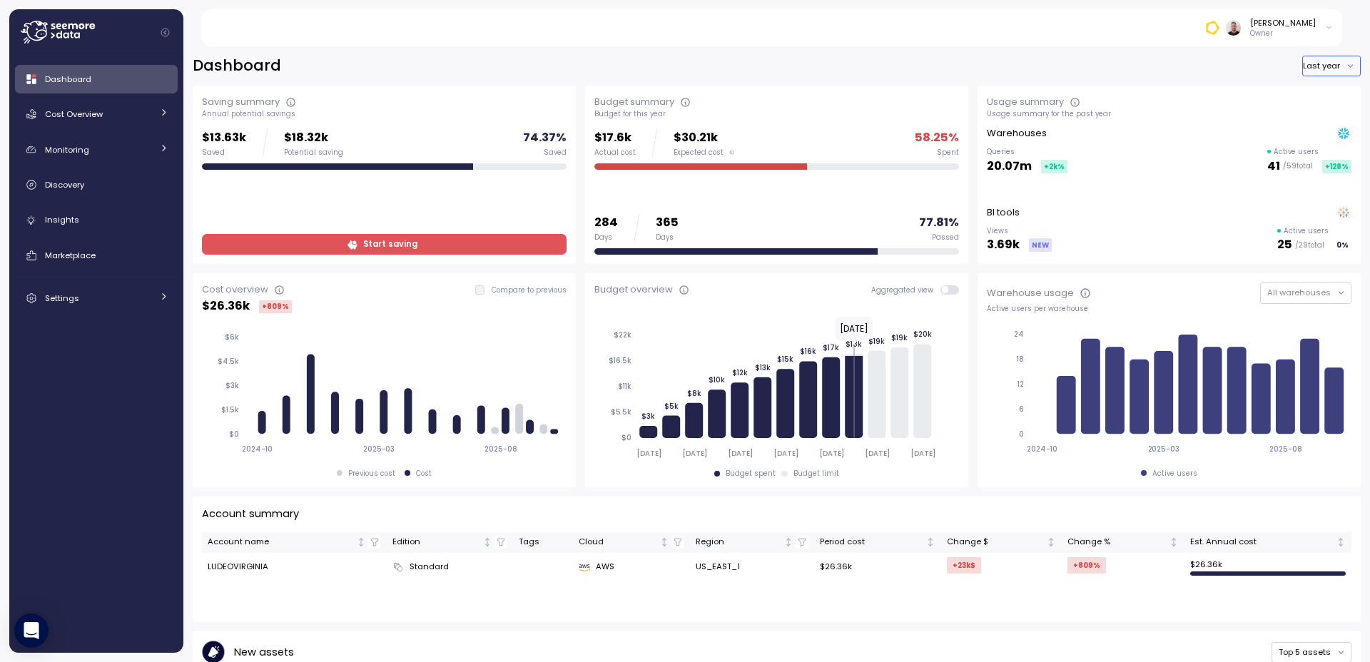
click at [1315, 69] on button "Last year" at bounding box center [1331, 66] width 59 height 21
click at [723, 56] on div "Dashboard Last year" at bounding box center [777, 66] width 1168 height 21
click at [91, 116] on span "Cost Overview" at bounding box center [74, 113] width 58 height 11
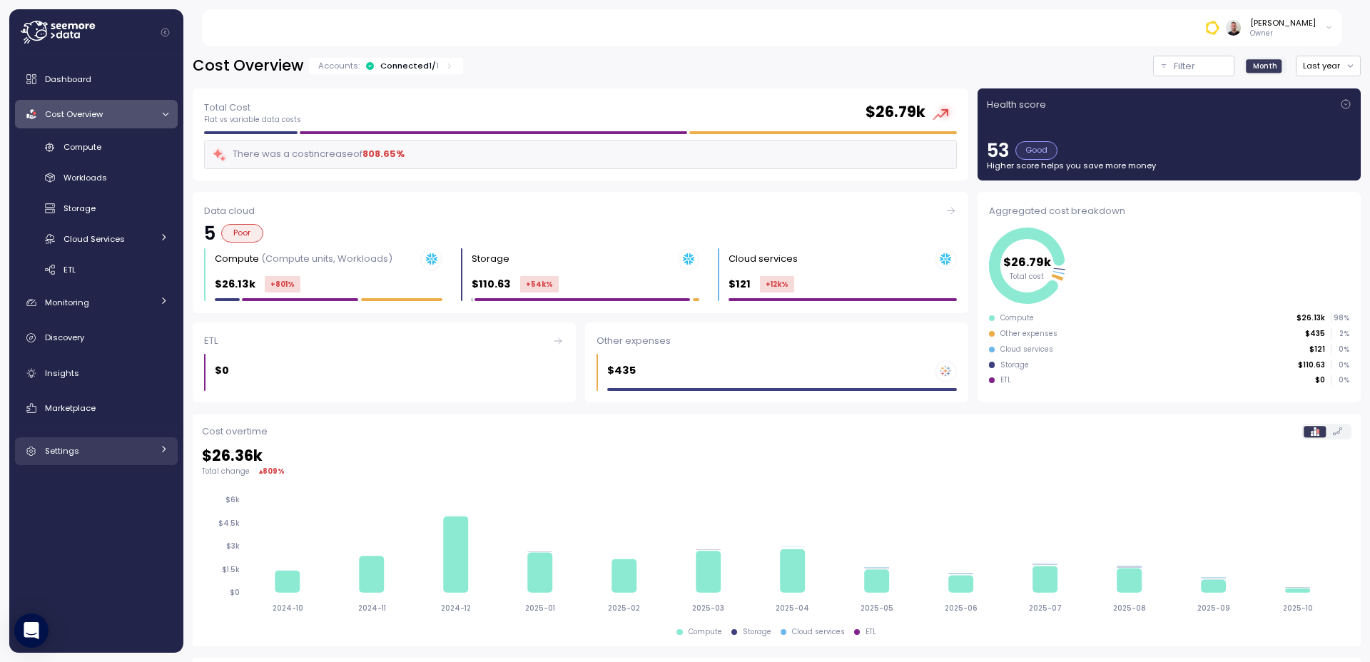
click at [86, 447] on div "Settings" at bounding box center [98, 451] width 107 height 14
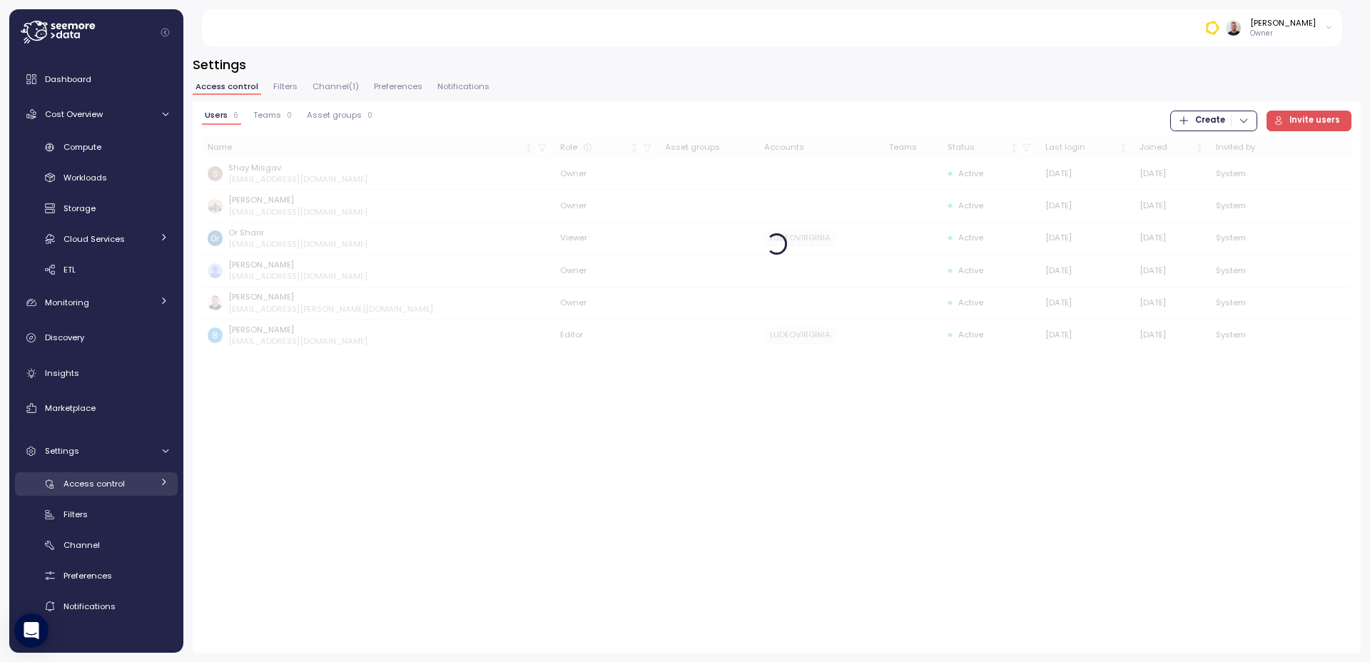
click at [81, 480] on span "Access control" at bounding box center [94, 483] width 61 height 11
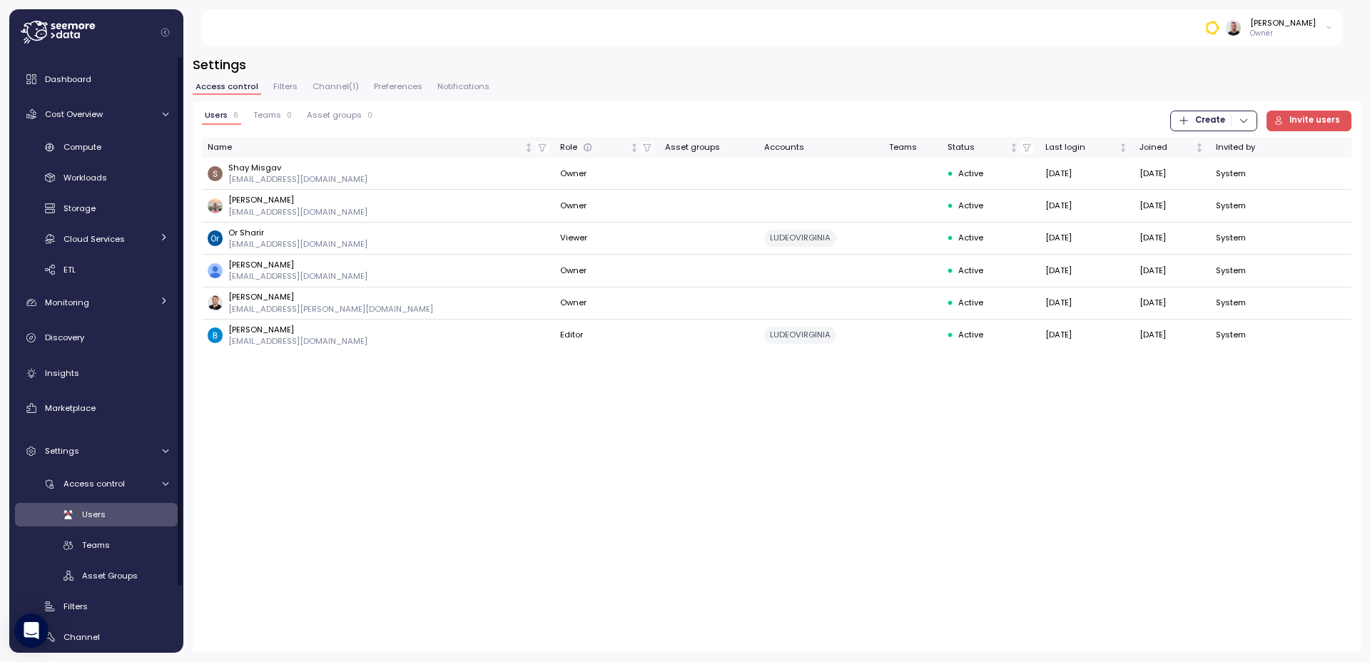
click at [439, 492] on div "Users 6 Teams 0 Asset groups 0 Create Invite users Name Role Asset groups Accou…" at bounding box center [777, 377] width 1168 height 552
click at [68, 375] on span "Insights" at bounding box center [62, 372] width 34 height 11
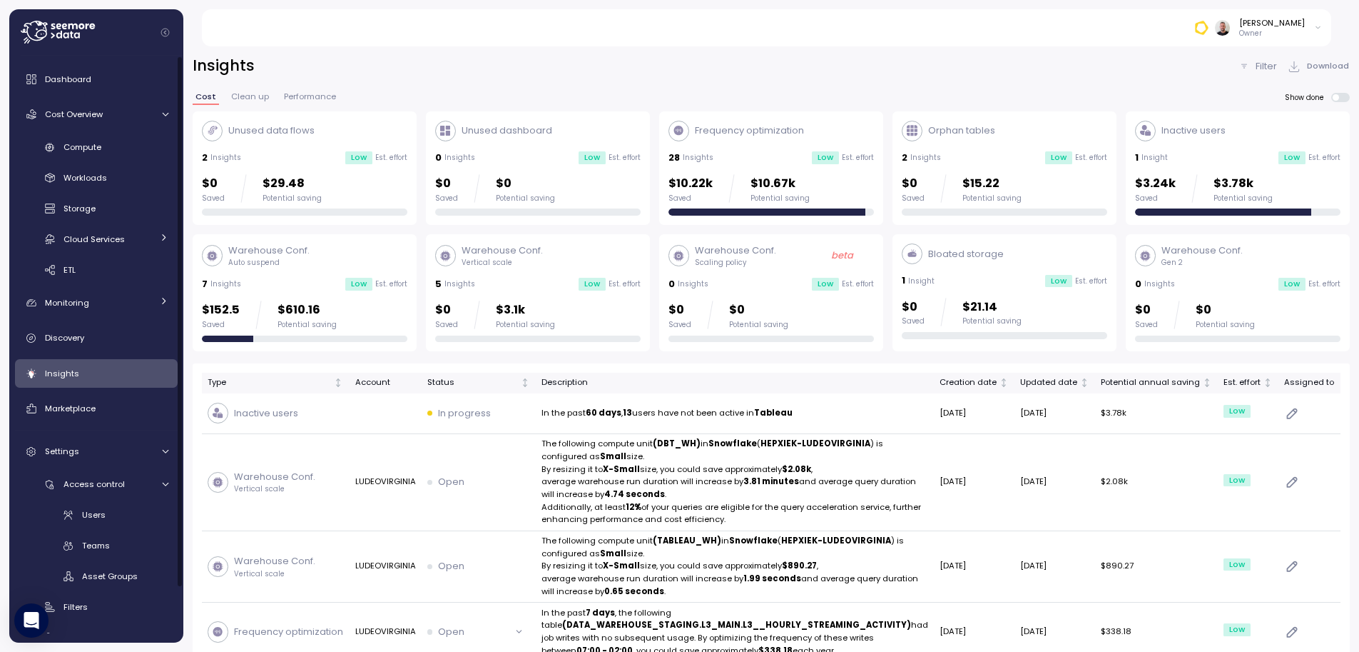
click at [931, 73] on div "Insights Filter Download" at bounding box center [771, 66] width 1157 height 21
click at [79, 410] on span "Marketplace" at bounding box center [70, 407] width 51 height 11
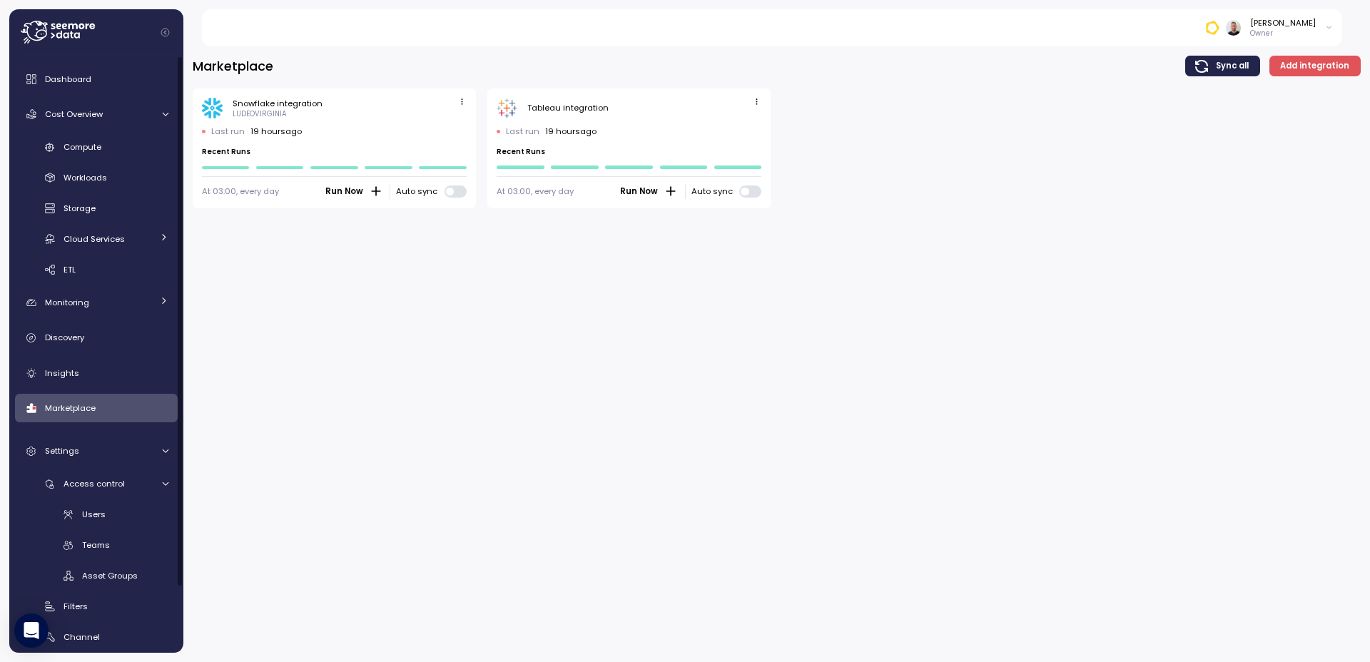
click at [689, 375] on div "Marketplace Sync all Add integration Snowflake integration LUDEOVIRGINIA Last r…" at bounding box center [776, 349] width 1187 height 625
click at [99, 153] on div "Compute" at bounding box center [116, 147] width 105 height 14
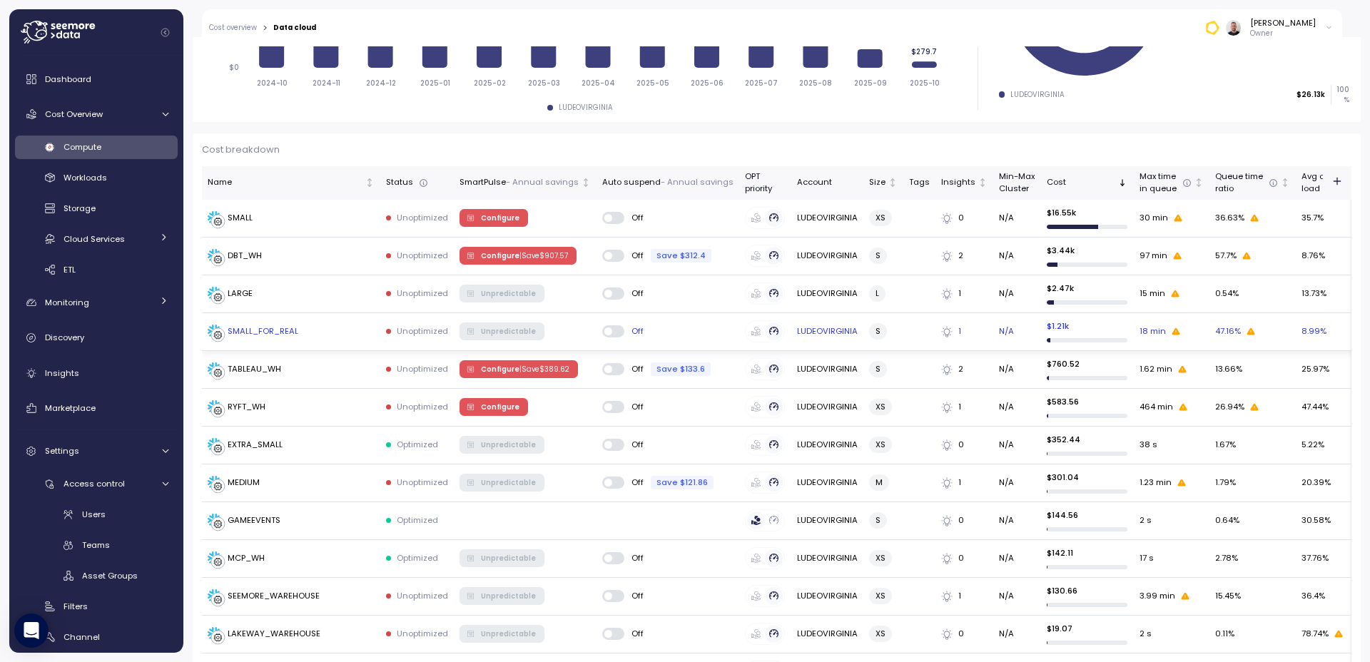
scroll to position [329, 0]
click at [512, 181] on p "- Annual savings" at bounding box center [542, 183] width 73 height 13
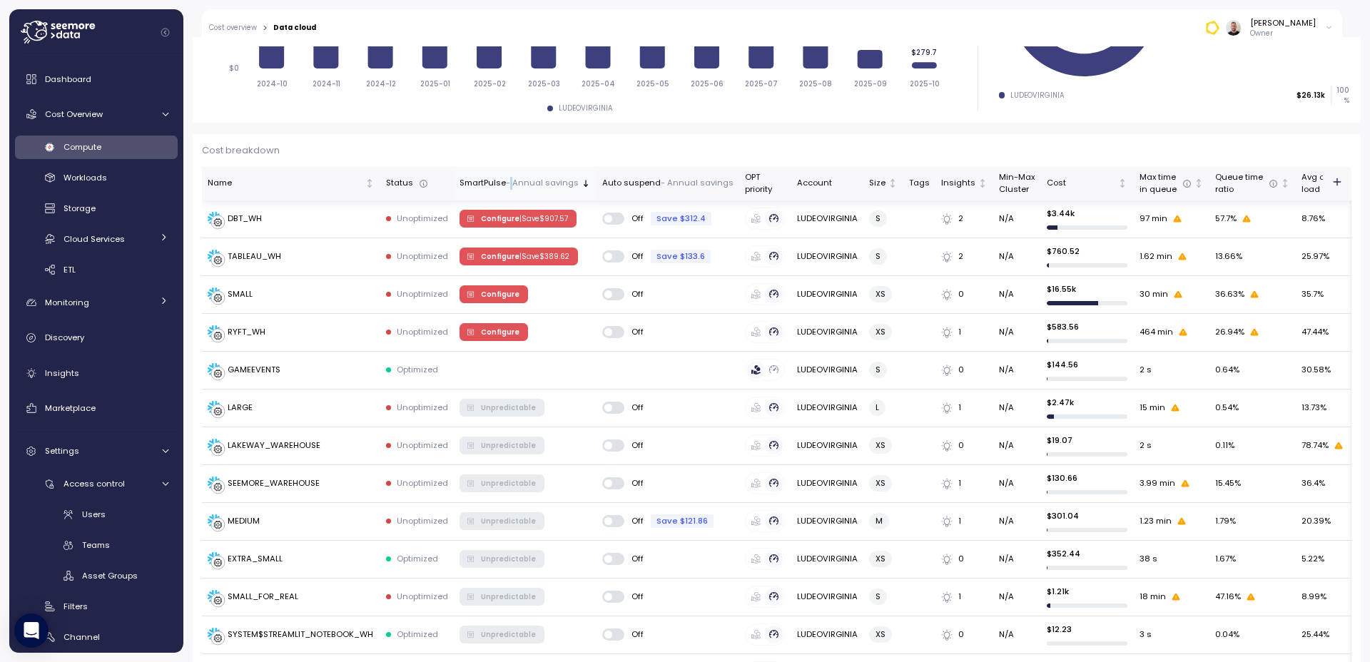
click at [512, 181] on p "- Annual savings" at bounding box center [542, 183] width 73 height 13
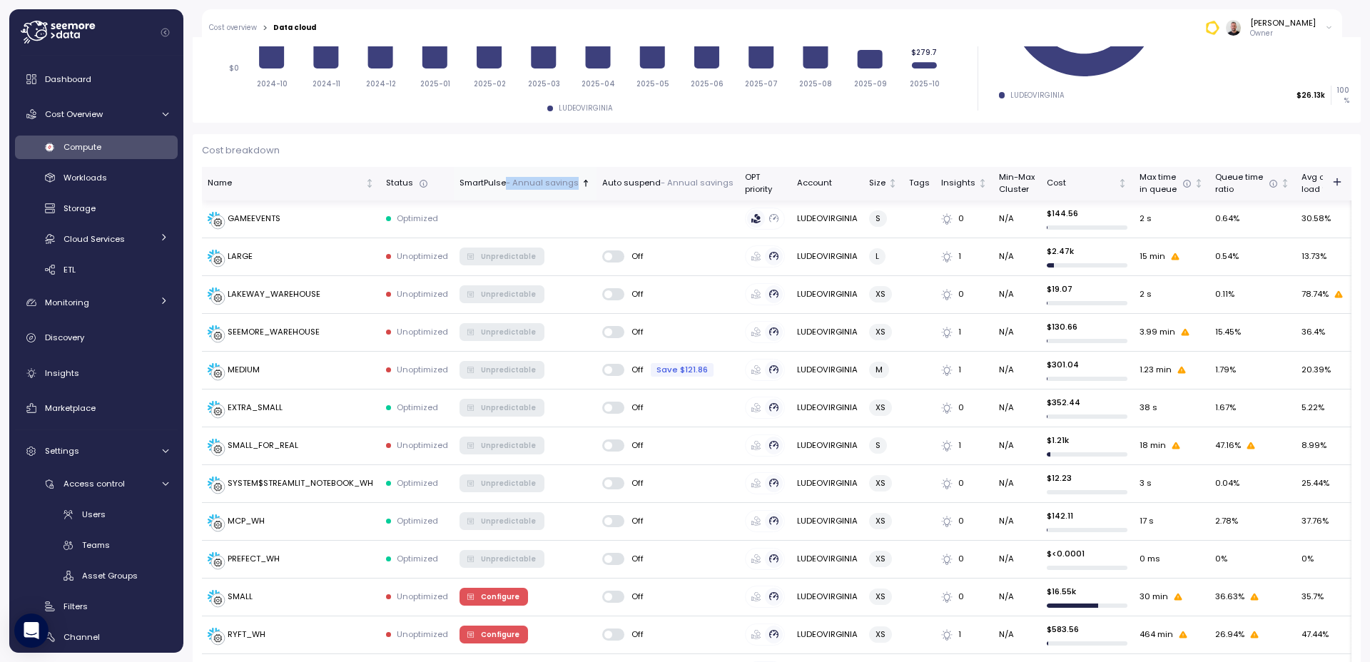
click at [512, 181] on p "- Annual savings" at bounding box center [542, 183] width 73 height 13
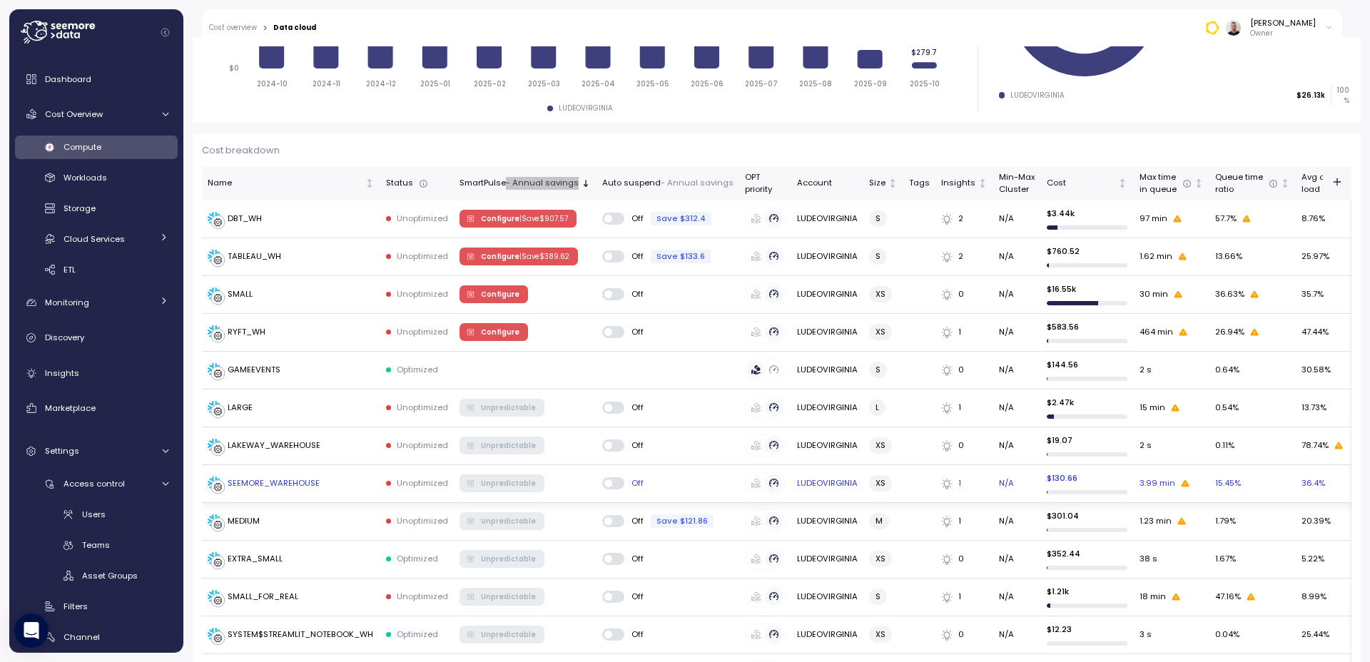
scroll to position [415, 0]
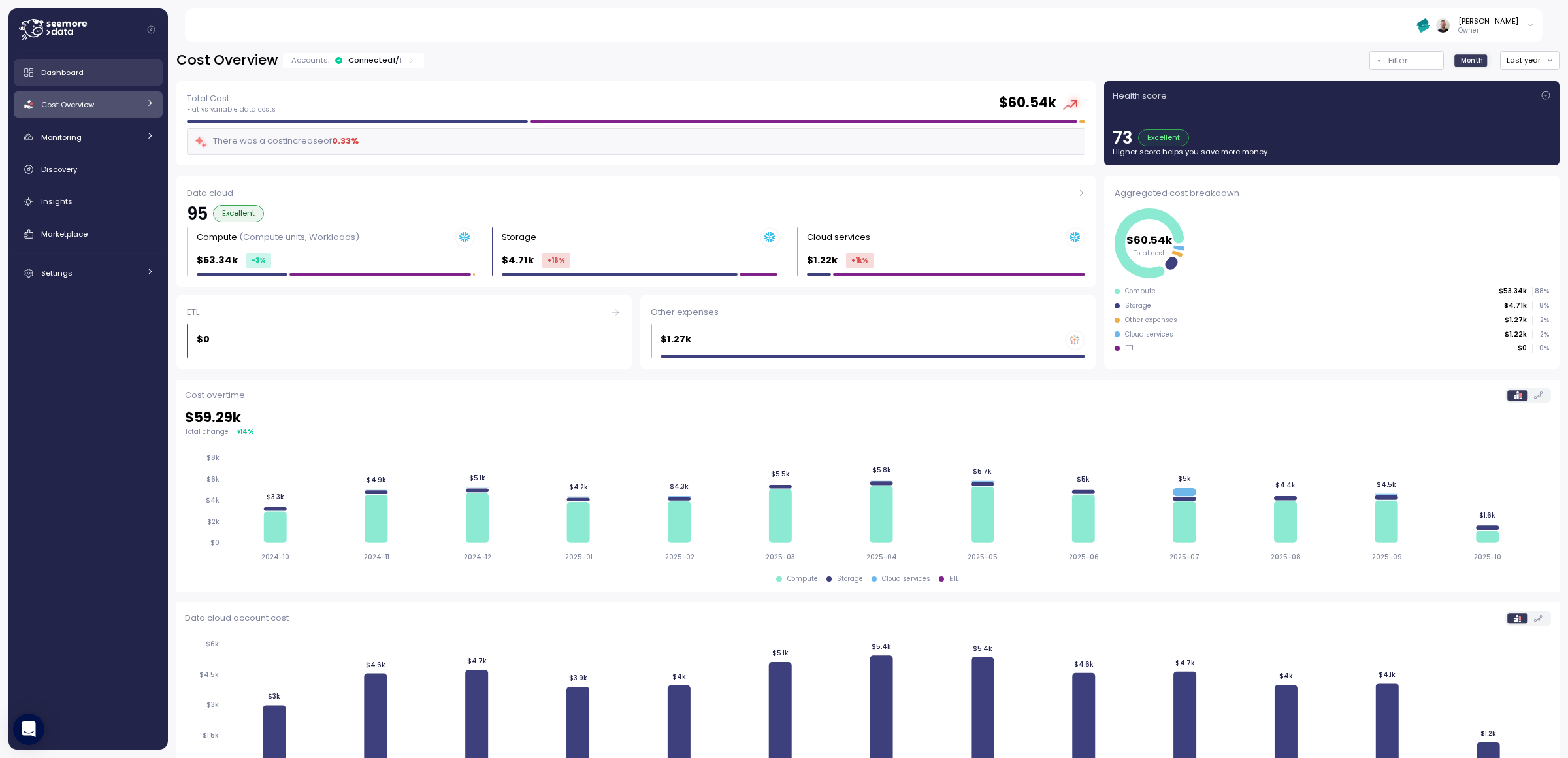
click at [92, 76] on div "Dashboard" at bounding box center [97, 72] width 113 height 13
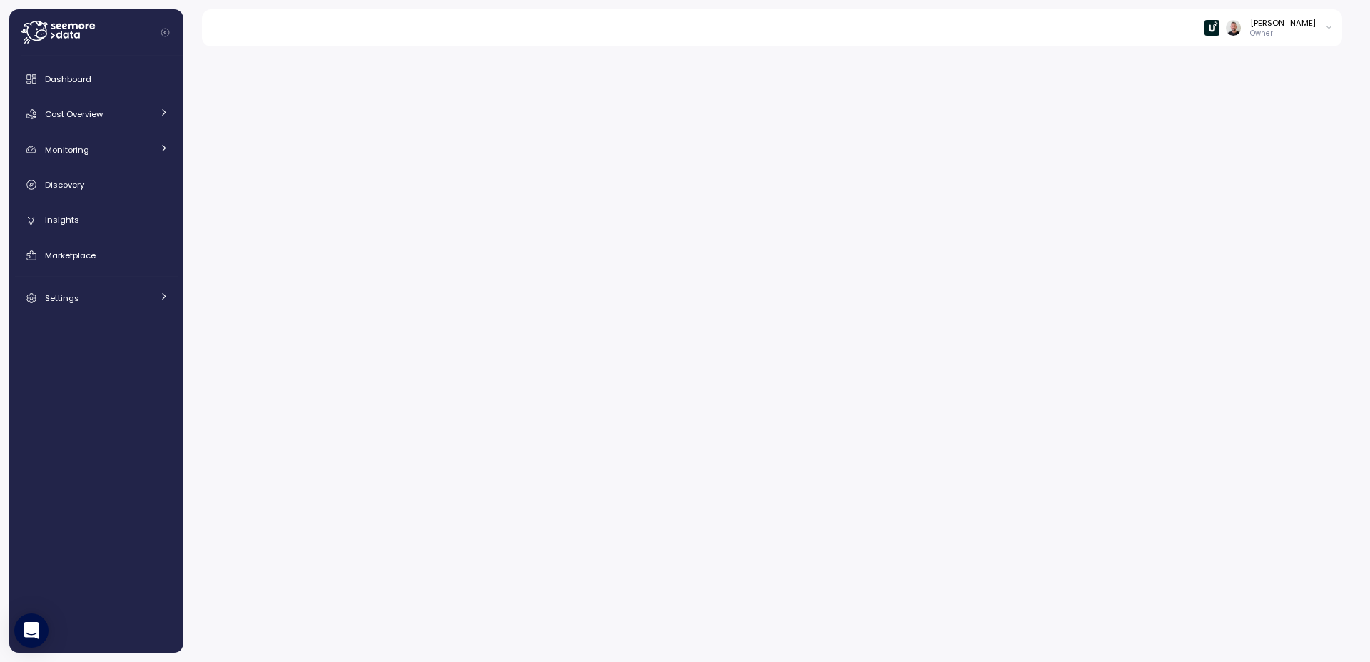
click at [65, 41] on icon at bounding box center [58, 32] width 74 height 23
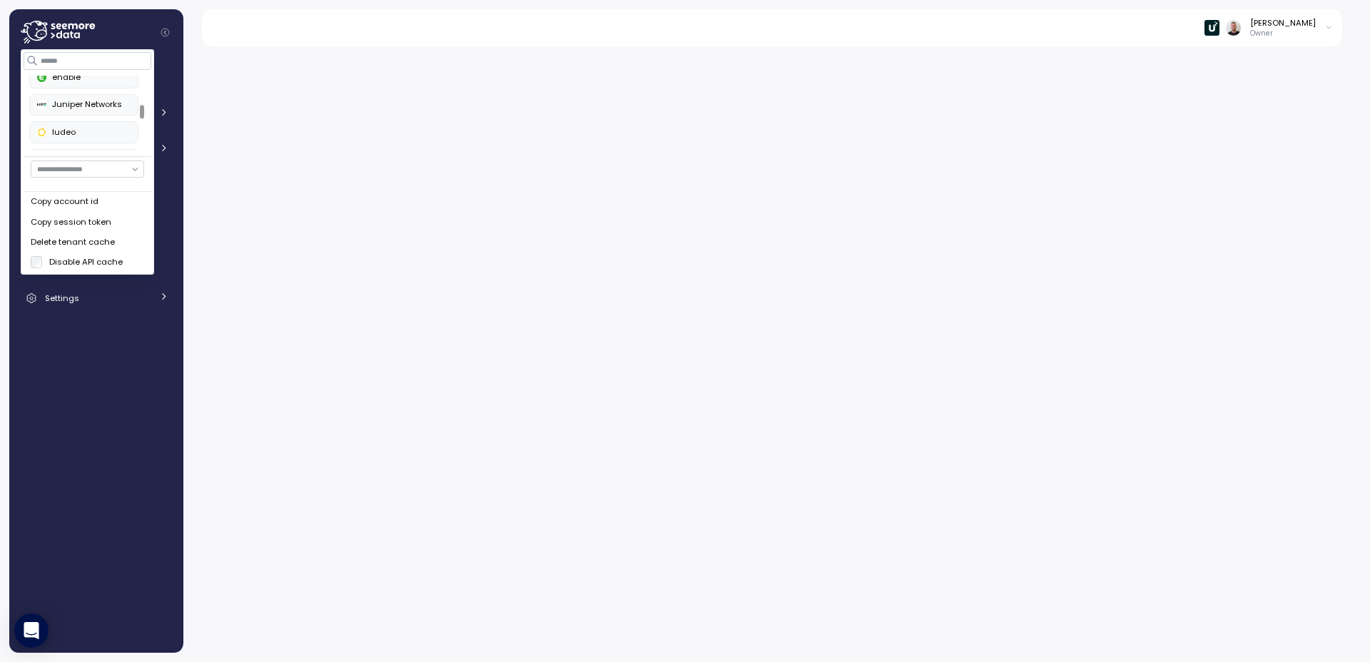
scroll to position [223, 0]
click at [72, 111] on div "PayU" at bounding box center [83, 111] width 93 height 13
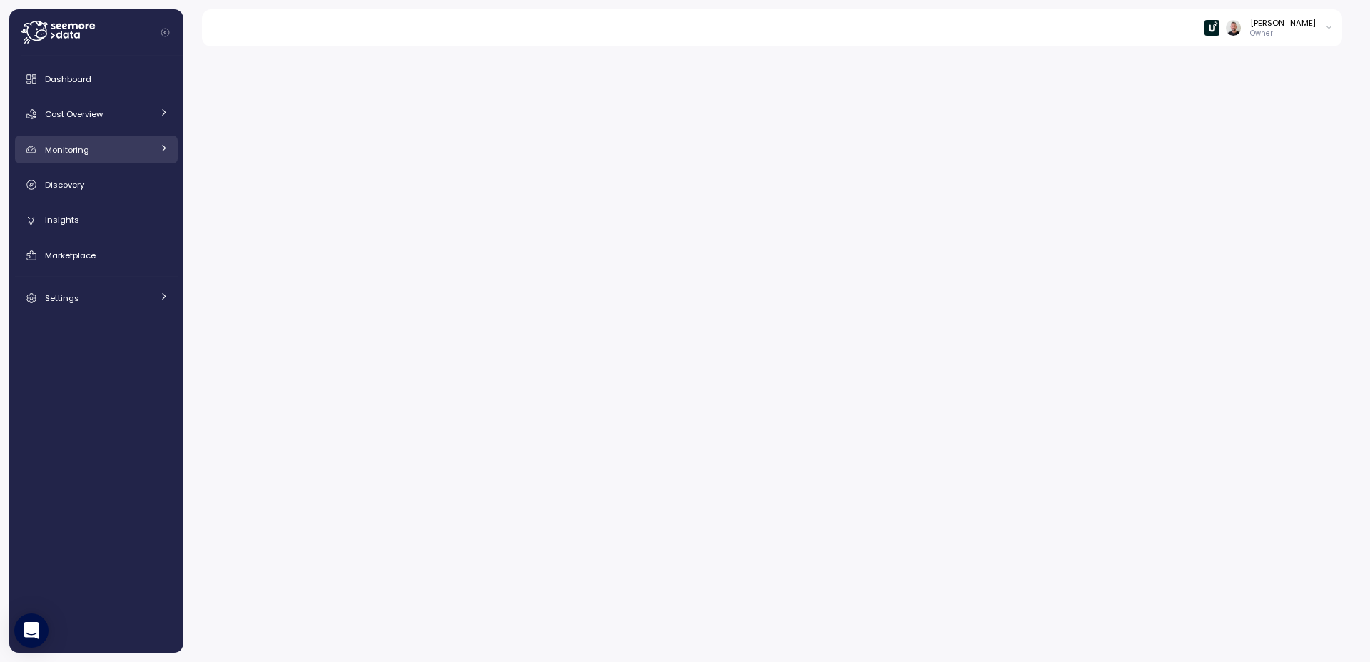
click at [87, 145] on span "Monitoring" at bounding box center [67, 149] width 44 height 11
click at [62, 305] on div "Settings" at bounding box center [98, 298] width 107 height 14
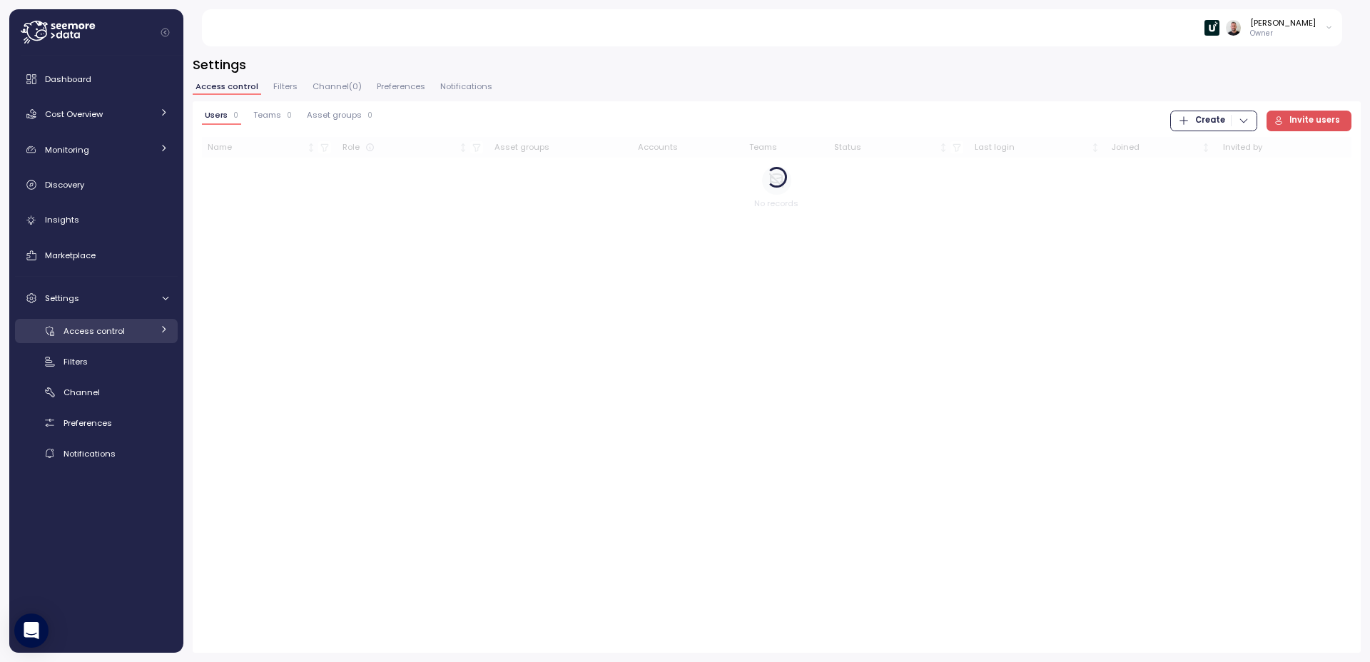
click at [79, 327] on span "Access control" at bounding box center [94, 330] width 61 height 11
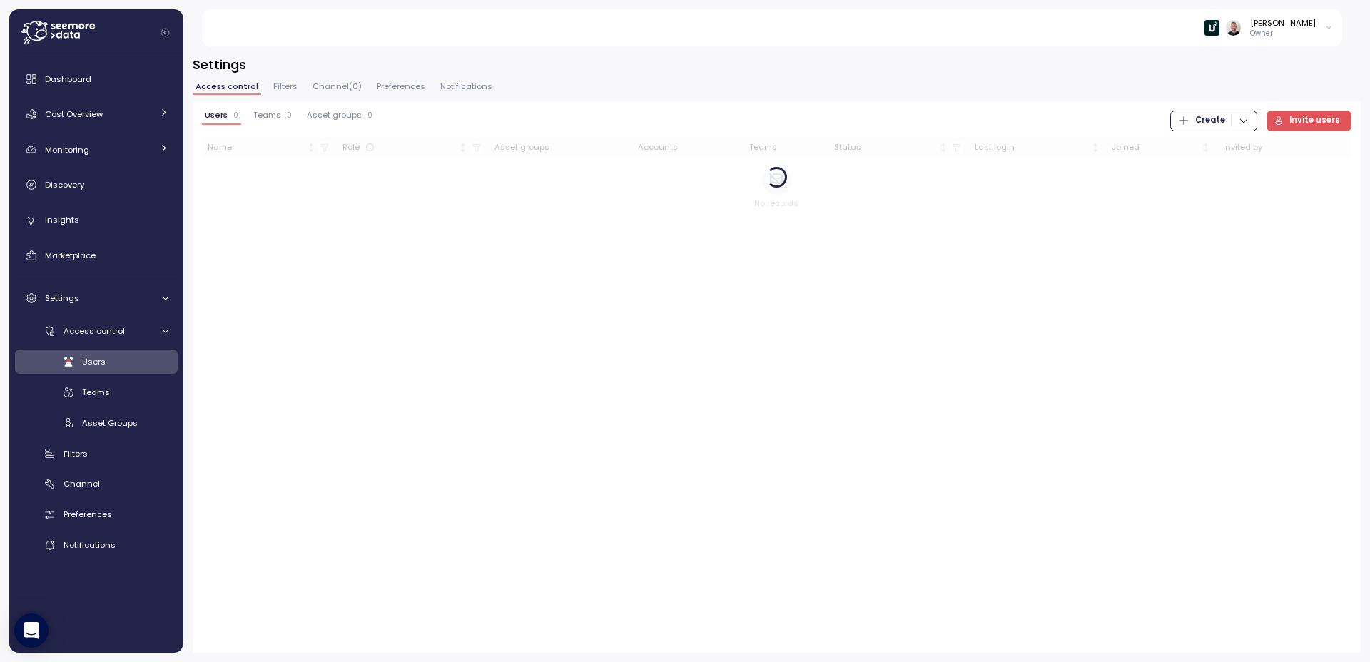
click at [95, 360] on span "Users" at bounding box center [94, 361] width 24 height 11
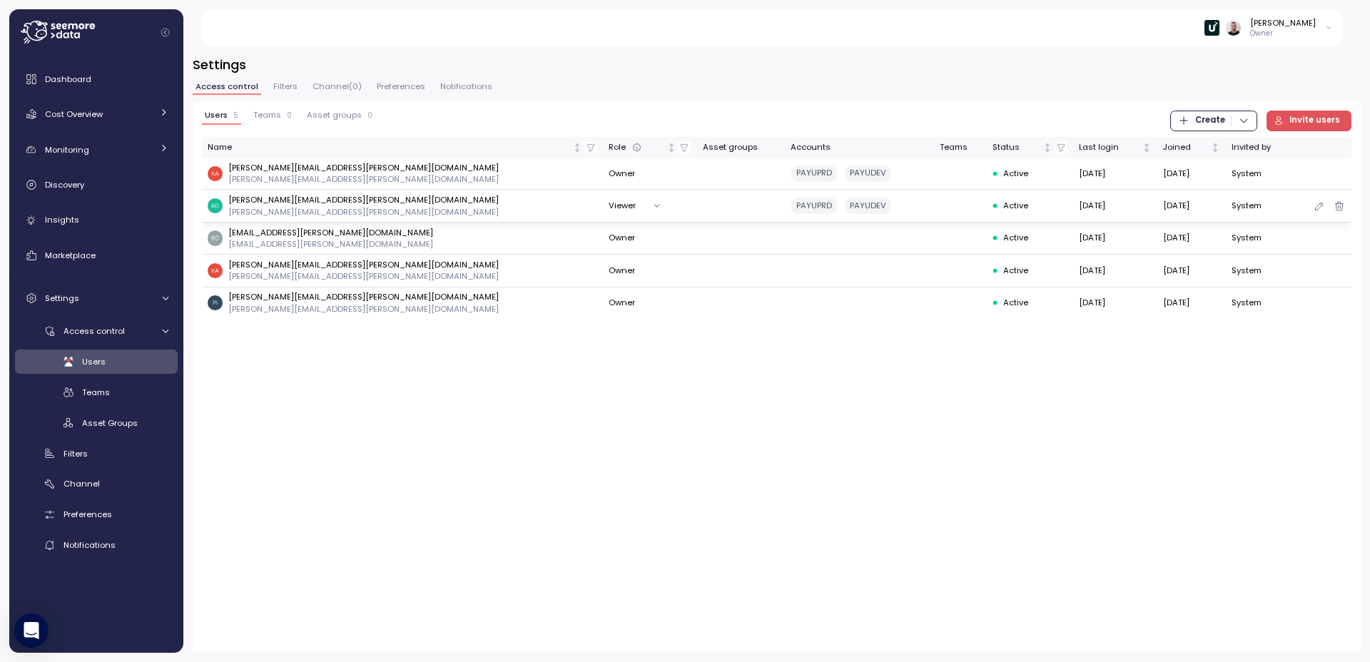
click at [305, 200] on p "[PERSON_NAME][EMAIL_ADDRESS][PERSON_NAME][DOMAIN_NAME]" at bounding box center [363, 199] width 270 height 11
copy p "payu"
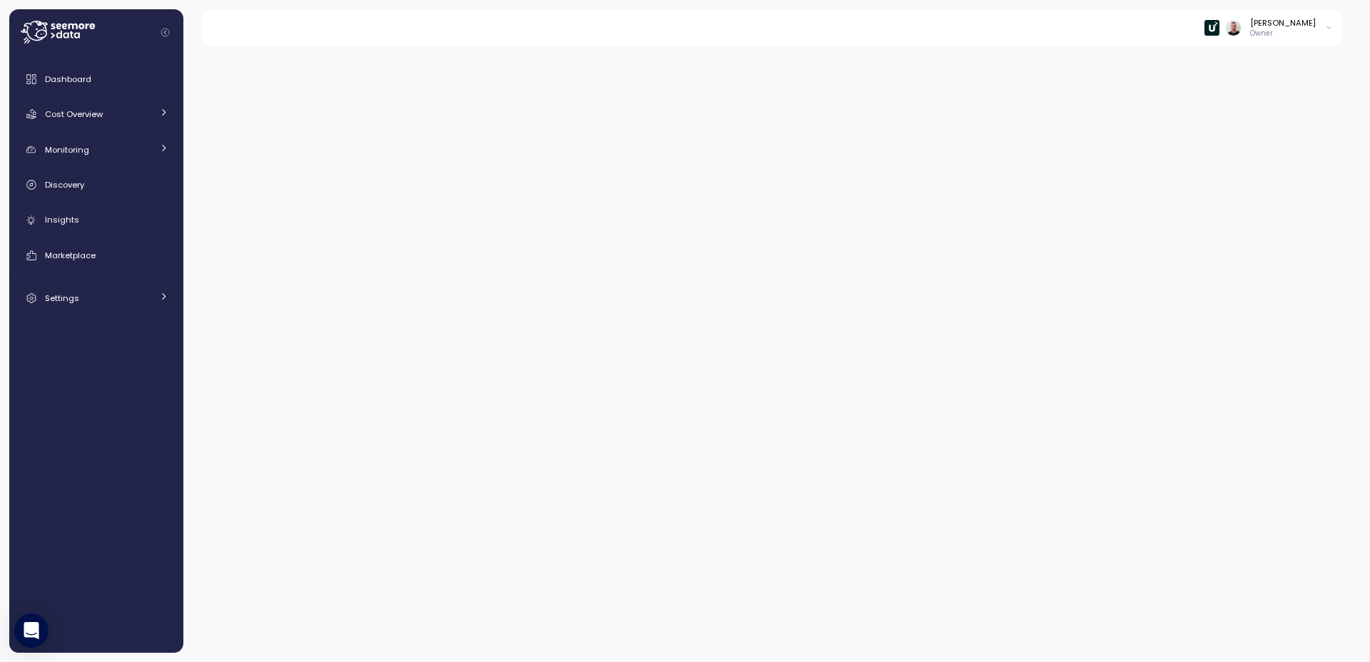
click at [61, 41] on icon at bounding box center [58, 32] width 74 height 23
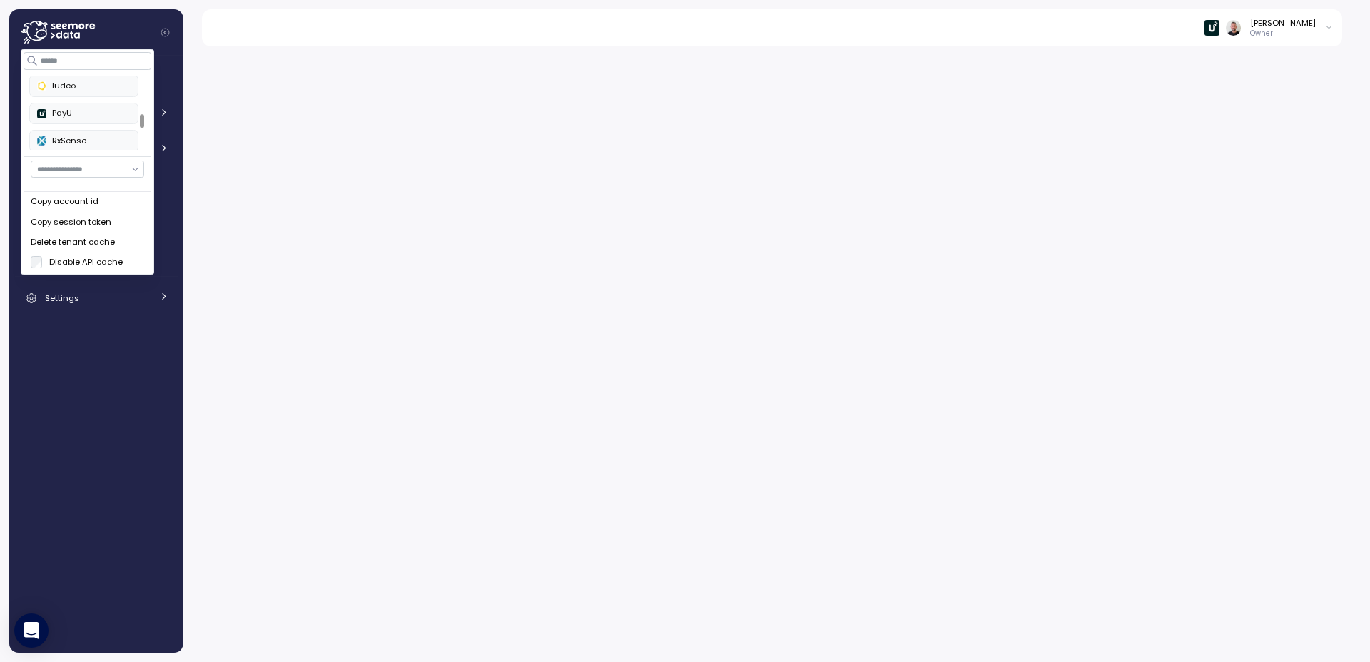
scroll to position [223, 0]
click at [82, 140] on div "RxSense" at bounding box center [83, 139] width 93 height 13
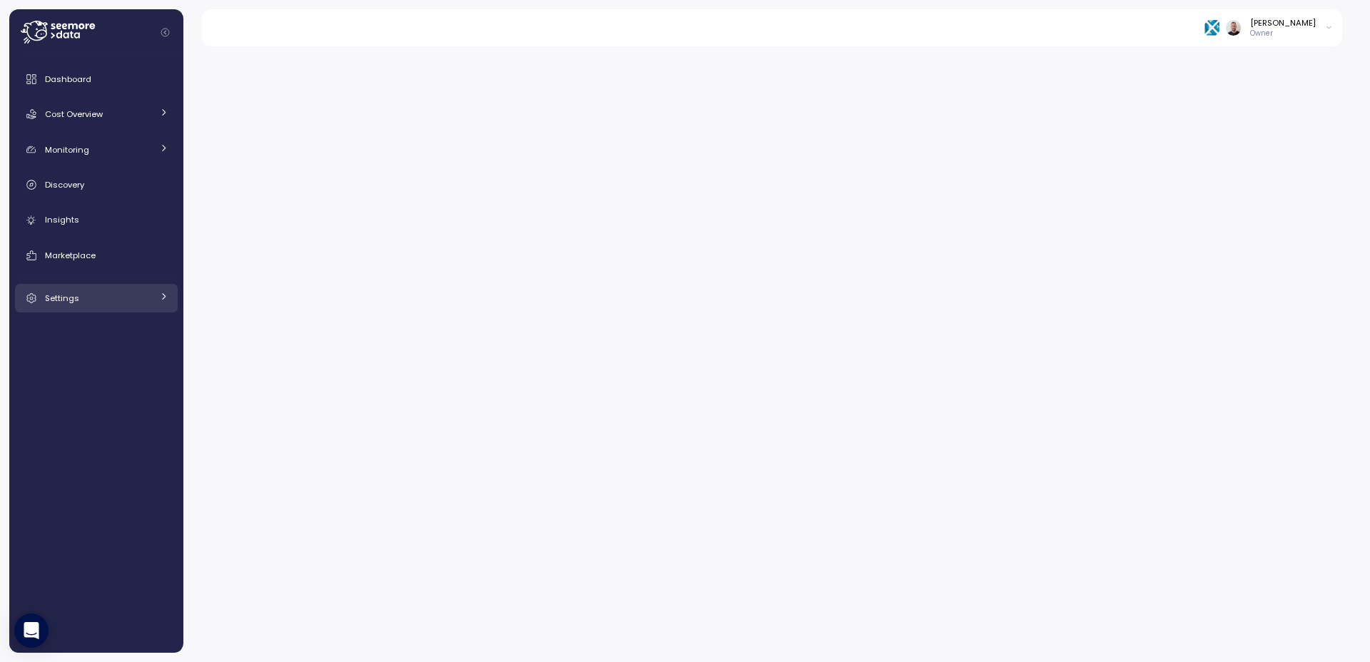
click at [92, 298] on div "Settings" at bounding box center [98, 298] width 107 height 14
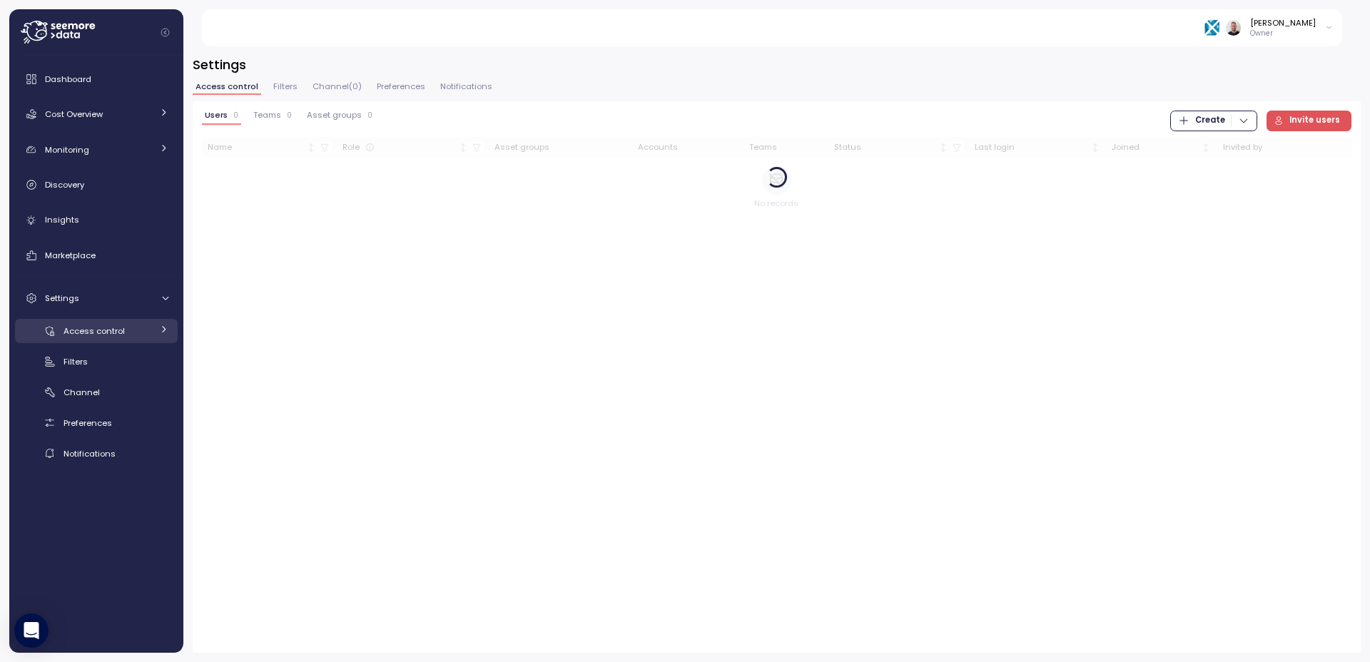
click at [89, 327] on span "Access control" at bounding box center [94, 330] width 61 height 11
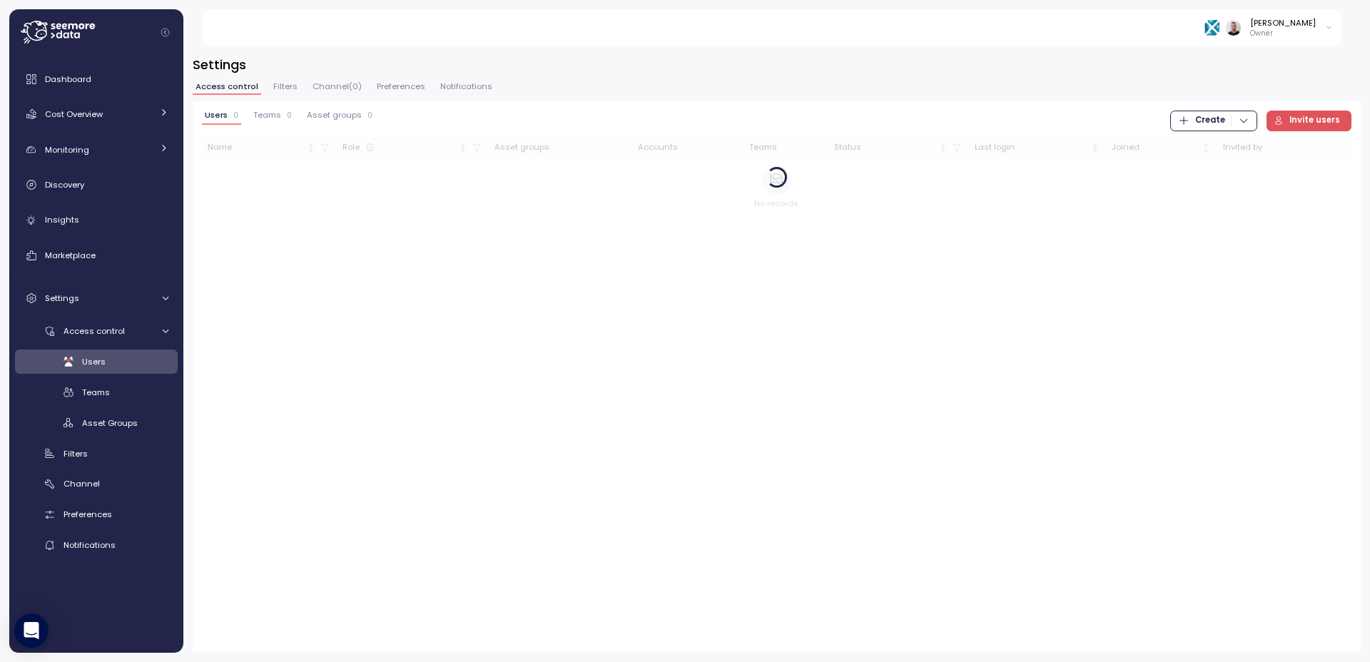
click at [98, 362] on span "Users" at bounding box center [94, 361] width 24 height 11
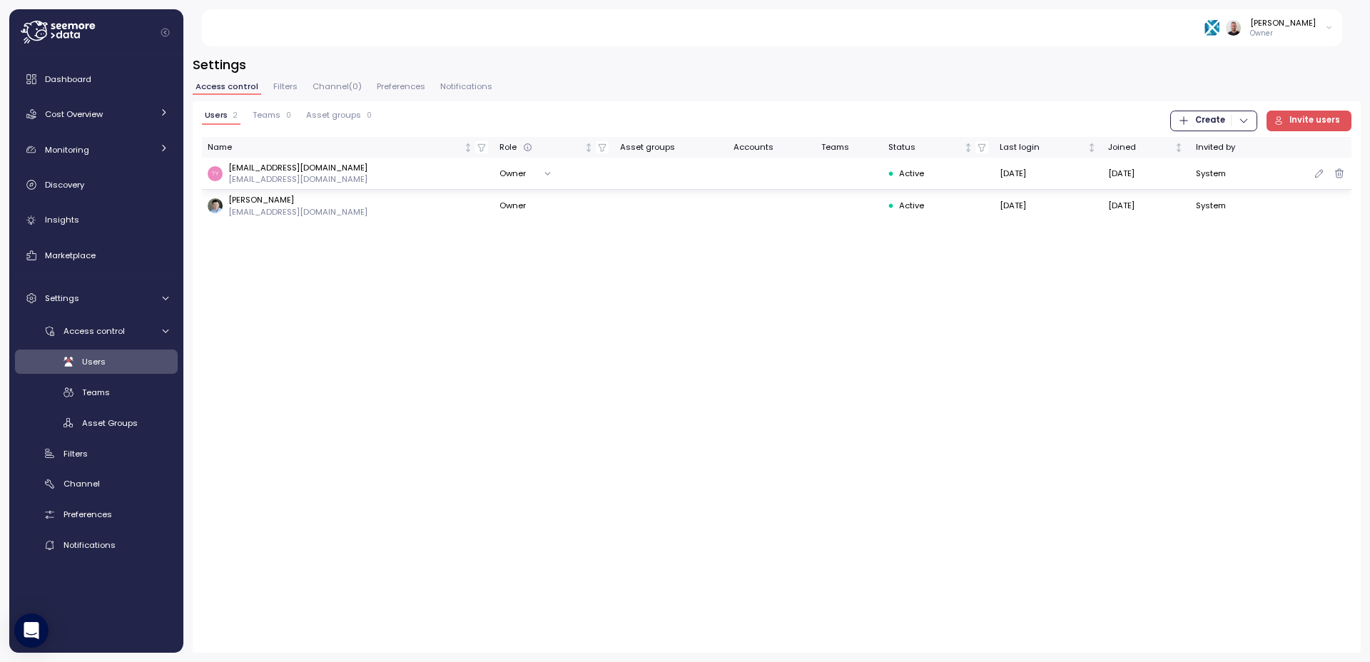
click at [282, 171] on p "[EMAIL_ADDRESS][DOMAIN_NAME]" at bounding box center [297, 167] width 139 height 11
click at [283, 169] on p "[EMAIL_ADDRESS][DOMAIN_NAME]" at bounding box center [297, 167] width 139 height 11
copy p "rxsense"
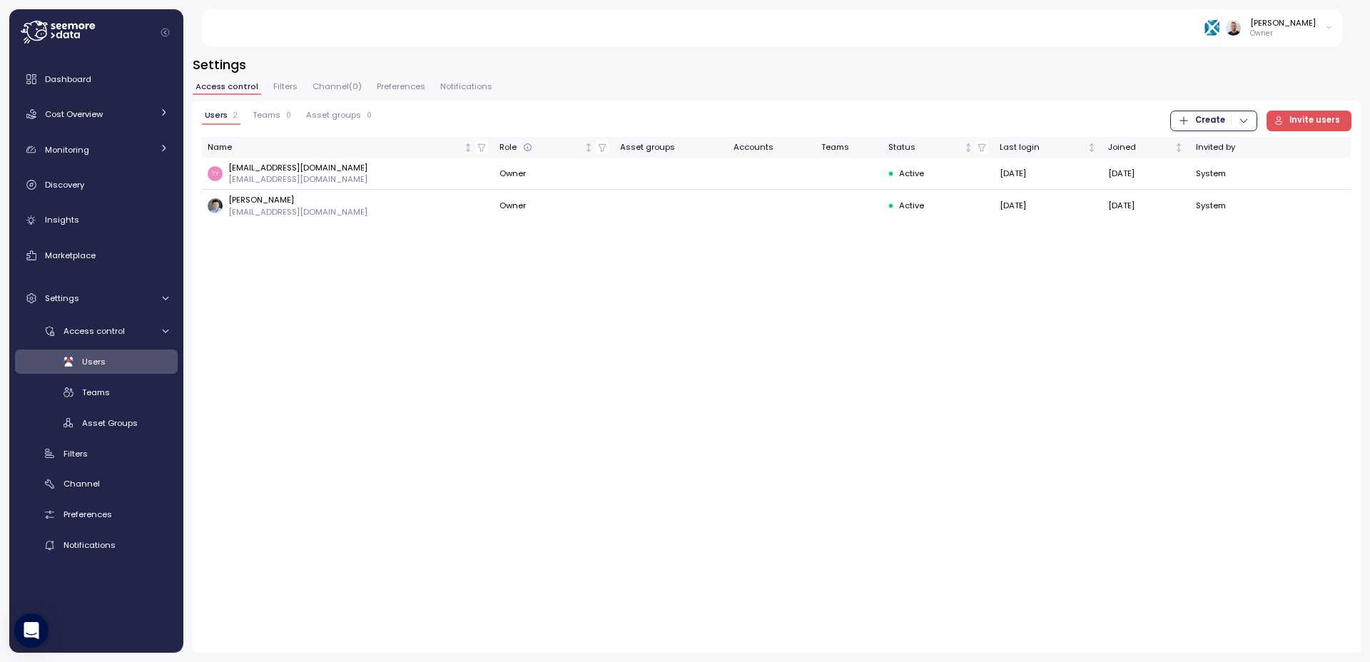
click at [64, 33] on icon at bounding box center [67, 35] width 6 height 6
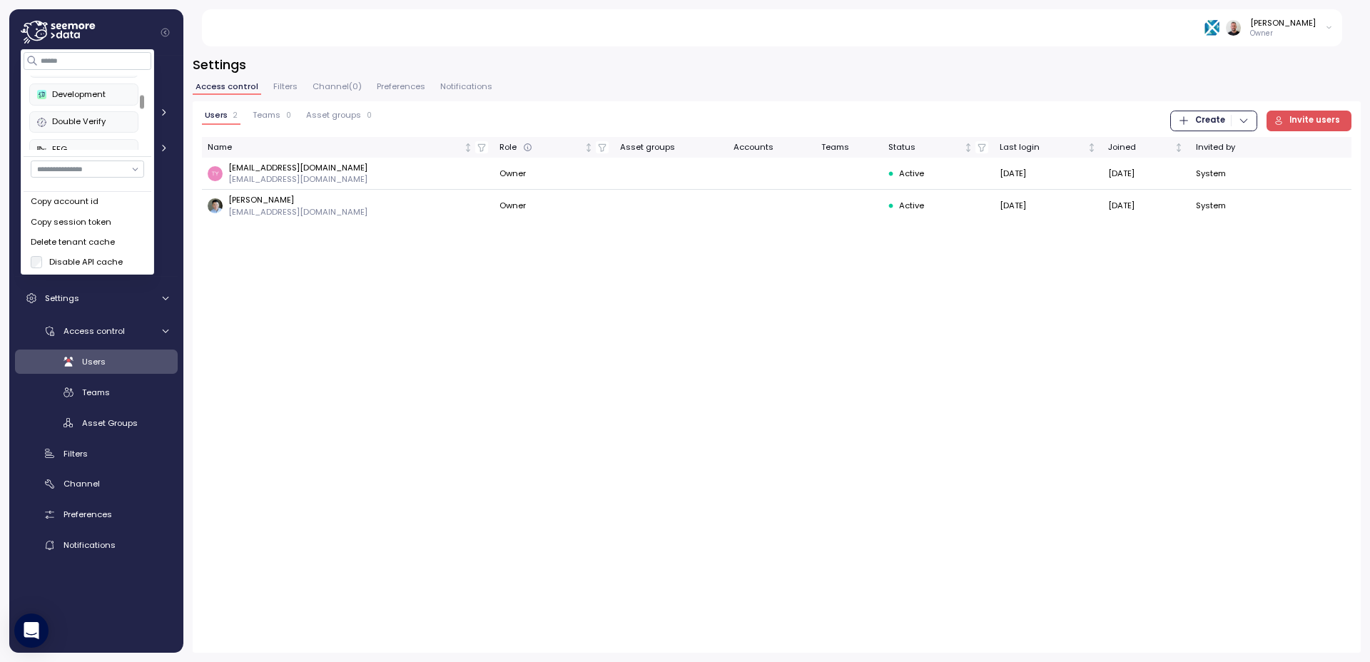
scroll to position [148, 0]
click at [85, 129] on div "Juniper Networks" at bounding box center [83, 130] width 93 height 13
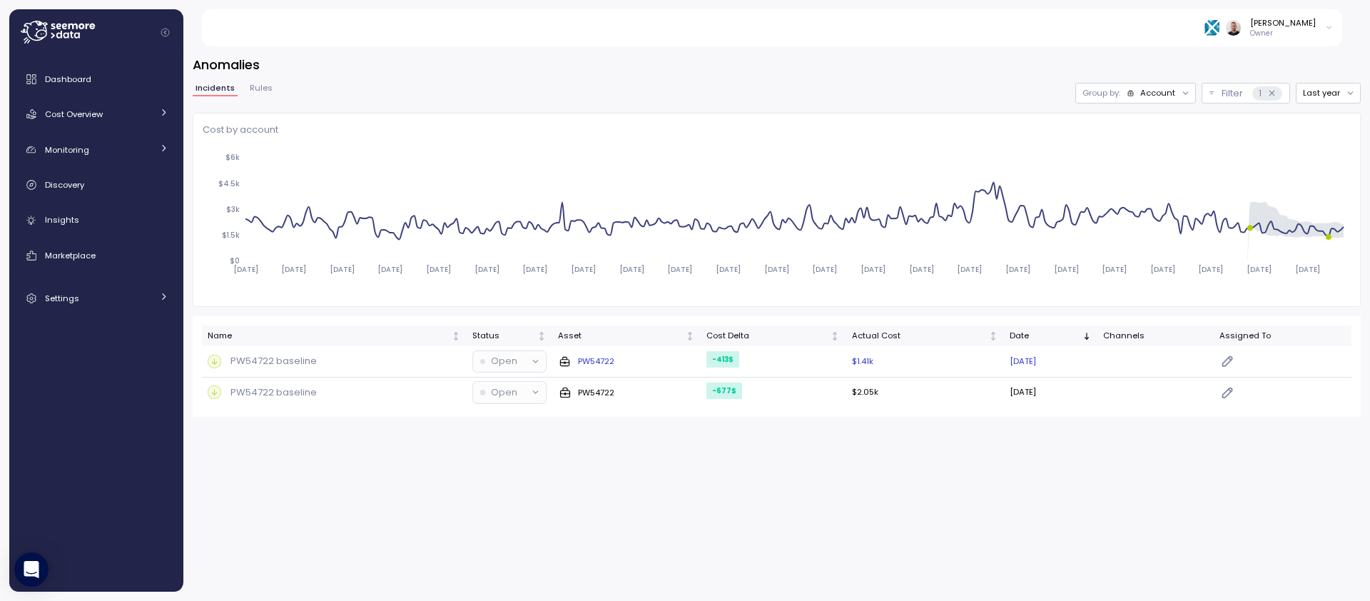
click at [409, 352] on td "PW54722 baseline" at bounding box center [334, 361] width 265 height 31
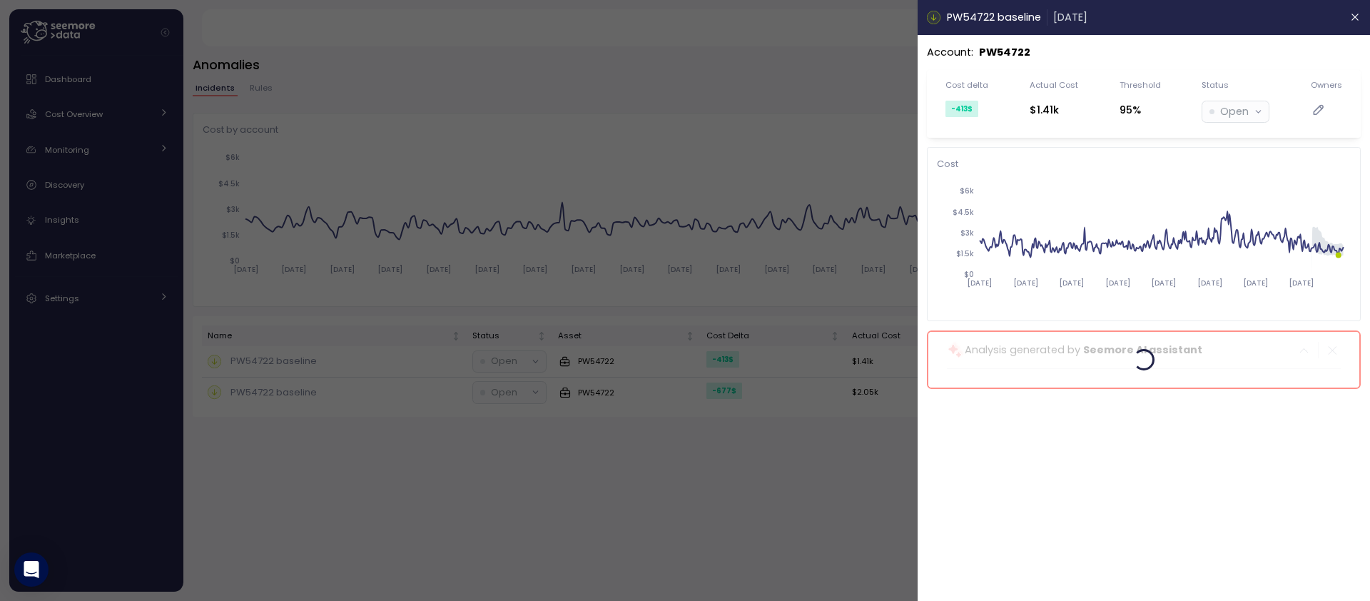
click at [751, 196] on div at bounding box center [685, 300] width 1370 height 601
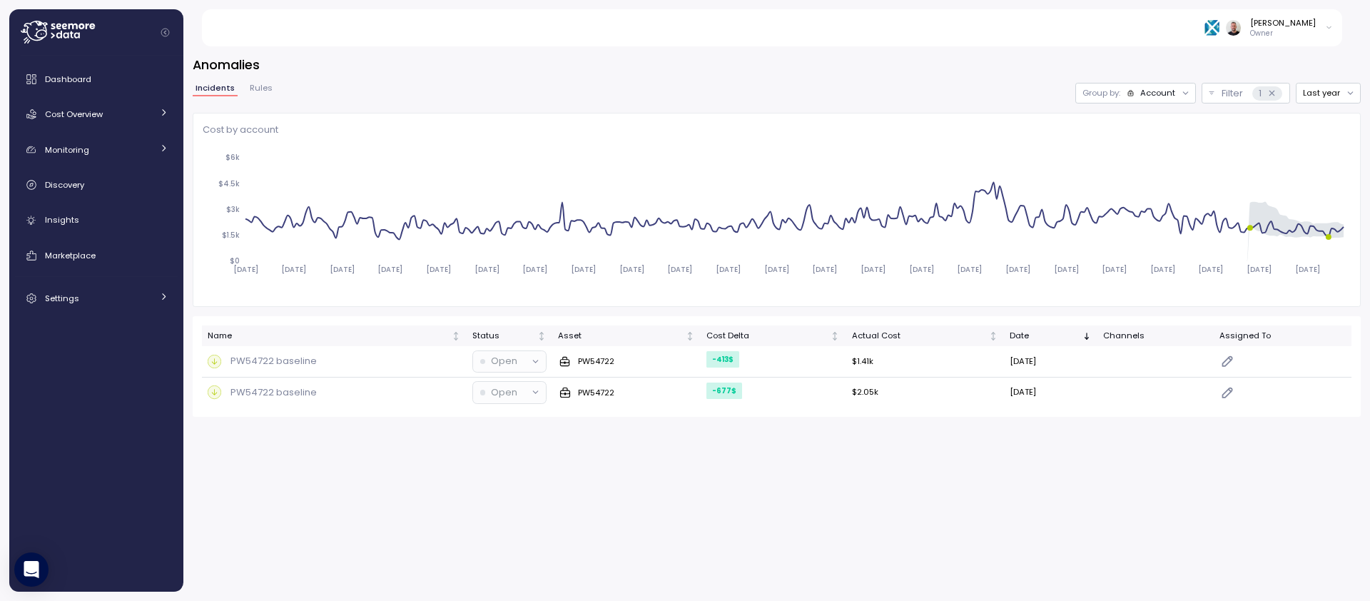
click at [1147, 106] on div "Incidents Rules Group by: Account Filter 1 Last year Filter Clear all Account A…" at bounding box center [777, 250] width 1168 height 334
click at [1149, 98] on div "Account" at bounding box center [1157, 92] width 35 height 11
click at [1147, 142] on div "Compute unit" at bounding box center [1136, 148] width 86 height 17
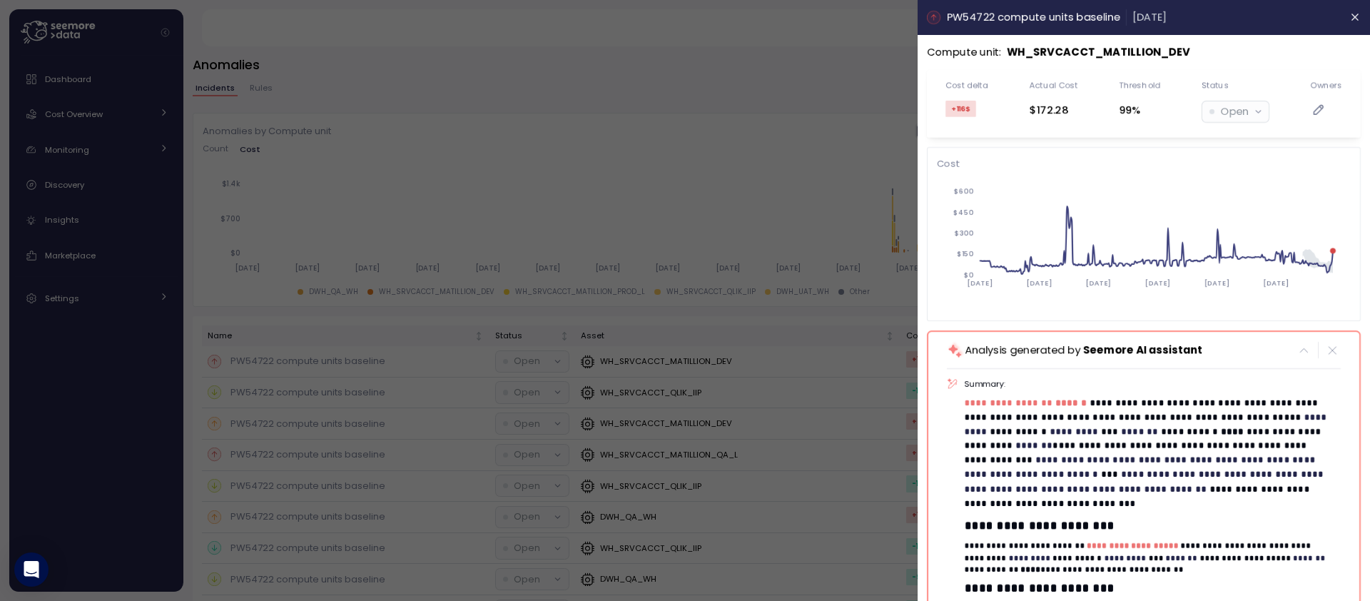
click at [668, 223] on div at bounding box center [685, 300] width 1370 height 601
